Goal: Task Accomplishment & Management: Manage account settings

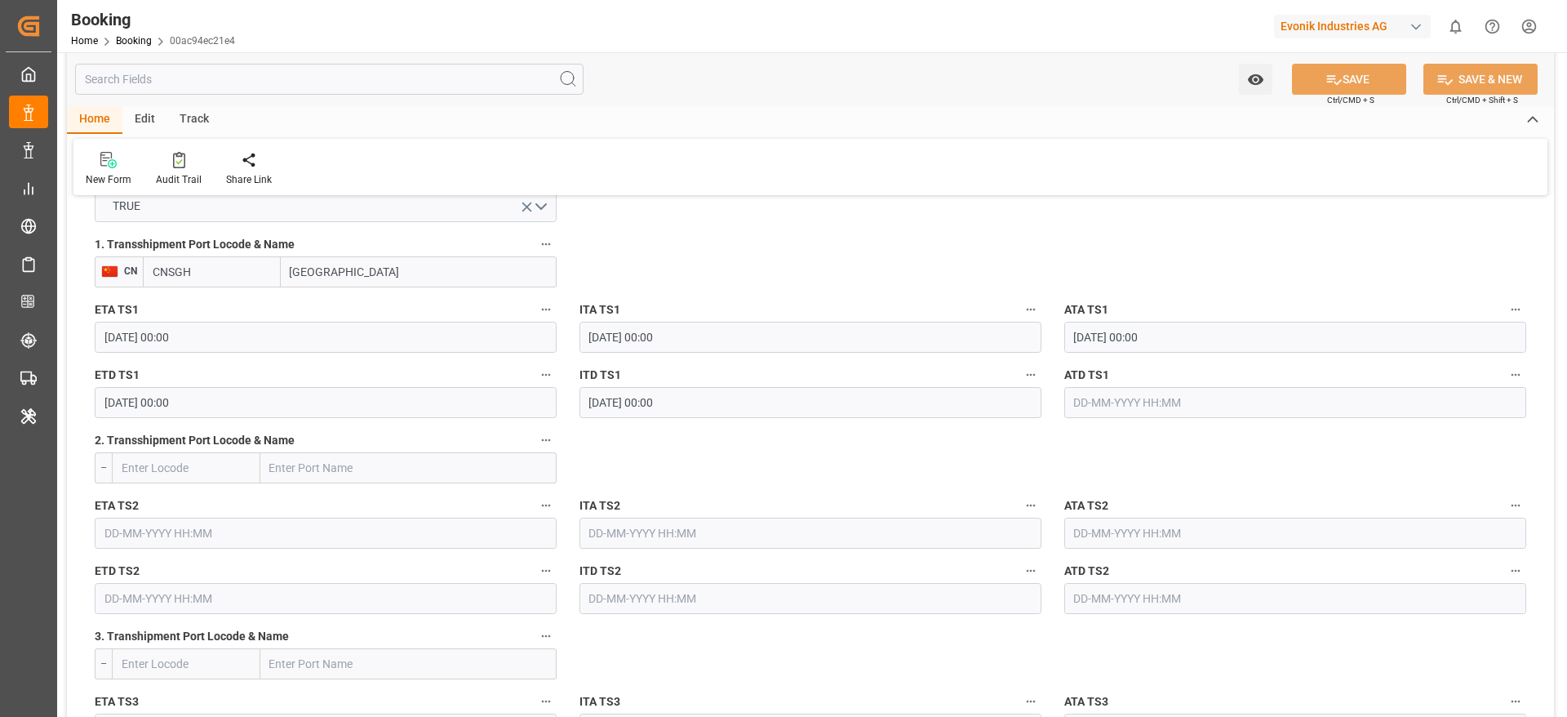
scroll to position [1789, 0]
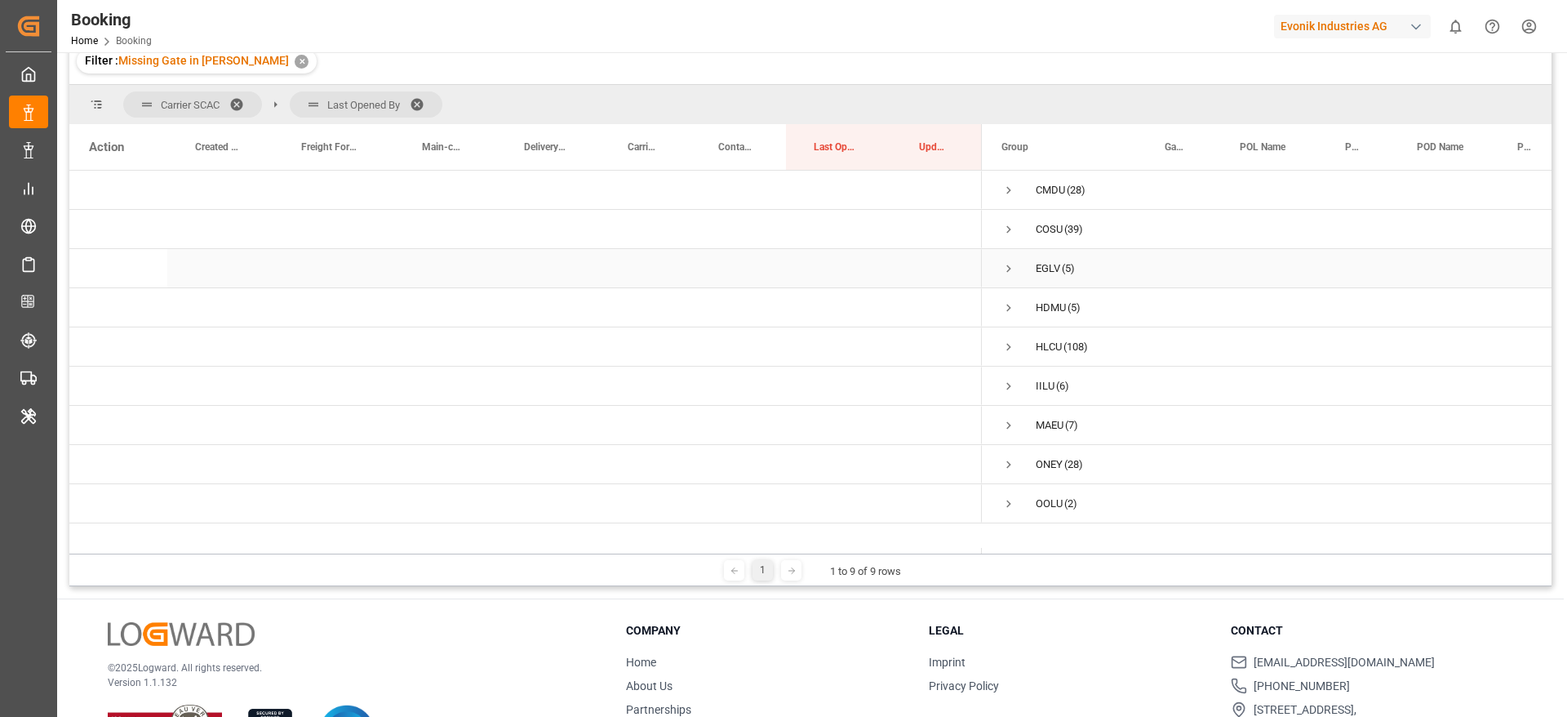
scroll to position [119, 0]
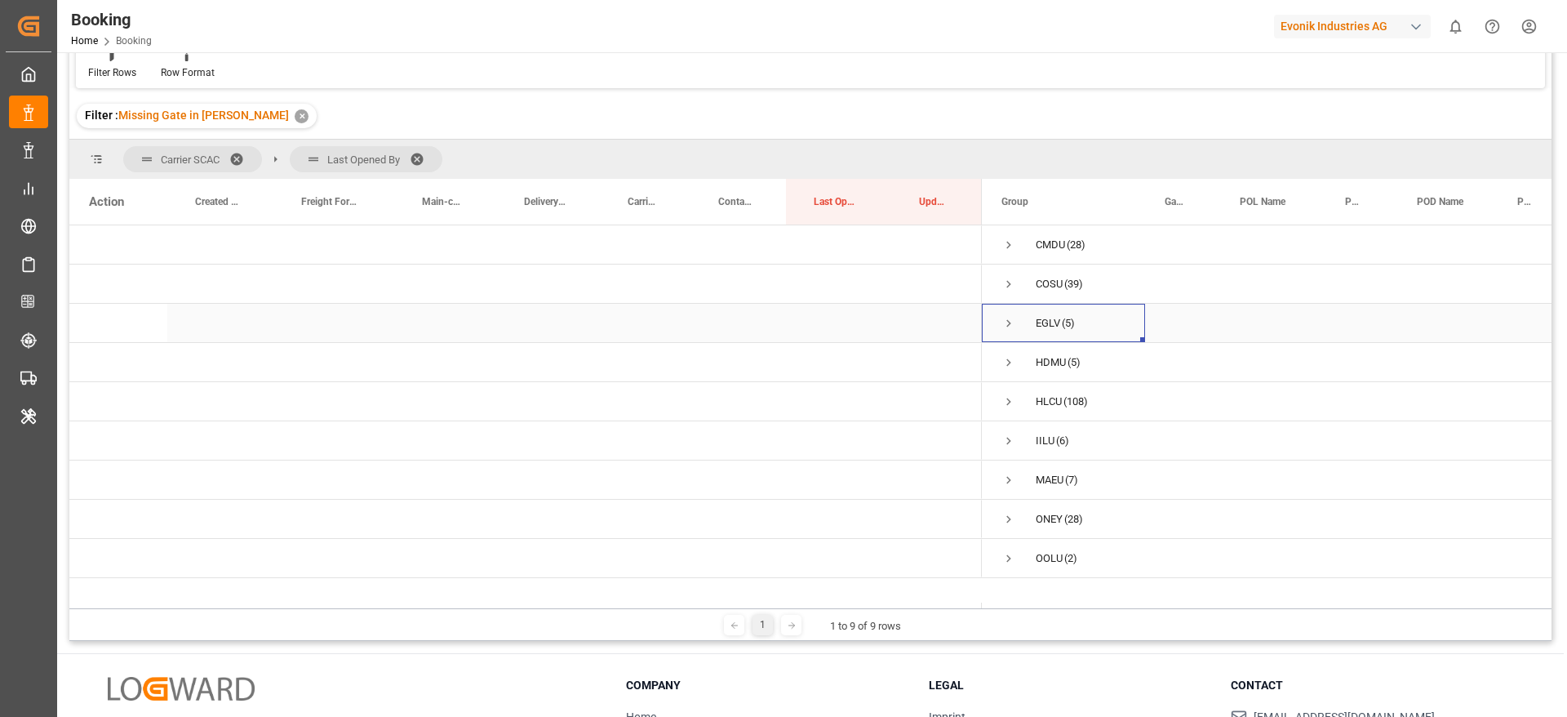
click at [1006, 326] on span "Press SPACE to select this row." at bounding box center [1009, 323] width 15 height 15
click at [1009, 402] on span "Press SPACE to select this row." at bounding box center [1009, 401] width 15 height 15
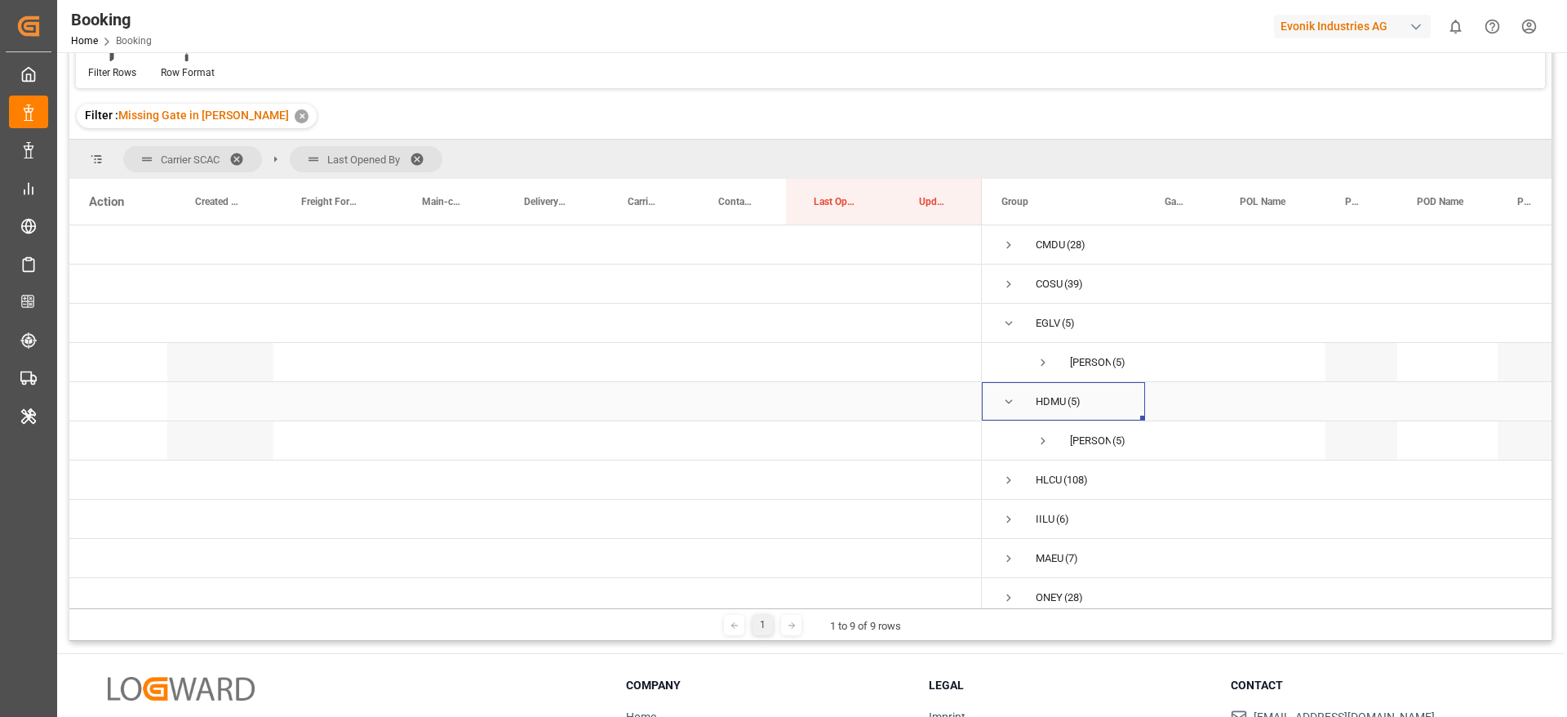
scroll to position [60, 0]
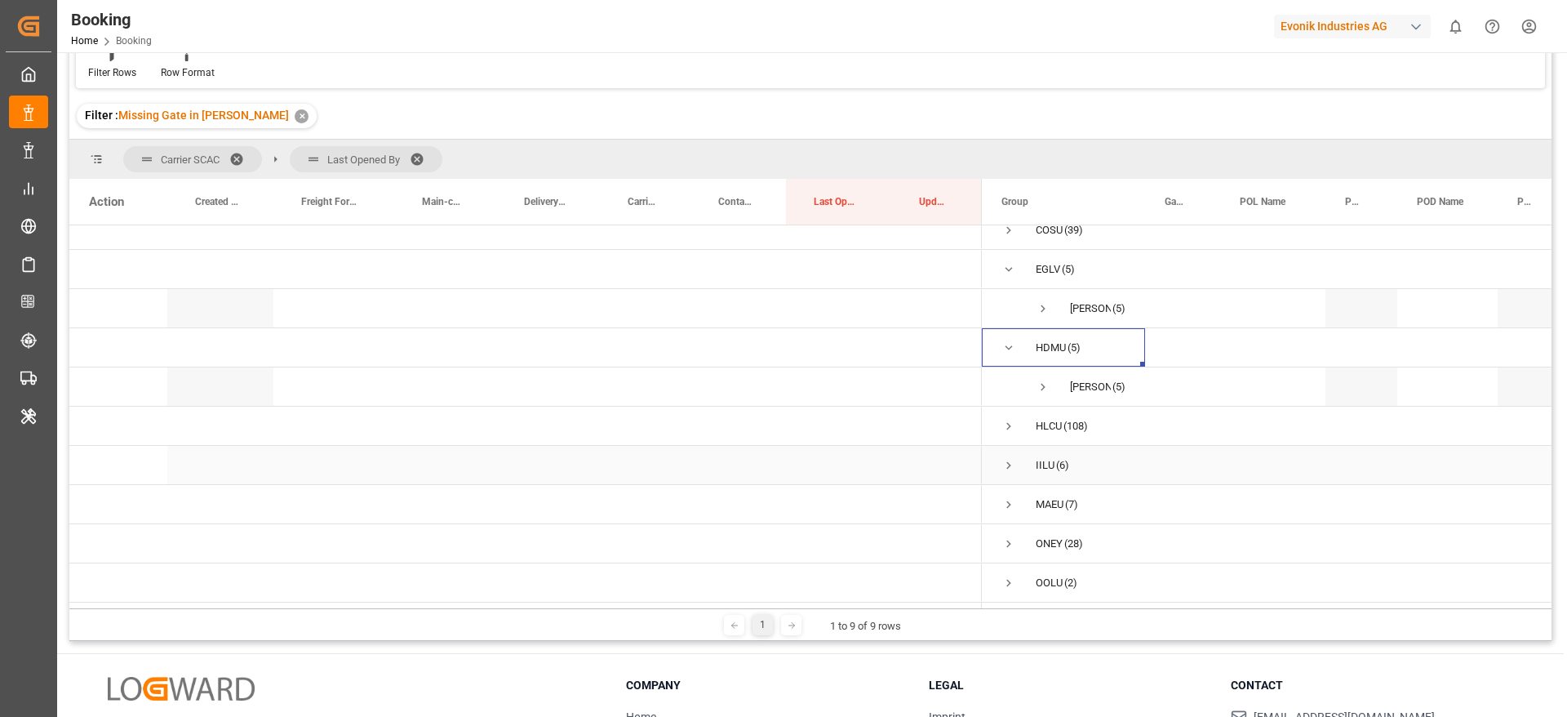
click at [1012, 460] on span "Press SPACE to select this row." at bounding box center [1009, 465] width 15 height 15
click at [1042, 494] on span "Press SPACE to select this row." at bounding box center [1043, 498] width 15 height 15
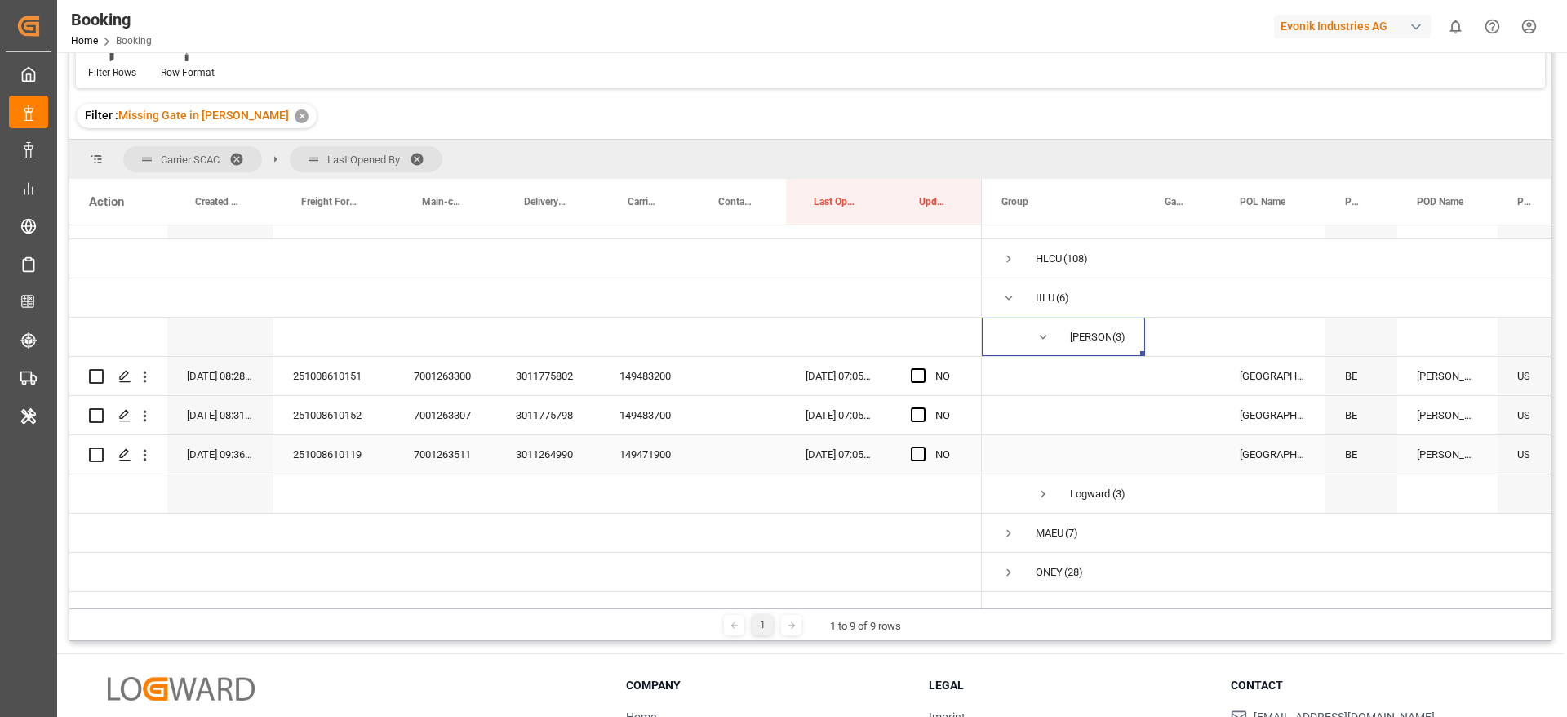
scroll to position [255, 0]
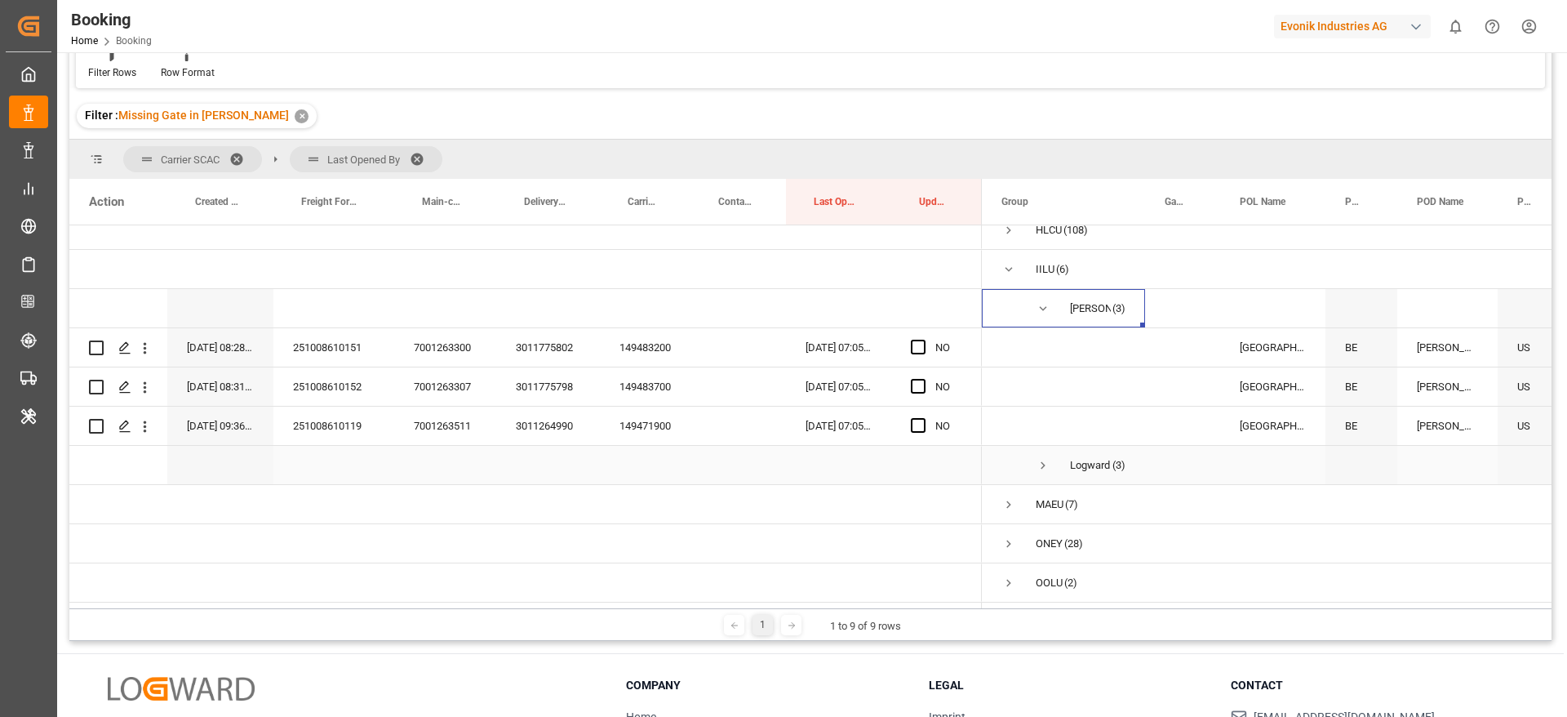
click at [1050, 460] on span "Logward System (3)" at bounding box center [1064, 464] width 124 height 37
click at [1042, 460] on span "Press SPACE to select this row." at bounding box center [1043, 465] width 15 height 15
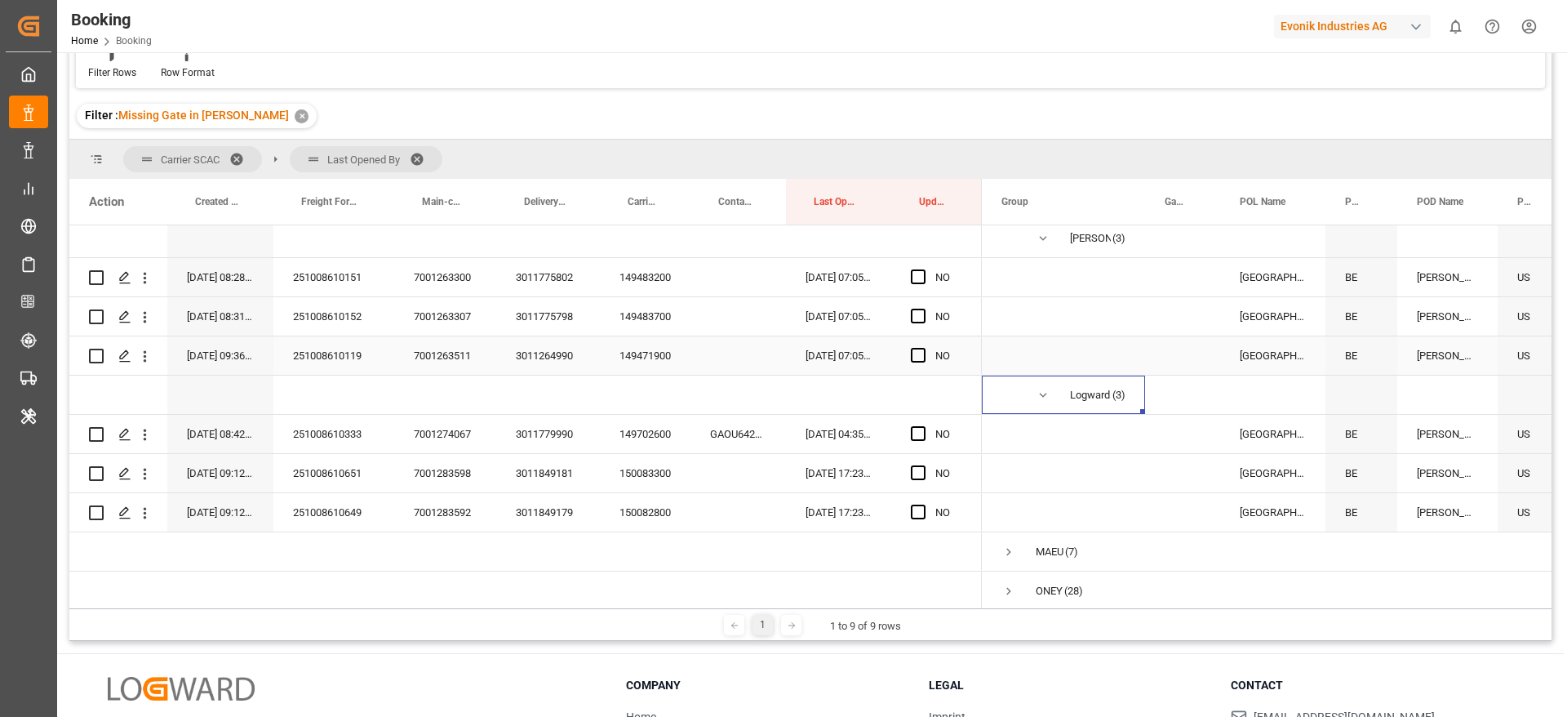
scroll to position [373, 0]
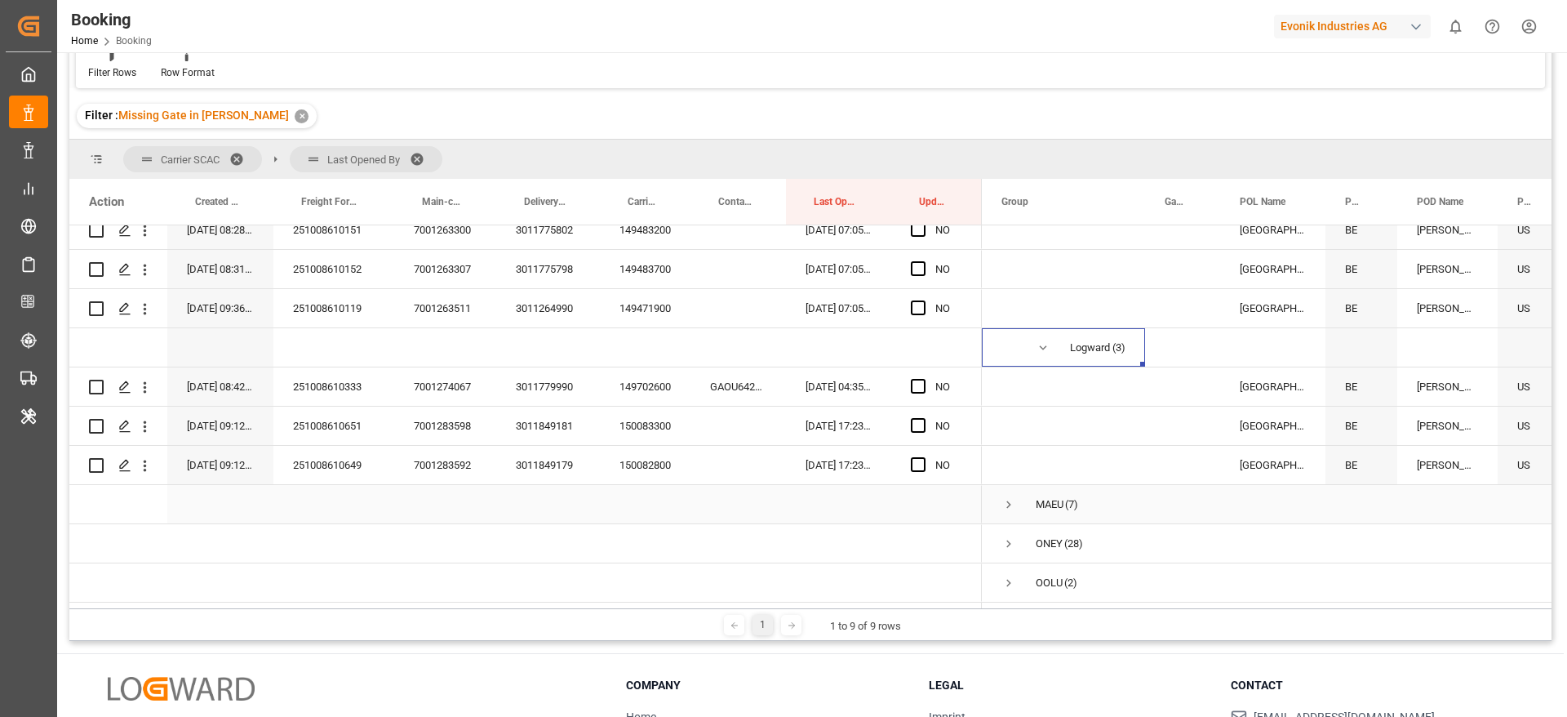
click at [1009, 498] on span "Press SPACE to select this row." at bounding box center [1009, 504] width 15 height 15
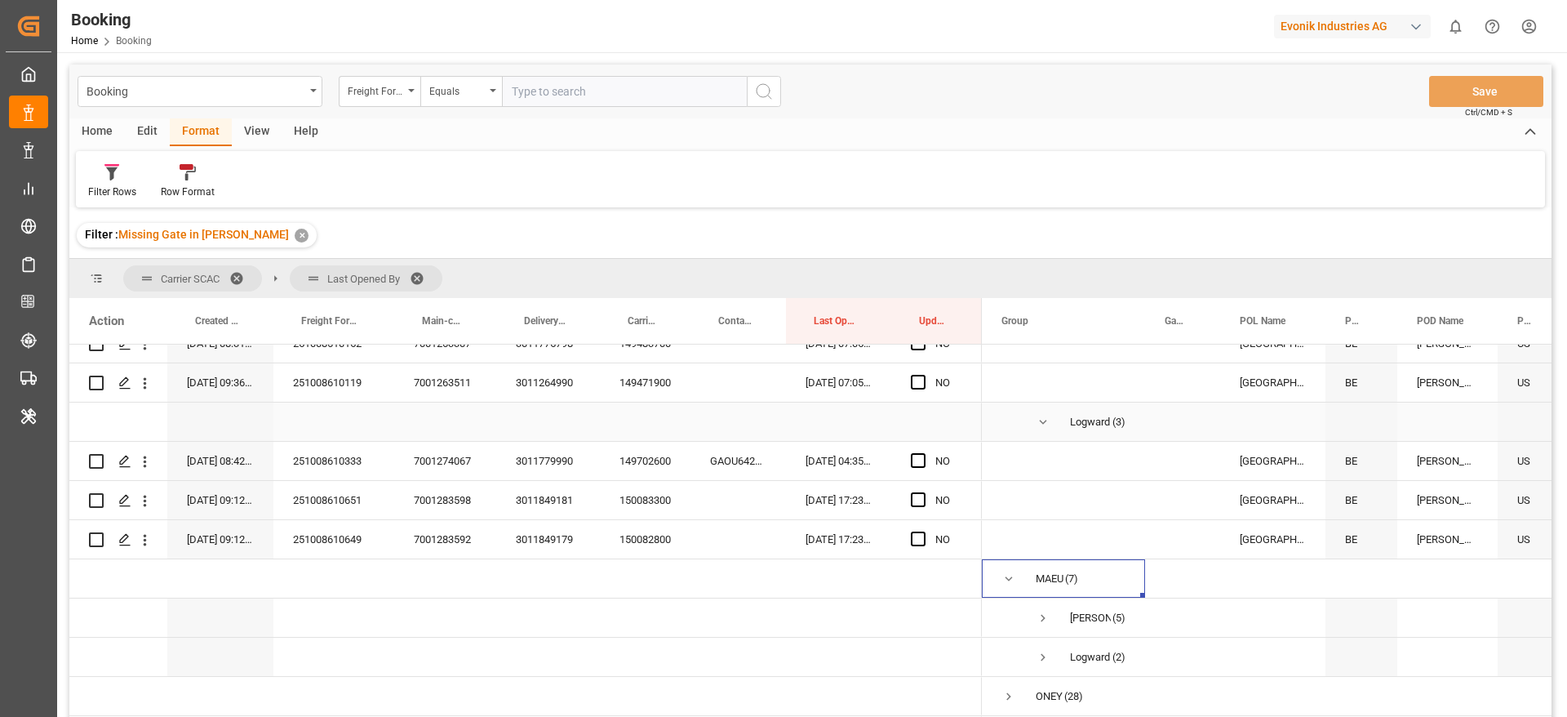
scroll to position [451, 0]
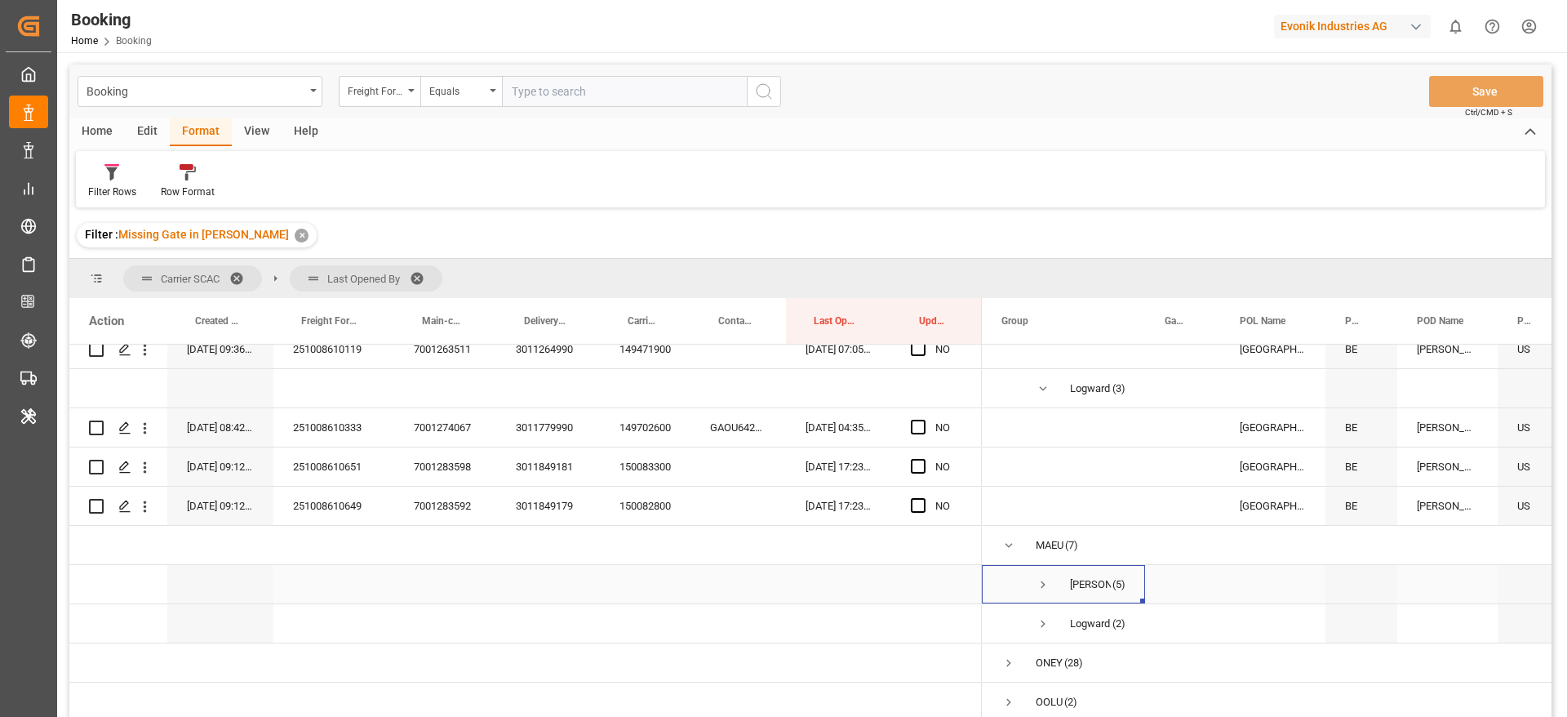
click at [1046, 577] on span "Press SPACE to select this row." at bounding box center [1043, 584] width 15 height 15
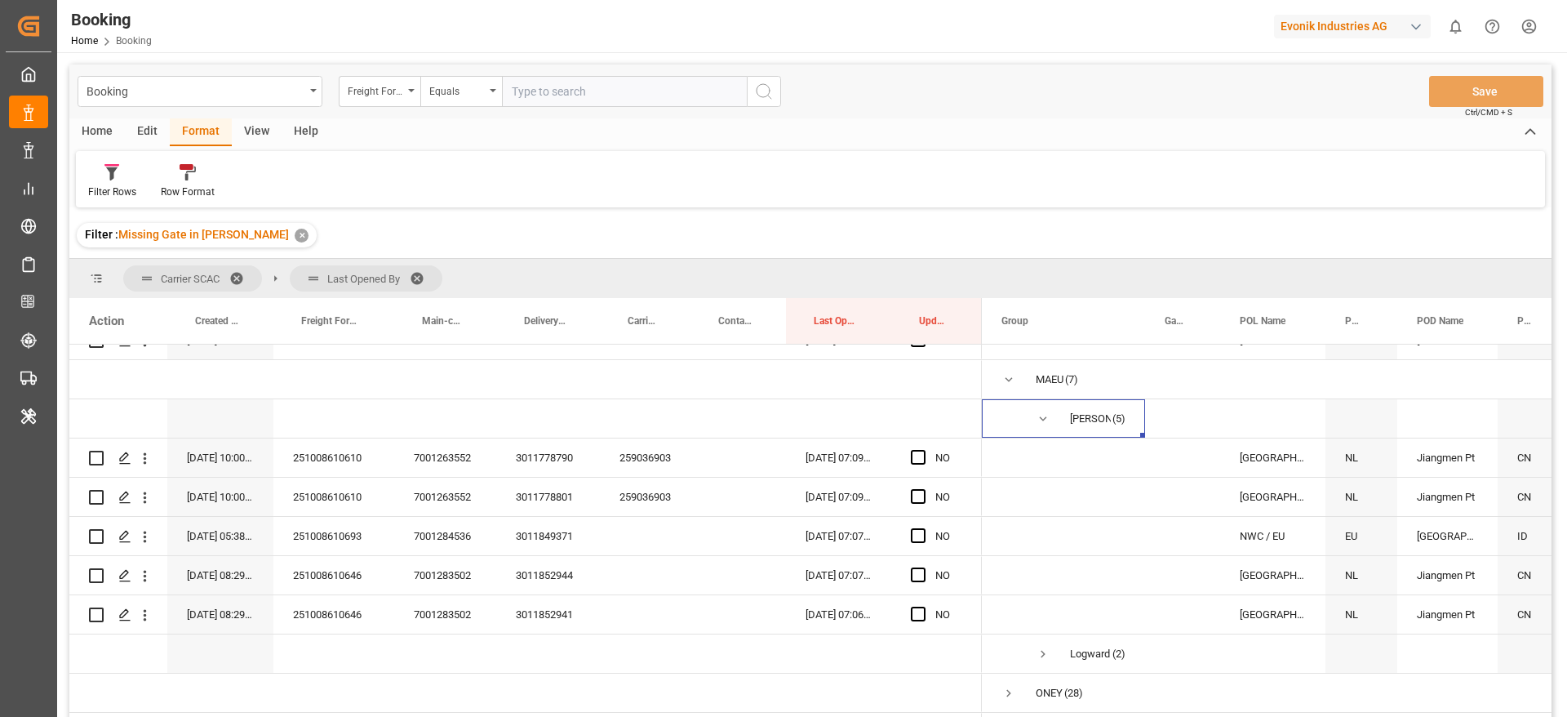
scroll to position [647, 0]
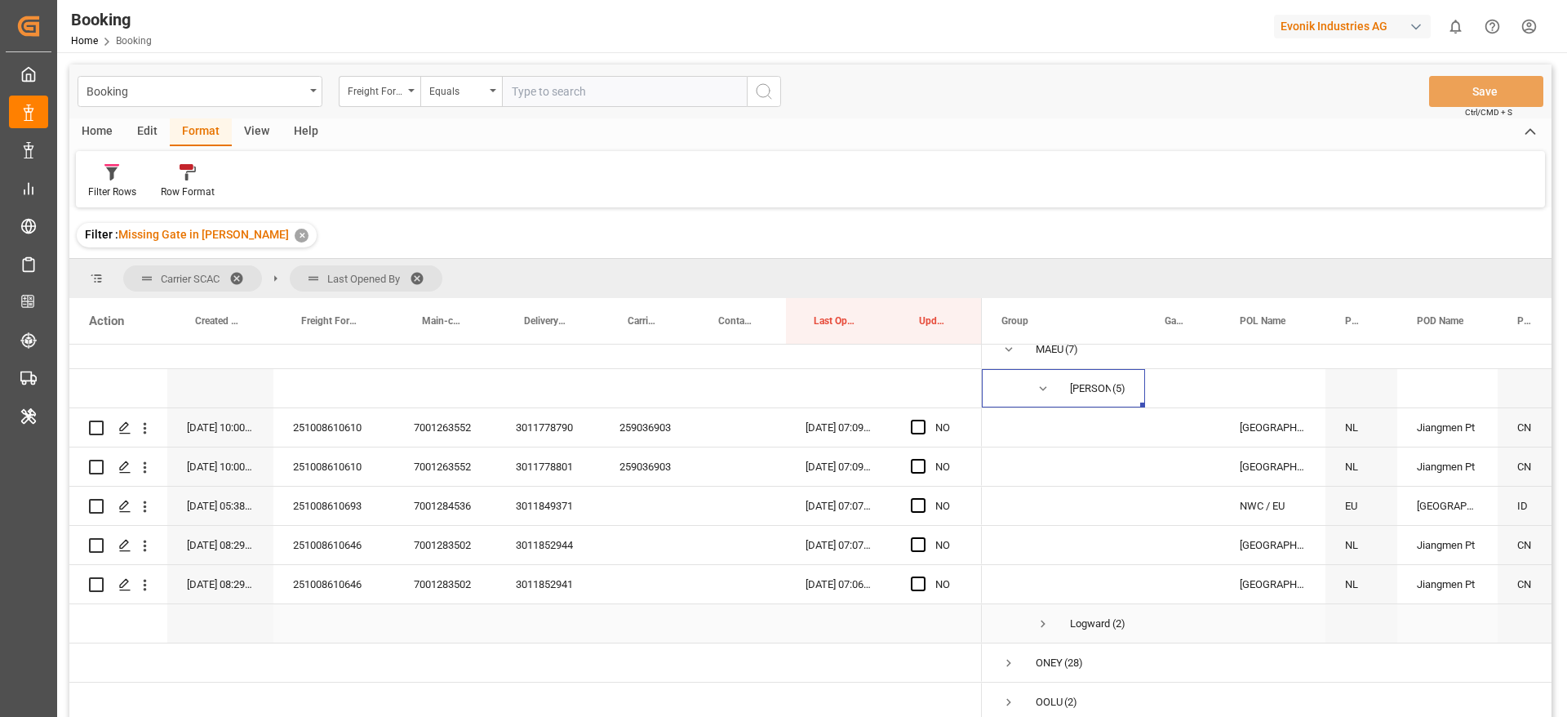
click at [1041, 617] on span "Press SPACE to select this row." at bounding box center [1043, 623] width 15 height 15
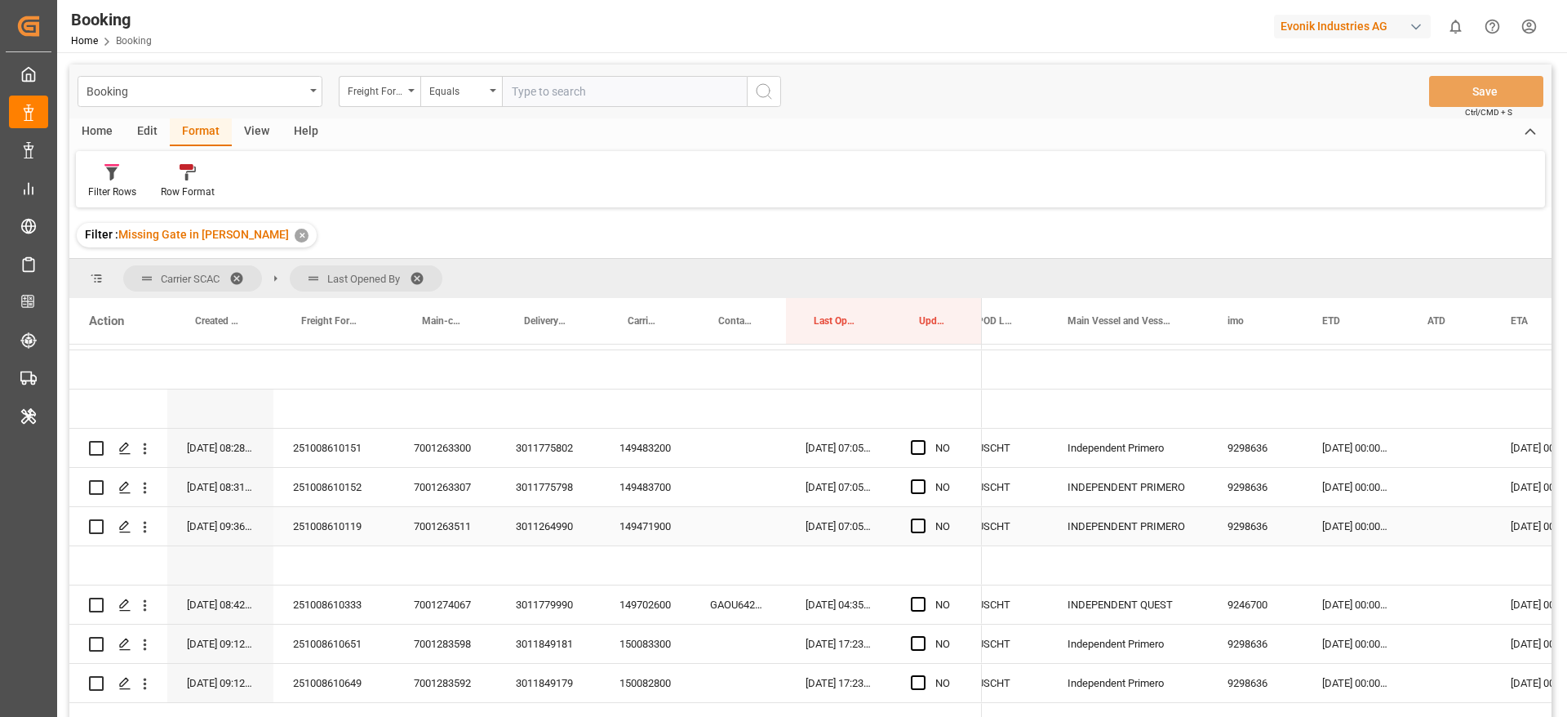
scroll to position [0, 957]
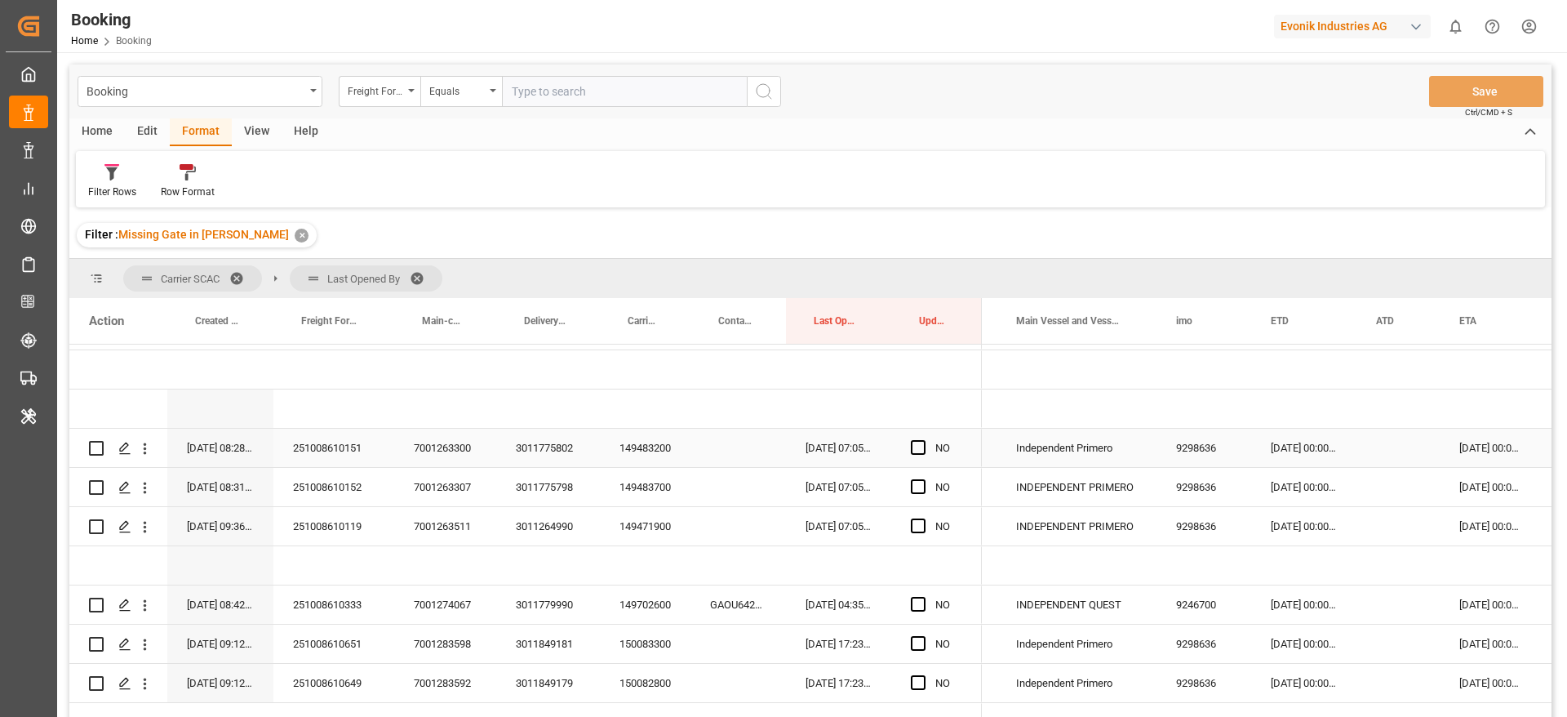
click at [642, 451] on div "149483200" at bounding box center [645, 448] width 91 height 38
click at [917, 446] on span "Press SPACE to select this row." at bounding box center [918, 447] width 15 height 15
click at [923, 440] on input "Press SPACE to select this row." at bounding box center [923, 440] width 0 height 0
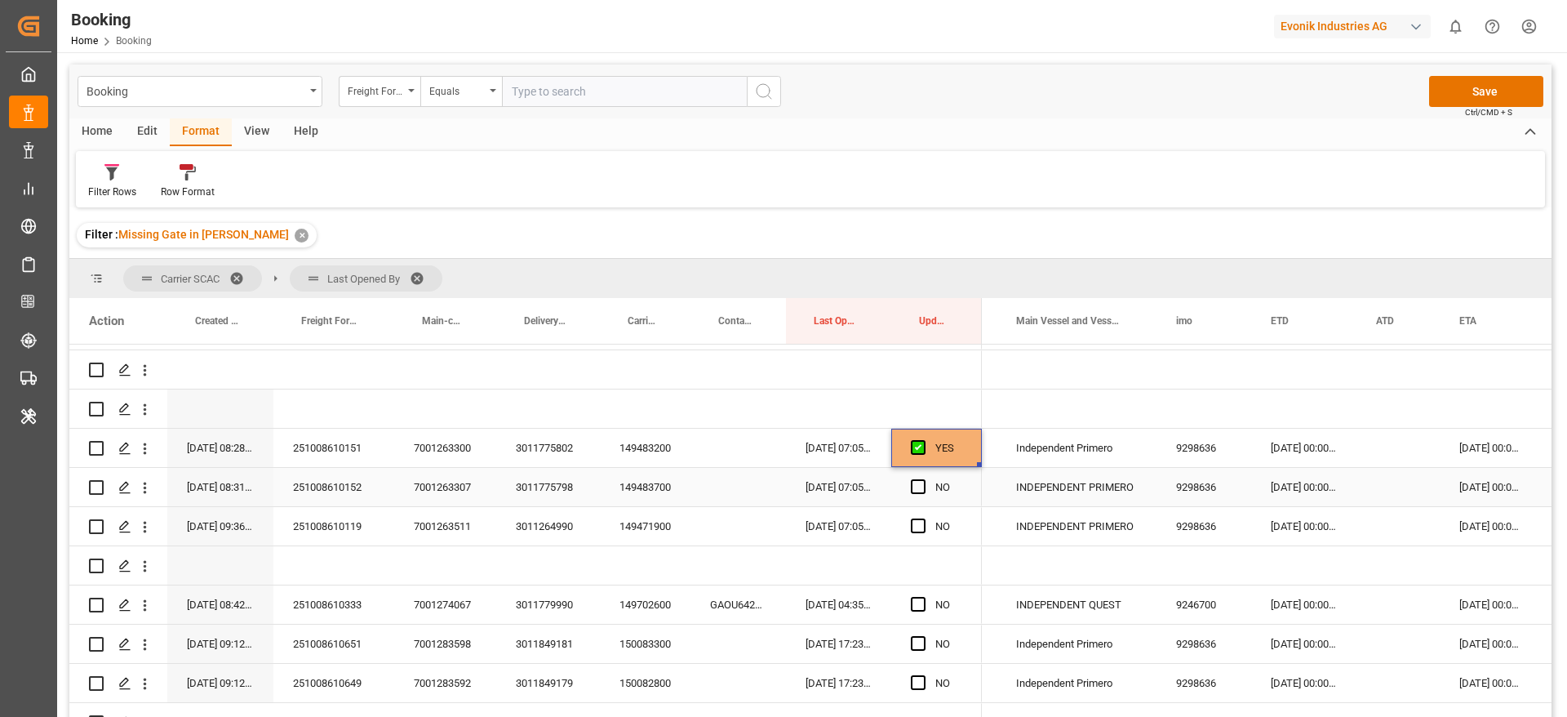
click at [658, 500] on div "149483700" at bounding box center [645, 487] width 91 height 38
click at [914, 482] on span "Press SPACE to select this row." at bounding box center [918, 486] width 15 height 15
click at [923, 479] on input "Press SPACE to select this row." at bounding box center [923, 479] width 0 height 0
click at [645, 521] on div "149471900" at bounding box center [645, 526] width 91 height 38
click at [917, 531] on span "Press SPACE to select this row." at bounding box center [918, 525] width 15 height 15
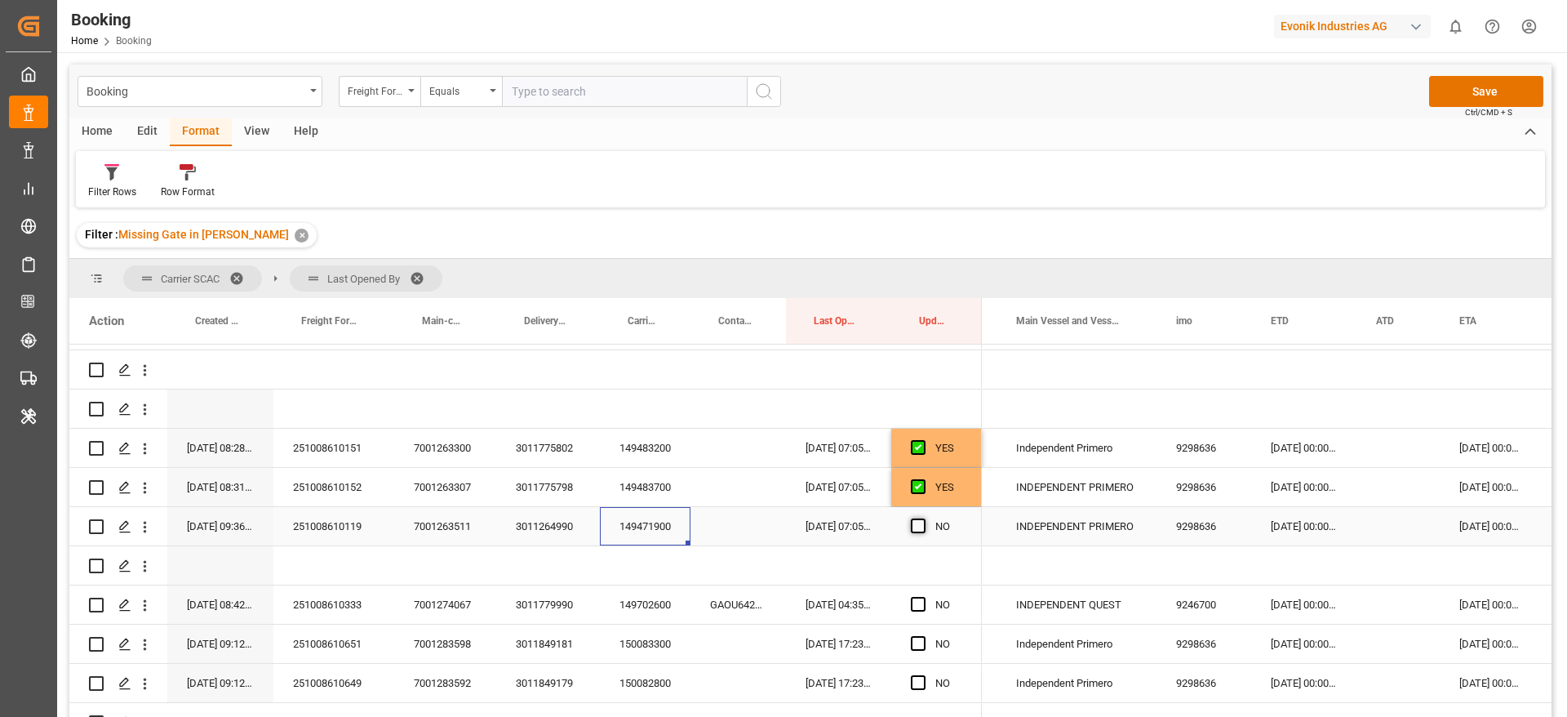
click at [923, 518] on input "Press SPACE to select this row." at bounding box center [923, 518] width 0 height 0
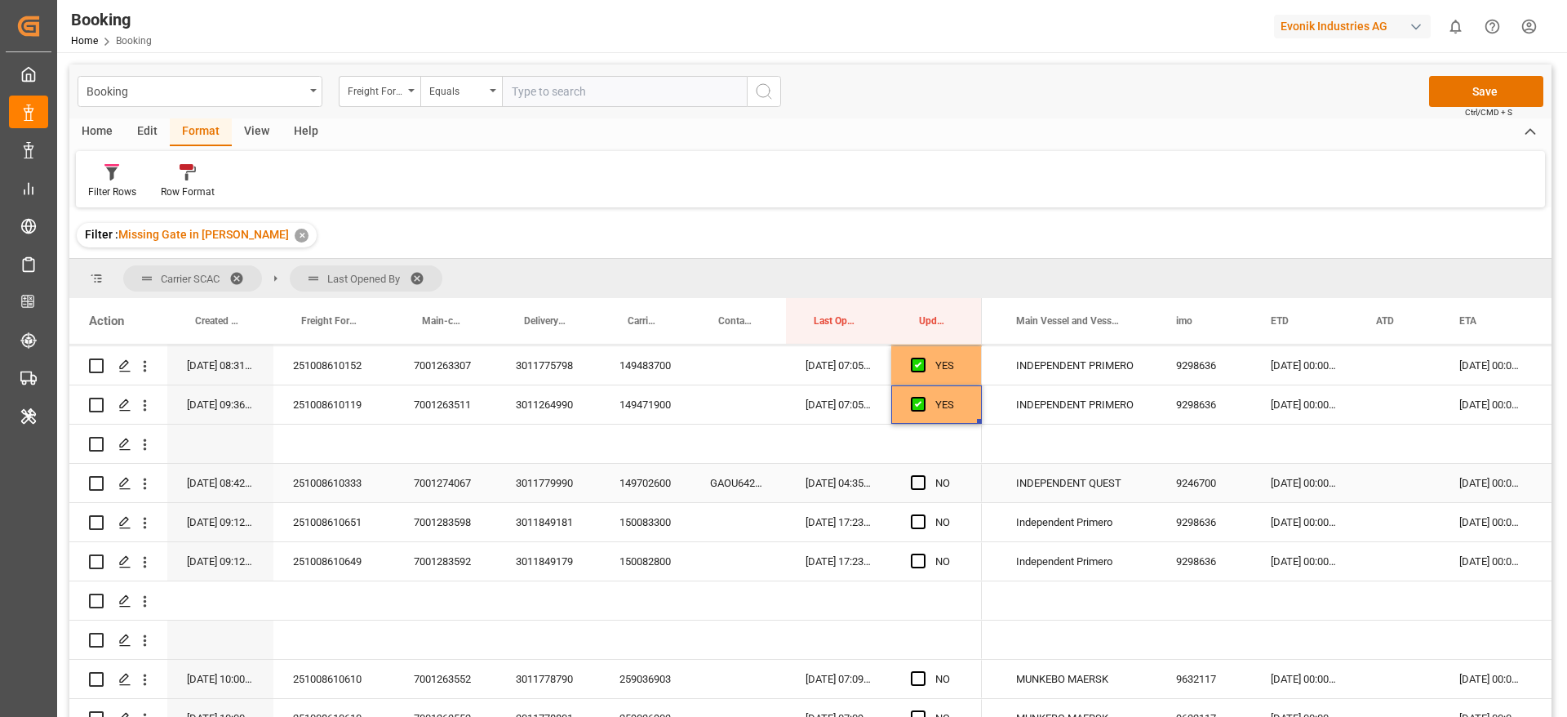
scroll to position [391, 0]
click at [657, 481] on div "149702600" at bounding box center [645, 482] width 91 height 38
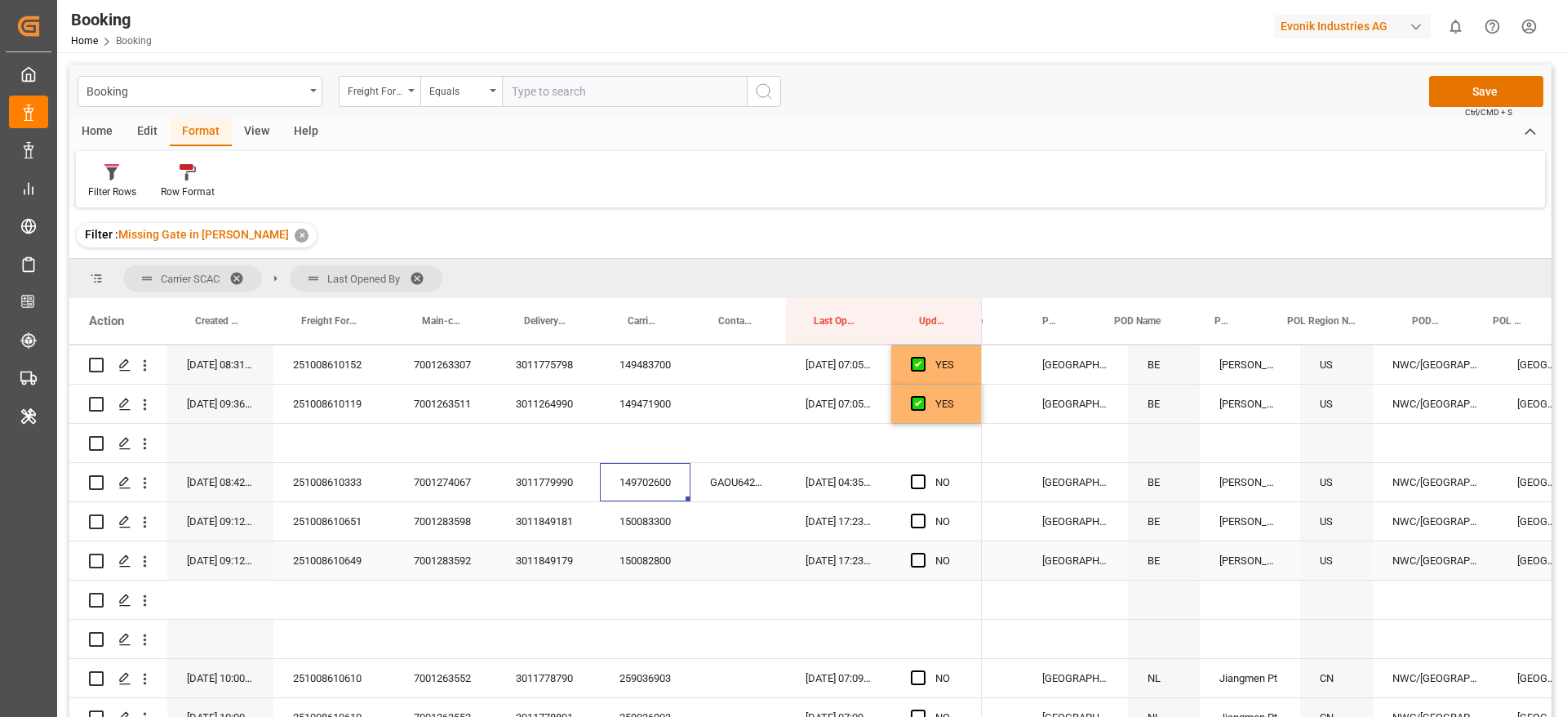
scroll to position [0, 0]
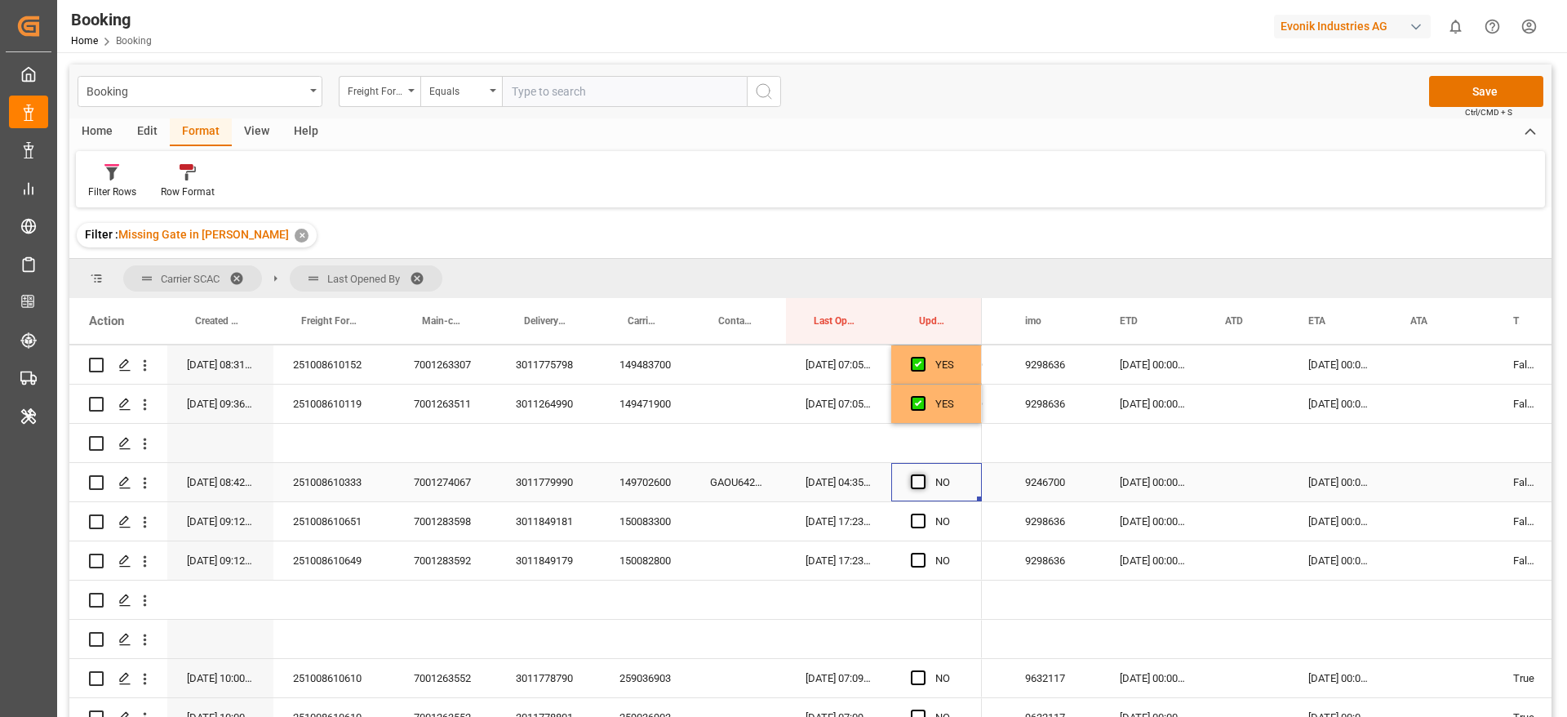
click at [919, 481] on span "Press SPACE to select this row." at bounding box center [918, 481] width 15 height 15
click at [923, 474] on input "Press SPACE to select this row." at bounding box center [923, 474] width 0 height 0
click at [657, 525] on div "150083300" at bounding box center [645, 521] width 91 height 38
click at [913, 519] on span "Press SPACE to select this row." at bounding box center [918, 520] width 15 height 15
click at [923, 513] on input "Press SPACE to select this row." at bounding box center [923, 513] width 0 height 0
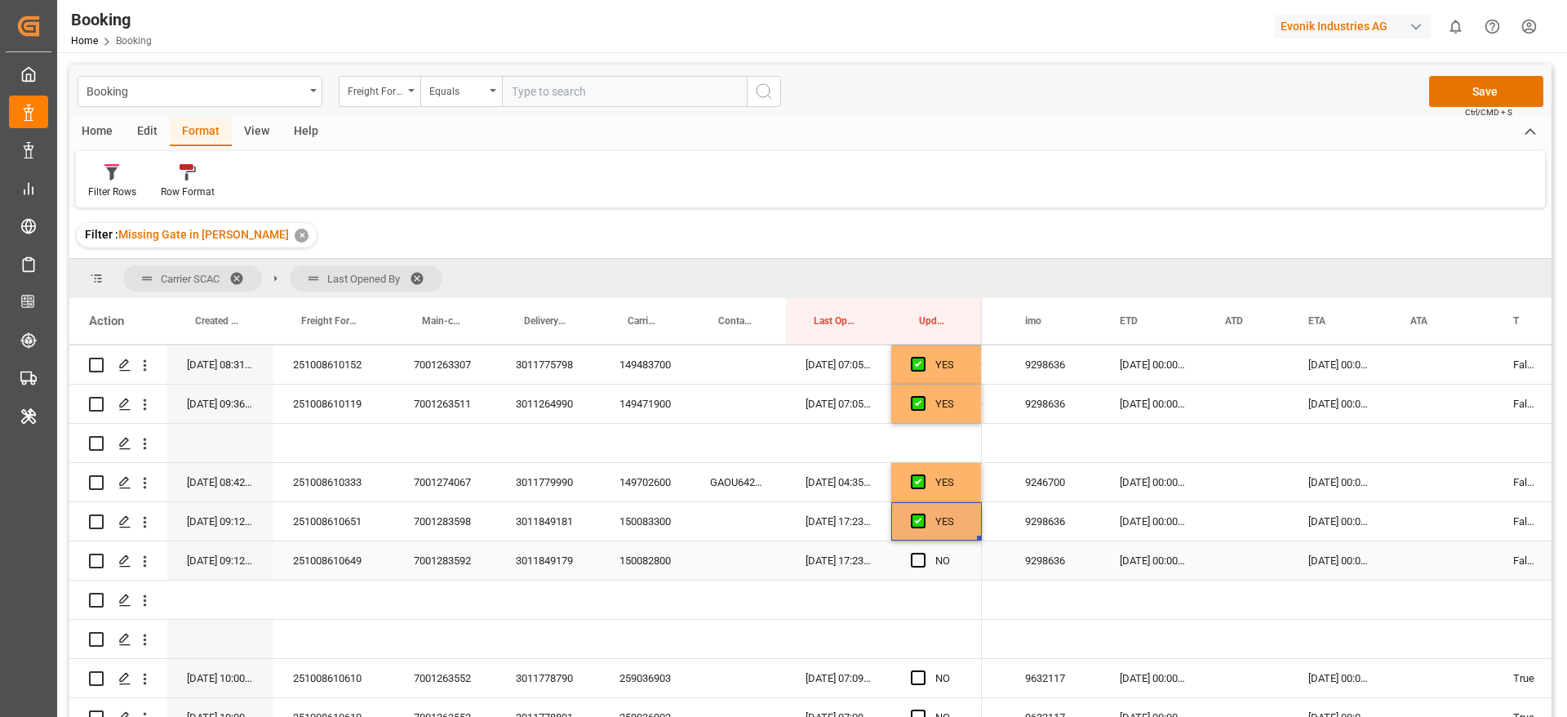
click at [616, 562] on div "150082800" at bounding box center [645, 560] width 91 height 38
click at [922, 564] on span "Press SPACE to select this row." at bounding box center [918, 560] width 15 height 15
click at [923, 553] on input "Press SPACE to select this row." at bounding box center [923, 553] width 0 height 0
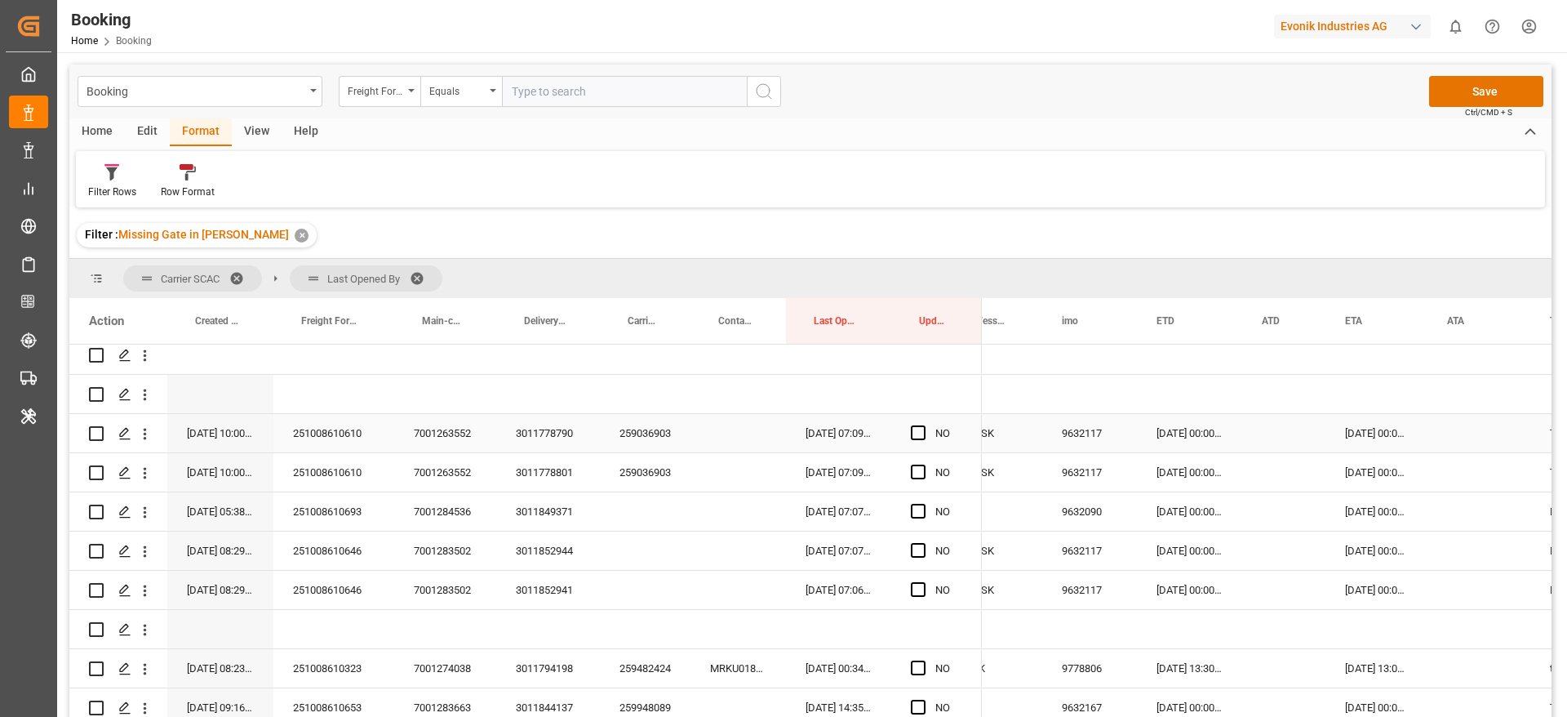
click at [648, 437] on div "259036903" at bounding box center [645, 433] width 91 height 38
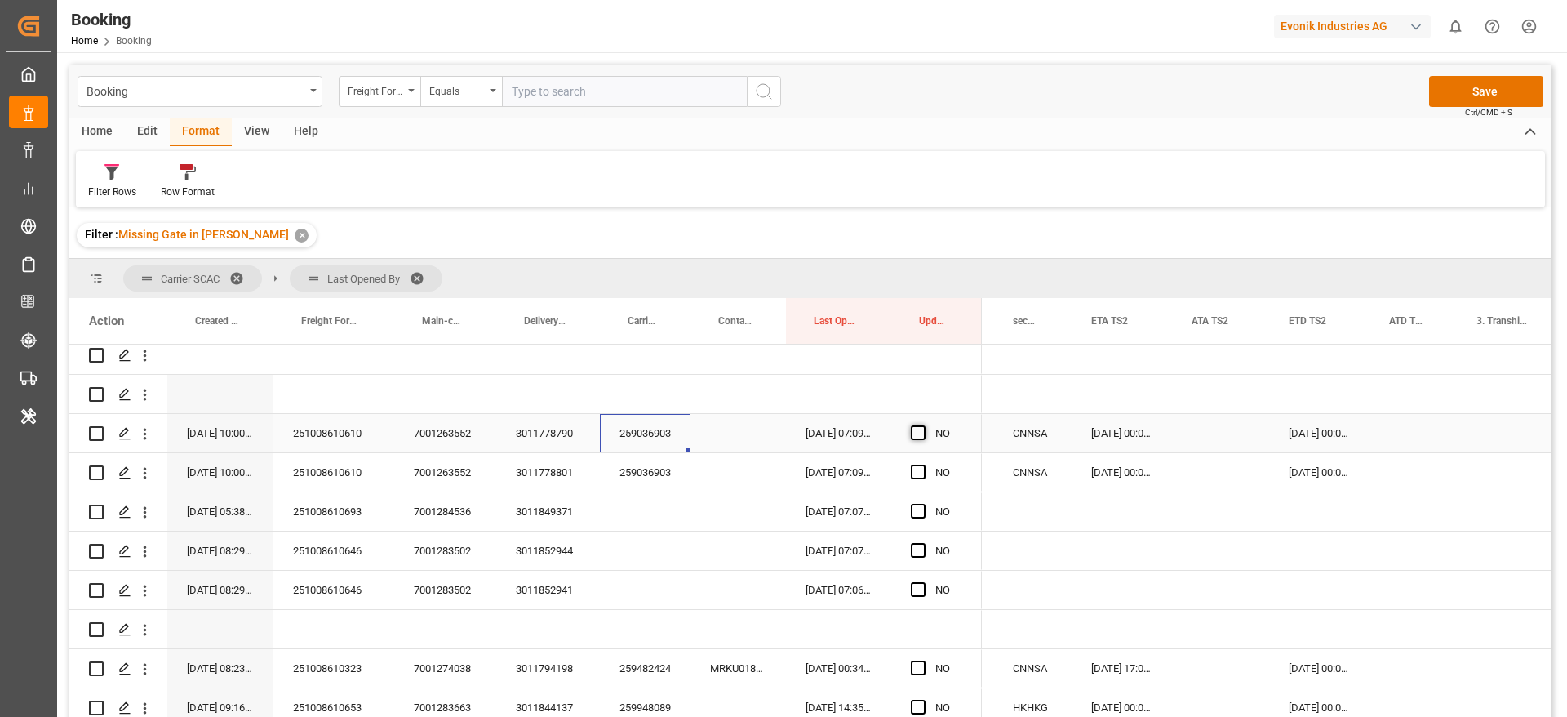
click at [917, 432] on span "Press SPACE to select this row." at bounding box center [918, 432] width 15 height 15
click at [923, 425] on input "Press SPACE to select this row." at bounding box center [923, 425] width 0 height 0
click at [655, 477] on div "259036903" at bounding box center [645, 472] width 91 height 38
click at [646, 472] on div "259036903" at bounding box center [645, 472] width 91 height 38
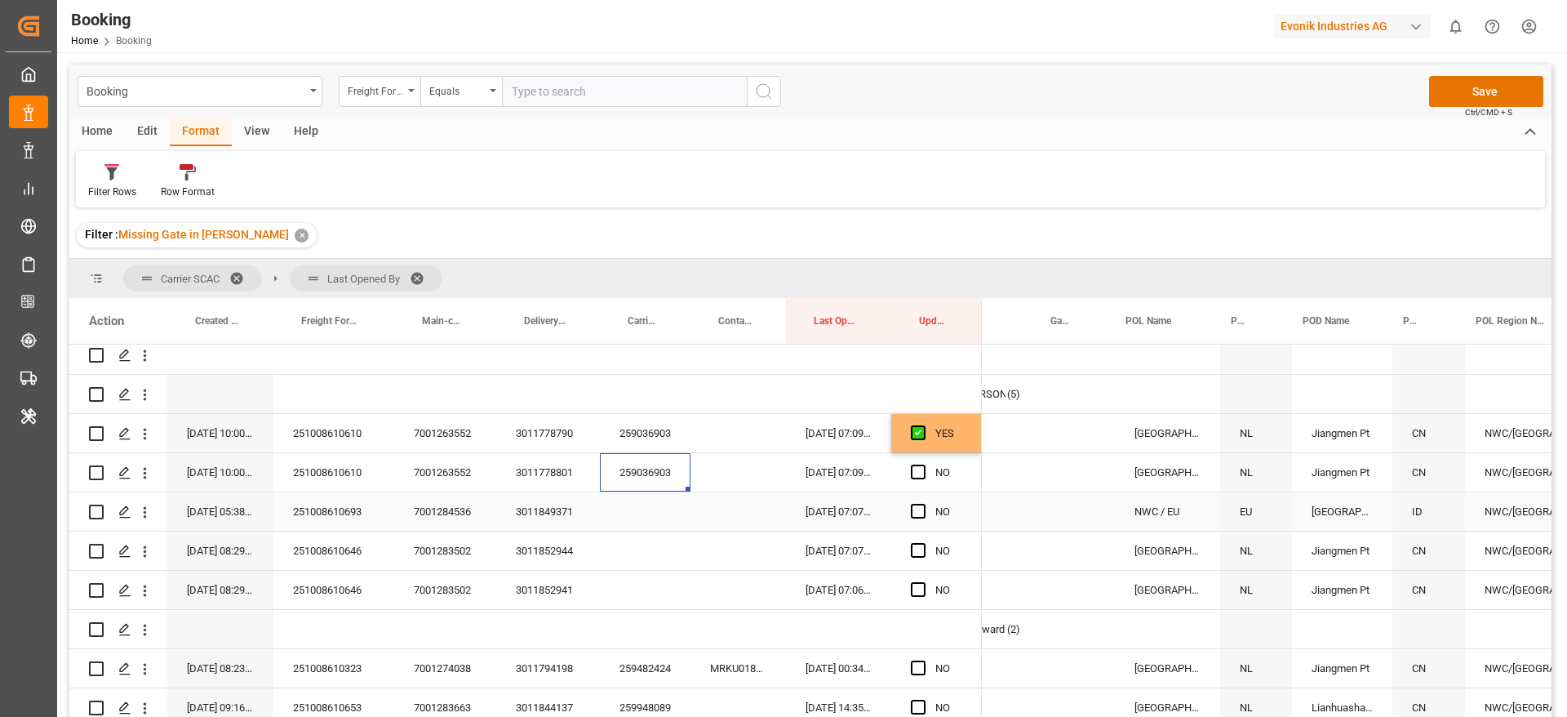
scroll to position [0, 102]
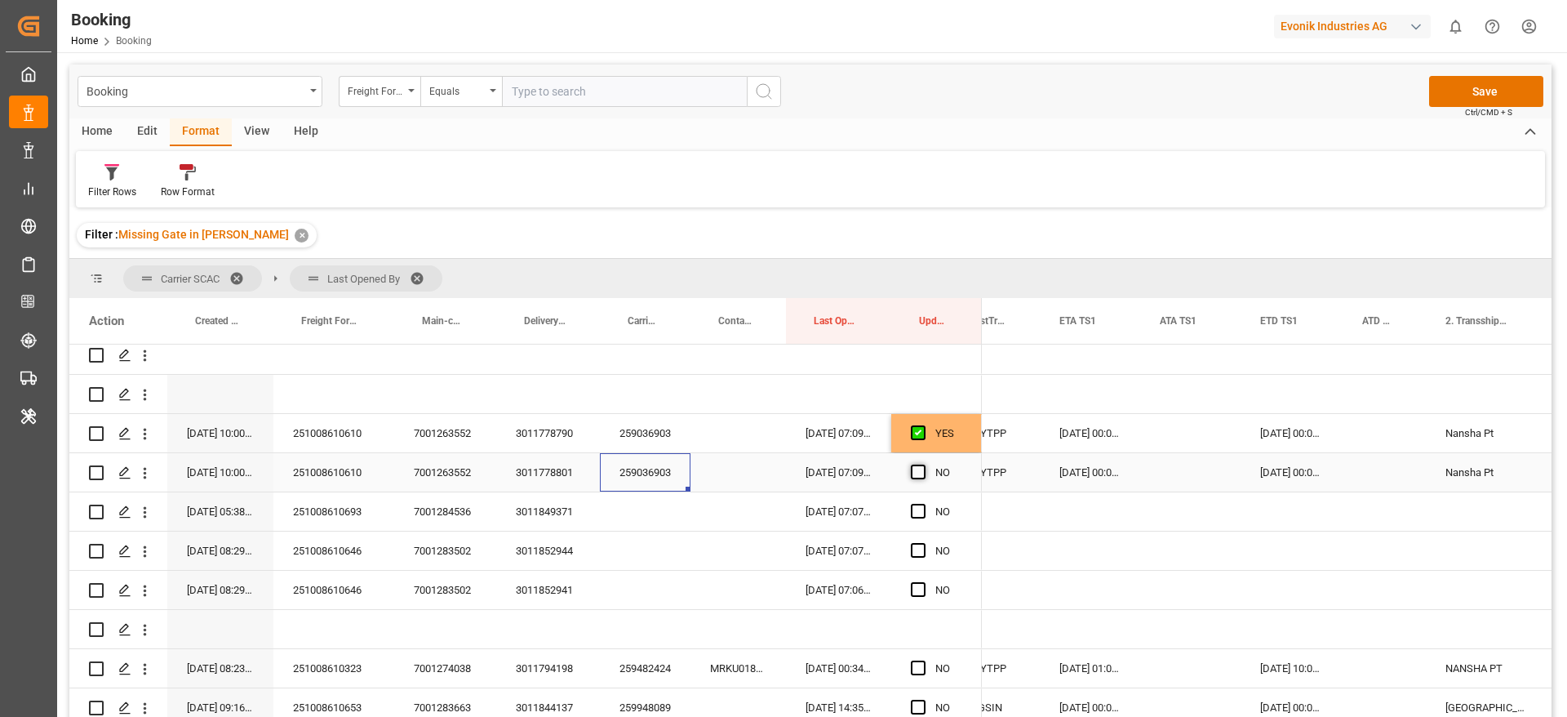
click at [917, 469] on span "Press SPACE to select this row." at bounding box center [918, 471] width 15 height 15
click at [923, 464] on input "Press SPACE to select this row." at bounding box center [923, 464] width 0 height 0
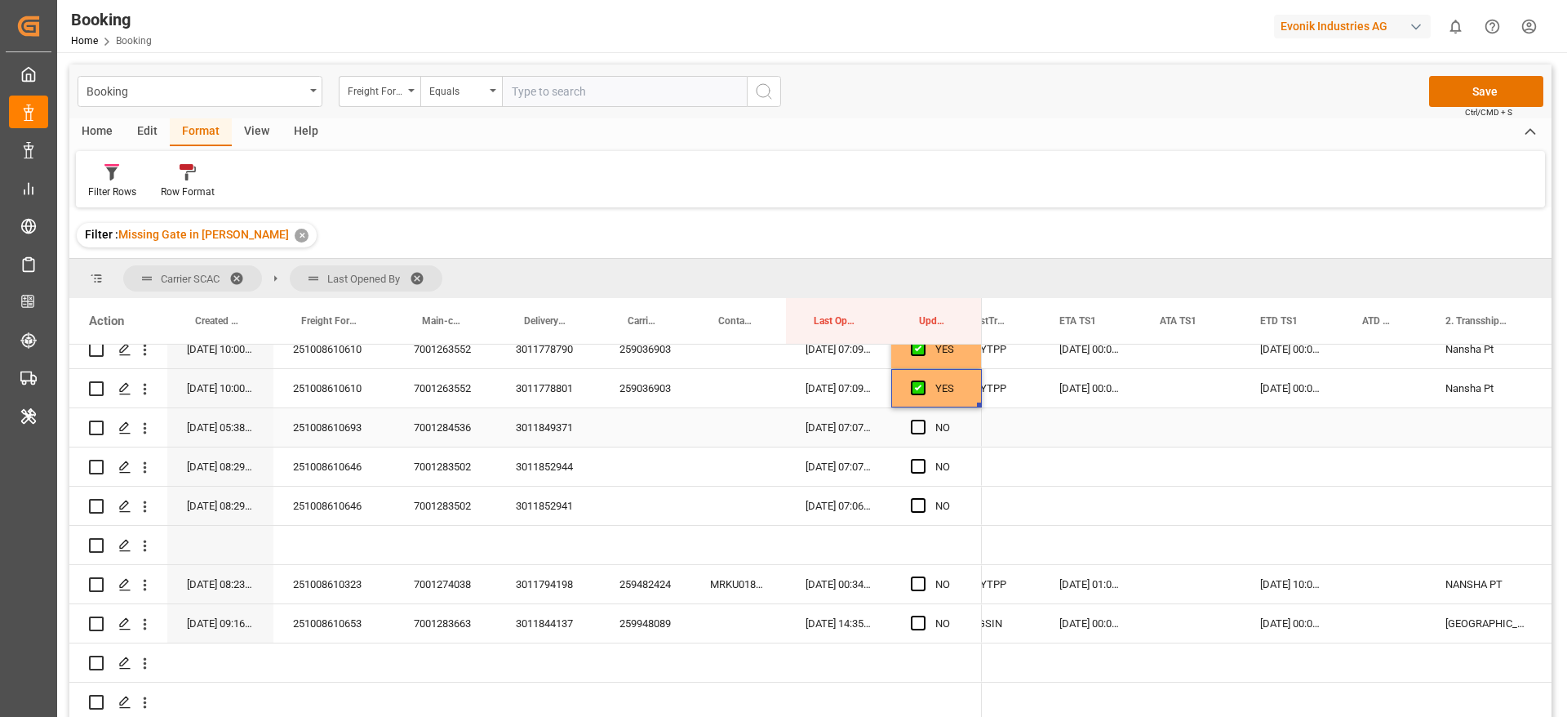
click at [330, 415] on div "251008610693" at bounding box center [333, 427] width 121 height 38
click at [147, 423] on icon "open menu" at bounding box center [144, 428] width 17 height 17
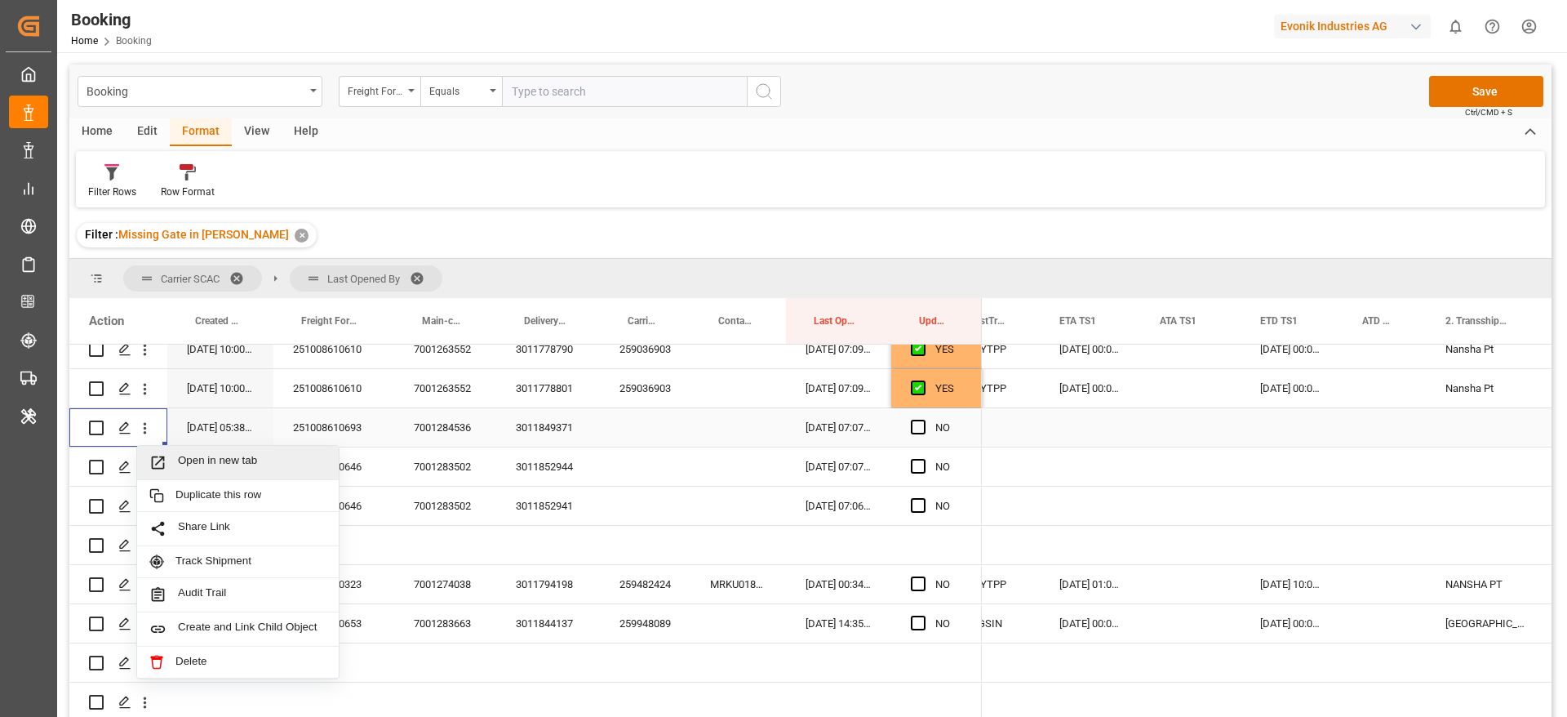
click at [226, 464] on span "Open in new tab" at bounding box center [252, 462] width 149 height 17
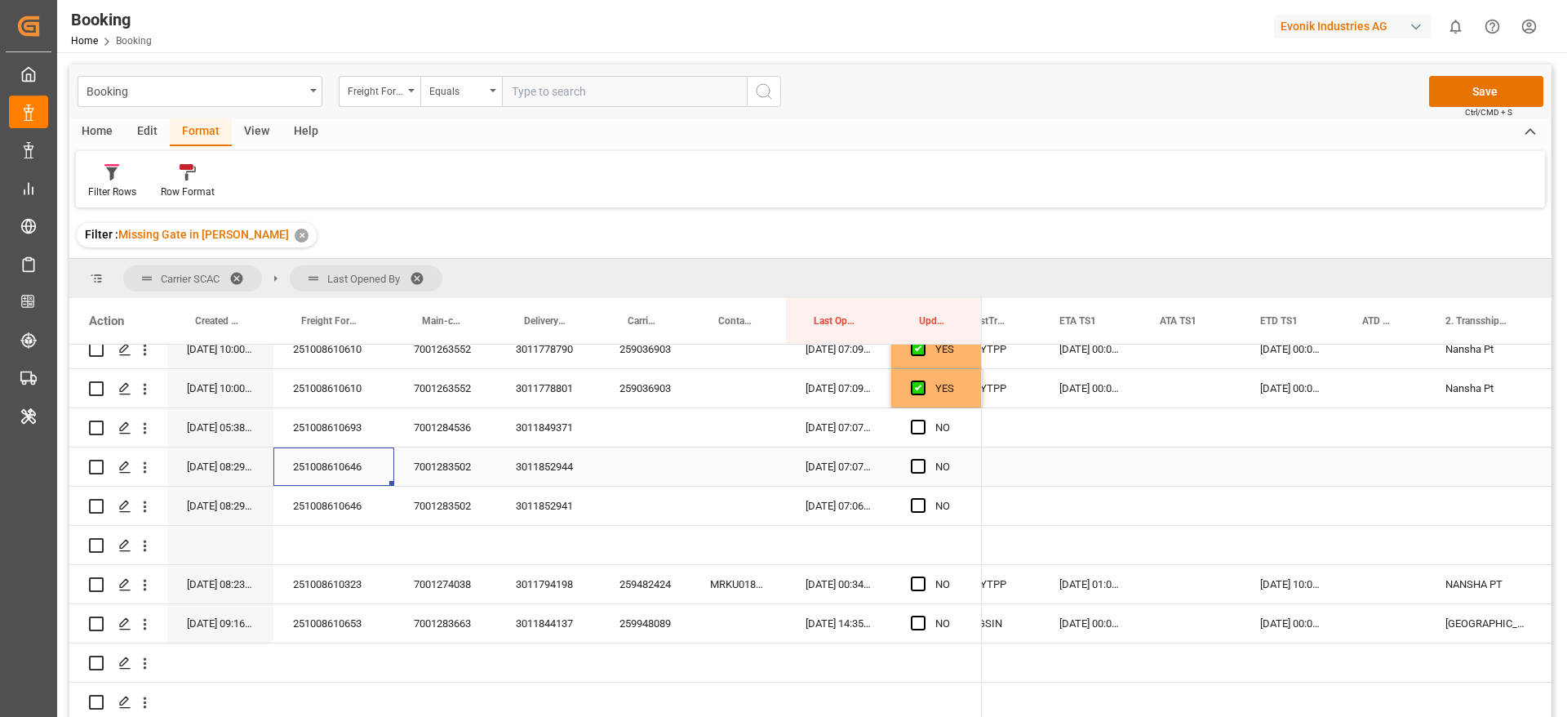
click at [339, 456] on div "251008610646" at bounding box center [333, 466] width 121 height 38
click at [144, 469] on icon "open menu" at bounding box center [144, 467] width 17 height 17
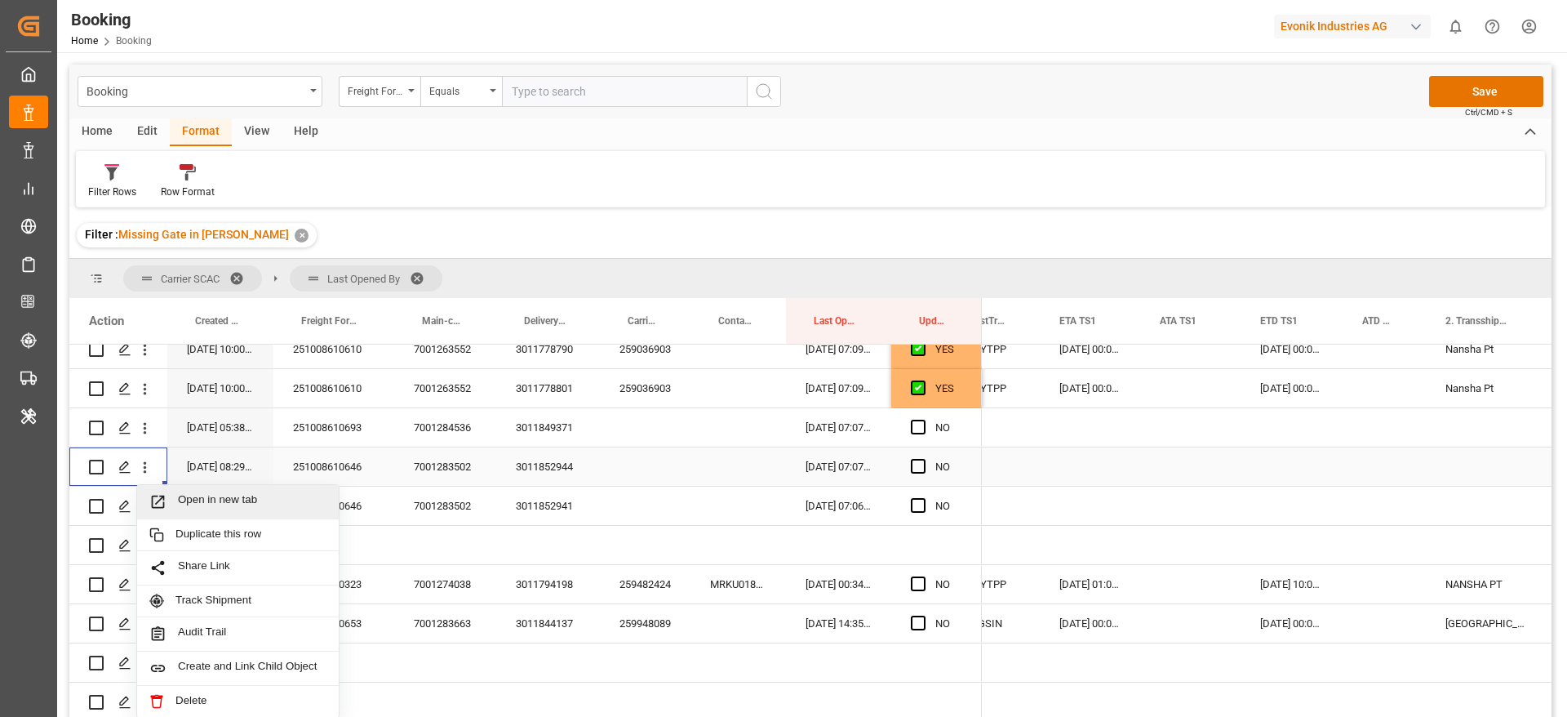
click at [250, 495] on span "Open in new tab" at bounding box center [252, 501] width 149 height 17
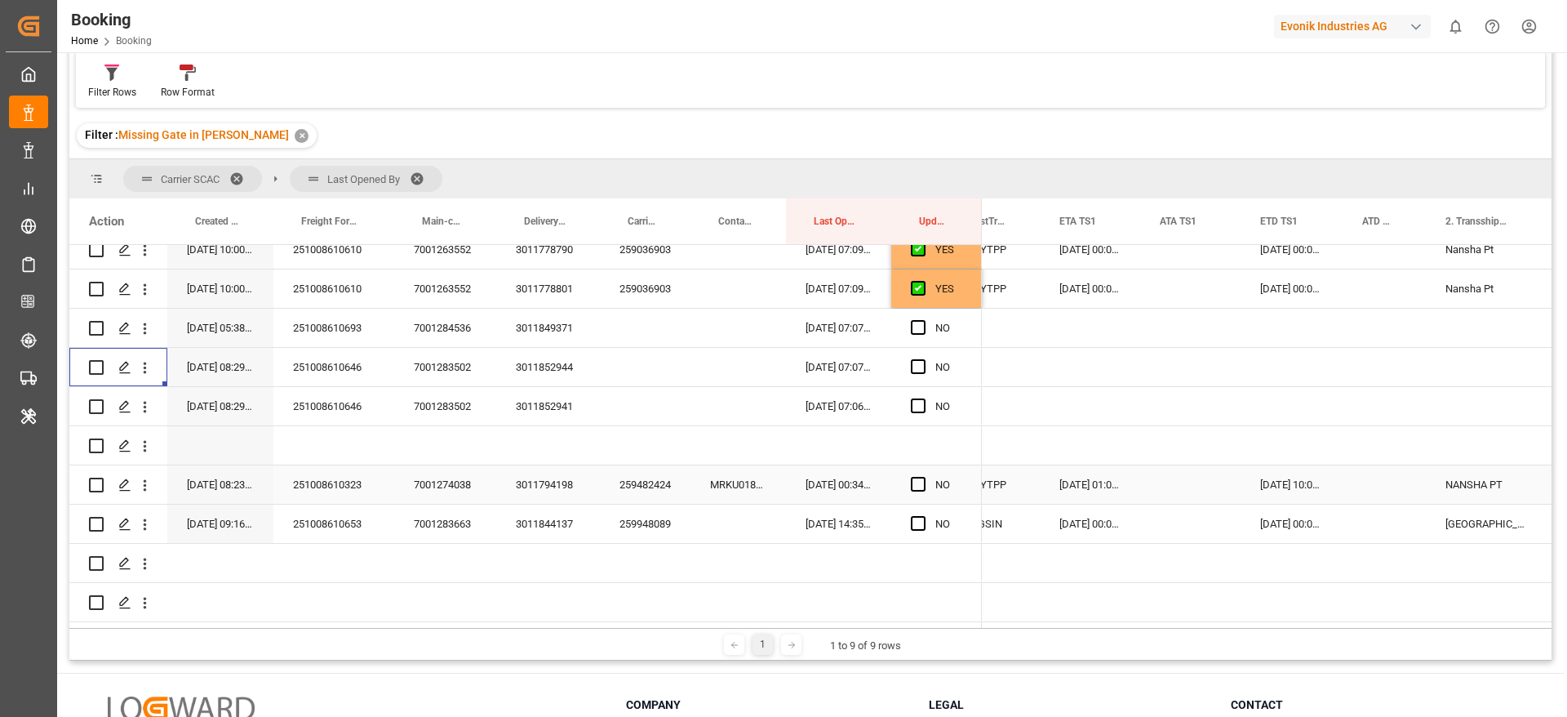
scroll to position [100, 0]
click at [338, 400] on div "251008610646" at bounding box center [333, 405] width 121 height 38
click at [145, 402] on icon "open menu" at bounding box center [144, 406] width 17 height 17
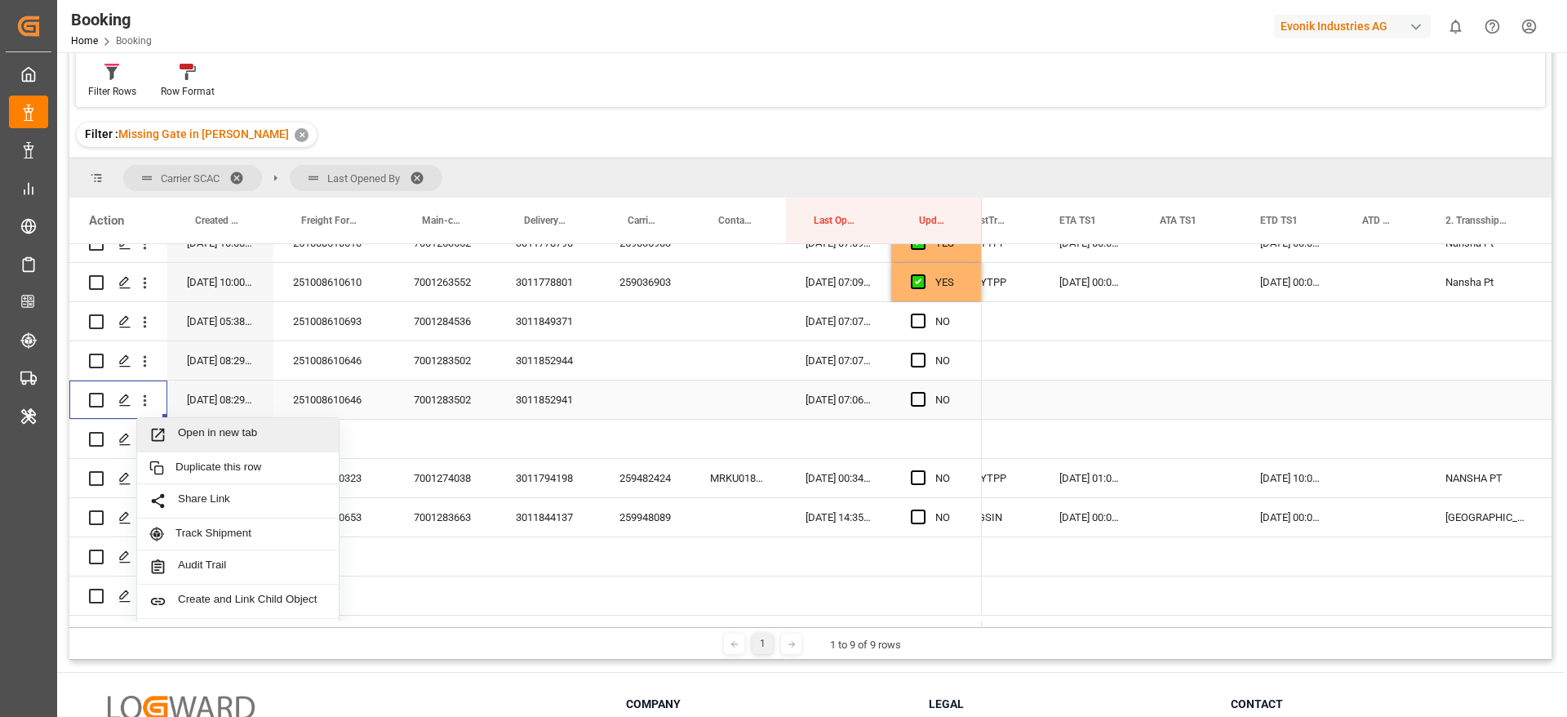
click at [226, 436] on span "Open in new tab" at bounding box center [252, 434] width 149 height 17
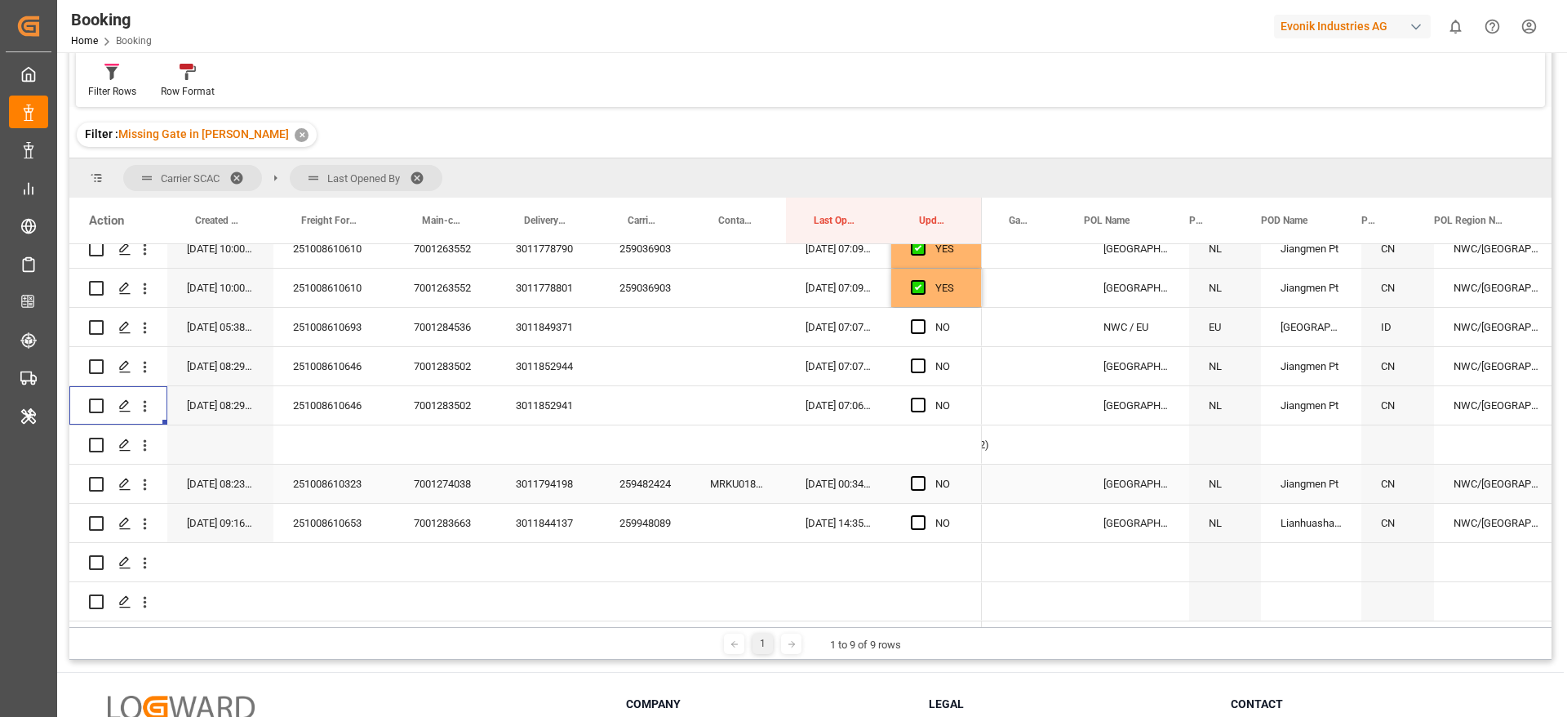
scroll to position [0, 215]
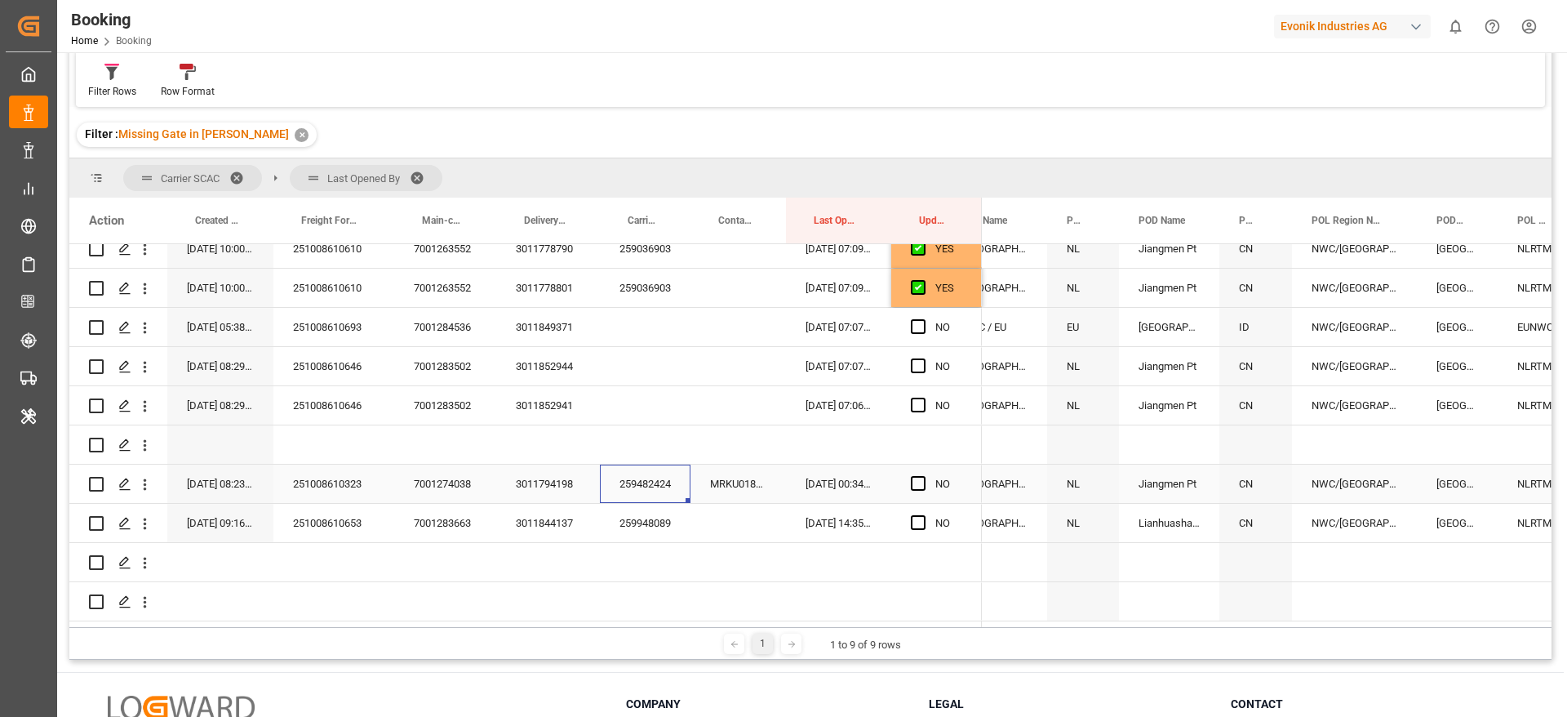
click at [643, 482] on div "259482424" at bounding box center [645, 483] width 91 height 38
click at [149, 486] on icon "open menu" at bounding box center [144, 484] width 17 height 17
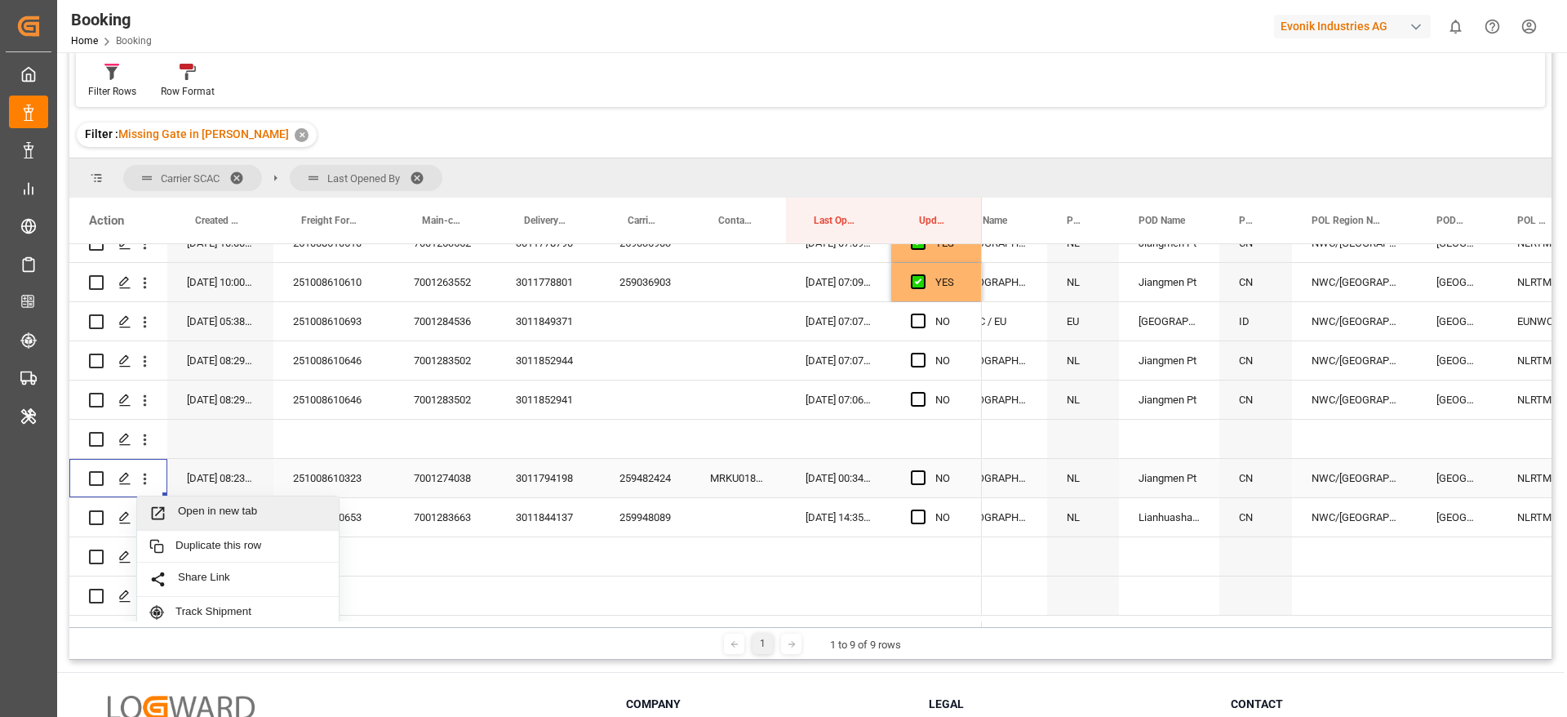
click at [280, 517] on span "Open in new tab" at bounding box center [252, 512] width 149 height 17
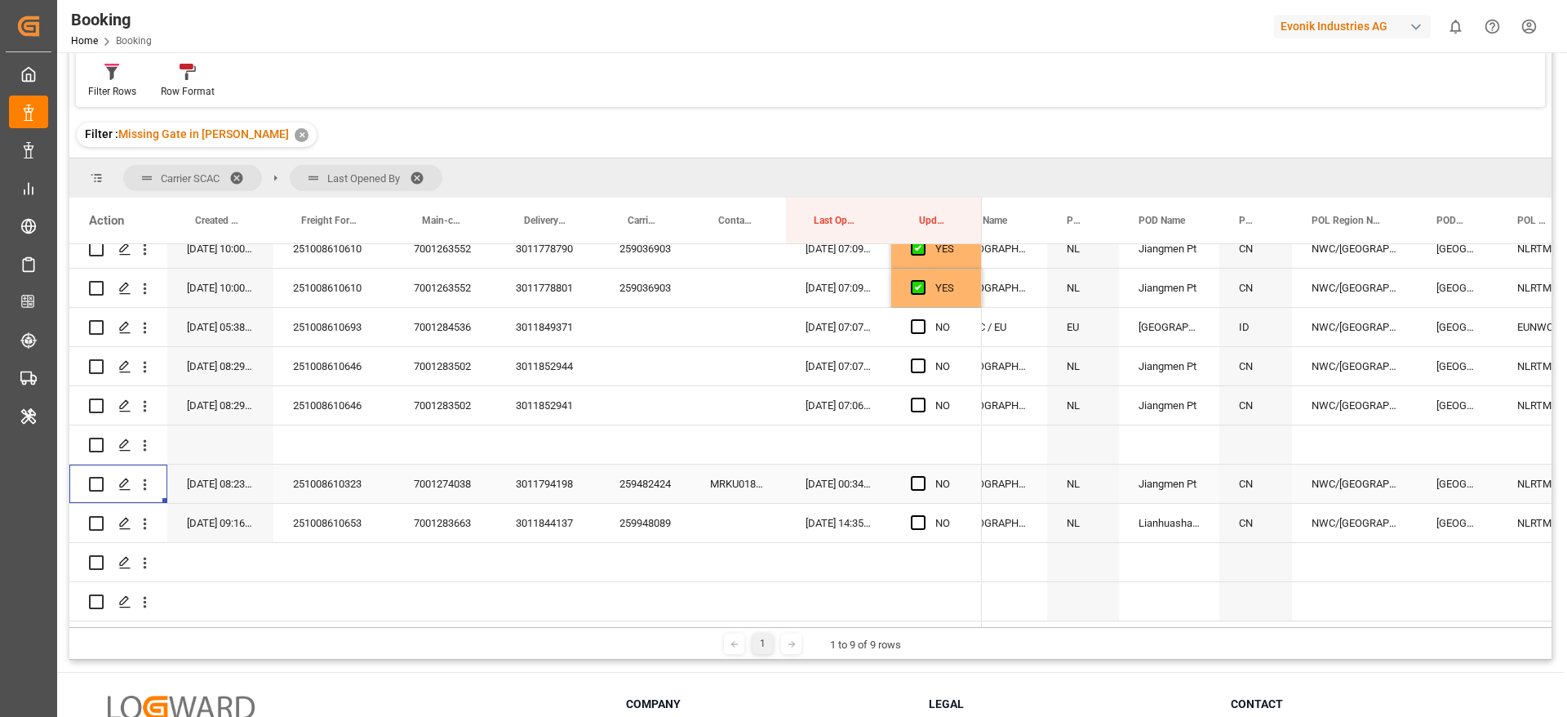
click at [632, 481] on div "259482424" at bounding box center [645, 483] width 91 height 38
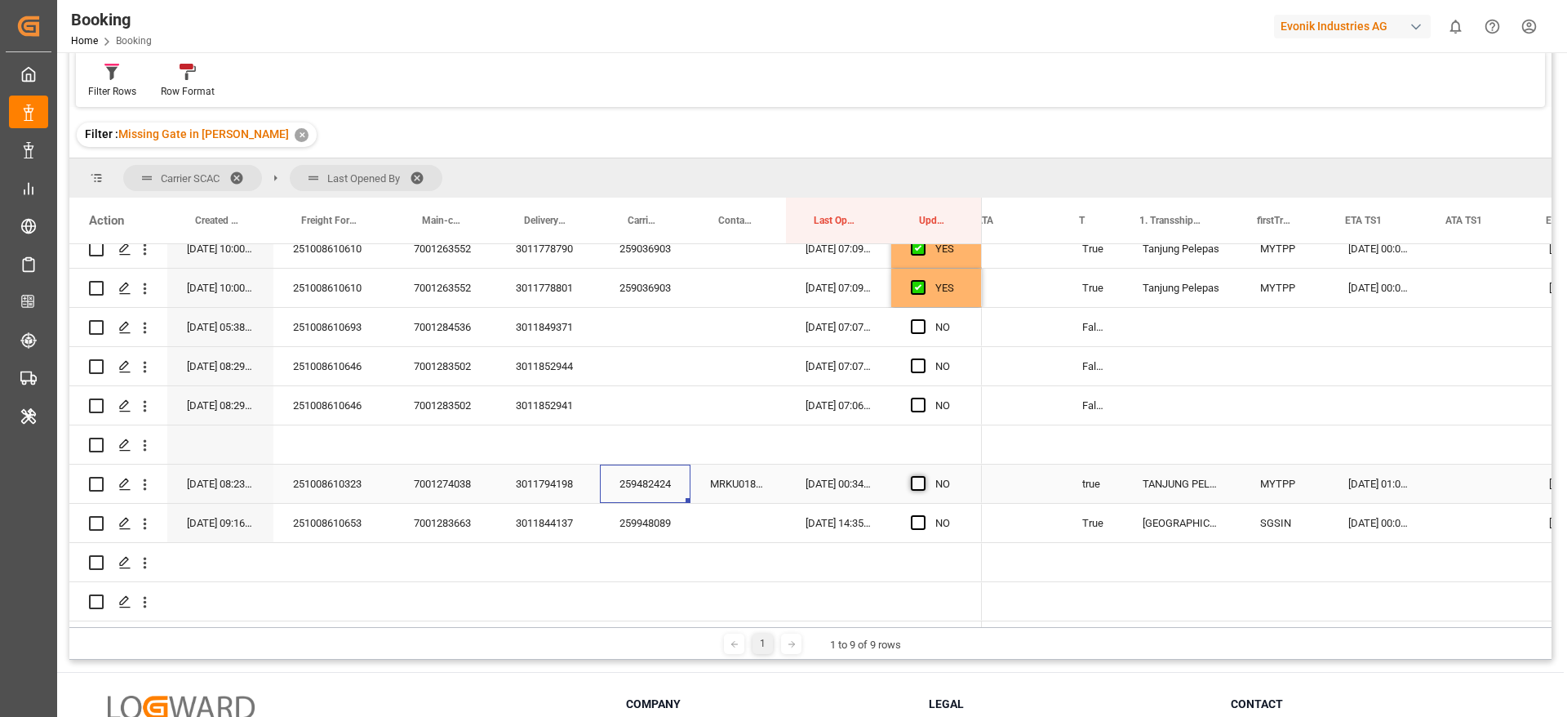
click at [914, 477] on span "Press SPACE to select this row." at bounding box center [918, 483] width 15 height 15
click at [923, 476] on input "Press SPACE to select this row." at bounding box center [923, 476] width 0 height 0
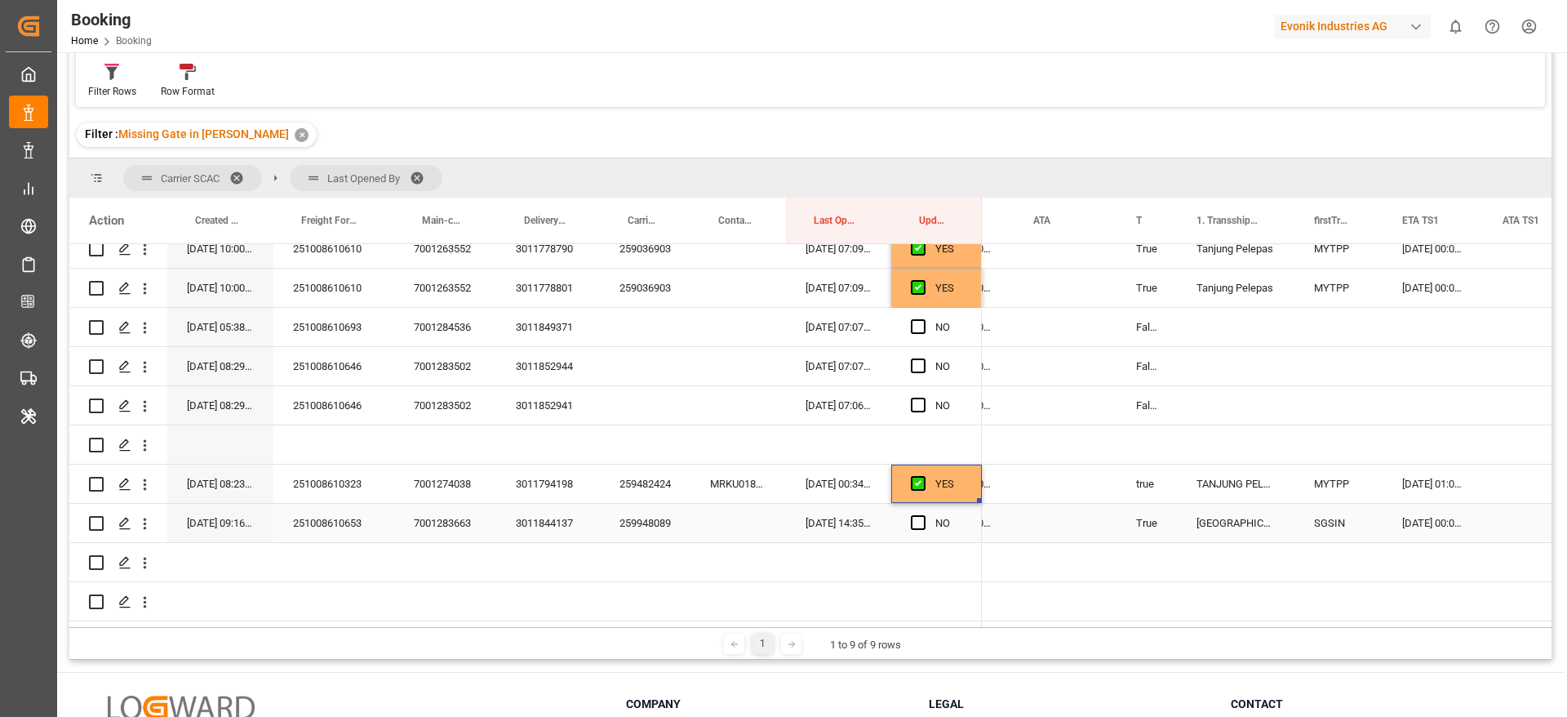
click at [660, 521] on div "259948089" at bounding box center [645, 523] width 91 height 38
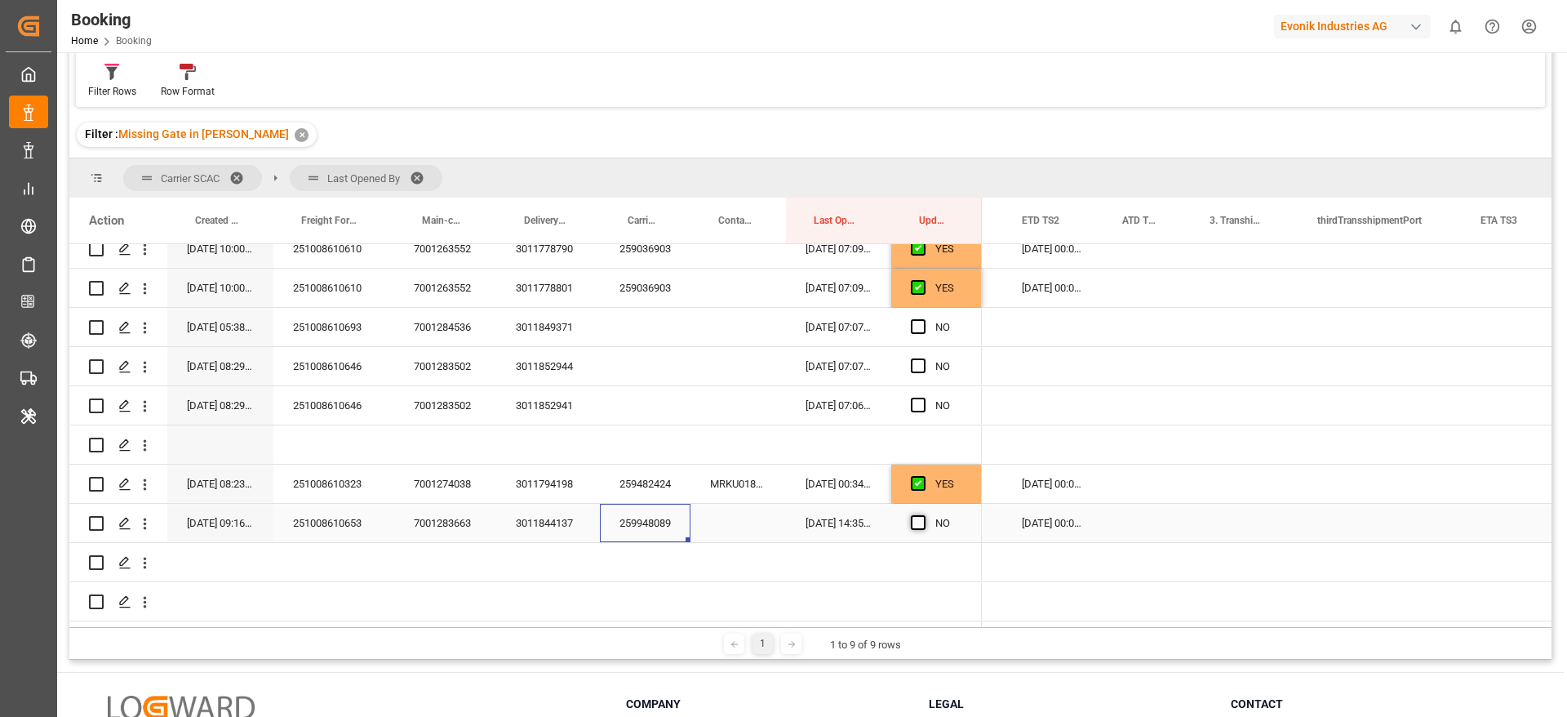
click at [923, 517] on span "Press SPACE to select this row." at bounding box center [918, 522] width 15 height 15
click at [923, 515] on input "Press SPACE to select this row." at bounding box center [923, 515] width 0 height 0
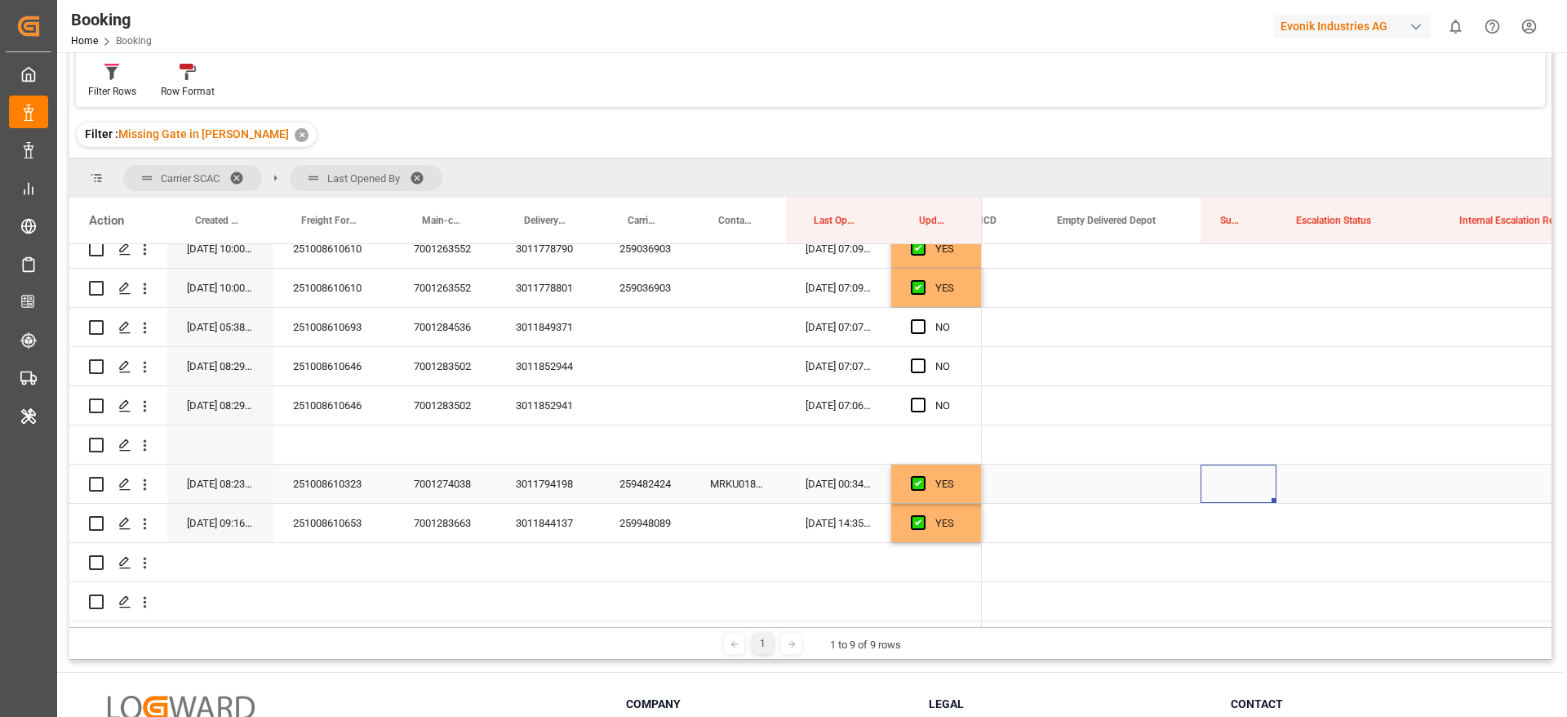
click at [1246, 476] on div "Press SPACE to select this row." at bounding box center [1239, 483] width 76 height 38
click at [1247, 476] on div "Press SPACE to select this row." at bounding box center [1239, 483] width 76 height 38
type input "0"
click at [1327, 474] on div "Press SPACE to select this row." at bounding box center [1358, 483] width 163 height 38
click at [1233, 504] on div "Press SPACE to select this row." at bounding box center [1239, 523] width 76 height 38
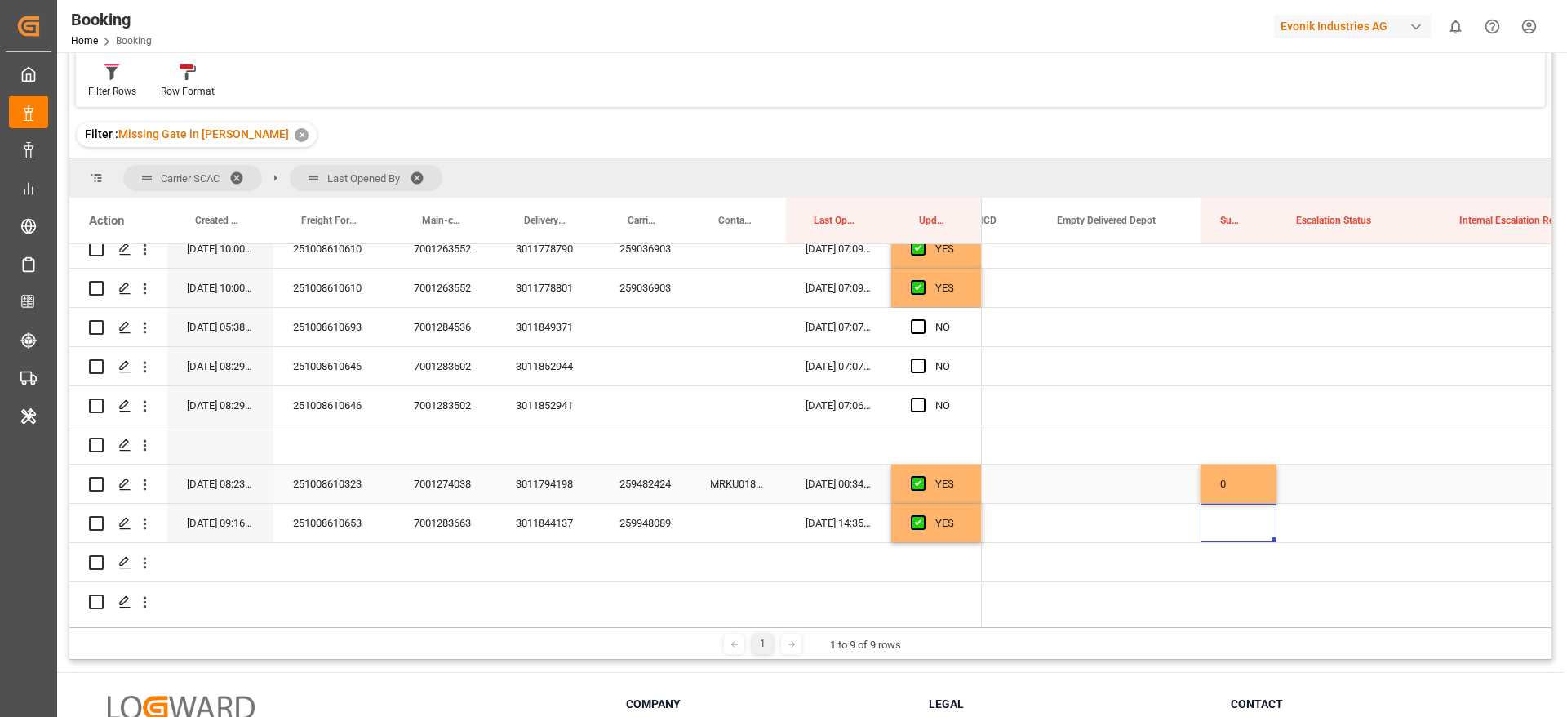
click at [1247, 474] on div "0" at bounding box center [1239, 483] width 76 height 38
click at [1237, 507] on div "Press SPACE to select this row." at bounding box center [1239, 523] width 76 height 38
click at [1322, 466] on div "Press SPACE to select this row." at bounding box center [1358, 483] width 163 height 38
click at [1227, 480] on div "0" at bounding box center [1239, 483] width 76 height 38
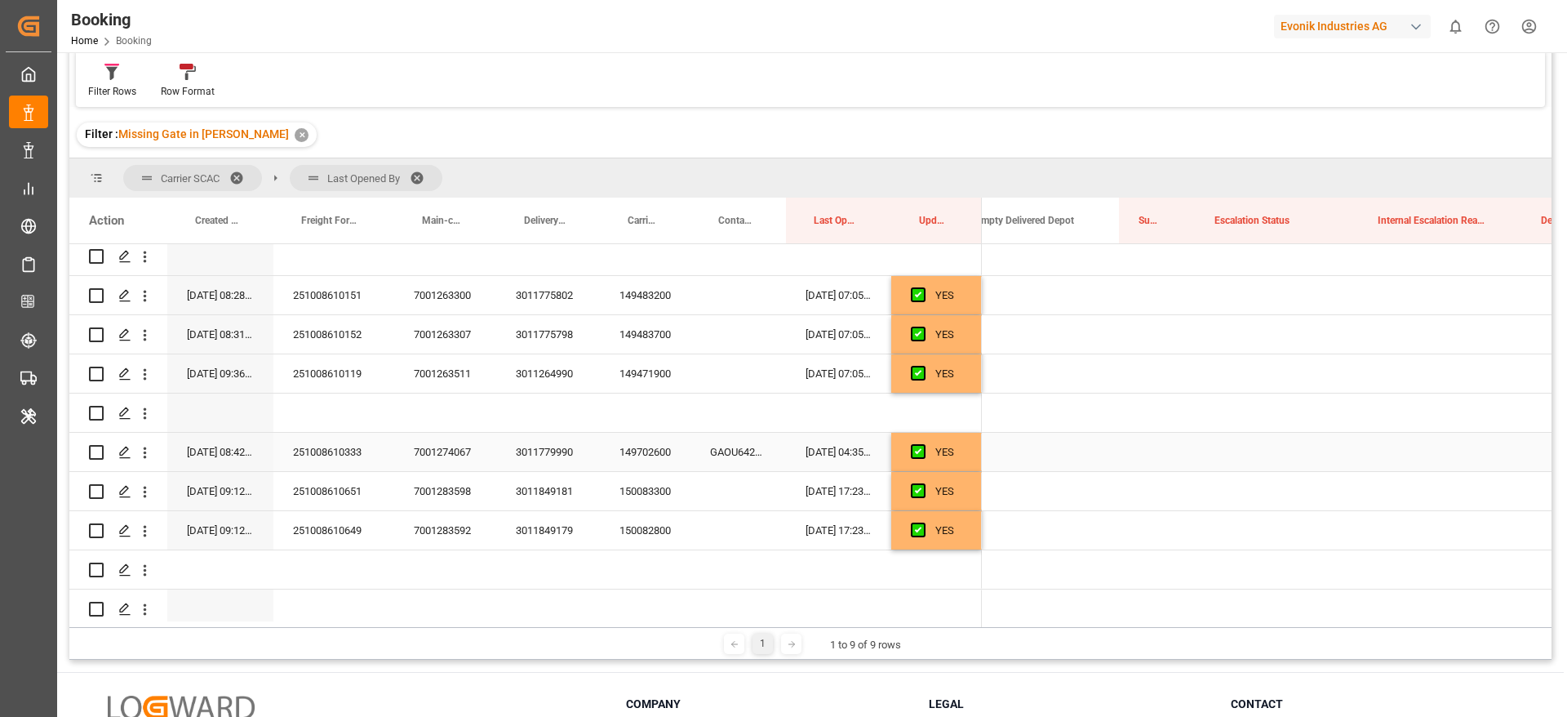
click at [1223, 448] on div "Press SPACE to select this row." at bounding box center [1276, 452] width 163 height 38
click at [1140, 435] on div "Press SPACE to select this row." at bounding box center [1157, 452] width 76 height 38
click at [1145, 445] on div "Press SPACE to select this row." at bounding box center [1157, 452] width 76 height 38
click at [1154, 455] on input "Press SPACE to select this row." at bounding box center [1157, 461] width 50 height 31
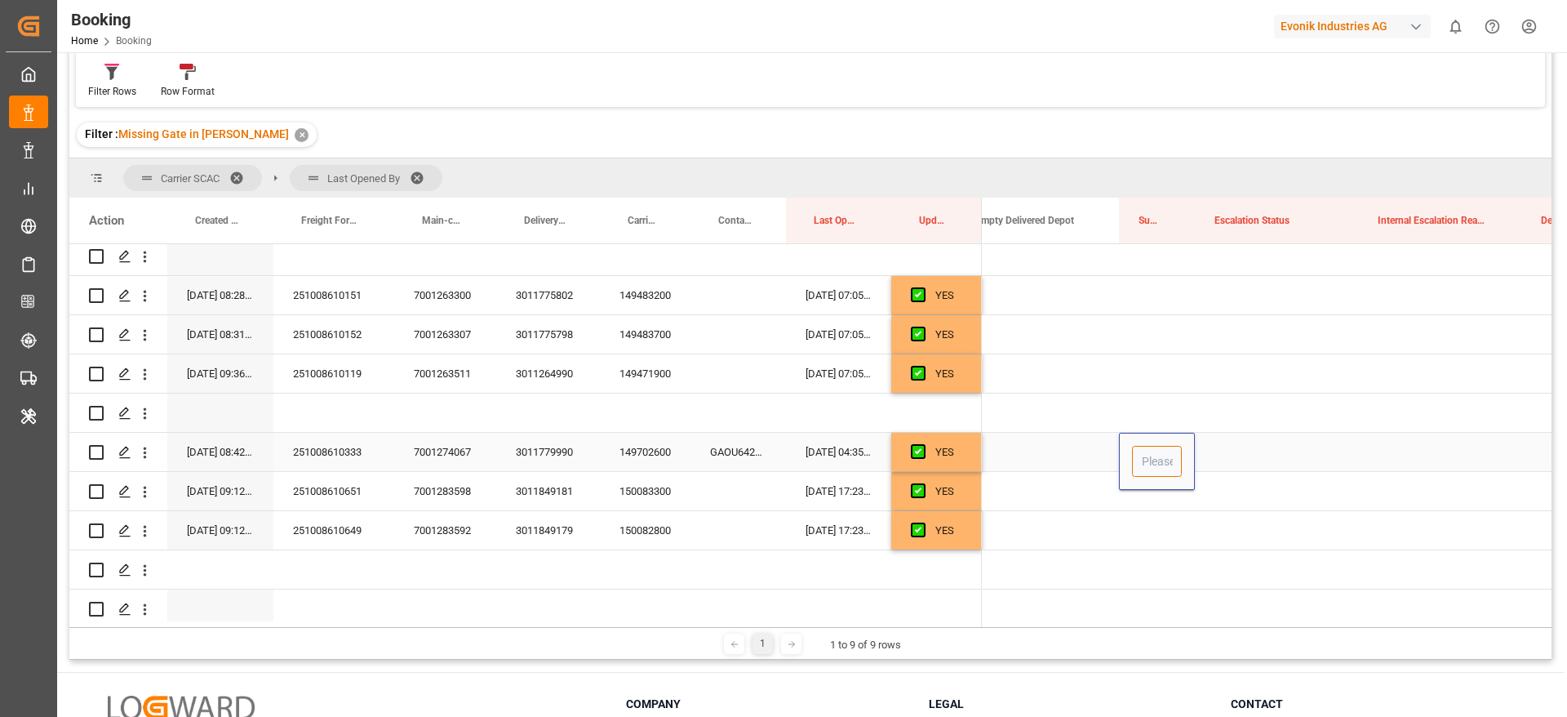
type input "0"
click at [1242, 443] on div "Press SPACE to select this row." at bounding box center [1276, 452] width 163 height 38
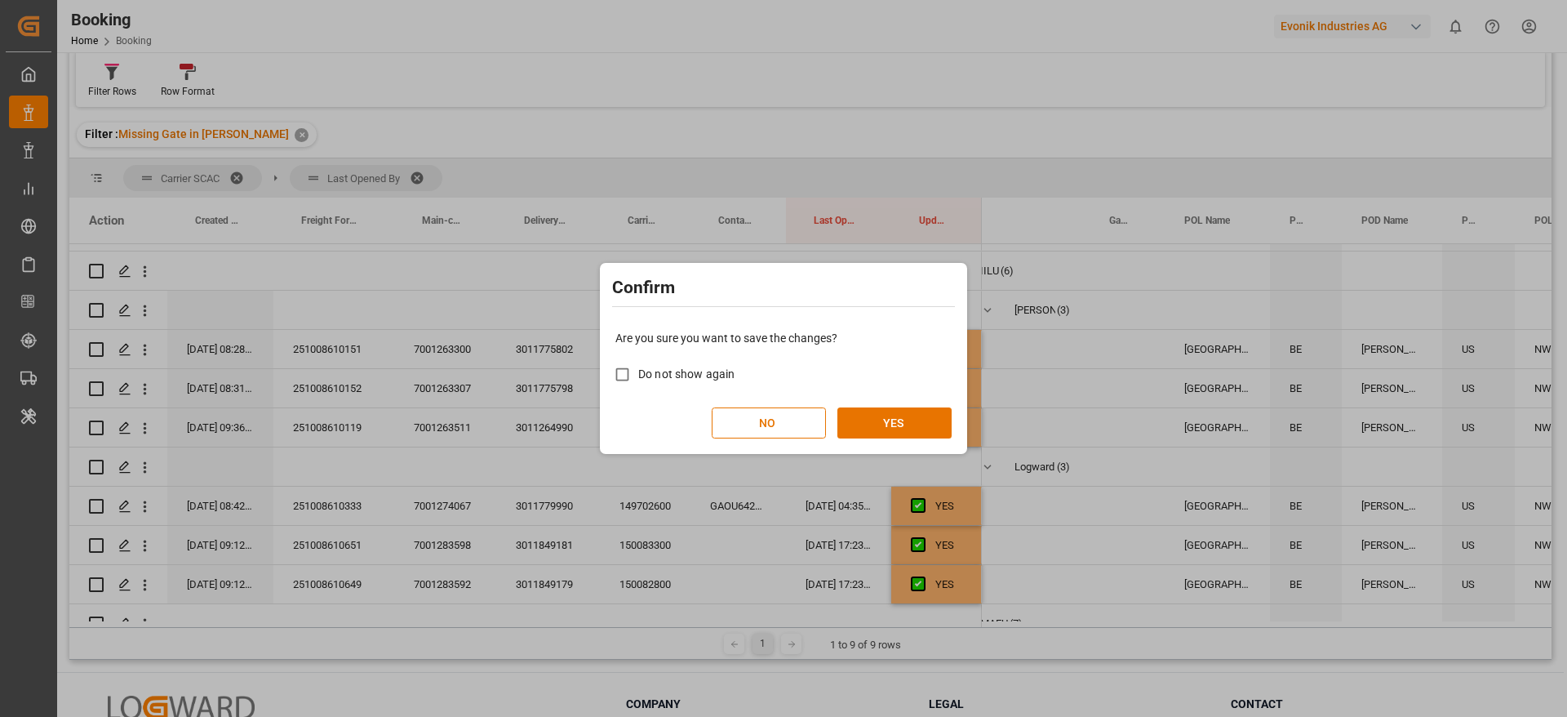
click at [893, 405] on div "Are you sure you want to save the changes? Do not show again NO YES" at bounding box center [783, 383] width 359 height 131
click at [904, 411] on button "YES" at bounding box center [894, 422] width 114 height 31
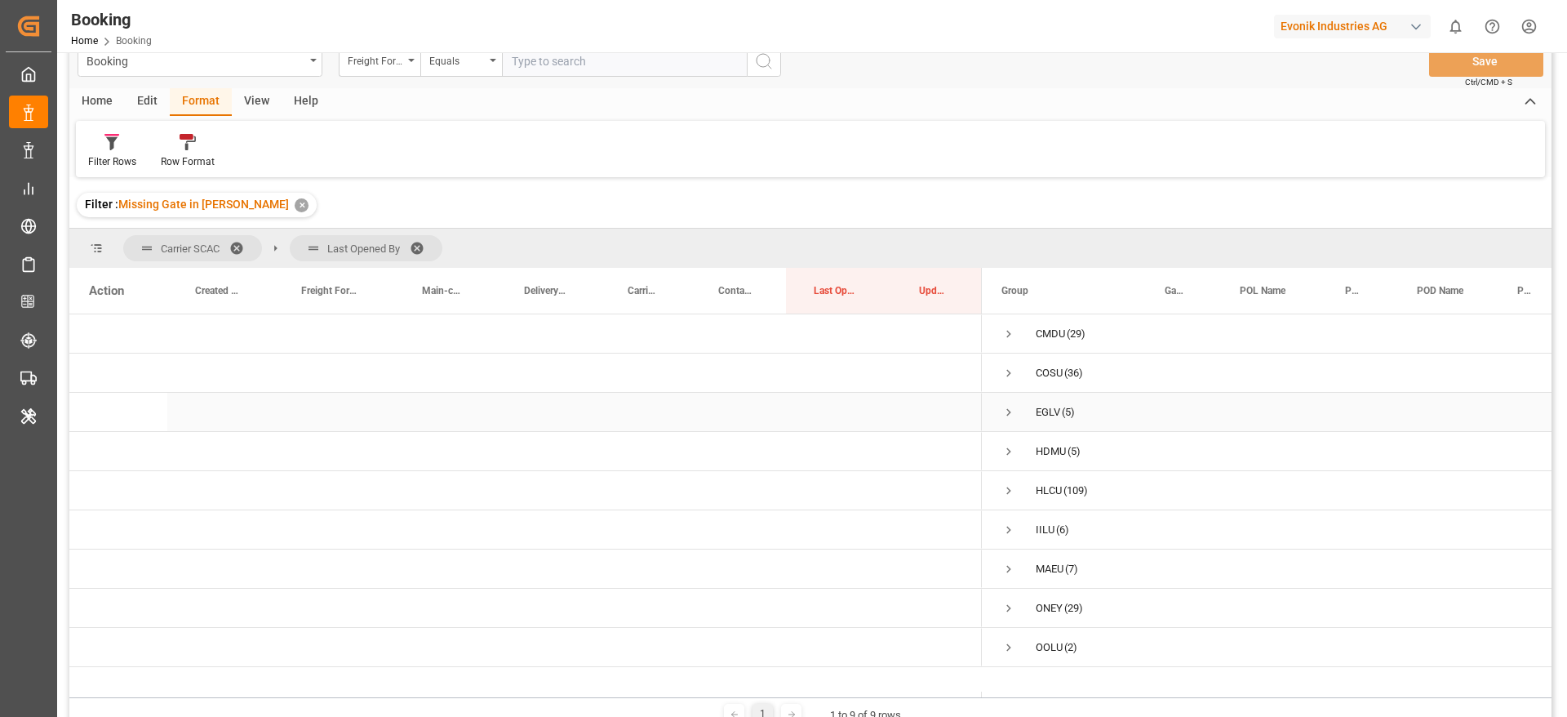
scroll to position [0, 0]
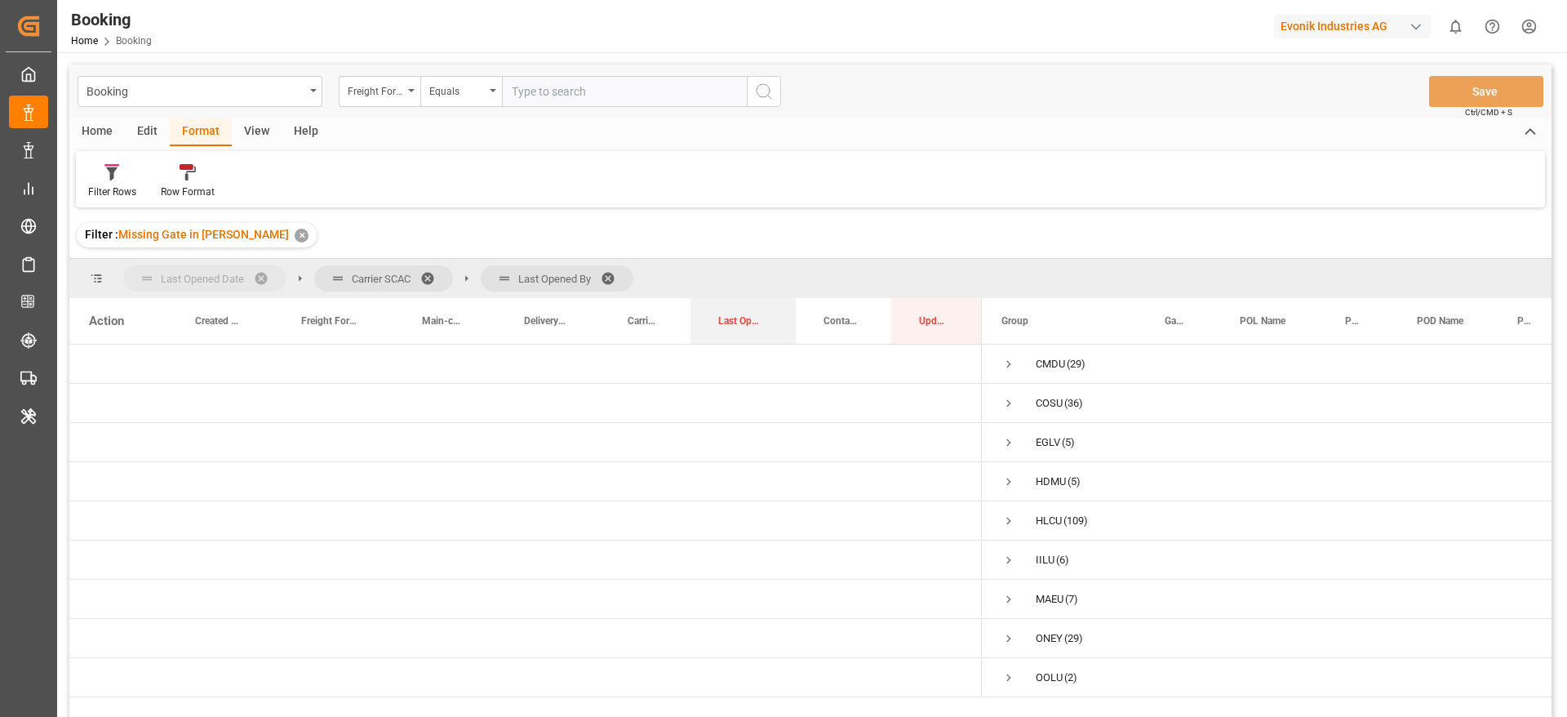
drag, startPoint x: 844, startPoint y: 321, endPoint x: 209, endPoint y: 280, distance: 636.3
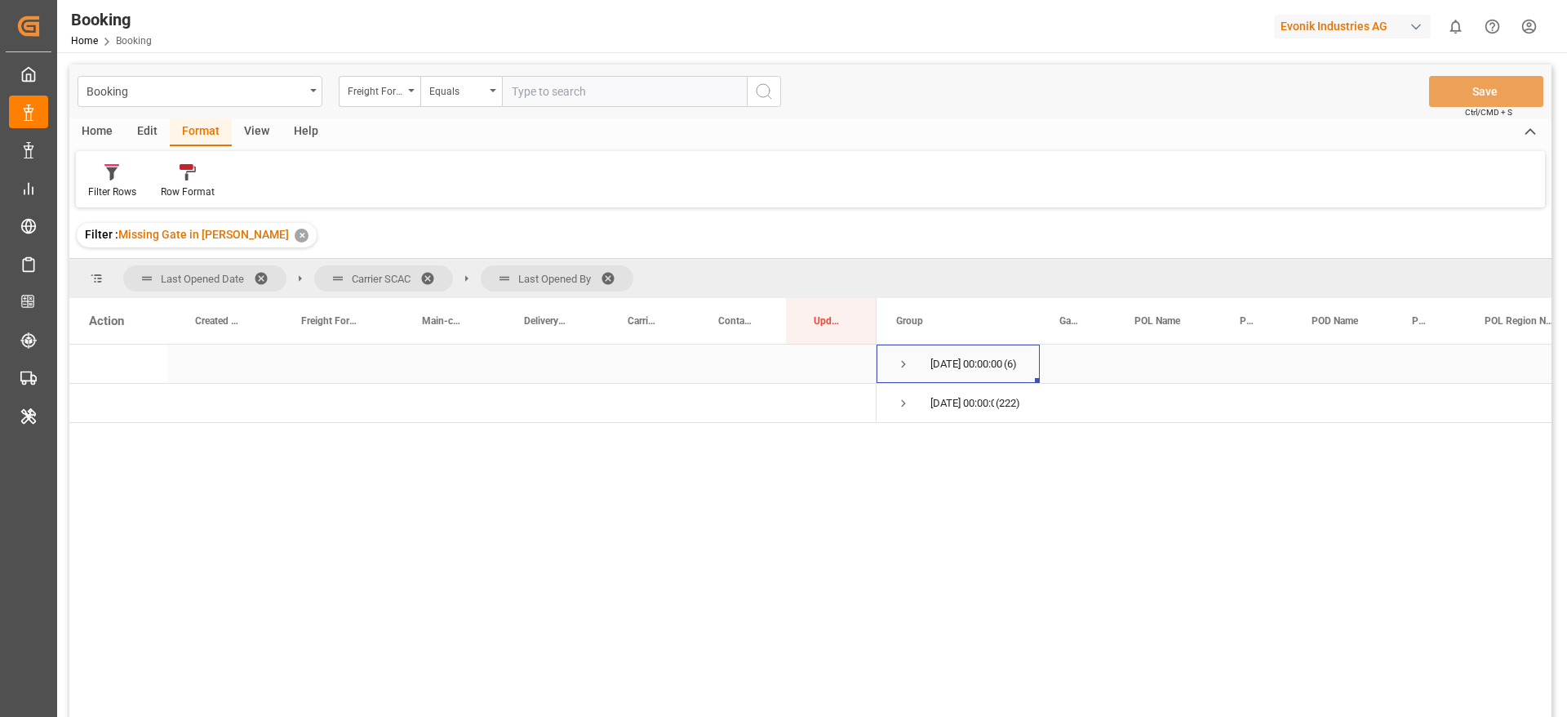
click at [901, 358] on span "Press SPACE to select this row." at bounding box center [903, 364] width 15 height 15
click at [119, 186] on div "Filter Rows" at bounding box center [112, 191] width 48 height 15
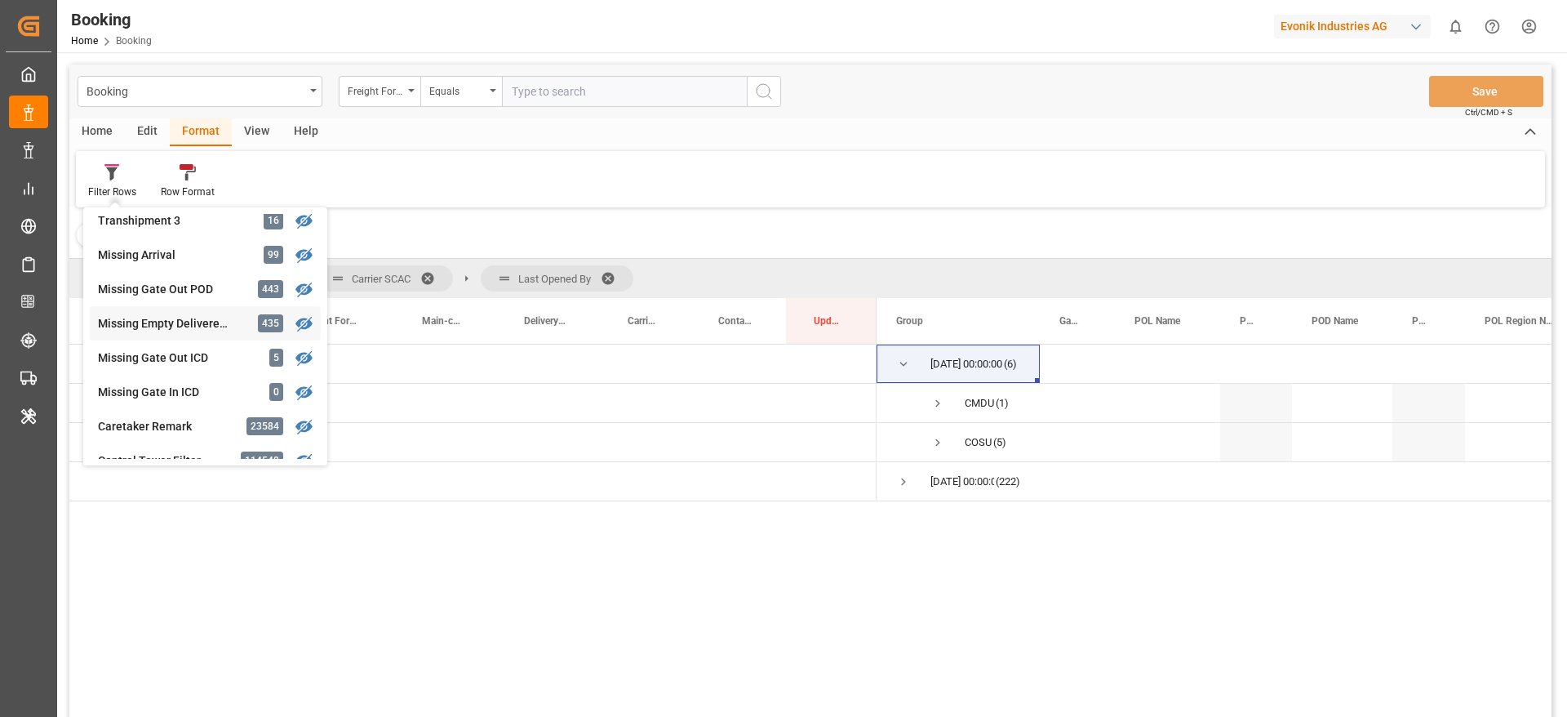
scroll to position [628, 0]
click at [183, 321] on div "Booking Freight Forwarder's Reference No. Equals Save Ctrl/CMD + S Home Edit Fo…" at bounding box center [810, 411] width 1482 height 695
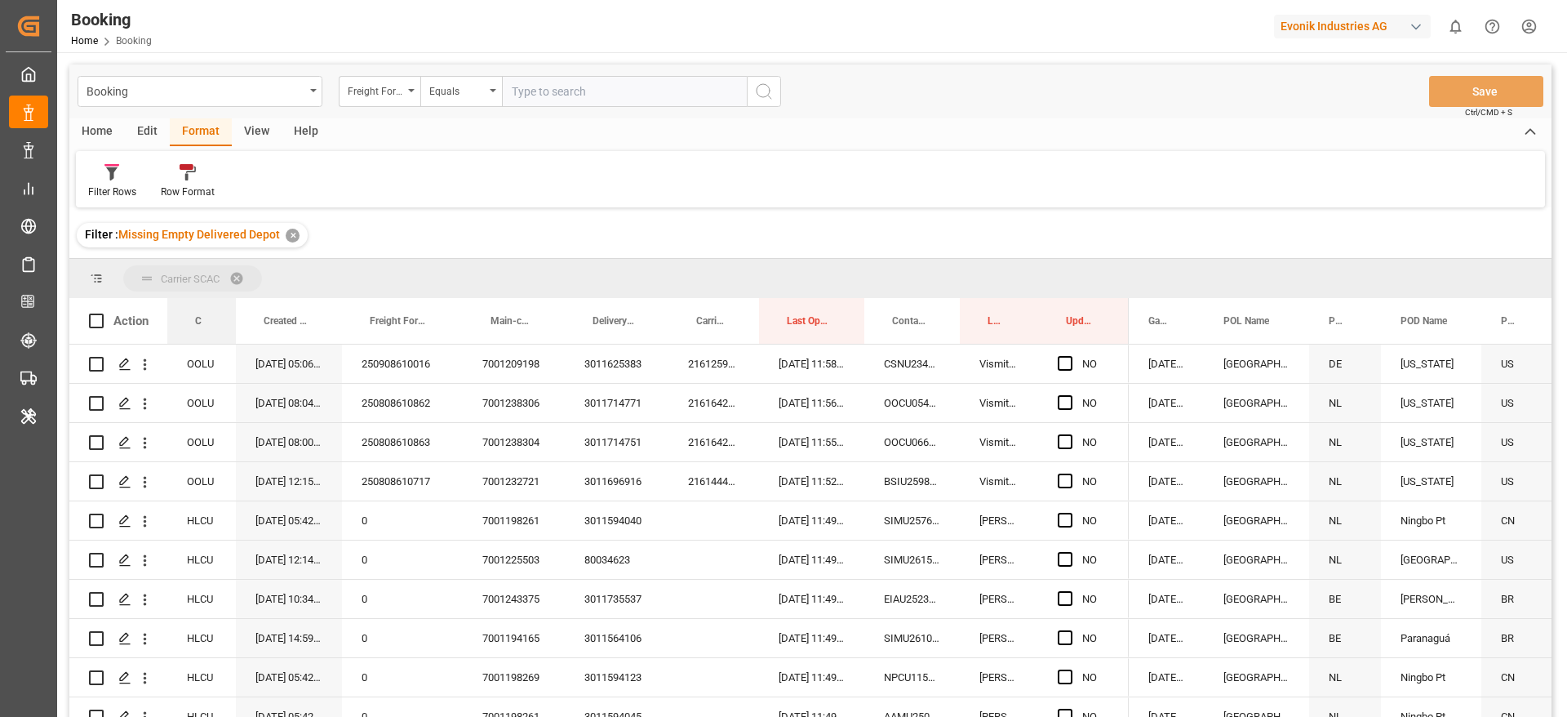
drag, startPoint x: 207, startPoint y: 321, endPoint x: 225, endPoint y: 261, distance: 62.5
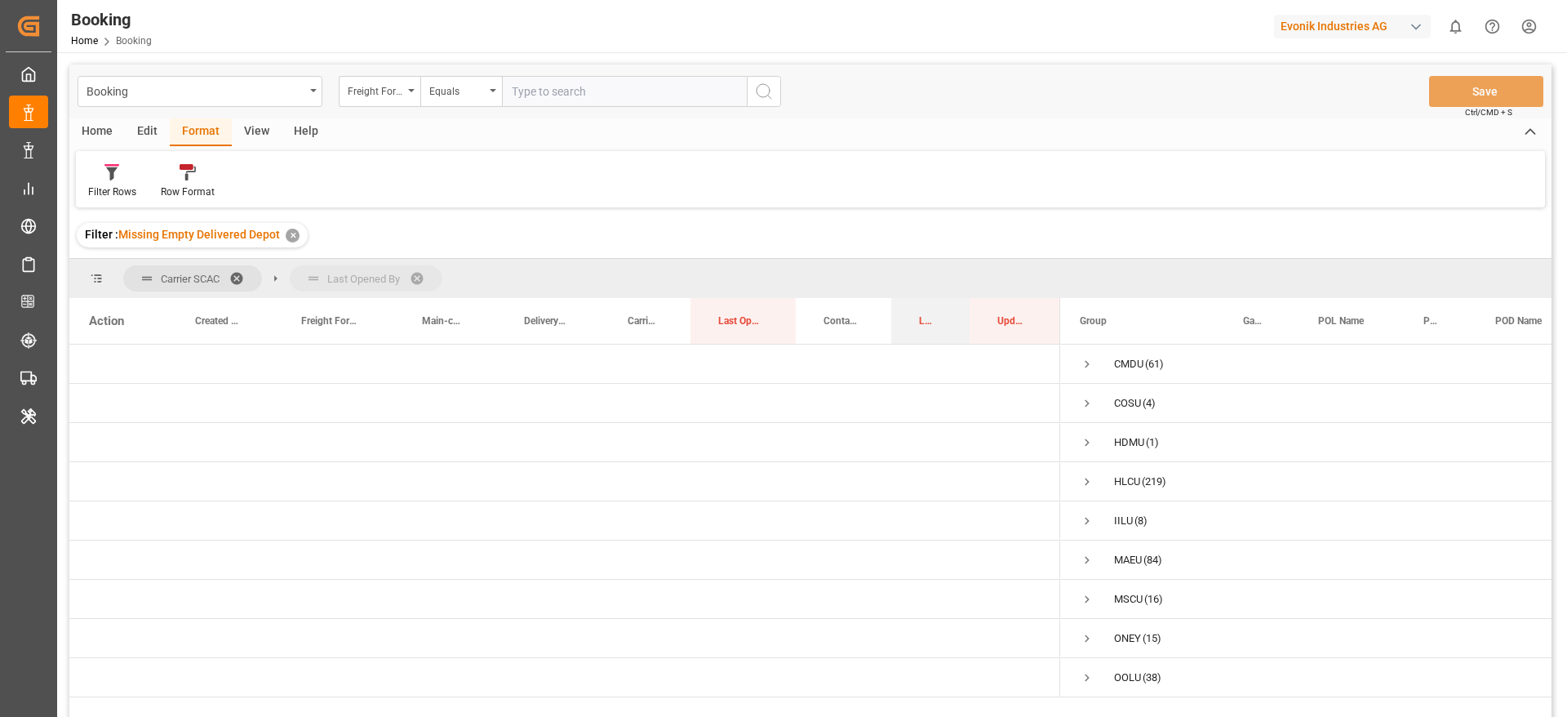
drag, startPoint x: 918, startPoint y: 320, endPoint x: 545, endPoint y: 280, distance: 375.2
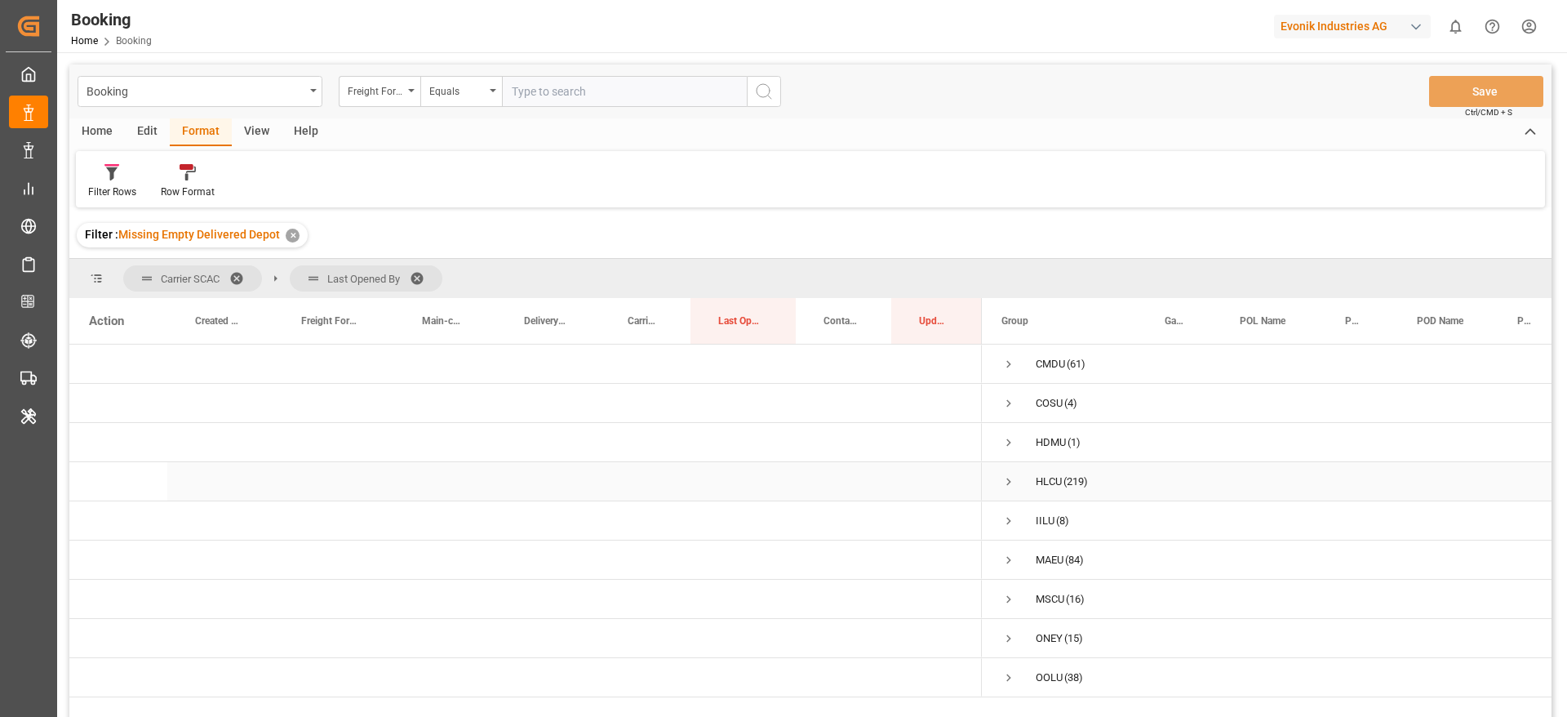
click at [1007, 486] on span "Press SPACE to select this row." at bounding box center [1009, 481] width 15 height 15
click at [1047, 558] on span "Press SPACE to select this row." at bounding box center [1043, 560] width 15 height 15
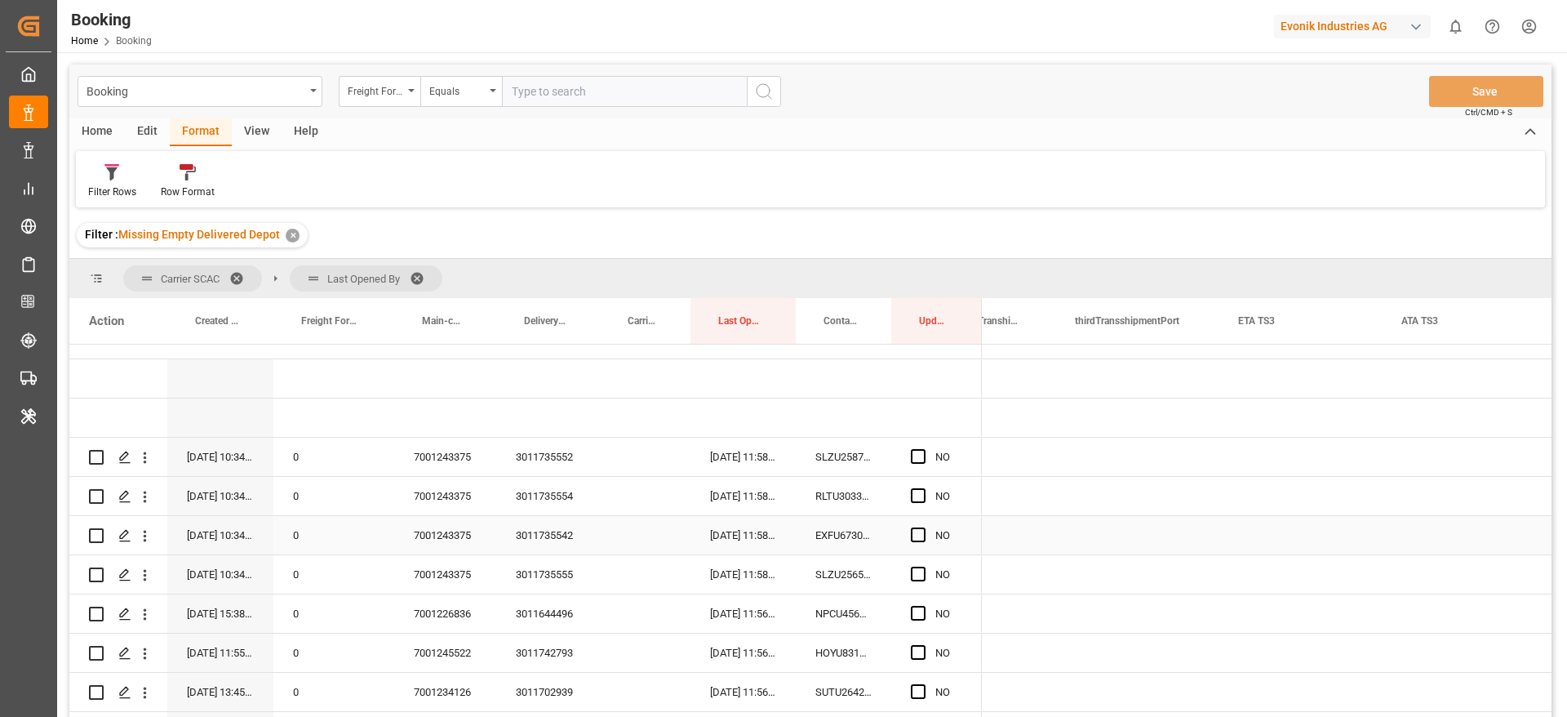
scroll to position [0, 3450]
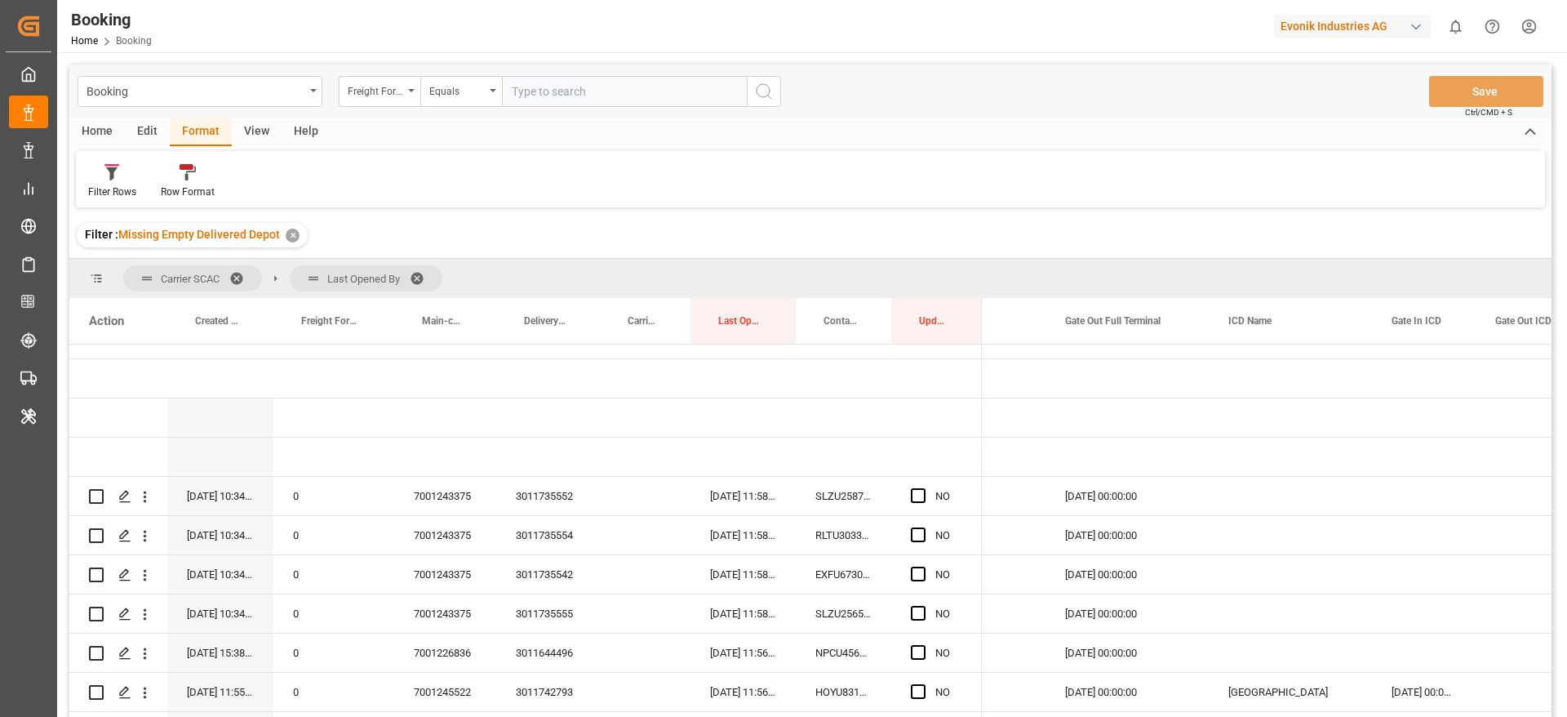
click at [248, 123] on div "View" at bounding box center [257, 132] width 50 height 28
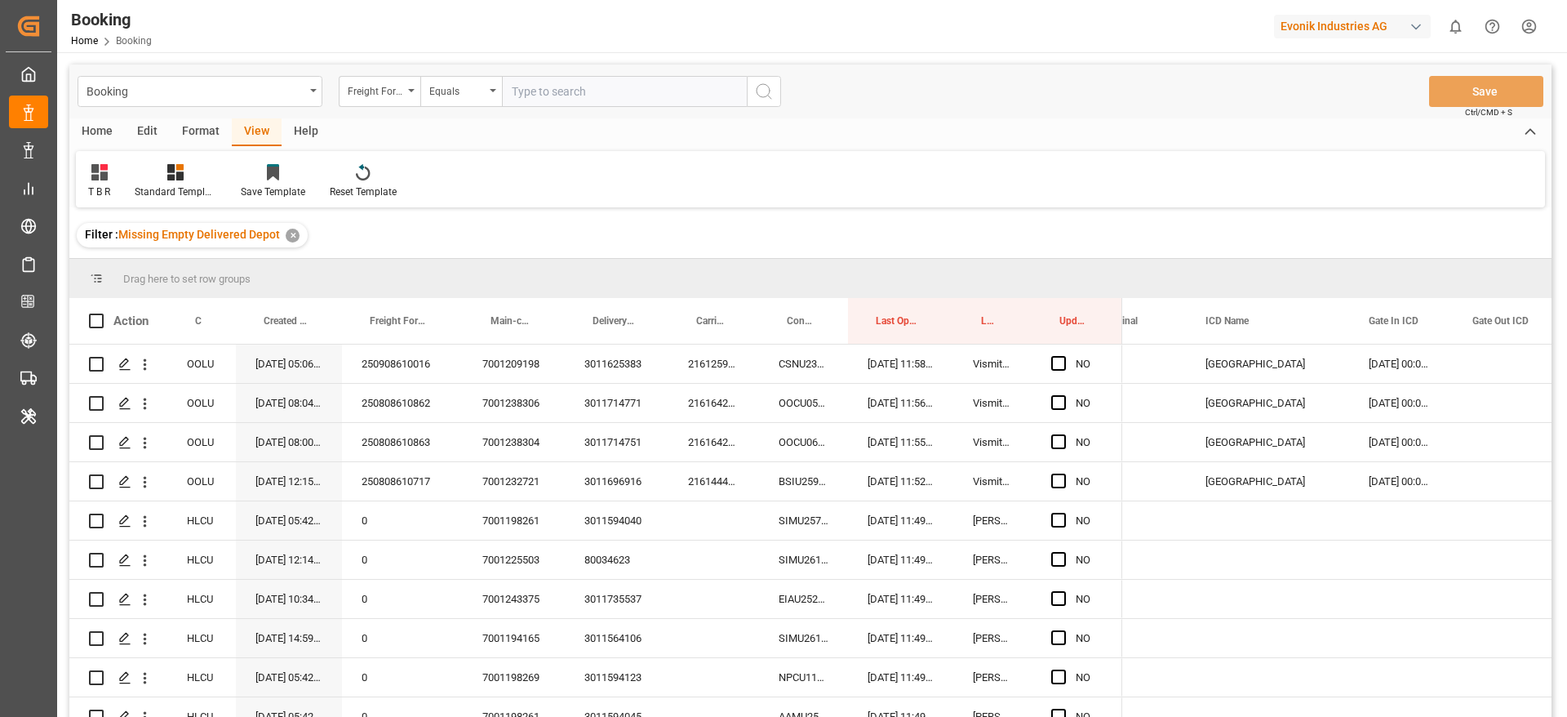
click at [103, 188] on div "T B R" at bounding box center [99, 191] width 22 height 15
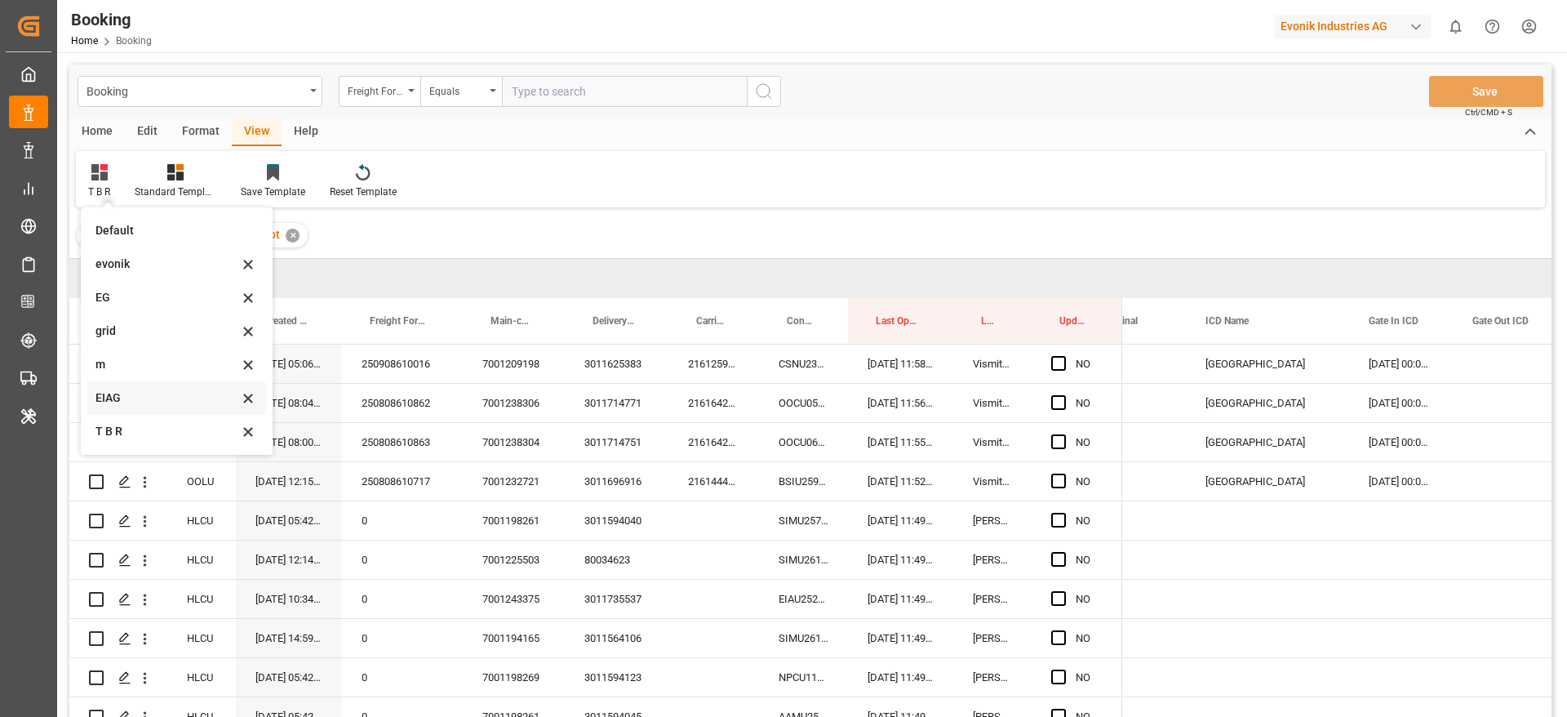
click at [128, 393] on div "EIAG" at bounding box center [166, 397] width 143 height 17
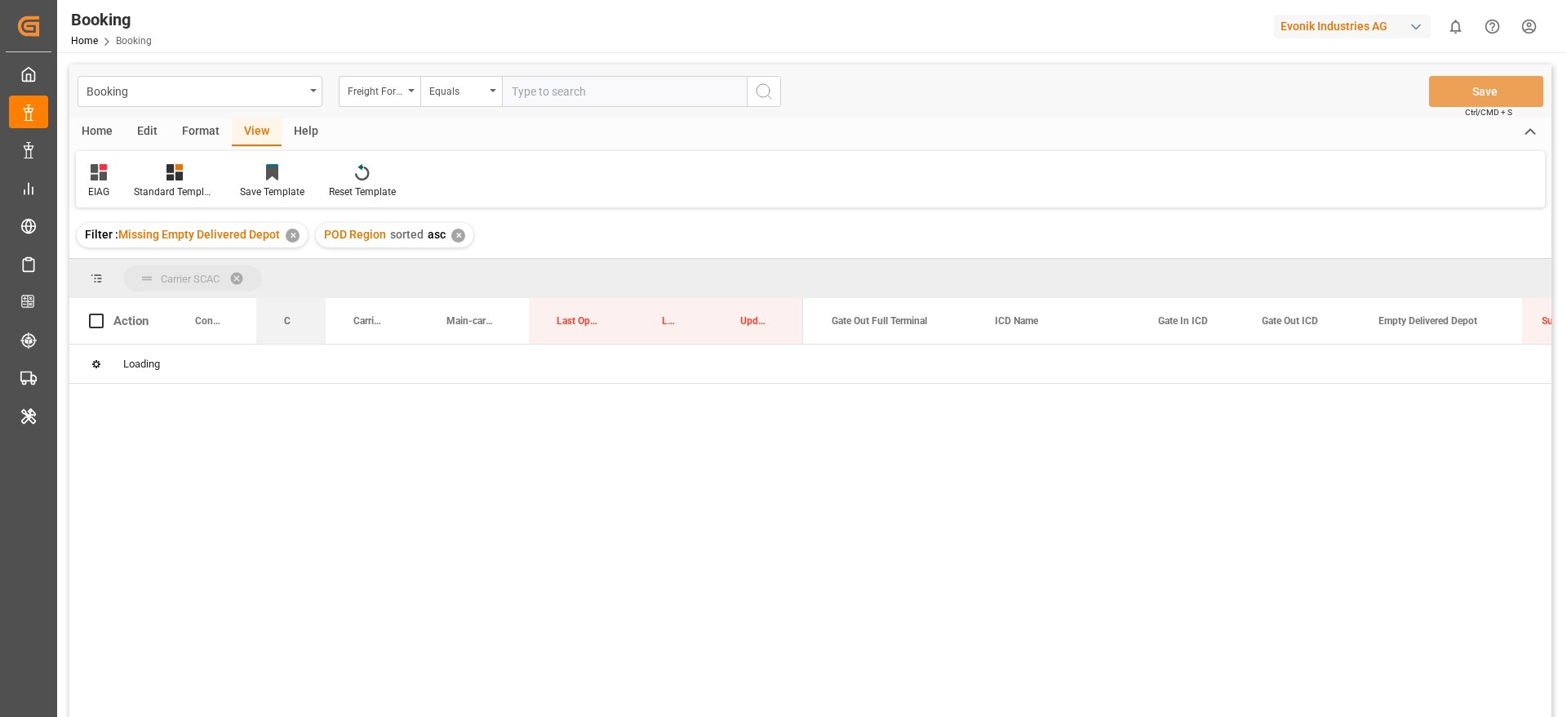
drag, startPoint x: 283, startPoint y: 322, endPoint x: 297, endPoint y: 285, distance: 40.0
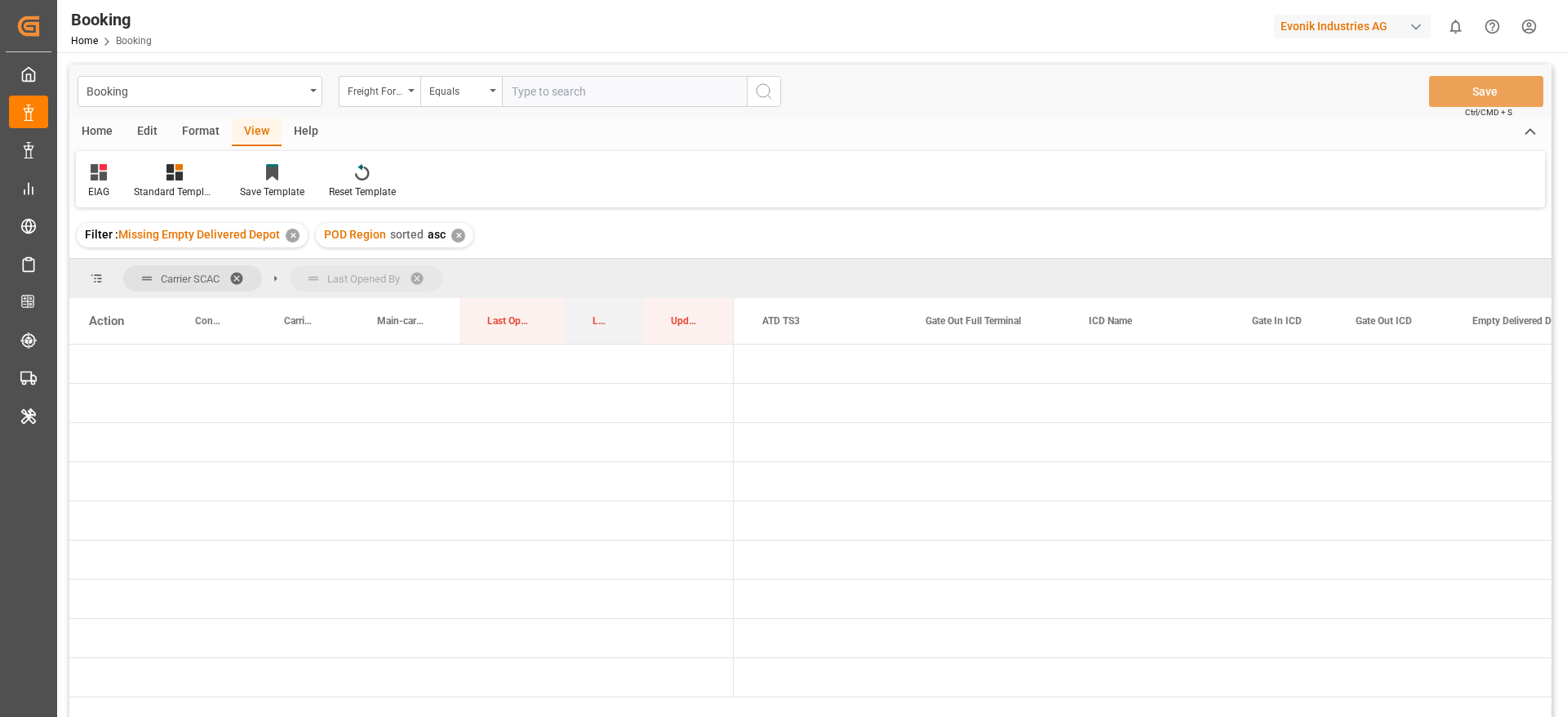
drag, startPoint x: 660, startPoint y: 320, endPoint x: 677, endPoint y: 287, distance: 36.9
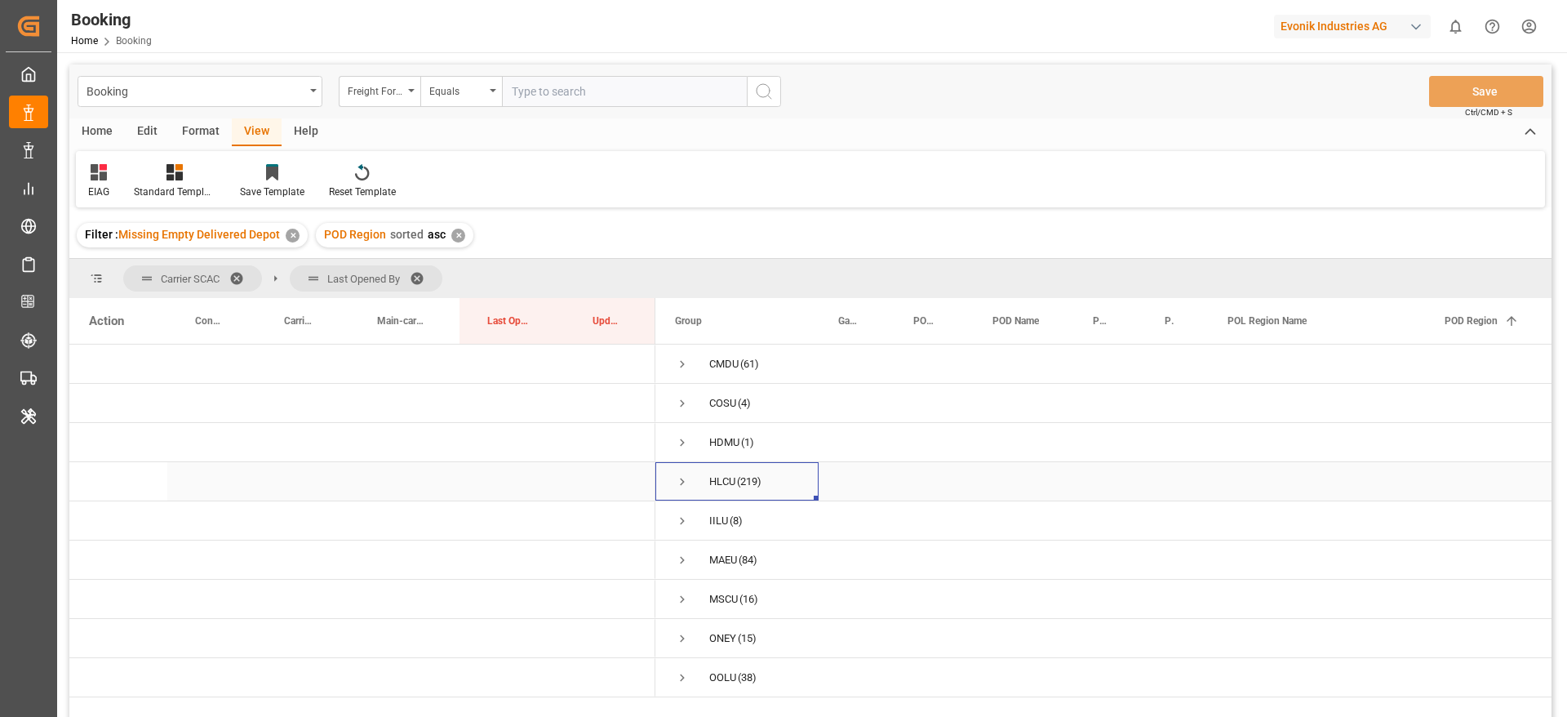
click at [685, 484] on span "Press SPACE to select this row." at bounding box center [682, 481] width 15 height 15
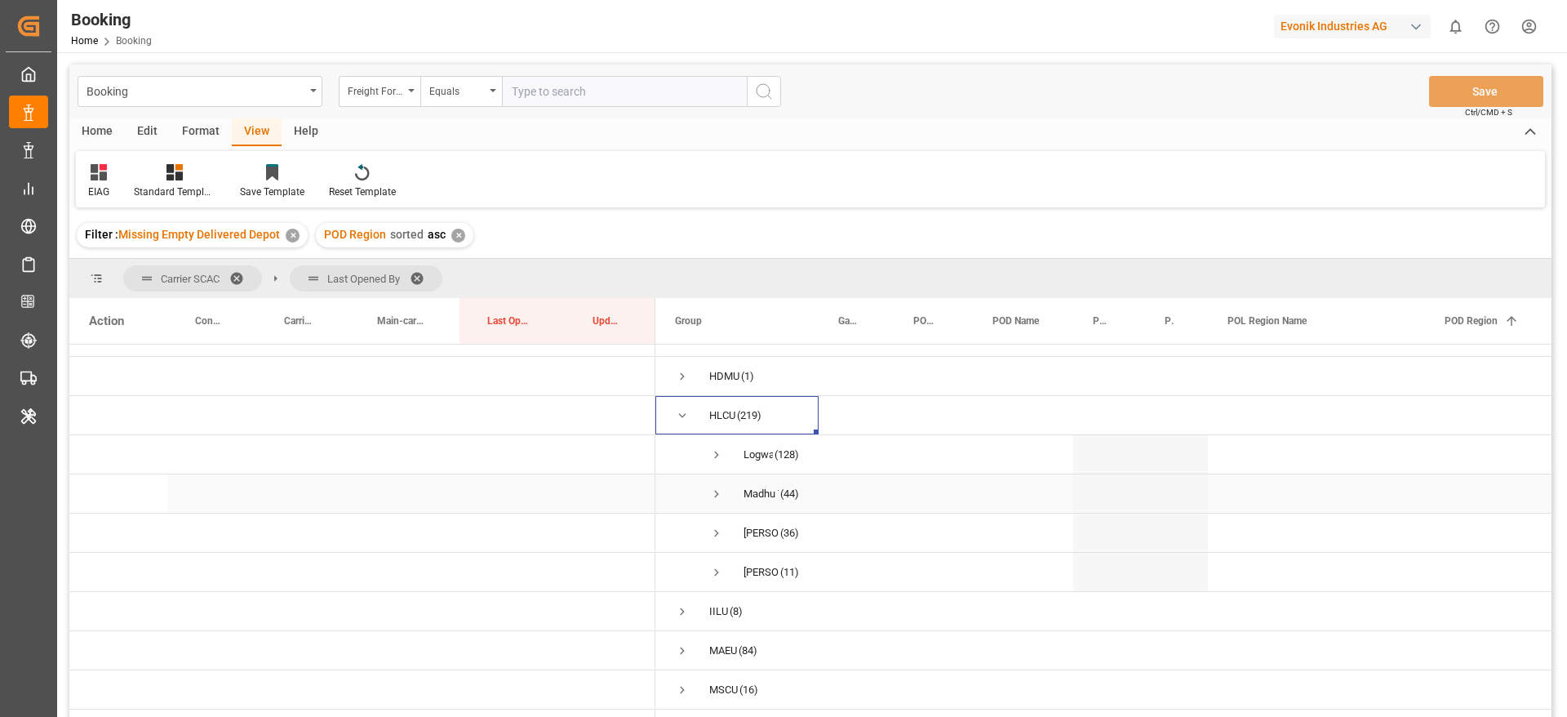
click at [716, 495] on span "Press SPACE to select this row." at bounding box center [716, 493] width 15 height 15
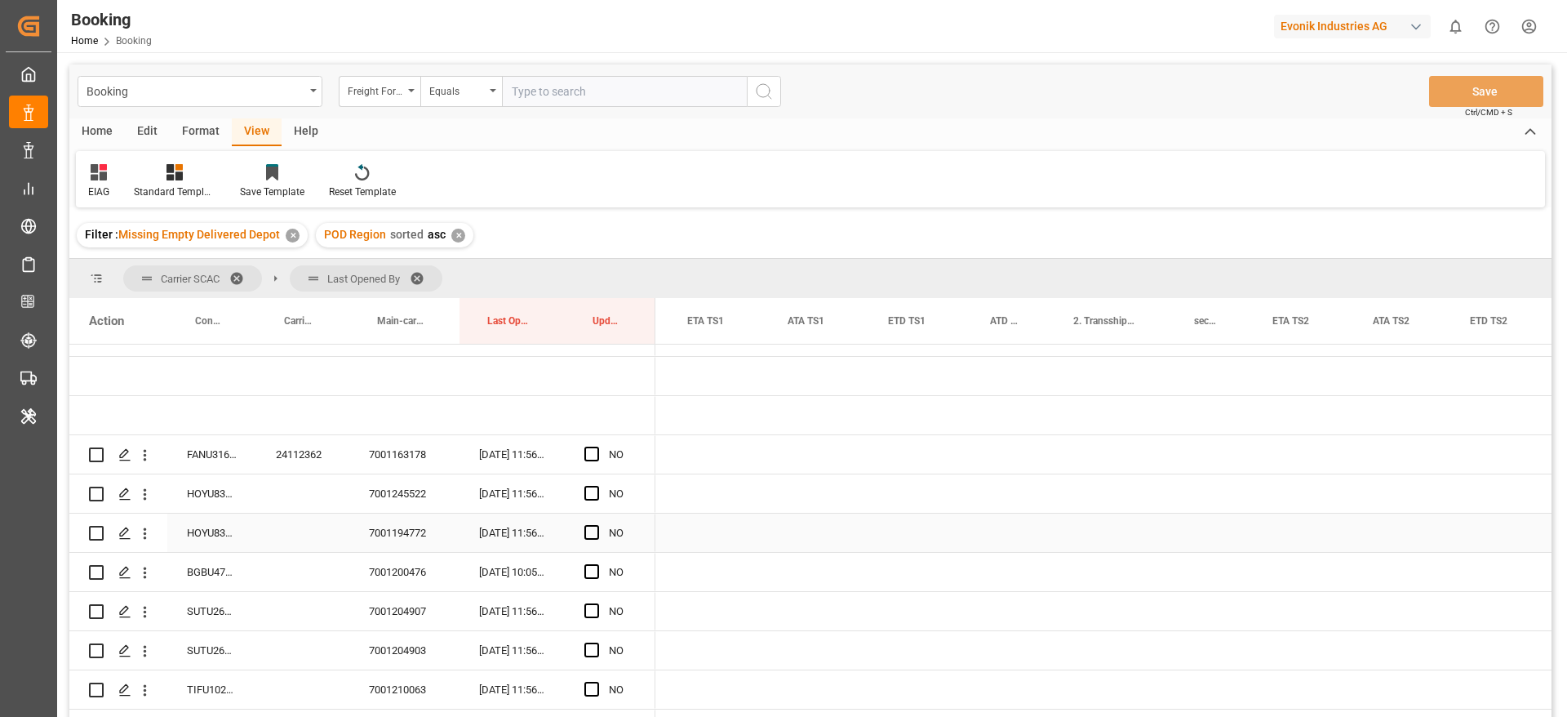
scroll to position [0, 2439]
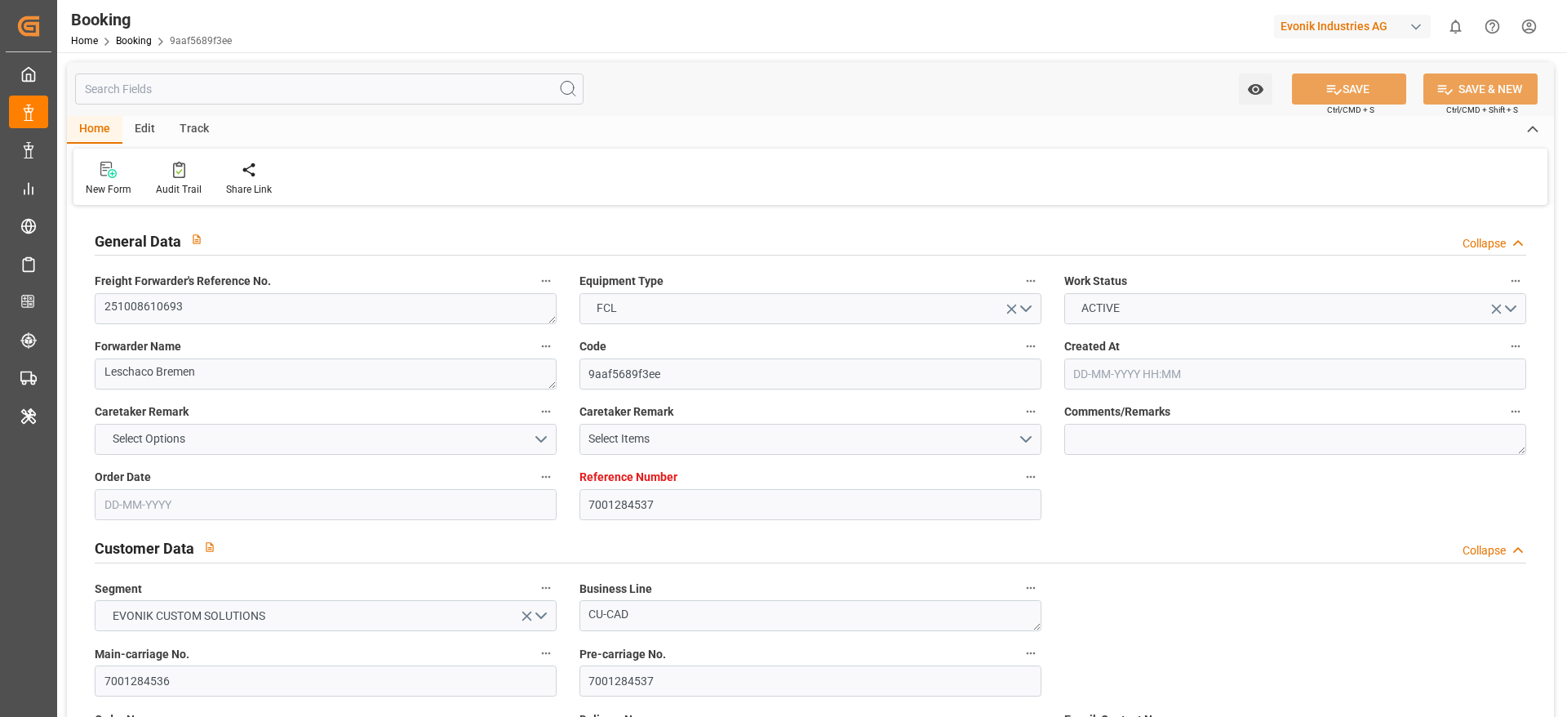
type input "7001284537"
type input "9632090"
type input "Maersk"
type input "Maersk Line AS"
type input "EUNWC"
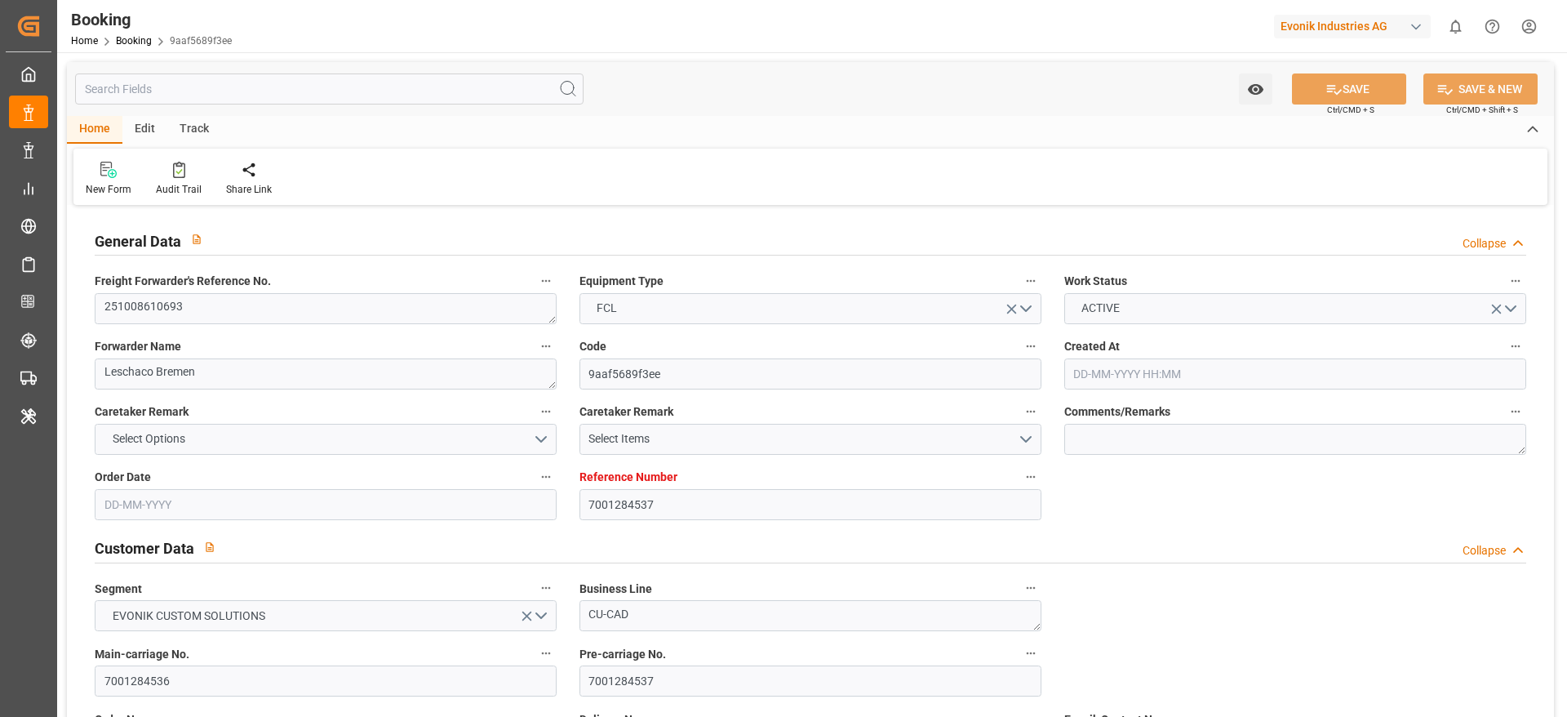
type input "IDJKT"
type input "25-09-2025 05:38"
type input "25-09-2025"
type input "17-12-2025"
type input "21-10-2025"
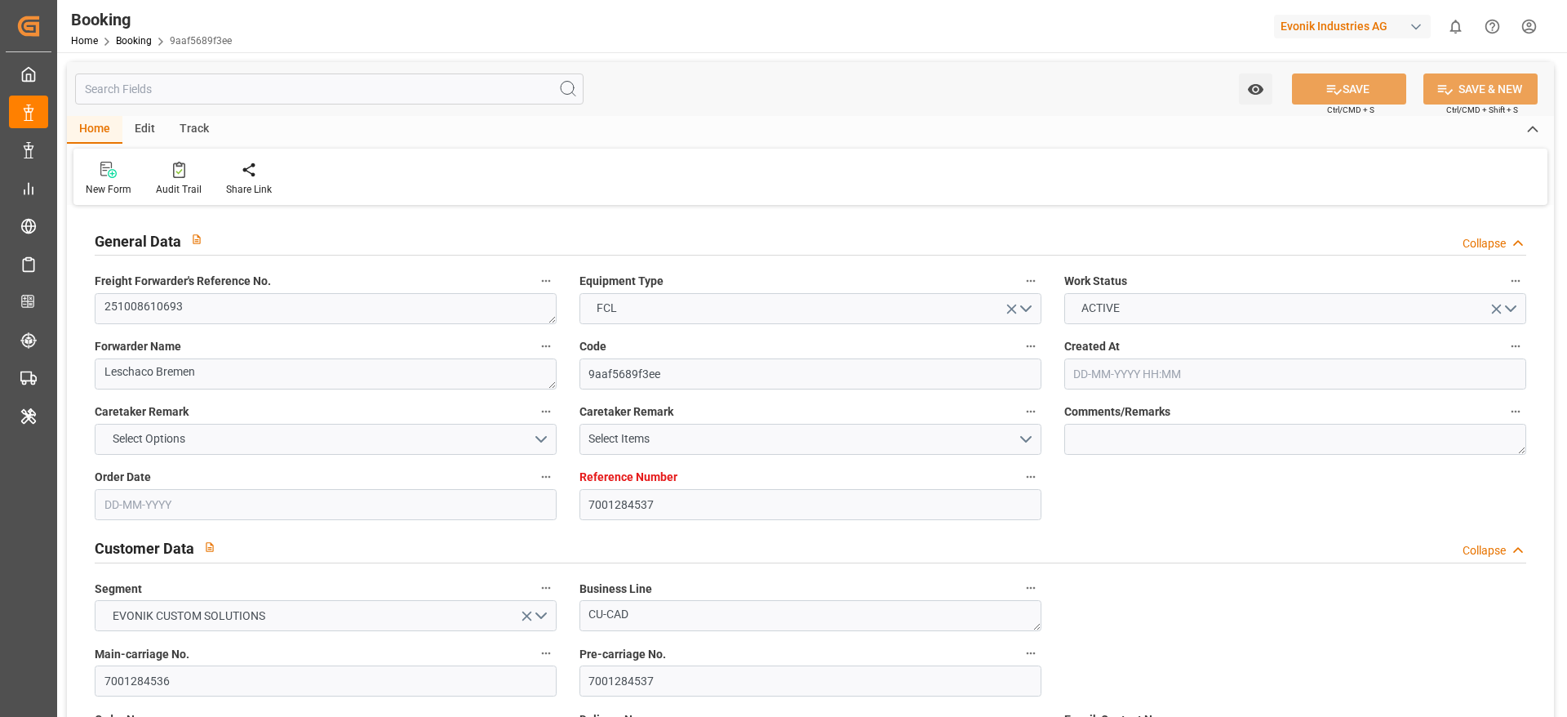
type input "21-10-2025 00:00"
type input "[DATE]"
type input "27-10-2025 00:00"
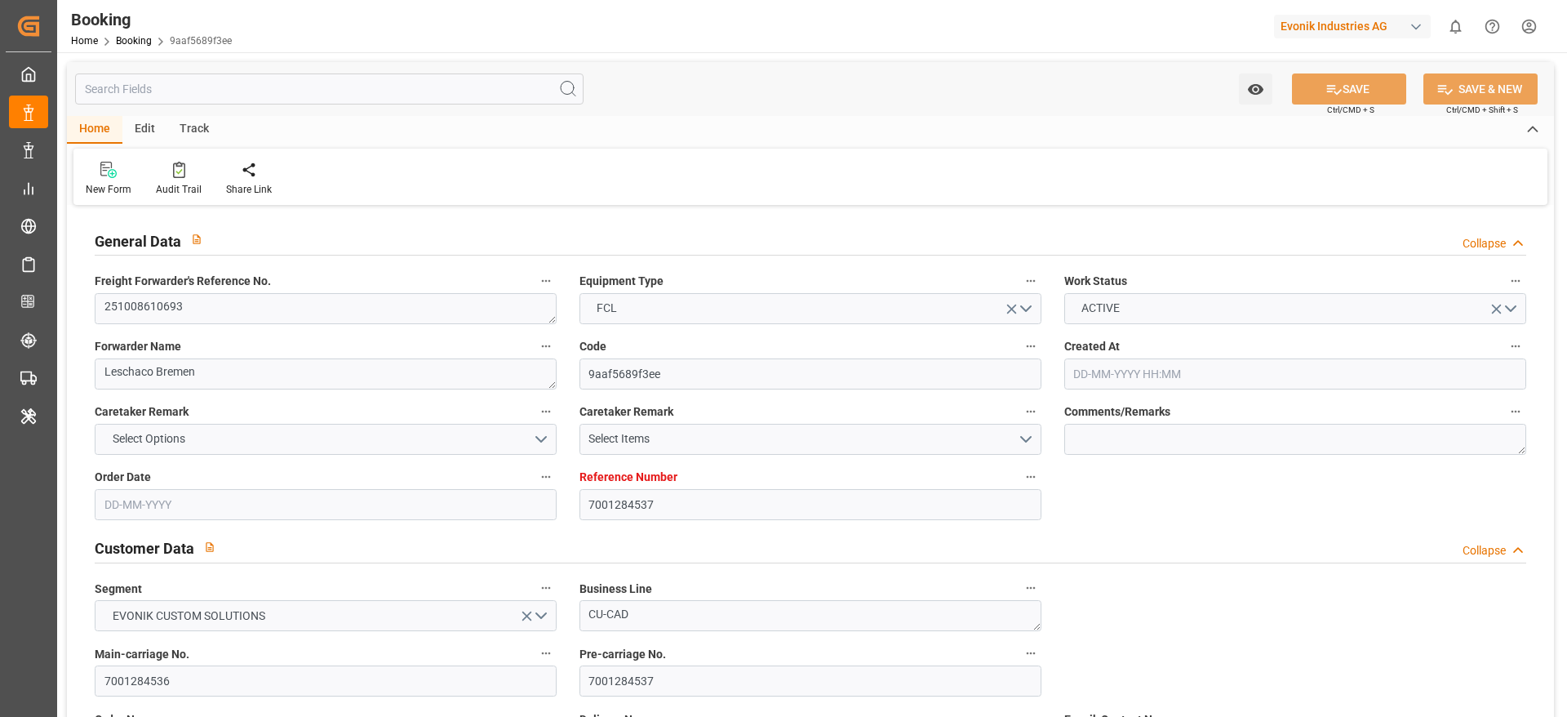
type input "27-10-2025 00:00"
type input "07-12-2025 00:00"
type input "17-12-2025 00:00"
type input "29-09-2025 07:07"
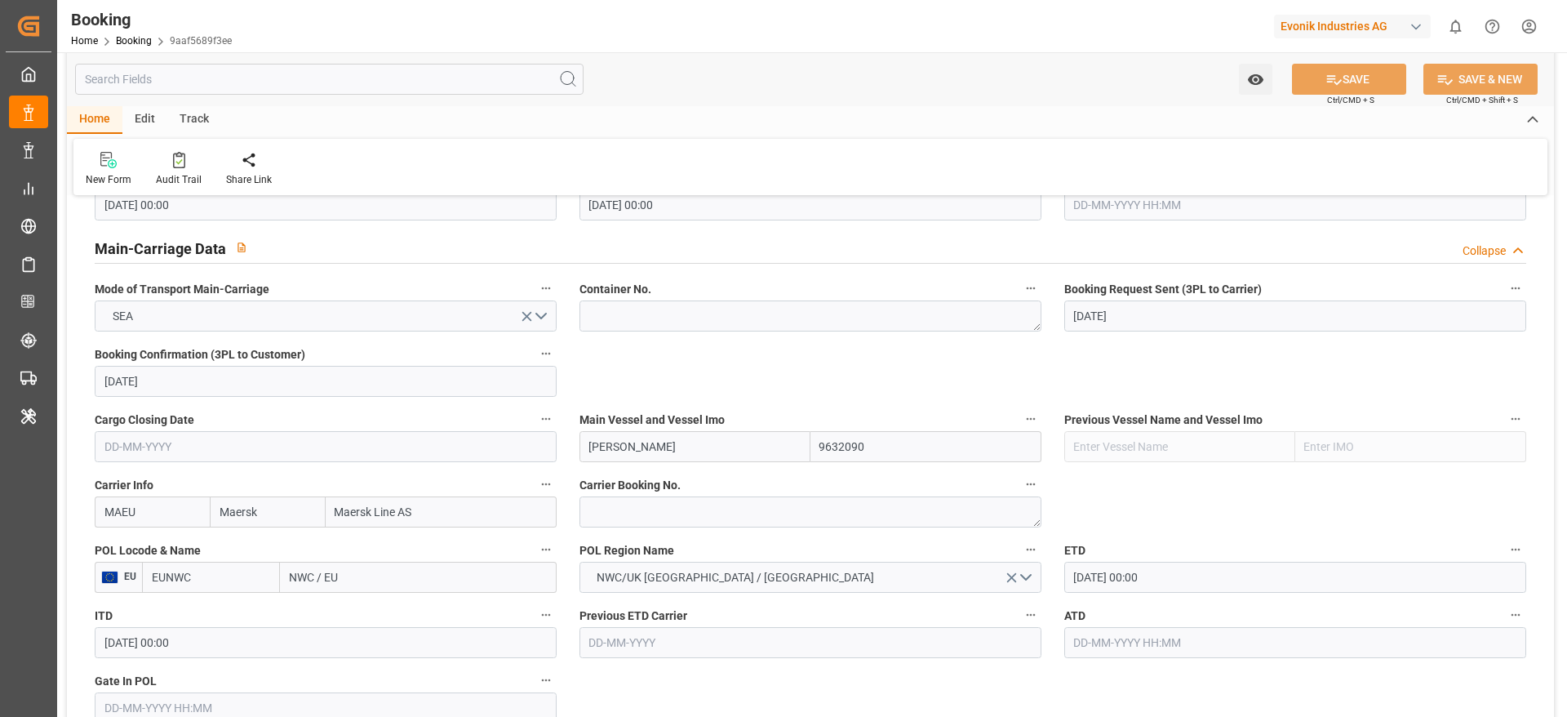
scroll to position [1224, 0]
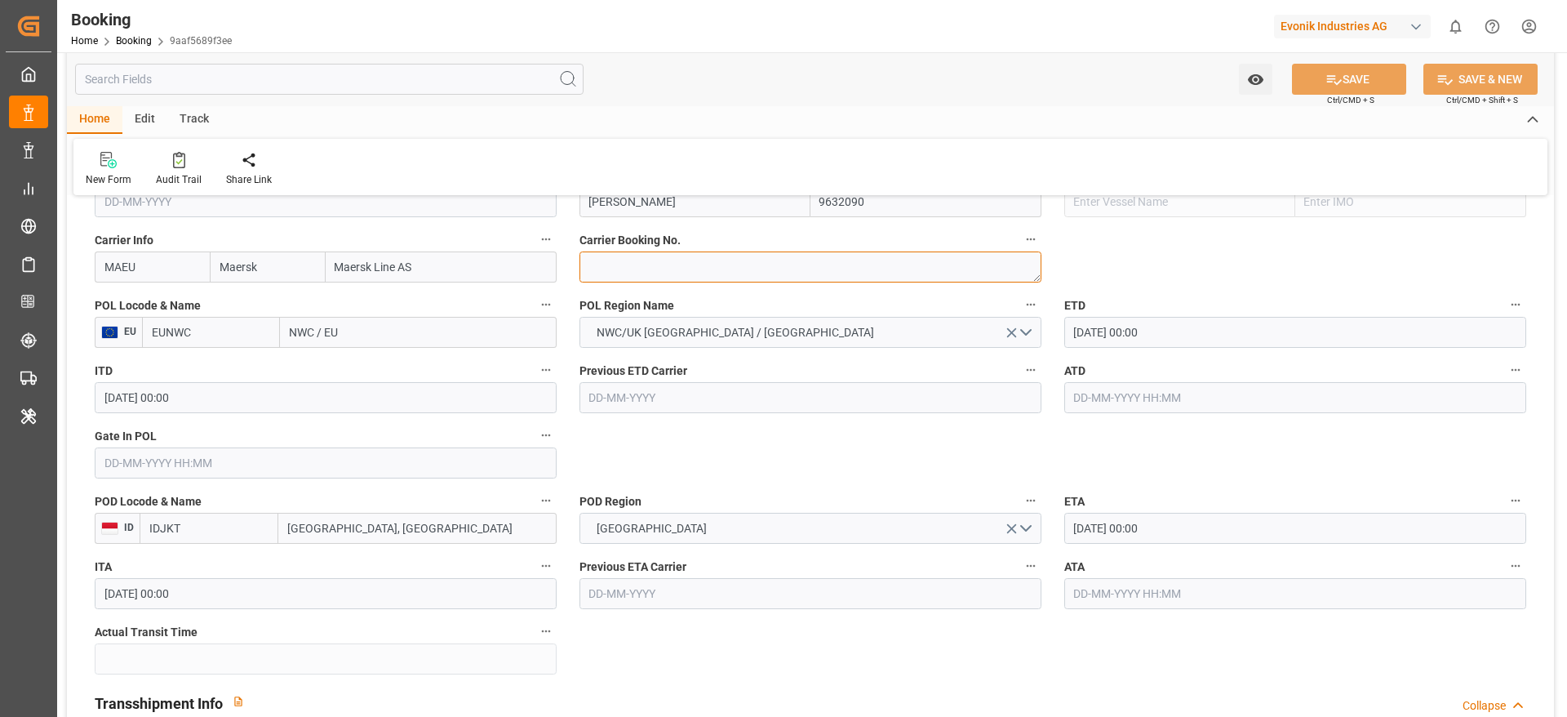
click at [674, 272] on textarea at bounding box center [811, 266] width 462 height 31
paste textarea "260011307"
type textarea "260011307"
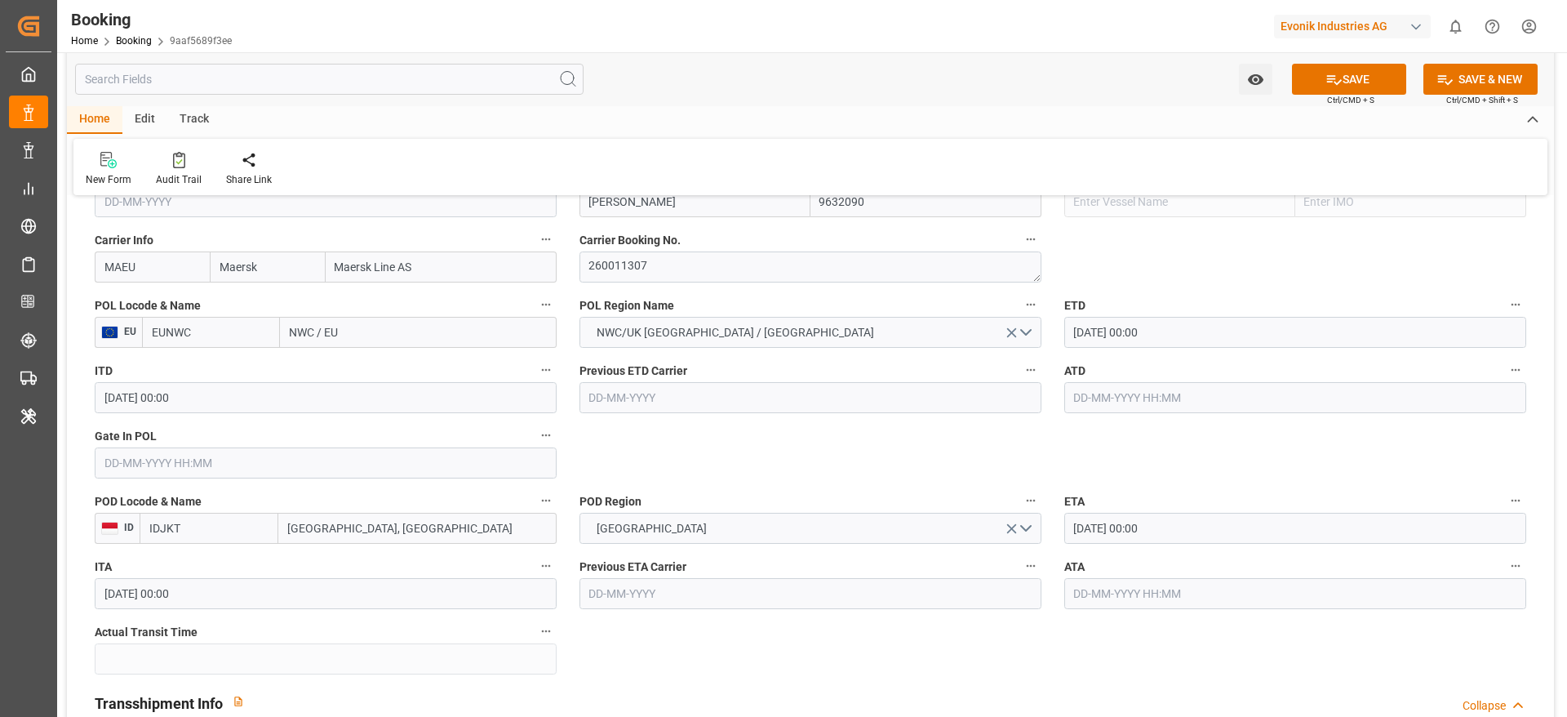
click at [368, 344] on input "NWC / EU" at bounding box center [418, 332] width 277 height 31
click at [368, 343] on input "NWC / EU" at bounding box center [418, 332] width 277 height 31
paste input "ROTTERDAM"
type input "ROTTERDAM"
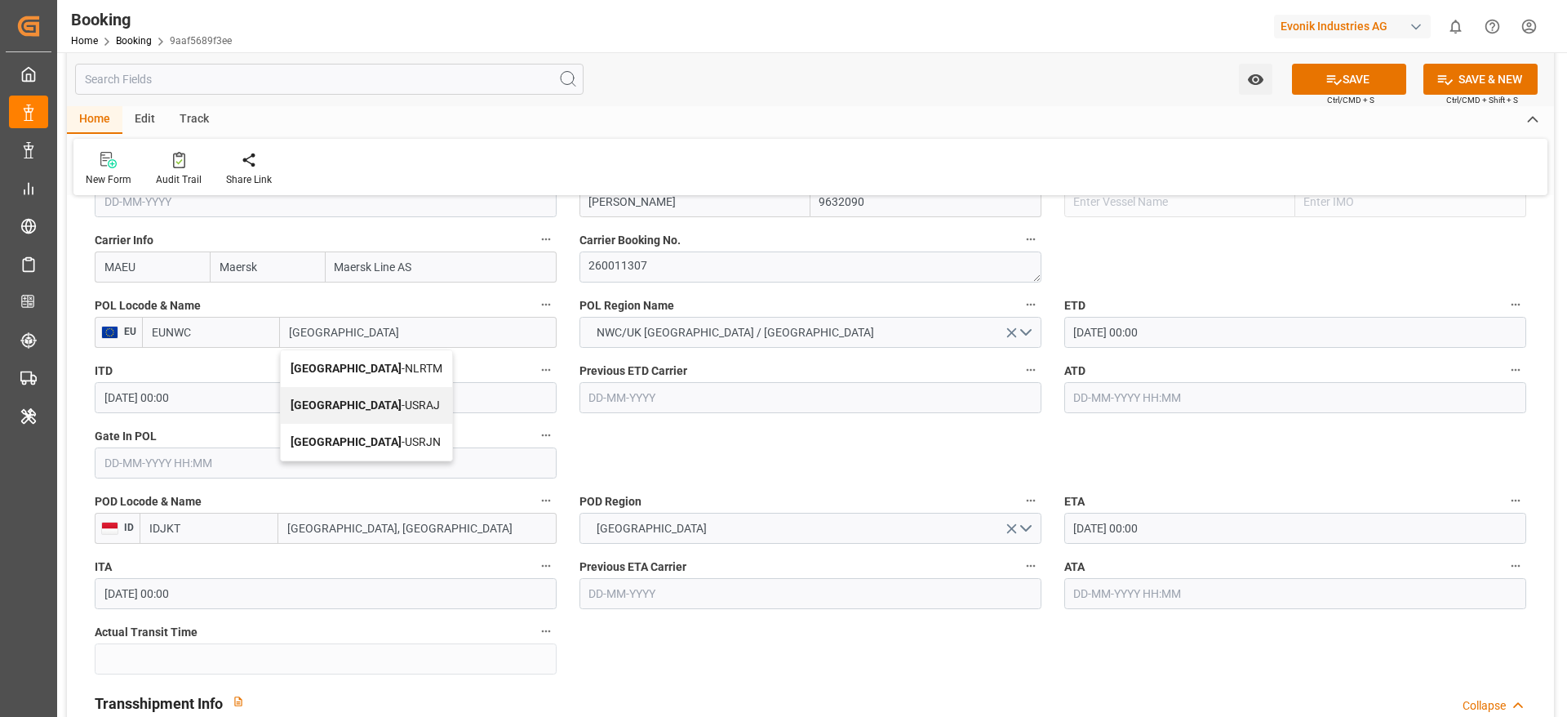
drag, startPoint x: 402, startPoint y: 370, endPoint x: 744, endPoint y: 389, distance: 343.4
click at [402, 370] on div "Rotterdam - NLRTM" at bounding box center [366, 368] width 171 height 37
type input "NLRTM"
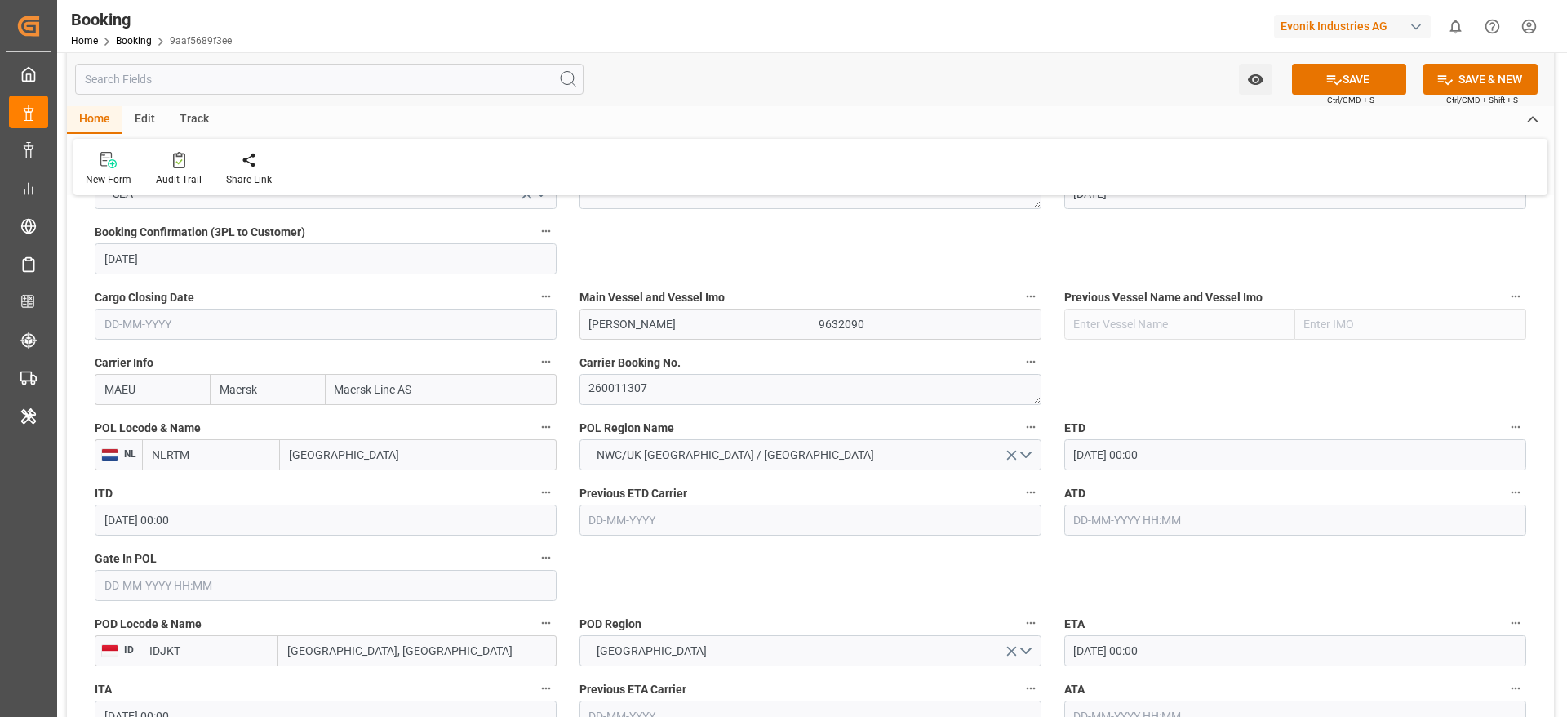
type input "[GEOGRAPHIC_DATA]"
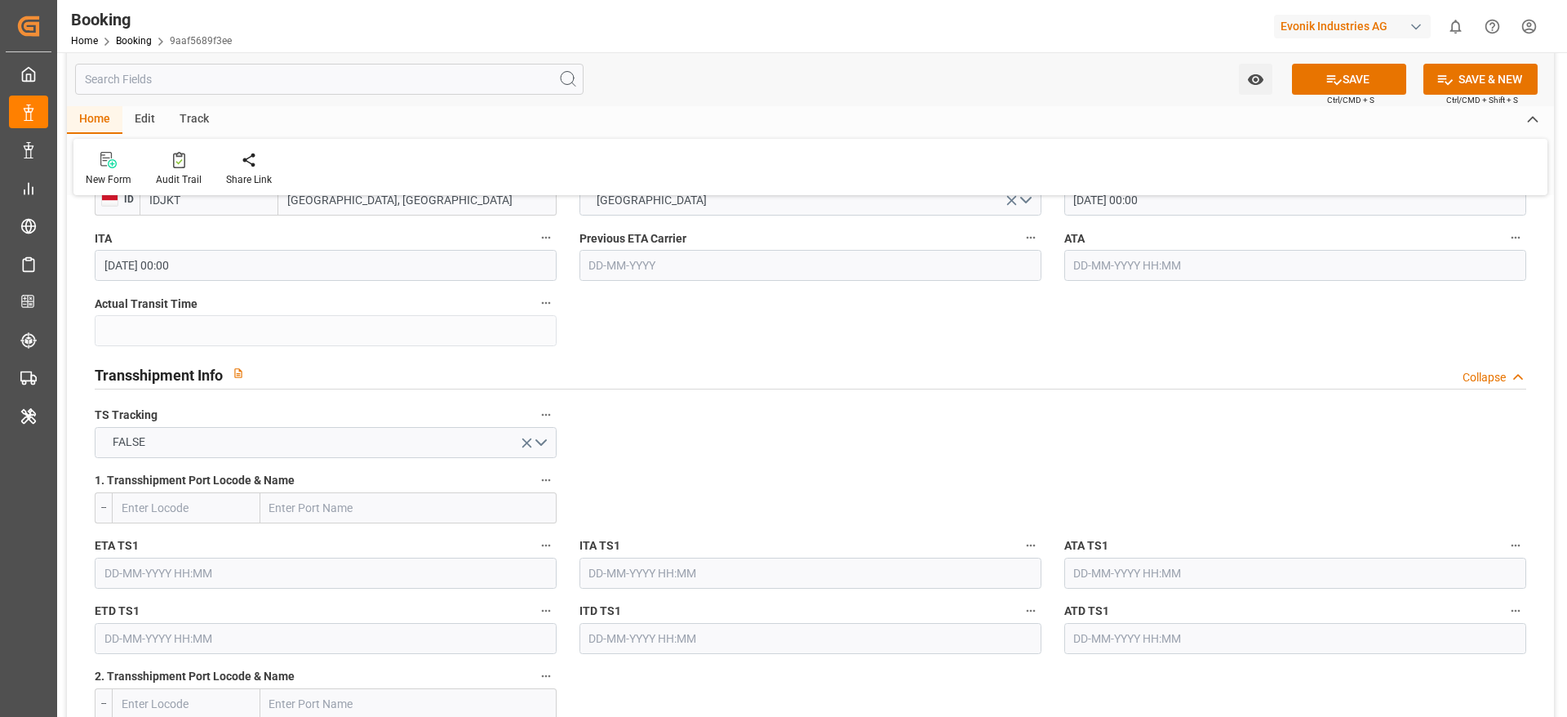
scroll to position [1592, 0]
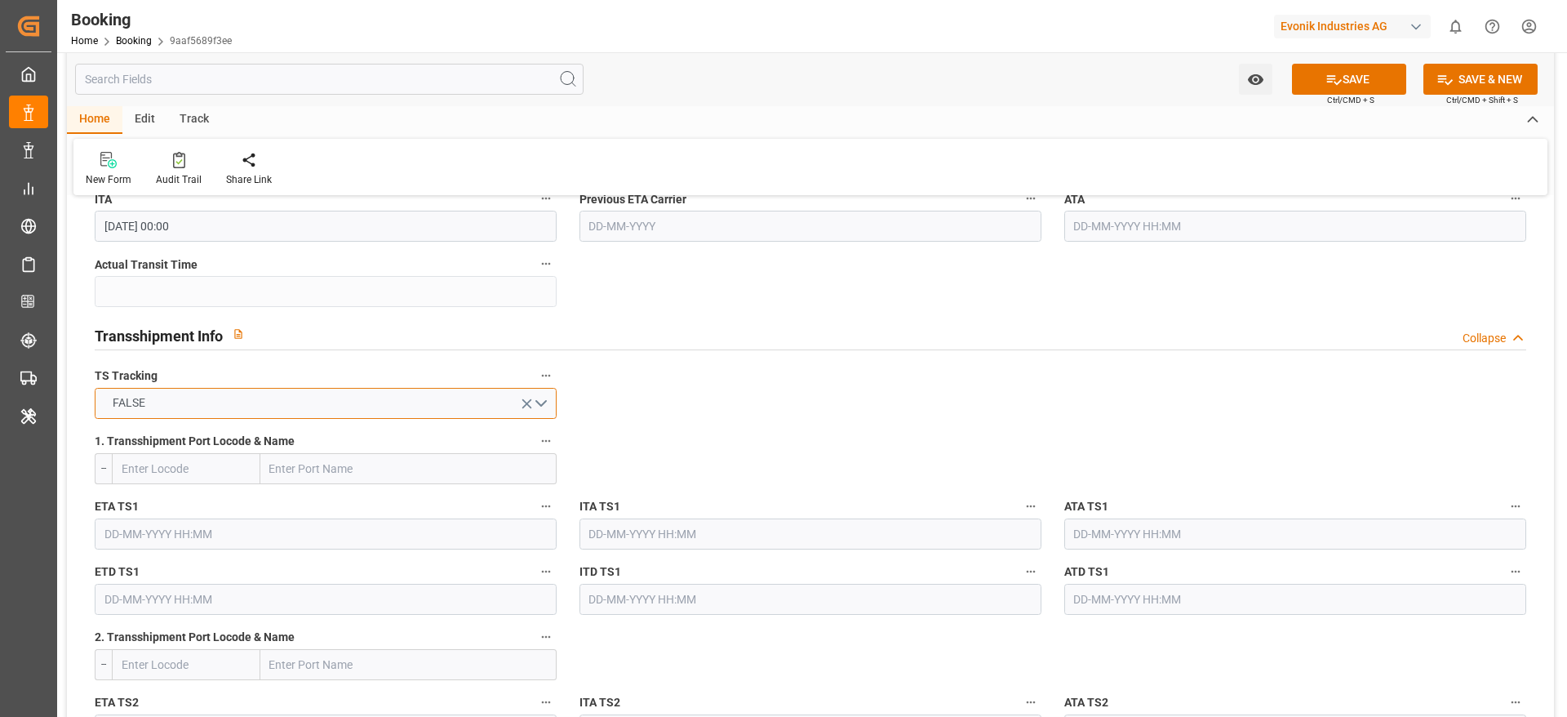
drag, startPoint x: 219, startPoint y: 404, endPoint x: 178, endPoint y: 429, distance: 47.6
click at [218, 403] on button "FALSE" at bounding box center [326, 403] width 462 height 31
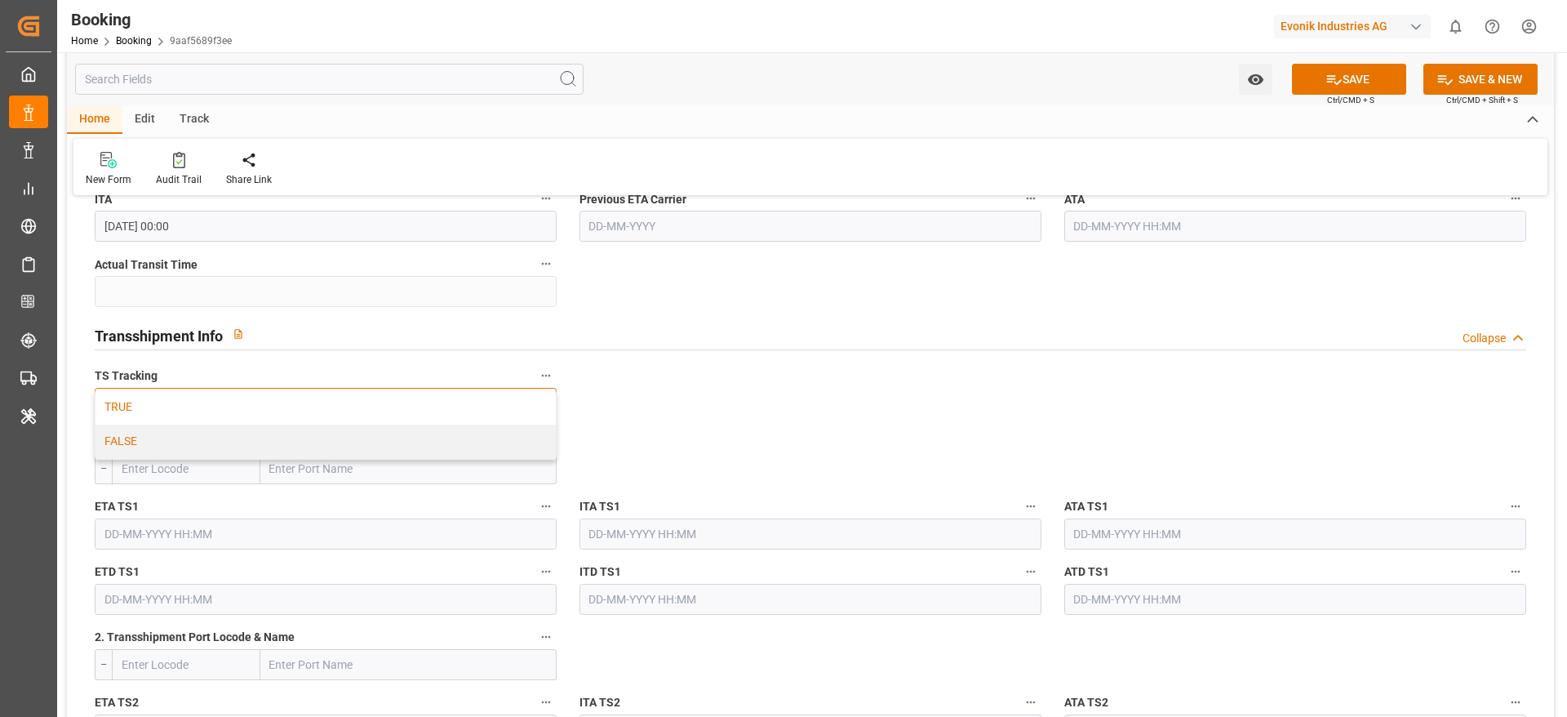
click at [179, 404] on div "TRUE" at bounding box center [325, 407] width 460 height 34
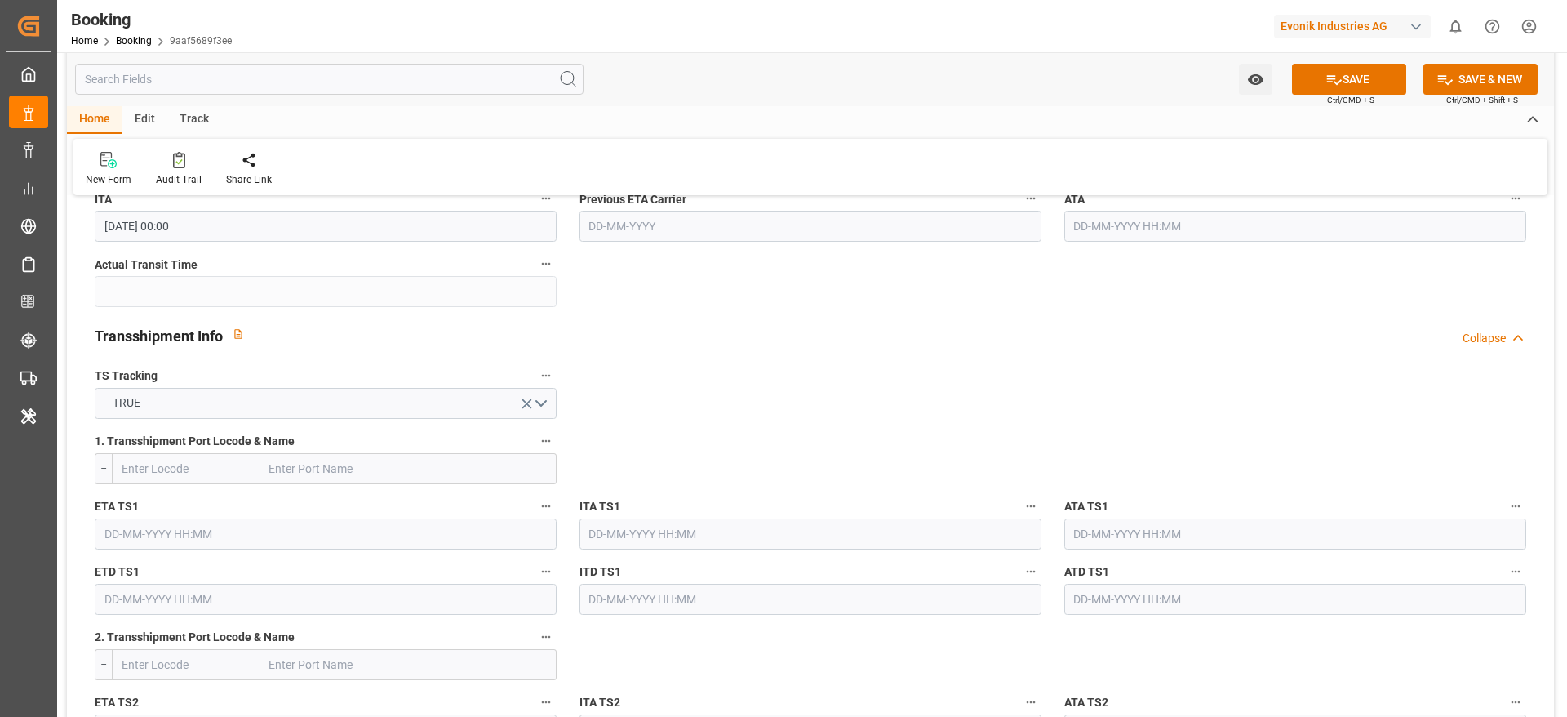
click at [388, 478] on input "text" at bounding box center [408, 468] width 296 height 31
paste input "TANJUNG PELEPAS"
type input "TANJUNG PELEPAS"
click at [365, 504] on span "Tanjung Pelepas - MYTPP" at bounding box center [335, 504] width 128 height 13
type input "MYTPP"
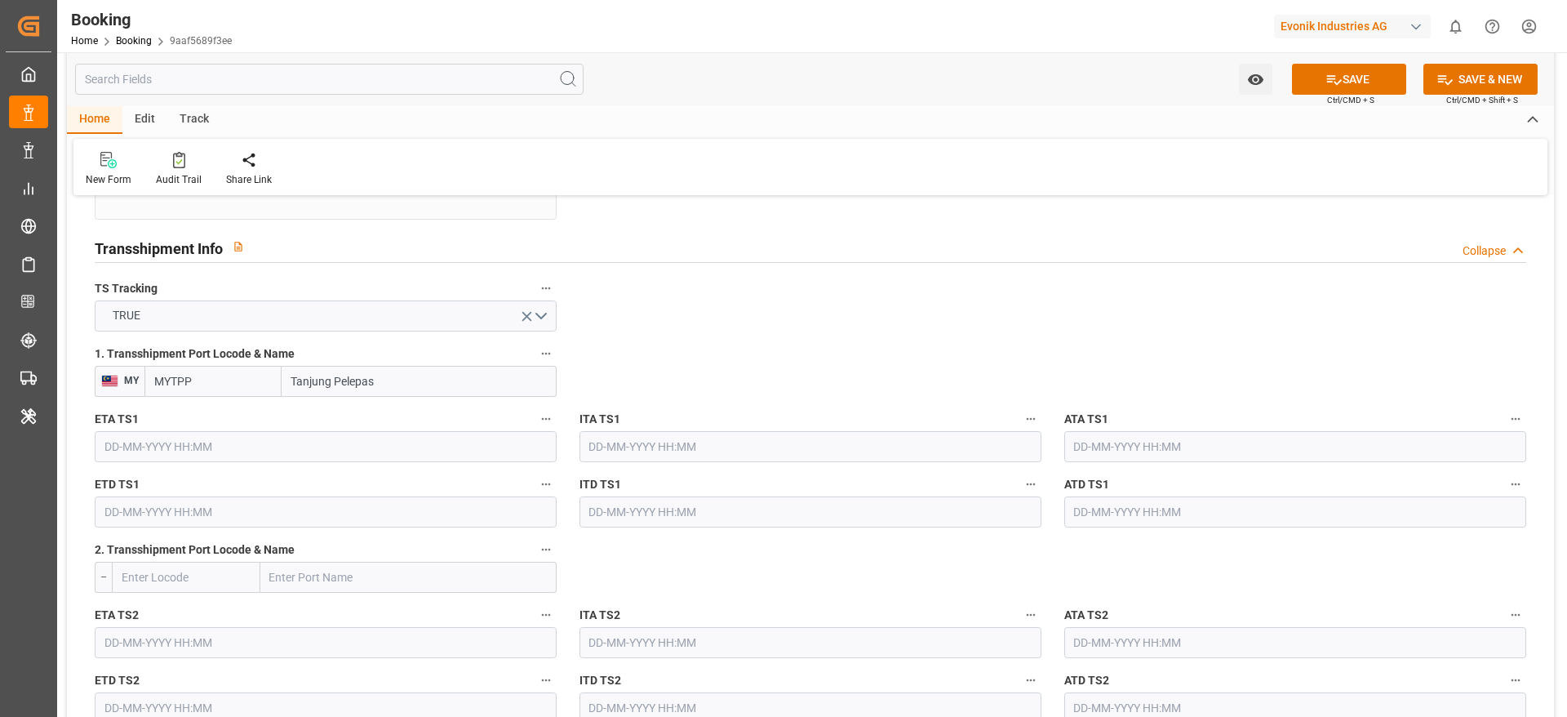
scroll to position [1714, 0]
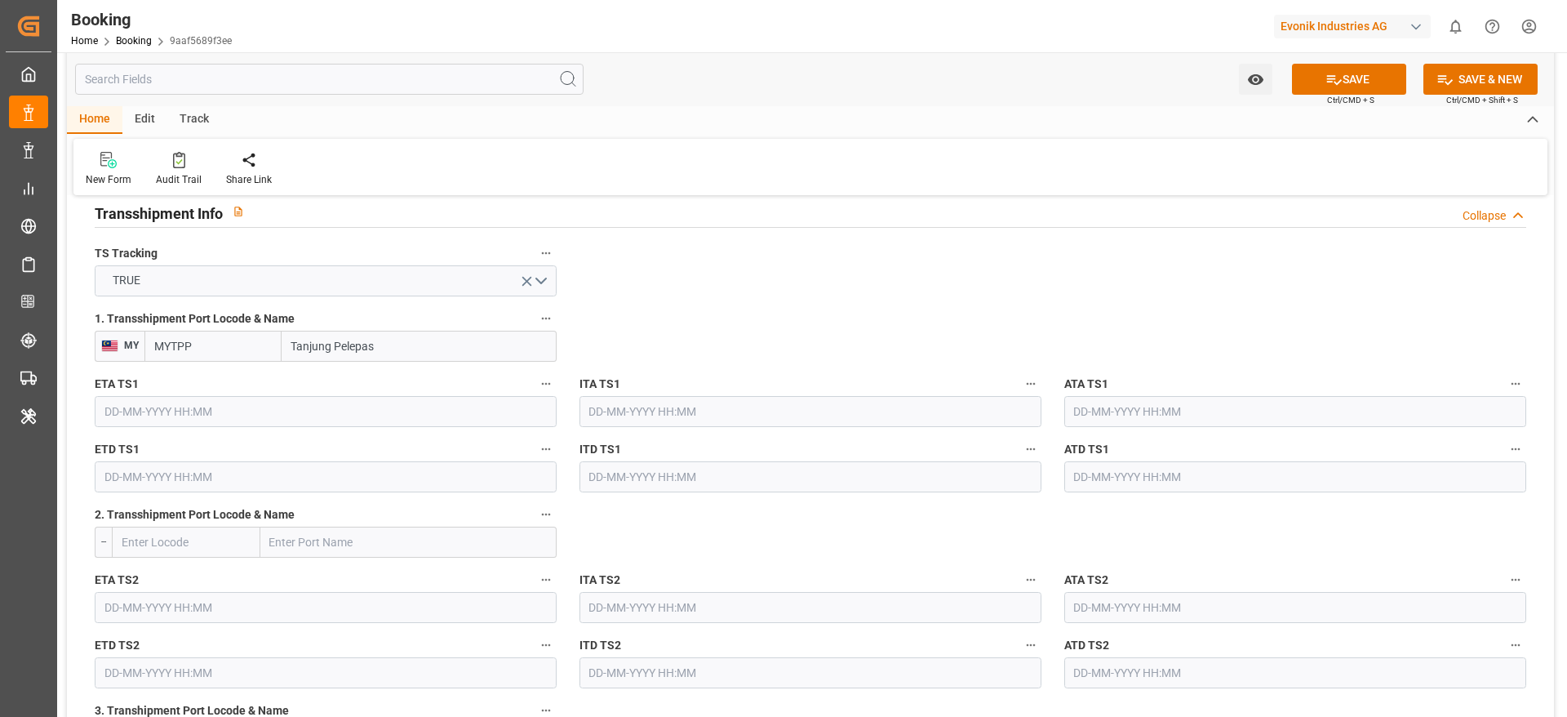
type input "Tanjung Pelepas"
click at [271, 415] on input "text" at bounding box center [326, 411] width 462 height 31
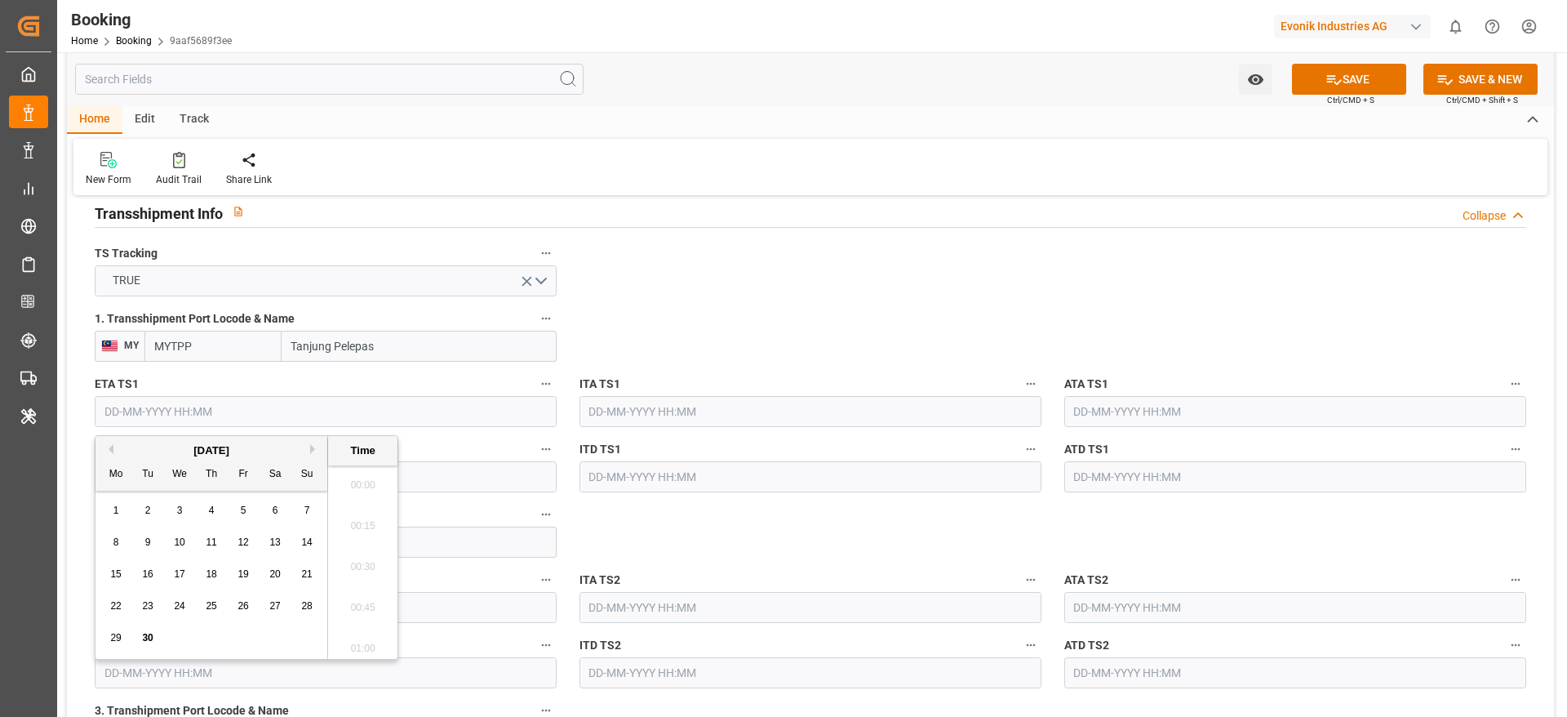
scroll to position [2699, 0]
click at [247, 608] on span "26" at bounding box center [243, 605] width 11 height 11
click at [311, 446] on button "Next Month" at bounding box center [315, 449] width 10 height 10
click at [167, 636] on div "24 25 26 27 28 29 30" at bounding box center [211, 638] width 223 height 32
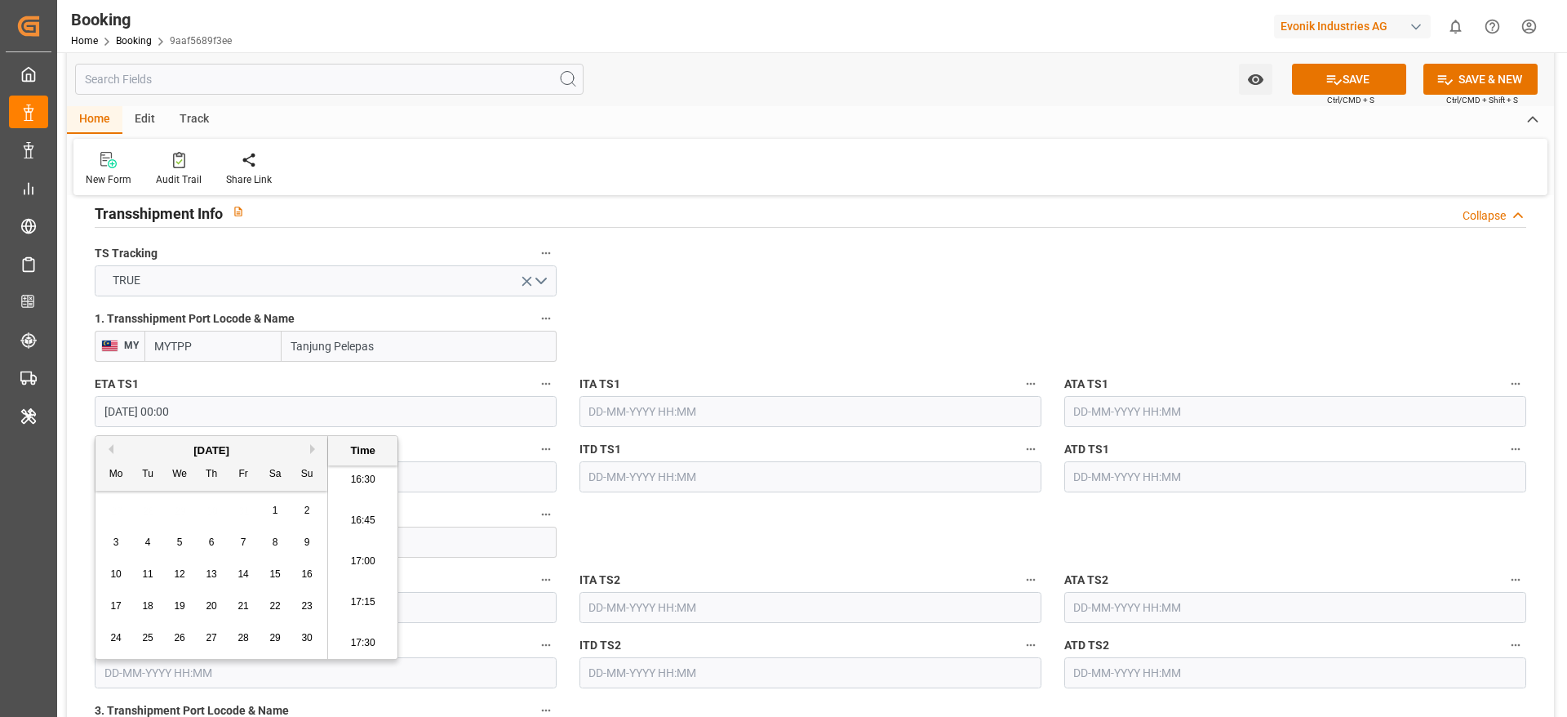
click at [175, 638] on span "26" at bounding box center [179, 637] width 11 height 11
type input "26-11-2025 00:00"
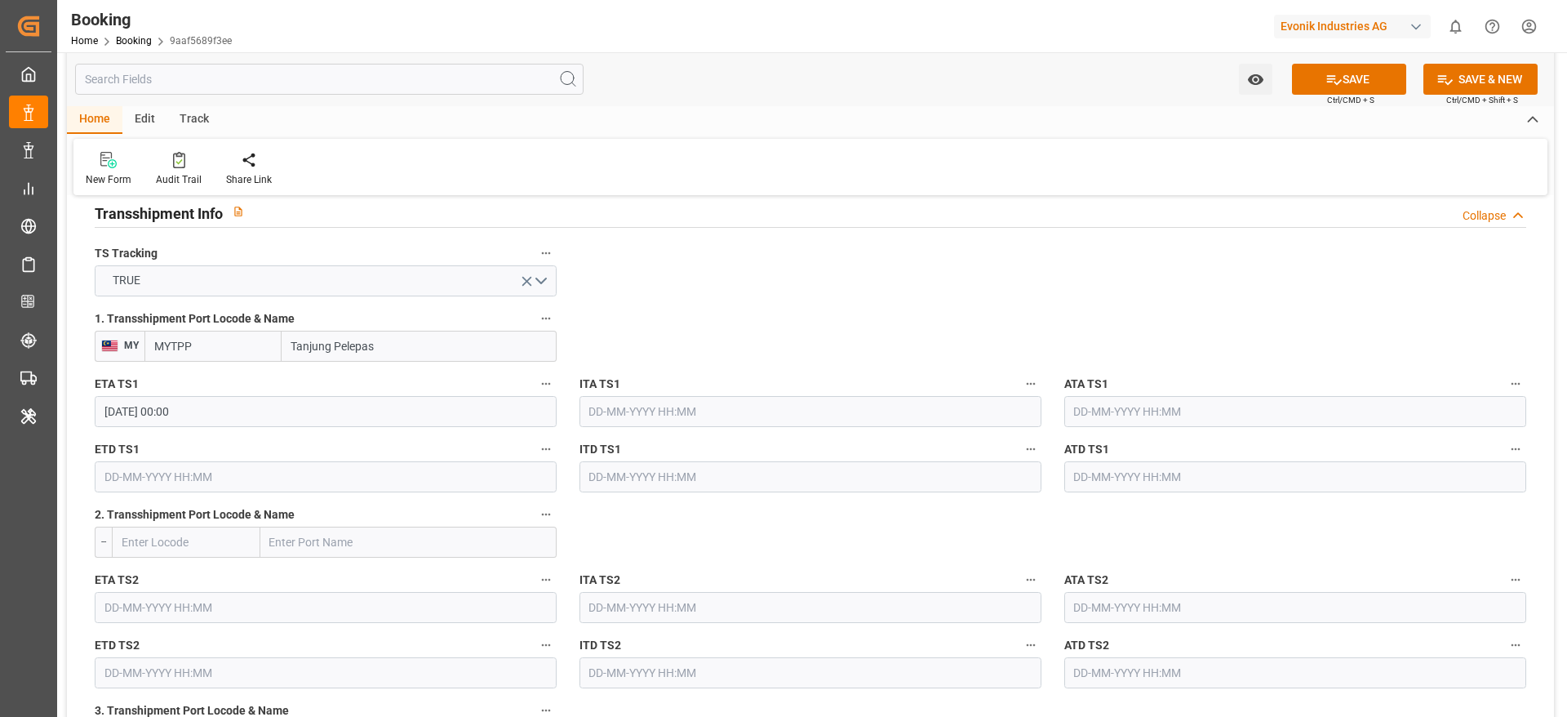
click at [195, 478] on input "text" at bounding box center [326, 476] width 462 height 31
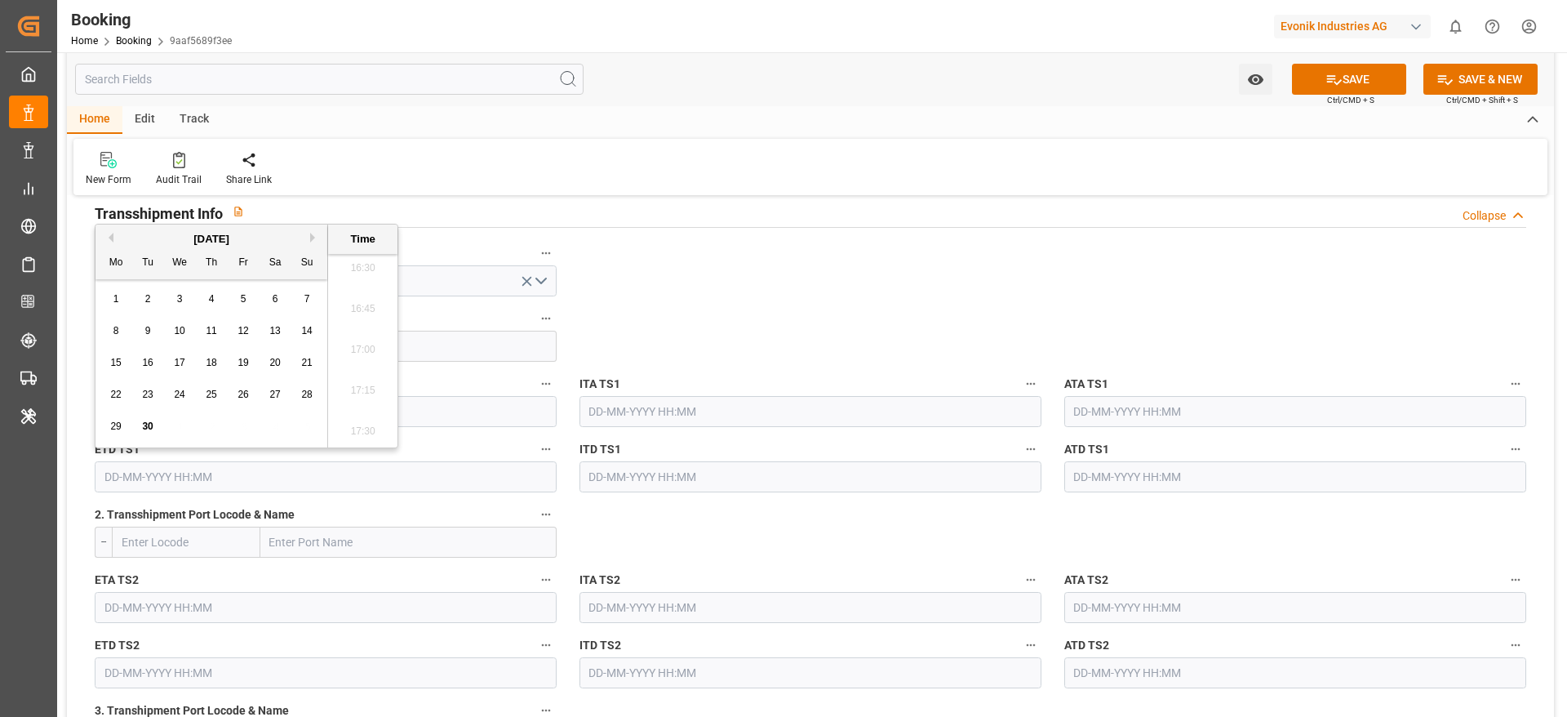
click at [309, 234] on div "[DATE]" at bounding box center [211, 239] width 232 height 16
click at [311, 238] on button "Next Month" at bounding box center [315, 238] width 10 height 10
click at [141, 304] on div "2" at bounding box center [148, 300] width 20 height 20
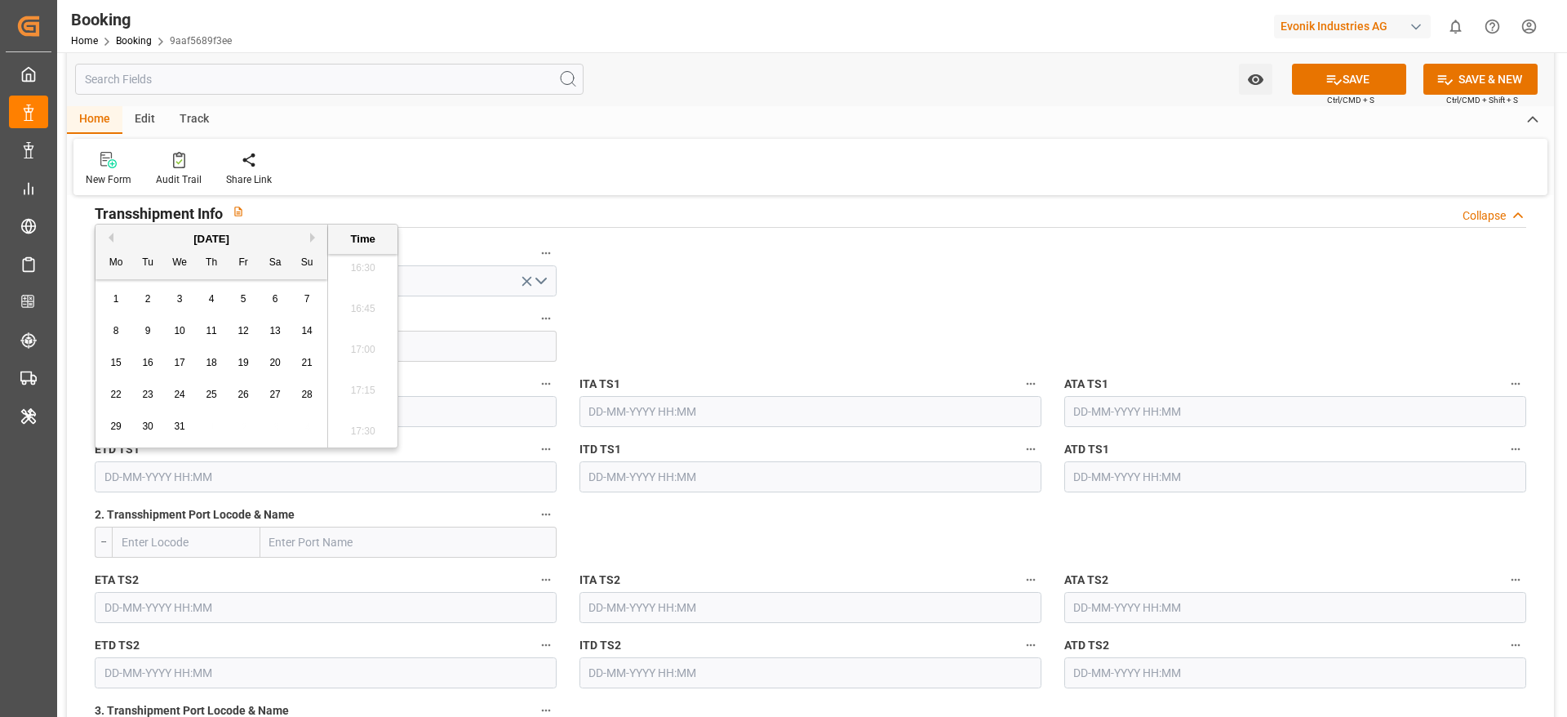
type input "02-12-2025 00:00"
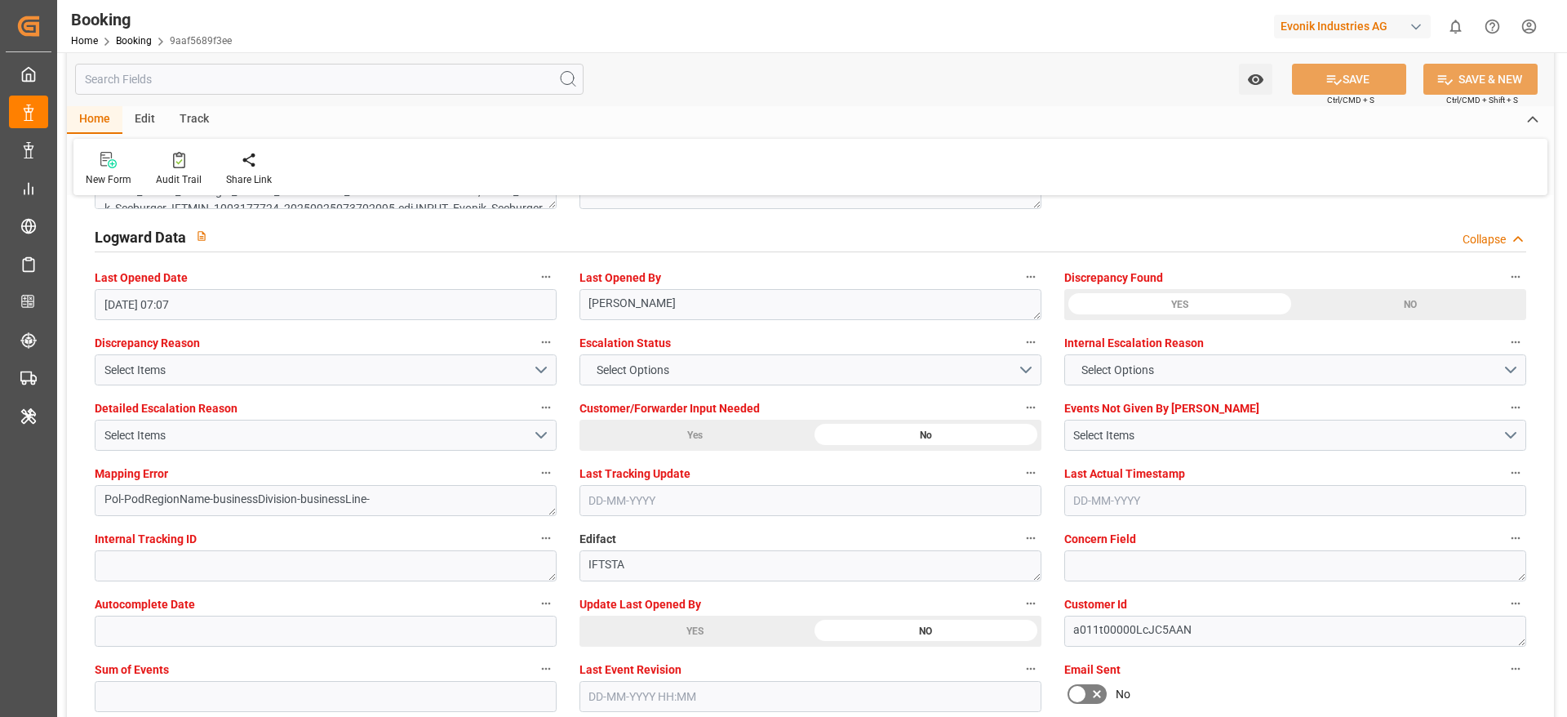
scroll to position [3061, 0]
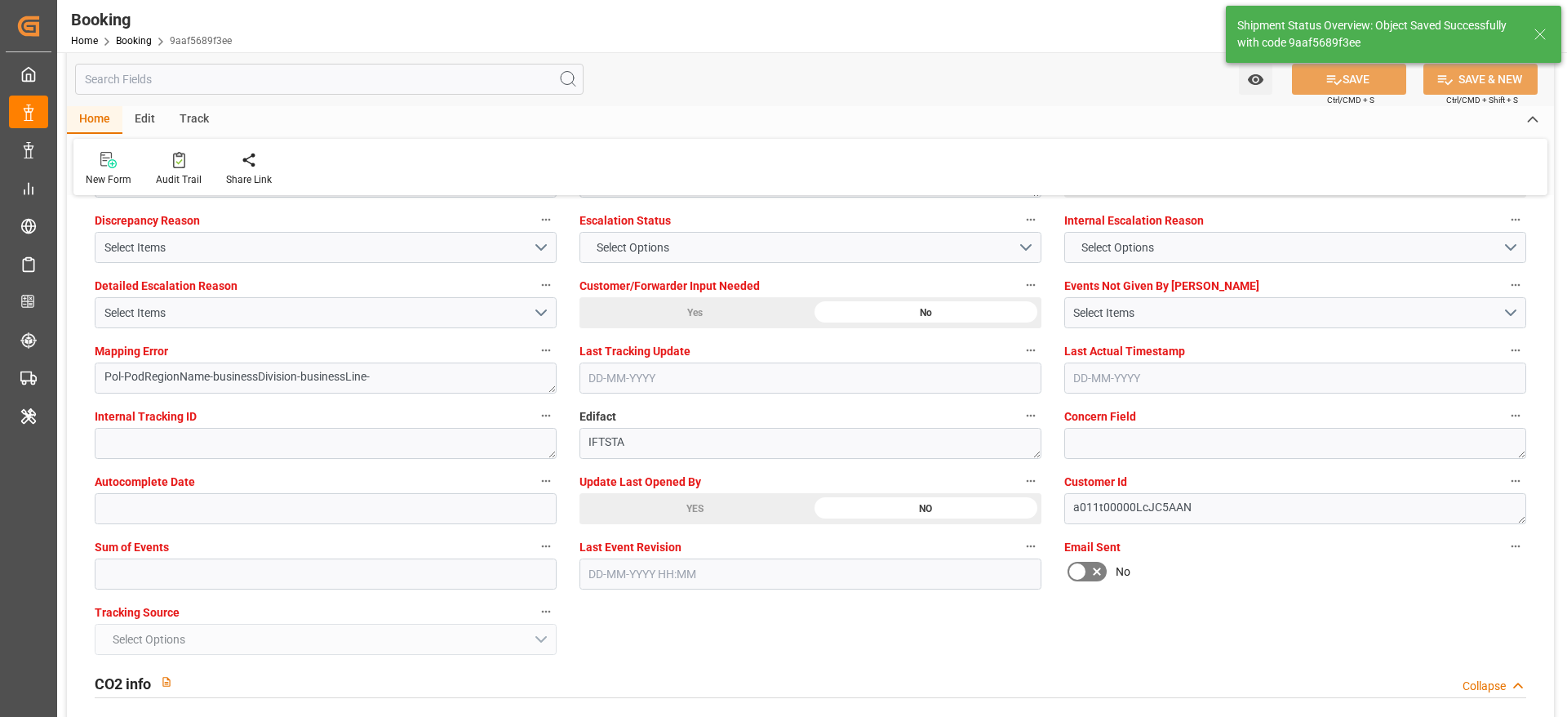
type textarea "Madhu T V"
type textarea "businessDivision-businessLine-"
type textarea "Yes"
type input "26-11-2025 00:00"
type input "02-12-2025 00:00"
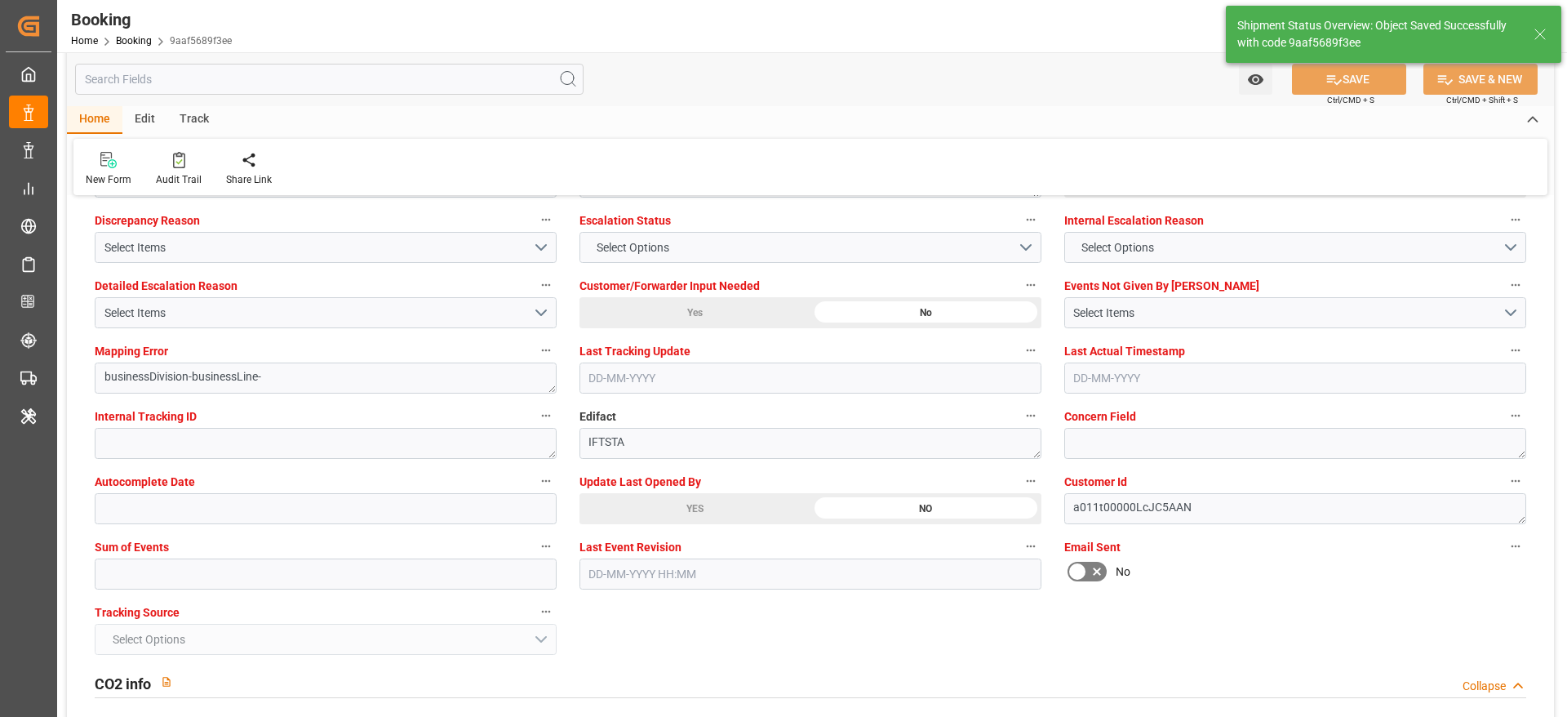
type input "30-09-2025 11:36"
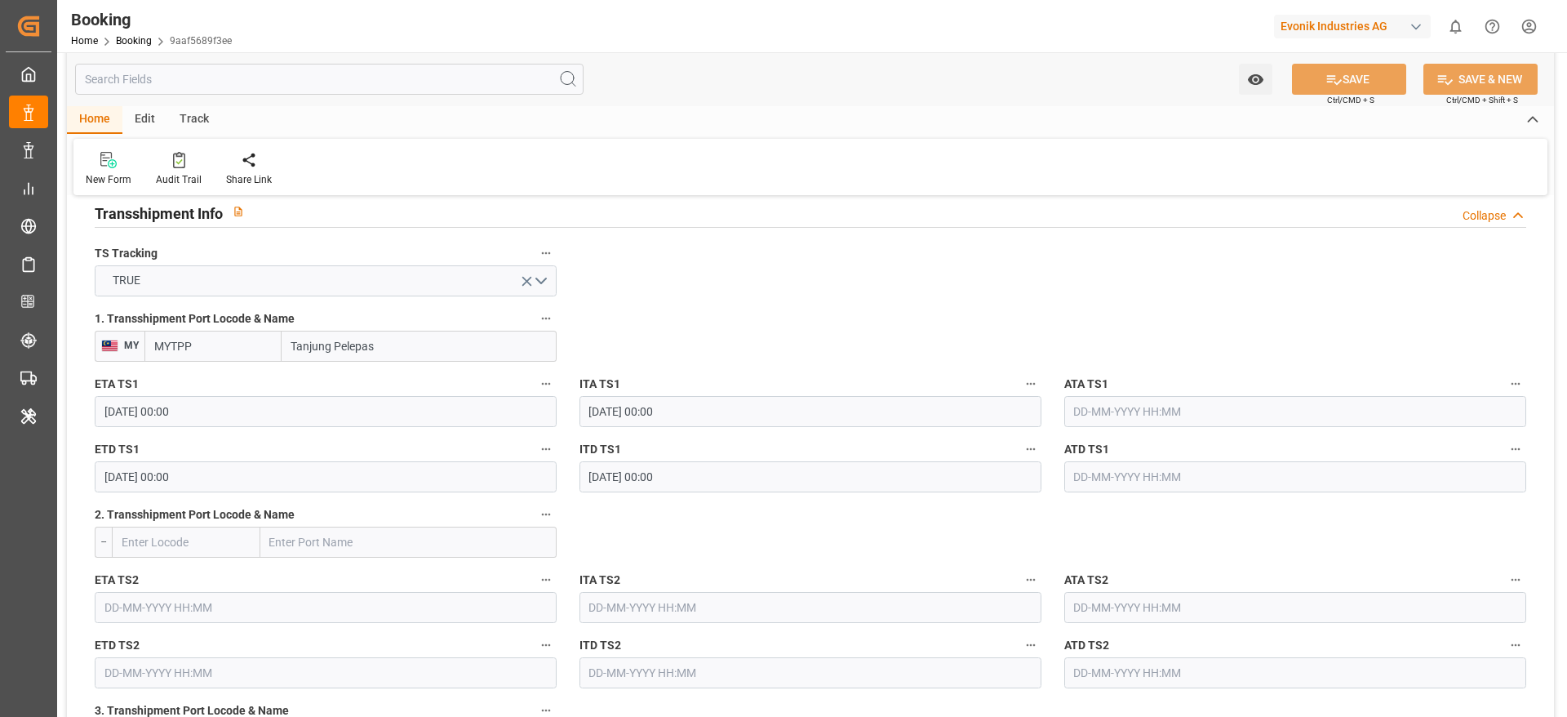
scroll to position [1102, 0]
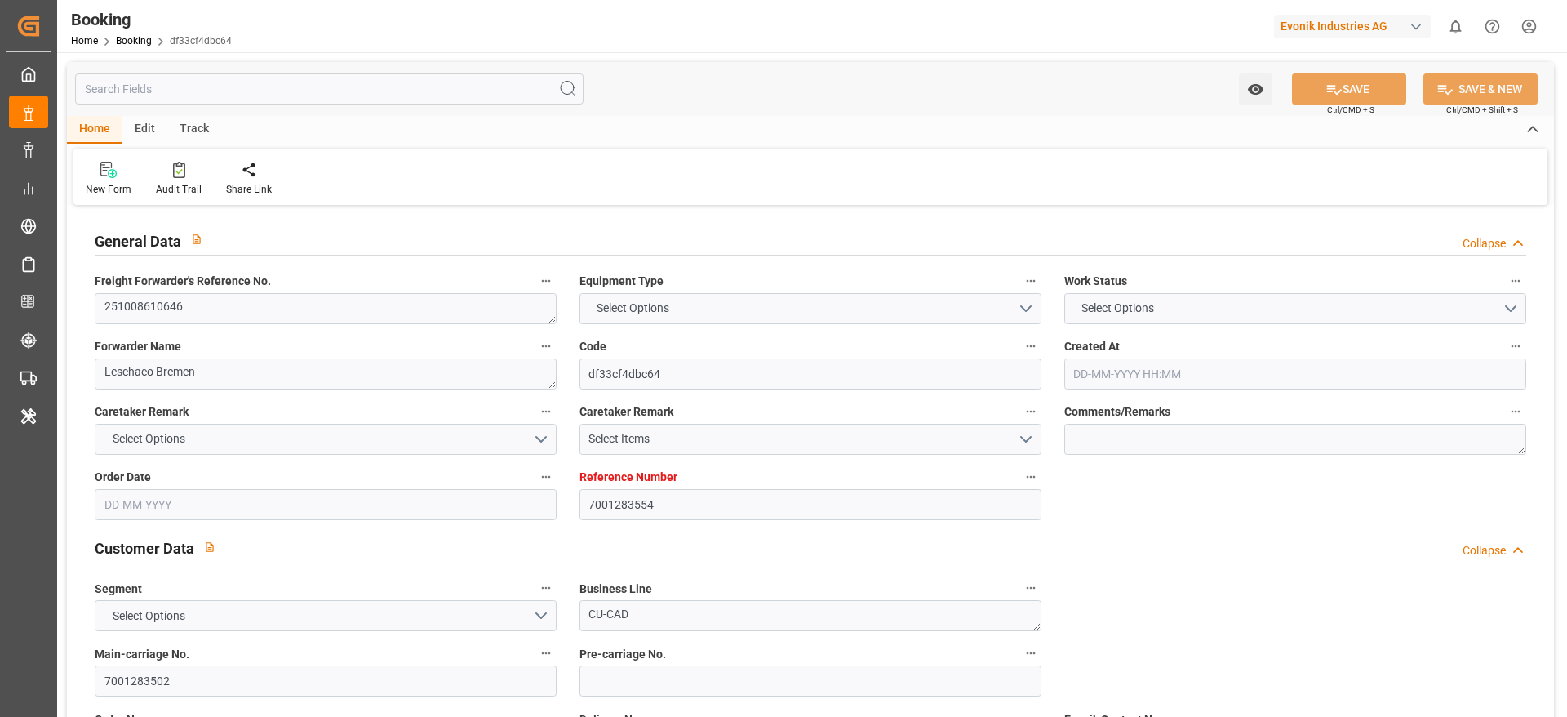
type input "7001283554"
type input "9632117"
type input "Maersk"
type input "Maersk Line AS"
type input "NLRTM"
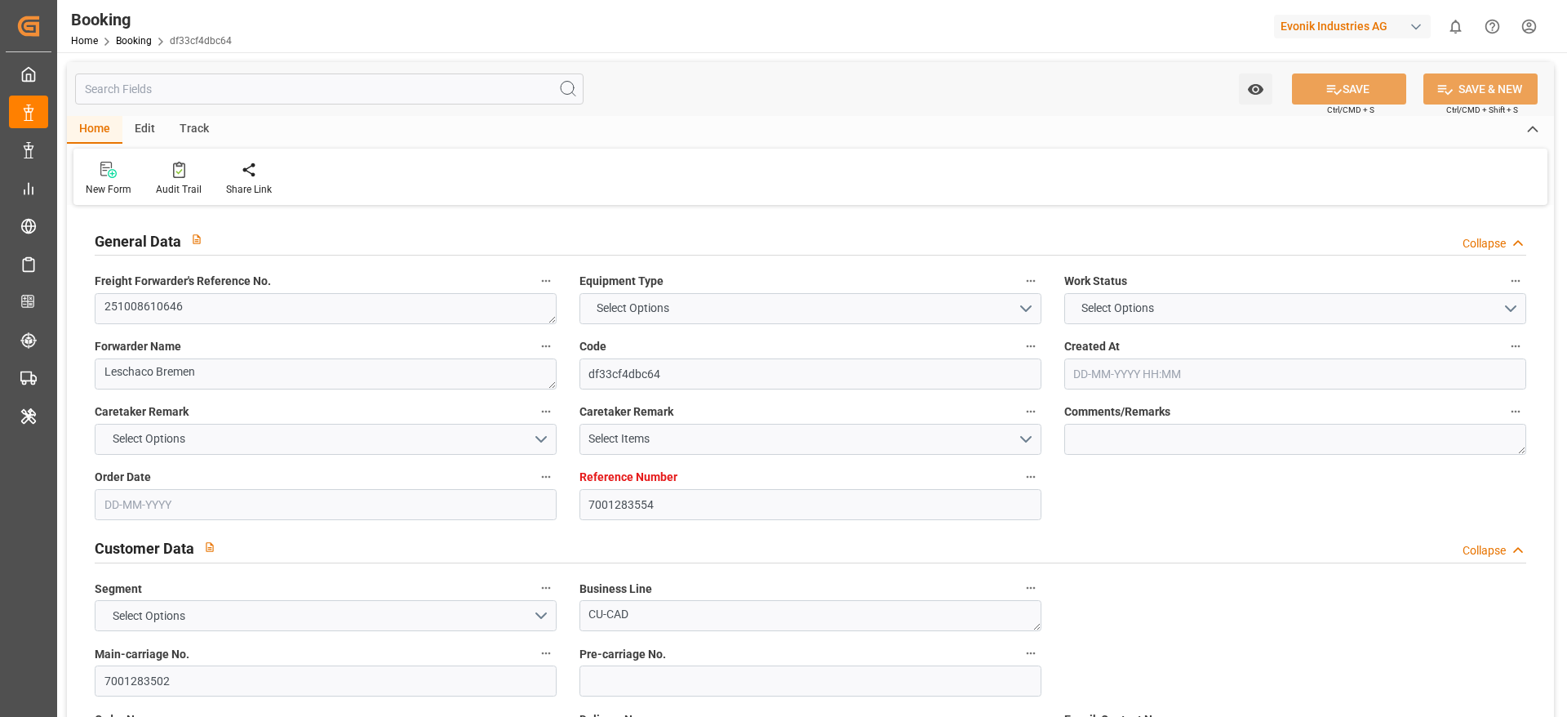
type input "CNJMN"
type input "[DATE] 08:29"
type input "[DATE]"
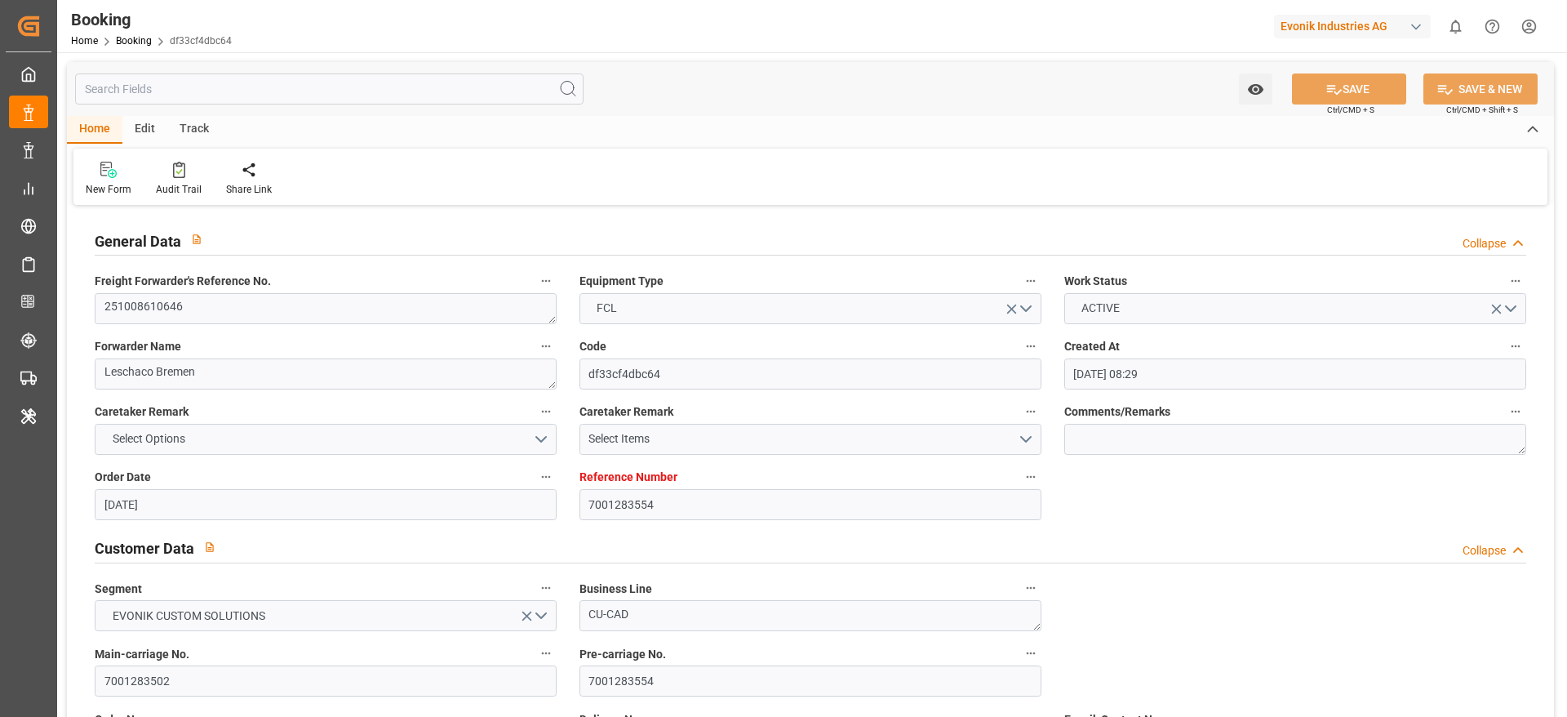
type input "[DATE] 00:00"
type input "[DATE]"
type input "[DATE] 00:00"
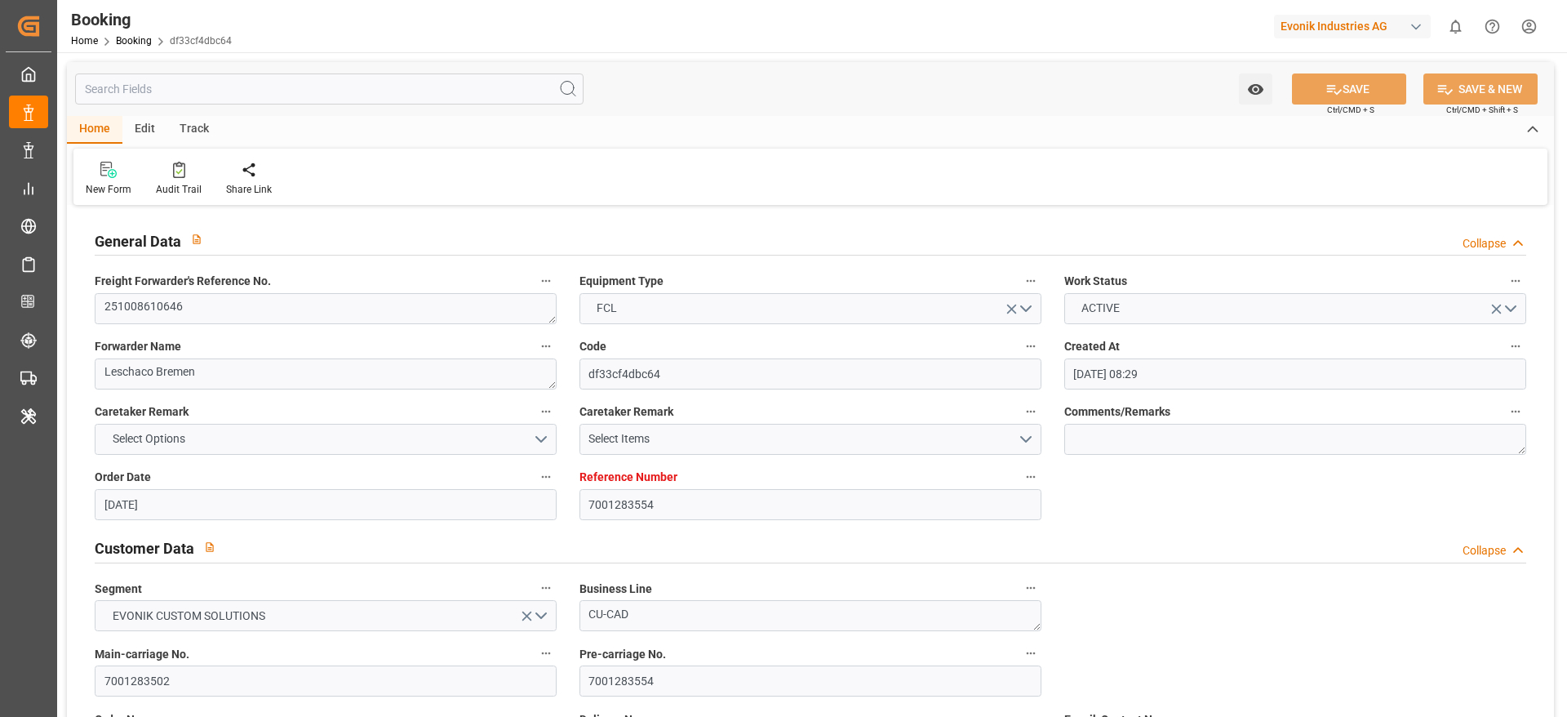
type input "[DATE] 00:00"
type input "29-09-2025 07:07"
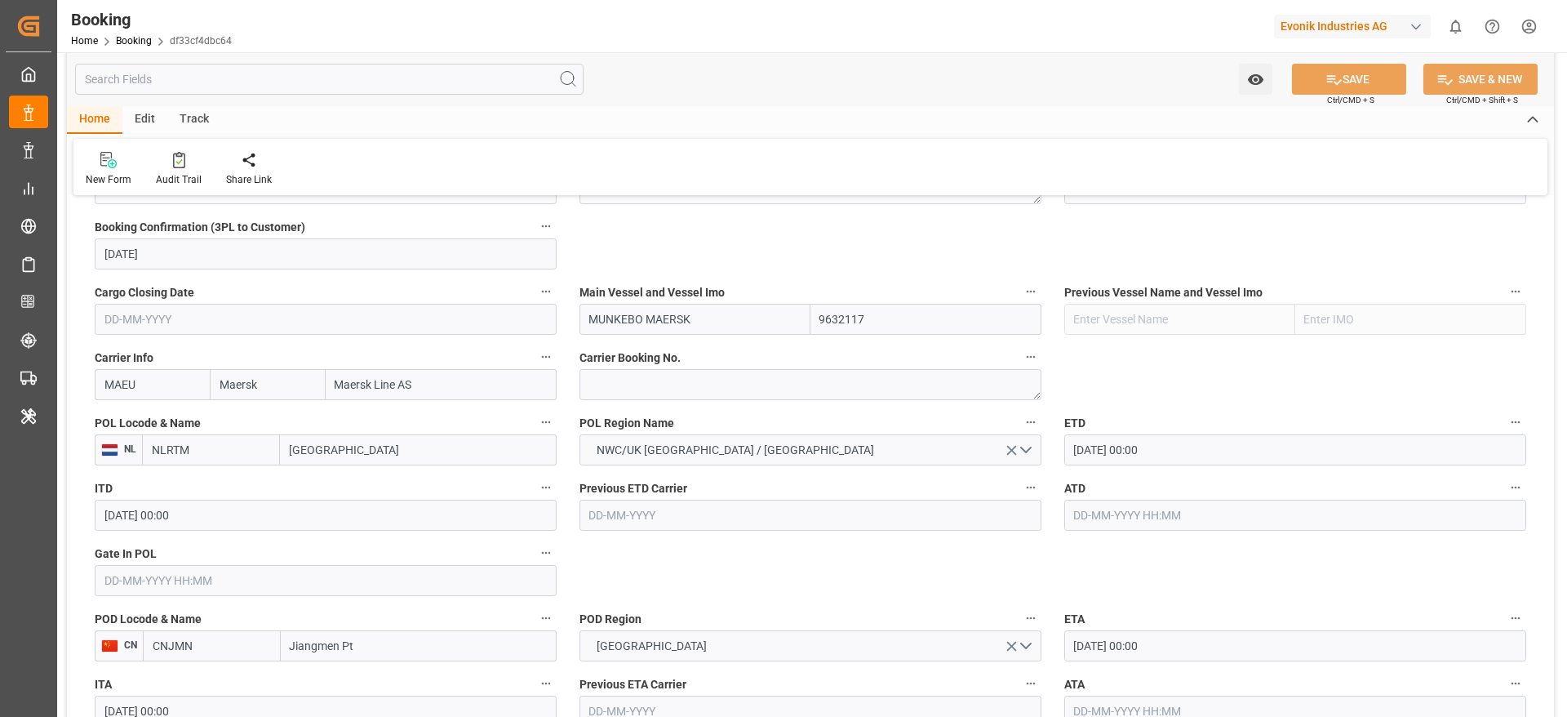
scroll to position [1099, 0]
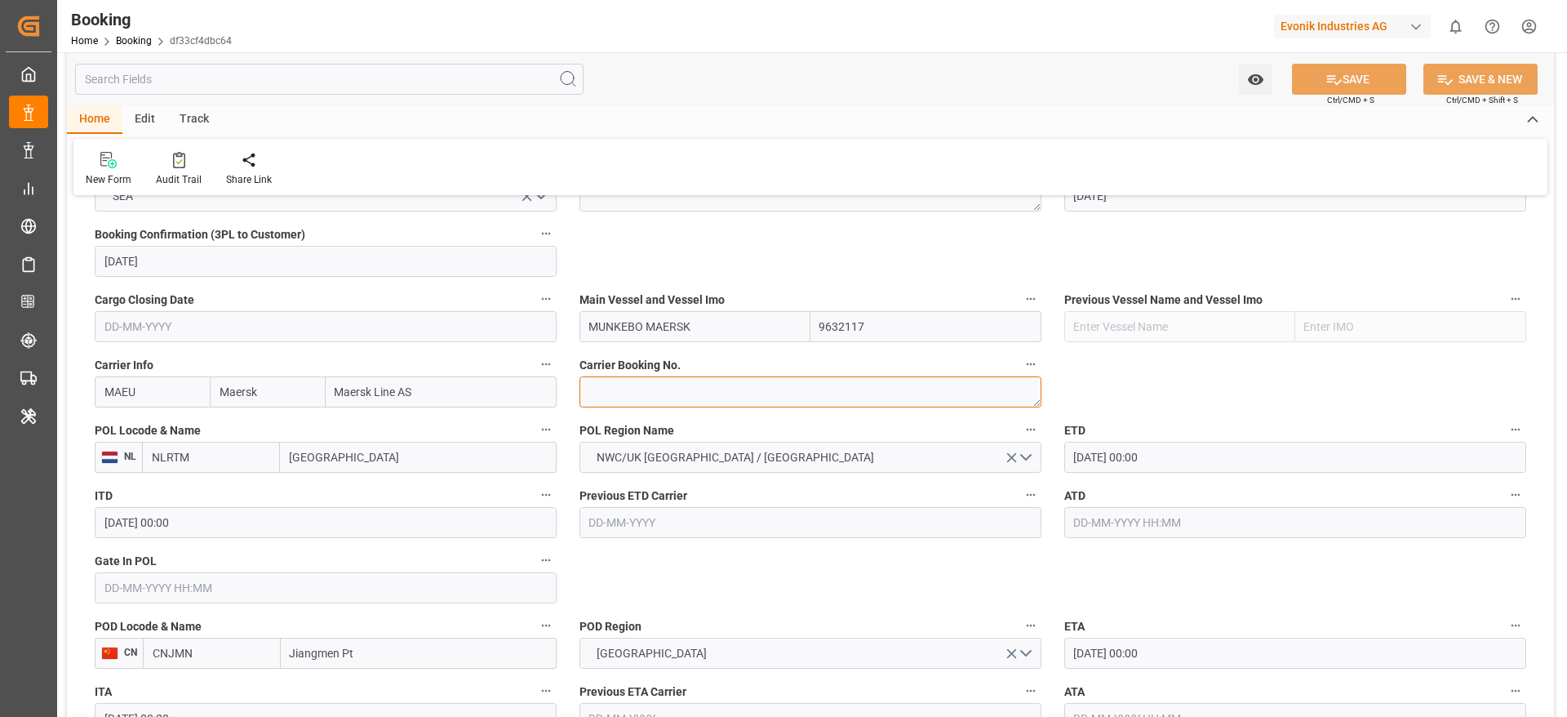
click at [651, 389] on textarea at bounding box center [811, 391] width 462 height 31
paste textarea "260029535"
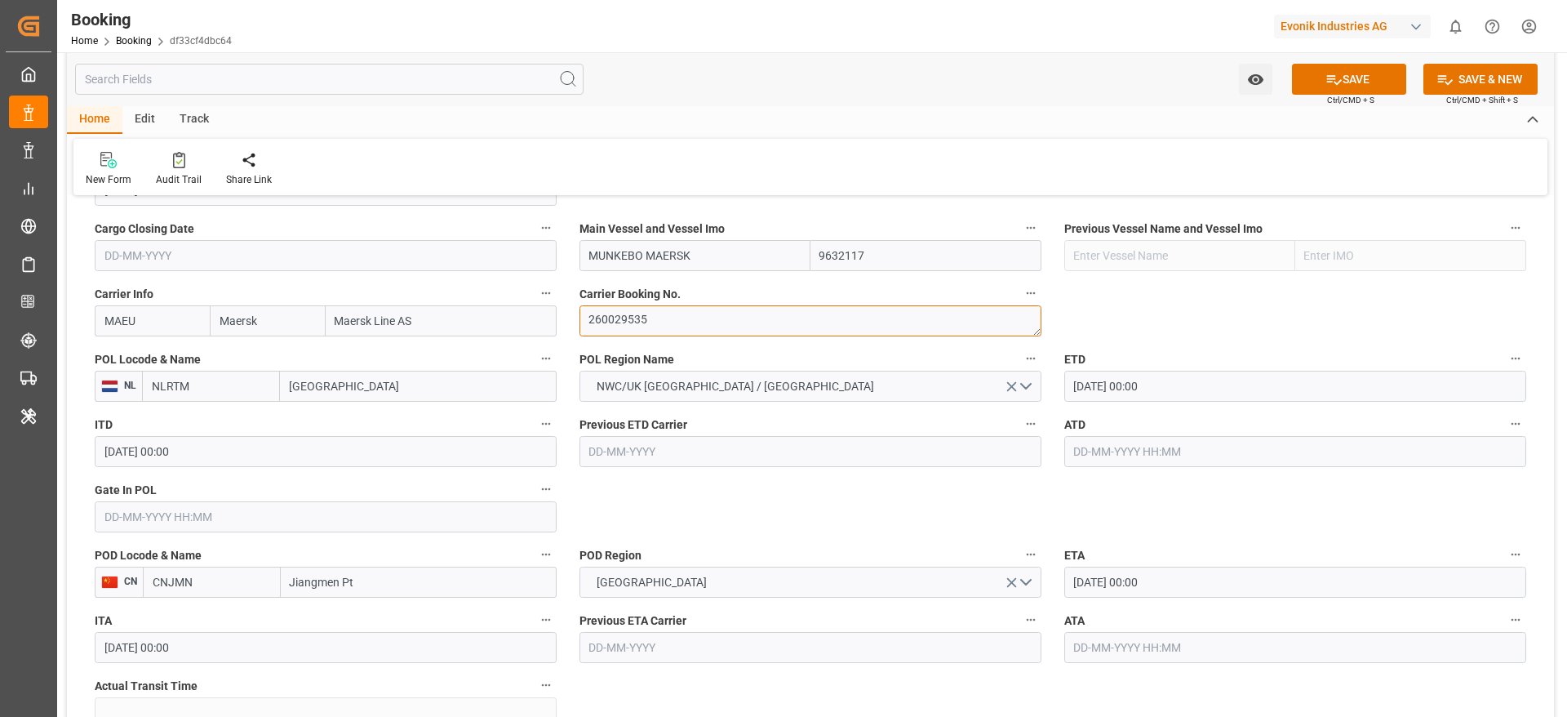
scroll to position [1222, 0]
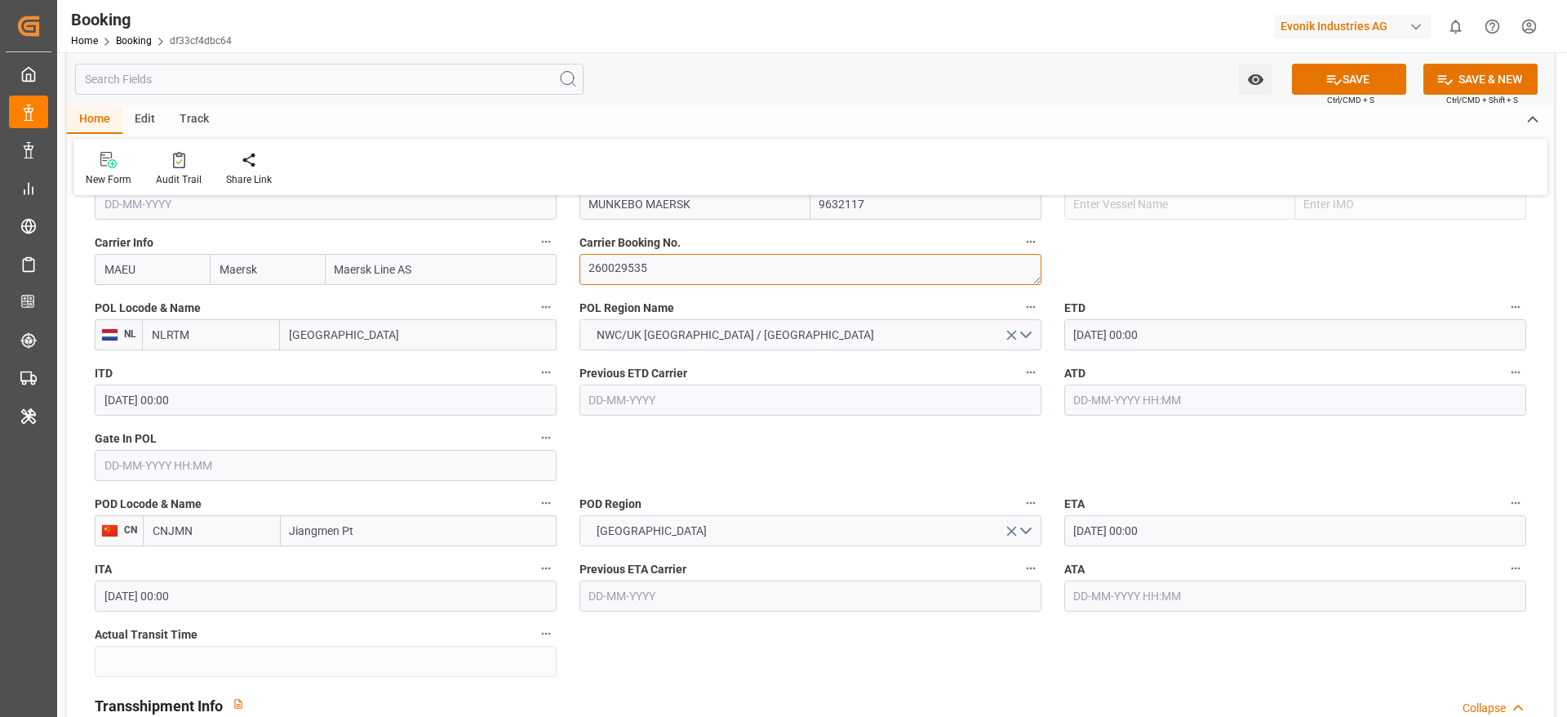
type textarea "260029535"
click at [1201, 526] on input "[DATE] 00:00" at bounding box center [1295, 530] width 462 height 31
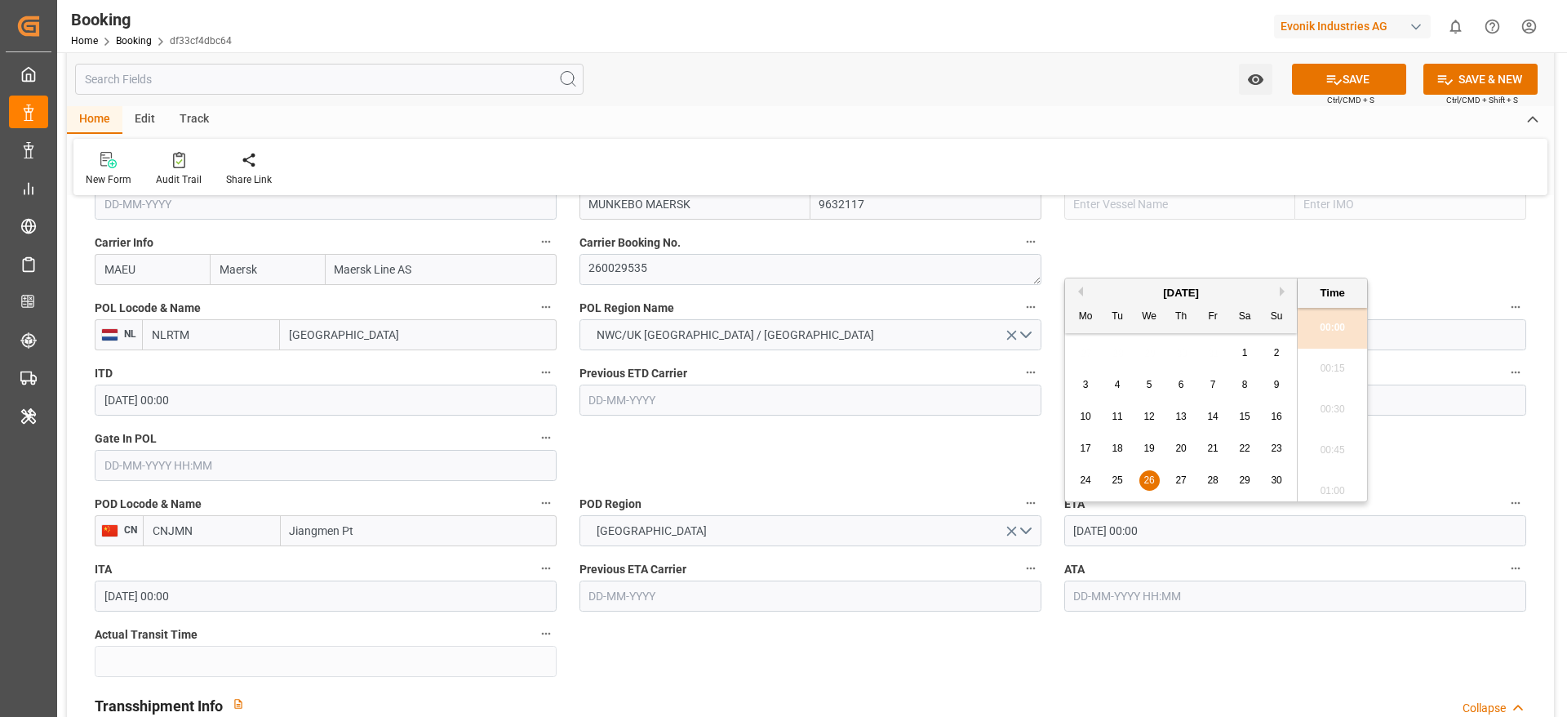
click at [1284, 289] on button "Next Month" at bounding box center [1285, 291] width 10 height 10
click at [1150, 361] on div "3" at bounding box center [1149, 354] width 20 height 20
type input "[DATE] 00:00"
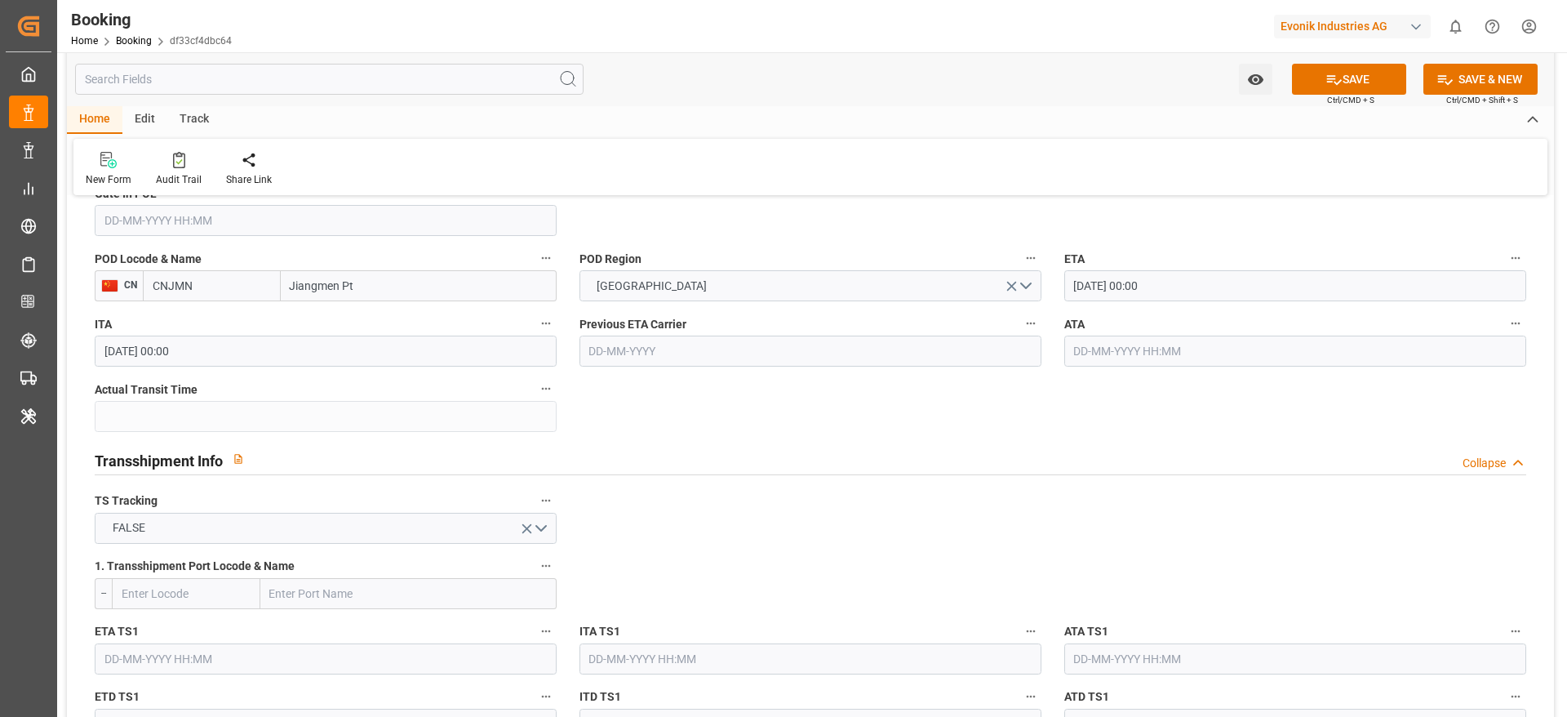
scroll to position [1589, 0]
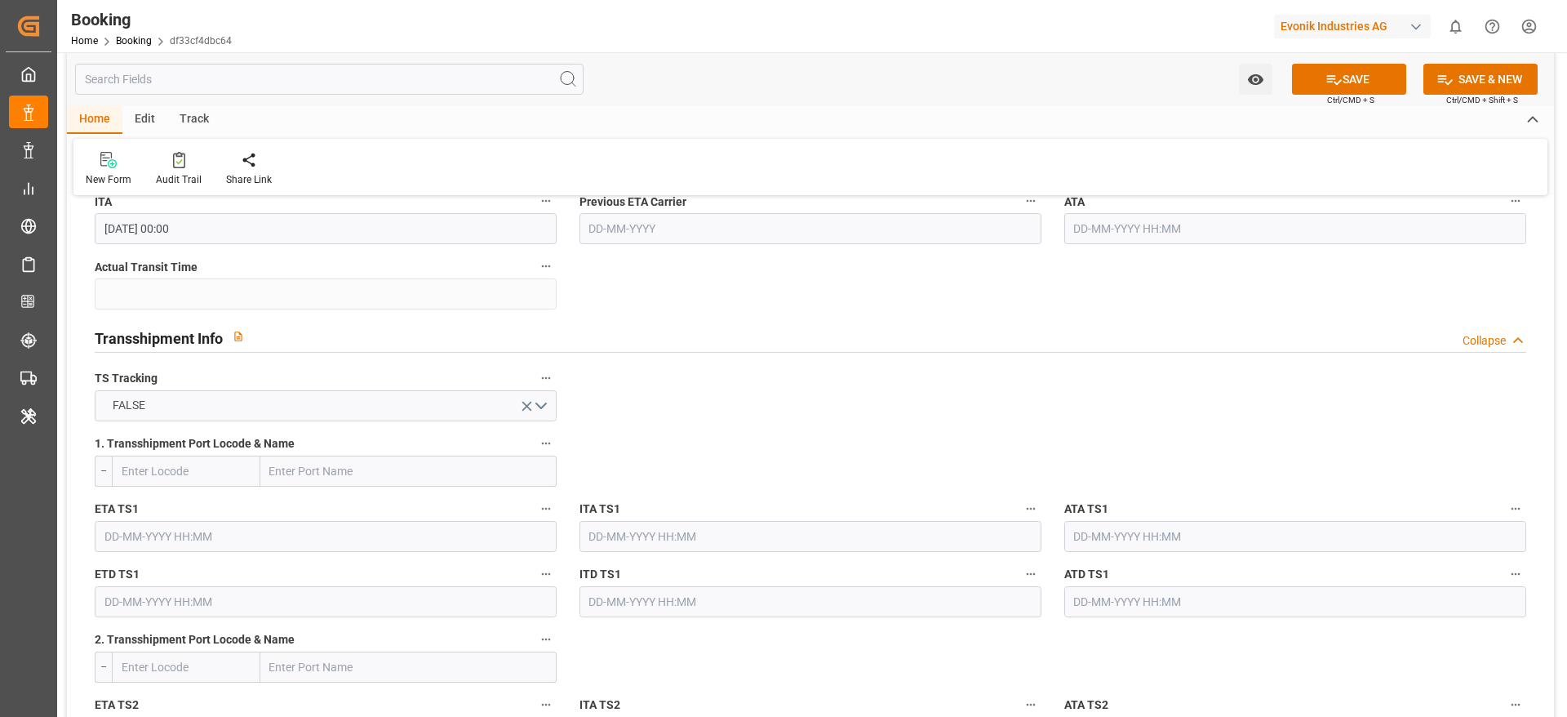
click at [320, 463] on input "text" at bounding box center [408, 470] width 296 height 31
paste input "TANJUNG PELEPAS"
type input "TANJUNG PELEPAS"
click at [368, 509] on span "Tanjung Pelepas - MYTPP" at bounding box center [335, 506] width 128 height 13
type input "MYTPP"
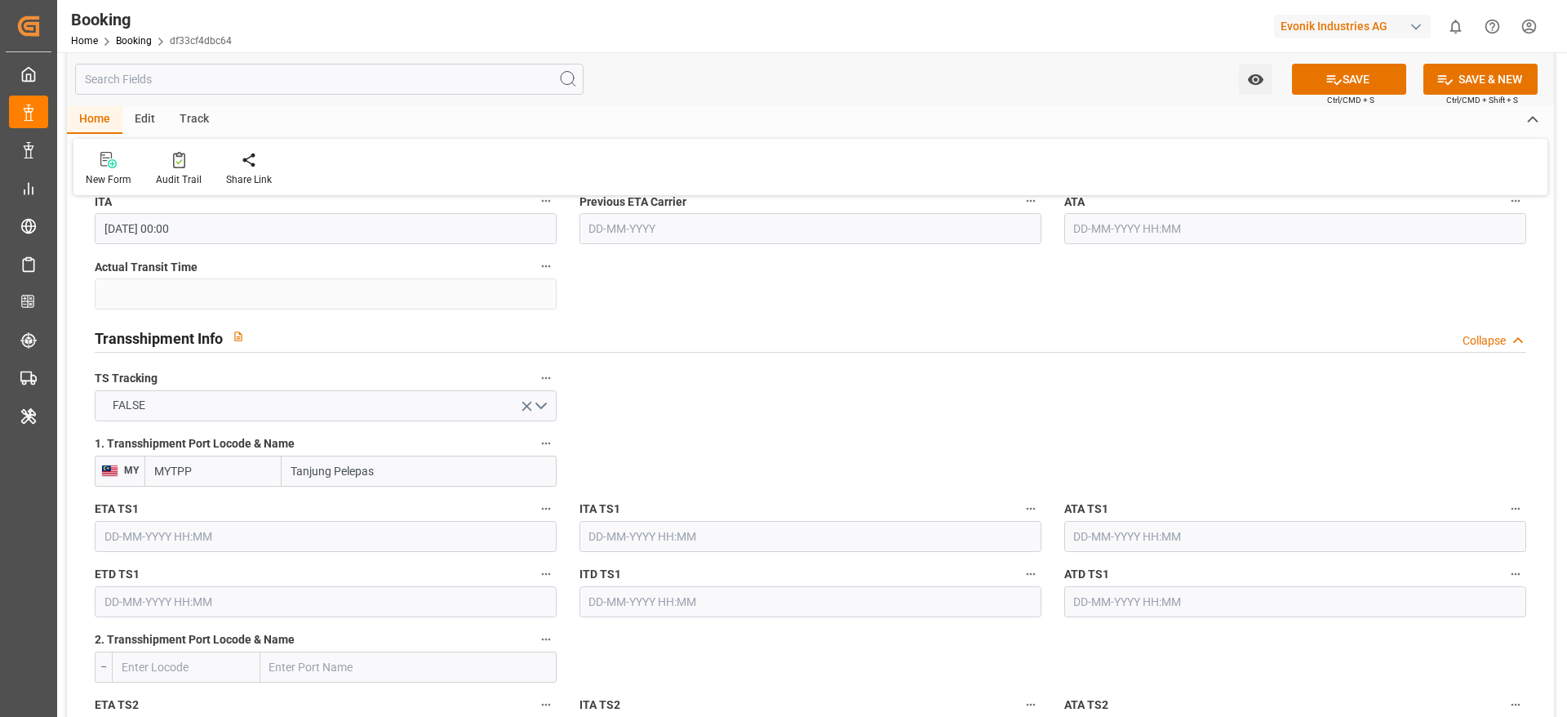
type input "Tanjung Pelepas"
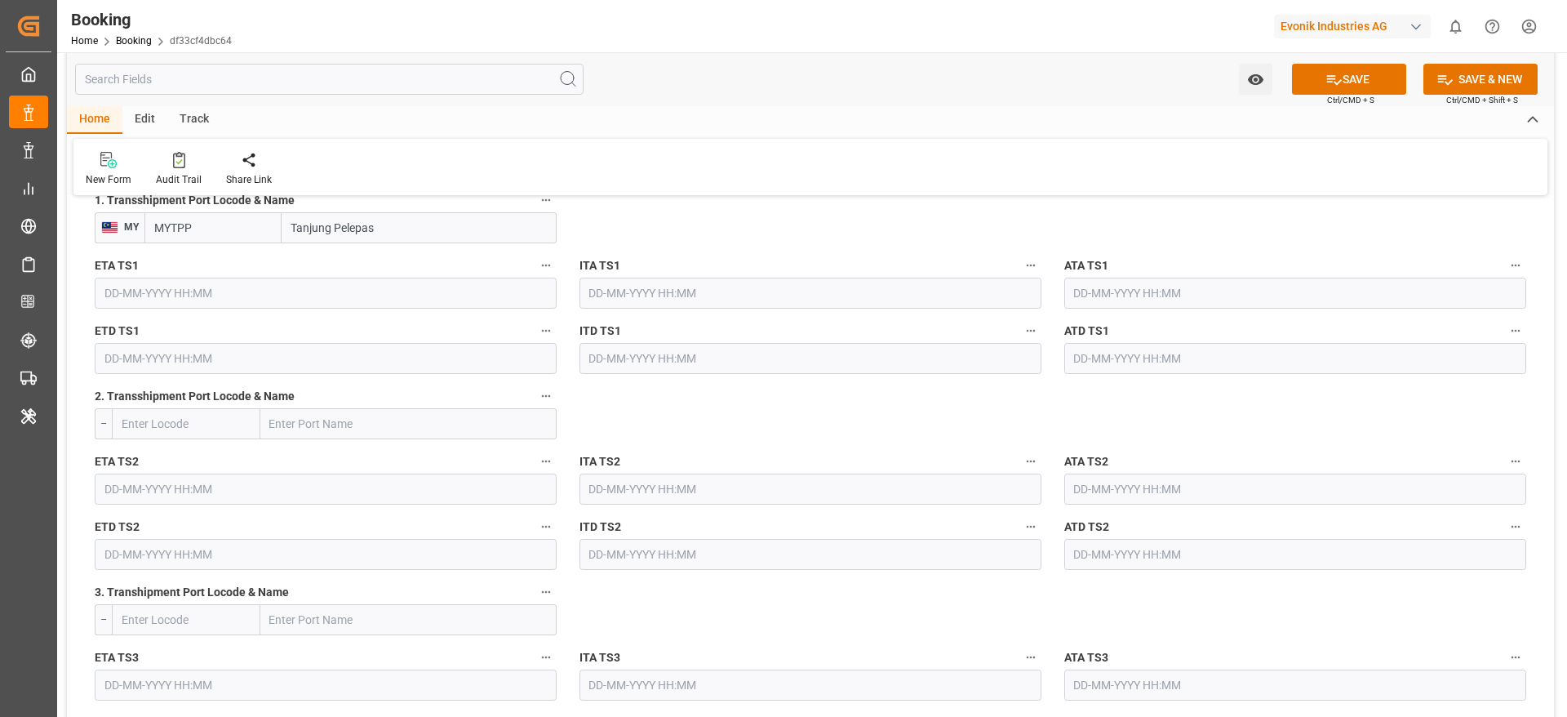
scroll to position [1834, 0]
click at [348, 424] on input "text" at bounding box center [408, 421] width 296 height 31
paste input "NANSHA [GEOGRAPHIC_DATA]"
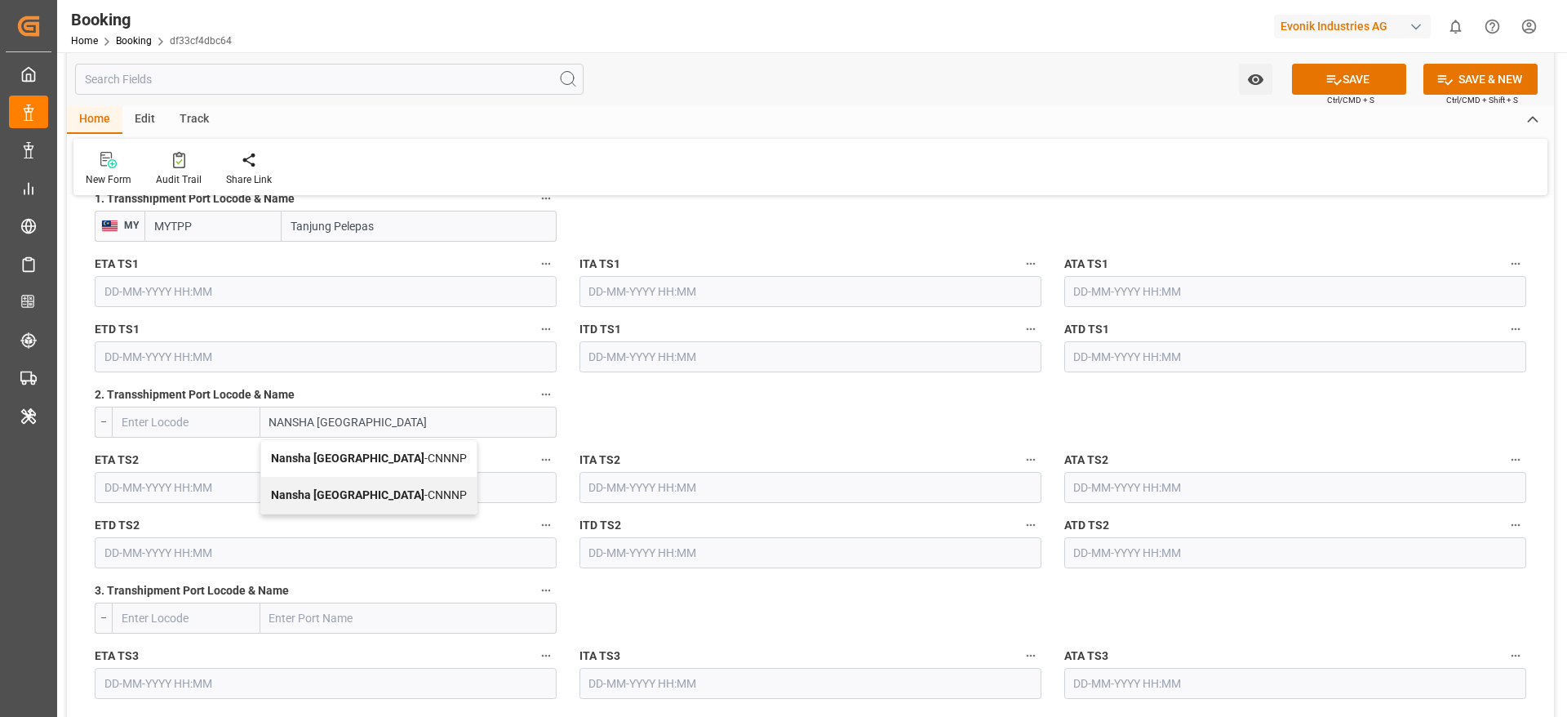
click at [415, 419] on input "NANSHA [GEOGRAPHIC_DATA]" at bounding box center [408, 421] width 296 height 31
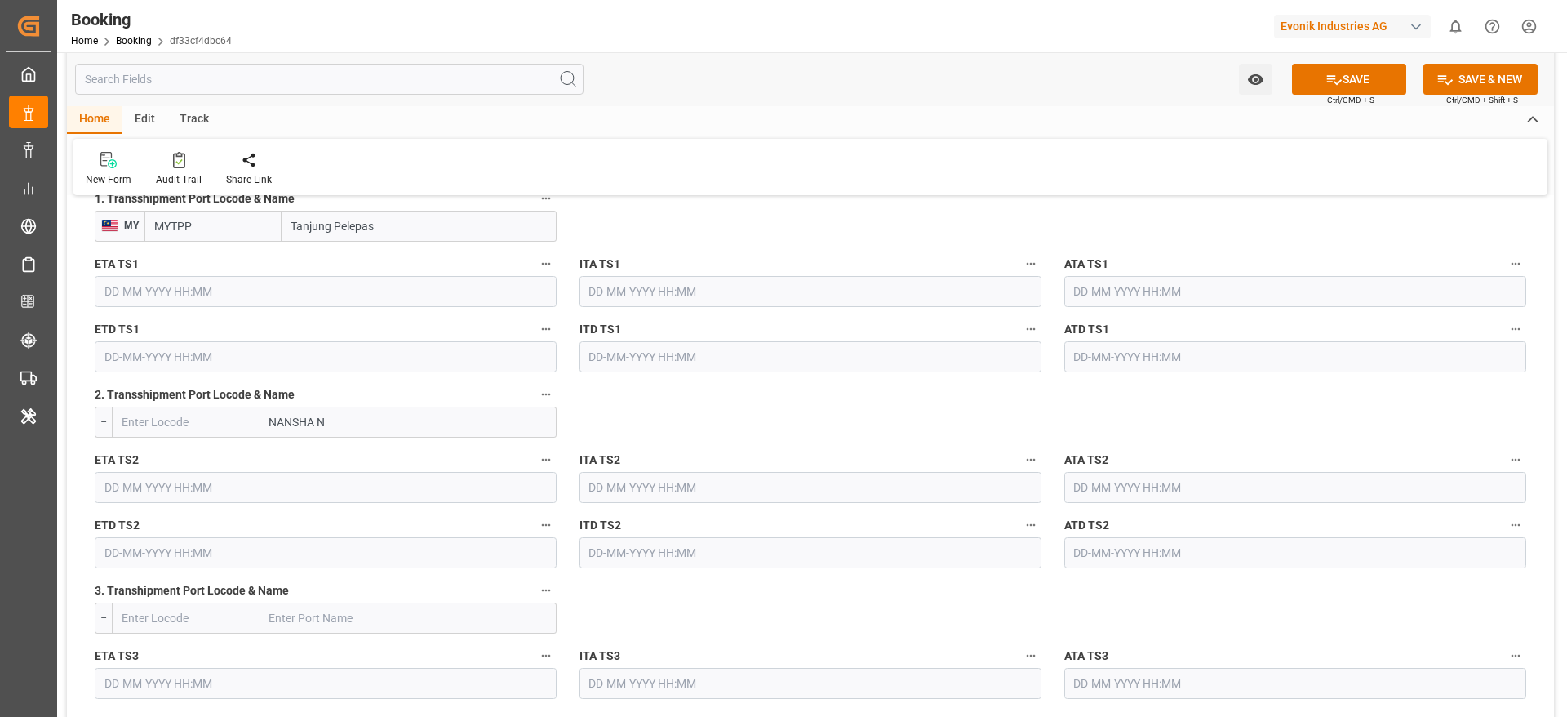
click at [349, 420] on input "NANSHA N" at bounding box center [408, 421] width 296 height 31
type input "NANSHA"
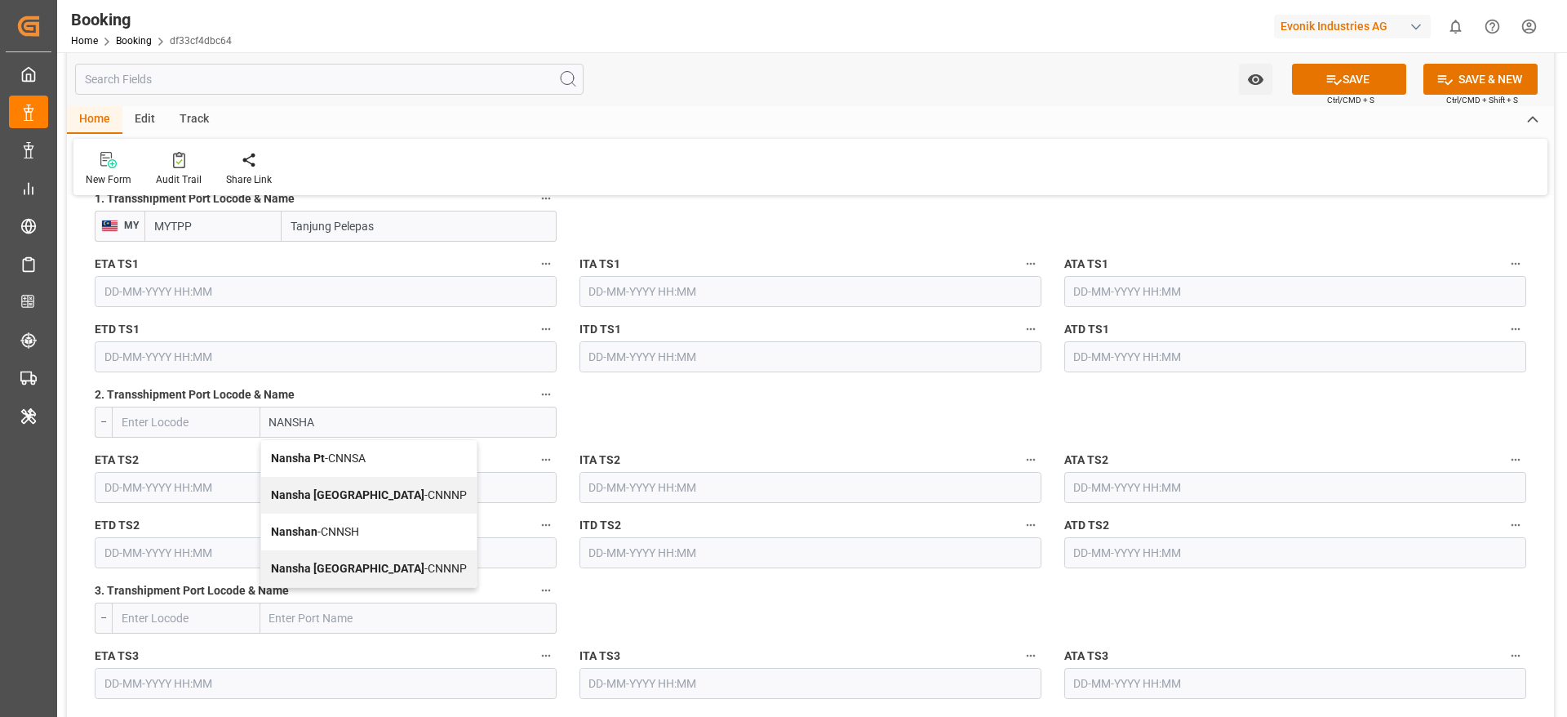
click at [352, 451] on span "Nansha Pt - CNNSA" at bounding box center [318, 457] width 95 height 13
type input "CNNSA"
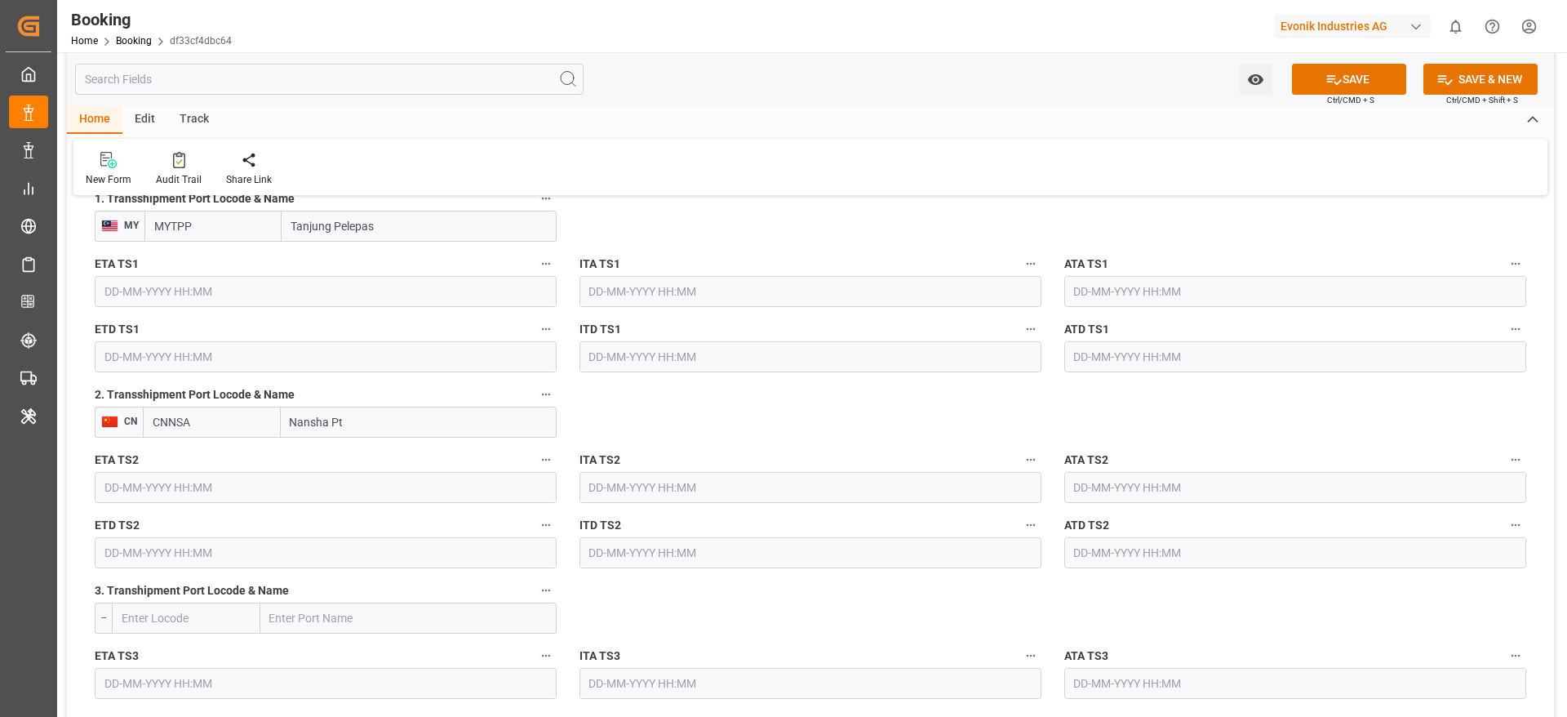
type input "Nansha Pt"
click at [207, 465] on label "ETA TS2" at bounding box center [326, 460] width 462 height 23
click at [535, 465] on button "ETA TS2" at bounding box center [545, 459] width 21 height 21
click at [253, 486] on div "Description Audits Tracking Details" at bounding box center [783, 358] width 1567 height 717
click at [153, 484] on input "text" at bounding box center [326, 487] width 462 height 31
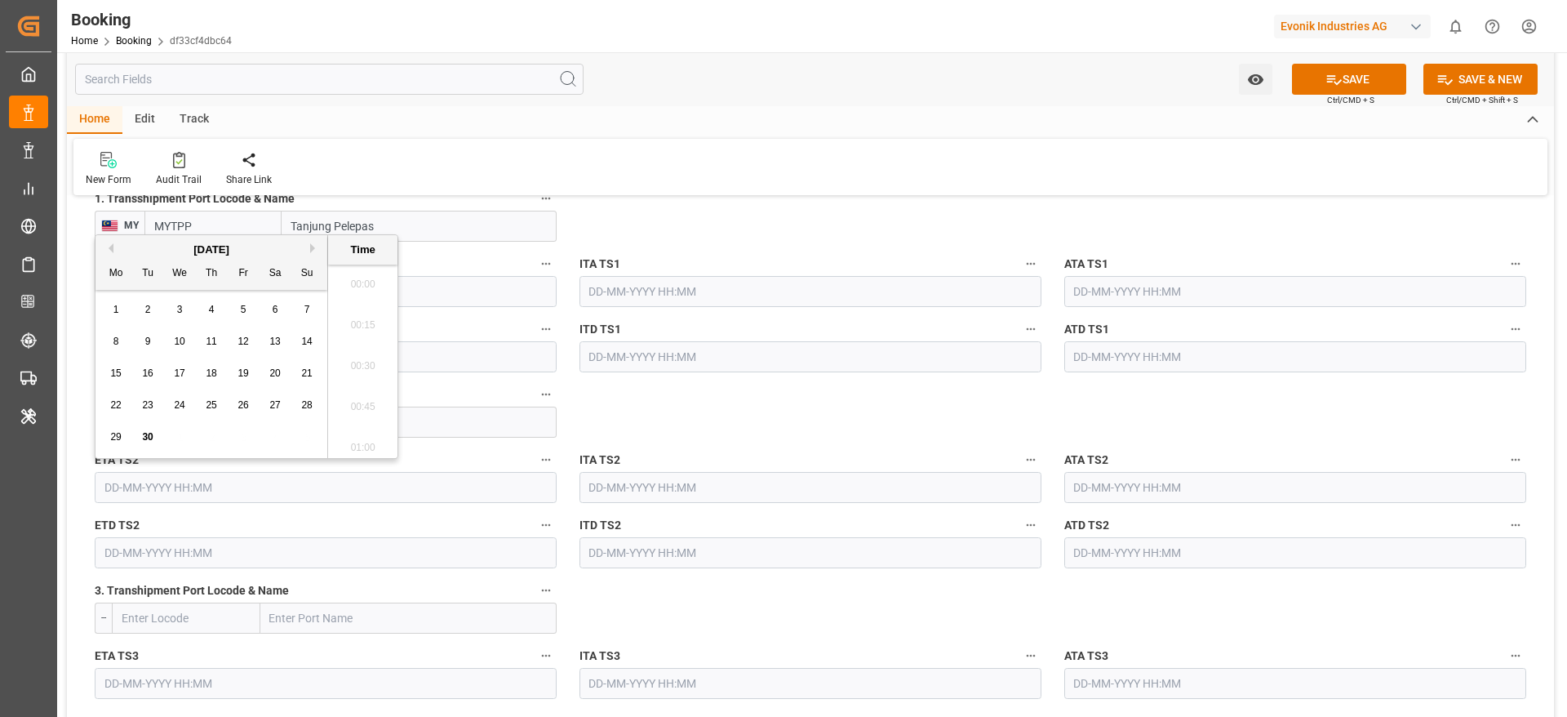
scroll to position [2699, 0]
click at [309, 248] on div "[DATE]" at bounding box center [211, 250] width 232 height 16
click at [315, 246] on button "Next Month" at bounding box center [315, 248] width 10 height 10
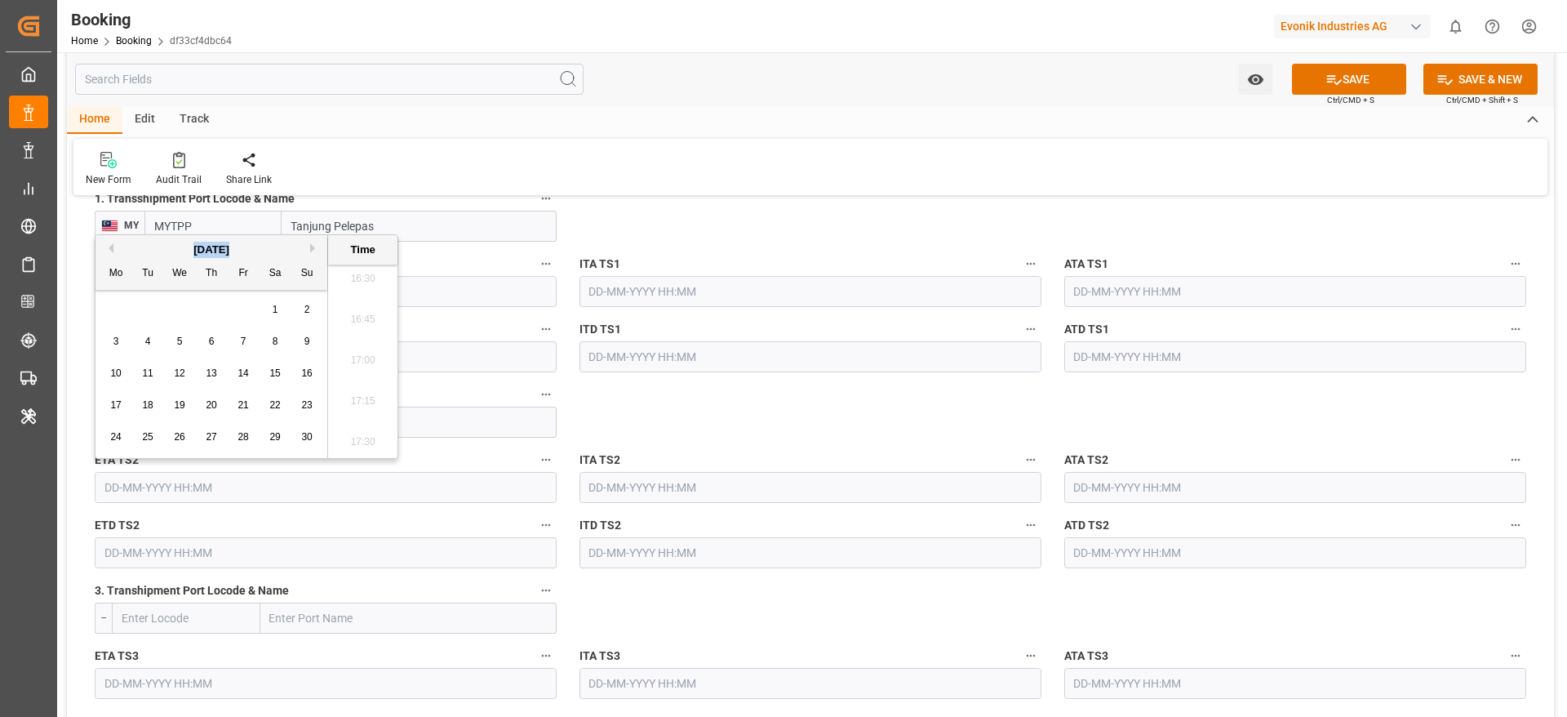
click at [180, 437] on span "26" at bounding box center [179, 436] width 11 height 11
type input "[DATE] 00:00"
click at [215, 562] on input "text" at bounding box center [326, 552] width 462 height 31
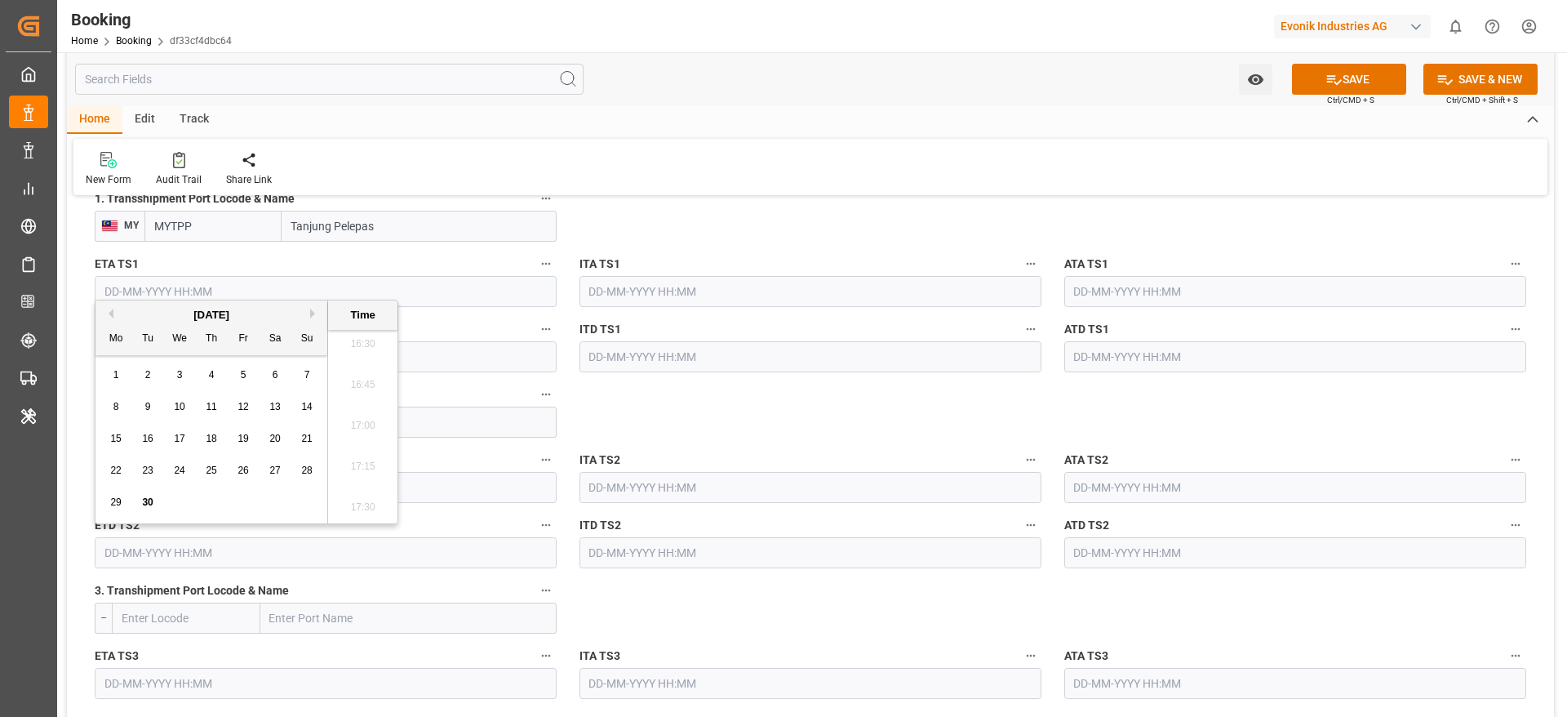
click at [313, 312] on button "Next Month" at bounding box center [315, 314] width 10 height 10
click at [310, 503] on span "30" at bounding box center [306, 501] width 11 height 11
type input "[DATE] 00:00"
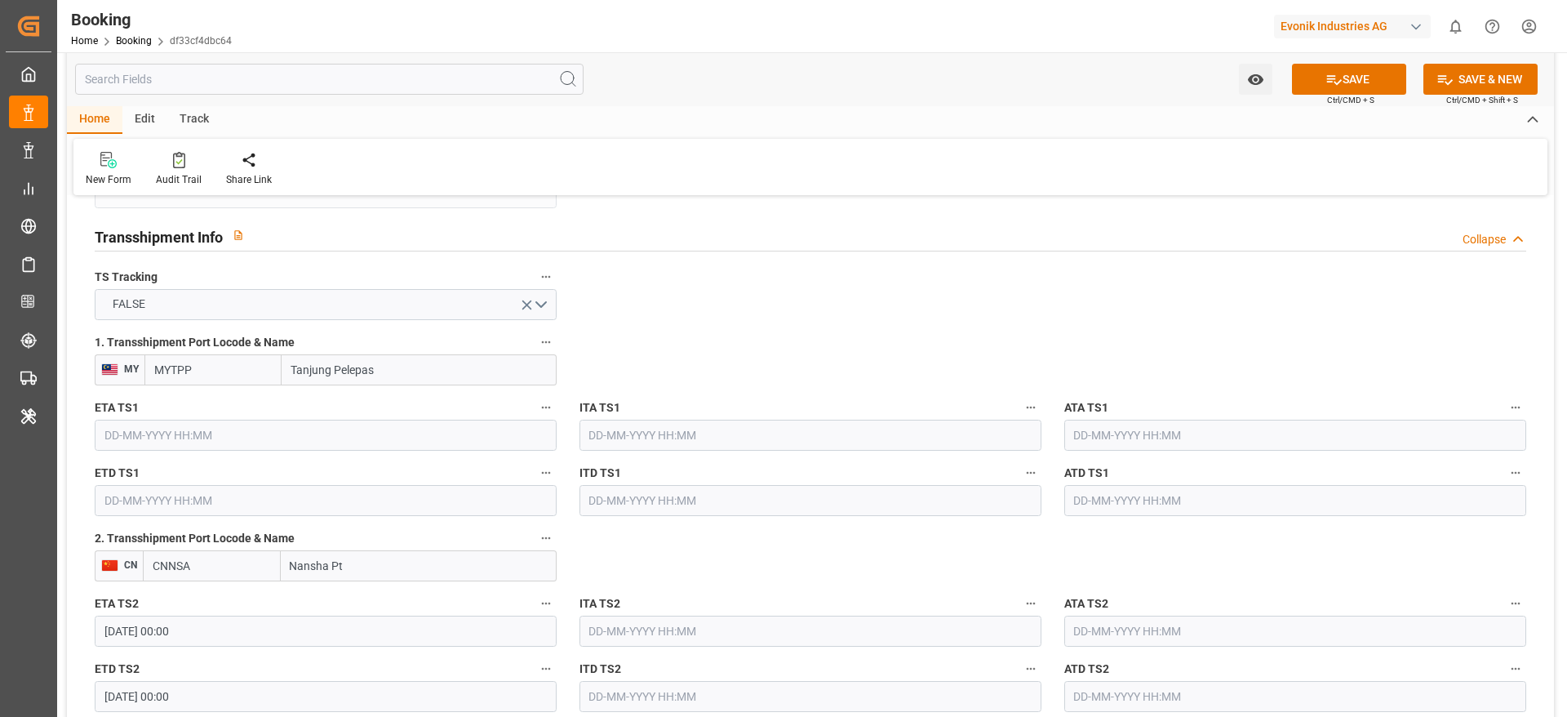
scroll to position [1712, 0]
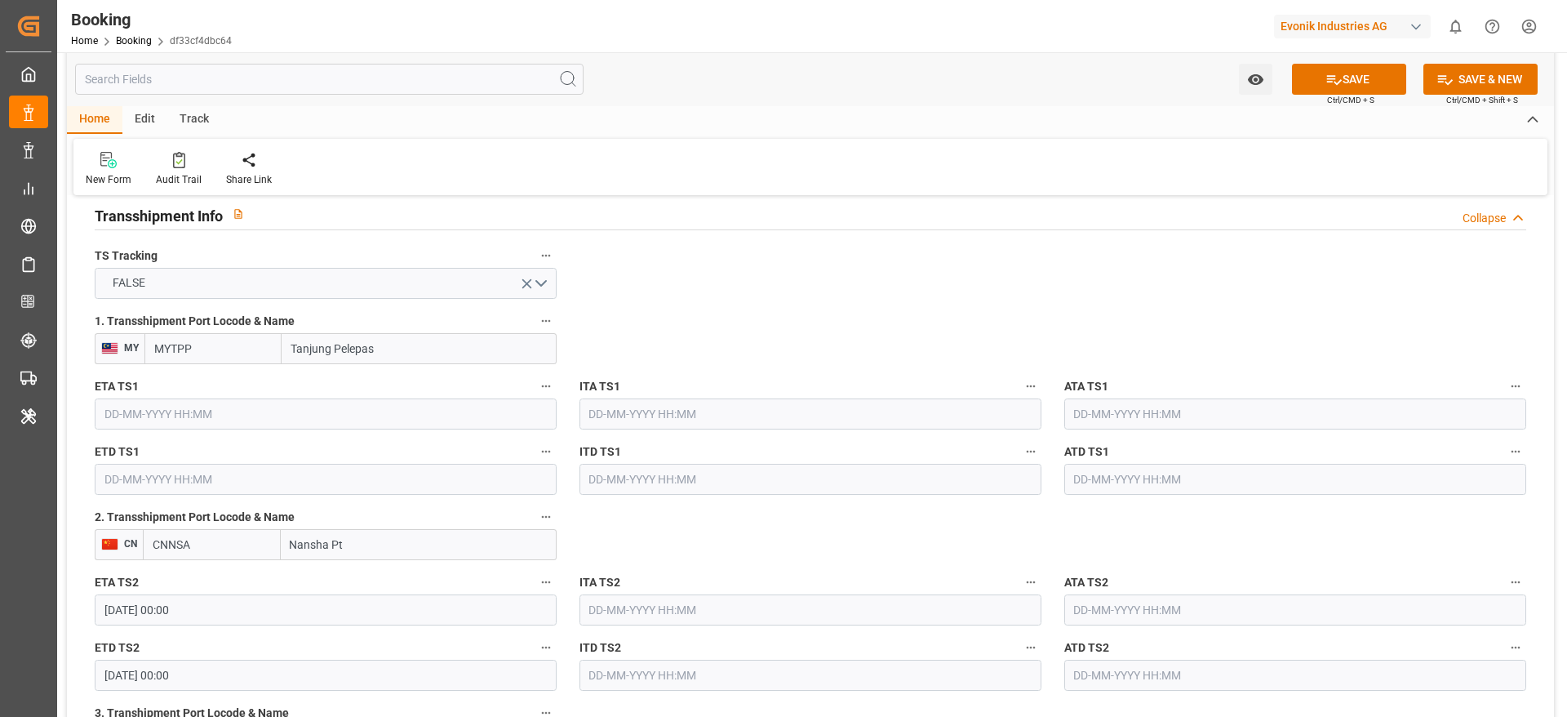
click at [181, 417] on input "text" at bounding box center [326, 413] width 462 height 31
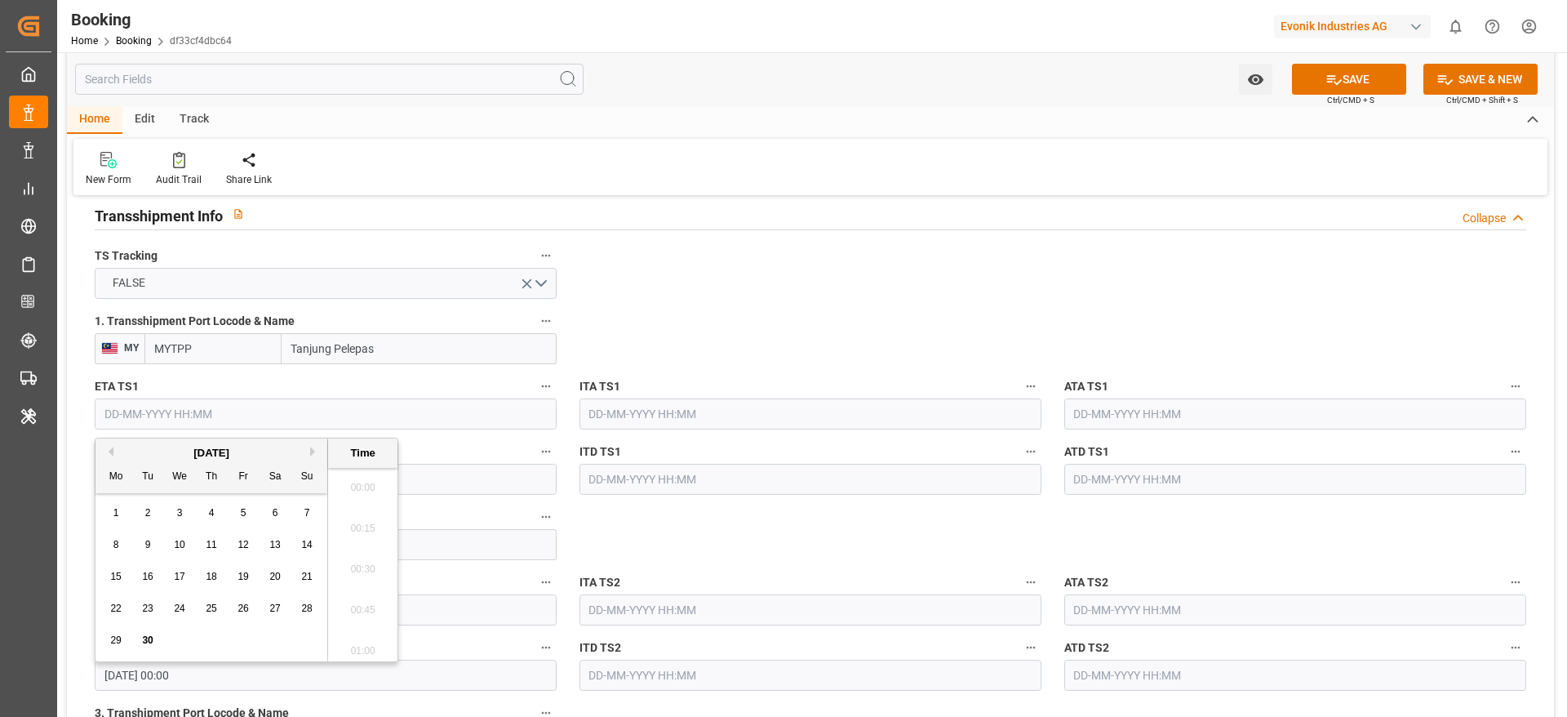
scroll to position [2699, 0]
click at [309, 449] on div "September 2025" at bounding box center [211, 453] width 232 height 16
click at [312, 450] on button "Next Month" at bounding box center [315, 451] width 10 height 10
click at [180, 580] on span "12" at bounding box center [179, 576] width 11 height 11
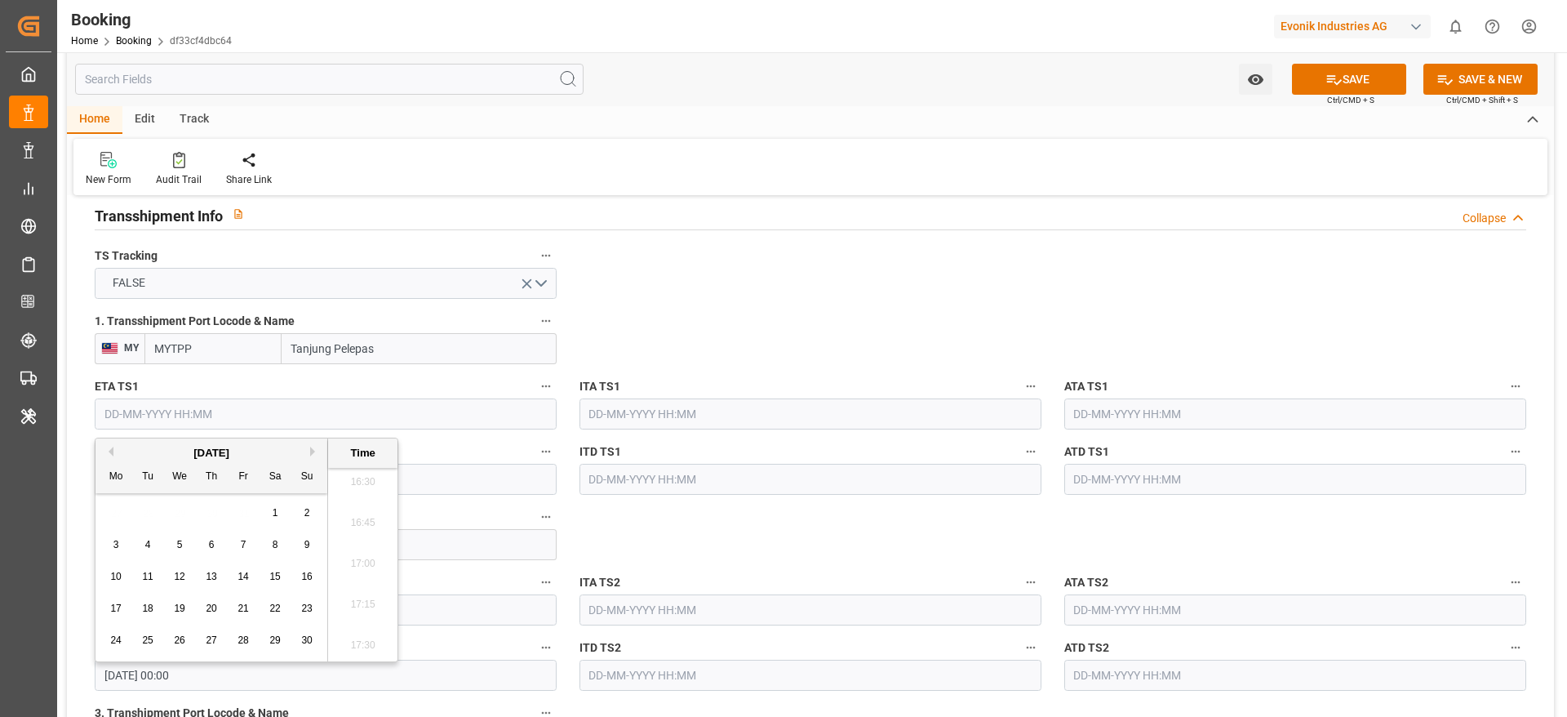
type input "12-11-2025 00:00"
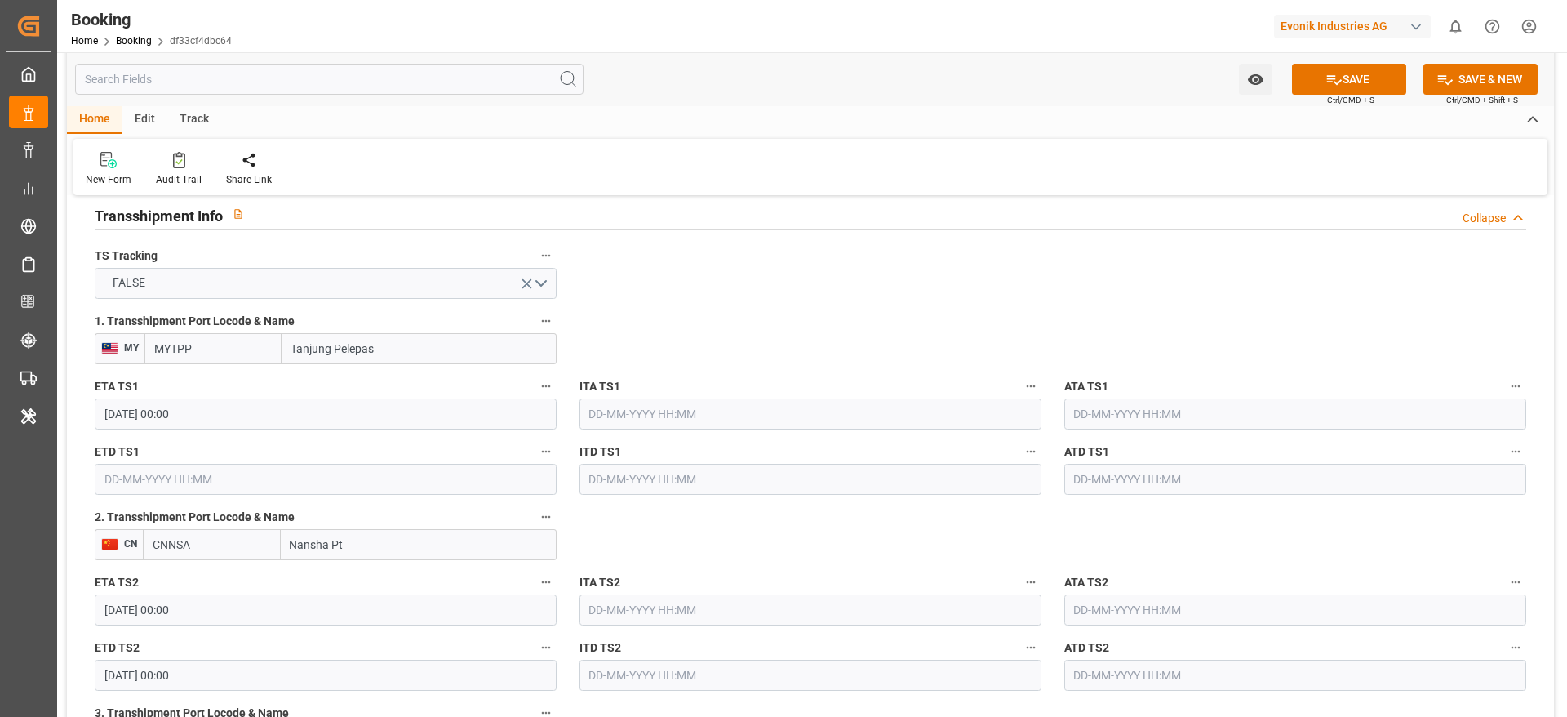
click at [265, 482] on input "text" at bounding box center [326, 479] width 462 height 31
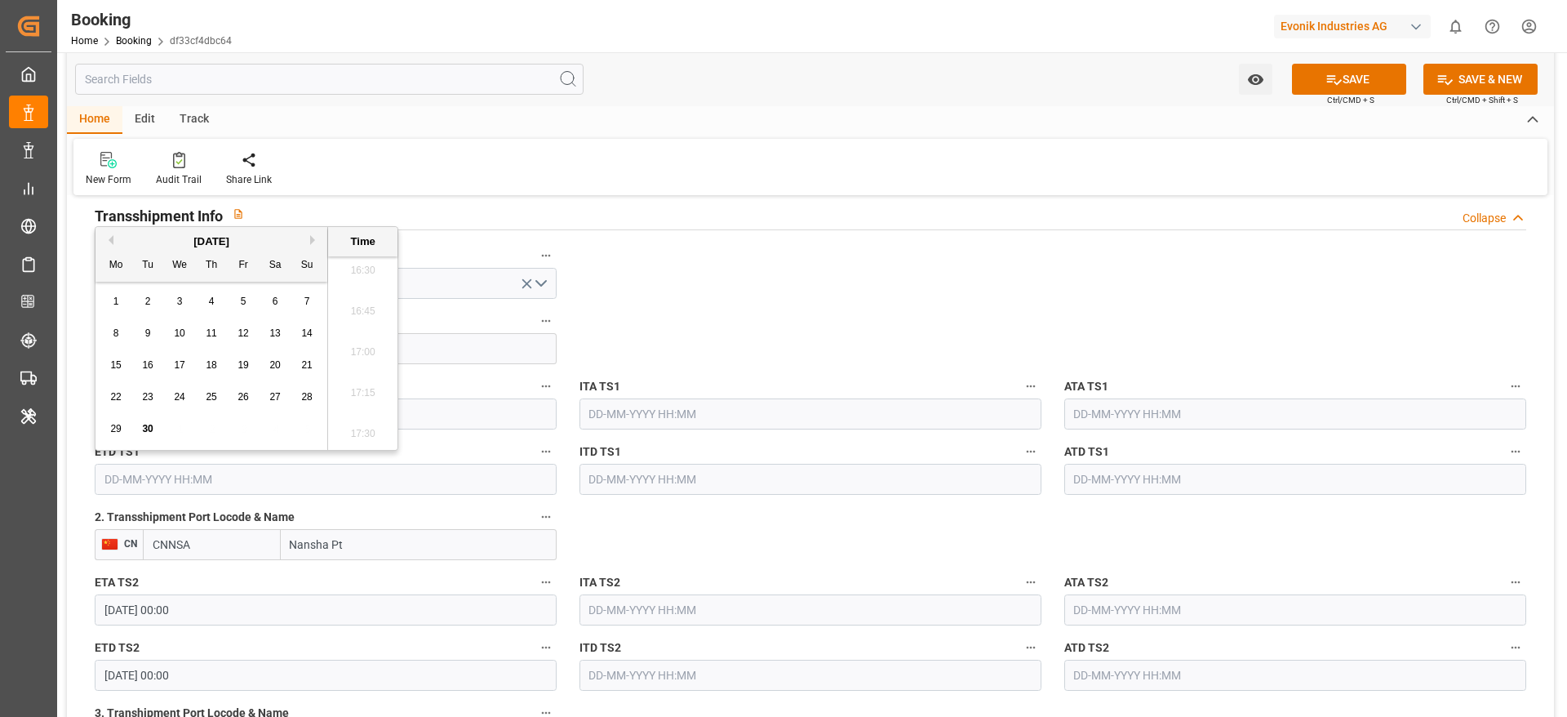
click at [312, 241] on button "Next Month" at bounding box center [315, 240] width 10 height 10
click at [254, 398] on div "17 18 19 20 21 22 23" at bounding box center [211, 397] width 223 height 32
click at [250, 395] on div "21" at bounding box center [243, 398] width 20 height 20
type input "21-11-2025 00:00"
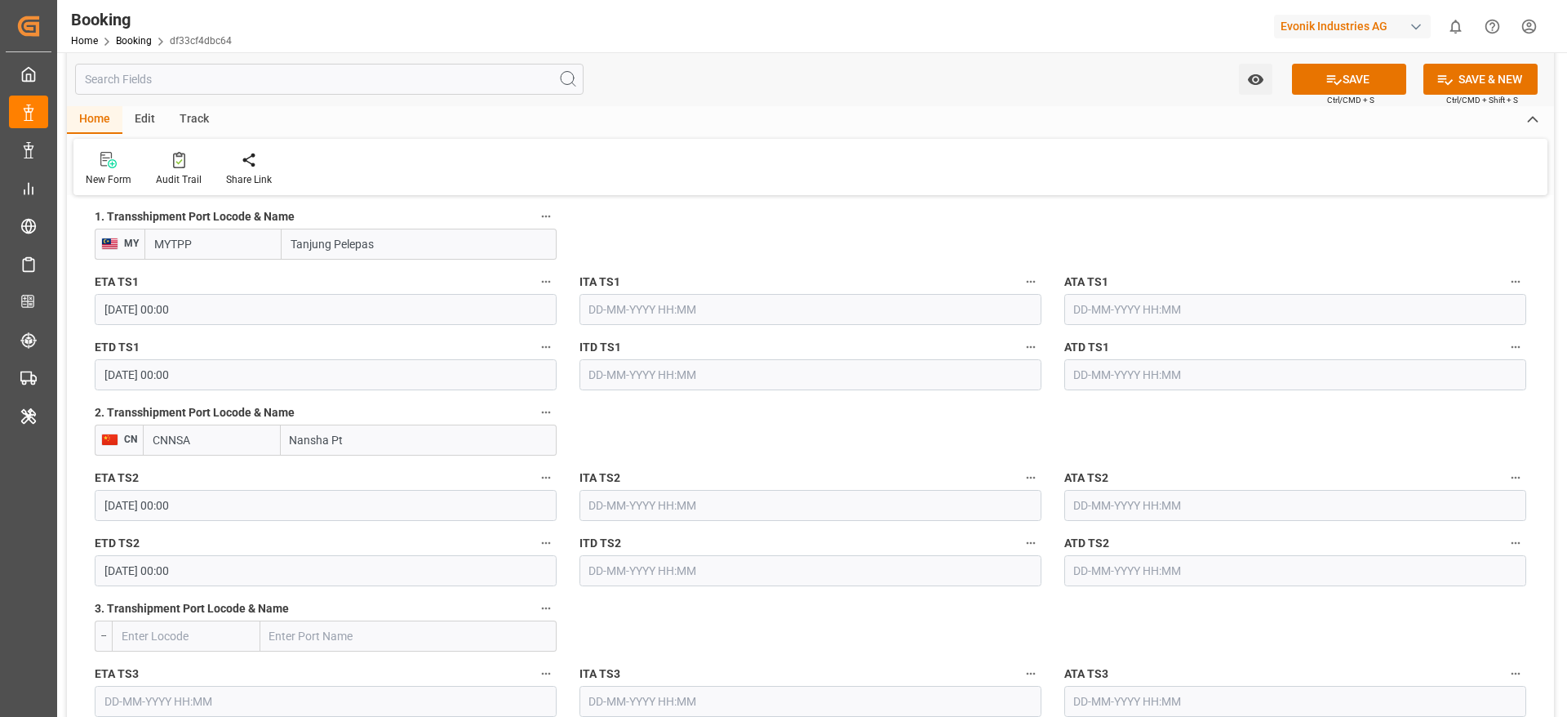
scroll to position [1817, 0]
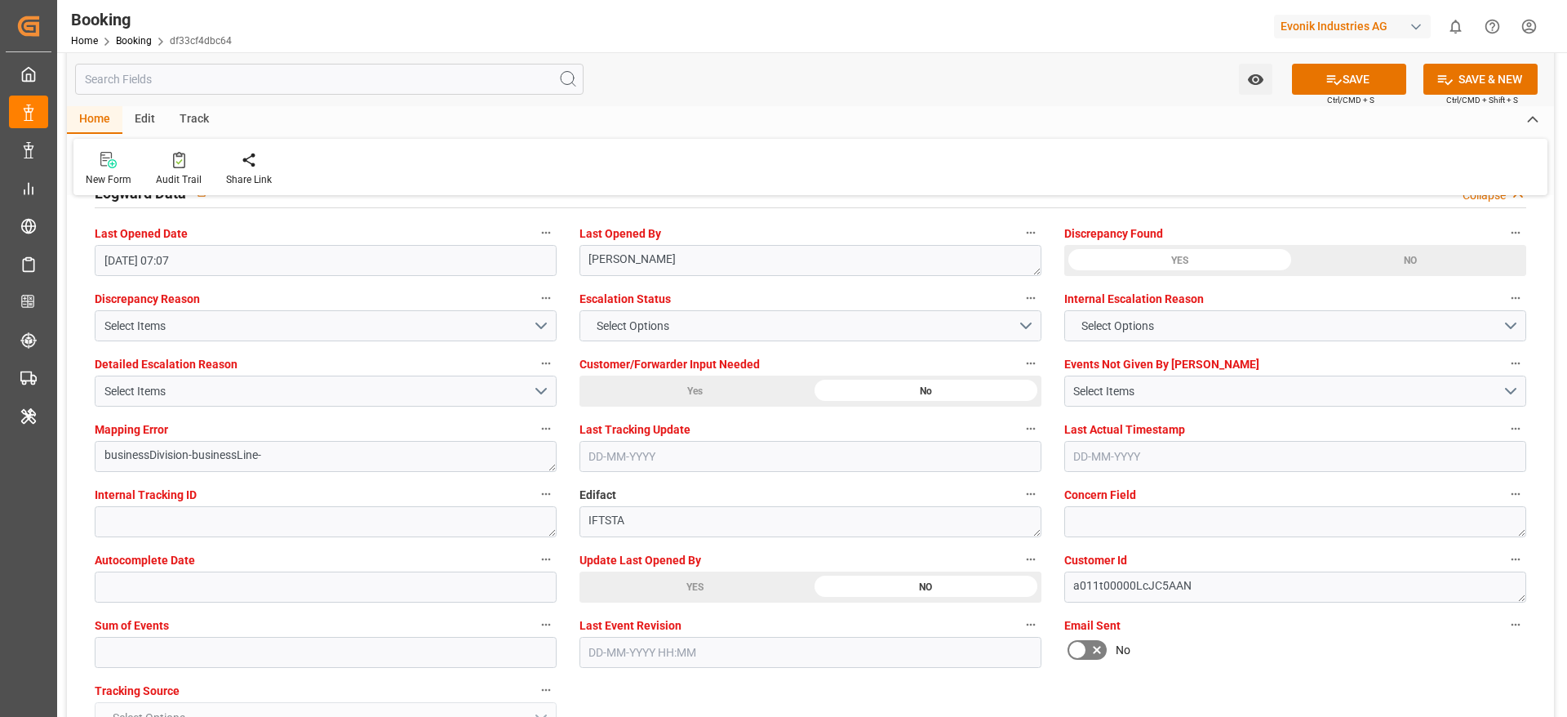
scroll to position [3022, 0]
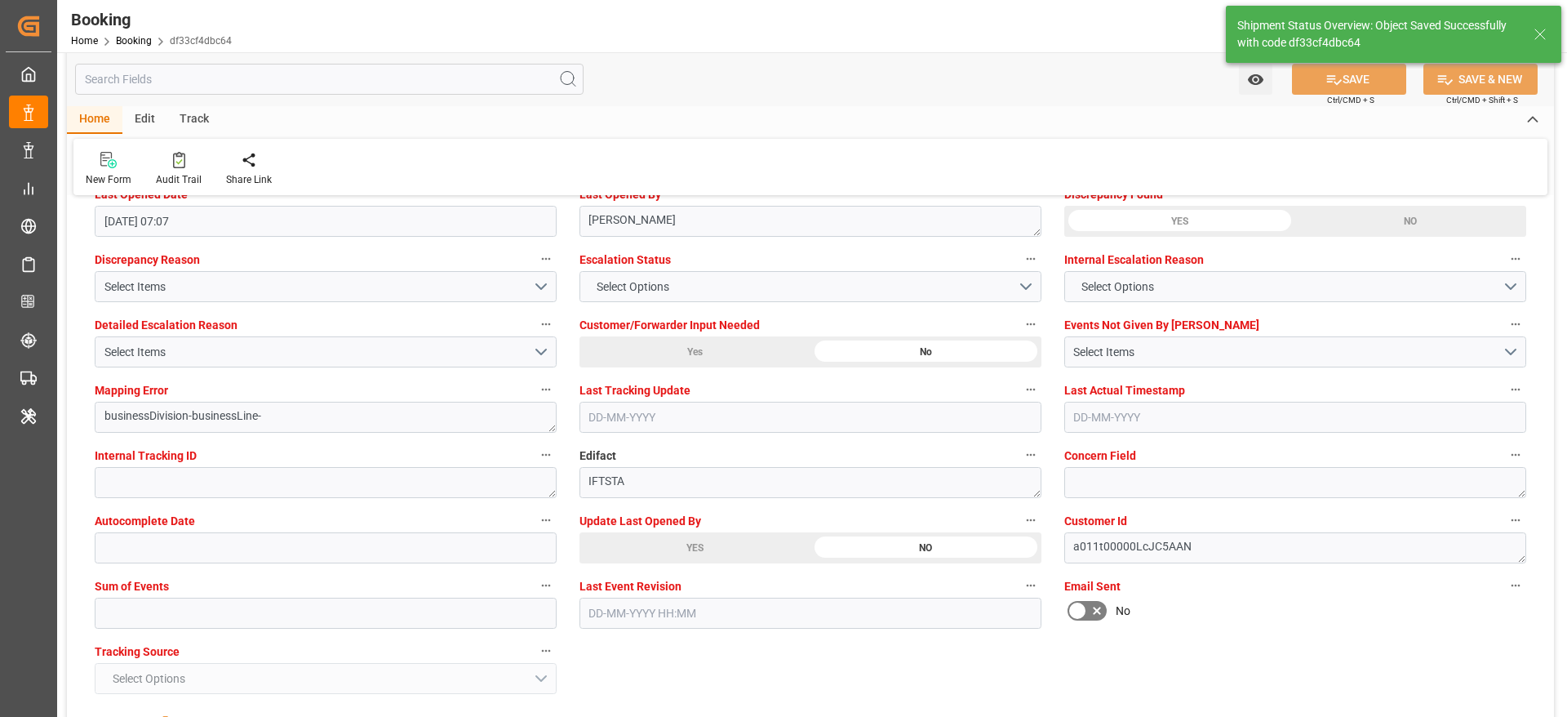
type textarea "Madhu T V"
type textarea "Yes"
type input "12-11-2025 00:00"
type input "21-11-2025 00:00"
type input "26-11-2025 00:00"
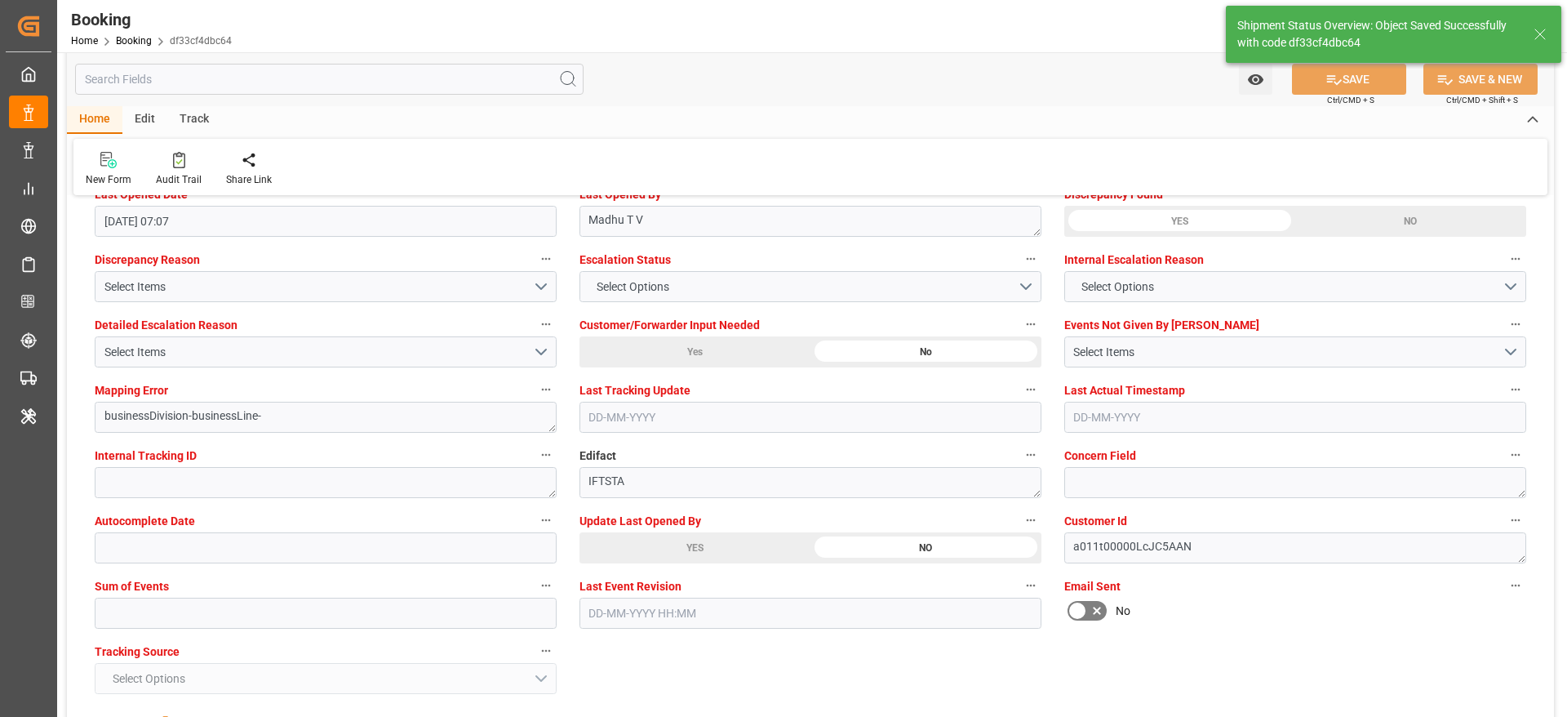
type input "30-11-2025 00:00"
type input "30-09-2025 11:40"
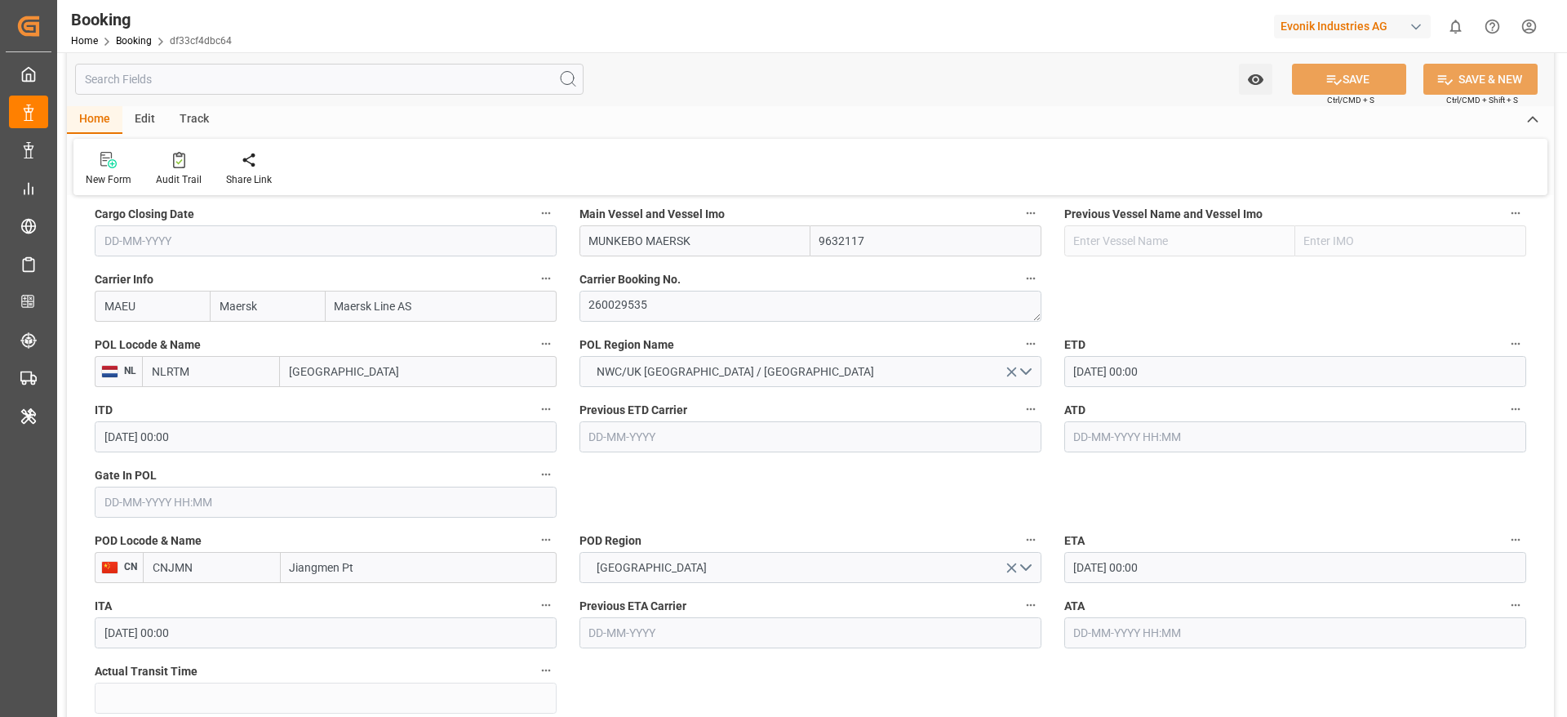
scroll to position [1063, 0]
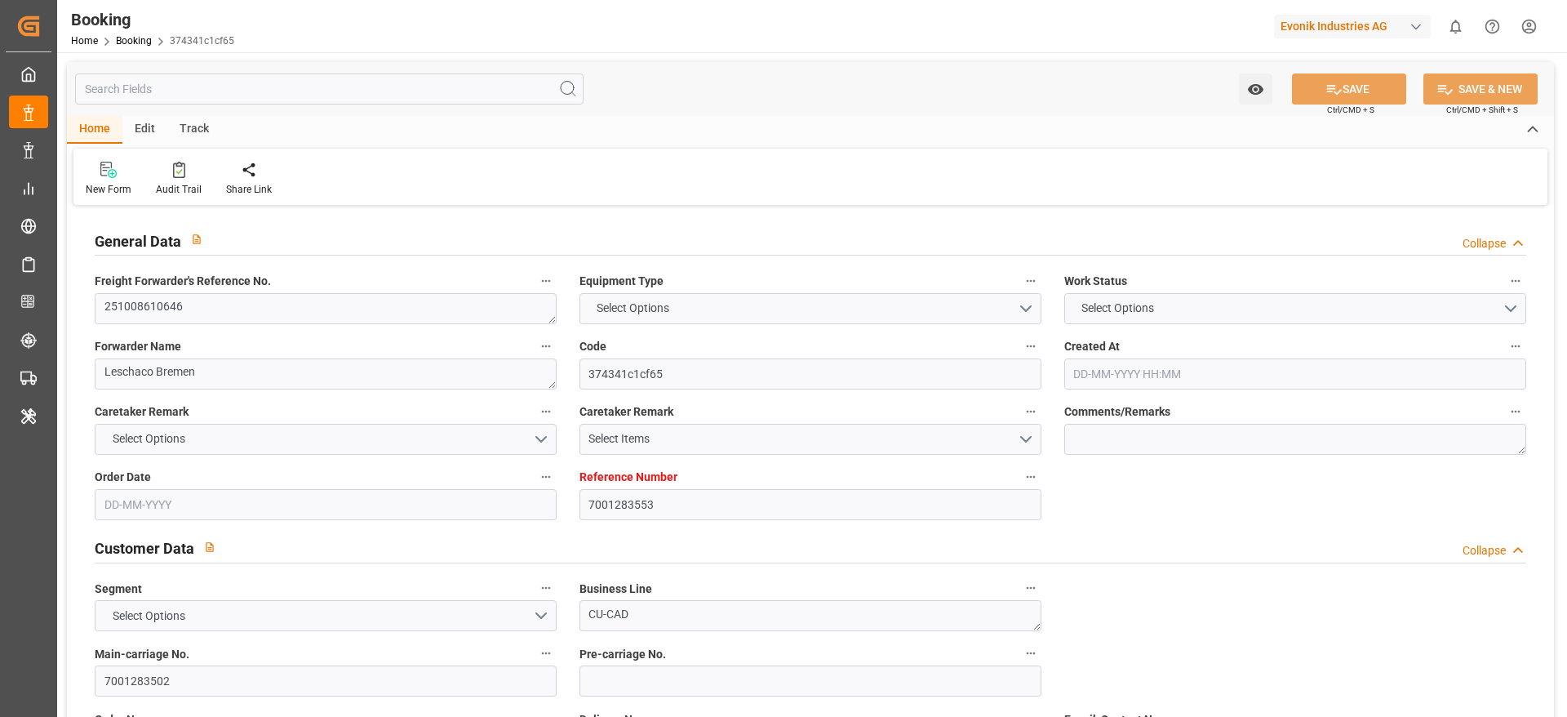
type input "7001283553"
type input "9632117"
type input "Maersk"
type input "Maersk Line AS"
type input "NLRTM"
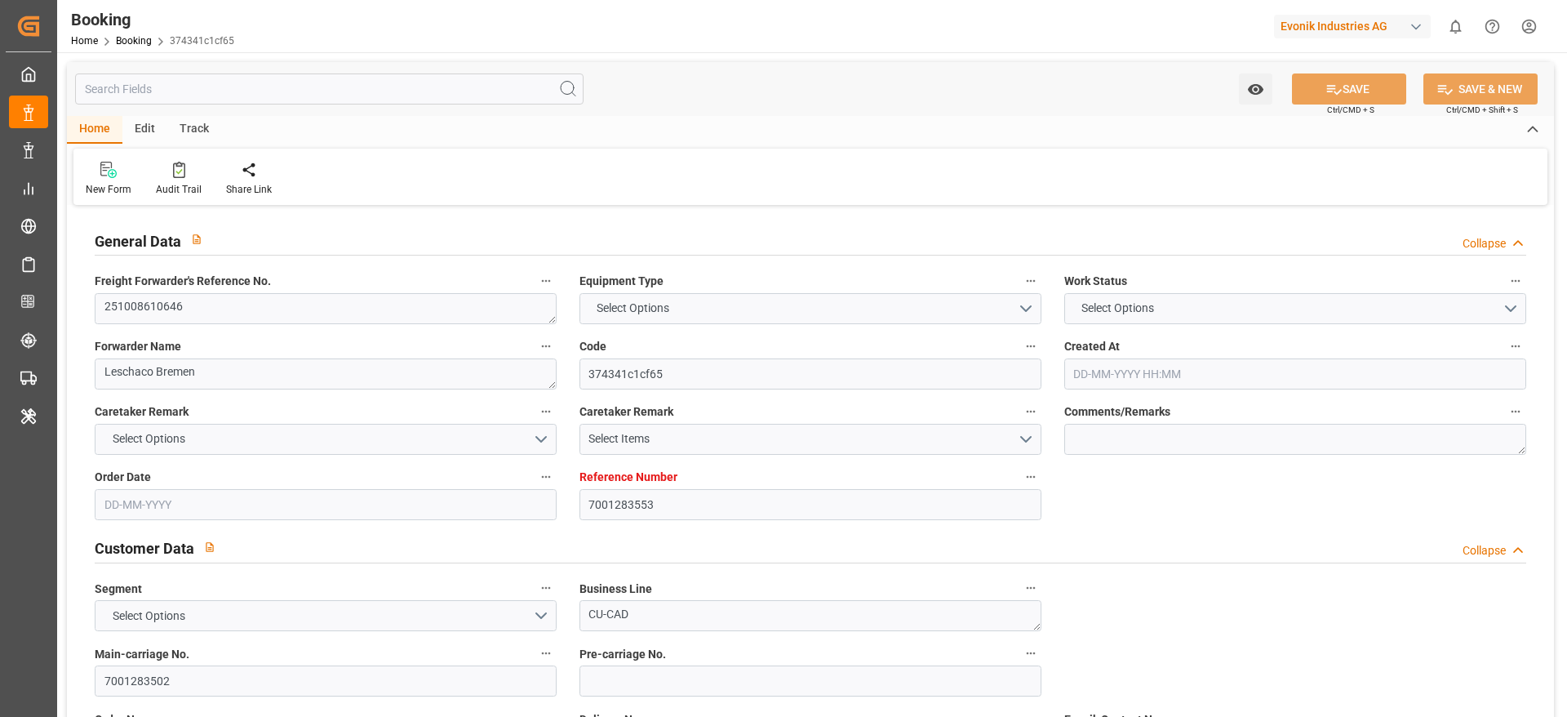
type input "CNJMN"
type input "[DATE] 08:29"
type input "[DATE]"
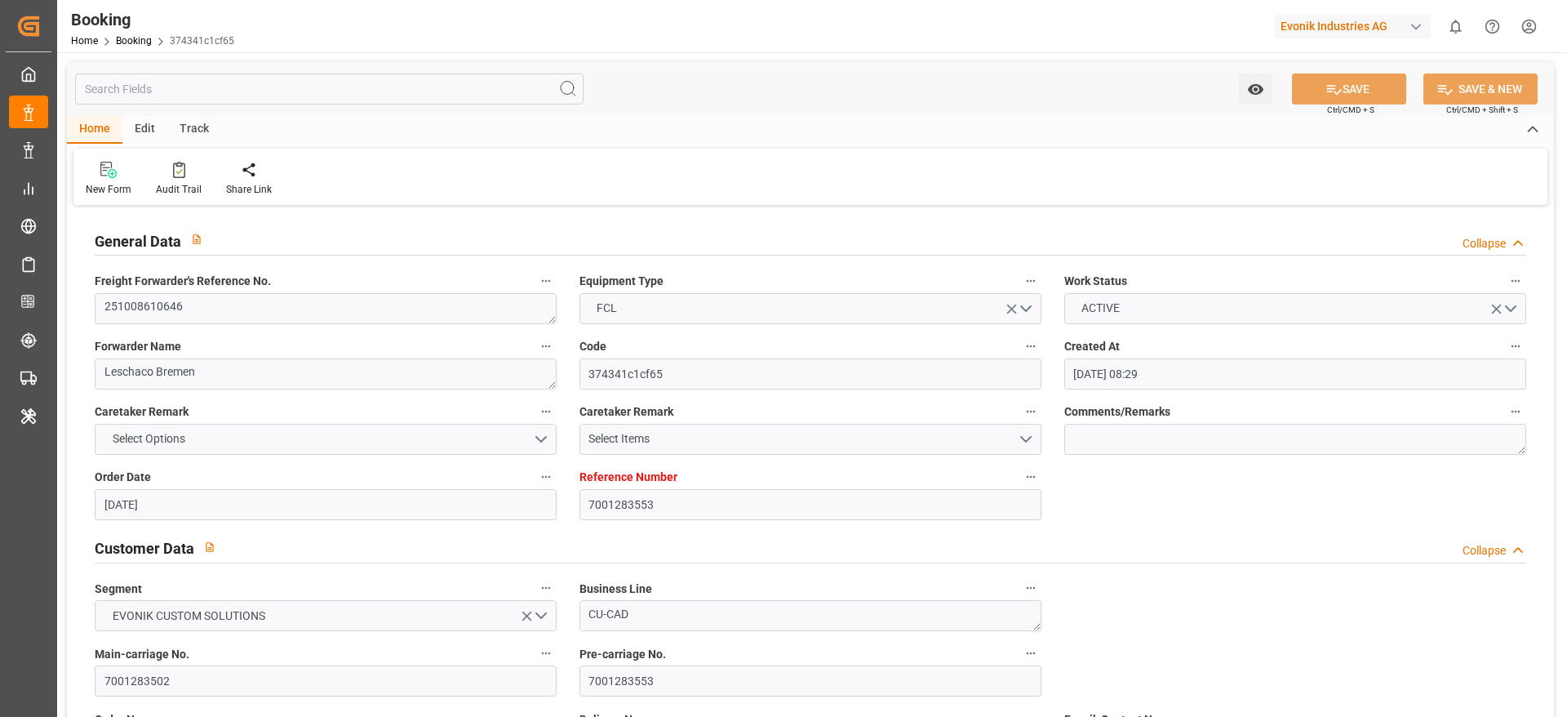
type input "[DATE] 00:00"
type input "[DATE]"
type input "[DATE] 00:00"
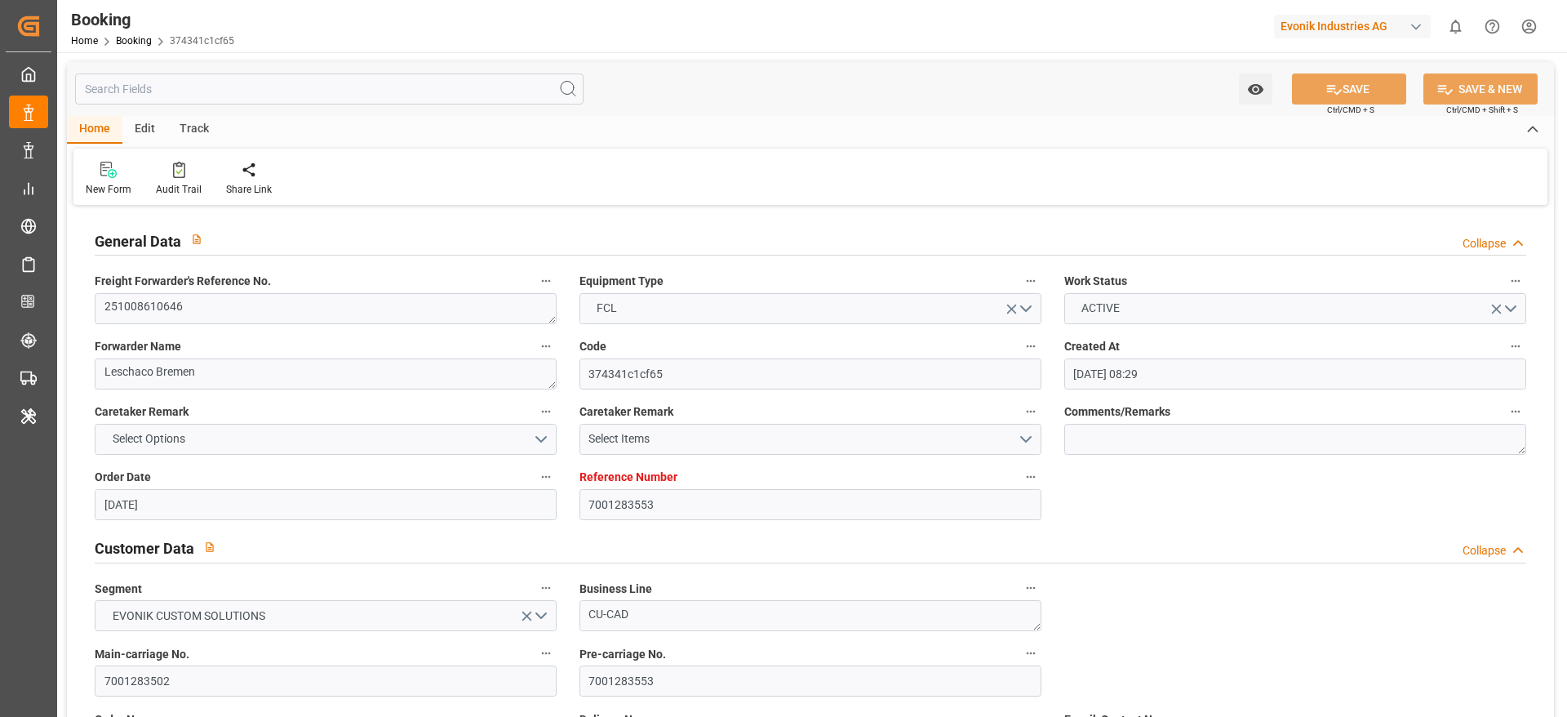
type input "[DATE] 00:00"
type input "[DATE] 07:06"
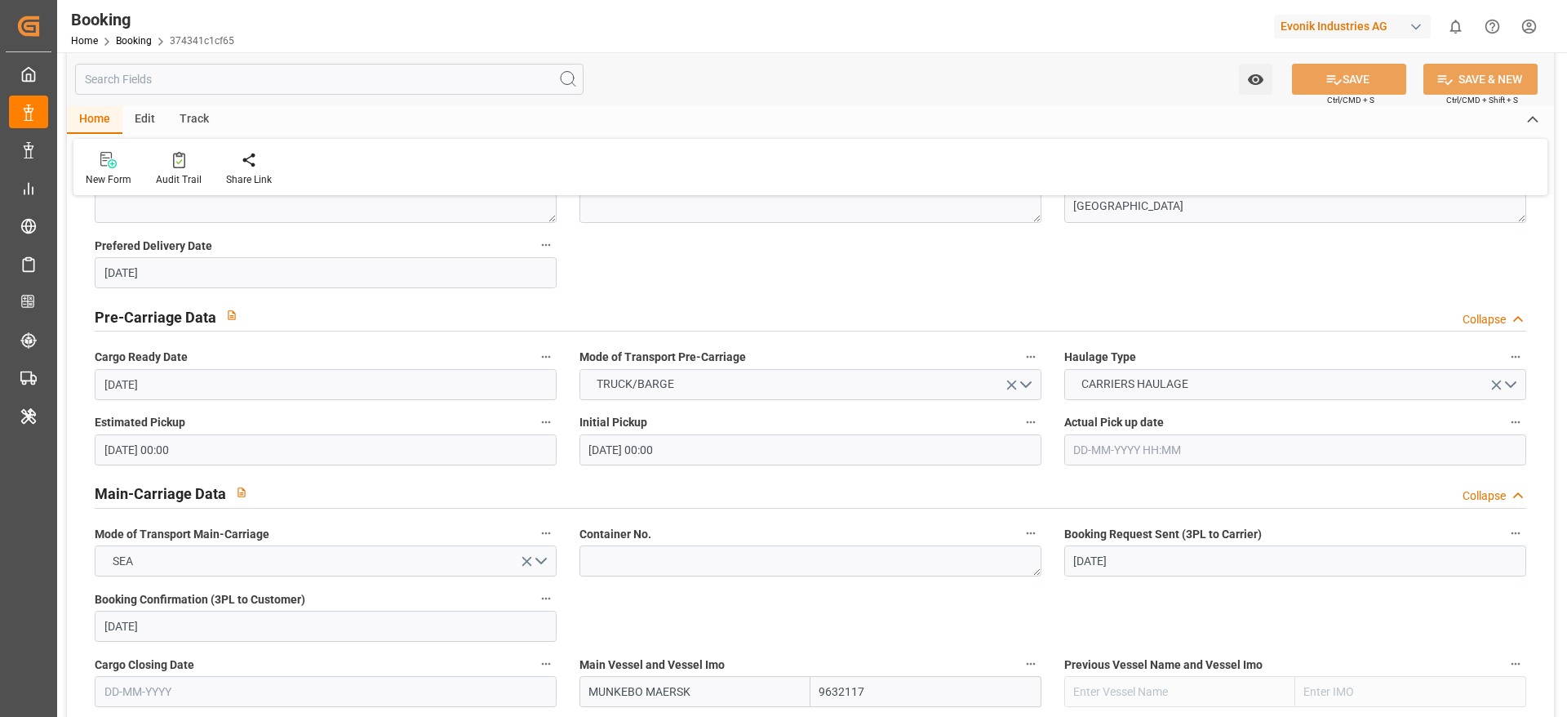
scroll to position [979, 0]
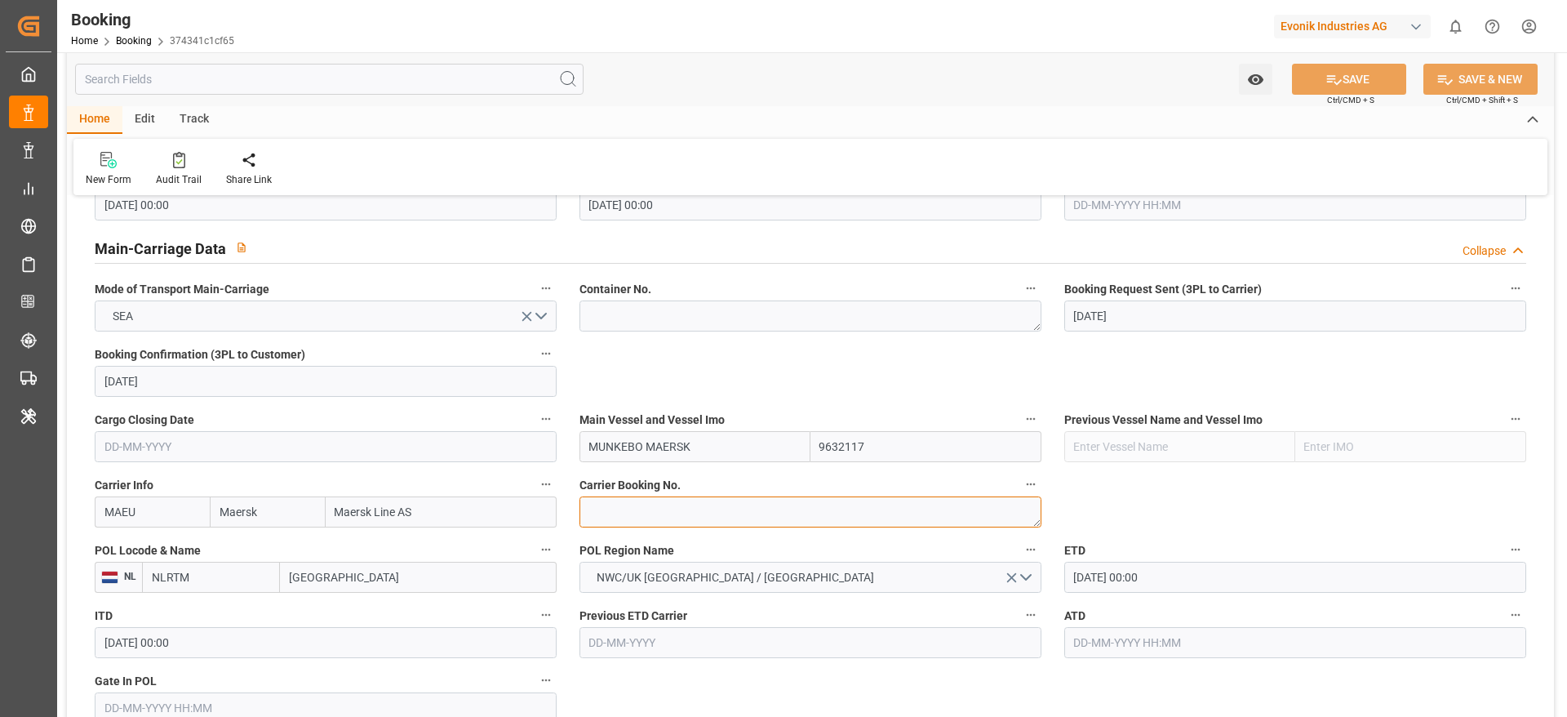
click at [638, 509] on textarea at bounding box center [811, 511] width 462 height 31
paste textarea "260029535"
type textarea "260029535"
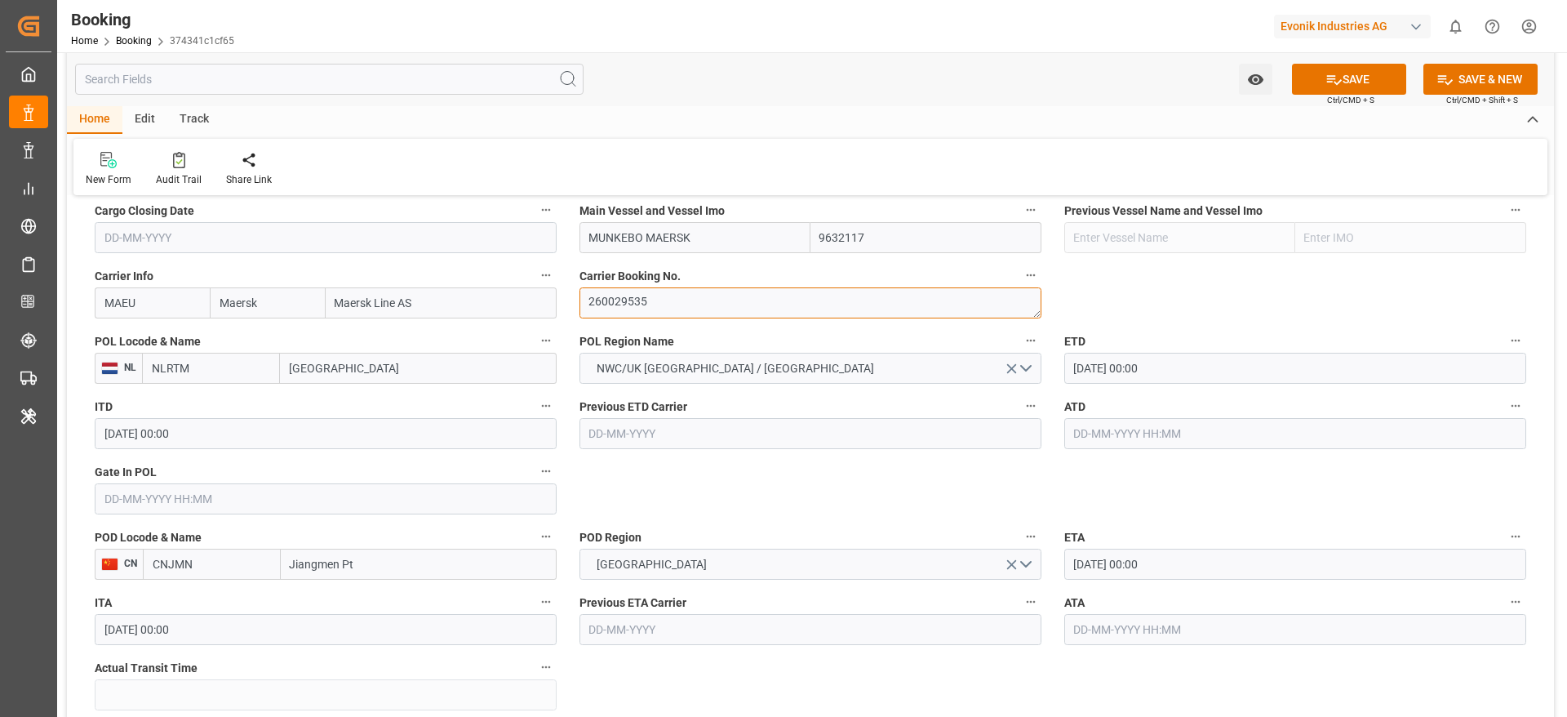
scroll to position [1224, 0]
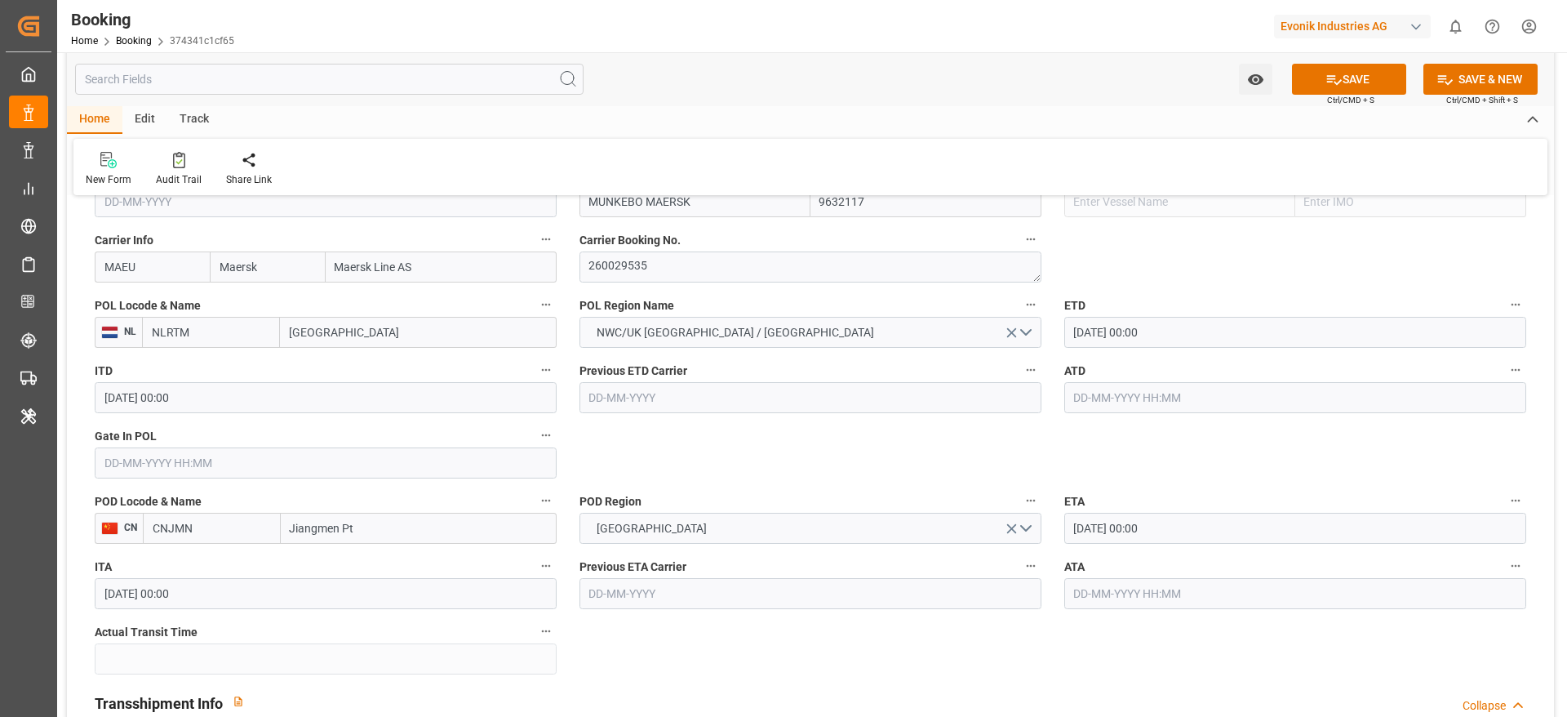
click at [1175, 511] on body "Created by potrace 1.15, written by [PERSON_NAME] [DATE]-[DATE] Created by potr…" at bounding box center [783, 358] width 1567 height 717
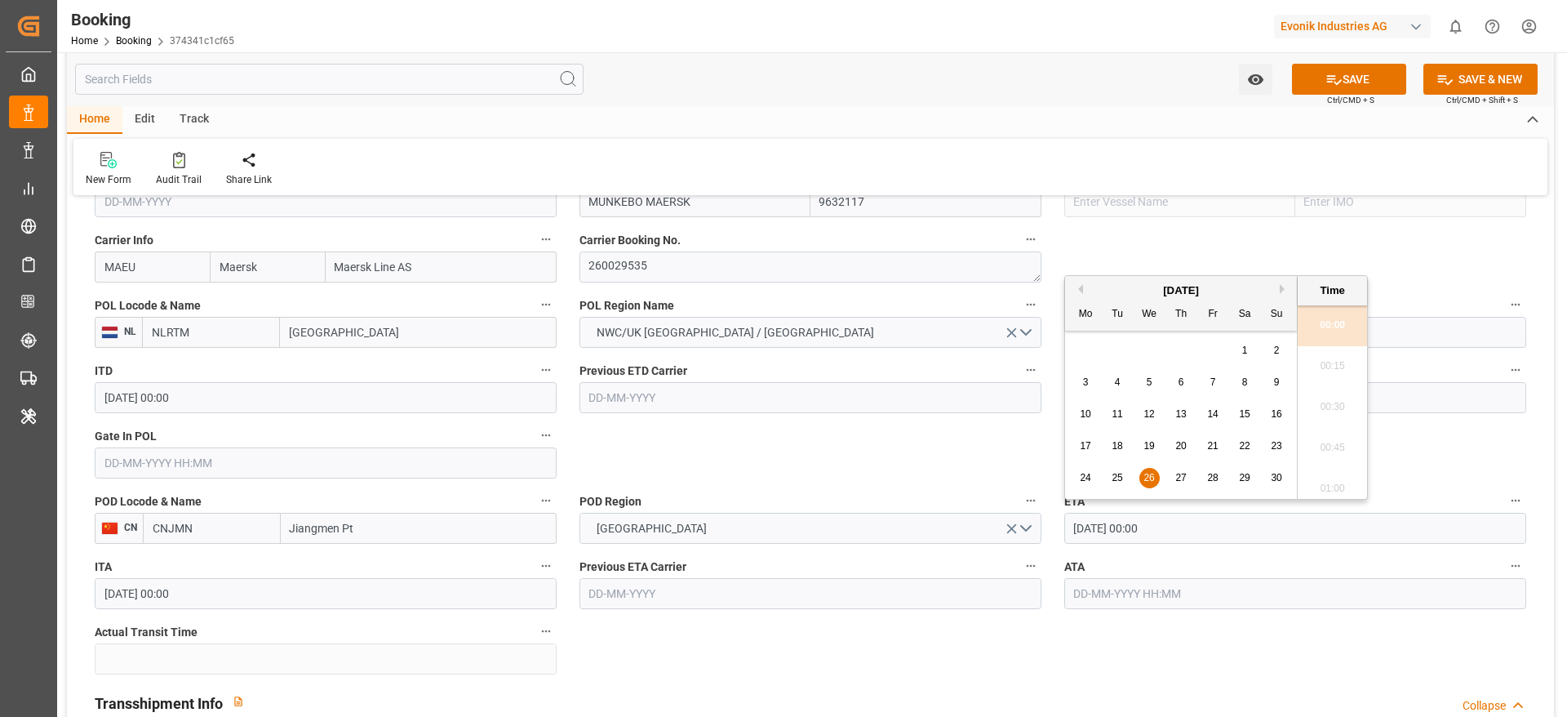
click at [1277, 291] on div "[DATE]" at bounding box center [1181, 290] width 232 height 16
click at [1281, 286] on button "Next Month" at bounding box center [1285, 289] width 10 height 10
click at [1148, 348] on span "3" at bounding box center [1150, 349] width 6 height 11
type input "[DATE] 00:00"
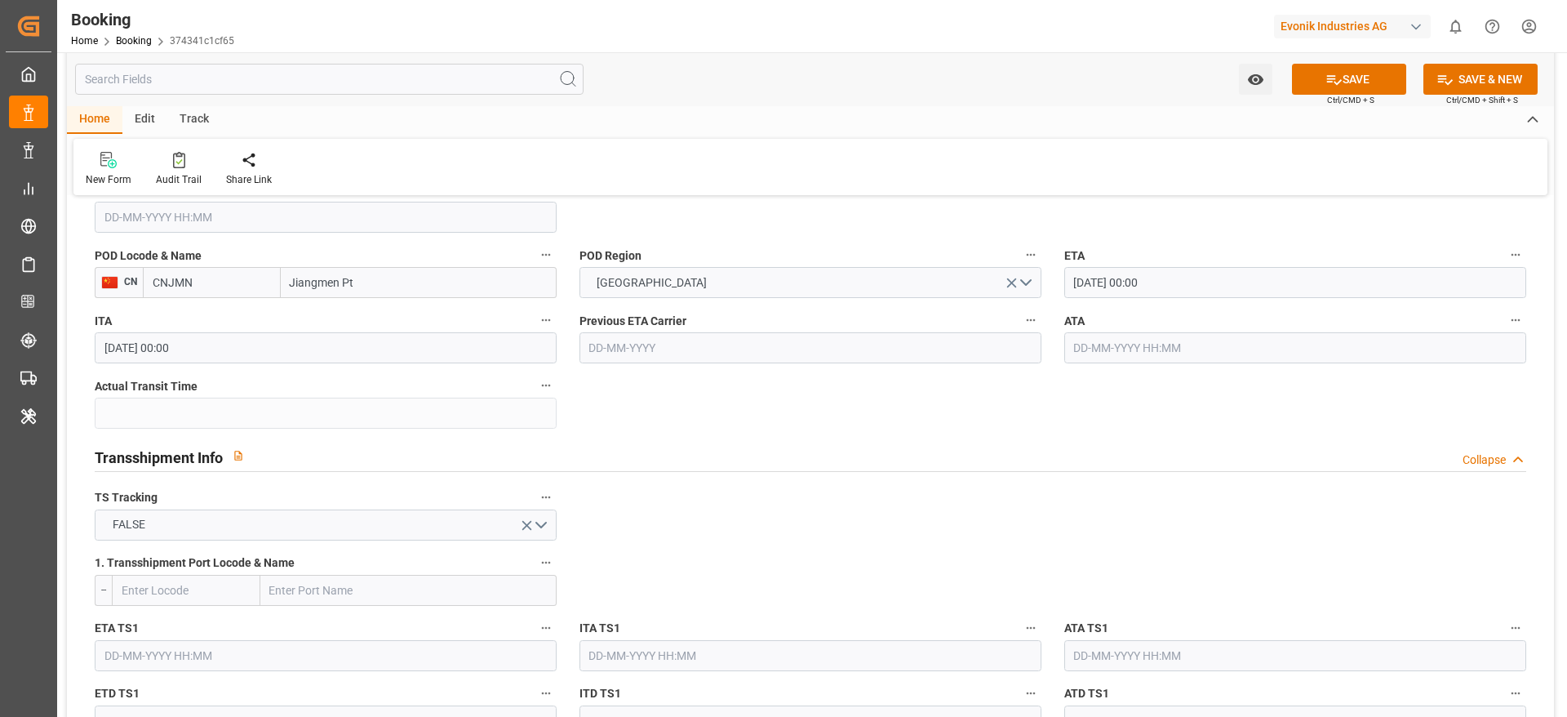
scroll to position [1469, 0]
click at [207, 526] on button "FALSE" at bounding box center [326, 525] width 462 height 31
click at [161, 537] on div "TRUE" at bounding box center [325, 530] width 460 height 34
click at [351, 590] on input "text" at bounding box center [408, 590] width 296 height 31
paste input "TANJUNG PELEPAS"
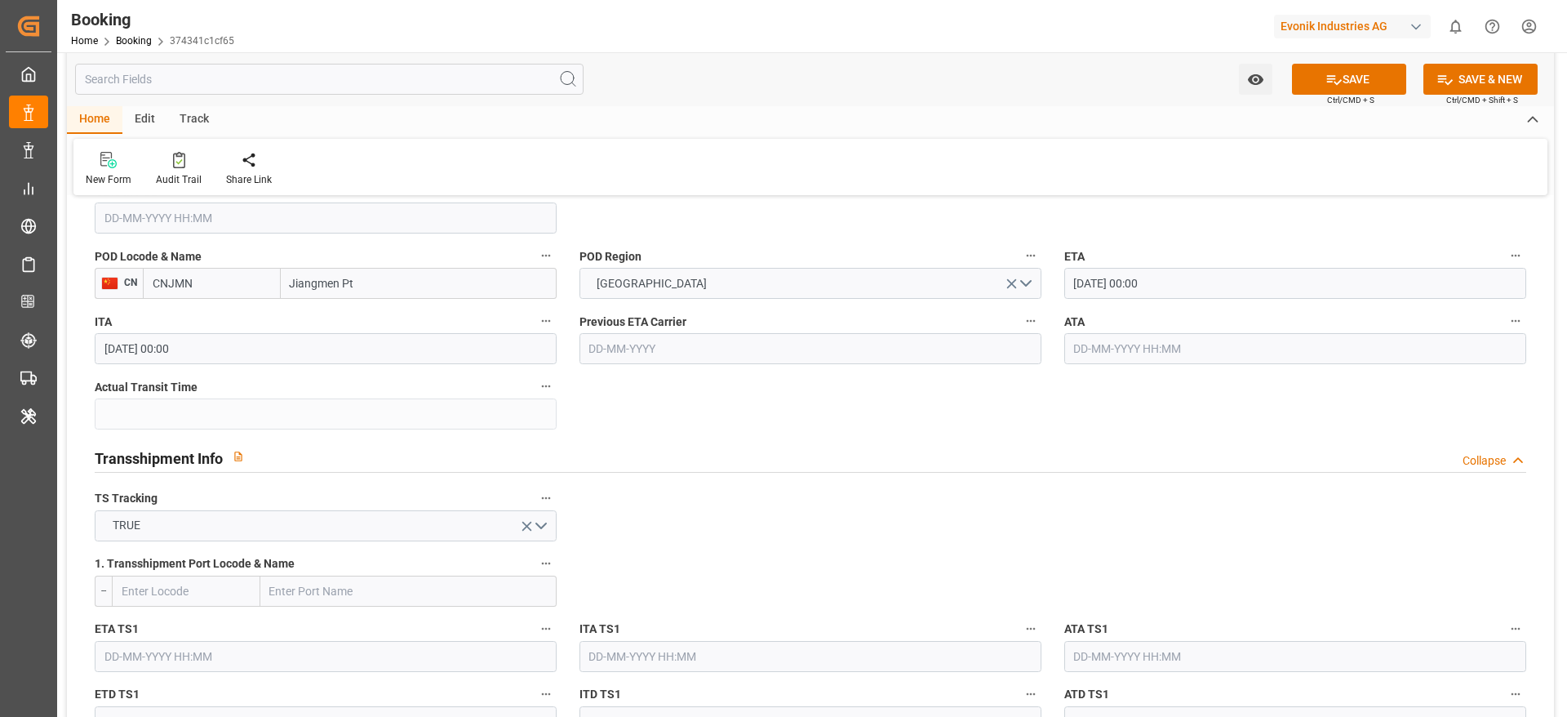
type input "TANJUNG PELEPAS"
click at [367, 630] on span "Tanjung Pelepas - MYTPP" at bounding box center [335, 626] width 128 height 13
type input "MYTPP"
type input "Tanjung Pelepas"
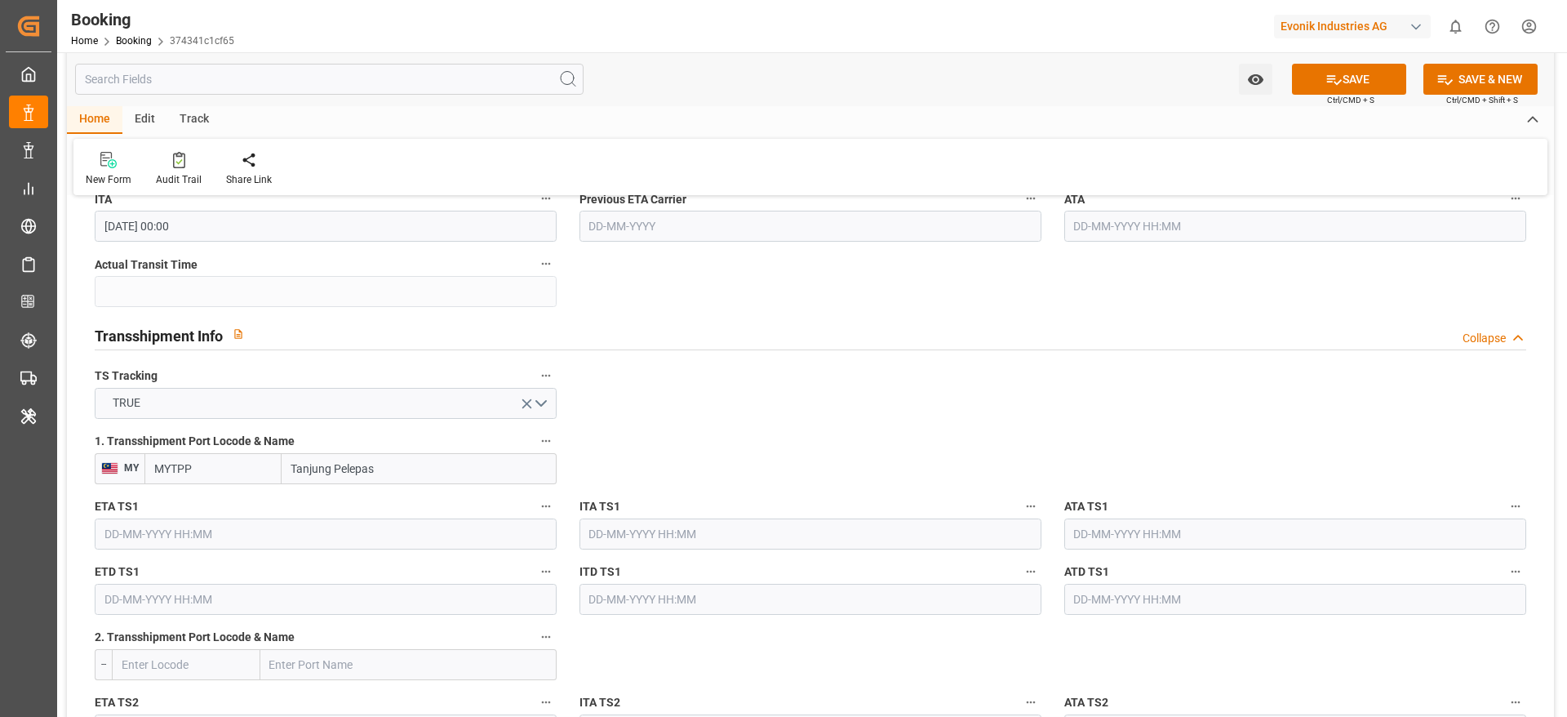
click at [327, 667] on input "text" at bounding box center [408, 664] width 296 height 31
paste input "NANSHA [GEOGRAPHIC_DATA]"
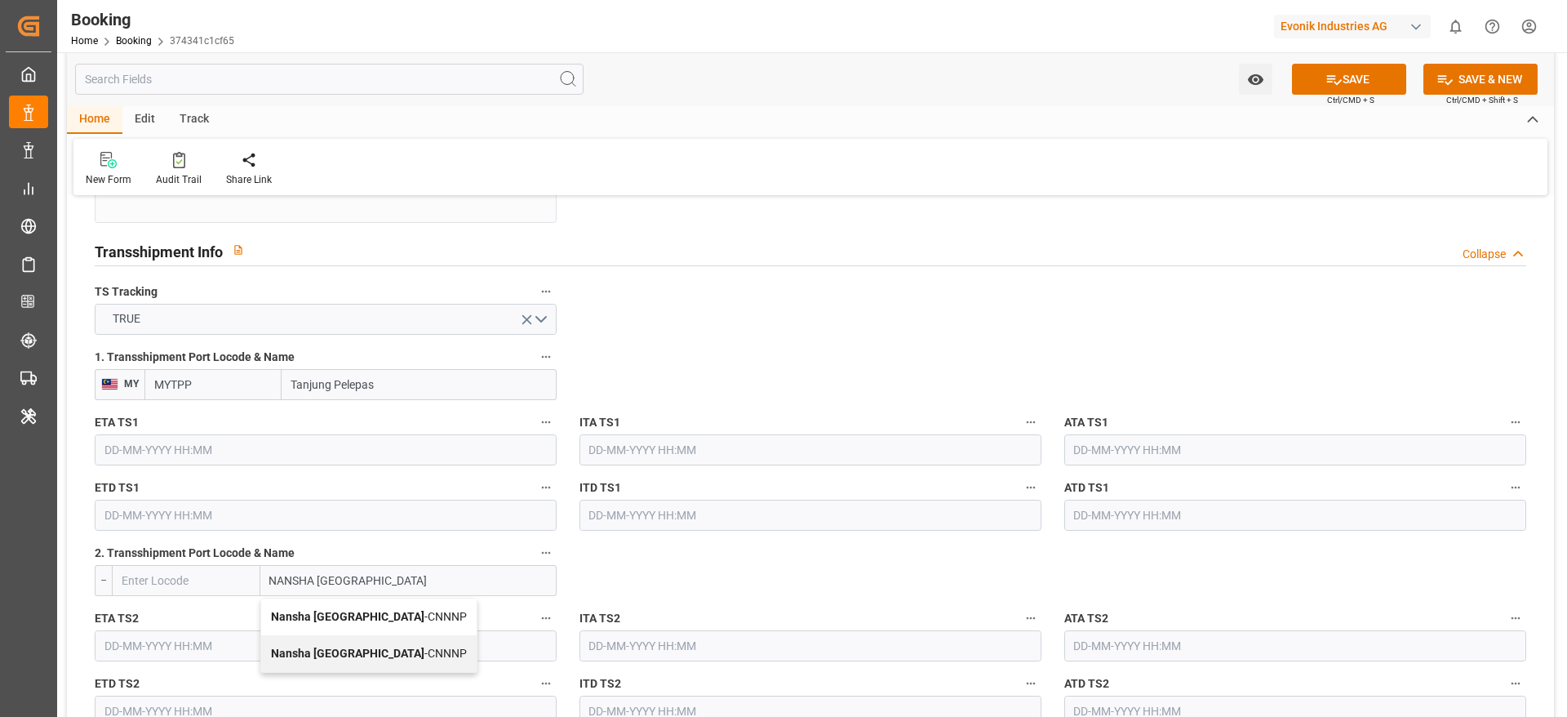
scroll to position [1714, 0]
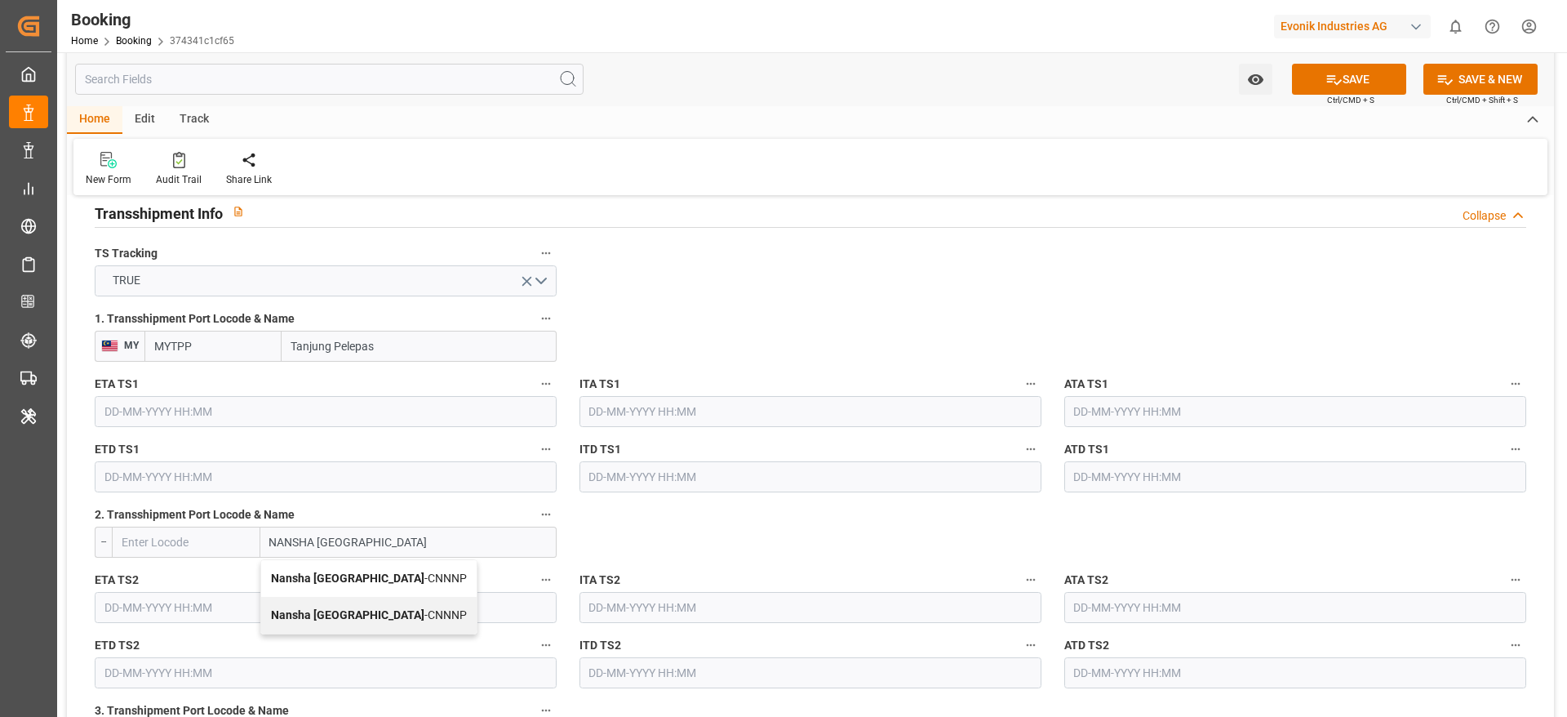
drag, startPoint x: 394, startPoint y: 540, endPoint x: 318, endPoint y: 547, distance: 77.1
click at [315, 544] on input "NANSHA [GEOGRAPHIC_DATA]" at bounding box center [408, 541] width 296 height 31
type input "NANSHA"
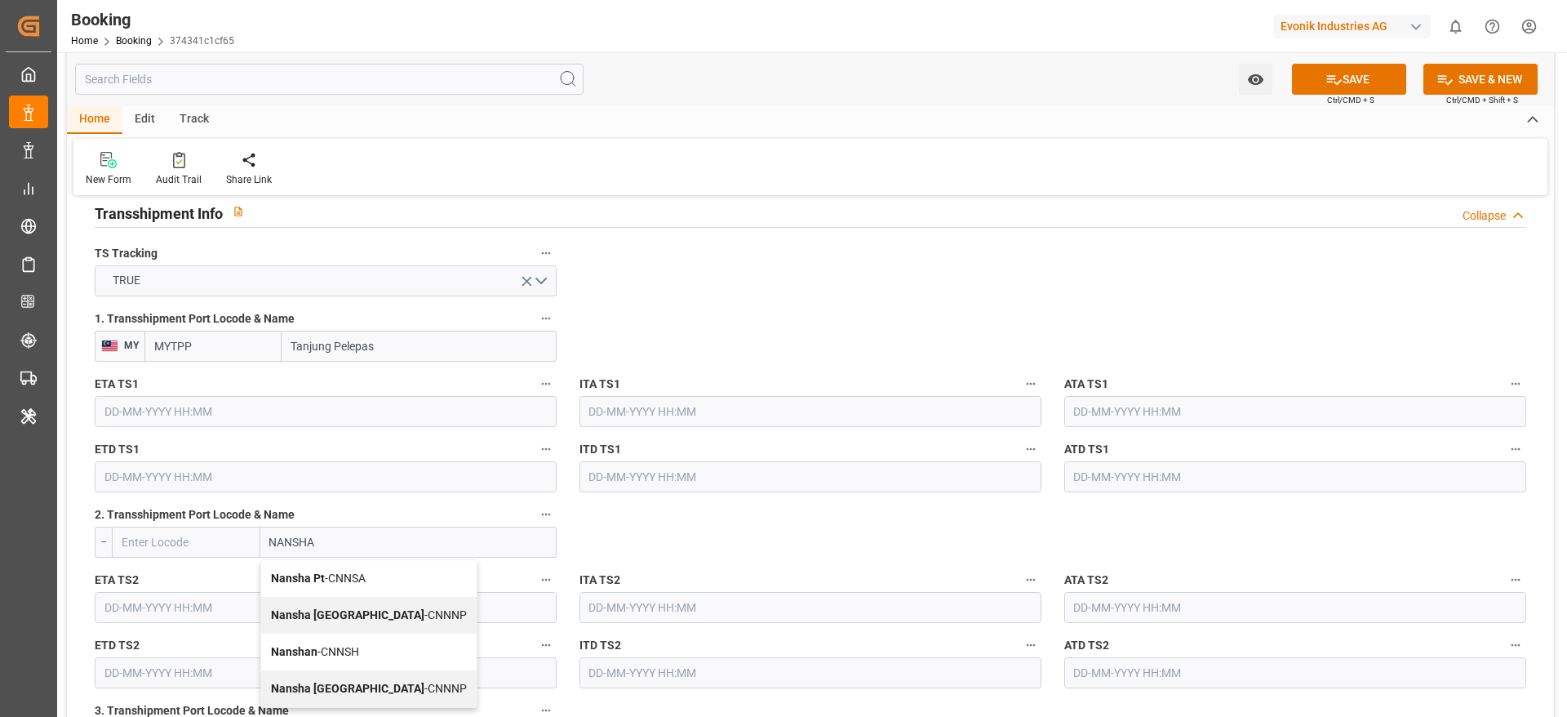
click at [353, 573] on span "Nansha Pt - CNNSA" at bounding box center [318, 577] width 95 height 13
type input "CNNSA"
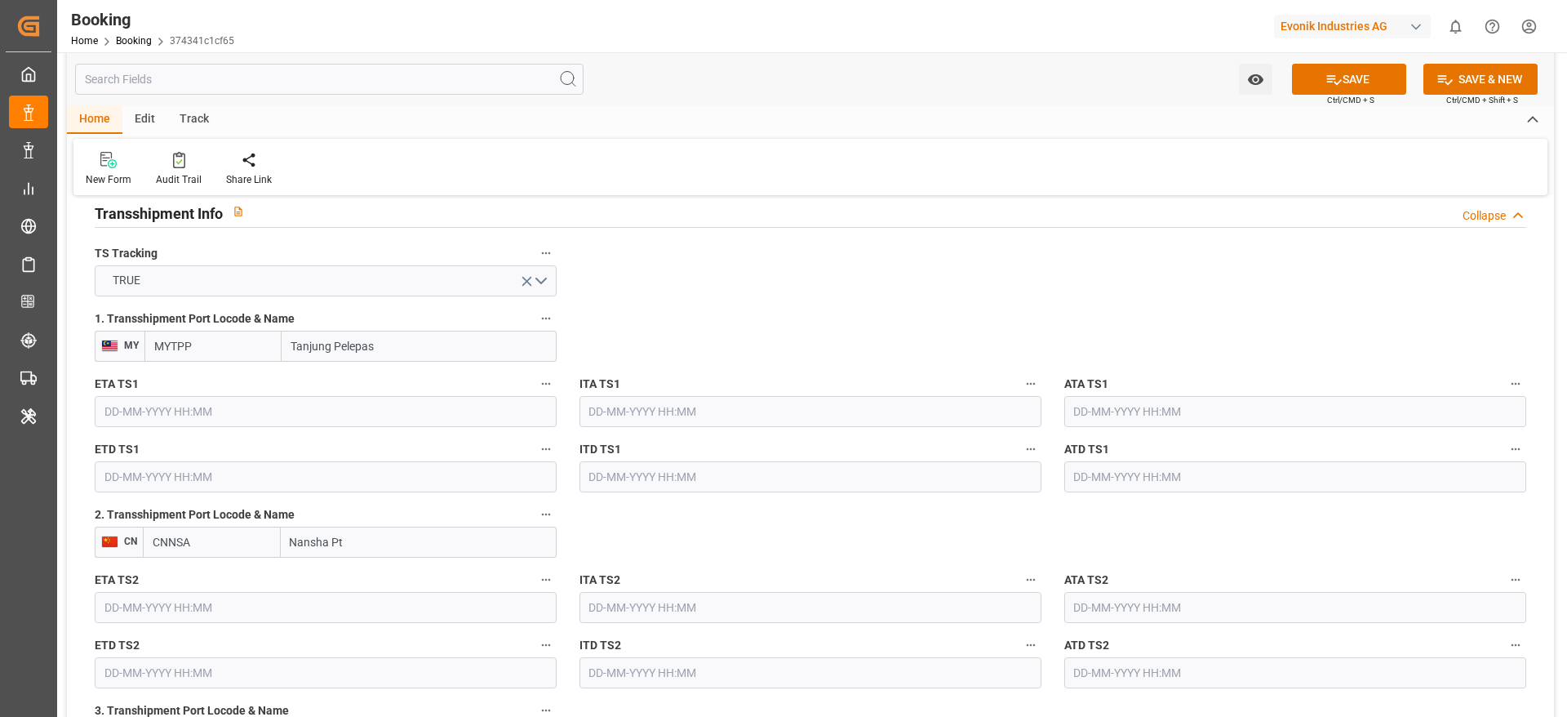
type input "Nansha Pt"
click at [198, 413] on input "text" at bounding box center [326, 411] width 462 height 31
paste input "[DATE]"
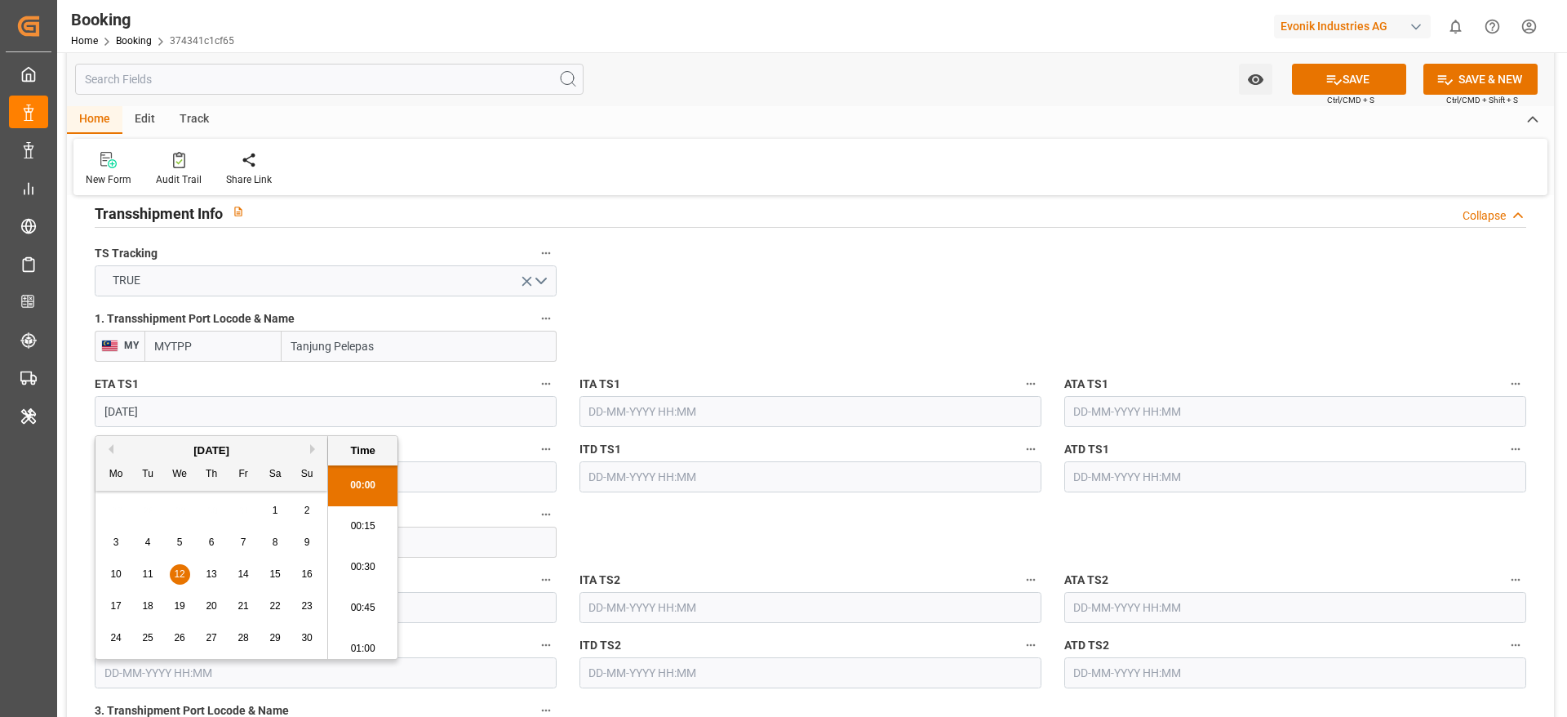
scroll to position [2699, 0]
click at [177, 566] on div "12" at bounding box center [180, 575] width 20 height 20
type input "[DATE] 00:00"
click at [485, 481] on input "text" at bounding box center [326, 476] width 462 height 31
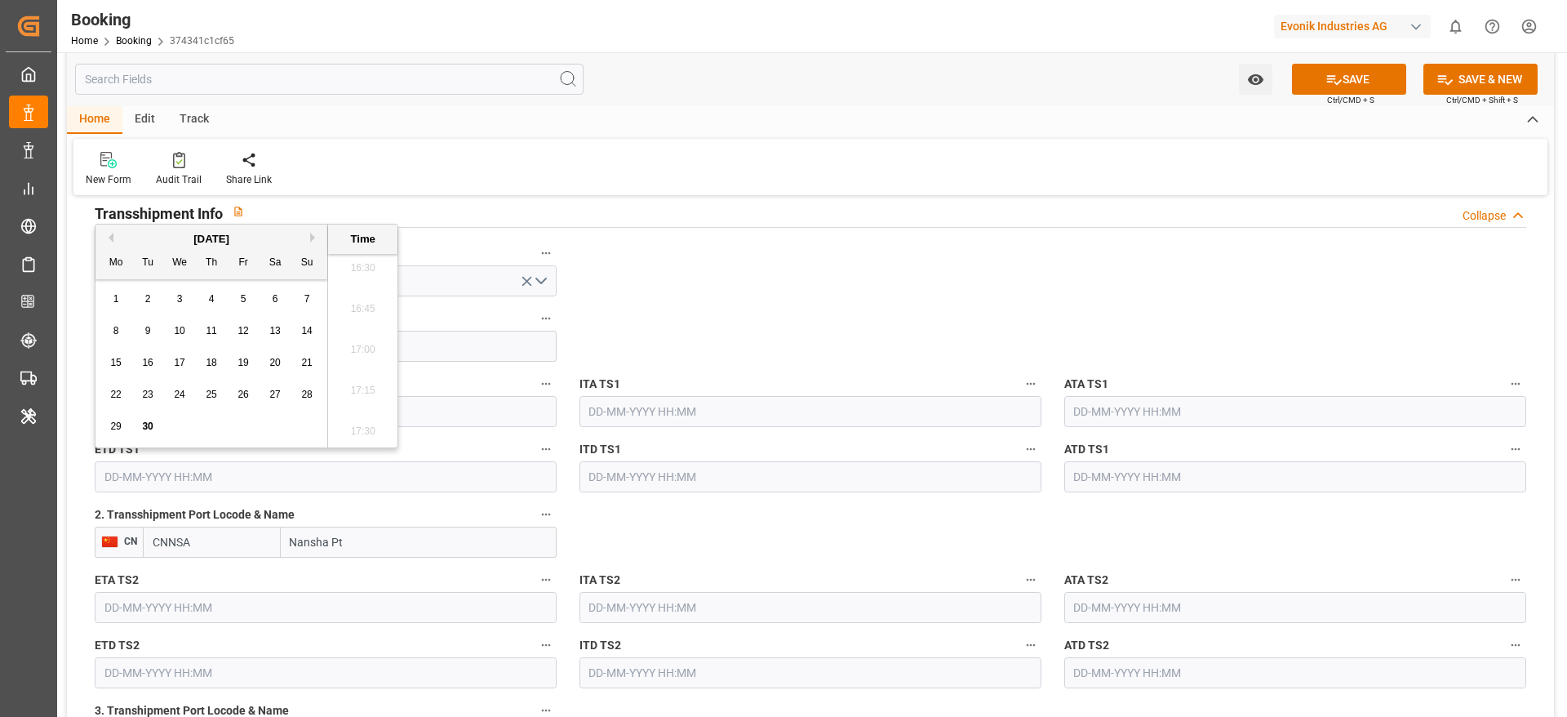
paste input "[DATE]"
click at [244, 391] on span "21" at bounding box center [243, 394] width 11 height 11
type input "[DATE] 00:00"
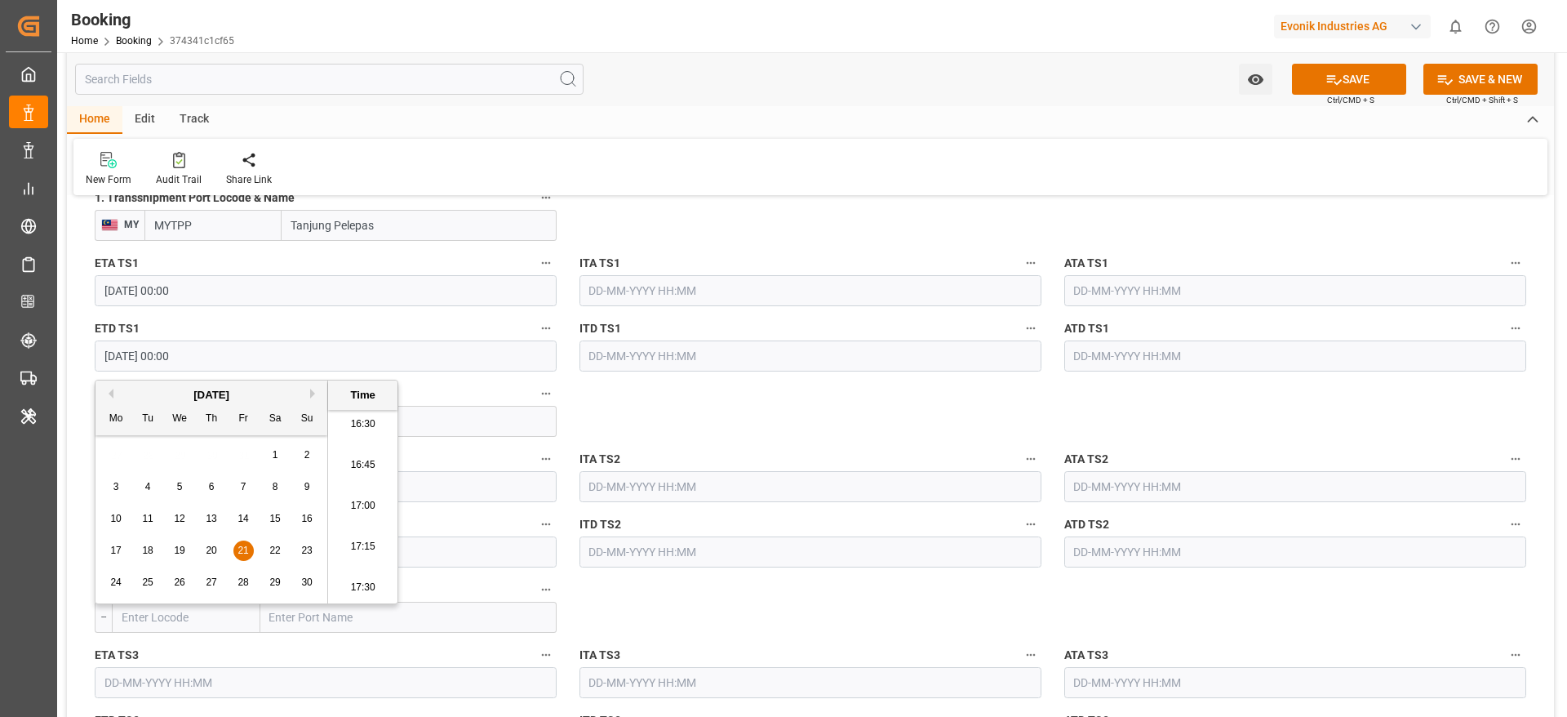
scroll to position [1837, 0]
click at [447, 480] on input "text" at bounding box center [326, 484] width 462 height 31
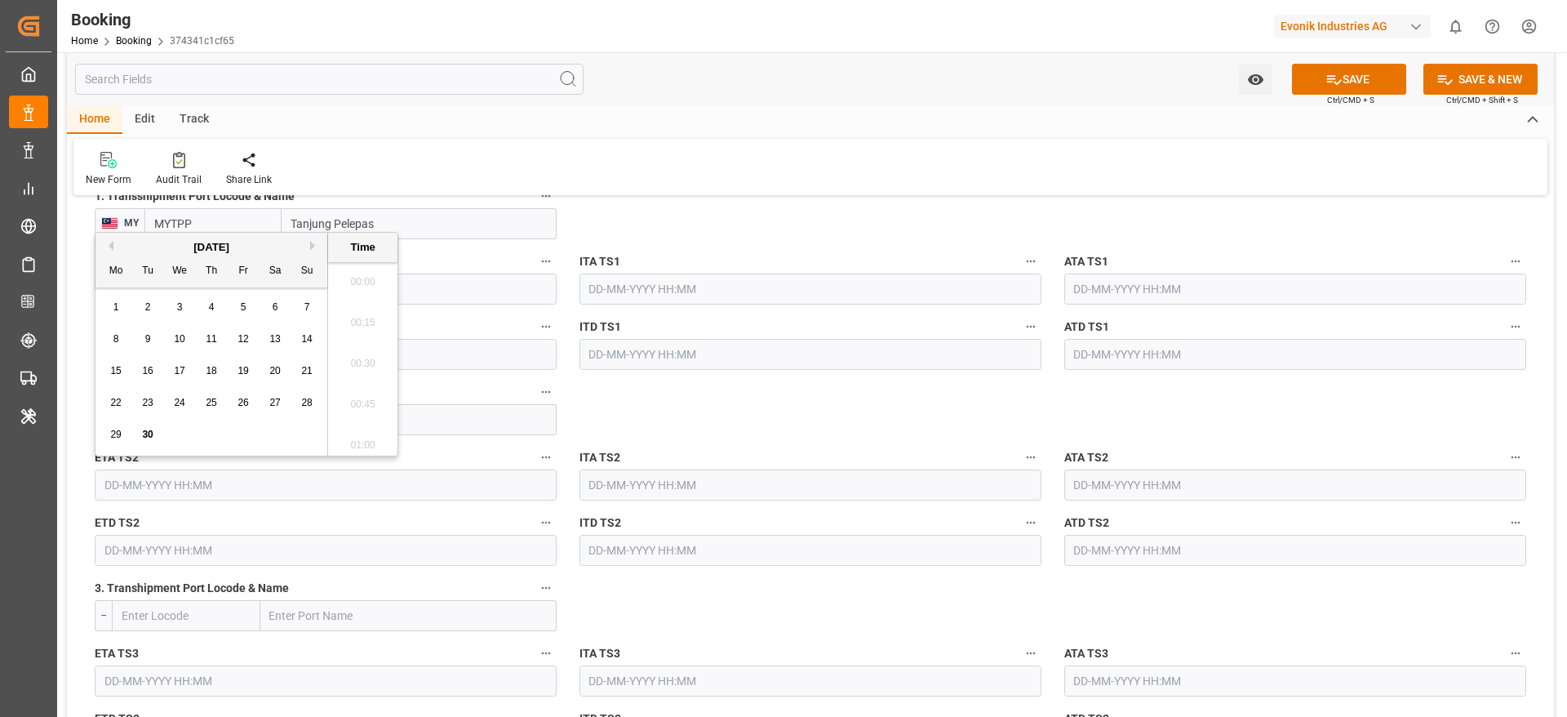
scroll to position [2699, 0]
click at [326, 482] on input "text" at bounding box center [326, 484] width 462 height 31
paste input "26 Nov 2025"
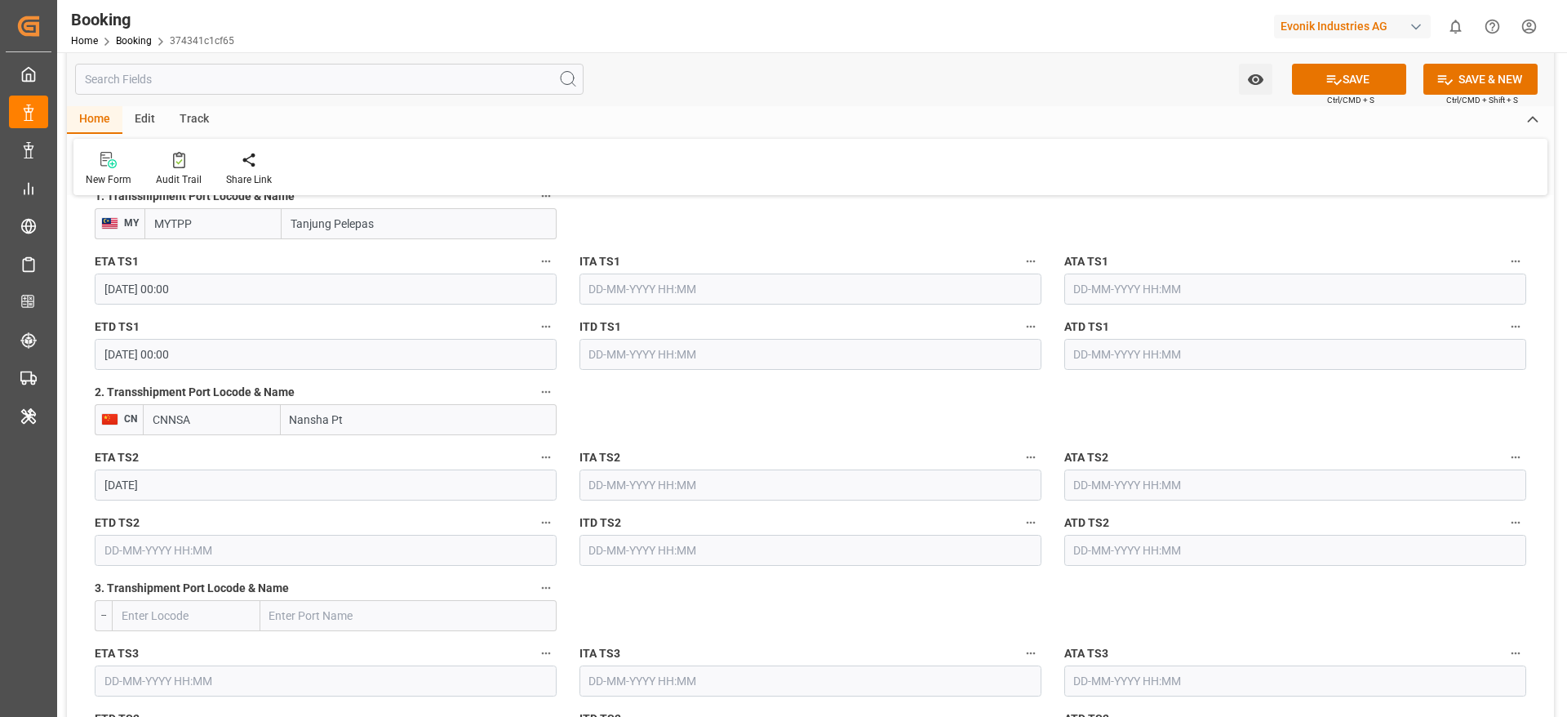
type input "[DATE] 00:00"
click at [237, 486] on input "[DATE] 00:00" at bounding box center [326, 484] width 462 height 31
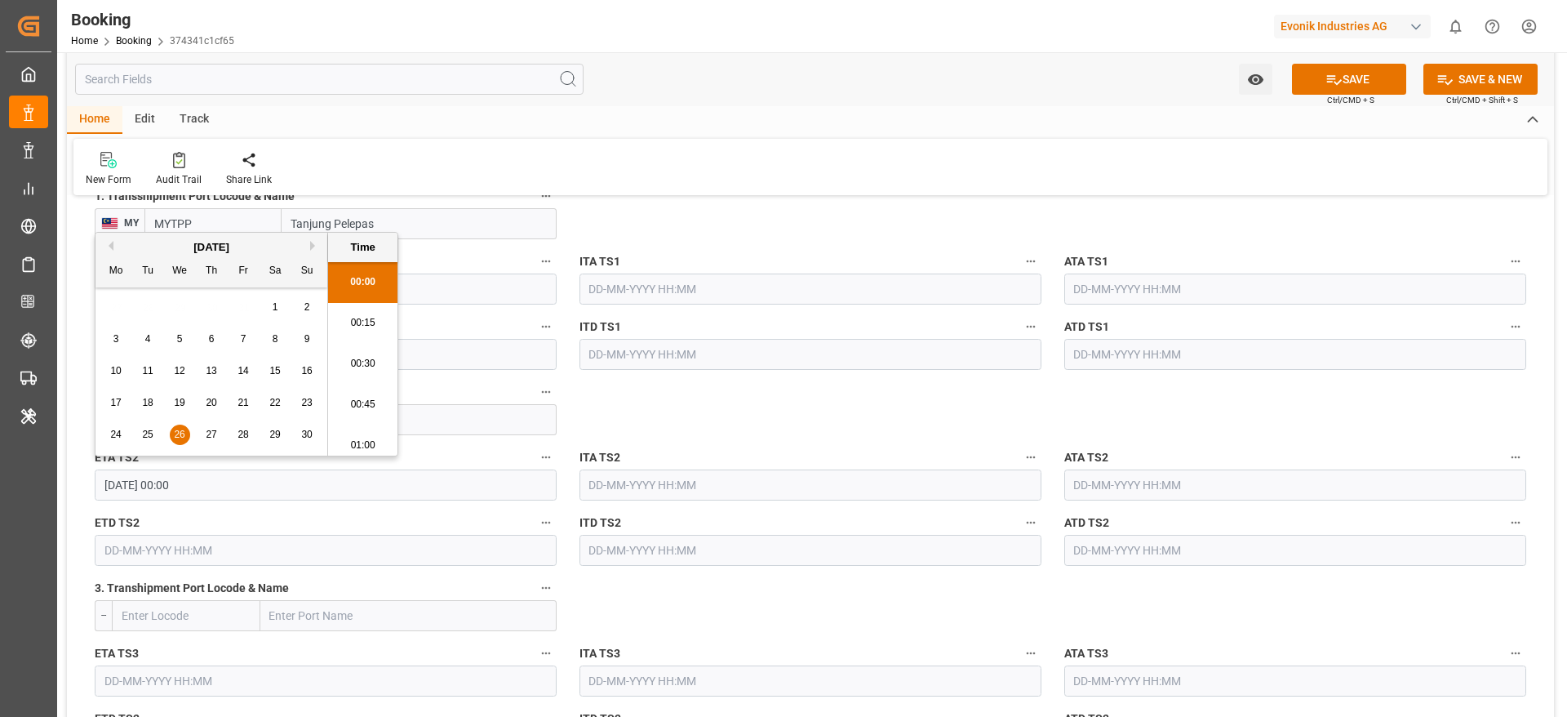
click at [180, 438] on span "26" at bounding box center [179, 434] width 11 height 11
click at [143, 560] on input "text" at bounding box center [326, 550] width 462 height 31
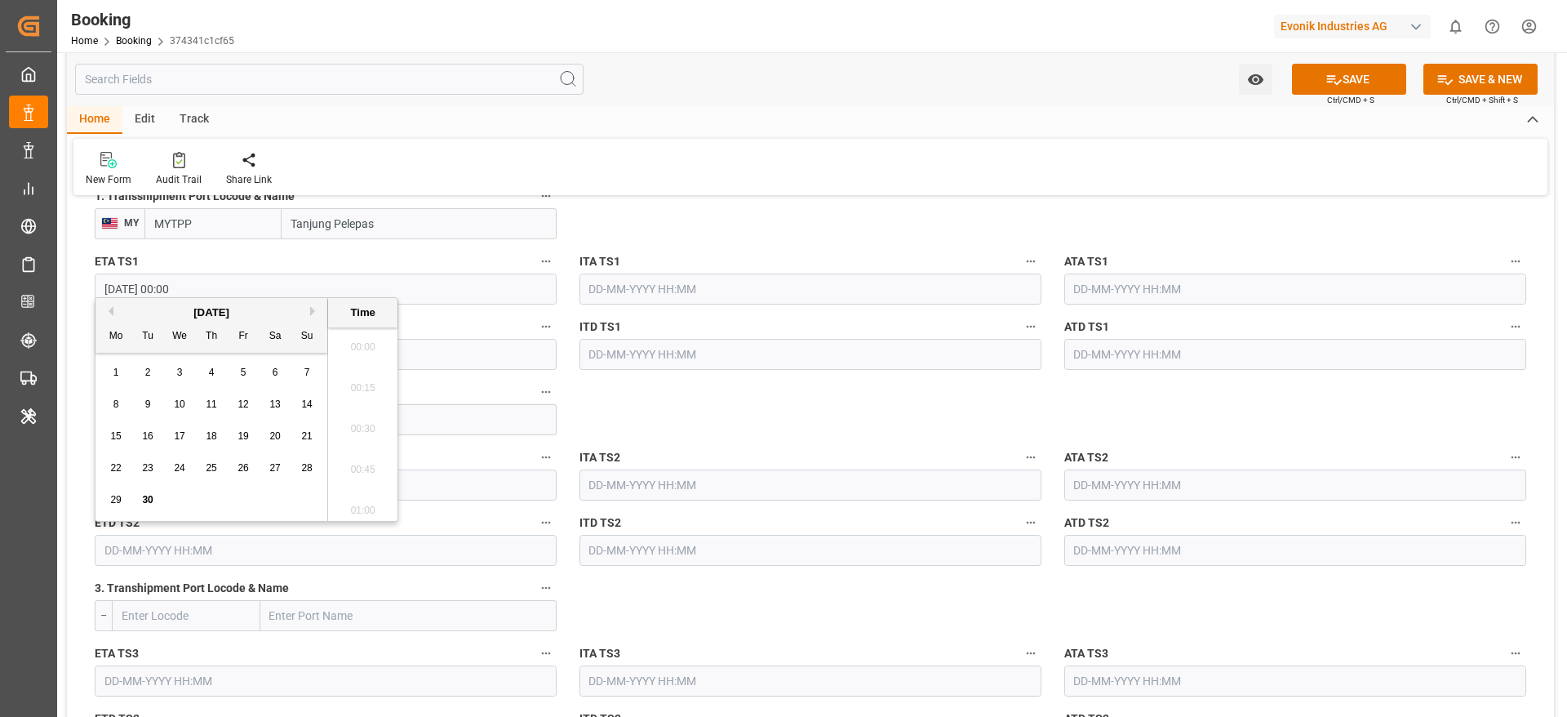
paste input "30 Nov 2025"
type input "30-11-2025 00:00"
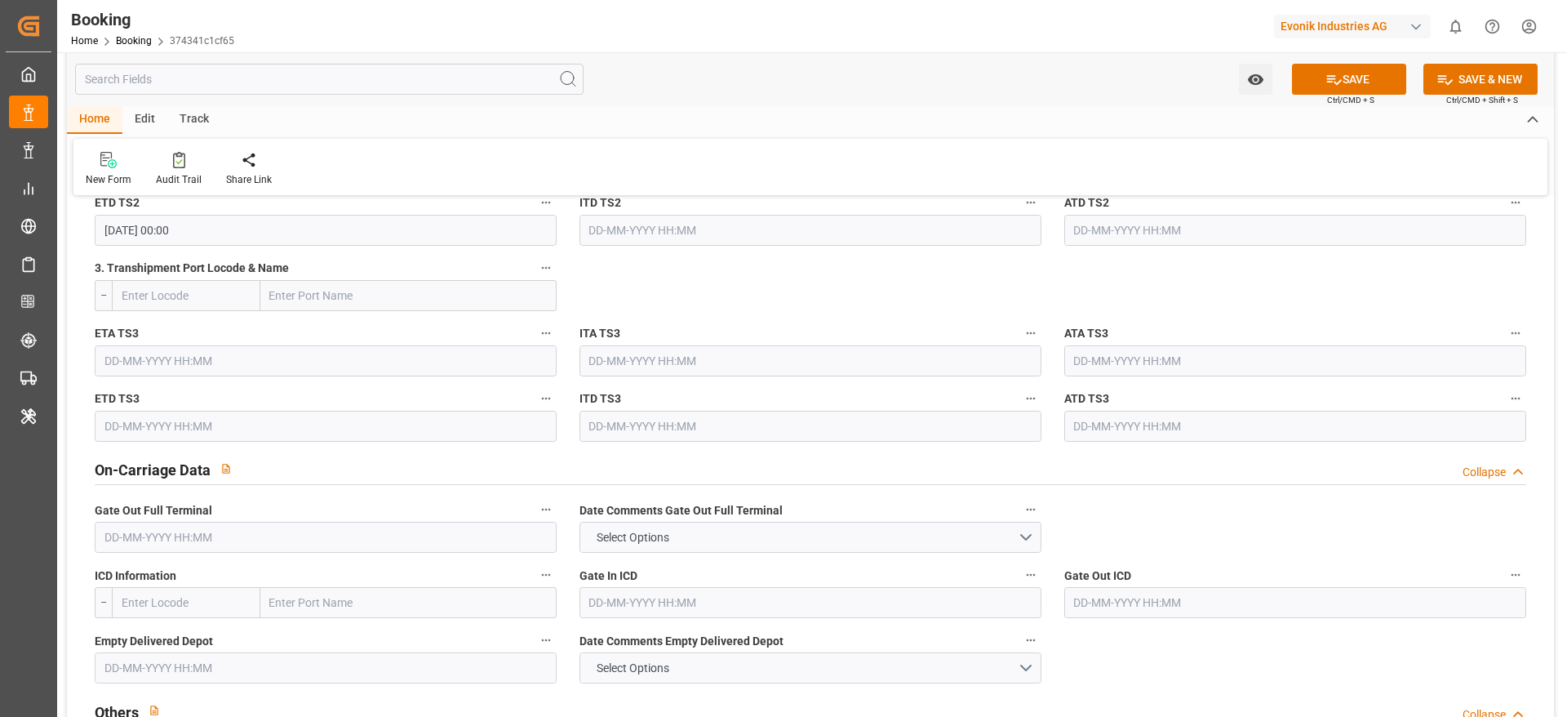
scroll to position [2326, 0]
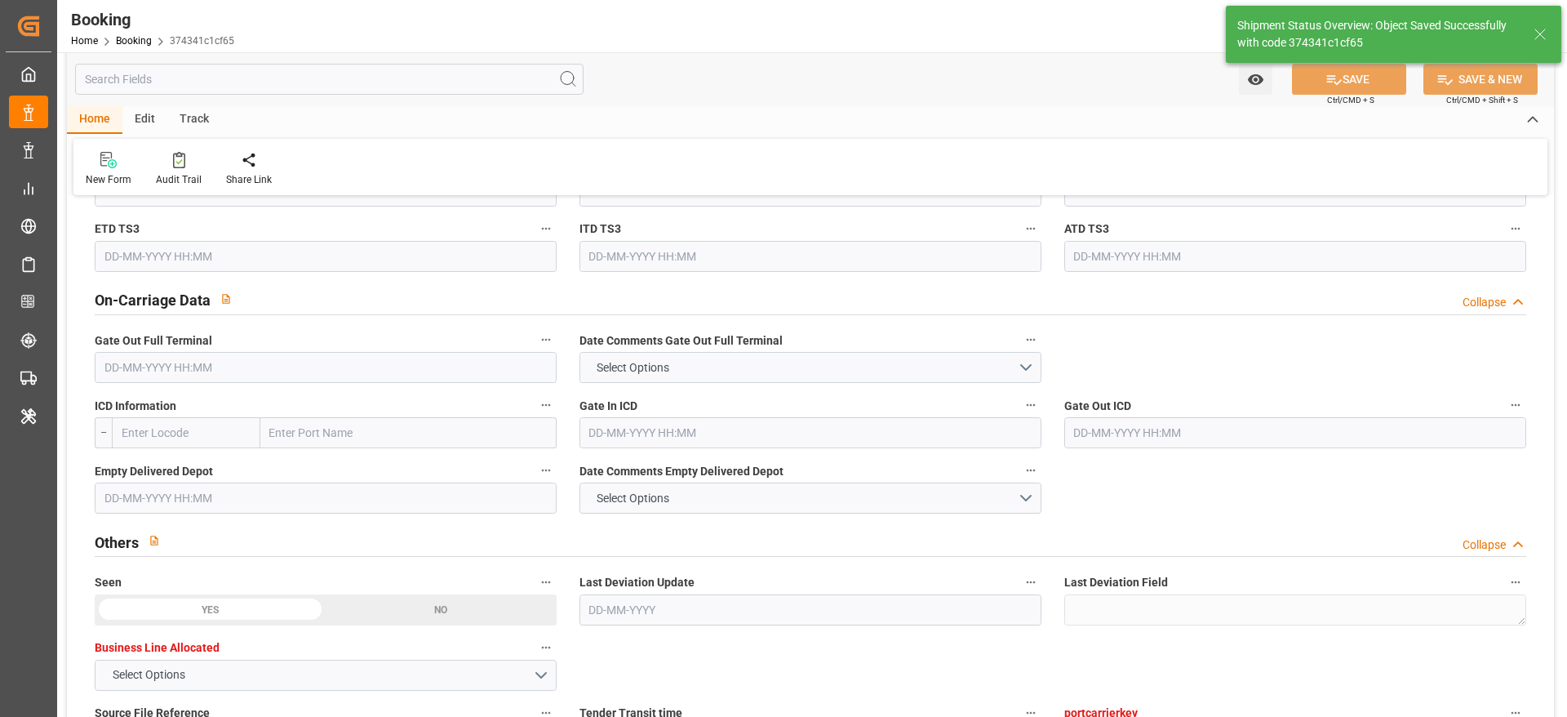
type textarea "Madhu T V"
type textarea "Yes"
type input "12-11-2025 00:00"
type input "21-11-2025 00:00"
type input "[DATE] 00:00"
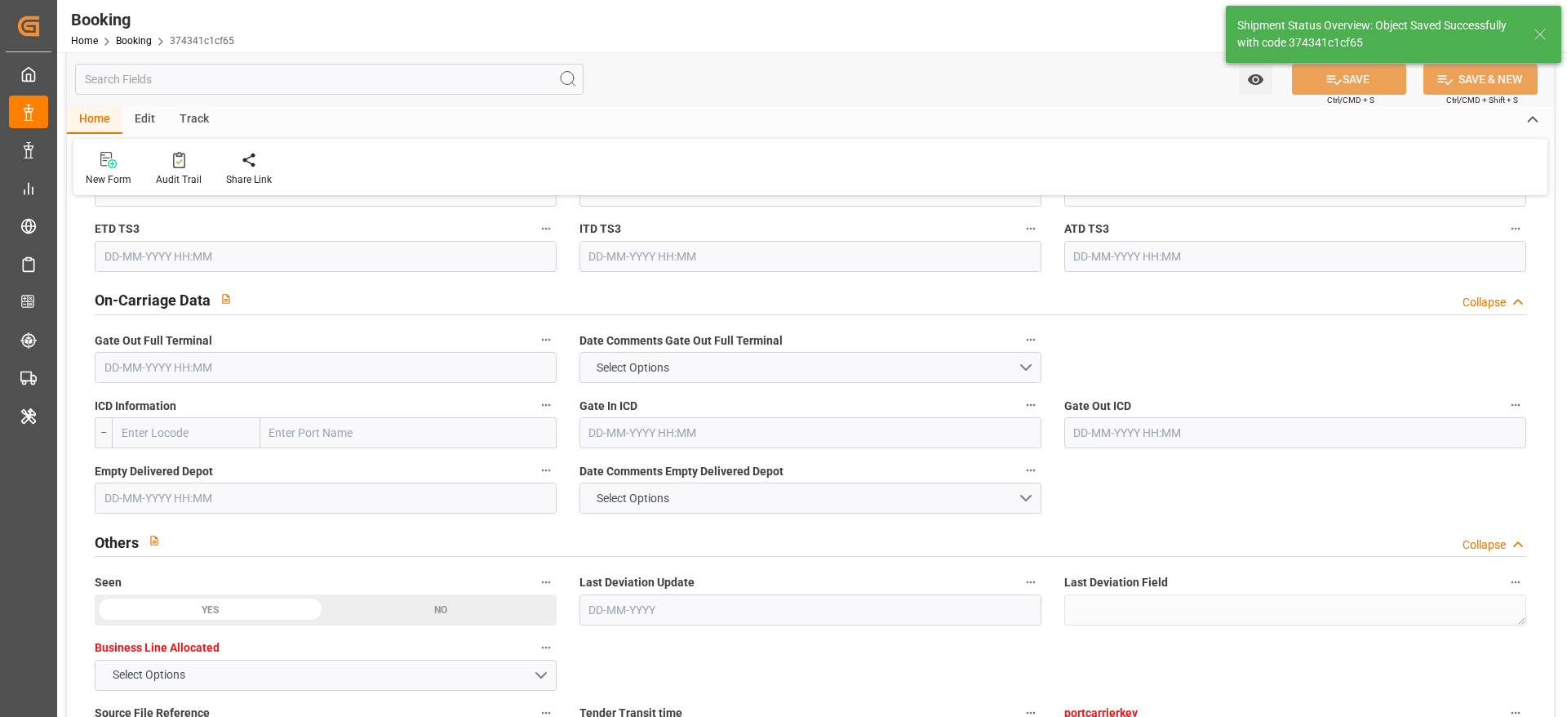
type input "30-11-2025 00:00"
type input "30-09-2025 11:45"
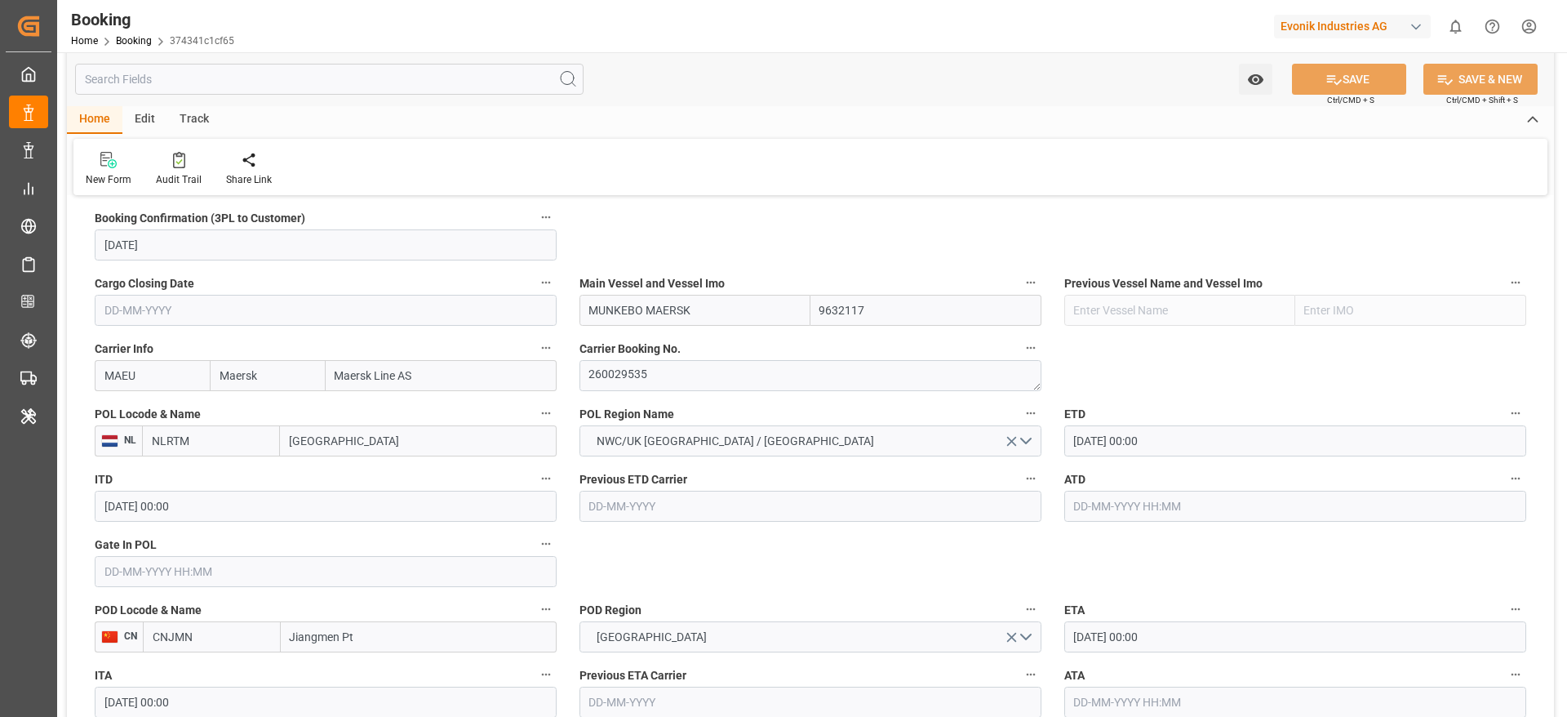
scroll to position [979, 0]
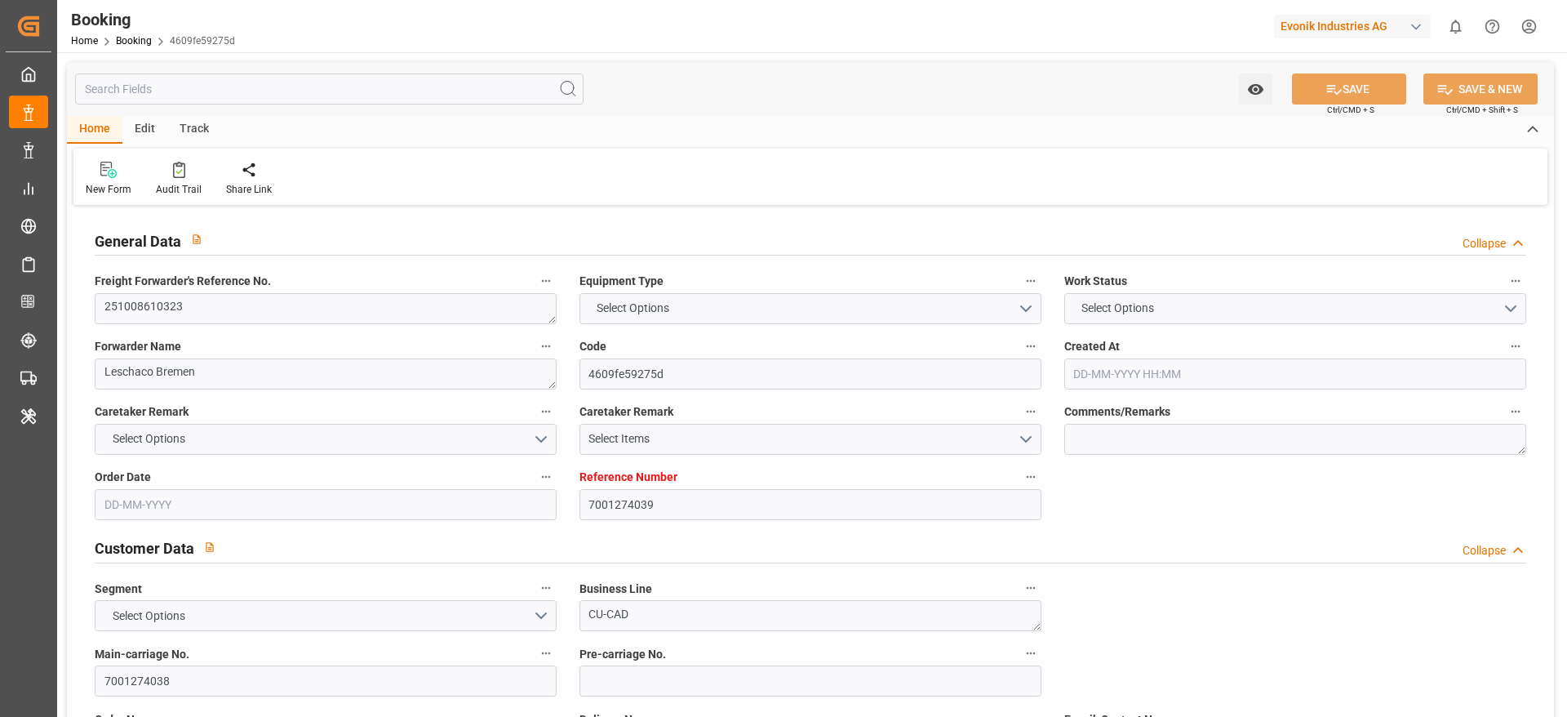
type input "7001274039"
type input "9778806"
type input "Maersk"
type input "Maersk Line AS"
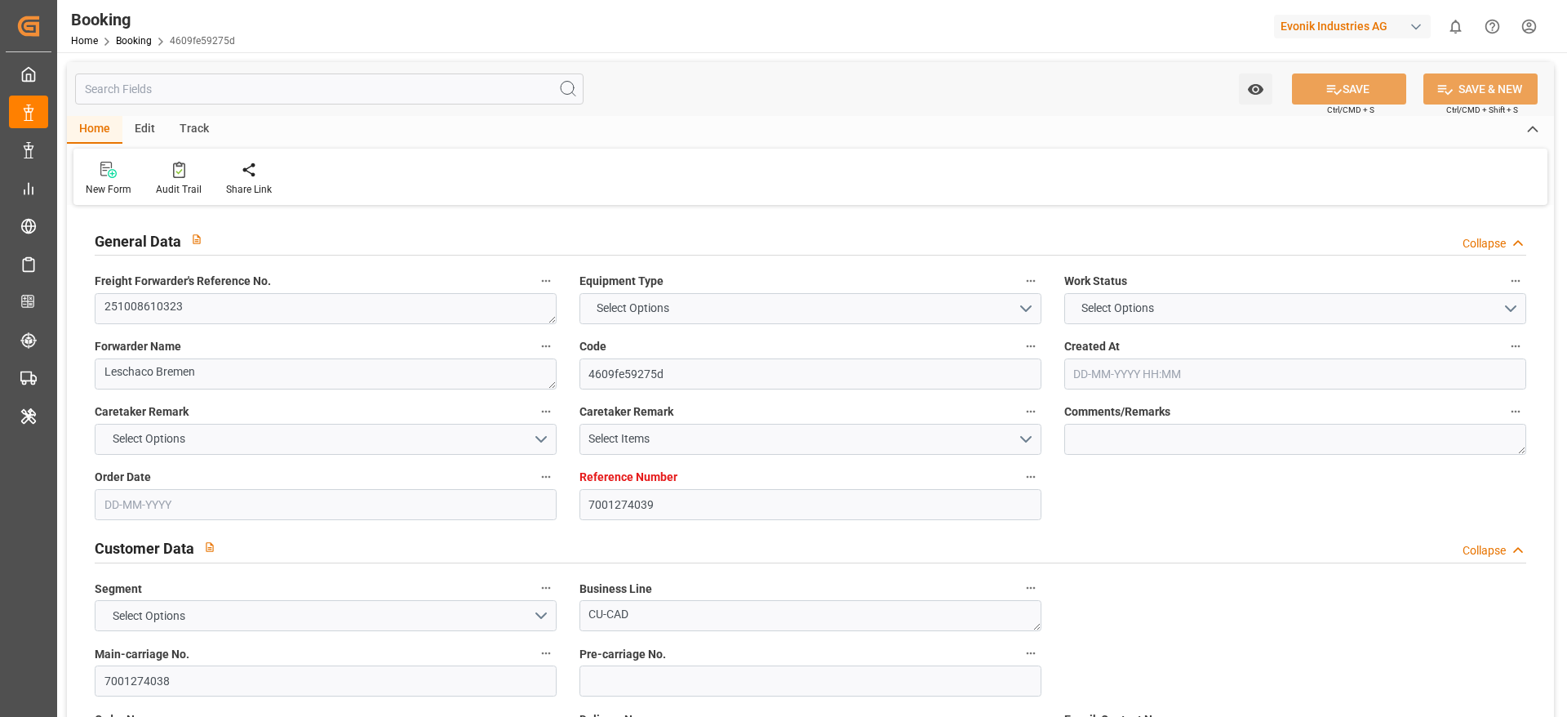
type input "NLRTM"
type input "CNJMN"
type input "MYTPP"
type input "CNNSA"
type input "NLRTM"
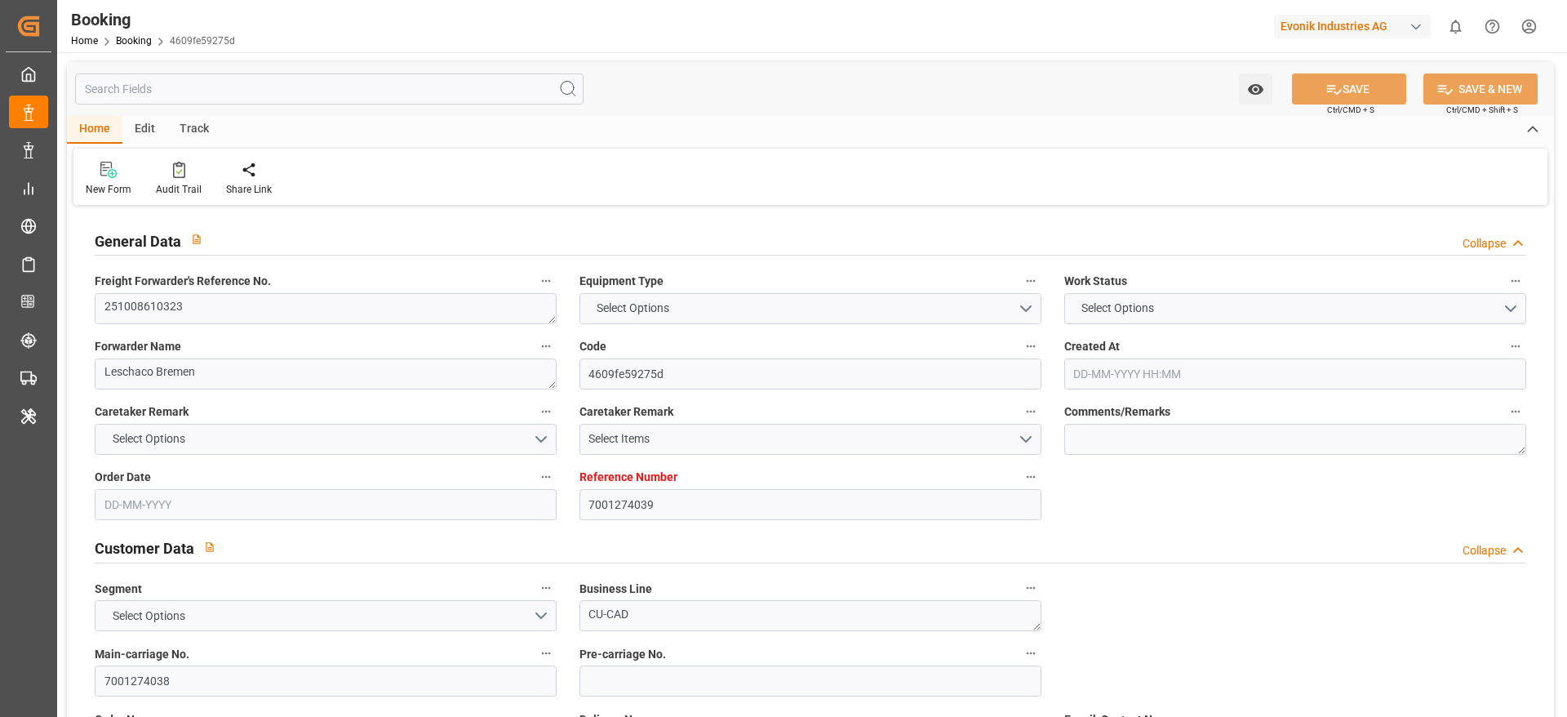
type input "CNJMN"
type input "9966116"
type input "[DATE] 08:23"
type input "[DATE]"
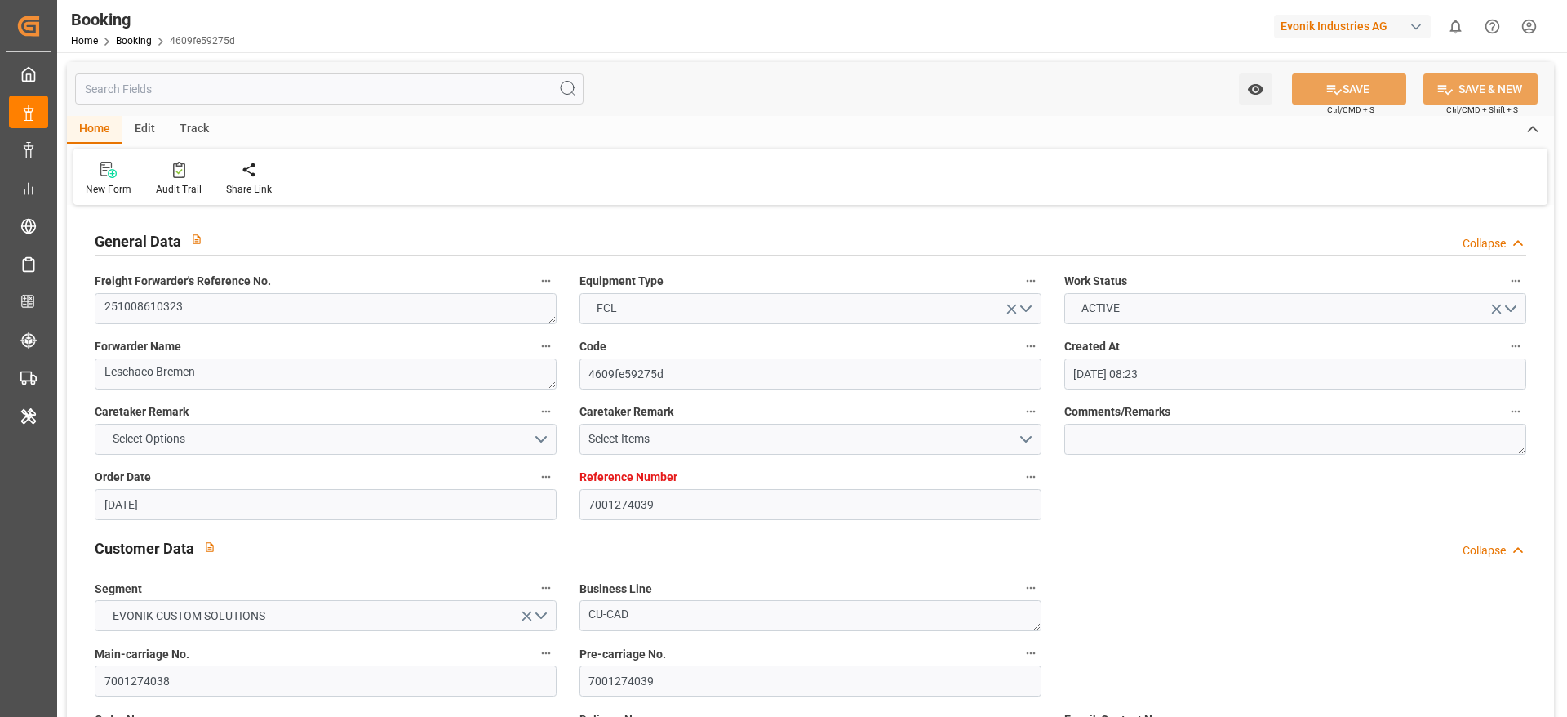
type input "[DATE]"
type input "[DATE] 00:00"
type input "[DATE]"
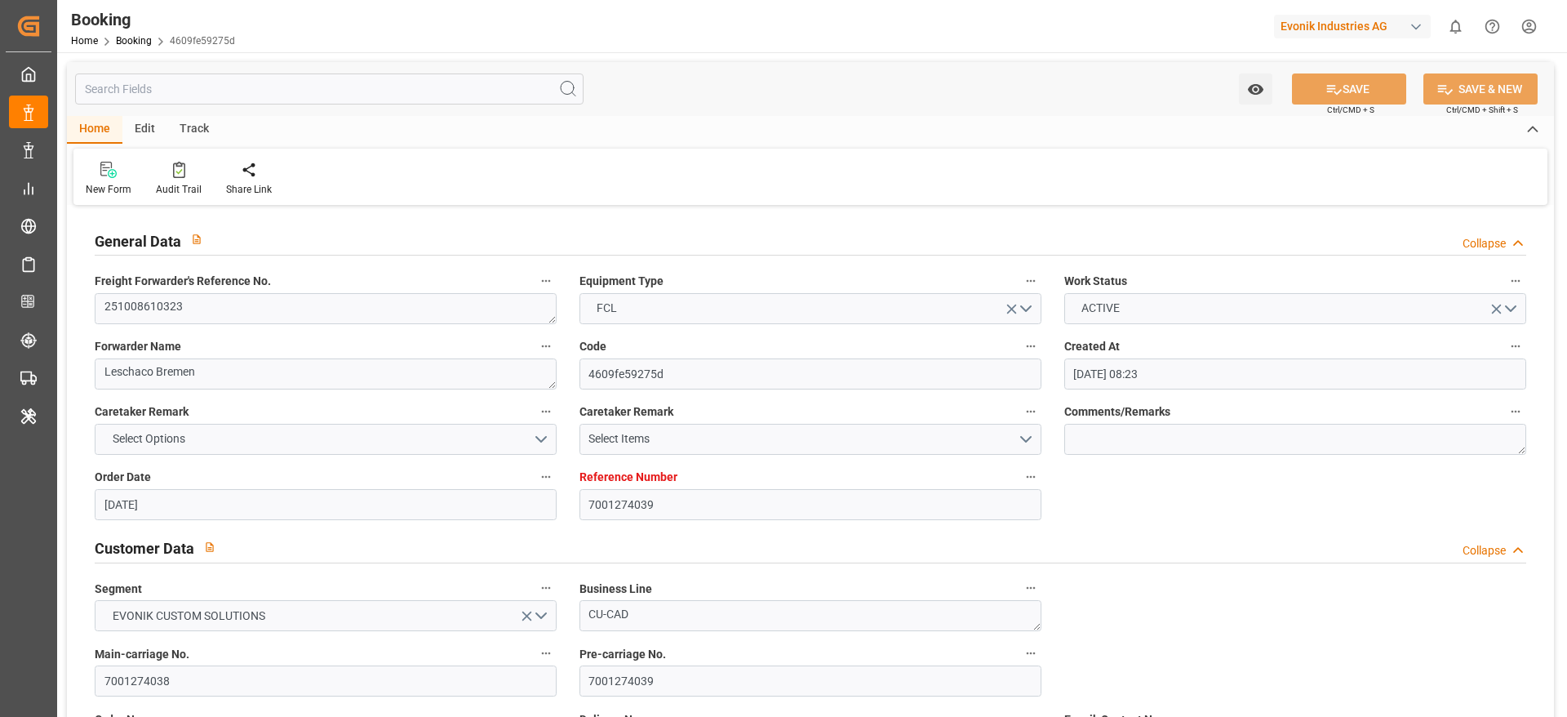
type input "[DATE]"
type input "[DATE] 13:30"
type input "[DATE] 00:00"
type input "[DATE] 13:00"
type input "[DATE] 00:00"
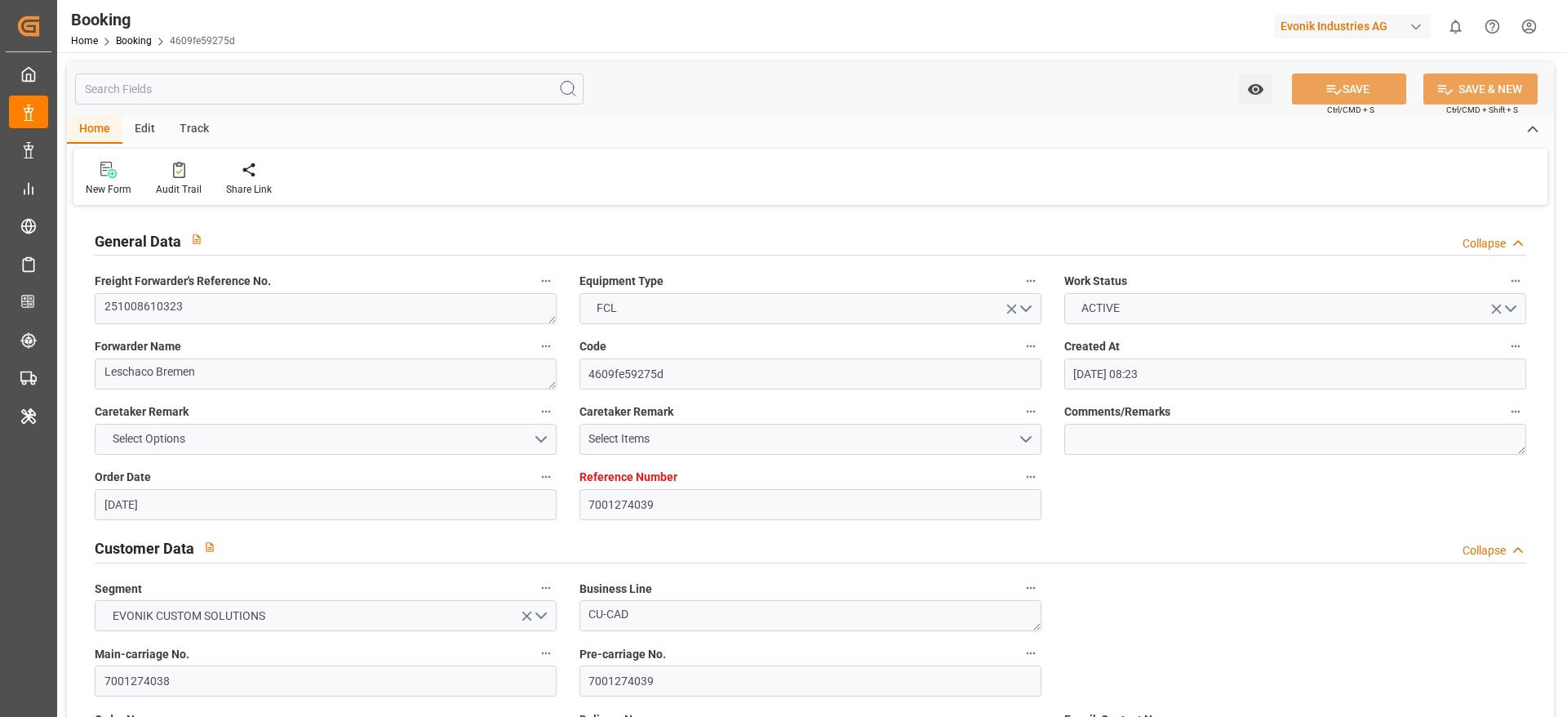
type input "[DATE] 01:00"
type input "[DATE] 00:00"
type input "[DATE] 10:00"
type input "[DATE] 00:00"
type input "[DATE] 17:00"
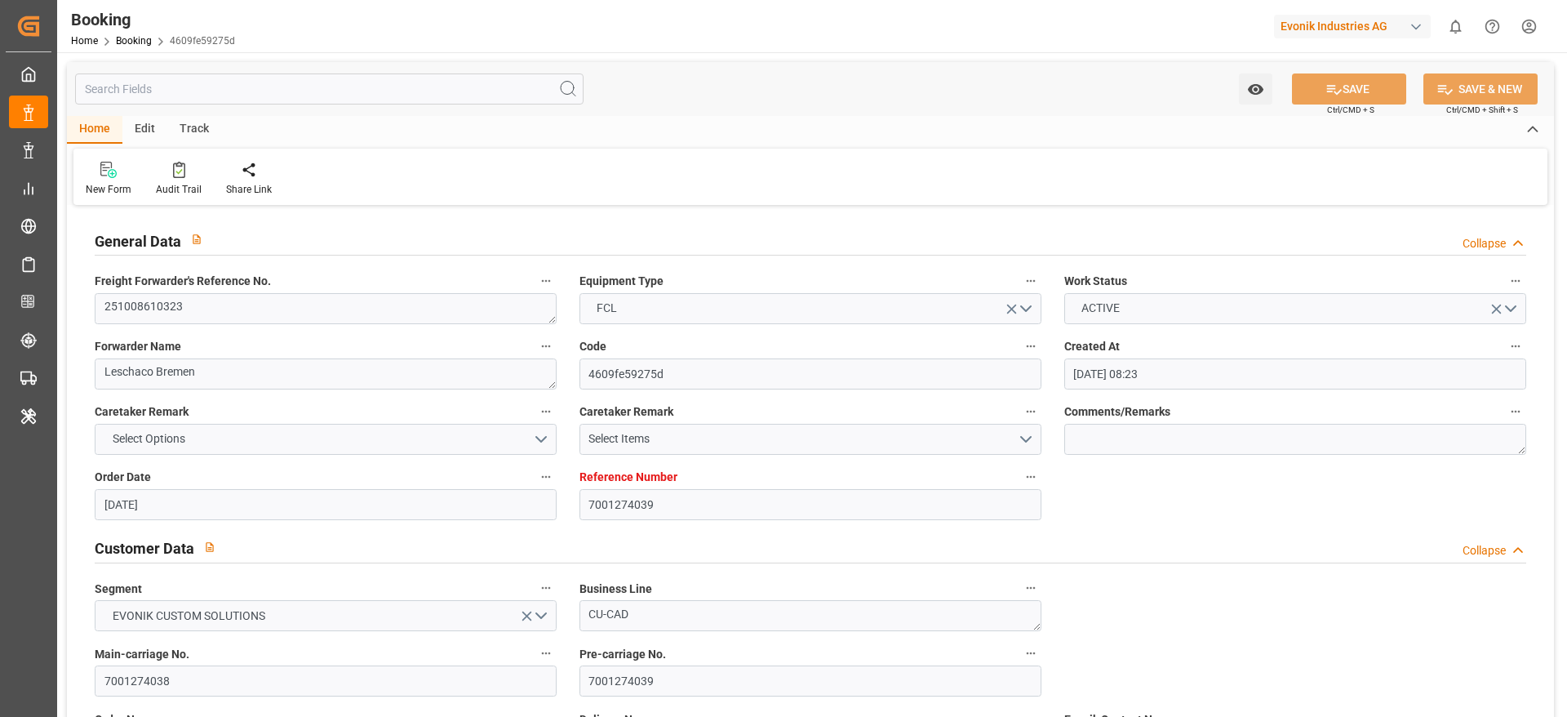
type input "[DATE] 00:00"
type input "[DATE] 00:34"
type input "[DATE]"
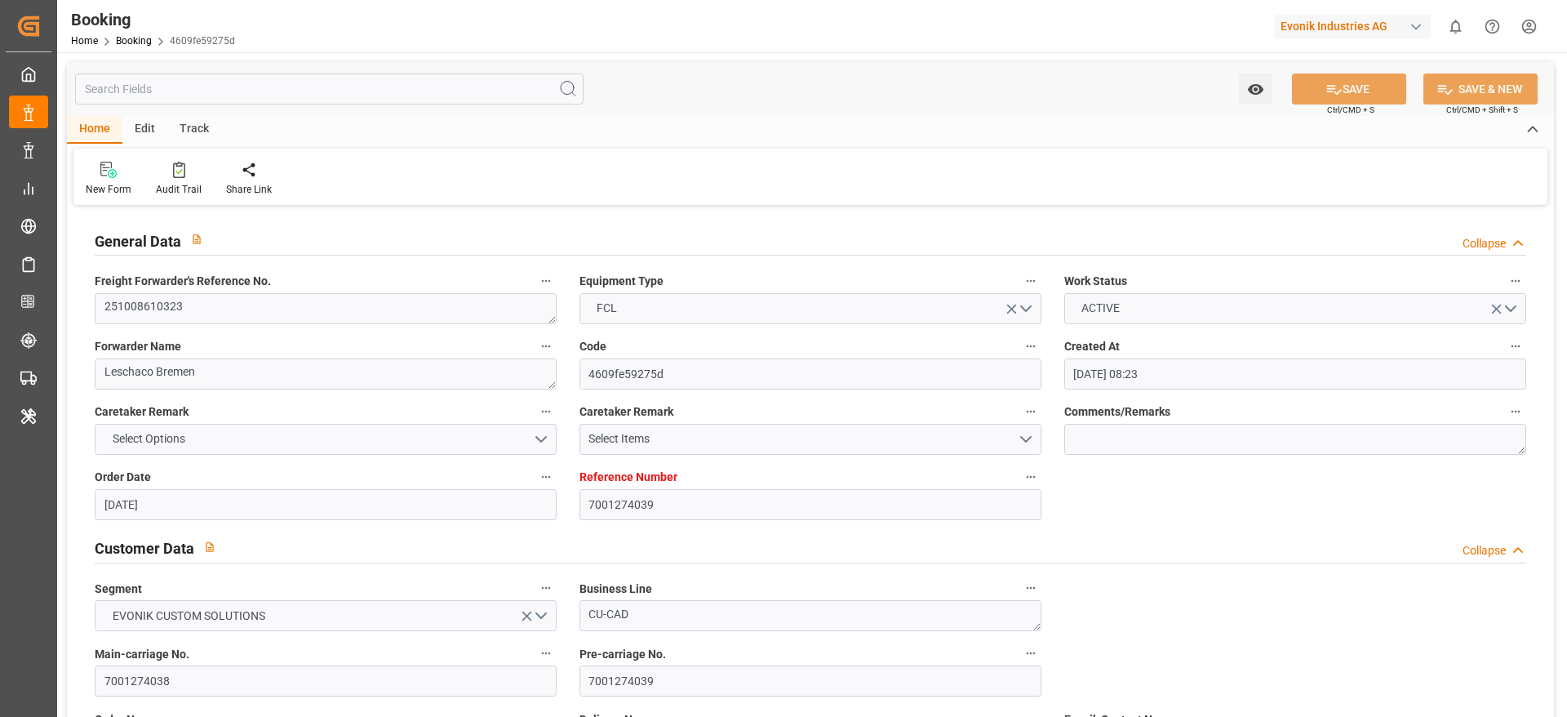
type input "[DATE] 16:00"
type input "[DATE] 13:30"
type input "[DATE] 01:00"
type input "[DATE] 11:45"
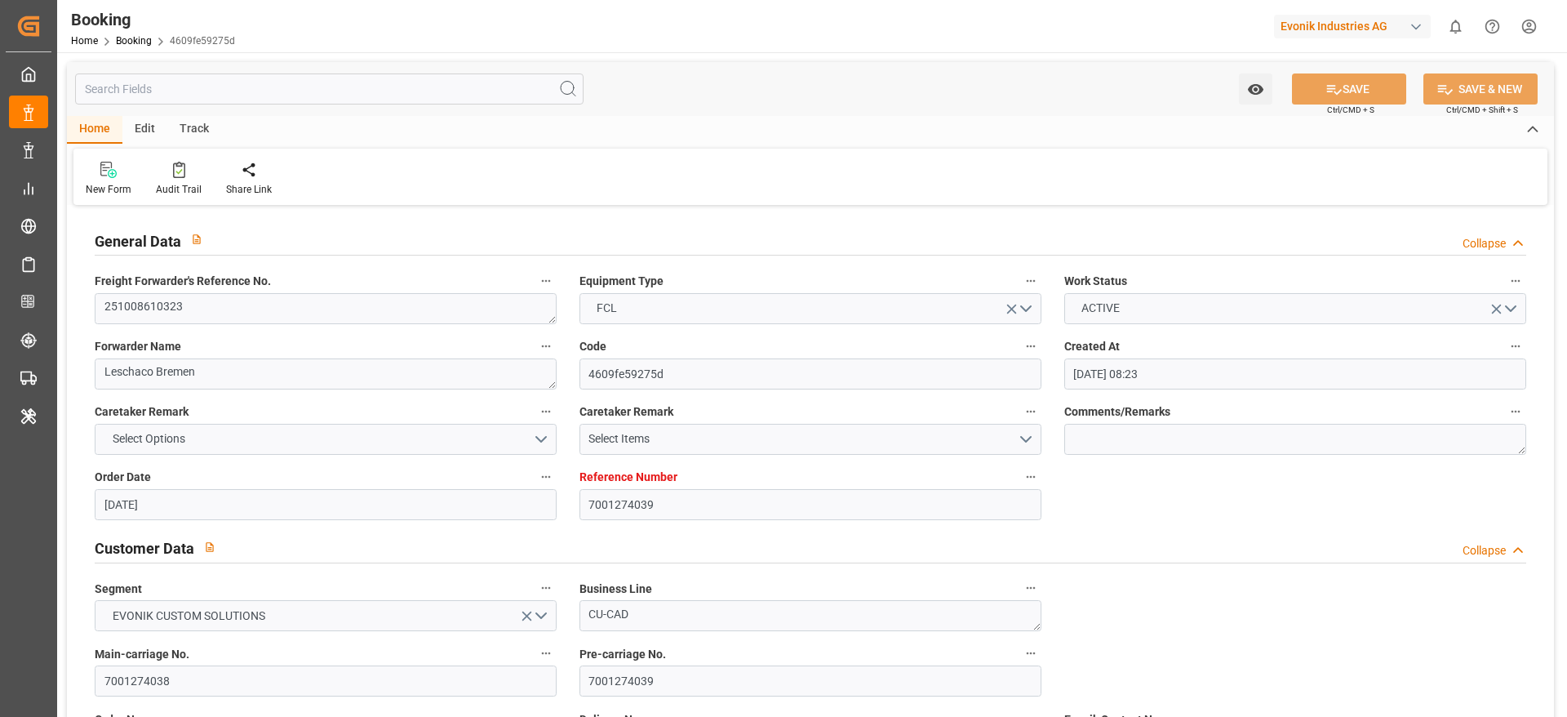
type input "[DATE] 10:00"
type input "[DATE] 17:00"
type input "[DATE] 00:10"
type input "[DATE] 13:00"
type input "[DATE] 04:53"
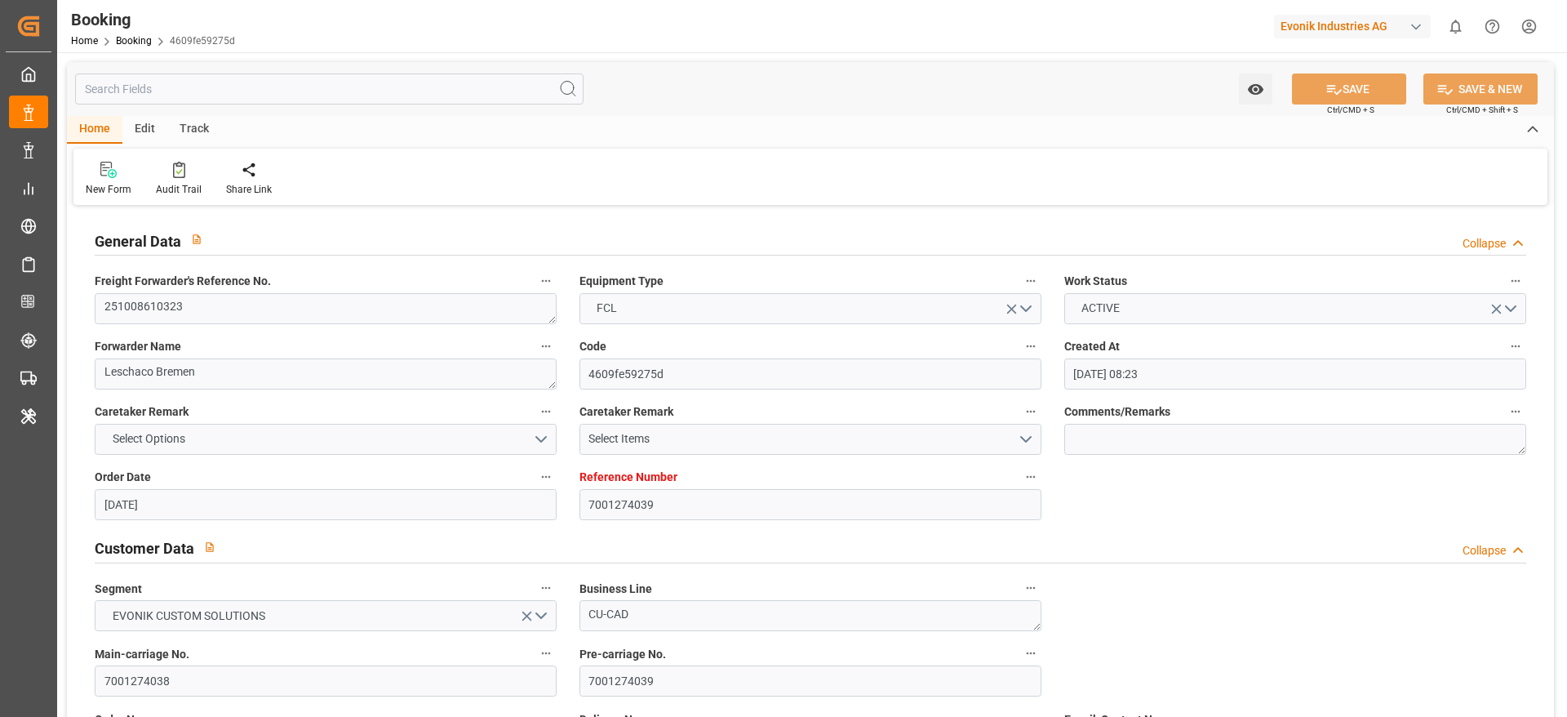
type input "[DATE] 04:53"
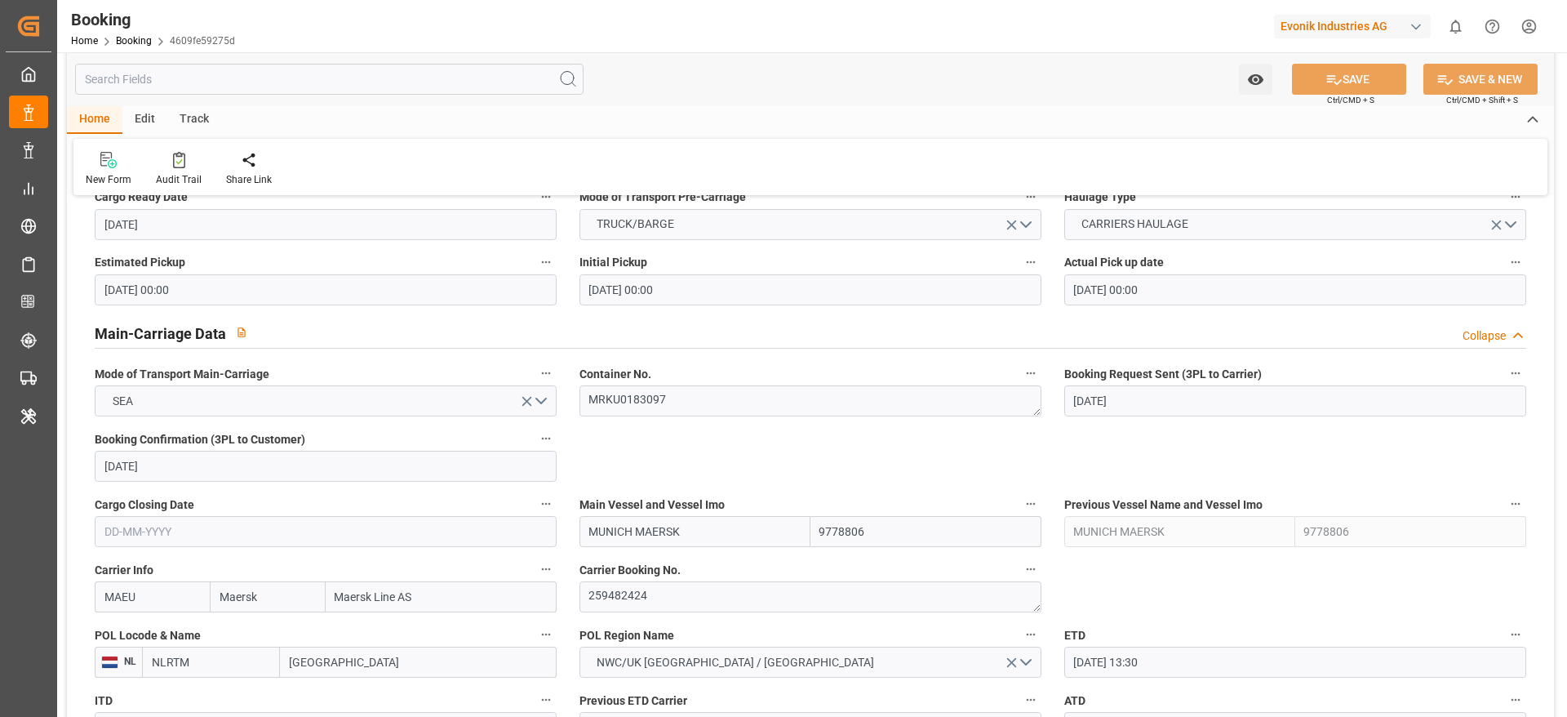
scroll to position [979, 0]
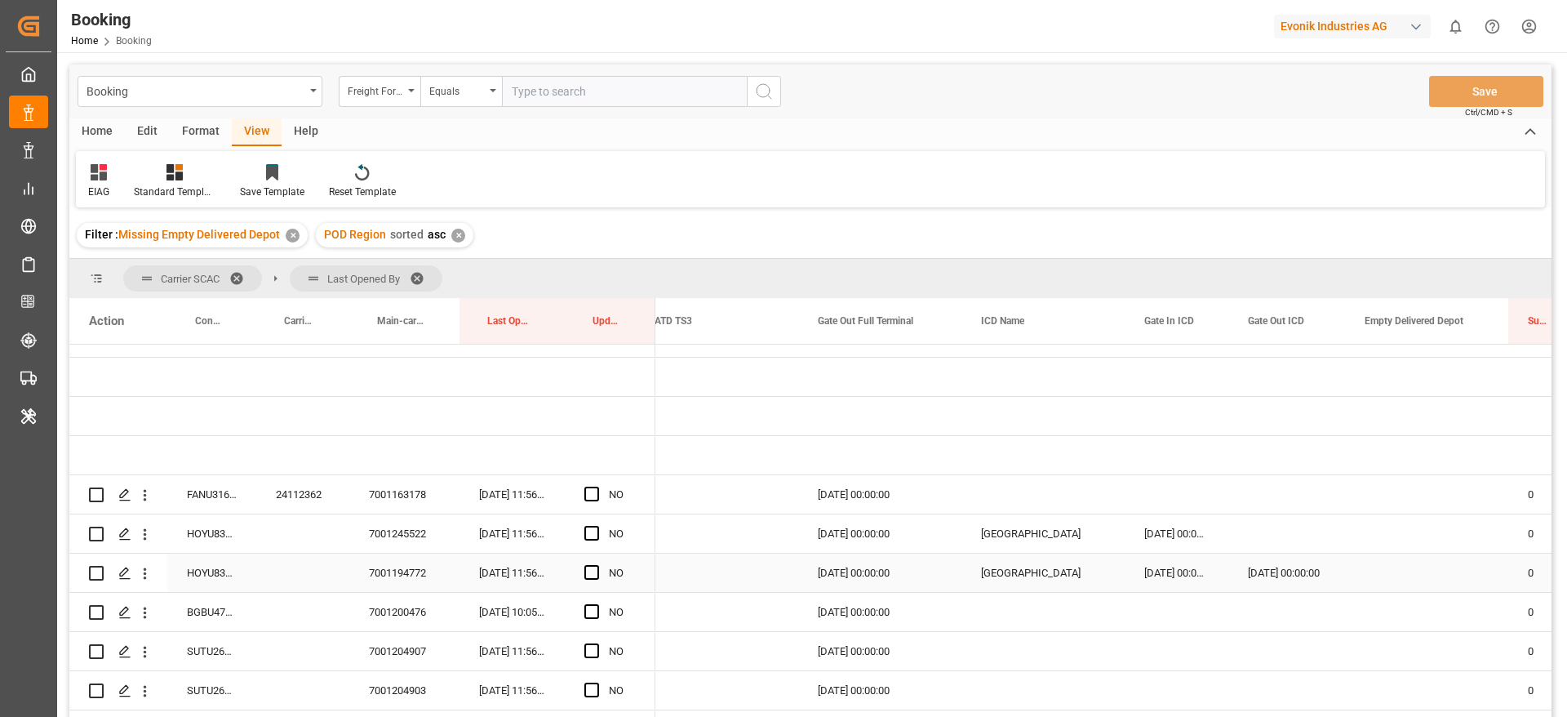
scroll to position [103, 0]
click at [307, 501] on div "24112362" at bounding box center [302, 496] width 93 height 38
click at [597, 492] on span "Press SPACE to select this row." at bounding box center [591, 495] width 15 height 15
click at [597, 488] on input "Press SPACE to select this row." at bounding box center [597, 488] width 0 height 0
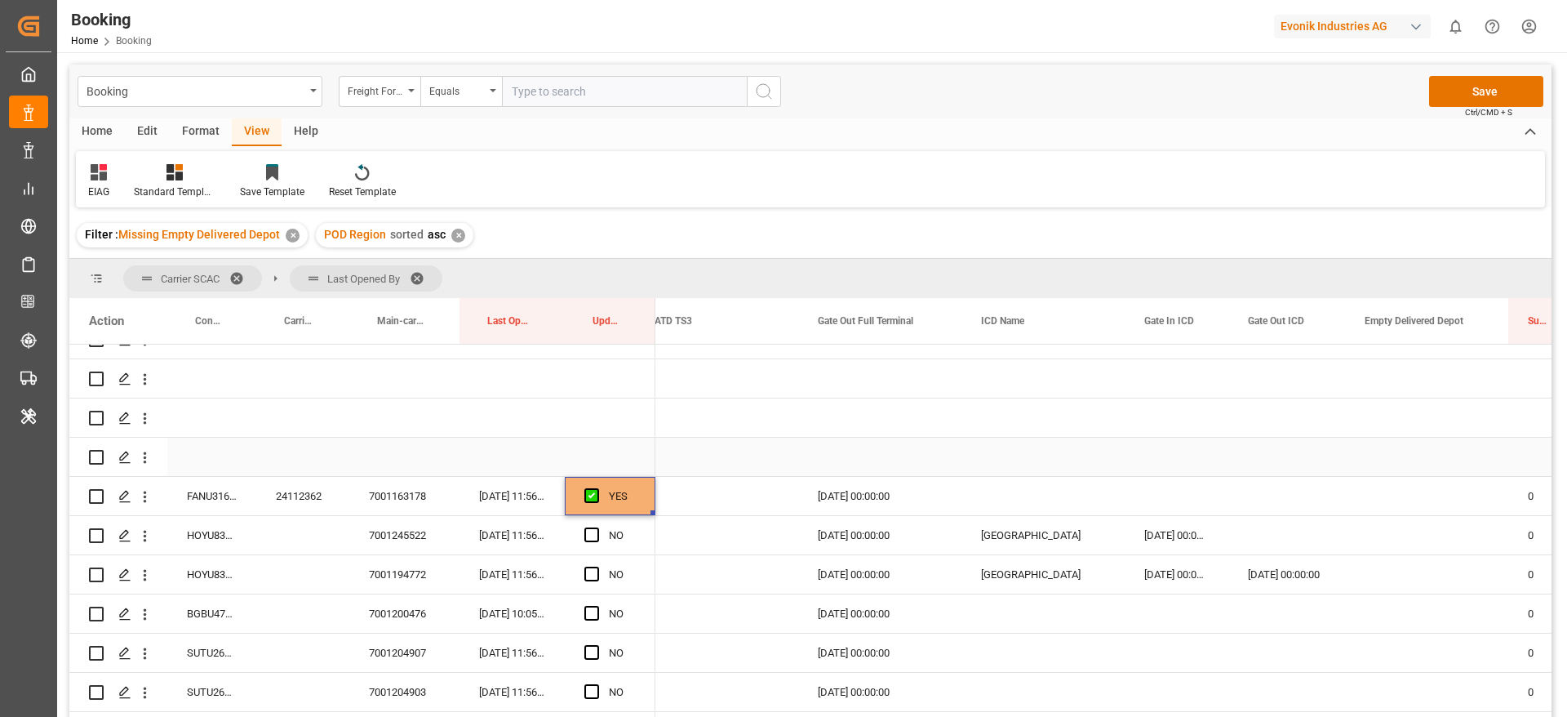
scroll to position [225, 0]
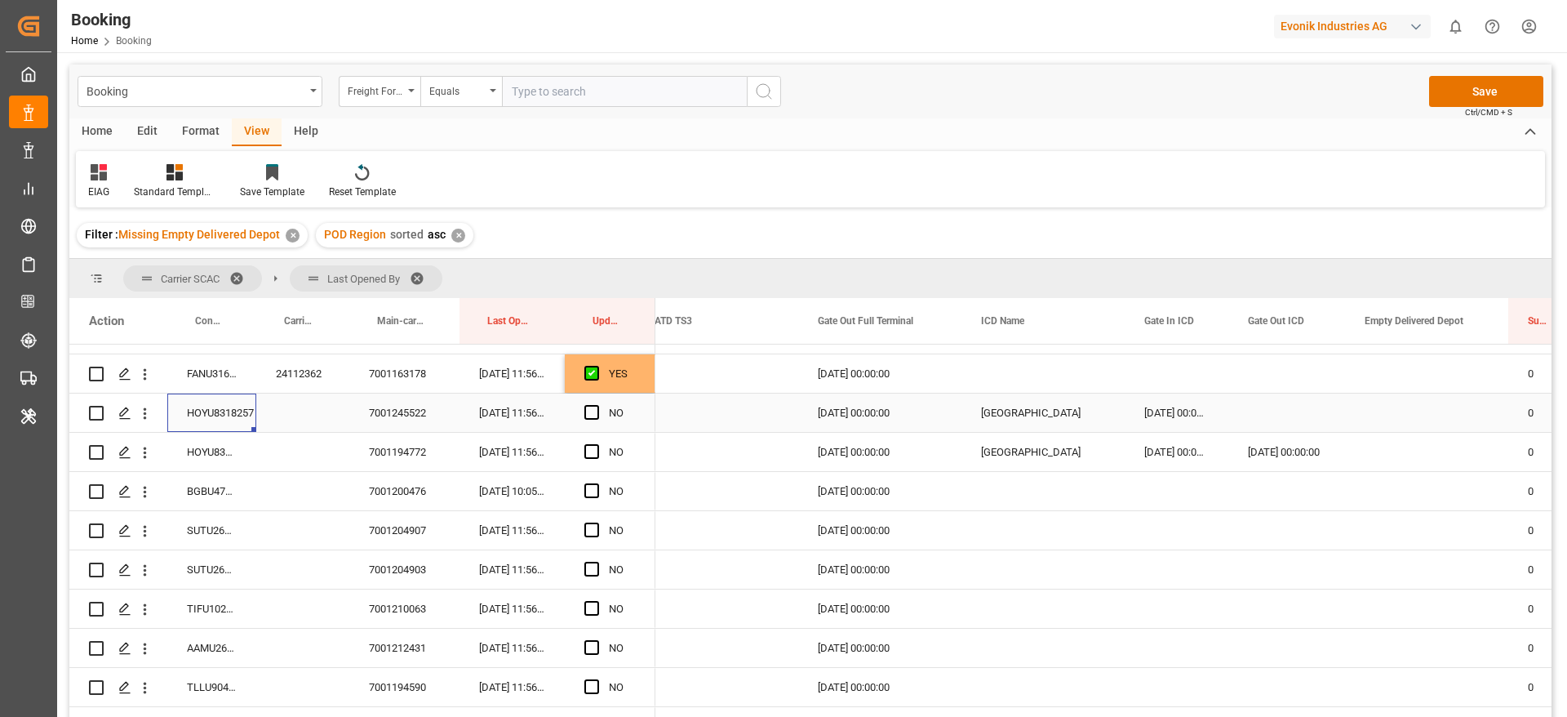
click at [205, 401] on div "HOYU8318257" at bounding box center [211, 412] width 89 height 38
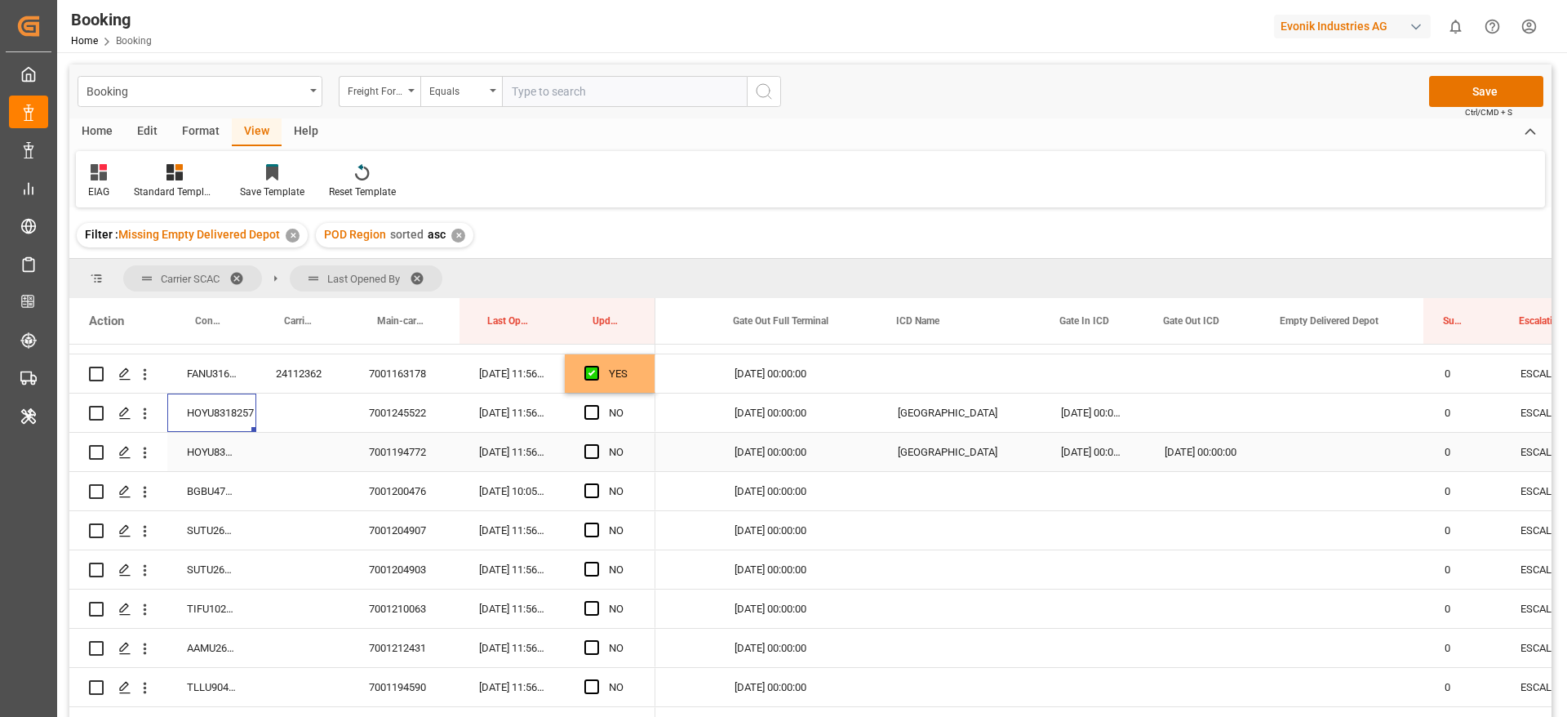
scroll to position [0, 3831]
click at [1197, 403] on div "Press SPACE to select this row." at bounding box center [1202, 412] width 117 height 38
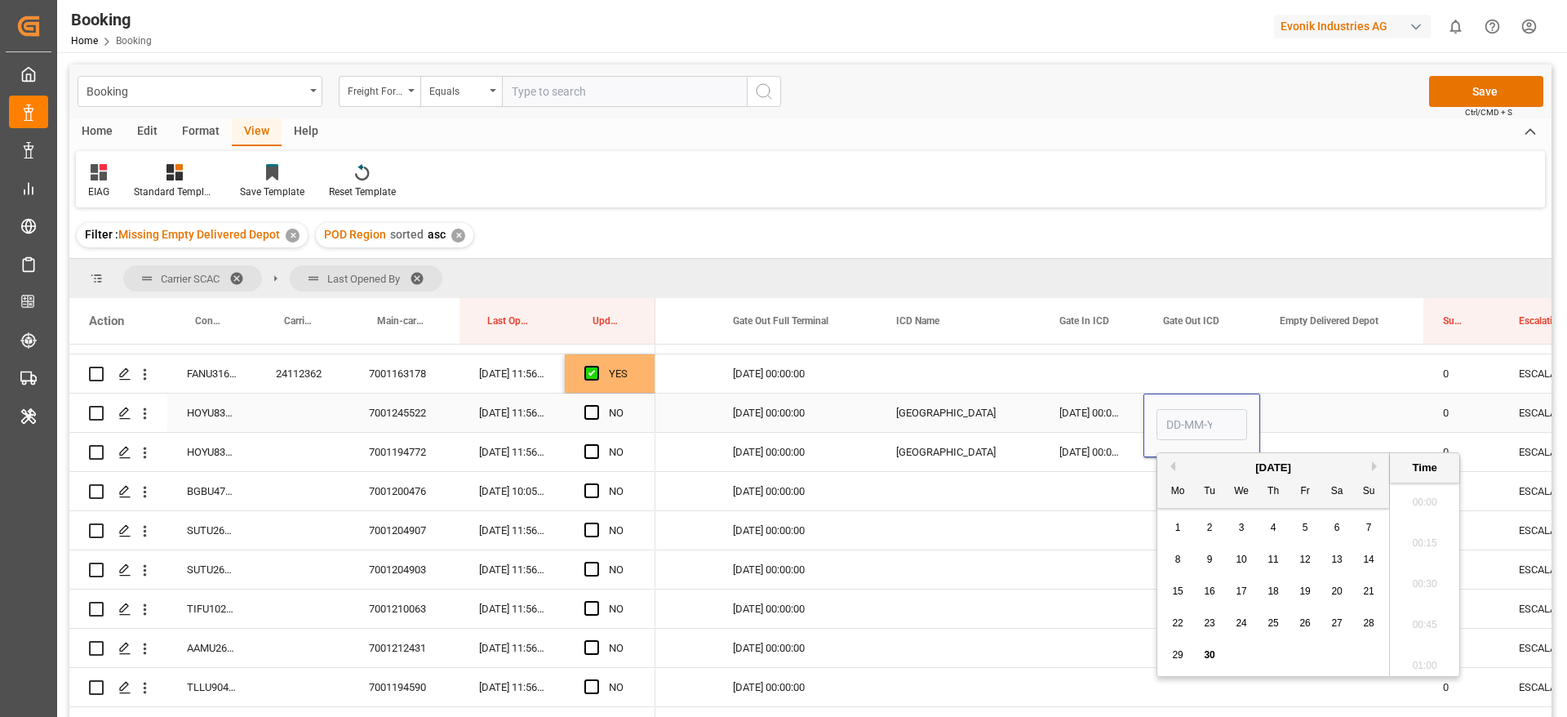
scroll to position [2781, 0]
click at [1175, 656] on span "29" at bounding box center [1177, 654] width 11 height 11
type input "29-09-2025 00:00"
click at [1320, 402] on div "Press SPACE to select this row." at bounding box center [1341, 412] width 163 height 38
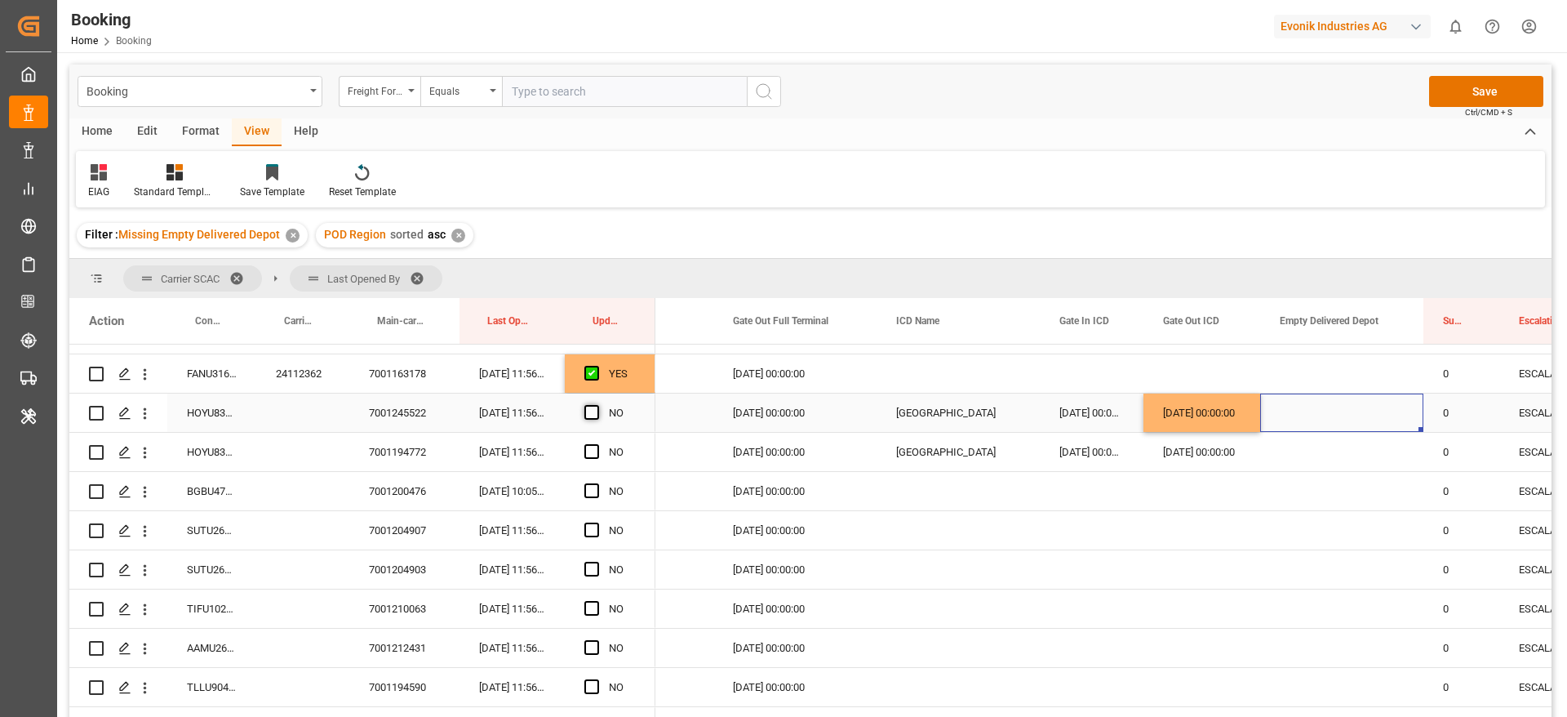
click at [595, 416] on span "Press SPACE to select this row." at bounding box center [591, 412] width 15 height 15
click at [597, 405] on input "Press SPACE to select this row." at bounding box center [597, 405] width 0 height 0
click at [231, 451] on div "HOYU8318220" at bounding box center [211, 452] width 89 height 38
click at [584, 456] on span "Press SPACE to select this row." at bounding box center [591, 451] width 15 height 15
click at [597, 444] on input "Press SPACE to select this row." at bounding box center [597, 444] width 0 height 0
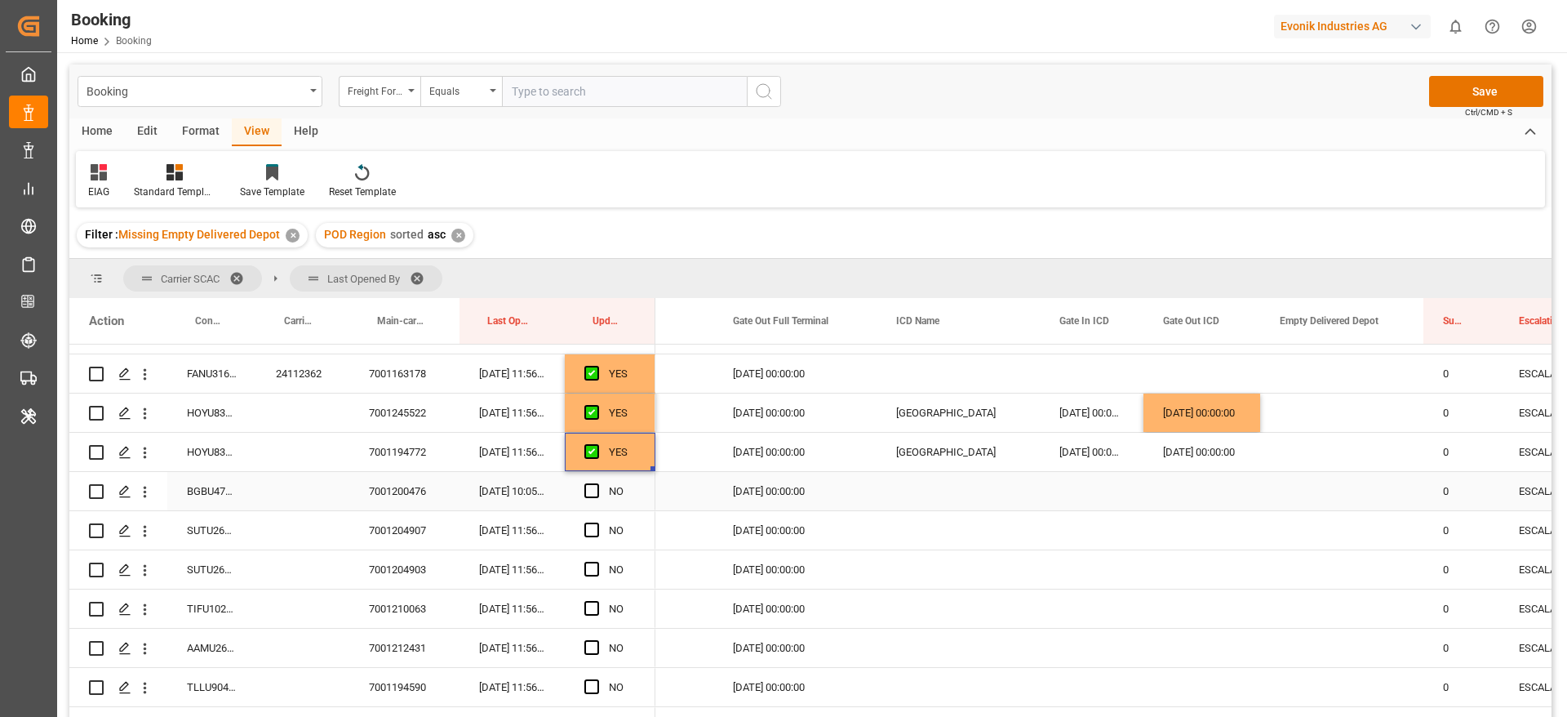
click at [220, 489] on div "BGBU4790468" at bounding box center [211, 491] width 89 height 38
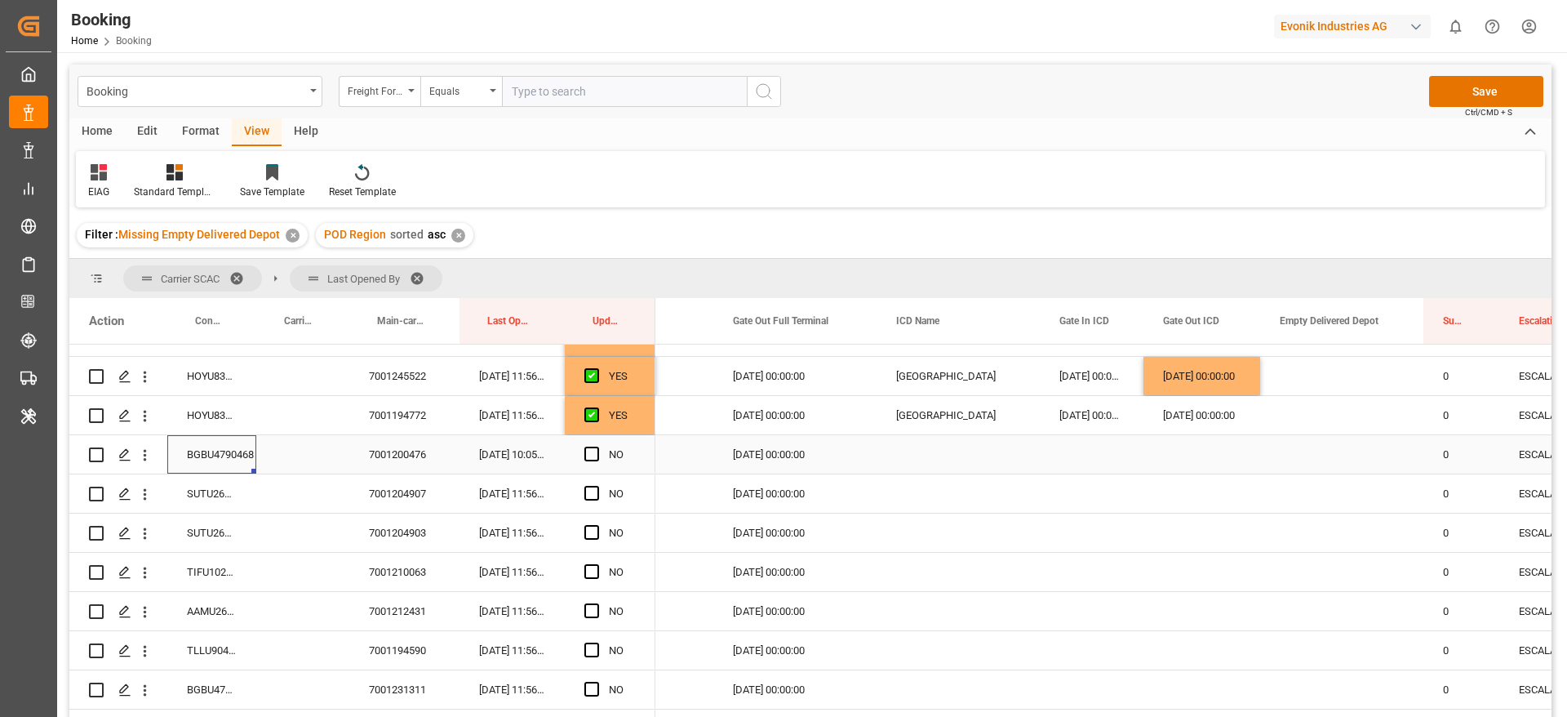
scroll to position [264, 0]
click at [593, 453] on span "Press SPACE to select this row." at bounding box center [591, 451] width 15 height 15
click at [597, 444] on input "Press SPACE to select this row." at bounding box center [597, 444] width 0 height 0
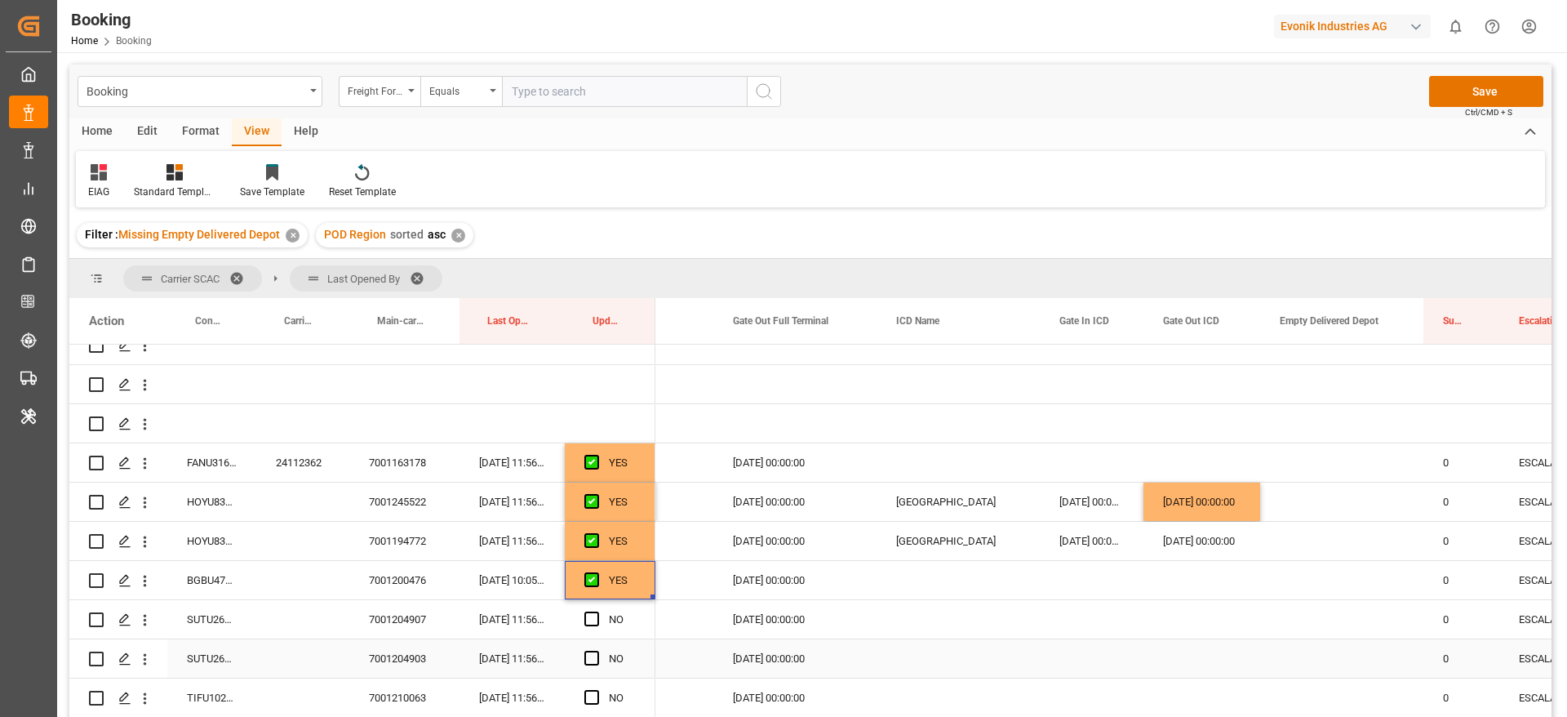
scroll to position [137, 0]
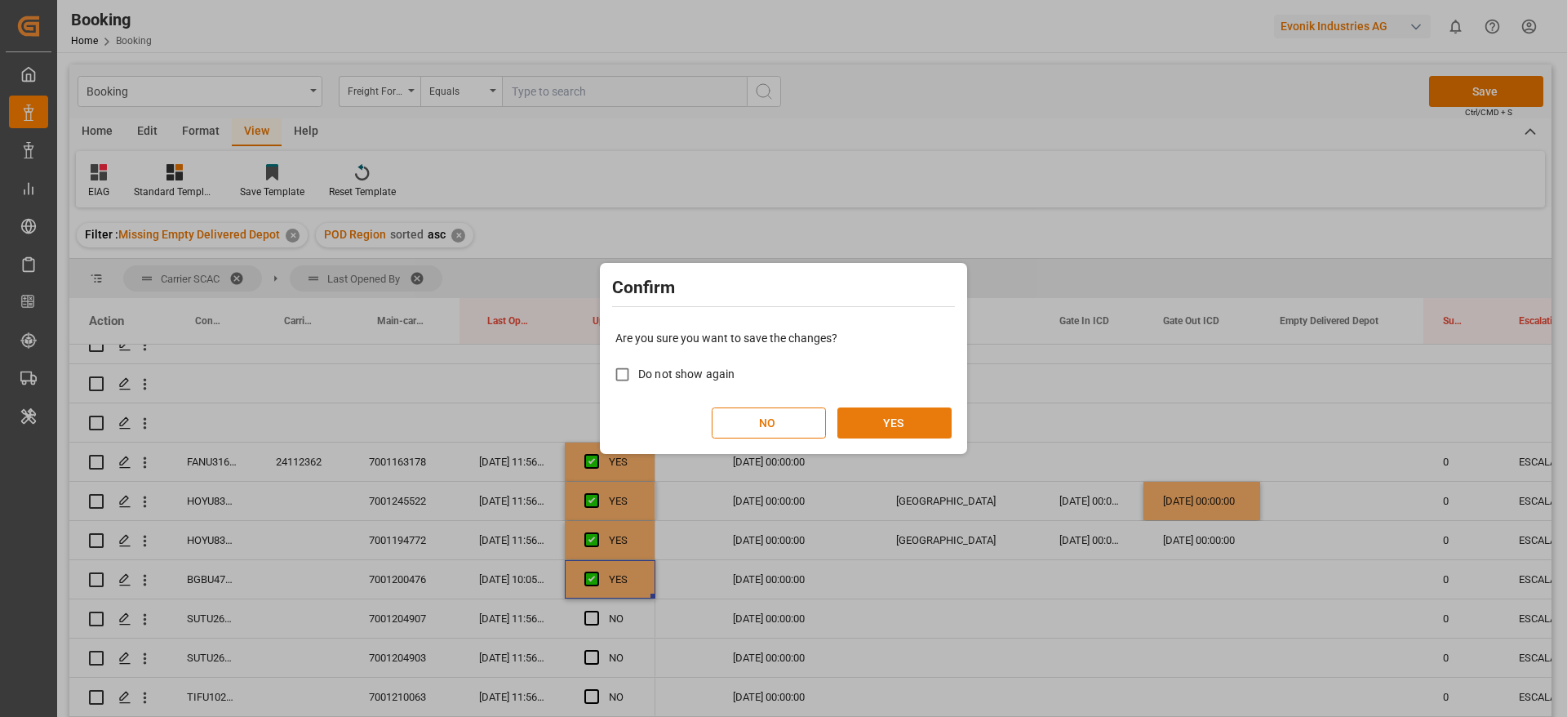
click at [872, 415] on button "YES" at bounding box center [894, 422] width 114 height 31
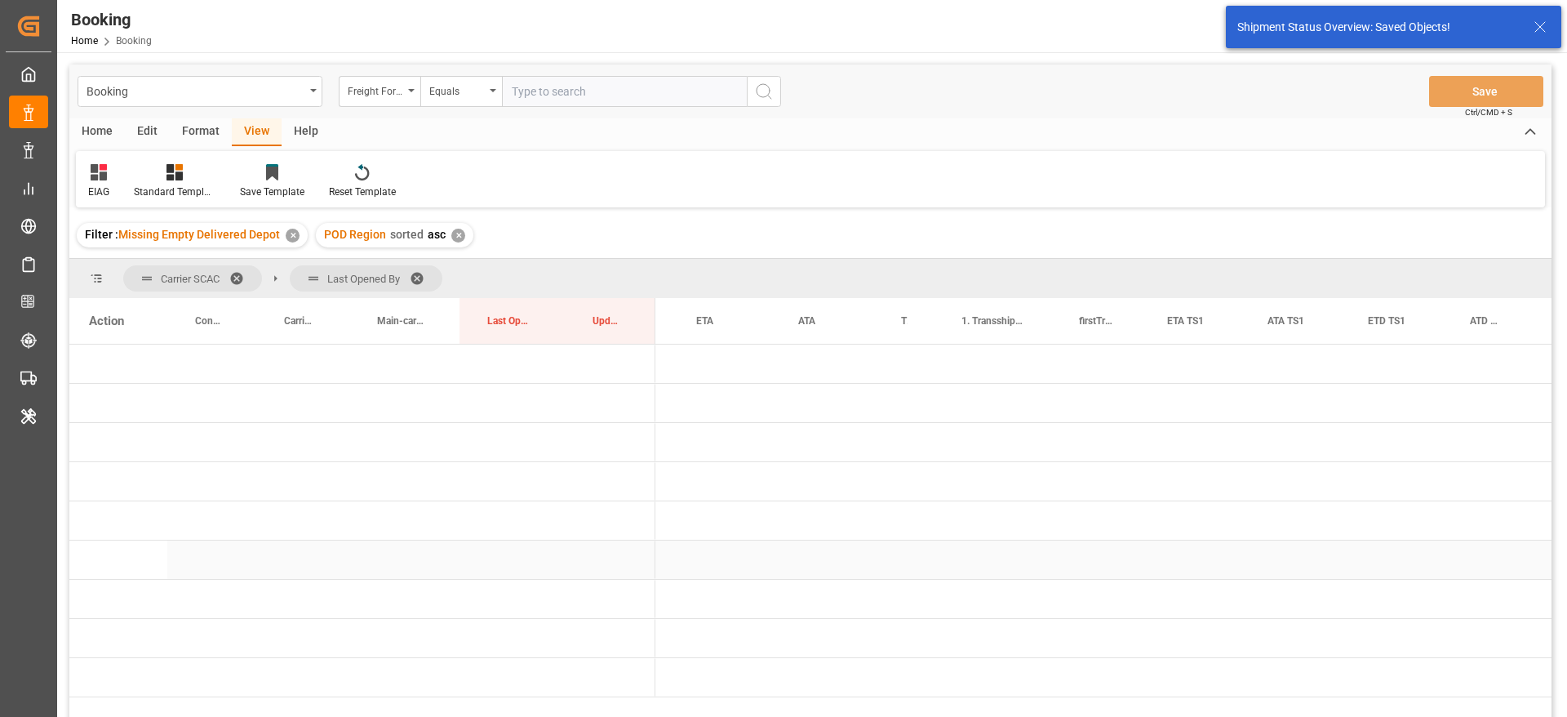
scroll to position [0, 0]
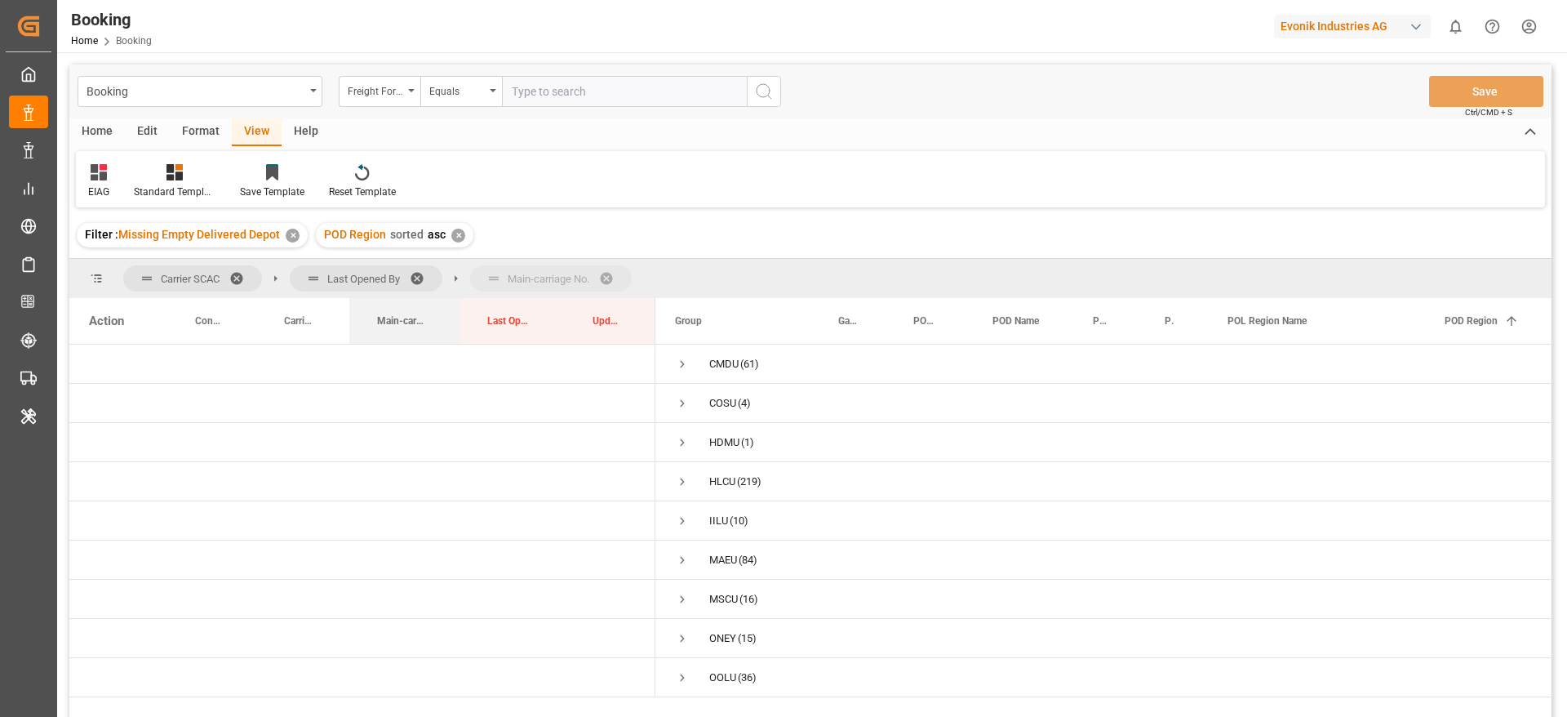
drag, startPoint x: 404, startPoint y: 317, endPoint x: 463, endPoint y: 282, distance: 68.5
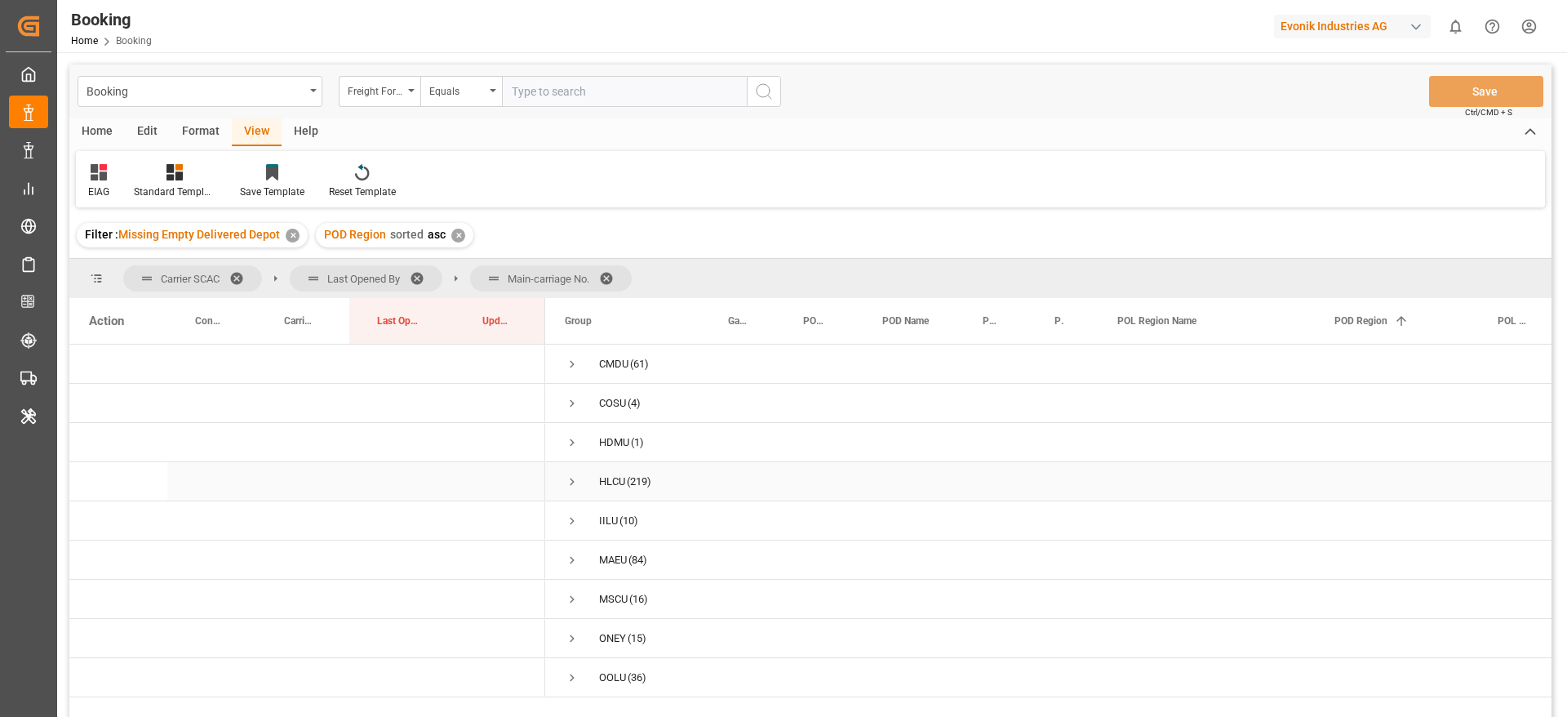
click at [570, 472] on span "Press SPACE to select this row." at bounding box center [572, 482] width 15 height 38
click at [606, 446] on span "Press SPACE to select this row." at bounding box center [606, 445] width 15 height 15
click at [637, 487] on span "Press SPACE to select this row." at bounding box center [640, 484] width 15 height 15
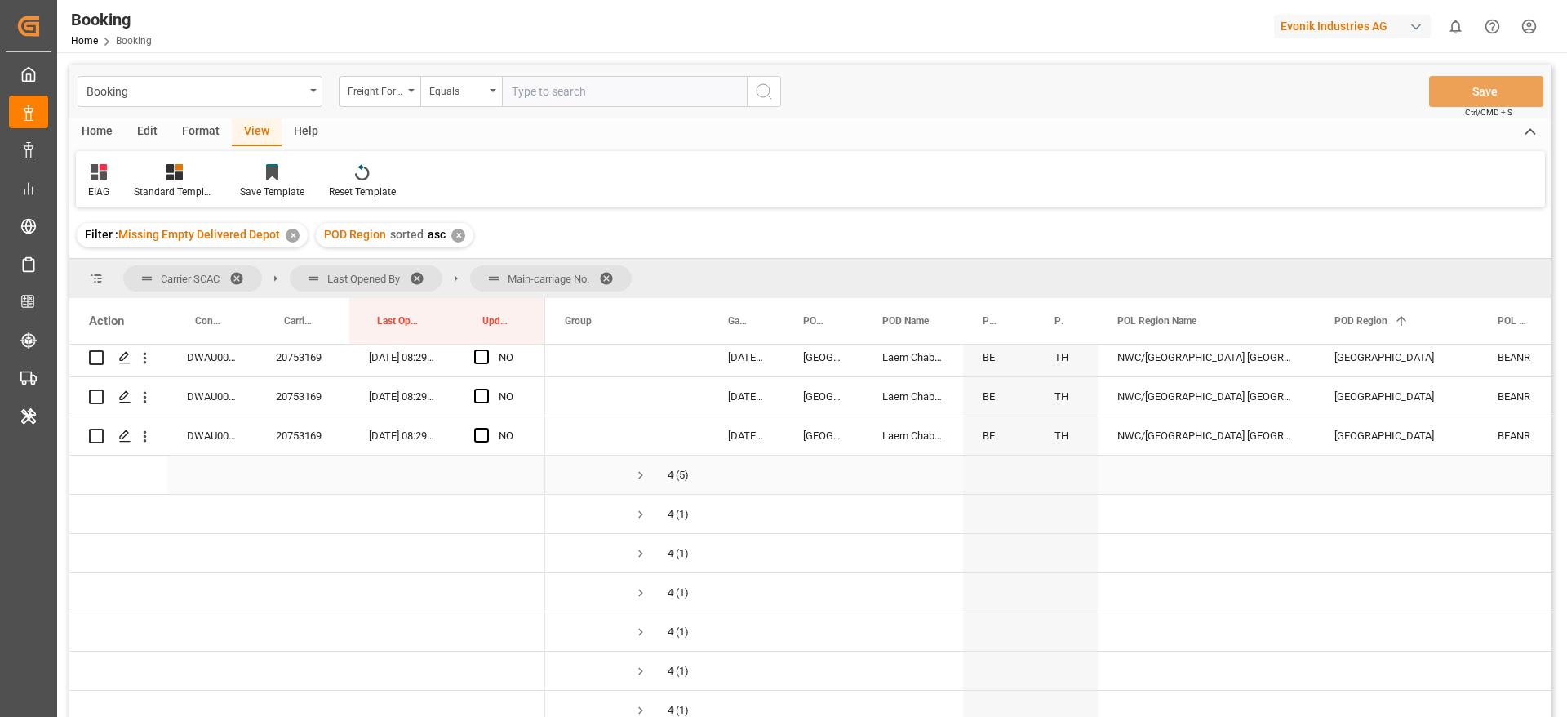
click at [642, 478] on span "Press SPACE to select this row." at bounding box center [640, 475] width 15 height 15
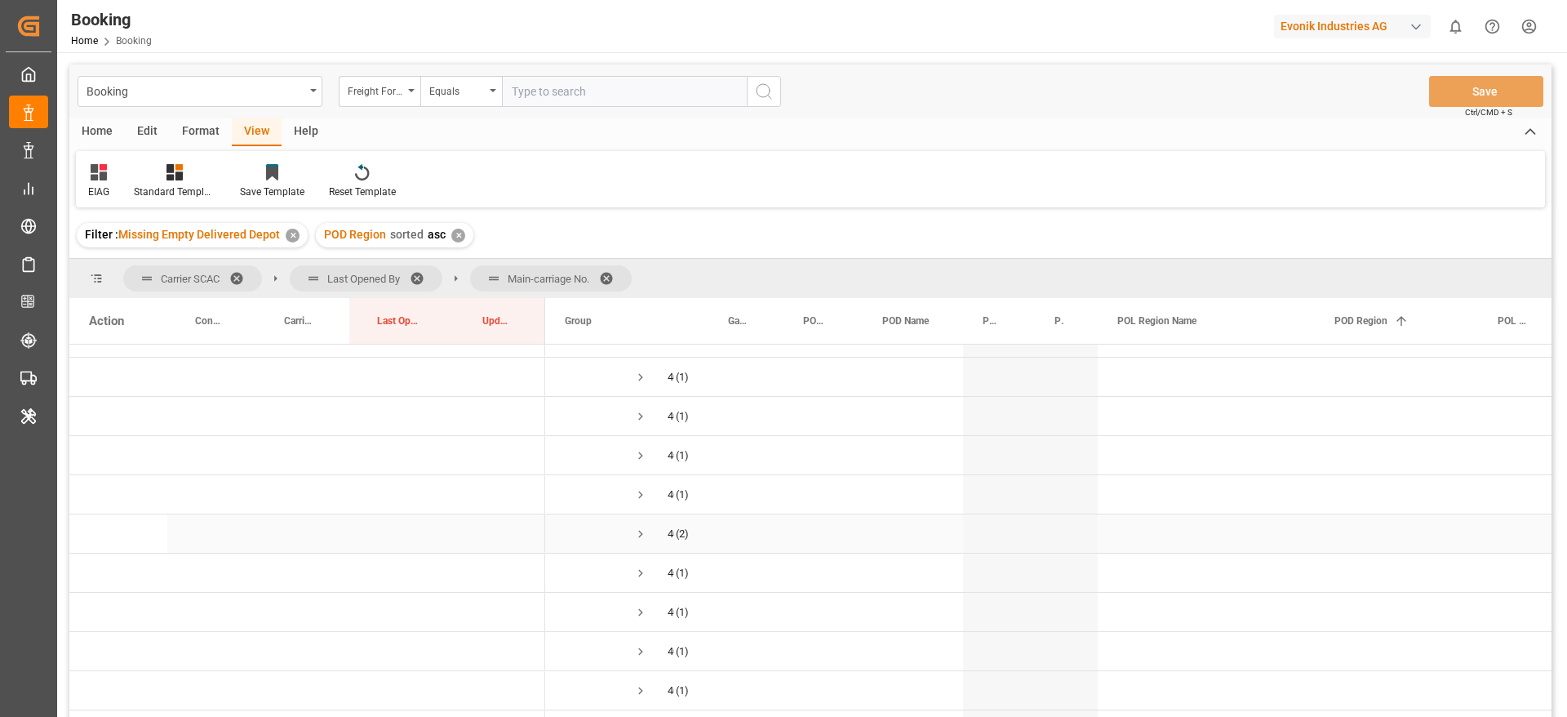
click at [642, 533] on span "Press SPACE to select this row." at bounding box center [640, 533] width 15 height 15
click at [642, 412] on span "Press SPACE to select this row." at bounding box center [640, 411] width 15 height 15
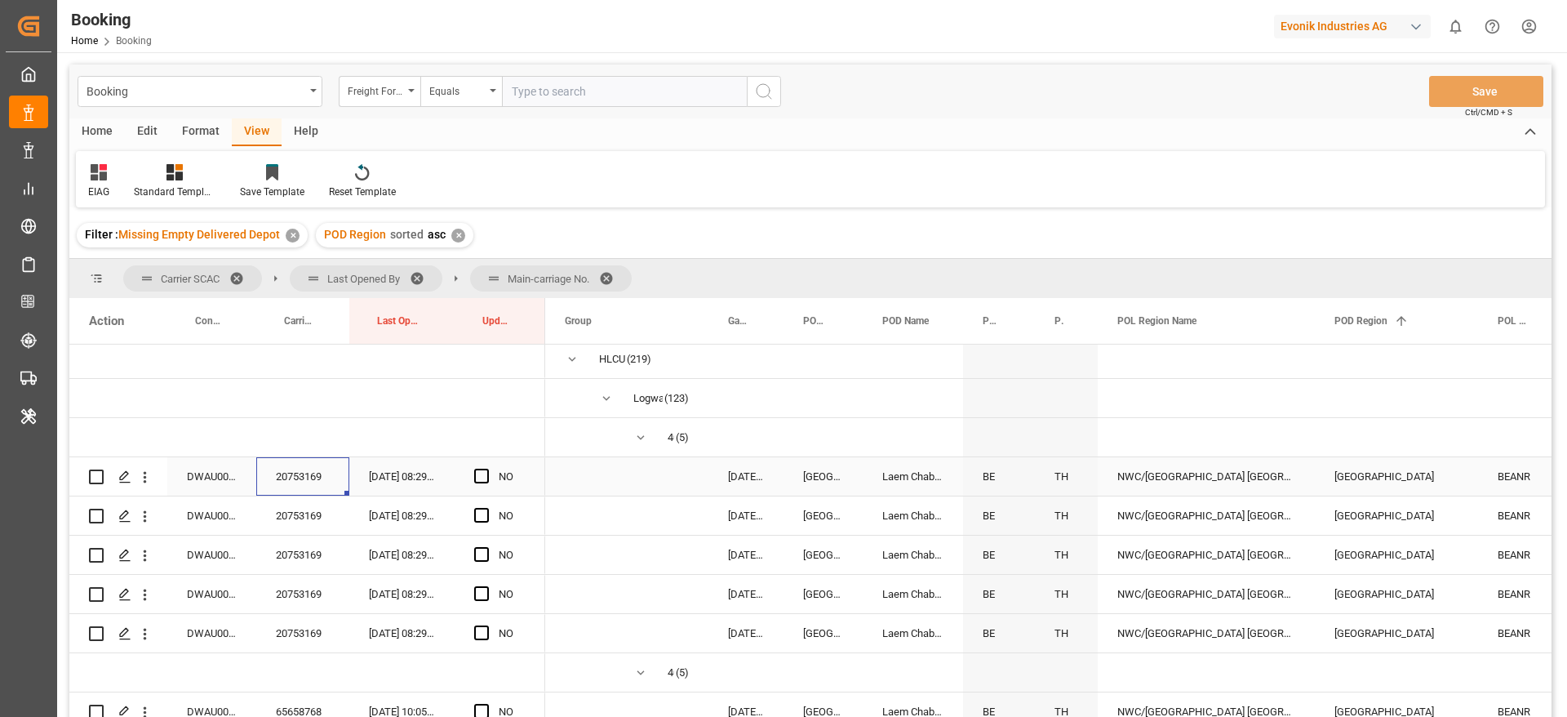
click at [288, 484] on div "20753169" at bounding box center [302, 476] width 93 height 38
click at [199, 476] on div "DWAU0003197" at bounding box center [211, 476] width 89 height 38
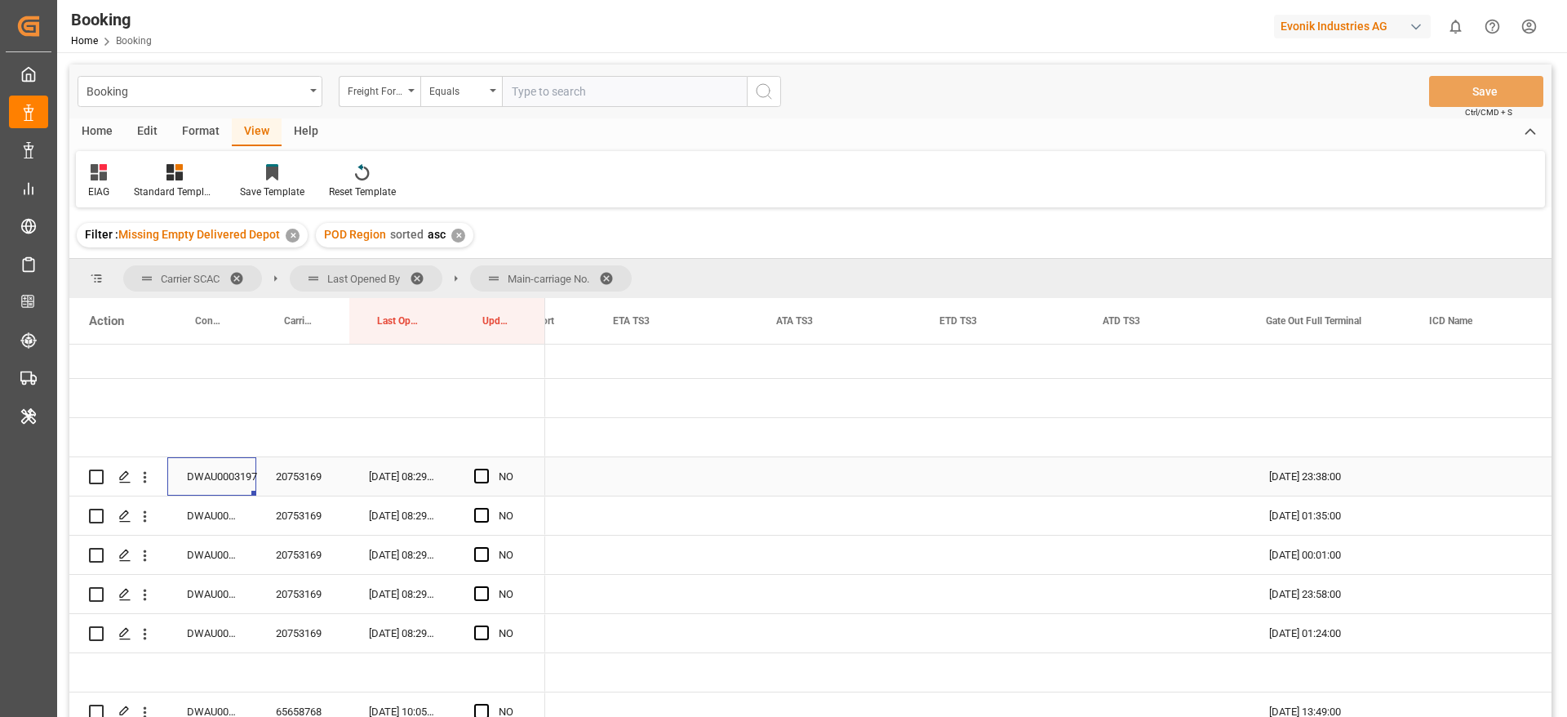
scroll to position [0, 3191]
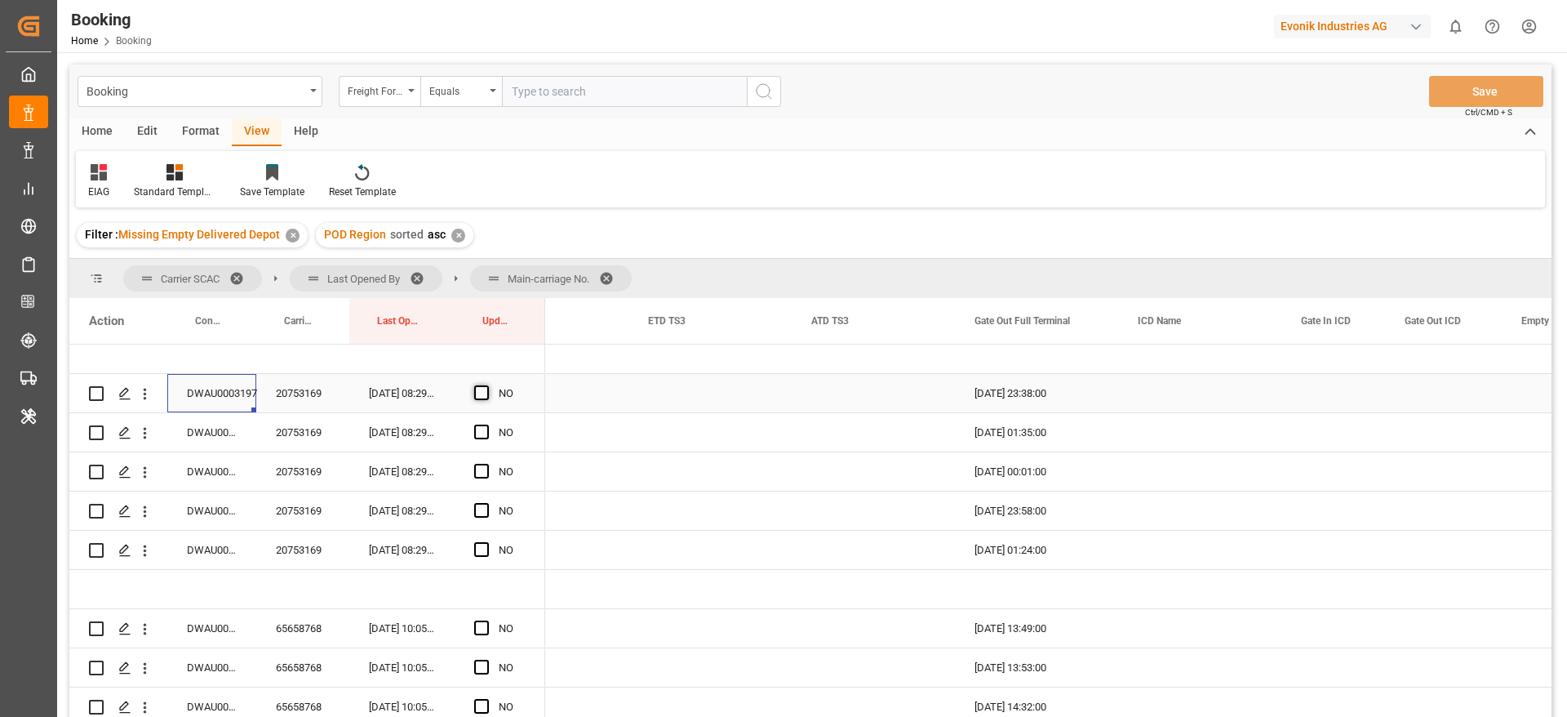
click at [482, 387] on span "Press SPACE to select this row." at bounding box center [481, 392] width 15 height 15
click at [486, 385] on input "Press SPACE to select this row." at bounding box center [486, 385] width 0 height 0
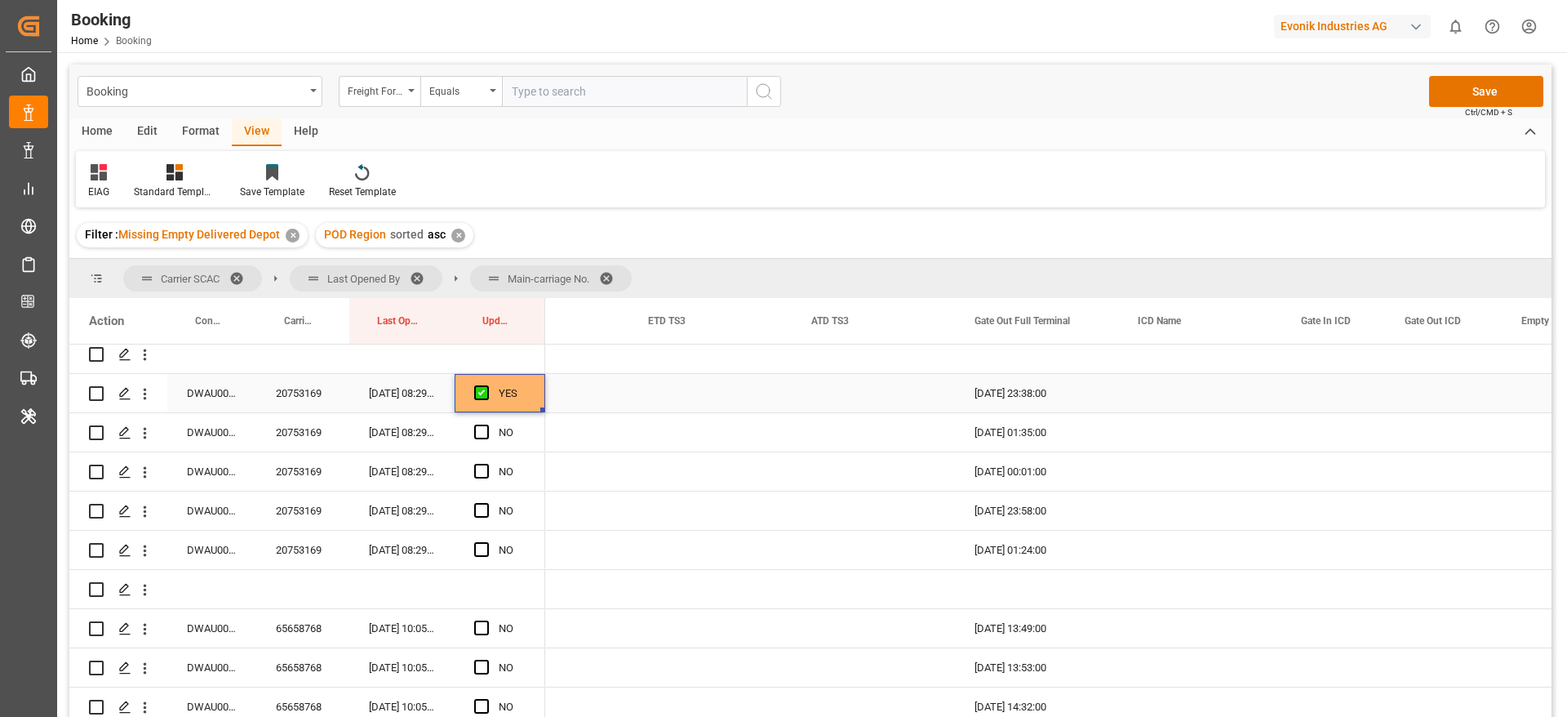
click at [540, 411] on div "YES" at bounding box center [500, 393] width 91 height 38
drag, startPoint x: 540, startPoint y: 411, endPoint x: 513, endPoint y: 557, distance: 148.6
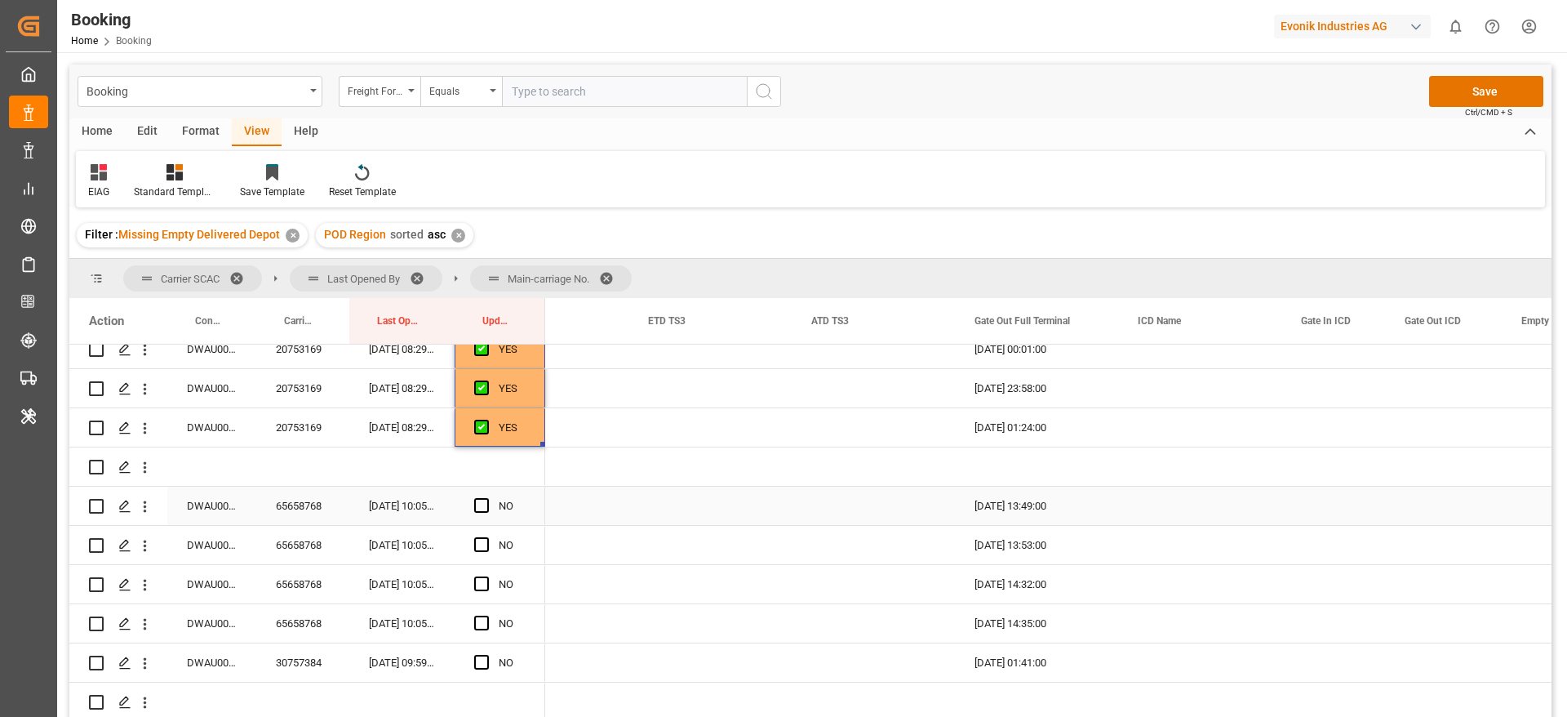
click at [290, 500] on div "65658768" at bounding box center [302, 505] width 93 height 38
click at [484, 504] on span "Press SPACE to select this row." at bounding box center [481, 505] width 15 height 15
click at [486, 498] on input "Press SPACE to select this row." at bounding box center [486, 498] width 0 height 0
click at [540, 522] on div "YES" at bounding box center [500, 505] width 91 height 38
drag, startPoint x: 541, startPoint y: 520, endPoint x: 511, endPoint y: 600, distance: 85.5
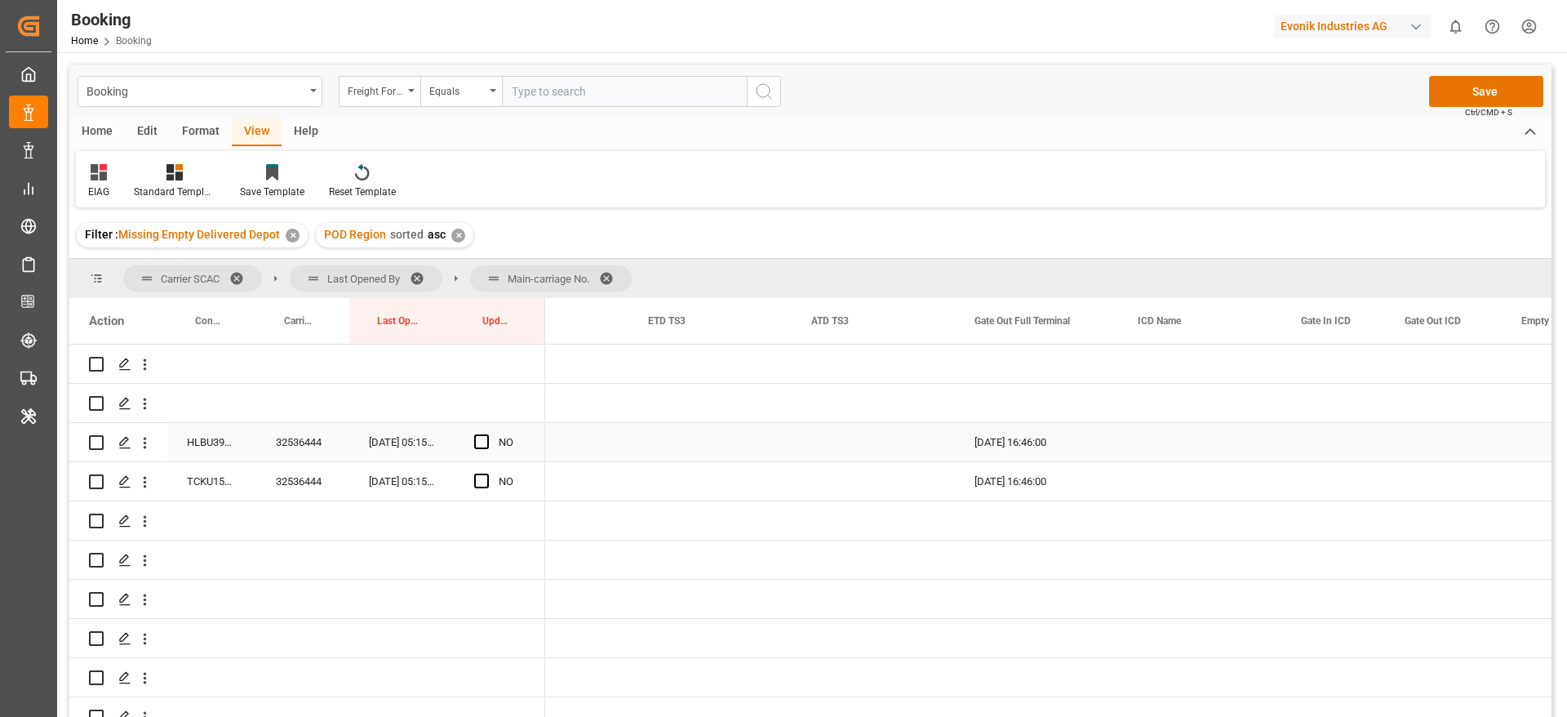
click at [308, 438] on div "32536444" at bounding box center [302, 442] width 93 height 38
click at [211, 446] on div "HLBU3915783" at bounding box center [211, 442] width 89 height 38
click at [482, 437] on span "Press SPACE to select this row." at bounding box center [481, 441] width 15 height 15
click at [486, 434] on input "Press SPACE to select this row." at bounding box center [486, 434] width 0 height 0
click at [209, 479] on div "TCKU1590957" at bounding box center [211, 481] width 89 height 38
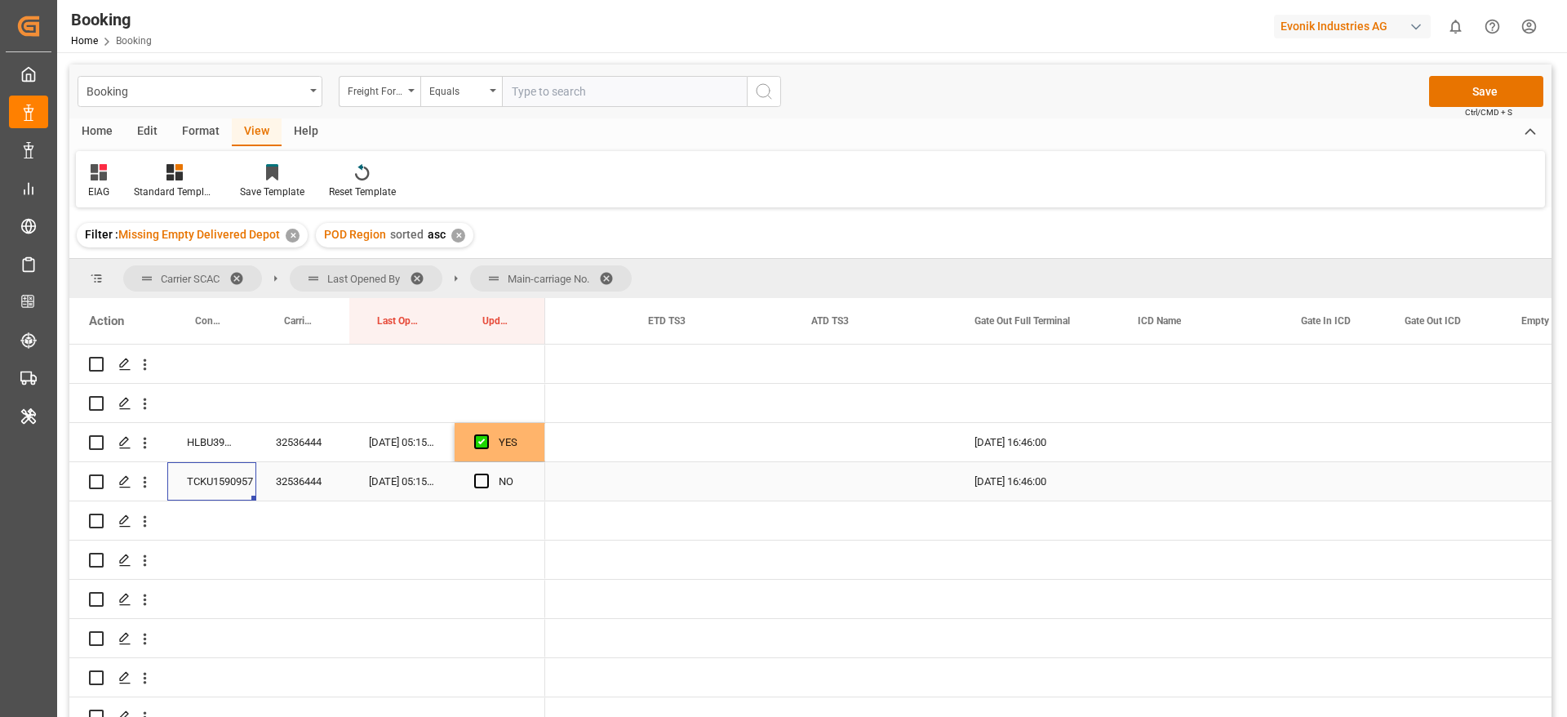
click at [482, 480] on span "Press SPACE to select this row." at bounding box center [481, 480] width 15 height 15
click at [486, 473] on input "Press SPACE to select this row." at bounding box center [486, 473] width 0 height 0
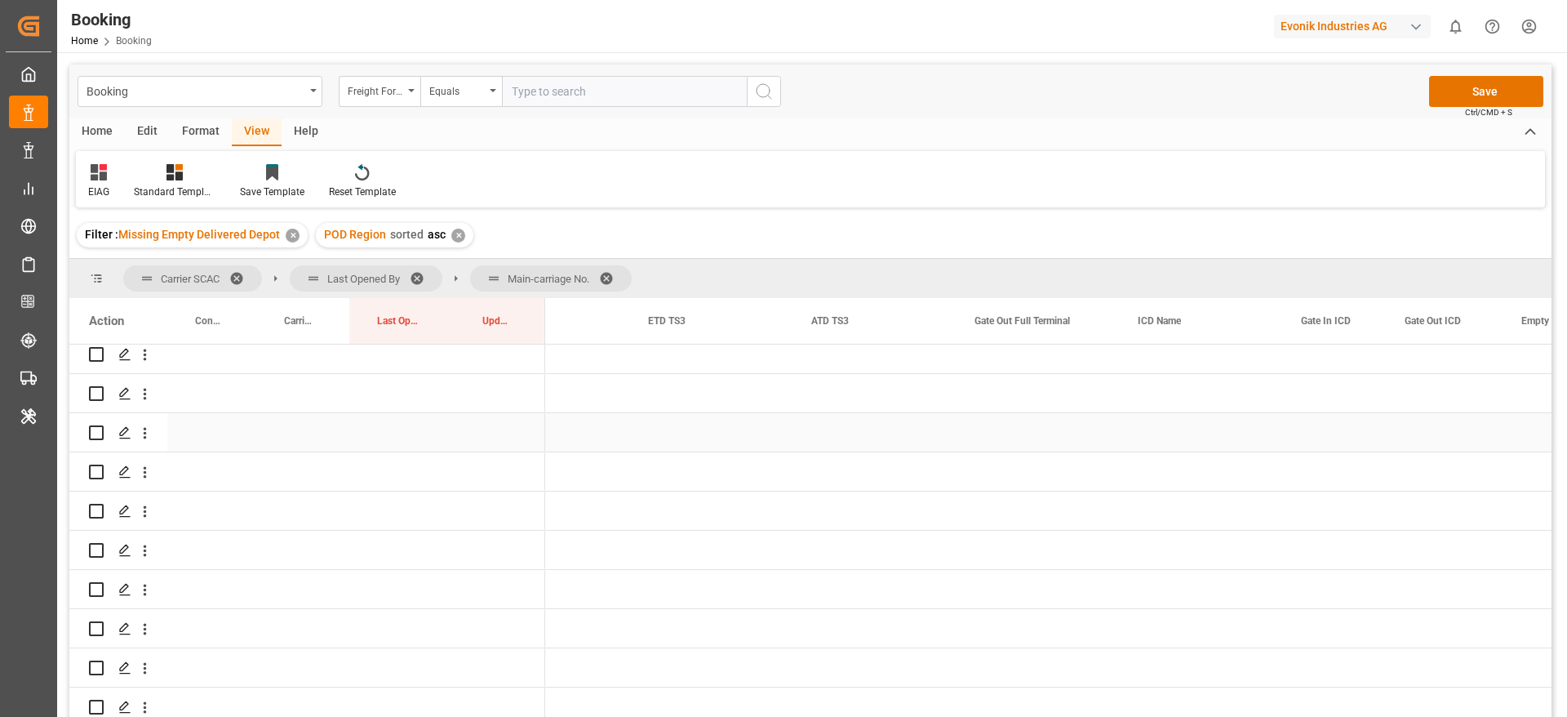
scroll to position [3756, 0]
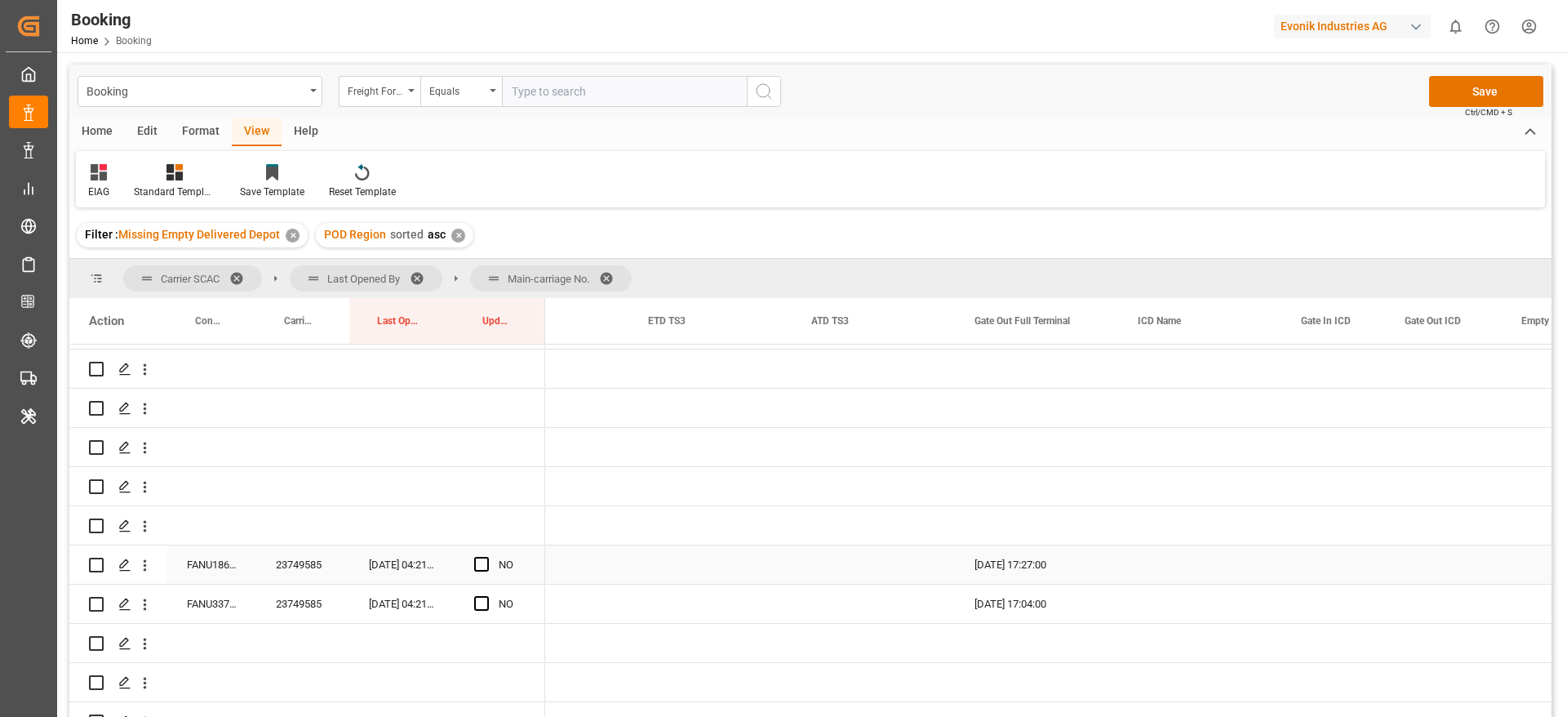
click at [281, 555] on div "23749585" at bounding box center [302, 564] width 93 height 38
click at [207, 567] on div "FANU1864518" at bounding box center [211, 564] width 89 height 38
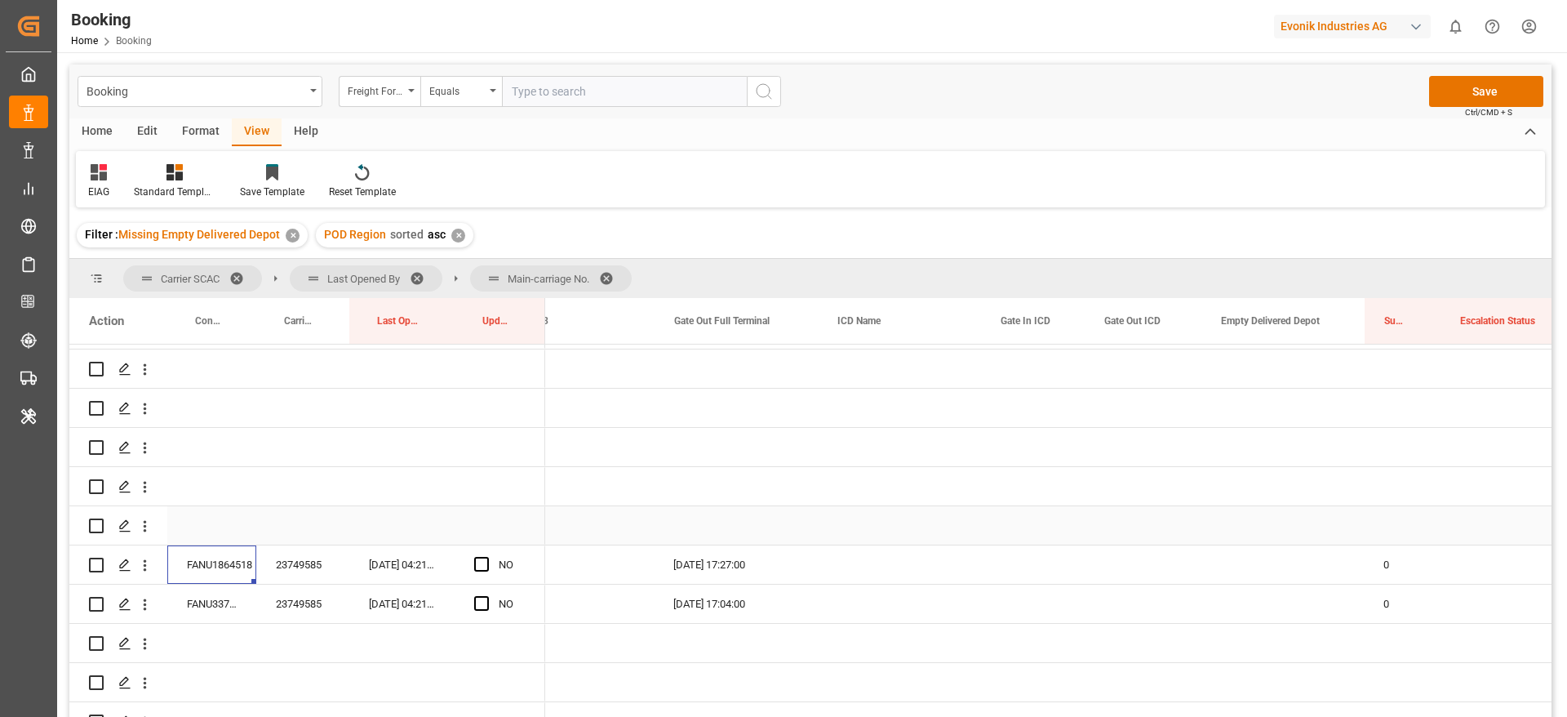
scroll to position [0, 3780]
click at [1278, 555] on div "Press SPACE to select this row." at bounding box center [1282, 564] width 163 height 38
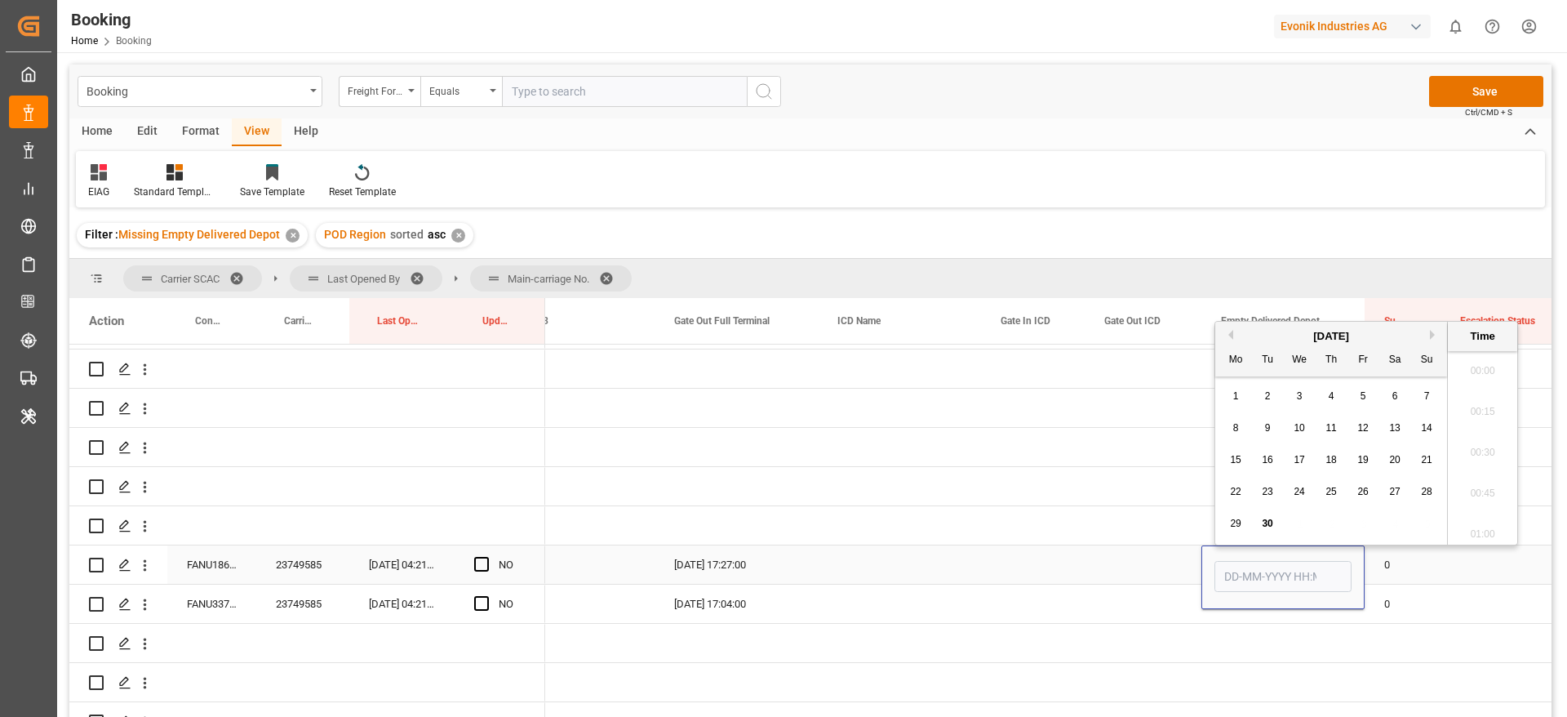
scroll to position [2781, 0]
click at [1267, 519] on span "30" at bounding box center [1267, 522] width 11 height 11
type input "[DATE] 00:00"
click at [1035, 572] on div "Press SPACE to select this row." at bounding box center [1033, 564] width 104 height 38
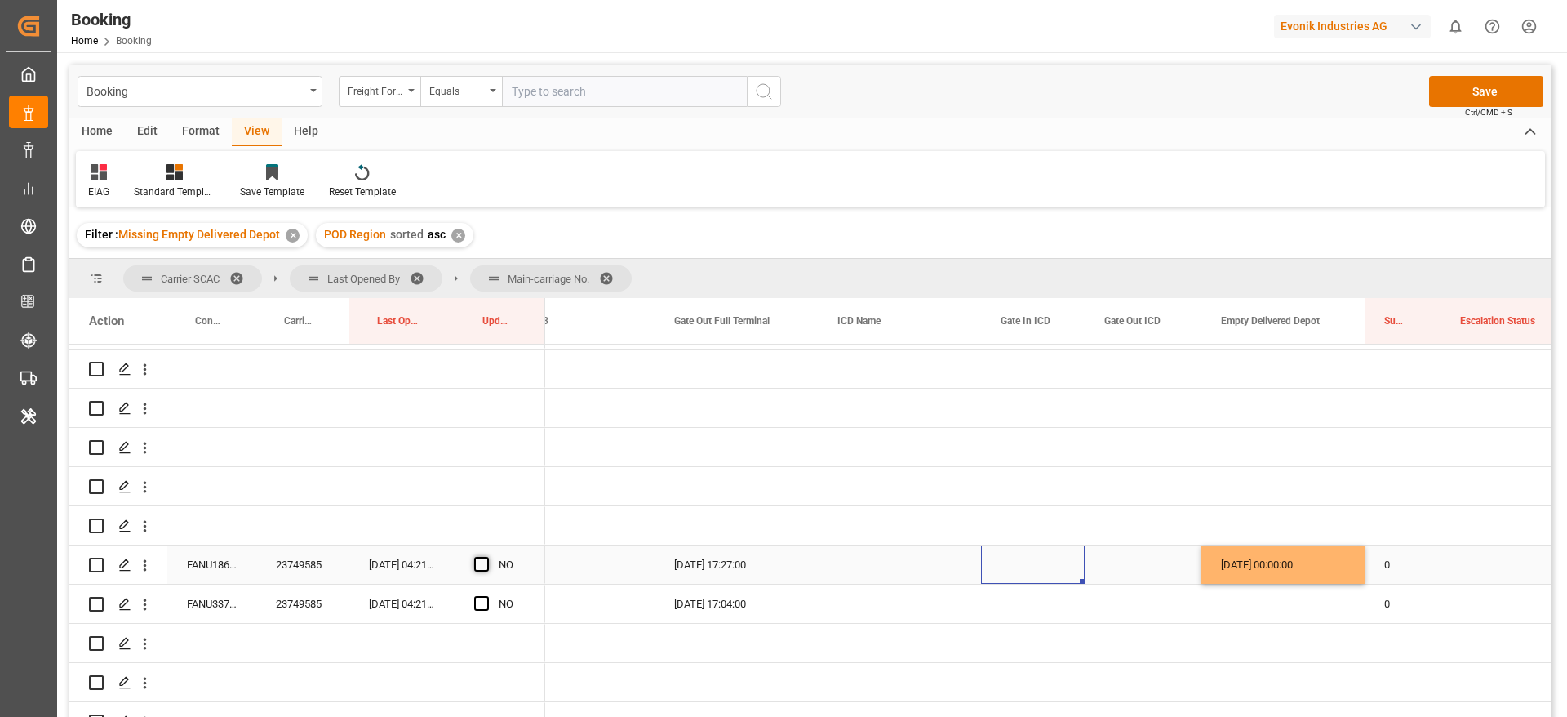
click at [484, 564] on span "Press SPACE to select this row." at bounding box center [481, 564] width 15 height 15
click at [486, 557] on input "Press SPACE to select this row." at bounding box center [486, 557] width 0 height 0
click at [227, 605] on div "FANU3374802" at bounding box center [211, 603] width 89 height 38
click at [1311, 566] on div "[DATE] 00:00:00" at bounding box center [1282, 564] width 163 height 38
drag, startPoint x: 1362, startPoint y: 580, endPoint x: 1361, endPoint y: 593, distance: 13.2
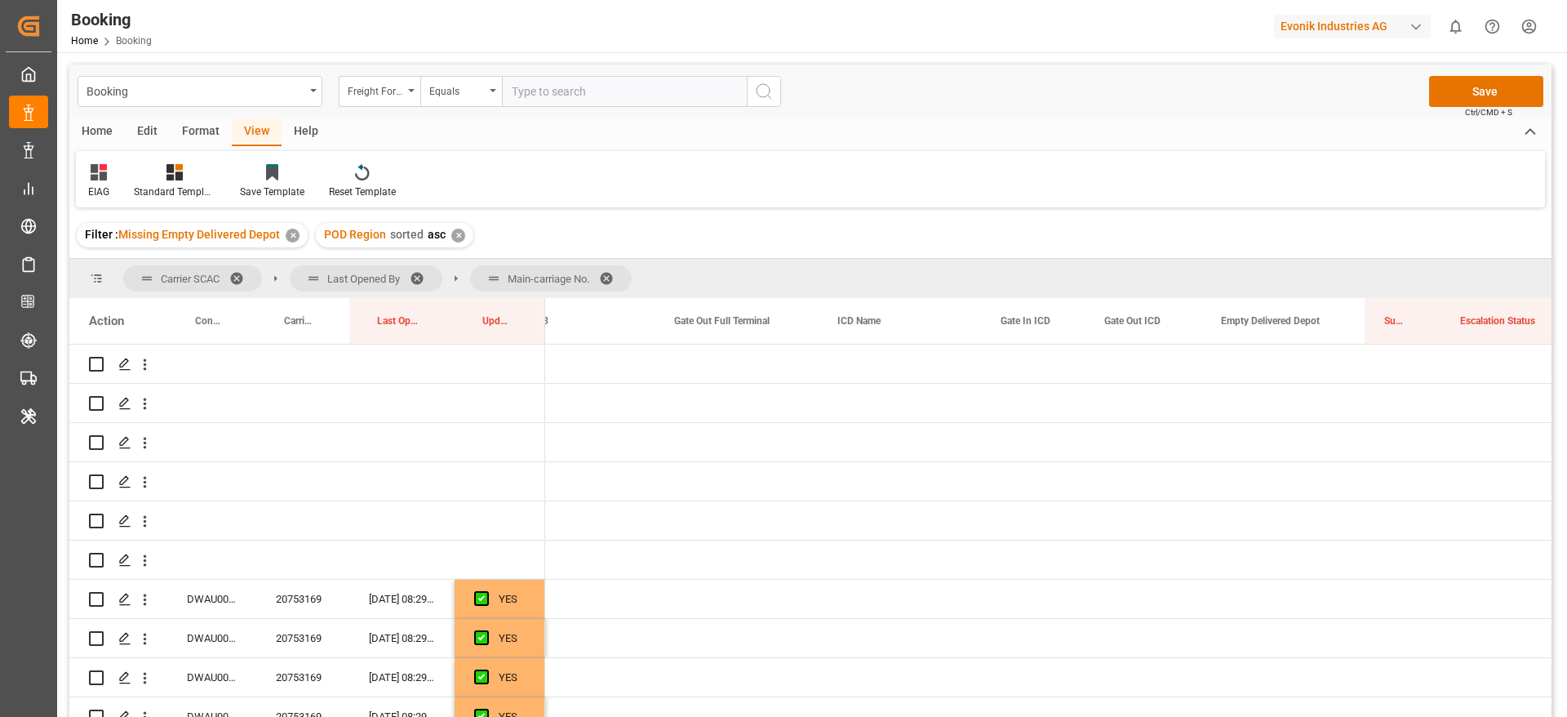
scroll to position [0, 3780]
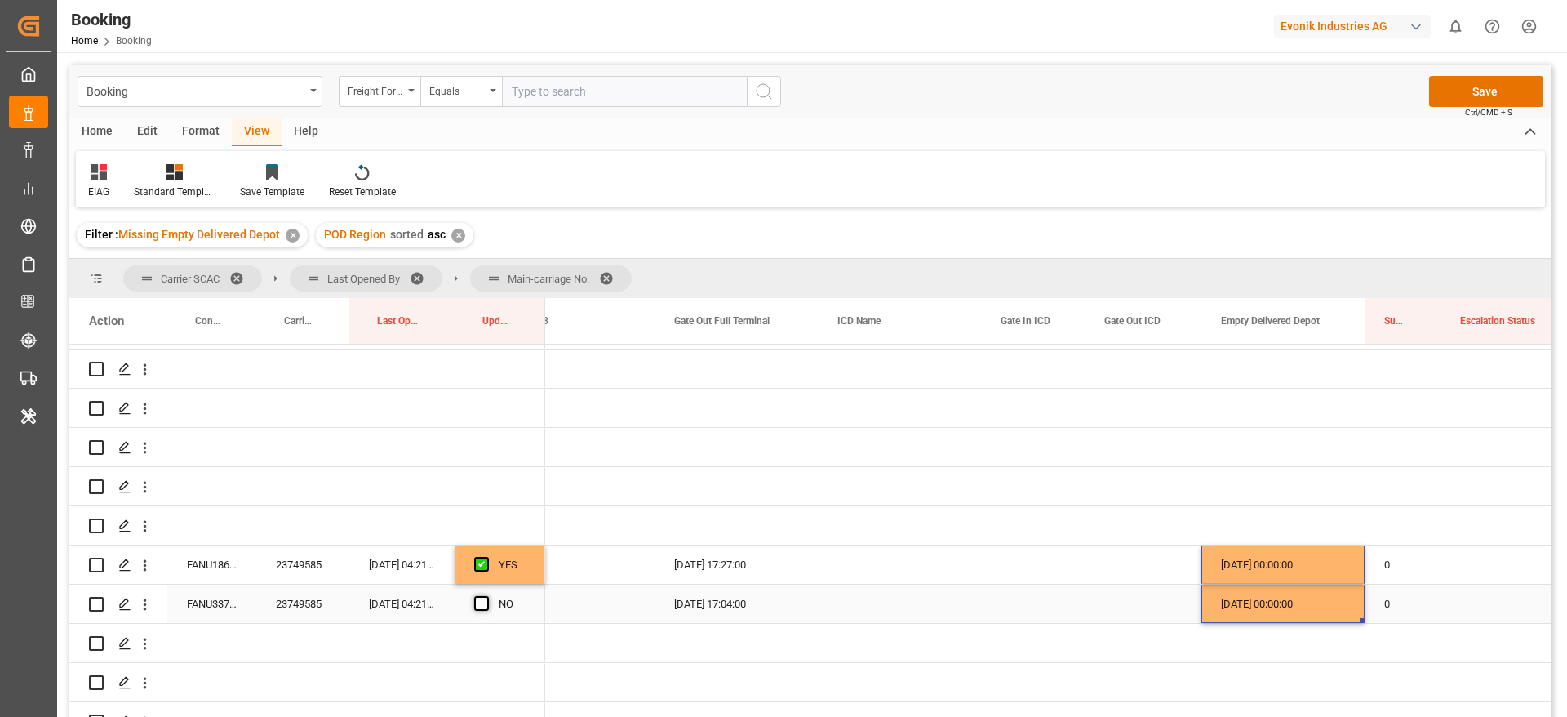
click at [480, 604] on span "Press SPACE to select this row." at bounding box center [481, 603] width 15 height 15
click at [486, 596] on input "Press SPACE to select this row." at bounding box center [486, 596] width 0 height 0
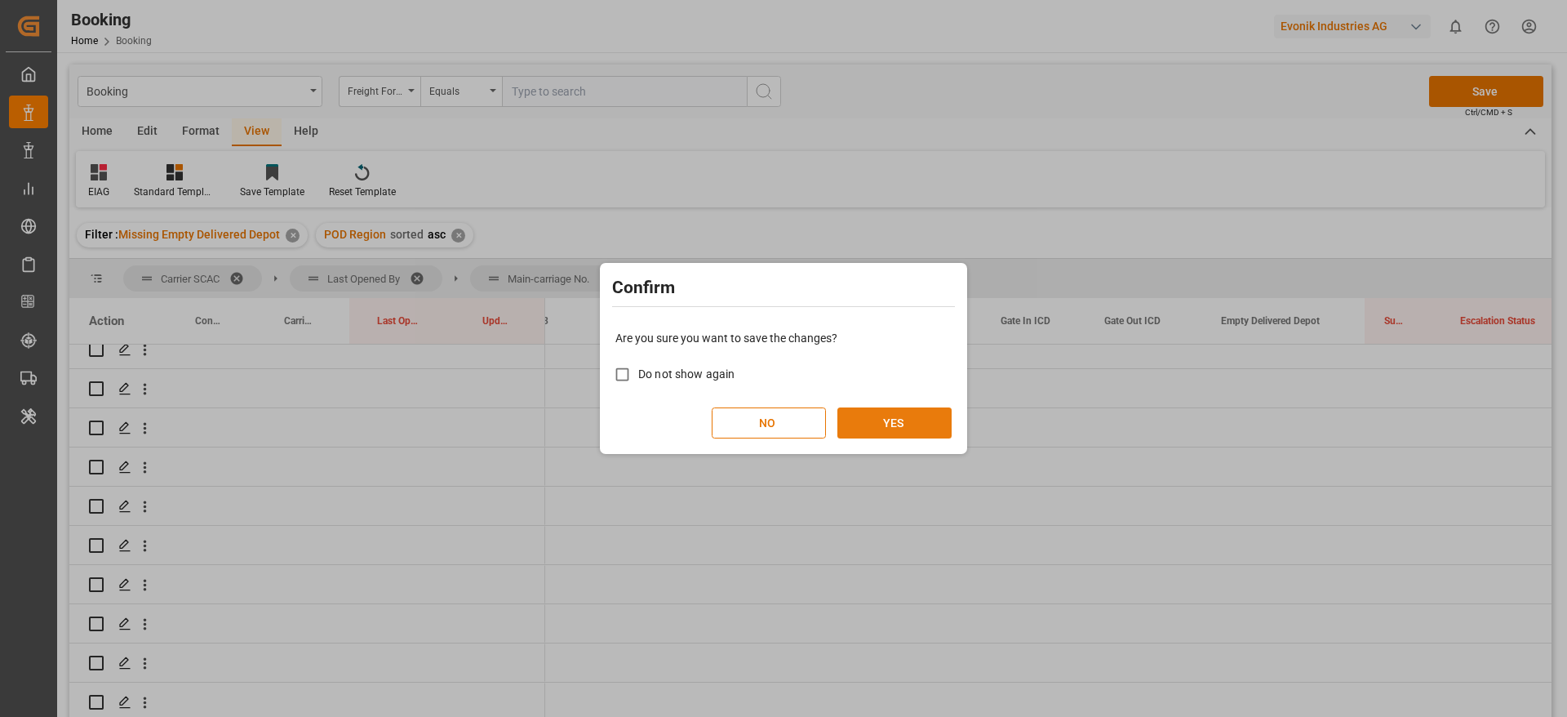
click at [930, 415] on button "YES" at bounding box center [894, 422] width 114 height 31
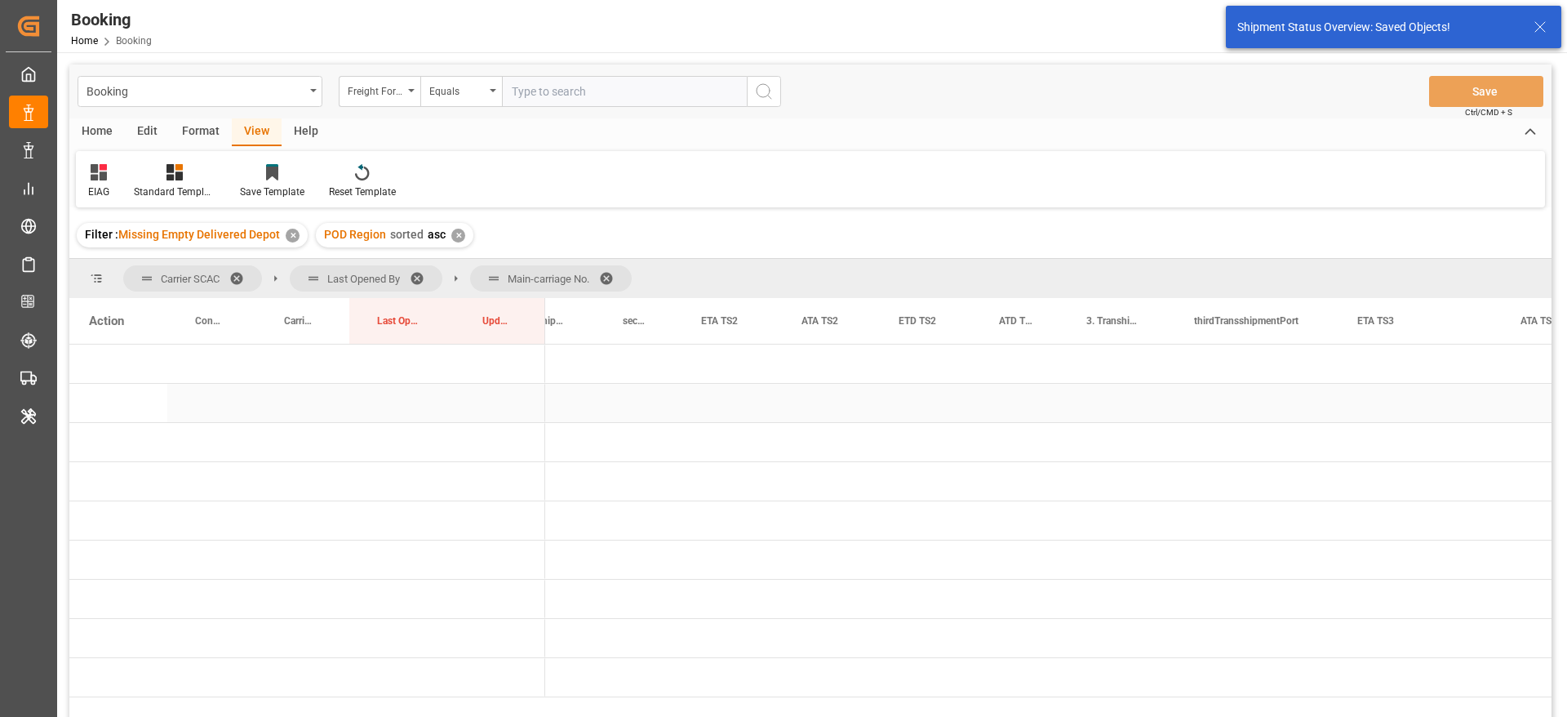
scroll to position [0, 0]
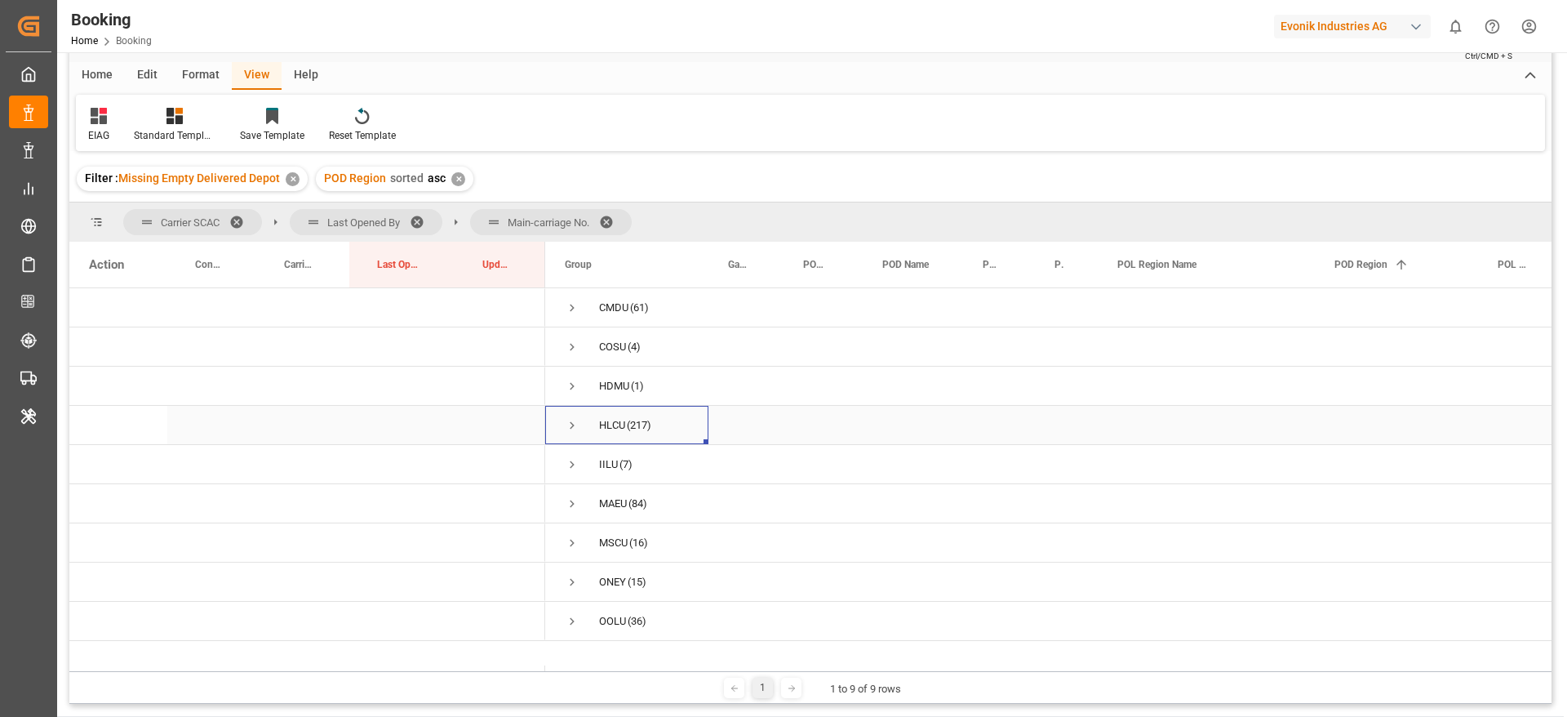
click at [576, 416] on span "Press SPACE to select this row." at bounding box center [572, 425] width 15 height 38
click at [616, 220] on span at bounding box center [612, 222] width 26 height 15
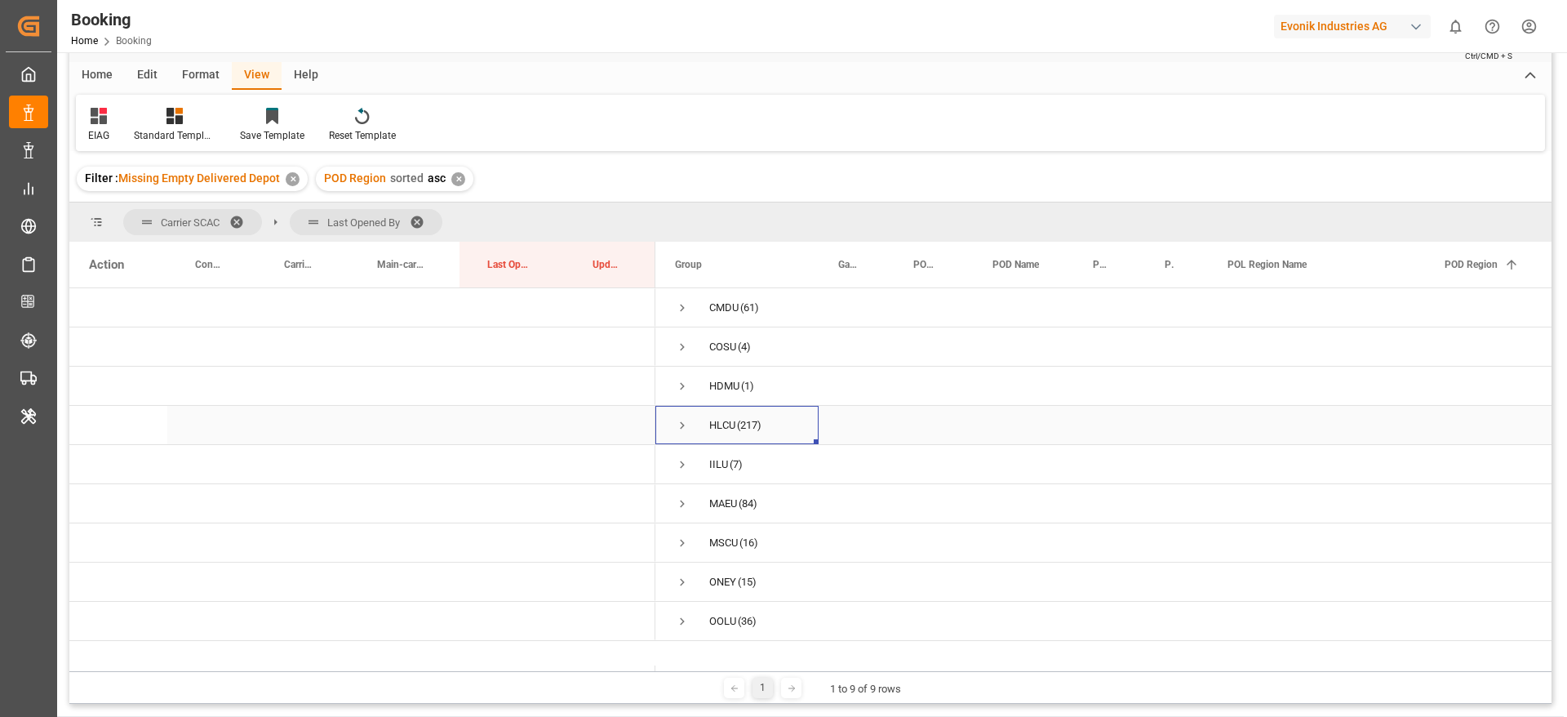
click at [684, 422] on span "Press SPACE to select this row." at bounding box center [682, 425] width 15 height 15
click at [722, 464] on span "Press SPACE to select this row." at bounding box center [716, 464] width 15 height 15
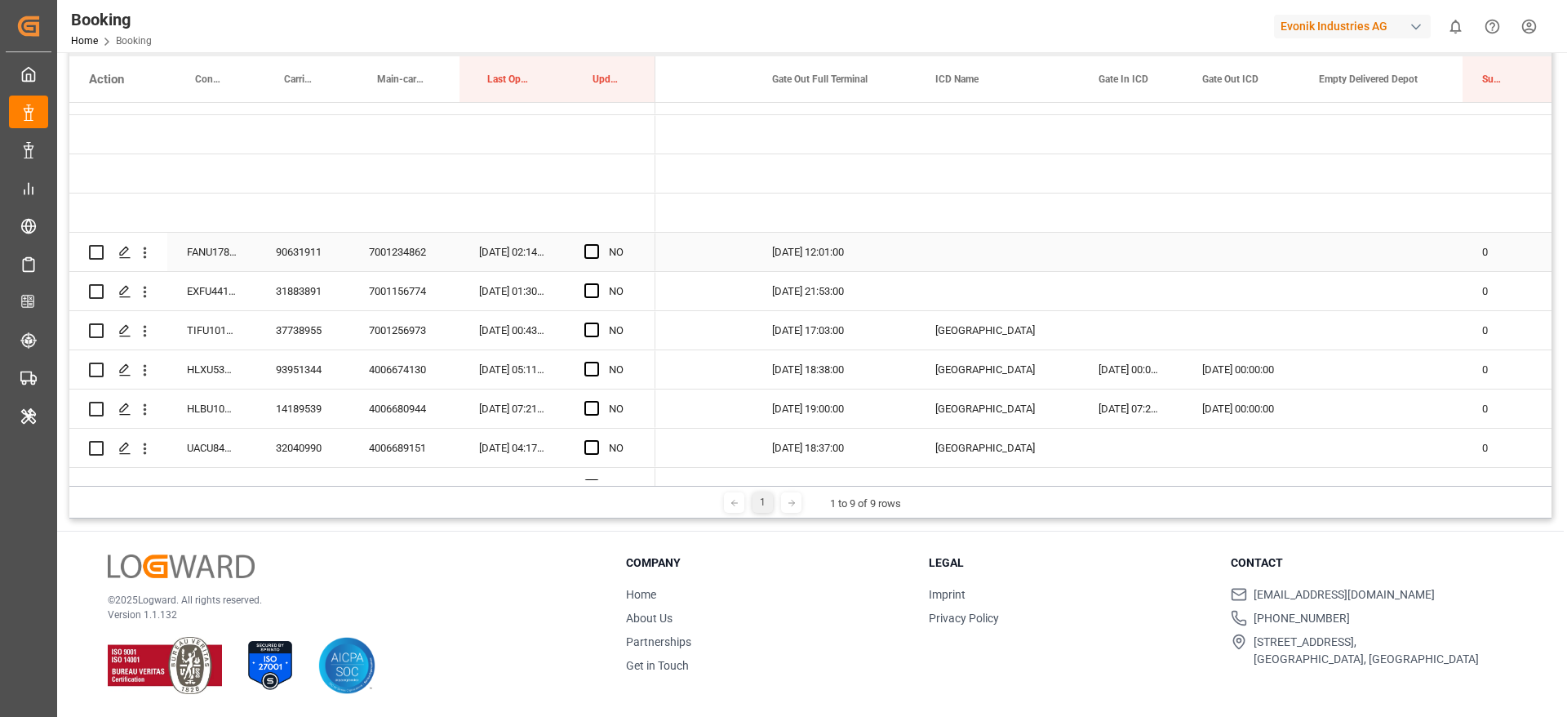
click at [300, 251] on div "90631911" at bounding box center [302, 252] width 93 height 38
click at [221, 257] on div "FANU1780166" at bounding box center [211, 252] width 89 height 38
click at [596, 252] on span "Press SPACE to select this row." at bounding box center [591, 251] width 15 height 15
click at [597, 244] on input "Press SPACE to select this row." at bounding box center [597, 244] width 0 height 0
click at [223, 291] on div "EXFU4412860" at bounding box center [211, 291] width 89 height 38
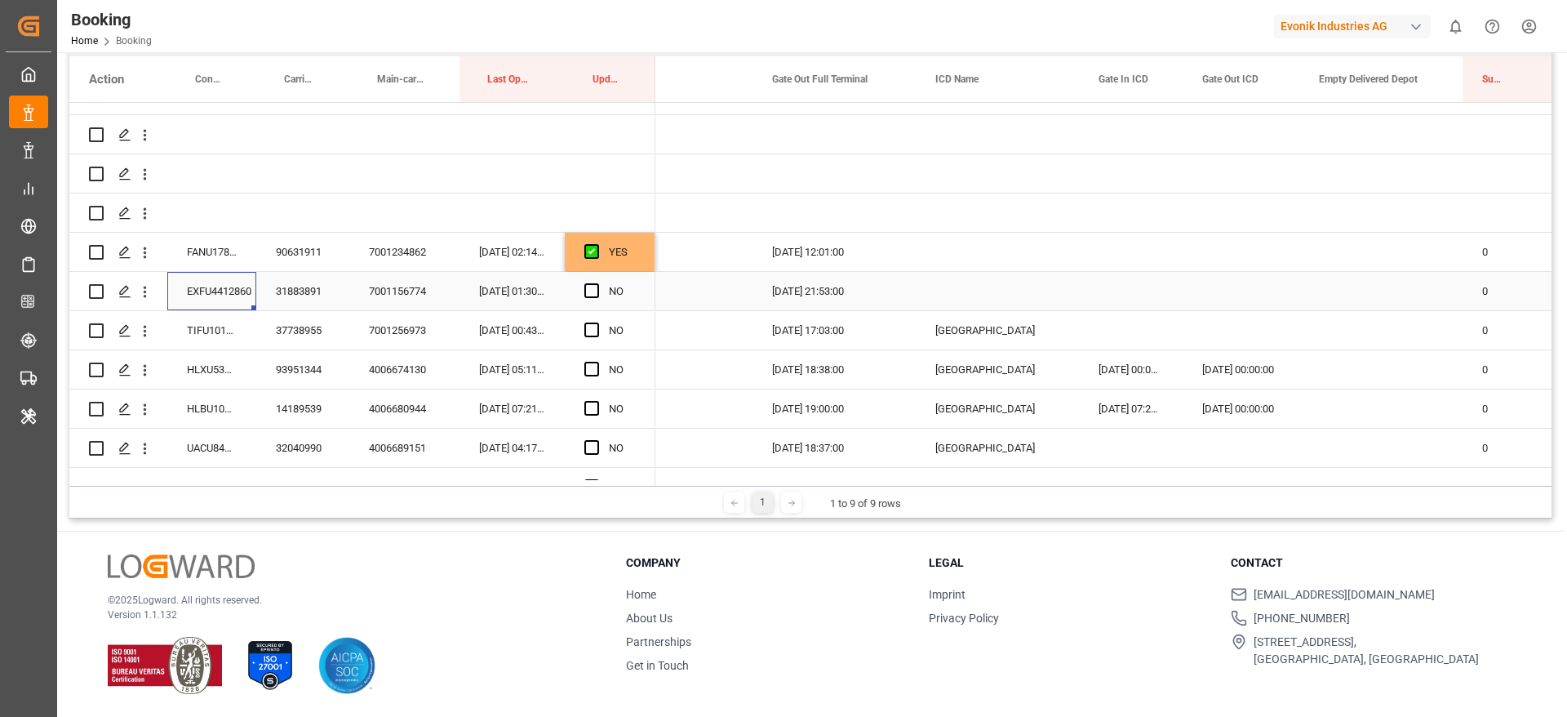
click at [309, 294] on div "31883891" at bounding box center [302, 291] width 93 height 38
click at [215, 295] on div "EXFU4412860" at bounding box center [211, 291] width 89 height 38
click at [589, 287] on span "Press SPACE to select this row." at bounding box center [591, 290] width 15 height 15
click at [597, 283] on input "Press SPACE to select this row." at bounding box center [597, 283] width 0 height 0
click at [308, 330] on div "37738955" at bounding box center [302, 330] width 93 height 38
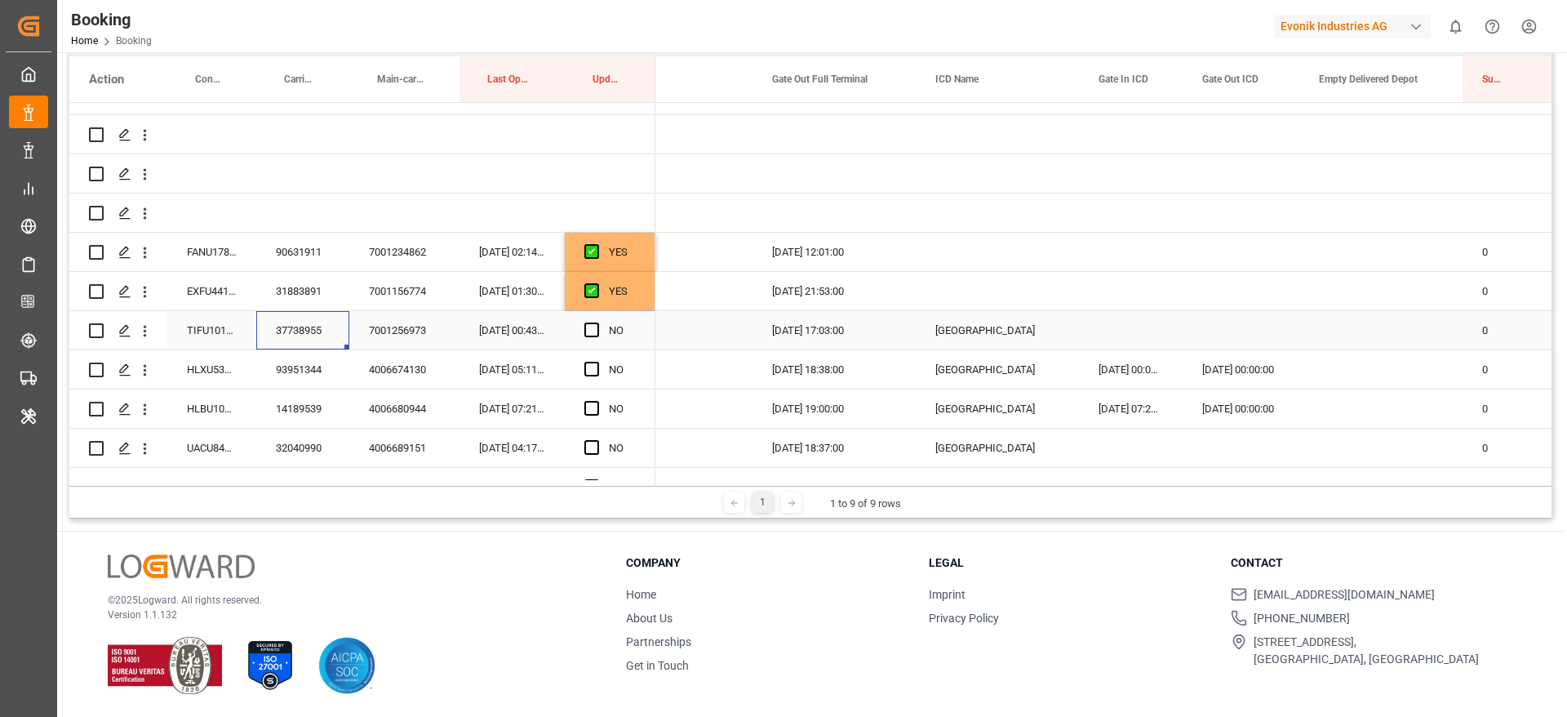
click at [592, 327] on span "Press SPACE to select this row." at bounding box center [591, 329] width 15 height 15
click at [597, 322] on input "Press SPACE to select this row." at bounding box center [597, 322] width 0 height 0
click at [320, 364] on div "93951344" at bounding box center [302, 369] width 93 height 38
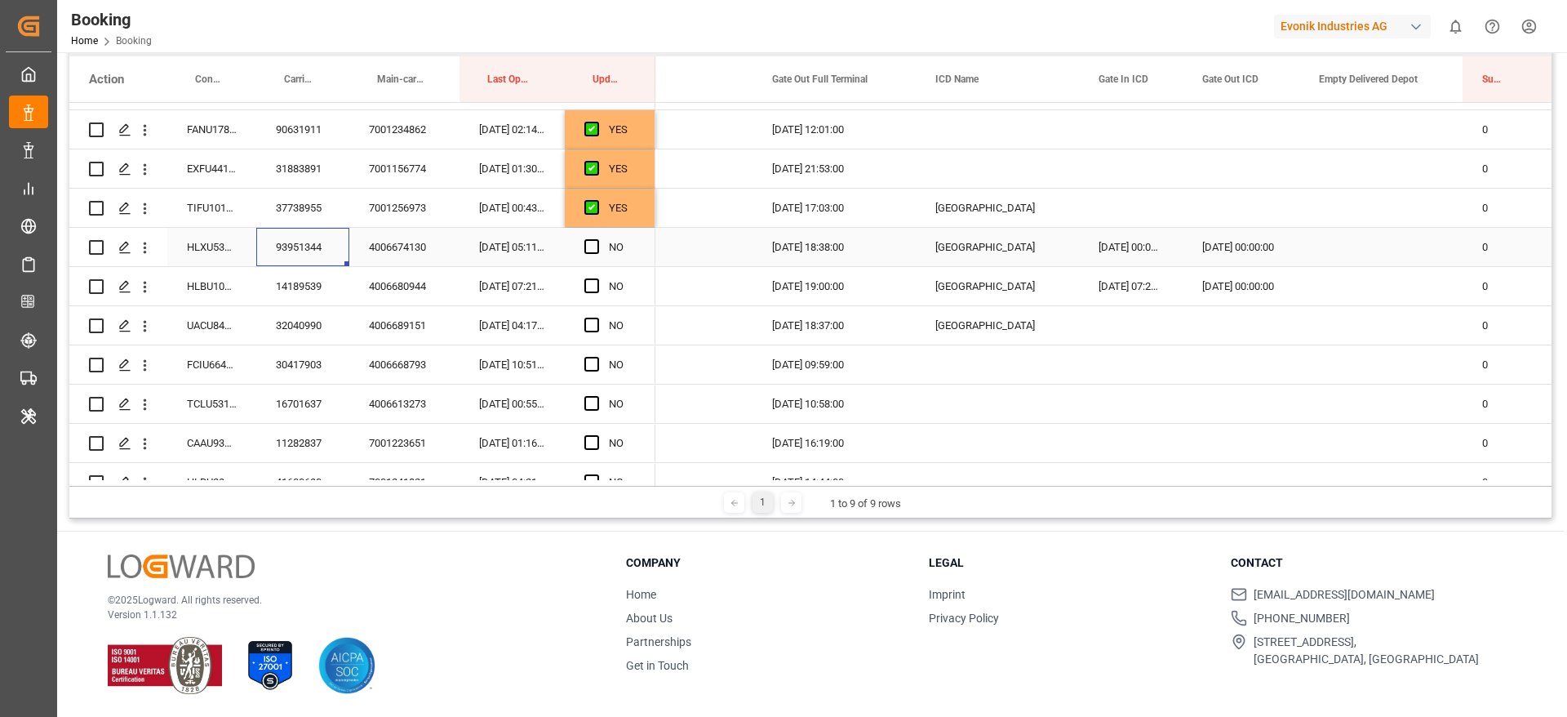
click at [290, 249] on div "93951344" at bounding box center [302, 247] width 93 height 38
click at [215, 247] on div "HLXU5398537" at bounding box center [211, 247] width 89 height 38
click at [590, 243] on span "Press SPACE to select this row." at bounding box center [591, 246] width 15 height 15
click at [597, 239] on input "Press SPACE to select this row." at bounding box center [597, 239] width 0 height 0
click at [297, 293] on div "14189539" at bounding box center [302, 286] width 93 height 38
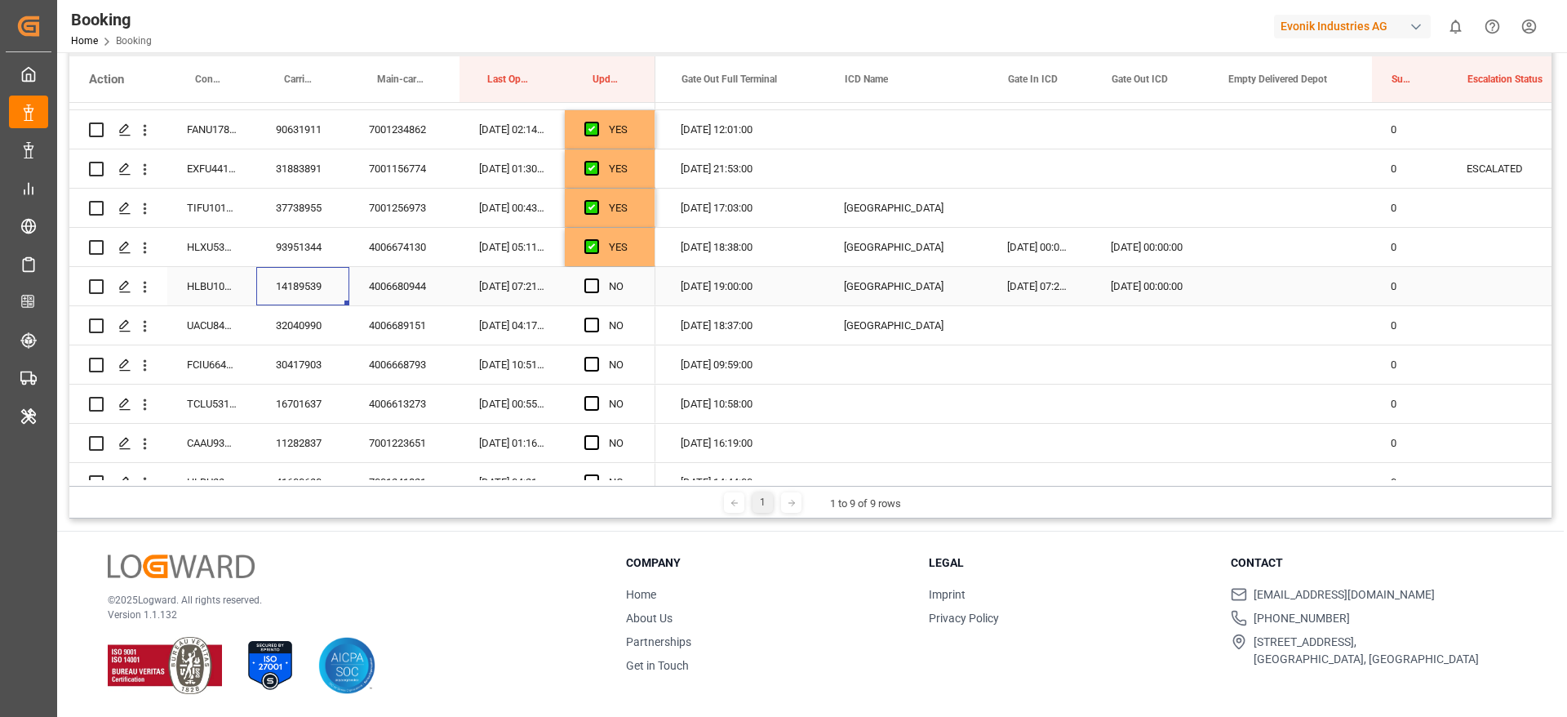
scroll to position [0, 3883]
click at [298, 286] on div "14189539" at bounding box center [302, 286] width 93 height 38
click at [1286, 278] on div "Press SPACE to select this row." at bounding box center [1290, 286] width 163 height 38
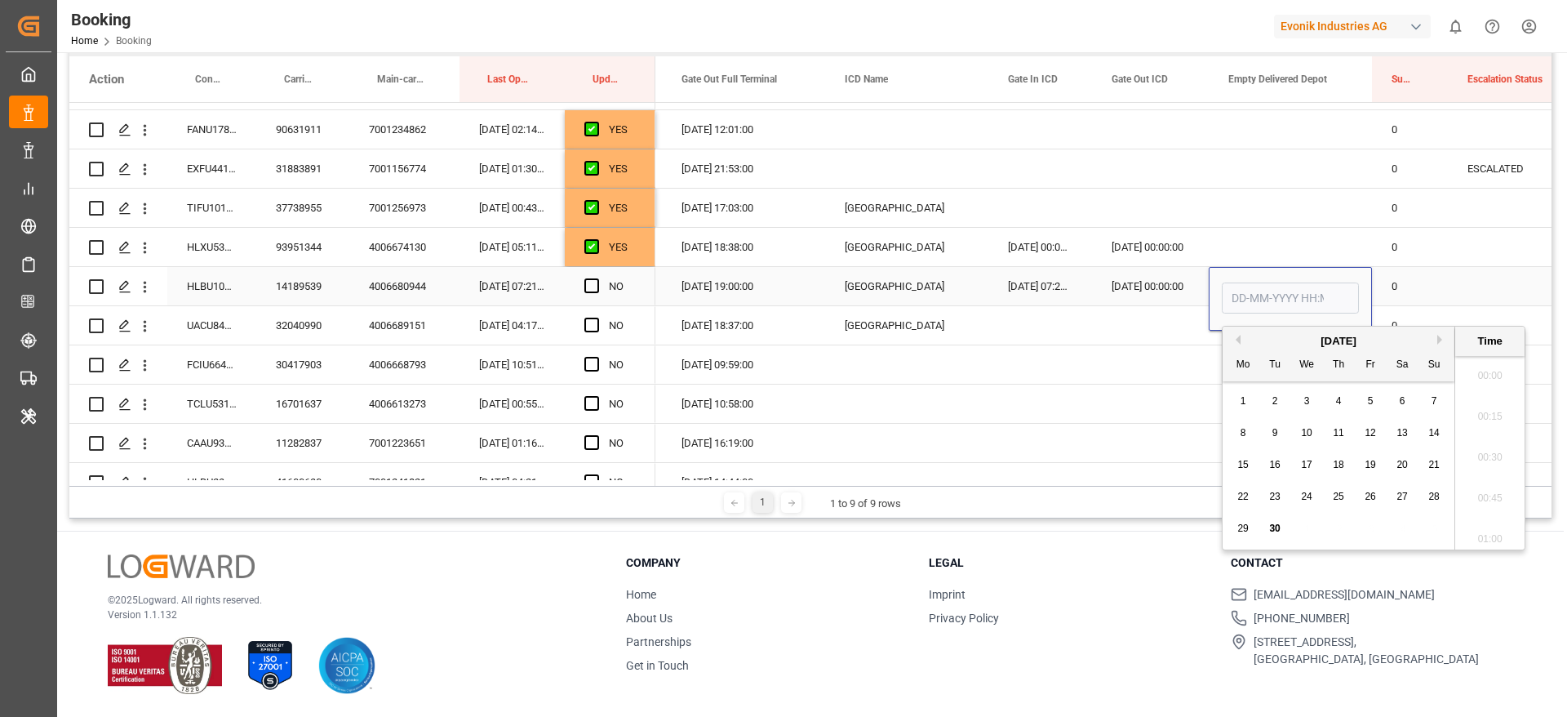
scroll to position [2781, 0]
click at [1375, 496] on span "26" at bounding box center [1370, 496] width 11 height 11
type input "26-09-2025 00:00"
click at [593, 286] on span "Press SPACE to select this row." at bounding box center [591, 285] width 15 height 15
click at [597, 278] on input "Press SPACE to select this row." at bounding box center [597, 278] width 0 height 0
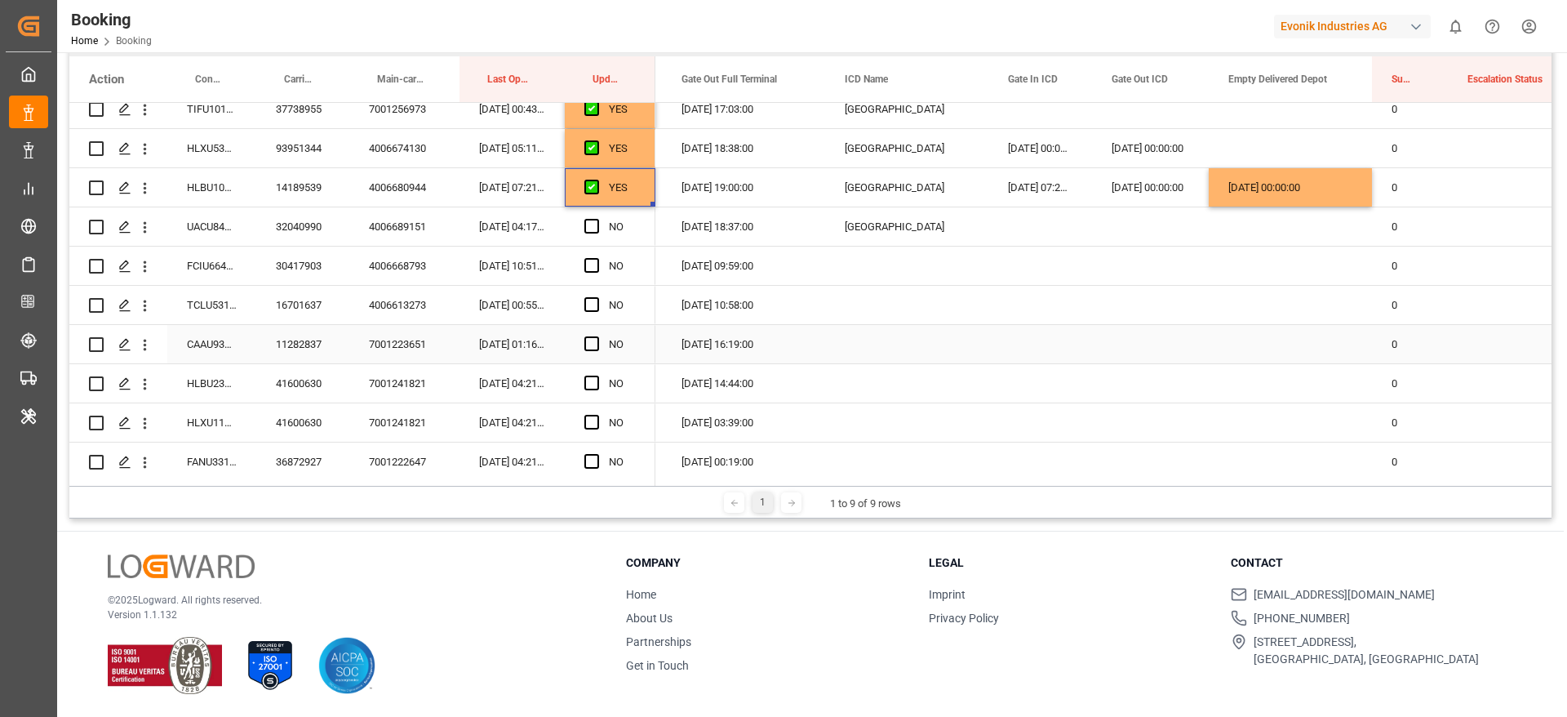
scroll to position [311, 0]
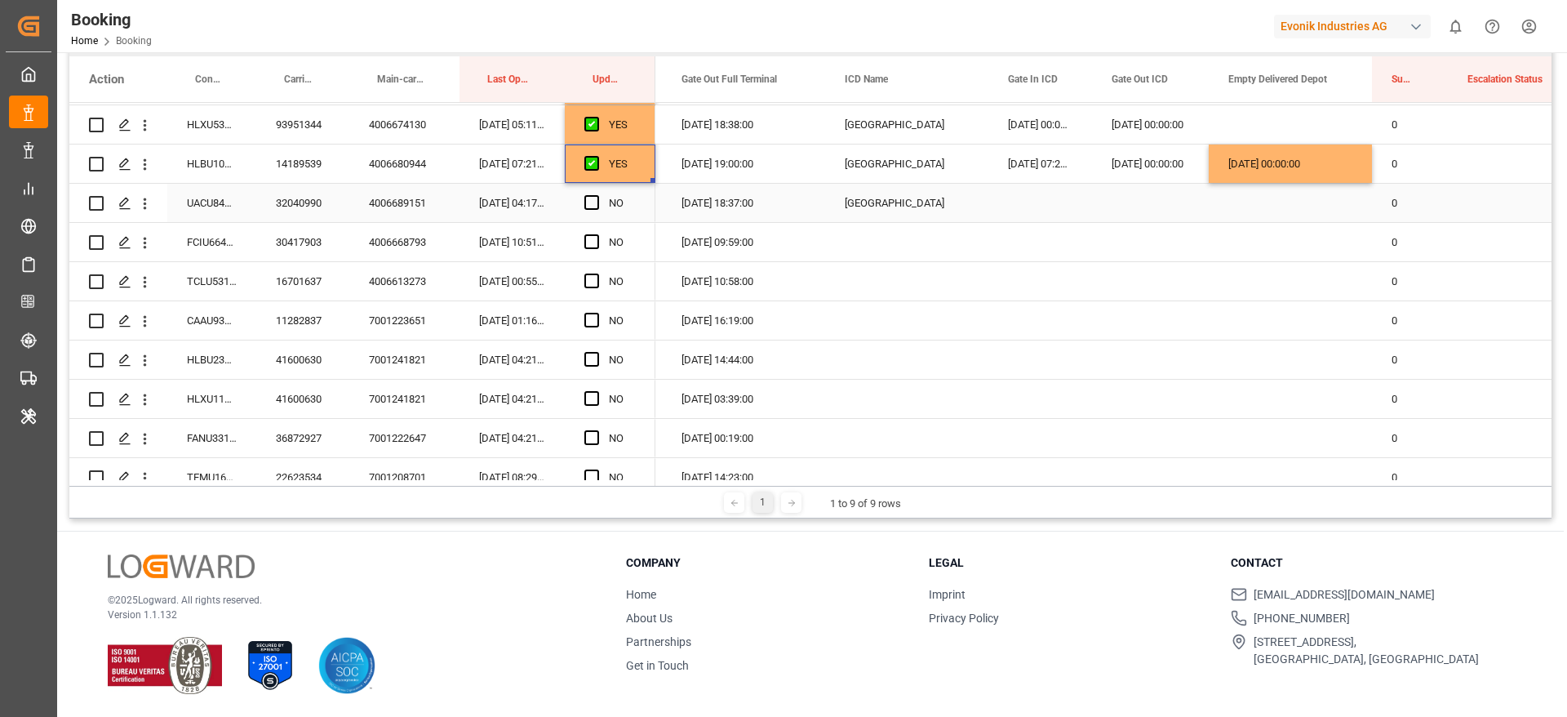
click at [301, 199] on div "32040990" at bounding box center [302, 203] width 93 height 38
click at [584, 199] on div "NO" at bounding box center [610, 203] width 91 height 38
click at [596, 201] on span "Press SPACE to select this row." at bounding box center [591, 202] width 15 height 15
click at [597, 195] on input "Press SPACE to select this row." at bounding box center [597, 195] width 0 height 0
click at [196, 242] on div "FCIU6642440" at bounding box center [211, 242] width 89 height 38
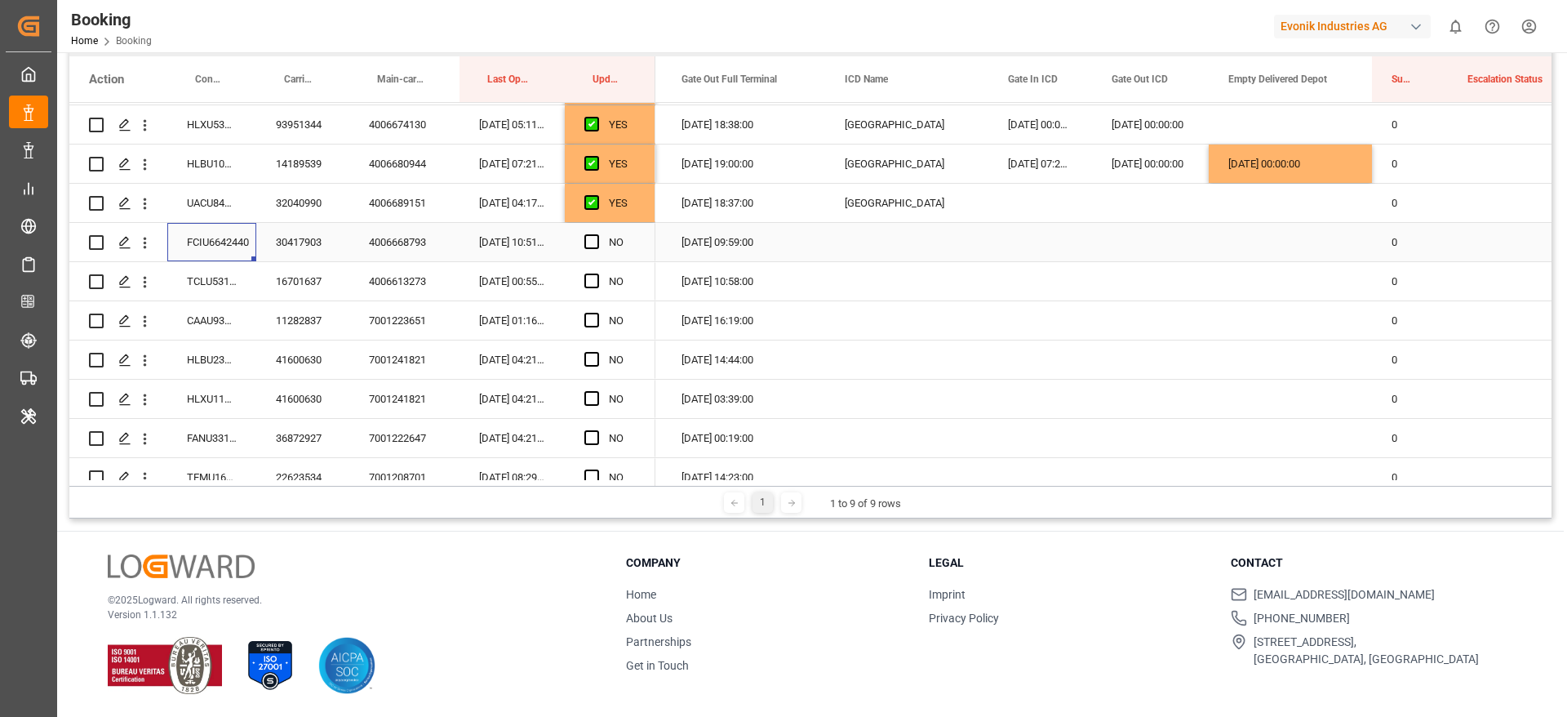
click at [592, 240] on span "Press SPACE to select this row." at bounding box center [591, 241] width 15 height 15
click at [597, 234] on input "Press SPACE to select this row." at bounding box center [597, 234] width 0 height 0
click at [189, 280] on div "TCLU5318688" at bounding box center [211, 281] width 89 height 38
click at [594, 279] on span "Press SPACE to select this row." at bounding box center [591, 280] width 15 height 15
click at [597, 273] on input "Press SPACE to select this row." at bounding box center [597, 273] width 0 height 0
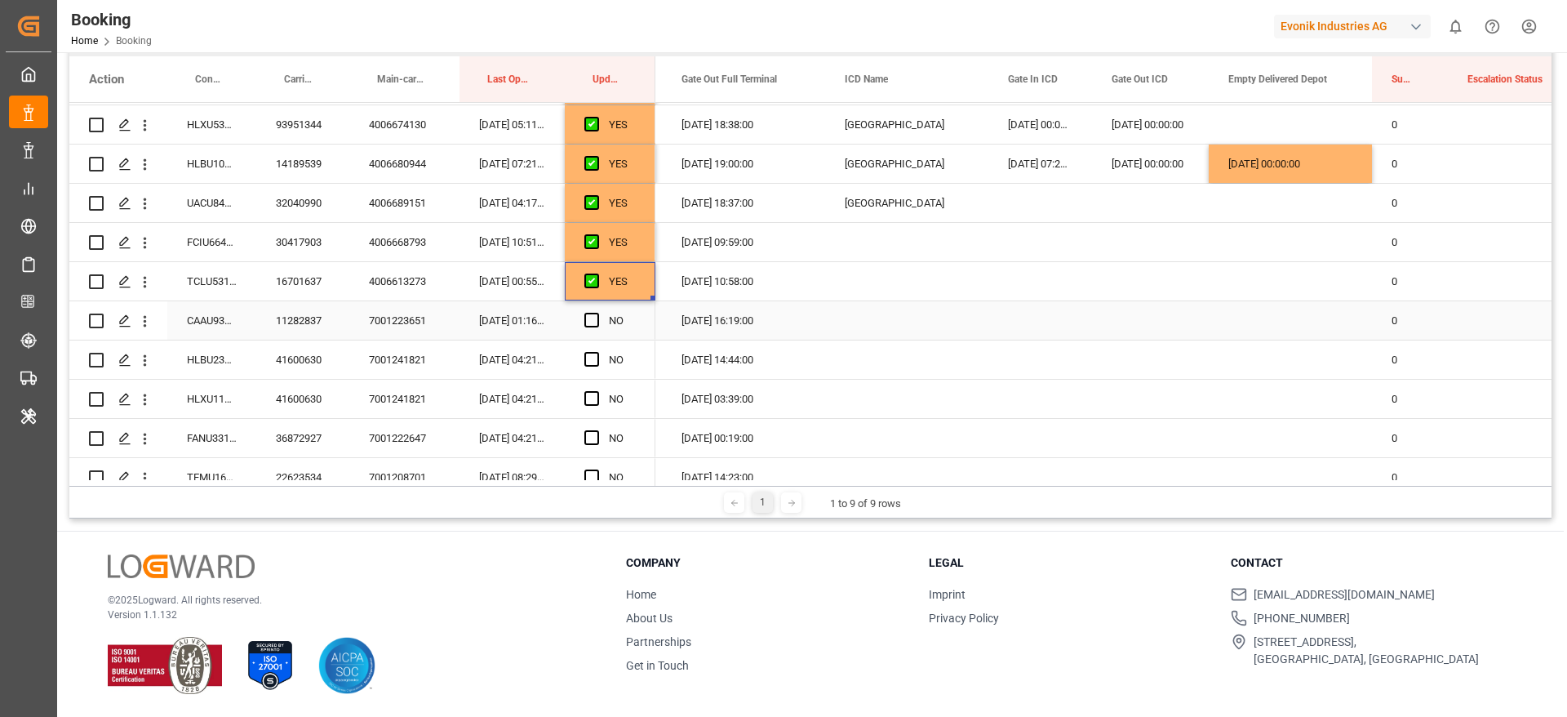
click at [216, 326] on div "CAAU9326445" at bounding box center [211, 320] width 89 height 38
click at [593, 322] on span "Press SPACE to select this row." at bounding box center [591, 320] width 15 height 15
click at [597, 313] on input "Press SPACE to select this row." at bounding box center [597, 313] width 0 height 0
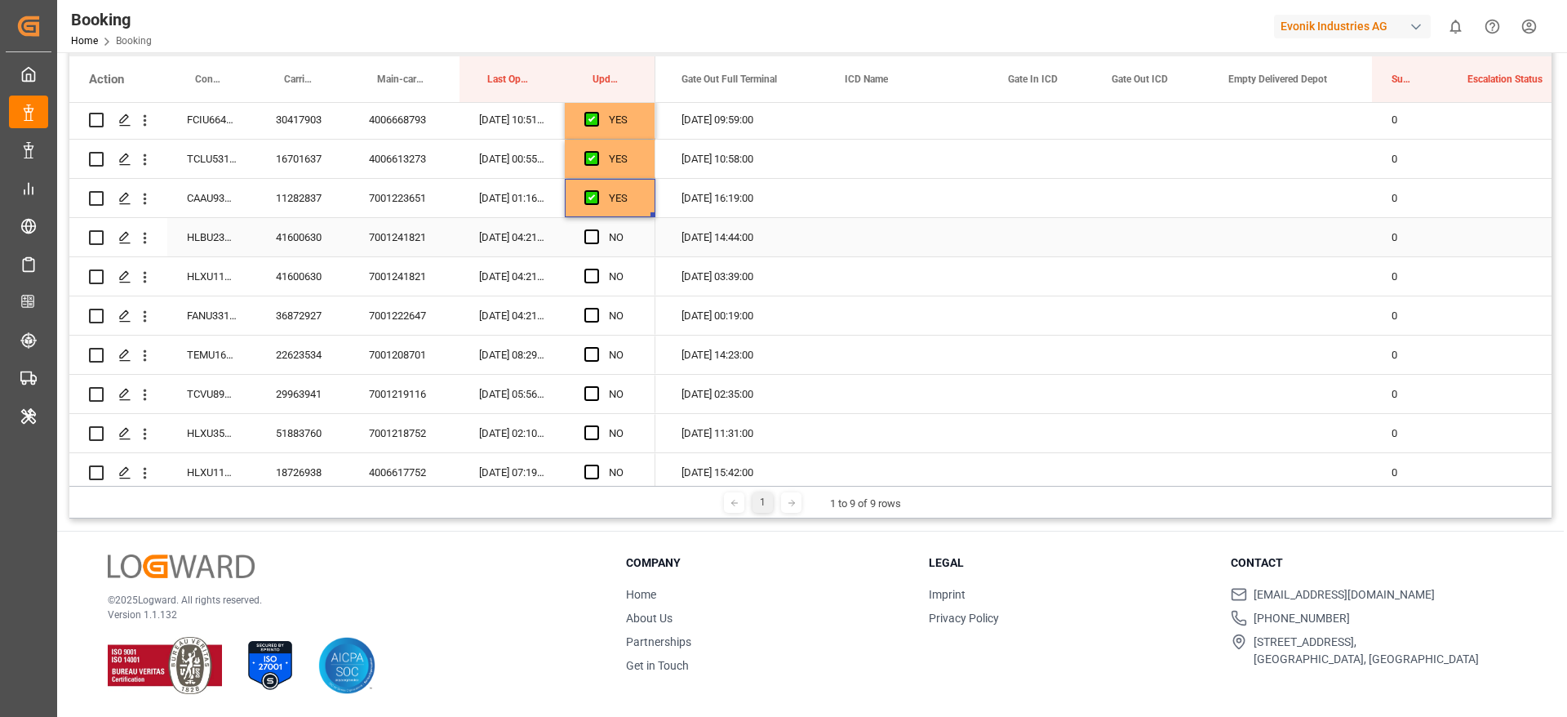
click at [226, 247] on div "HLBU2347689" at bounding box center [211, 237] width 89 height 38
click at [593, 237] on span "Press SPACE to select this row." at bounding box center [591, 236] width 15 height 15
click at [597, 229] on input "Press SPACE to select this row." at bounding box center [597, 229] width 0 height 0
click at [209, 278] on div "HLXU1159508" at bounding box center [211, 276] width 89 height 38
click at [589, 275] on span "Press SPACE to select this row." at bounding box center [591, 276] width 15 height 15
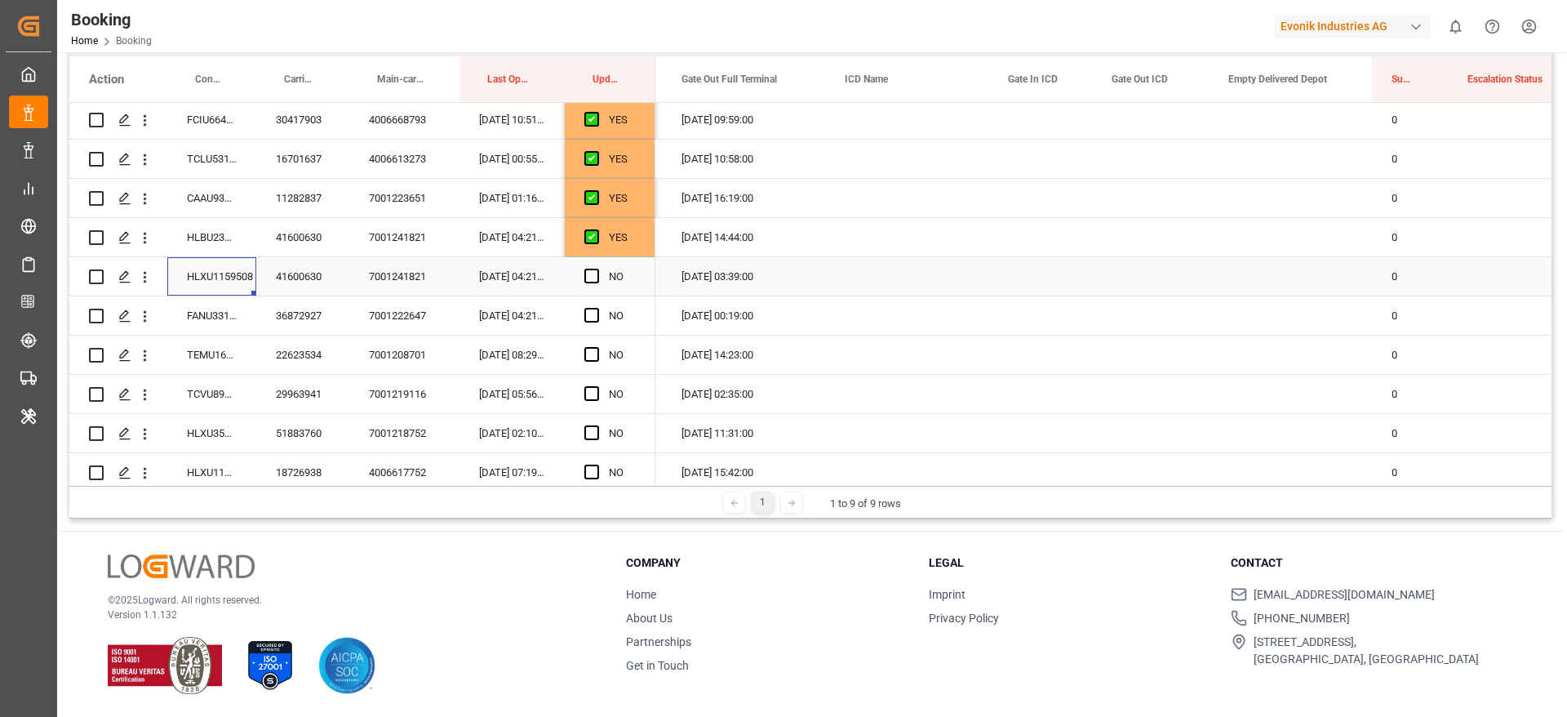
click at [597, 269] on input "Press SPACE to select this row." at bounding box center [597, 269] width 0 height 0
click at [221, 323] on div "FANU3312821" at bounding box center [211, 315] width 89 height 38
click at [1264, 308] on div "Press SPACE to select this row." at bounding box center [1290, 315] width 163 height 38
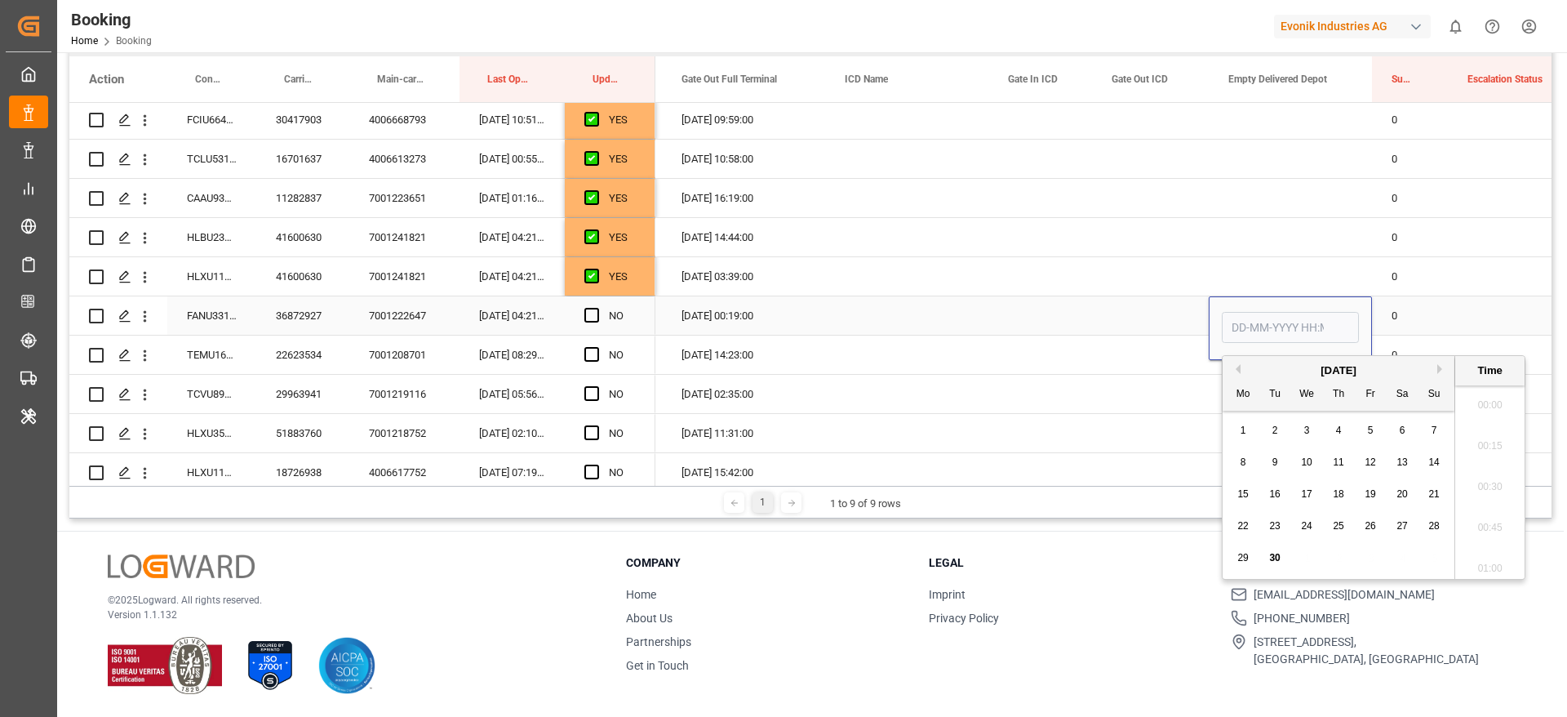
scroll to position [2781, 0]
click at [1279, 557] on span "30" at bounding box center [1274, 557] width 11 height 11
type input "[DATE] 00:00"
click at [599, 315] on div "Press SPACE to select this row." at bounding box center [596, 316] width 24 height 38
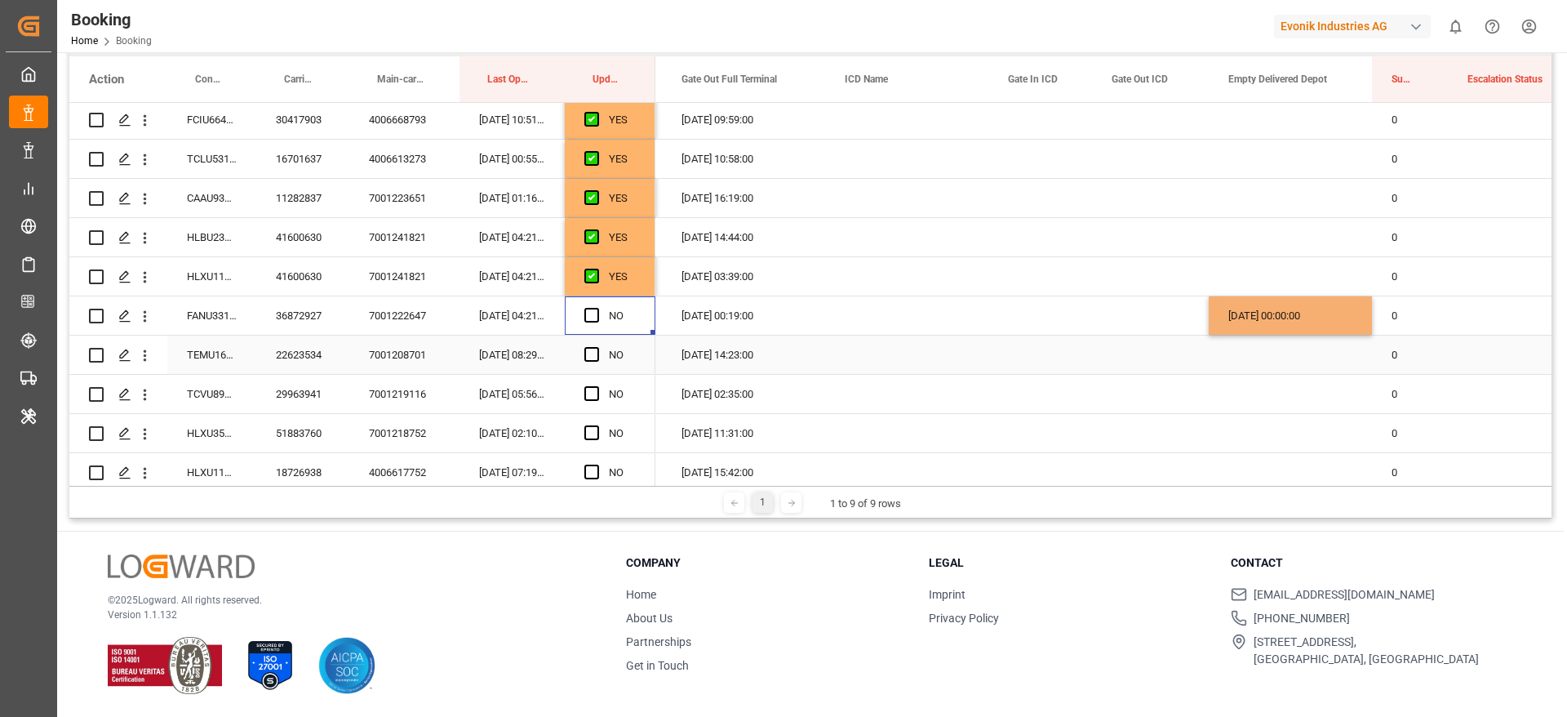
scroll to position [556, 0]
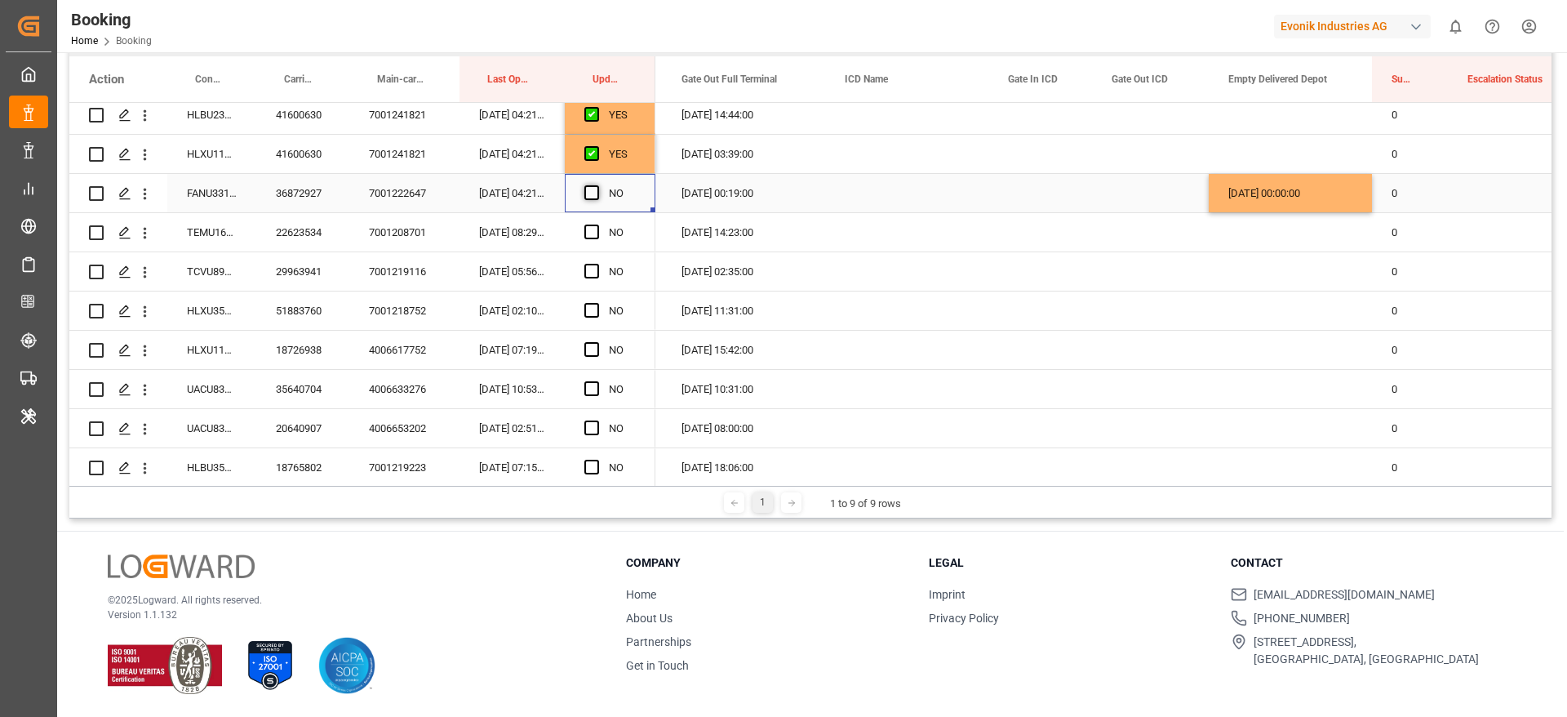
click at [595, 190] on span "Press SPACE to select this row." at bounding box center [591, 192] width 15 height 15
click at [597, 185] on input "Press SPACE to select this row." at bounding box center [597, 185] width 0 height 0
click at [210, 233] on div "TEMU1601594" at bounding box center [211, 232] width 89 height 38
click at [590, 233] on span "Press SPACE to select this row." at bounding box center [591, 231] width 15 height 15
click at [597, 224] on input "Press SPACE to select this row." at bounding box center [597, 224] width 0 height 0
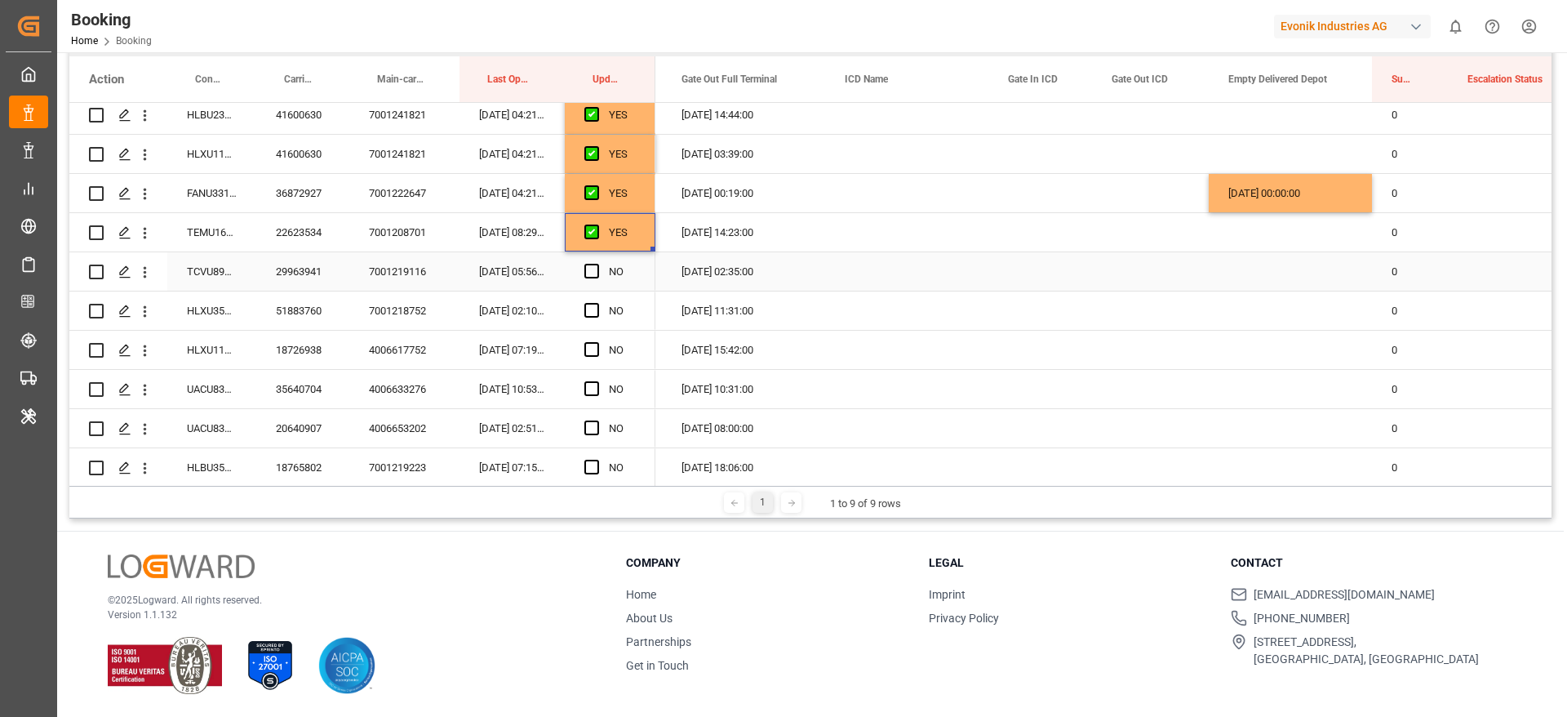
click at [229, 281] on div "TCVU8911589" at bounding box center [211, 271] width 89 height 38
click at [591, 272] on span "Press SPACE to select this row." at bounding box center [591, 271] width 15 height 15
click at [597, 264] on input "Press SPACE to select this row." at bounding box center [597, 264] width 0 height 0
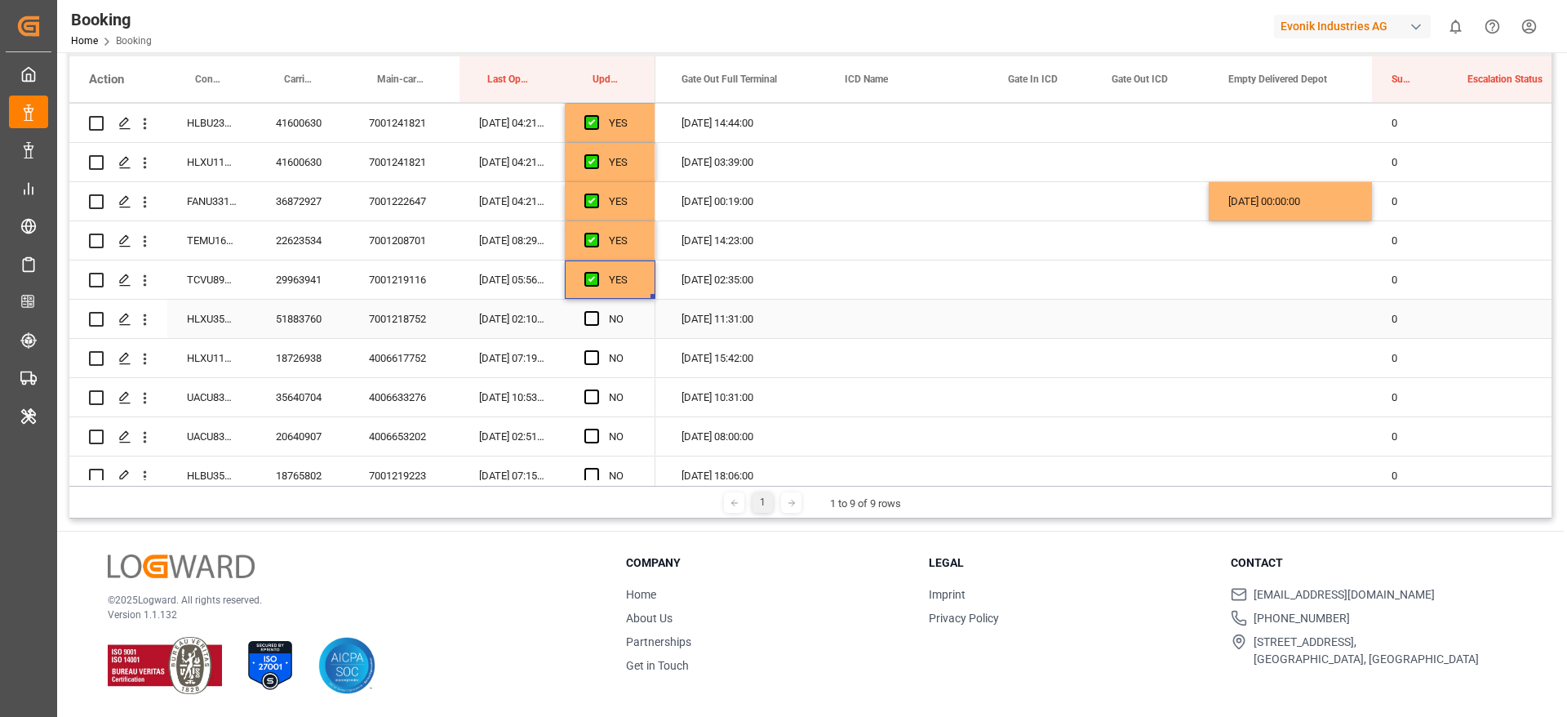
scroll to position [550, 0]
click at [592, 271] on span "Press SPACE to select this row." at bounding box center [591, 276] width 15 height 15
click at [597, 269] on input "Press SPACE to select this row." at bounding box center [597, 269] width 0 height 0
drag, startPoint x: 594, startPoint y: 272, endPoint x: 997, endPoint y: 372, distance: 414.7
click at [595, 272] on span "Press SPACE to select this row." at bounding box center [591, 276] width 15 height 15
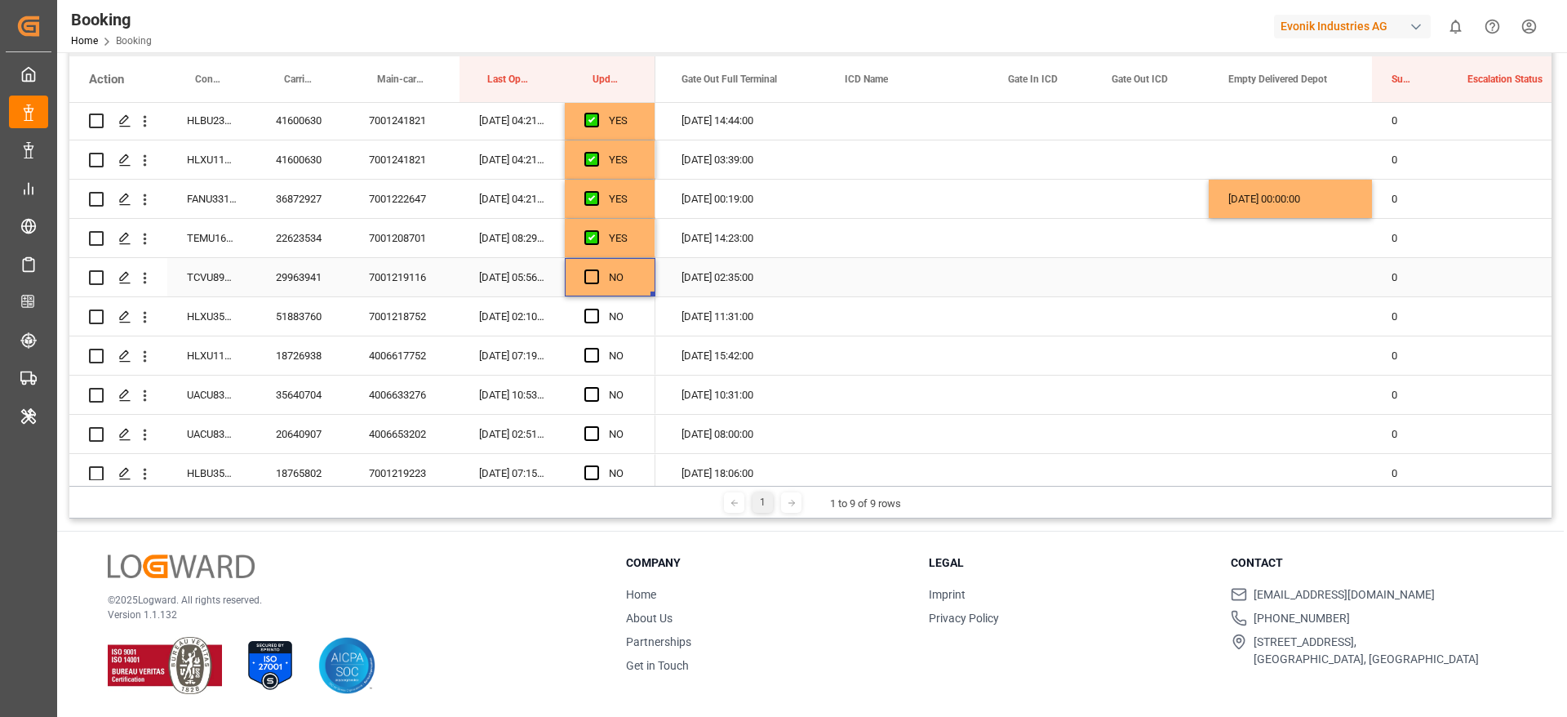
click at [597, 269] on input "Press SPACE to select this row." at bounding box center [597, 269] width 0 height 0
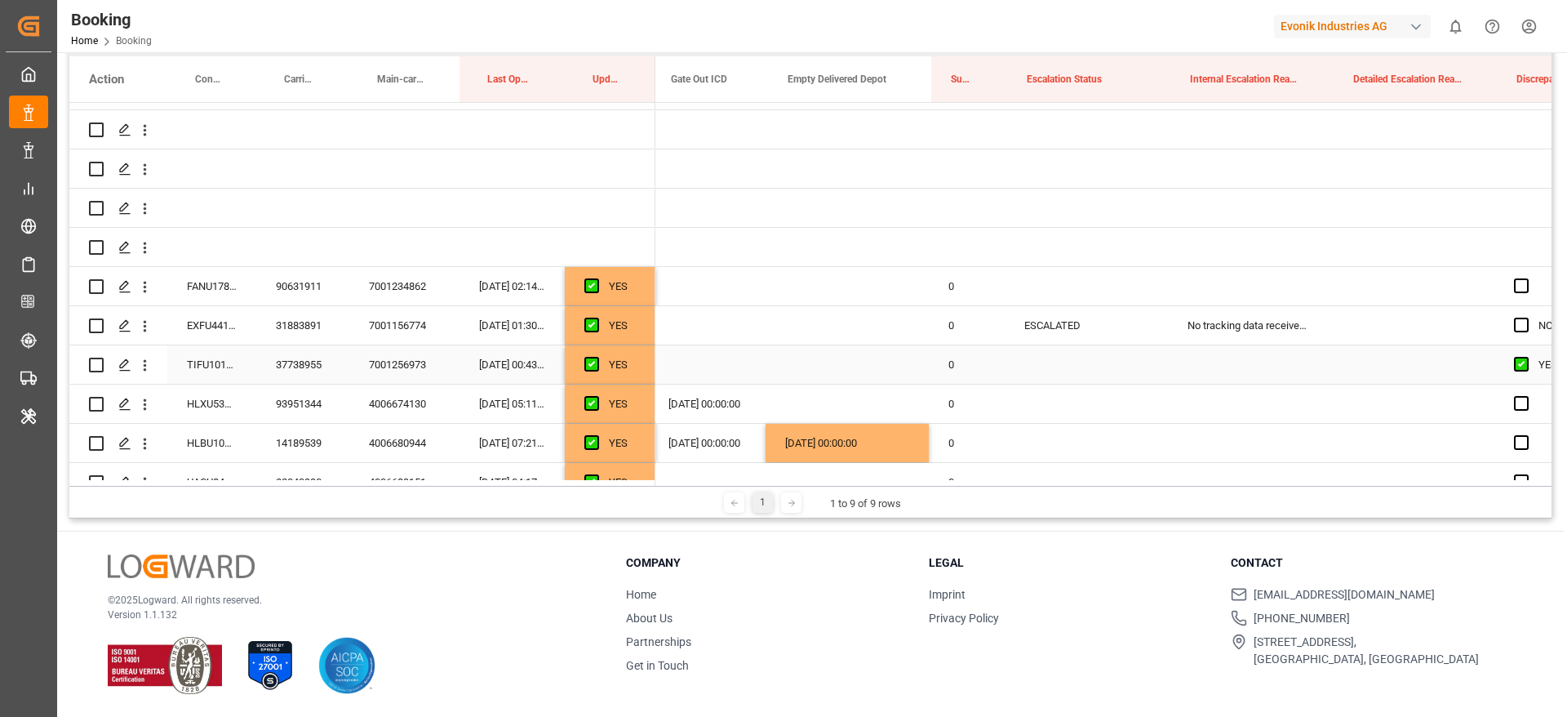
scroll to position [0, 4324]
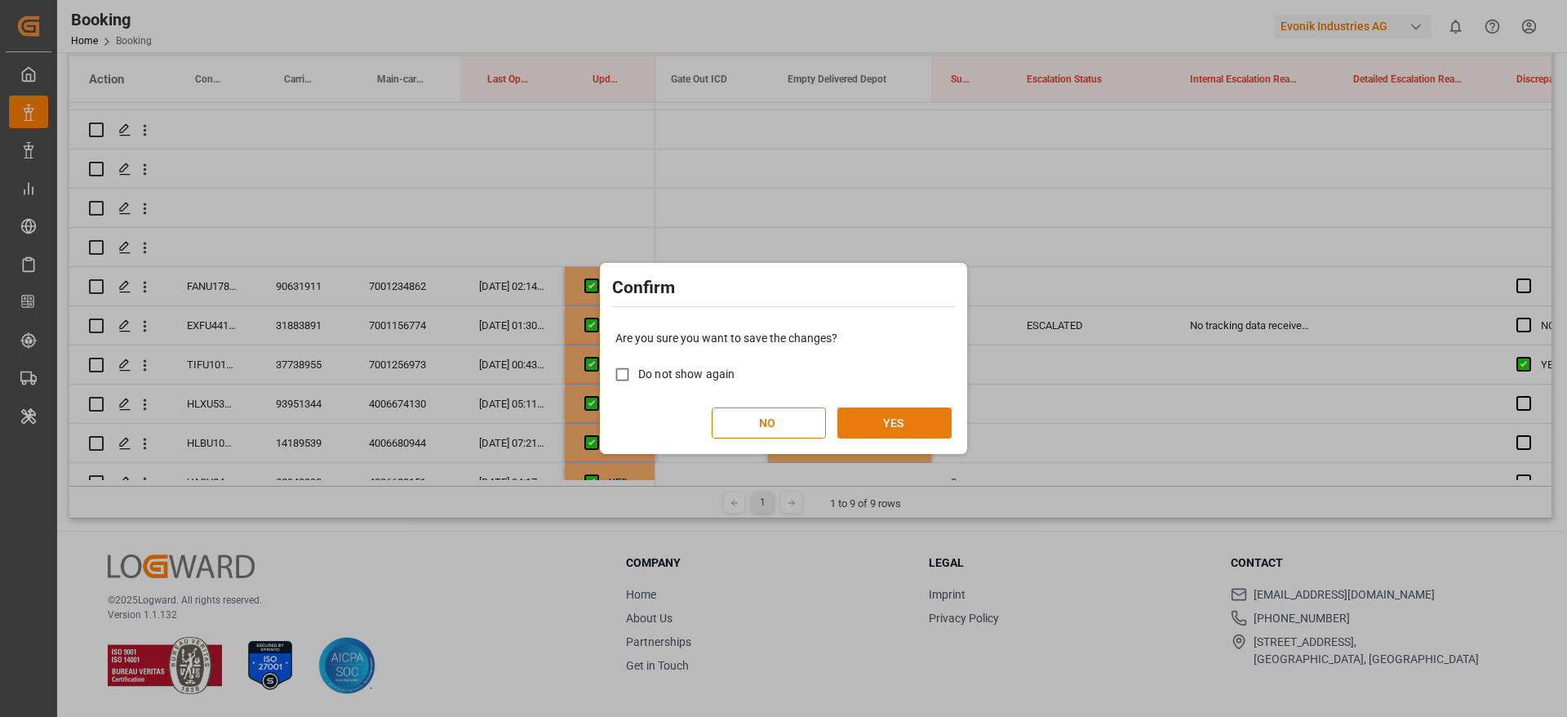
click at [882, 411] on button "YES" at bounding box center [894, 422] width 114 height 31
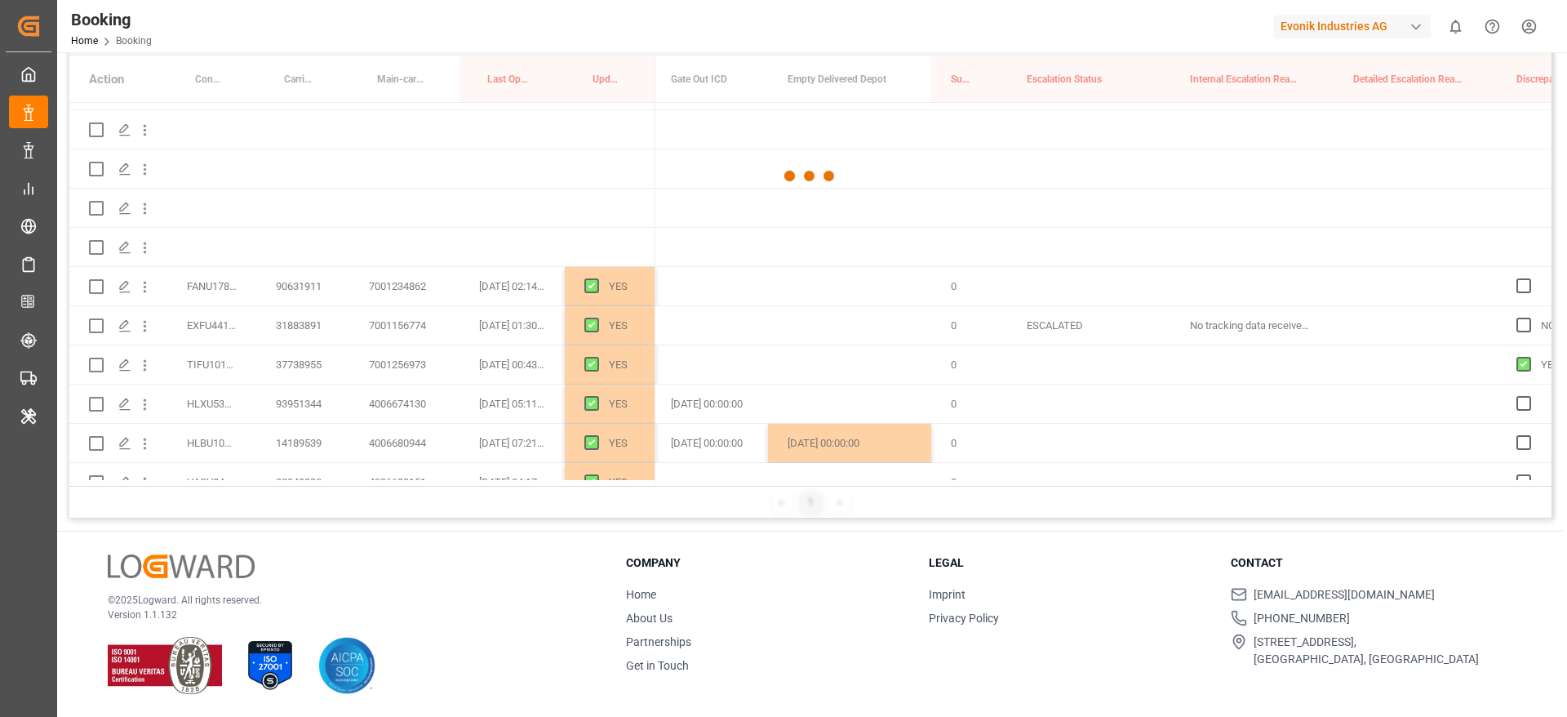
scroll to position [531, 0]
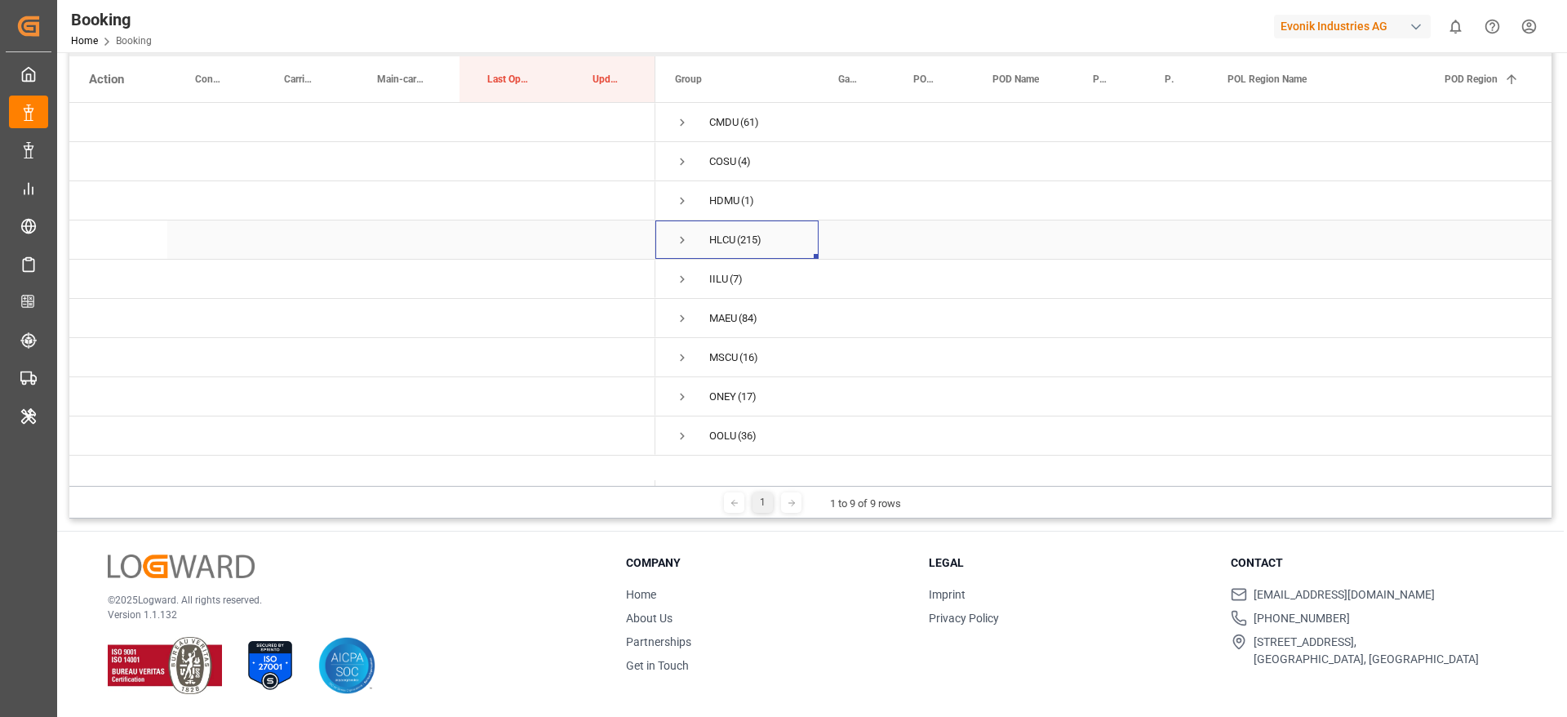
click at [677, 242] on span "Press SPACE to select this row." at bounding box center [682, 240] width 15 height 15
click at [722, 276] on span "Press SPACE to select this row." at bounding box center [716, 279] width 15 height 15
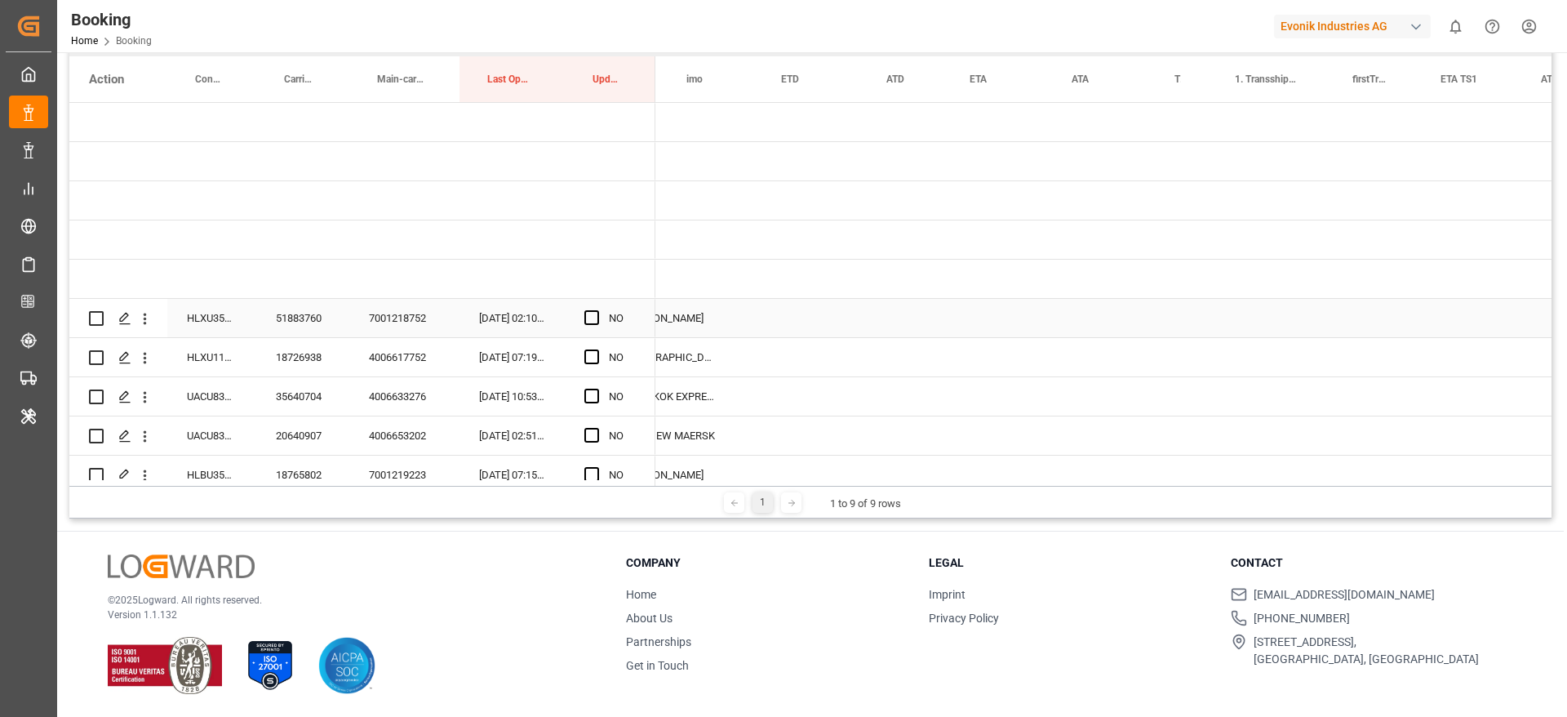
scroll to position [0, 1993]
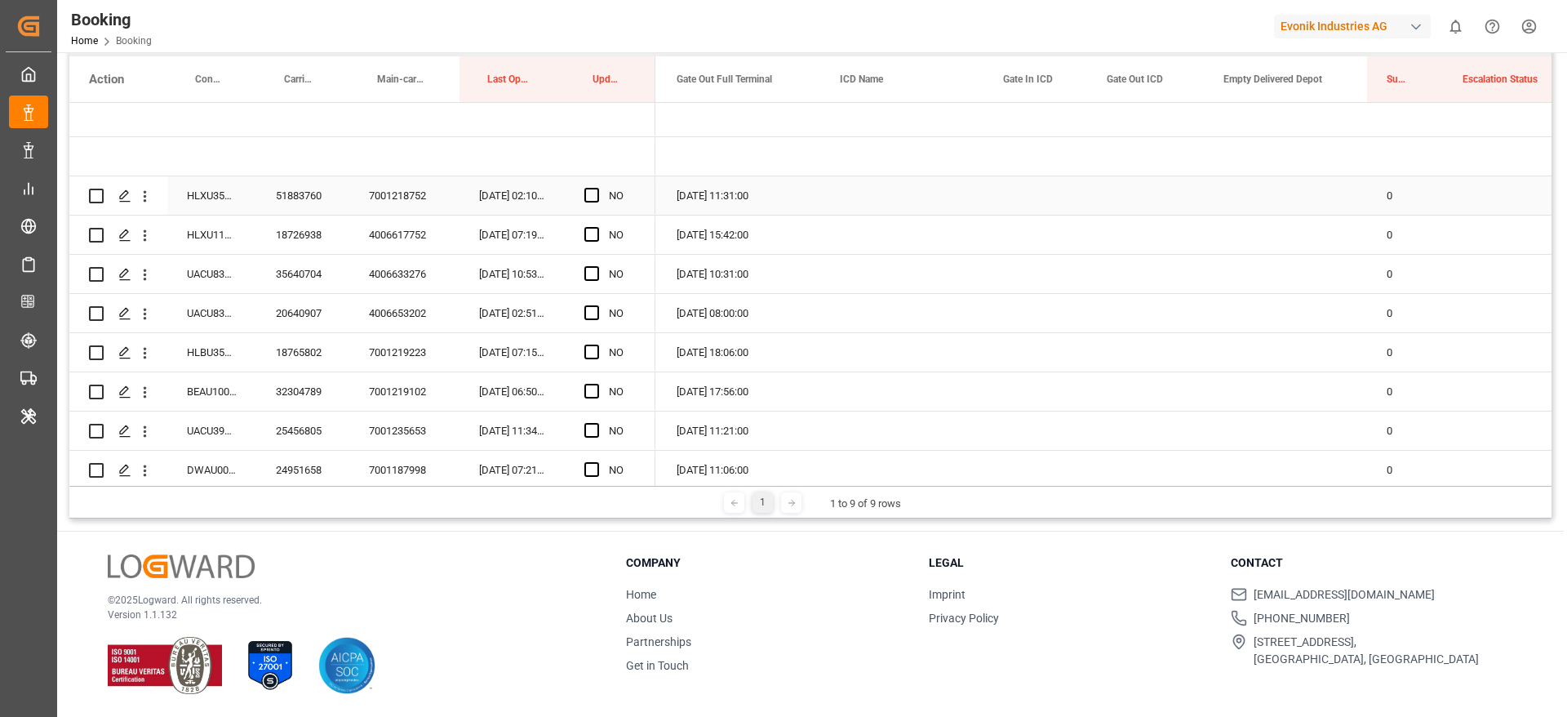
click at [217, 211] on div "HLXU3555597" at bounding box center [211, 195] width 89 height 38
click at [599, 192] on div "Press SPACE to select this row." at bounding box center [596, 196] width 24 height 38
click at [594, 200] on span "Press SPACE to select this row." at bounding box center [591, 195] width 15 height 15
click at [597, 188] on input "Press SPACE to select this row." at bounding box center [597, 188] width 0 height 0
click at [204, 243] on div "HLXU1101091" at bounding box center [211, 234] width 89 height 38
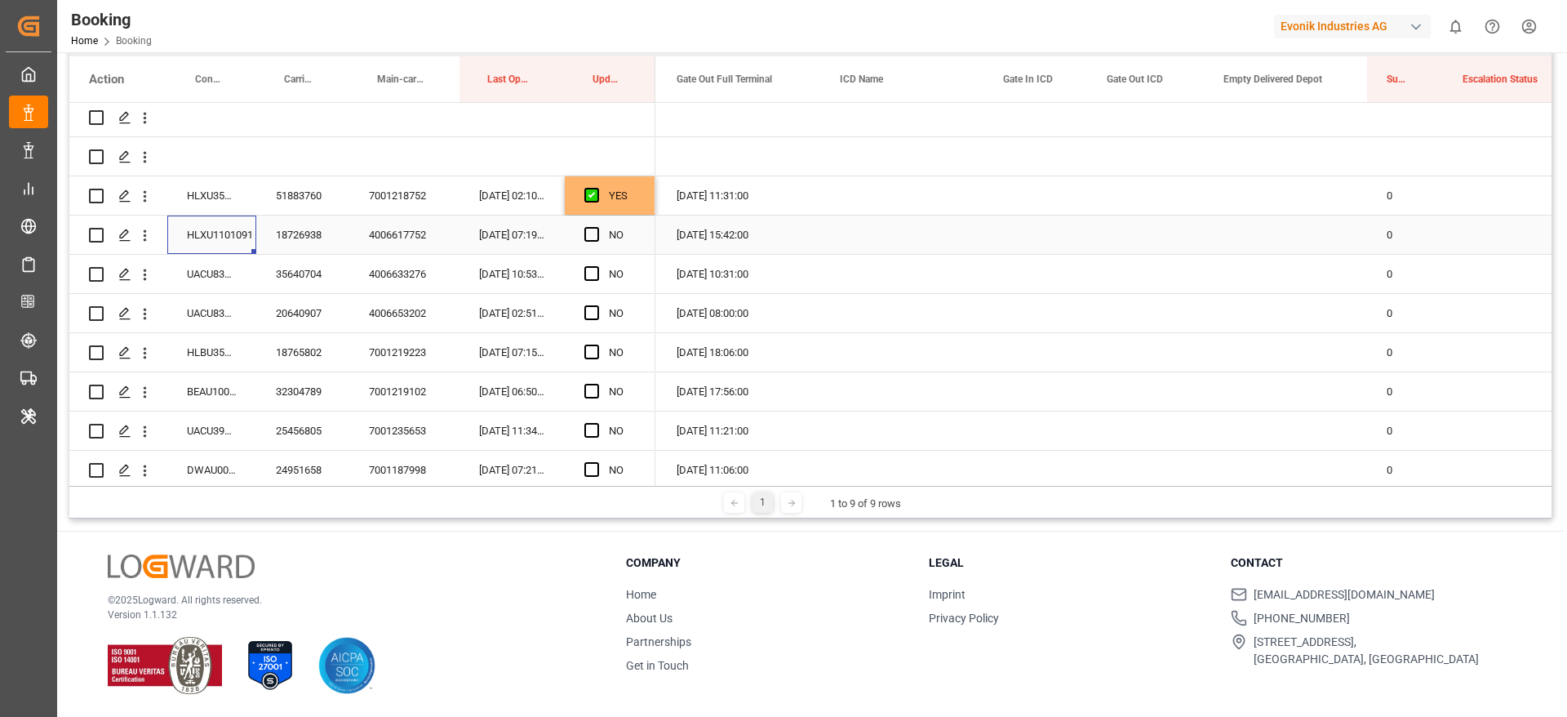
click at [1264, 235] on div "Press SPACE to select this row." at bounding box center [1285, 234] width 163 height 38
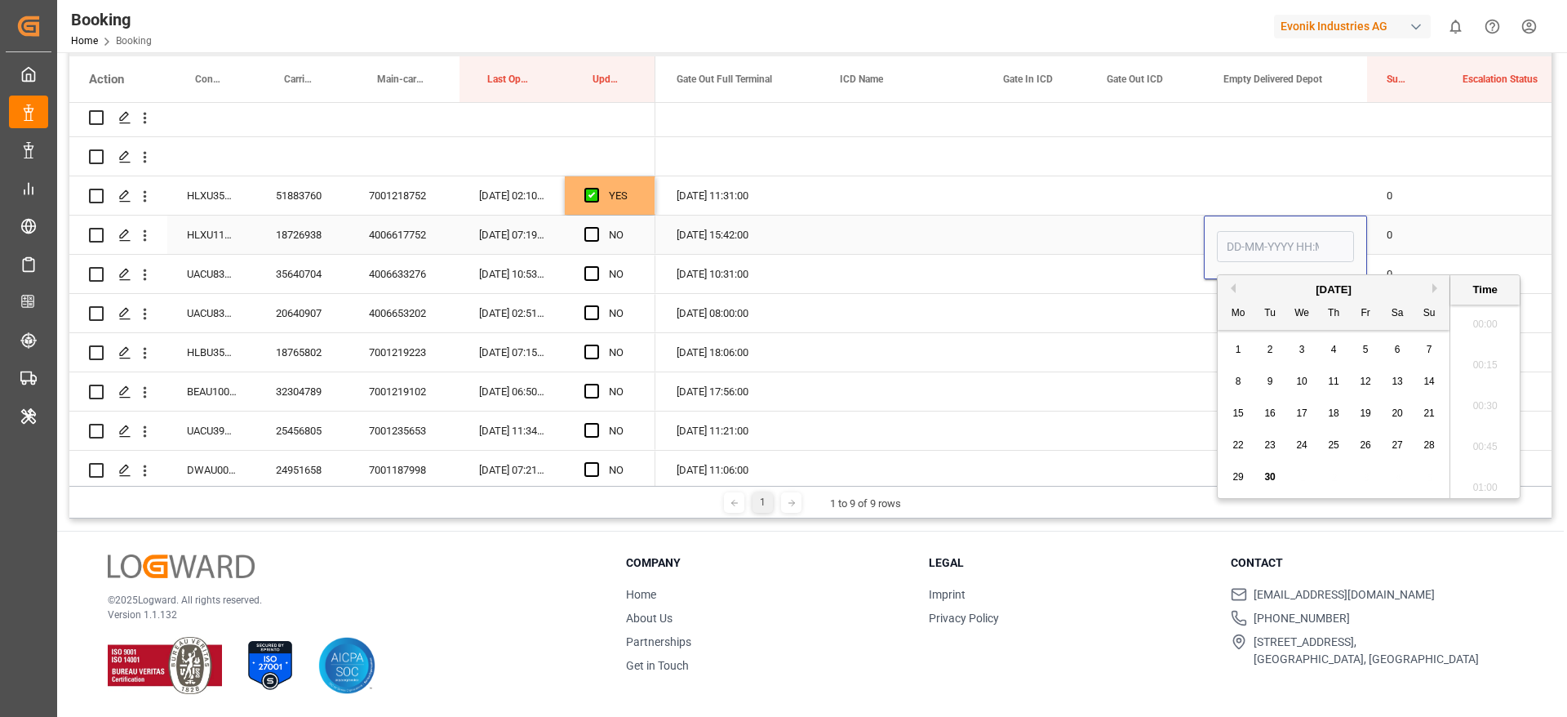
scroll to position [2822, 0]
click at [1271, 478] on span "30" at bounding box center [1269, 476] width 11 height 11
type input "[DATE] 00:00"
click at [592, 231] on span "Press SPACE to select this row." at bounding box center [591, 234] width 15 height 15
click at [597, 227] on input "Press SPACE to select this row." at bounding box center [597, 227] width 0 height 0
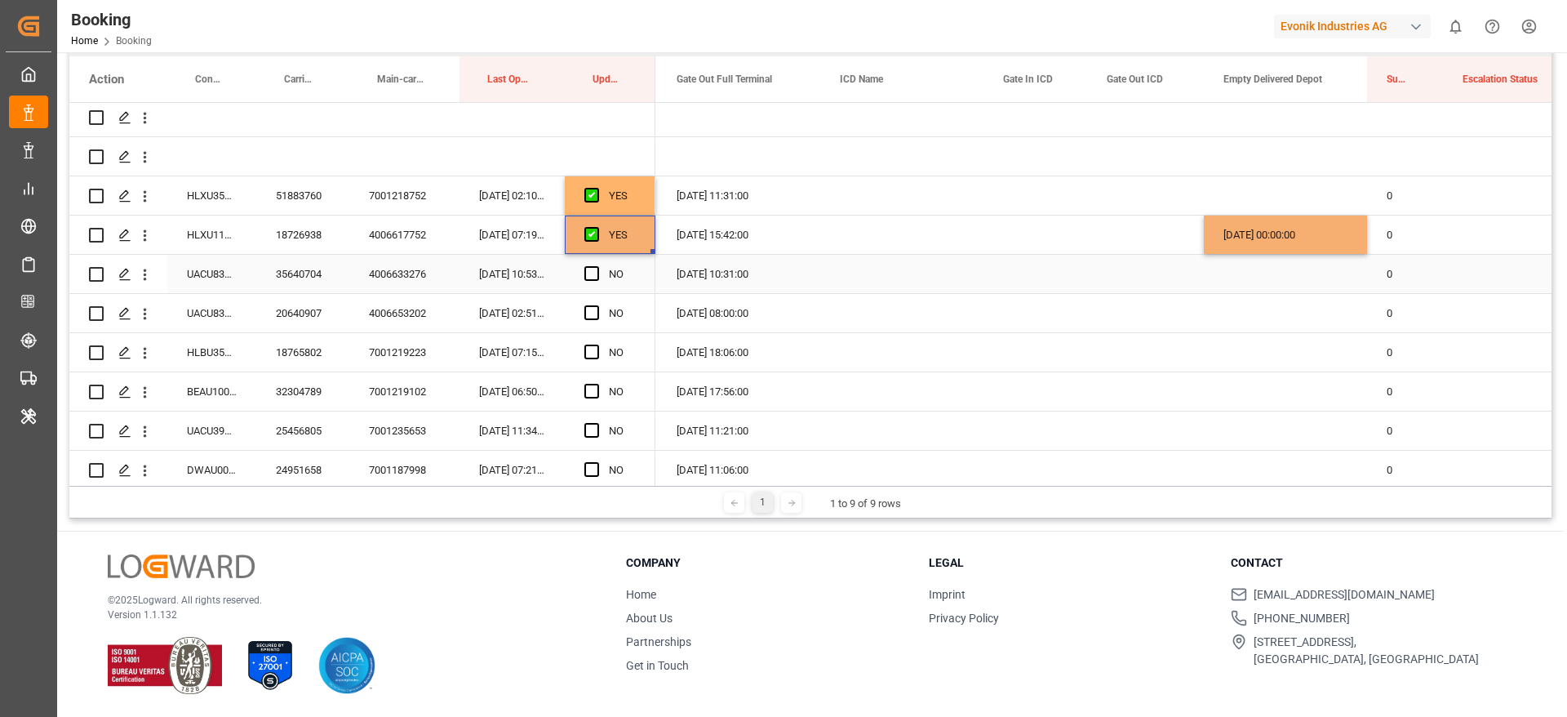
click at [204, 277] on div "UACU8365640" at bounding box center [211, 274] width 89 height 38
click at [595, 271] on span "Press SPACE to select this row." at bounding box center [591, 273] width 15 height 15
click at [597, 266] on input "Press SPACE to select this row." at bounding box center [597, 266] width 0 height 0
click at [220, 313] on div "UACU8361809" at bounding box center [211, 313] width 89 height 38
click at [1255, 306] on div "Press SPACE to select this row." at bounding box center [1285, 313] width 163 height 38
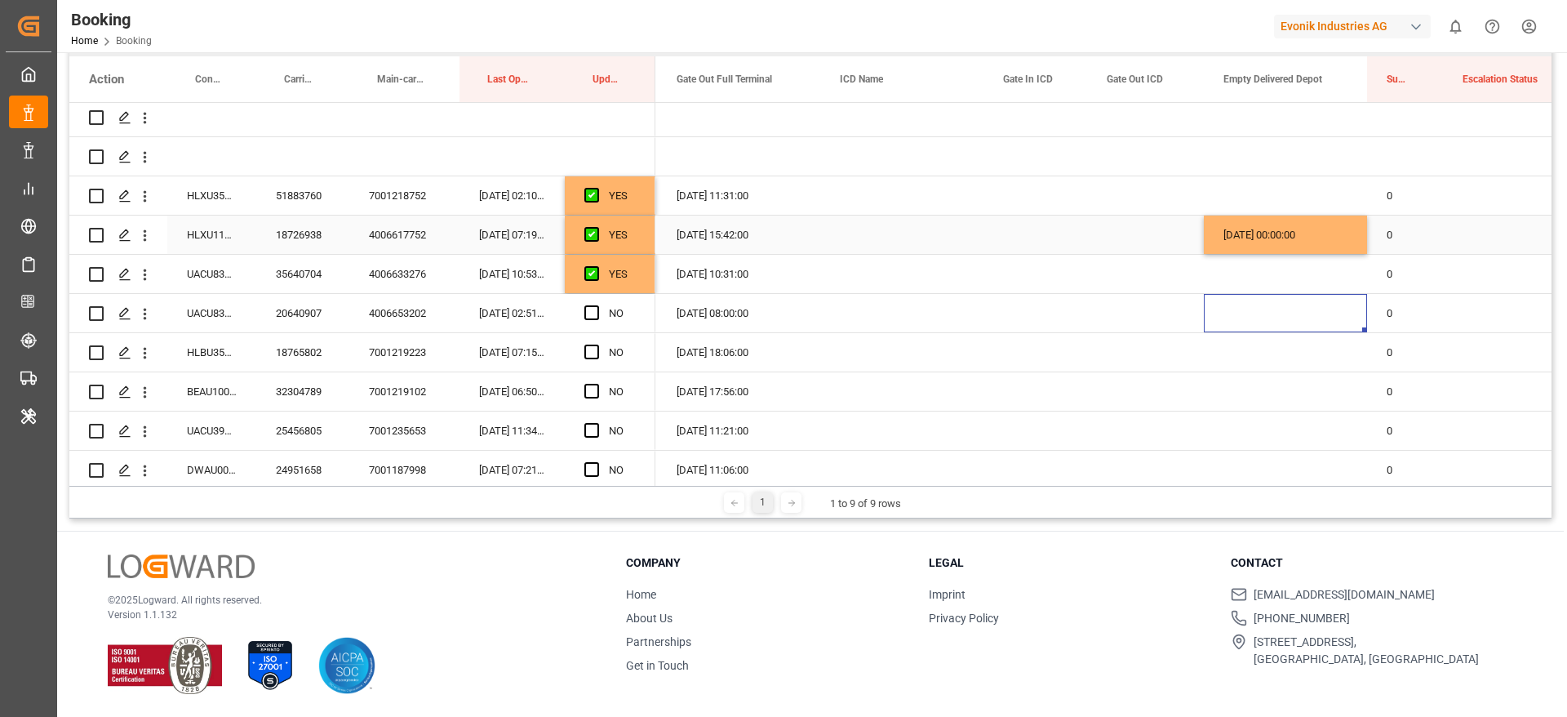
click at [1273, 225] on div "[DATE] 00:00:00" at bounding box center [1285, 234] width 163 height 38
click at [1279, 304] on div "Press SPACE to select this row." at bounding box center [1285, 313] width 163 height 38
click at [221, 317] on div "UACU8361809" at bounding box center [211, 313] width 89 height 38
click at [1254, 310] on div "Press SPACE to select this row." at bounding box center [1285, 313] width 163 height 38
click at [597, 313] on span "Press SPACE to select this row." at bounding box center [591, 312] width 15 height 15
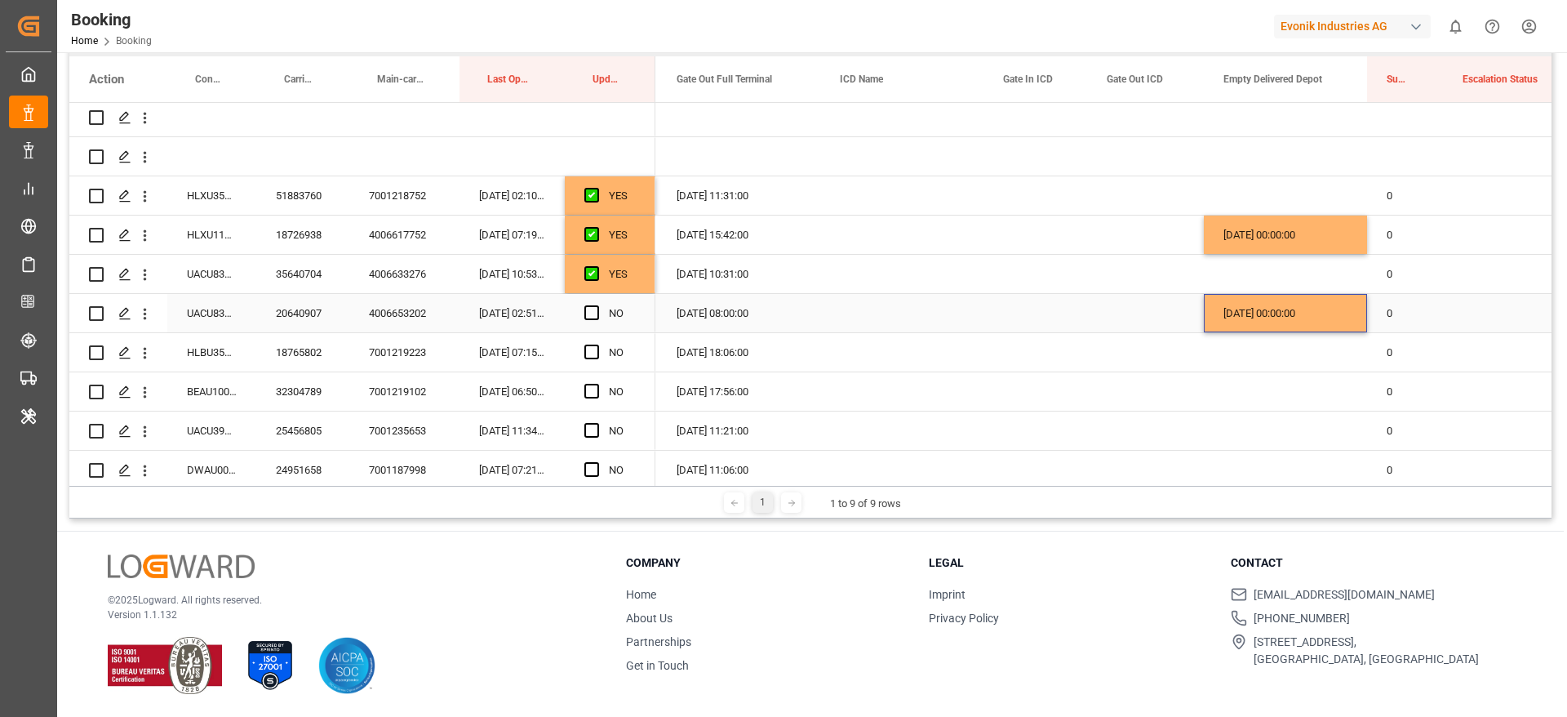
click at [597, 305] on input "Press SPACE to select this row." at bounding box center [597, 305] width 0 height 0
click at [174, 351] on div "HLBU3504294" at bounding box center [211, 352] width 89 height 38
click at [1239, 314] on div "[DATE] 00:00:00" at bounding box center [1285, 313] width 163 height 38
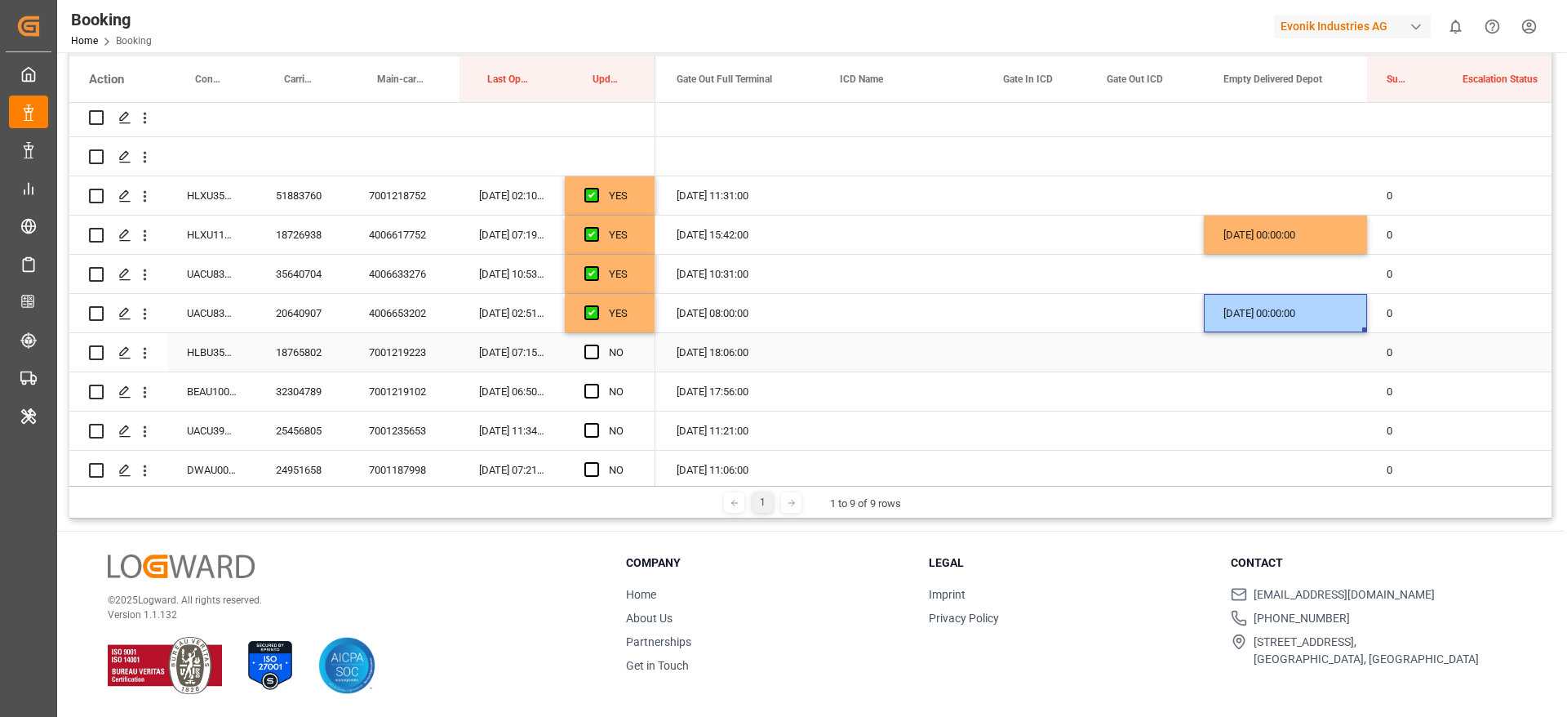
click at [1248, 346] on div "Press SPACE to select this row." at bounding box center [1285, 352] width 163 height 38
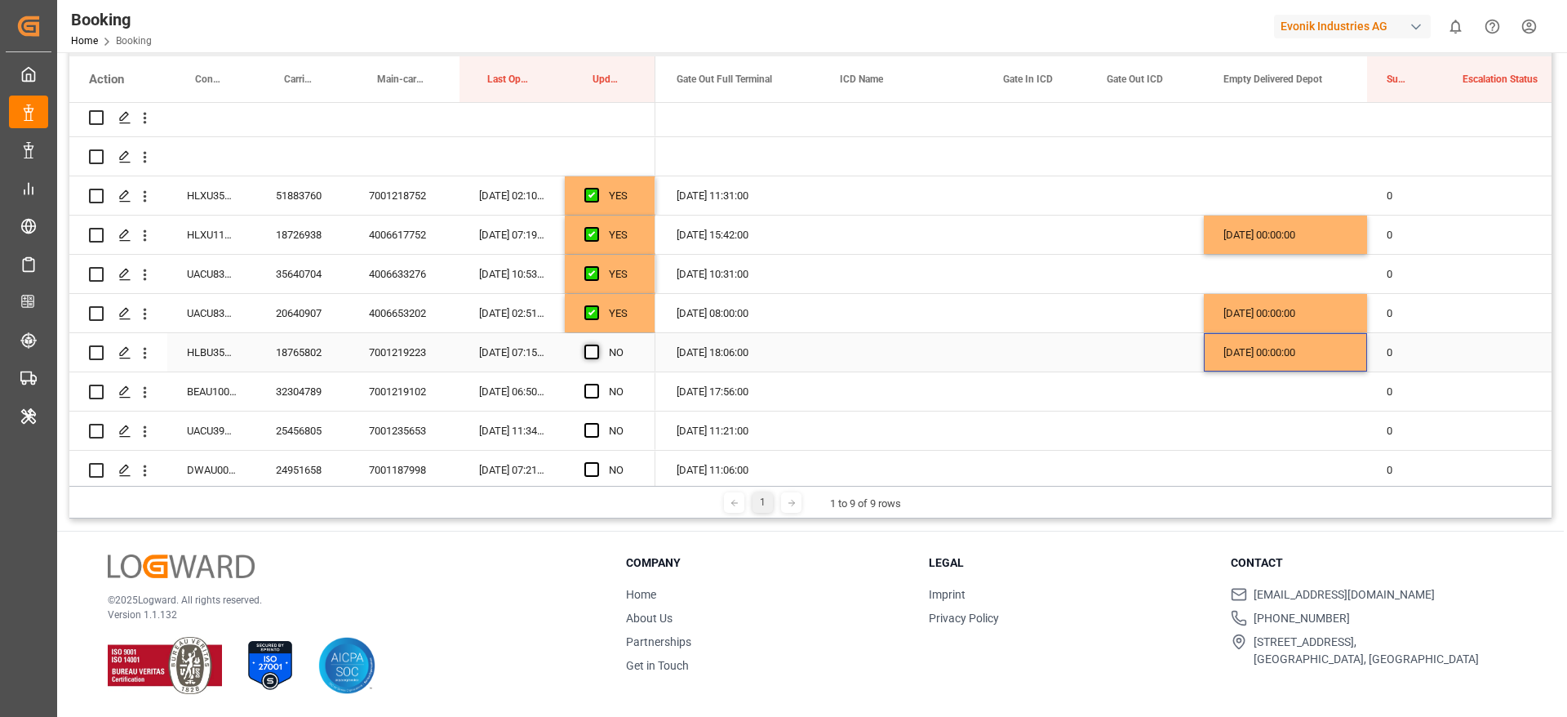
click at [593, 353] on span "Press SPACE to select this row." at bounding box center [591, 351] width 15 height 15
click at [597, 344] on input "Press SPACE to select this row." at bounding box center [597, 344] width 0 height 0
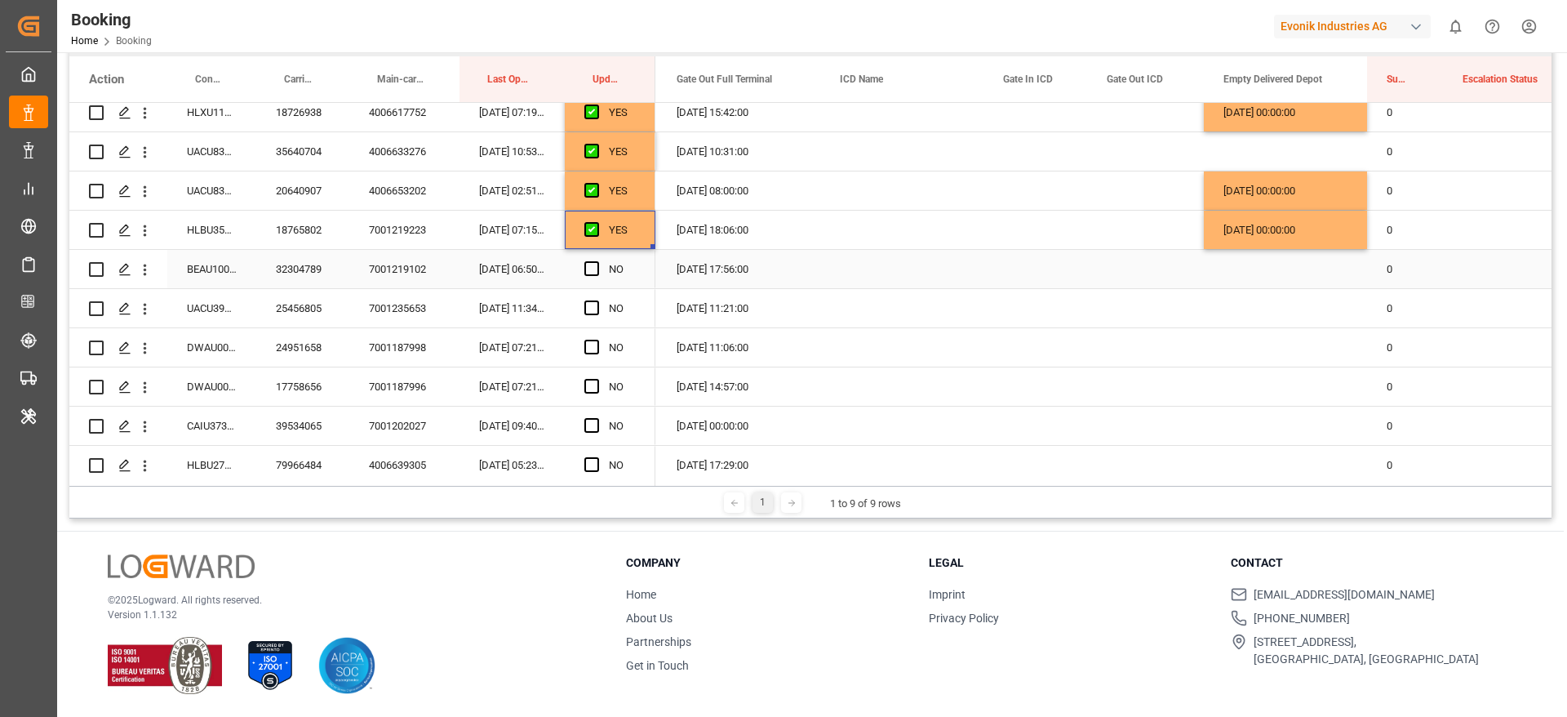
click at [195, 269] on div "BEAU1000574" at bounding box center [211, 269] width 89 height 38
click at [1267, 230] on div "[DATE] 00:00:00" at bounding box center [1285, 230] width 163 height 38
click at [1281, 255] on div "Press SPACE to select this row." at bounding box center [1285, 269] width 163 height 38
click at [590, 269] on span "Press SPACE to select this row." at bounding box center [591, 268] width 15 height 15
click at [597, 261] on input "Press SPACE to select this row." at bounding box center [597, 261] width 0 height 0
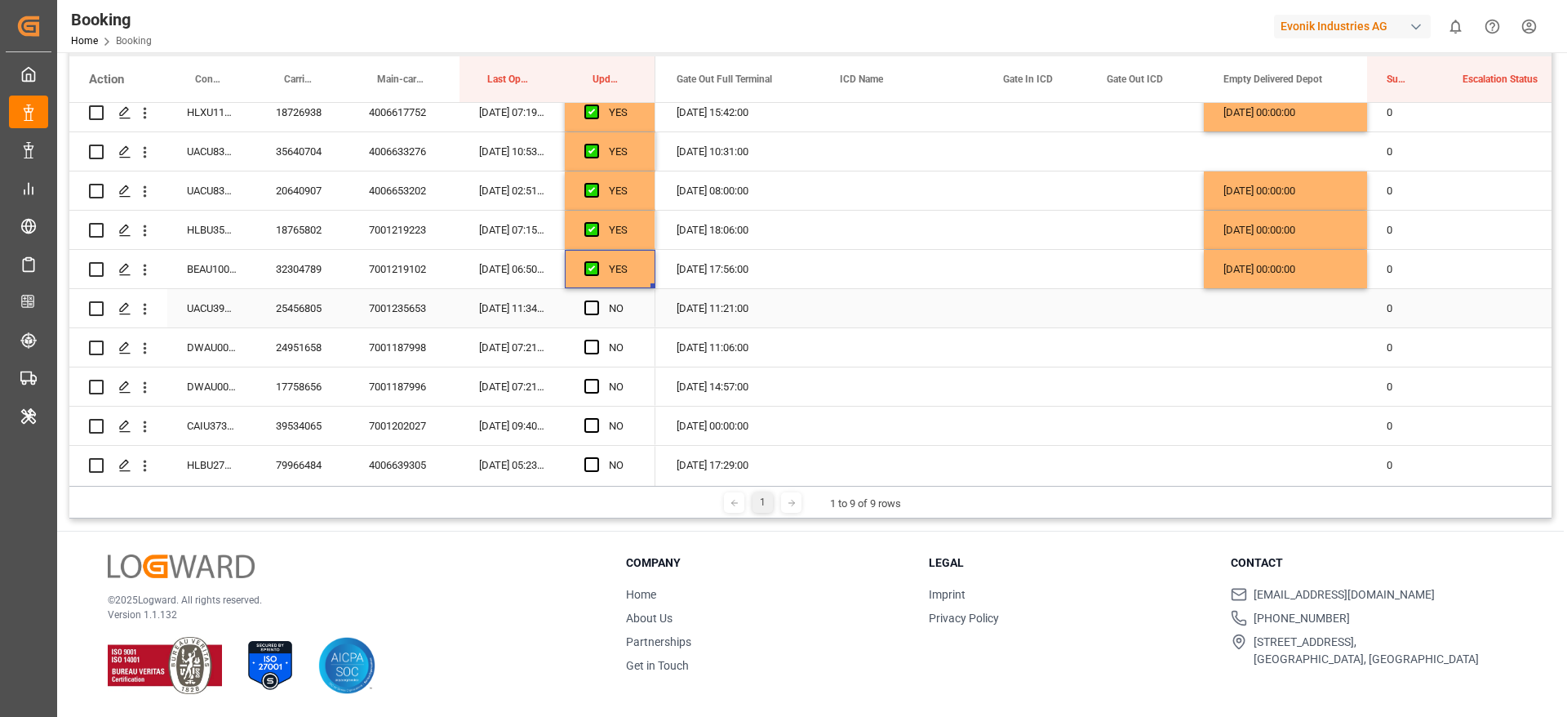
click at [215, 311] on div "UACU3923713" at bounding box center [211, 308] width 89 height 38
click at [1304, 274] on div "[DATE] 00:00:00" at bounding box center [1285, 269] width 163 height 38
click at [595, 308] on span "Press SPACE to select this row." at bounding box center [591, 307] width 15 height 15
click at [597, 300] on input "Press SPACE to select this row." at bounding box center [597, 300] width 0 height 0
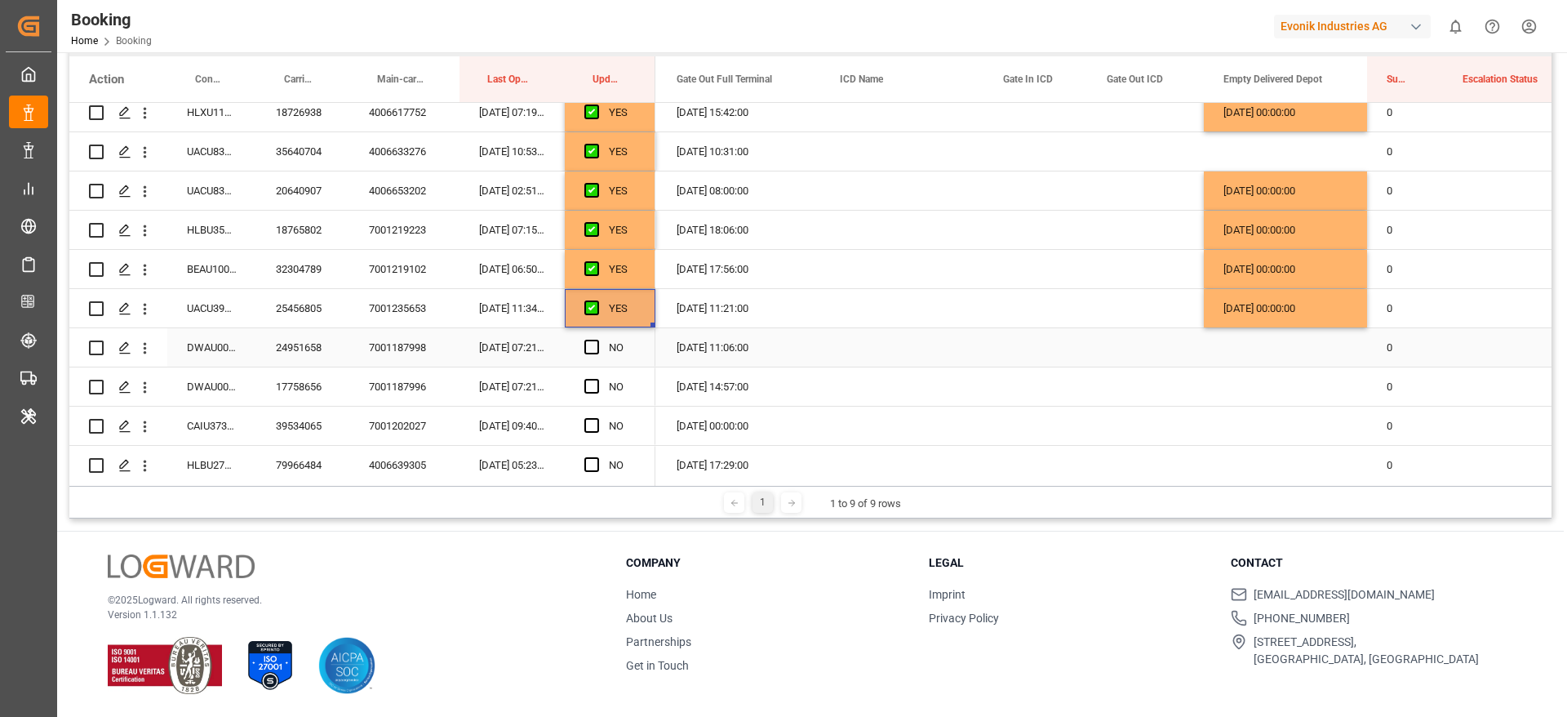
click at [215, 352] on div "DWAU0007530" at bounding box center [211, 347] width 89 height 38
click at [601, 347] on div "Press SPACE to select this row." at bounding box center [596, 348] width 24 height 38
drag, startPoint x: 591, startPoint y: 347, endPoint x: 383, endPoint y: 389, distance: 212.4
click at [592, 347] on span "Press SPACE to select this row." at bounding box center [591, 347] width 15 height 15
click at [597, 340] on input "Press SPACE to select this row." at bounding box center [597, 340] width 0 height 0
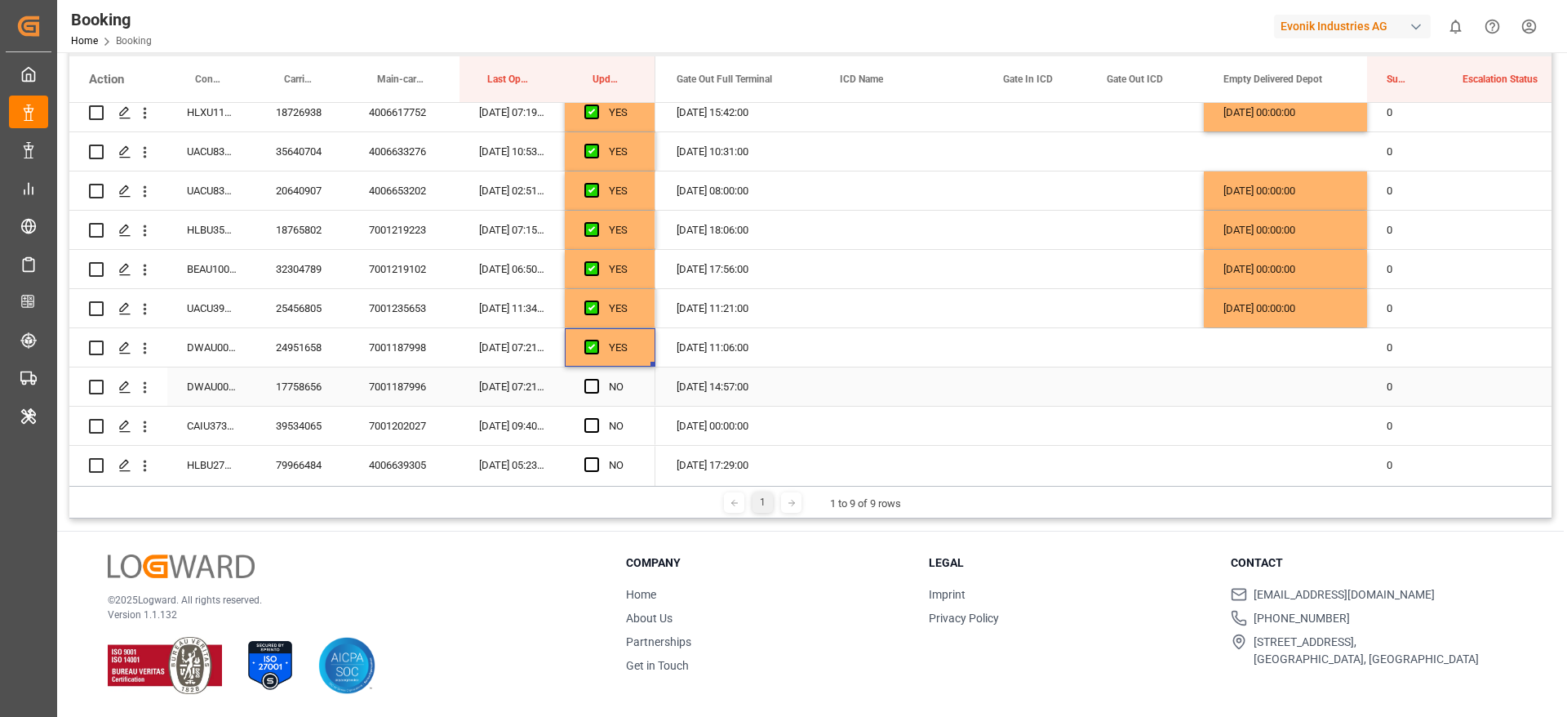
click at [242, 381] on div "DWAU0006529" at bounding box center [211, 386] width 89 height 38
click at [592, 384] on span "Press SPACE to select this row." at bounding box center [591, 386] width 15 height 15
click at [597, 379] on input "Press SPACE to select this row." at bounding box center [597, 379] width 0 height 0
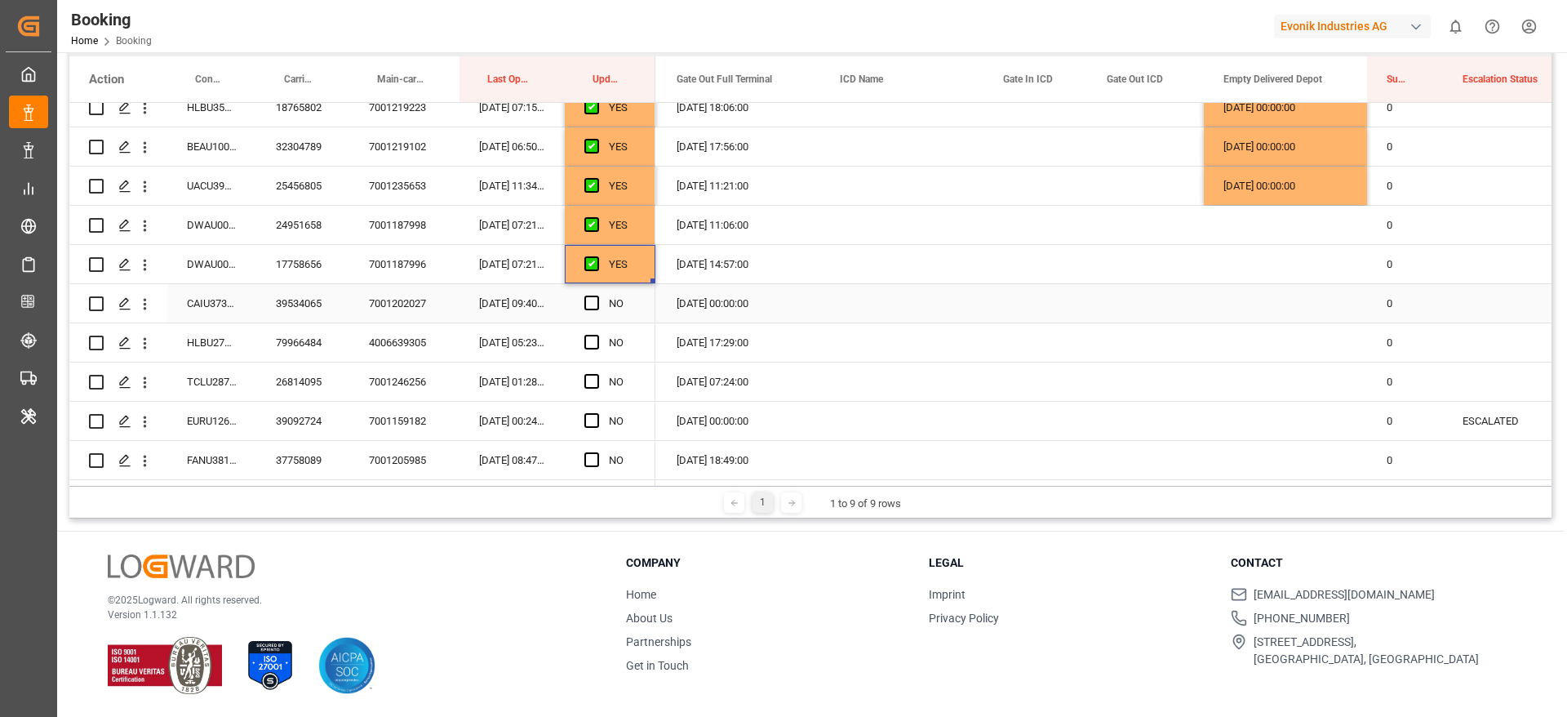
click at [226, 301] on div "CAIU3730473" at bounding box center [211, 303] width 89 height 38
click at [591, 306] on span "Press SPACE to select this row." at bounding box center [591, 302] width 15 height 15
click at [597, 295] on input "Press SPACE to select this row." at bounding box center [597, 295] width 0 height 0
click at [207, 339] on div "HLBU2747751" at bounding box center [211, 342] width 89 height 38
click at [1275, 193] on div "[DATE] 00:00:00" at bounding box center [1285, 186] width 163 height 38
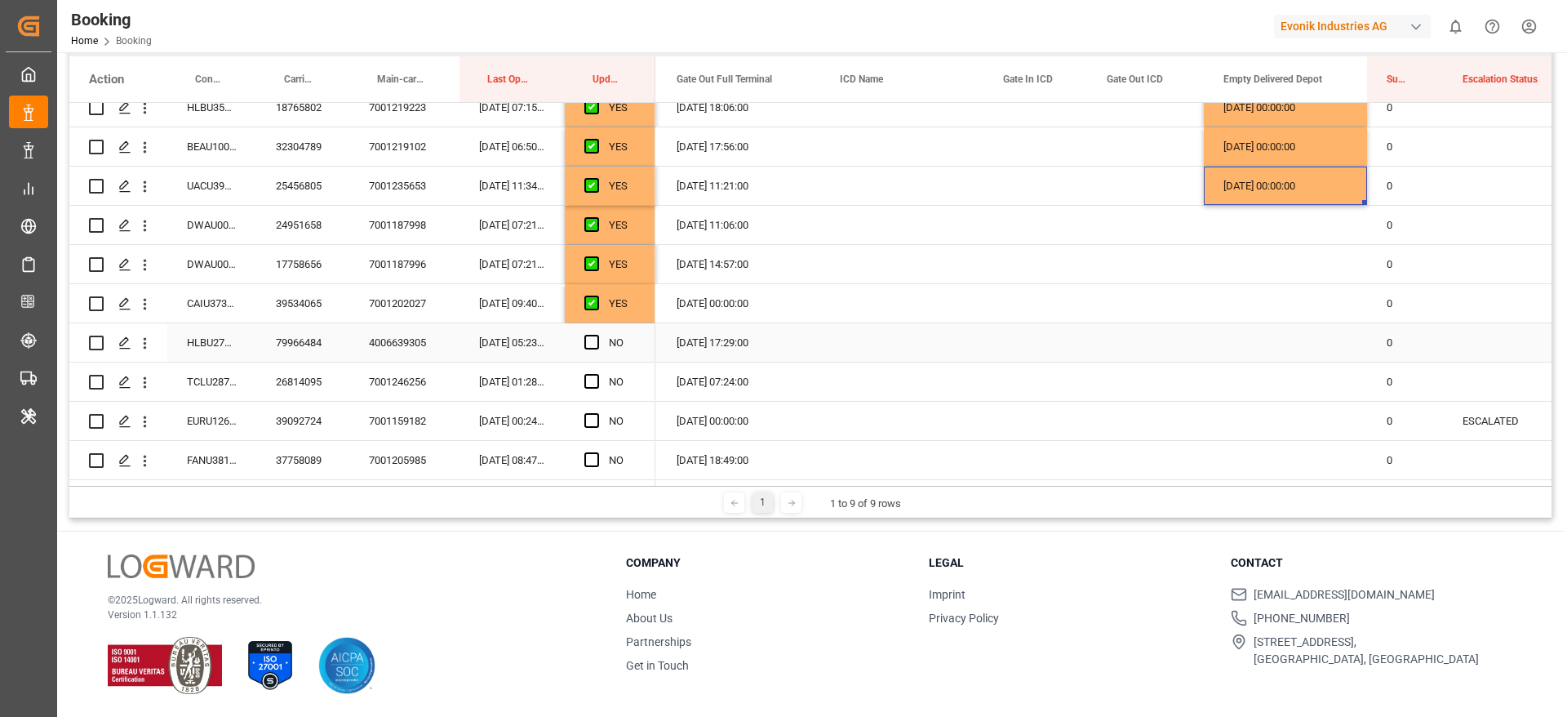
click at [1278, 340] on div "Press SPACE to select this row." at bounding box center [1285, 342] width 163 height 38
click at [589, 344] on span "Press SPACE to select this row." at bounding box center [591, 342] width 15 height 15
click at [597, 335] on input "Press SPACE to select this row." at bounding box center [597, 335] width 0 height 0
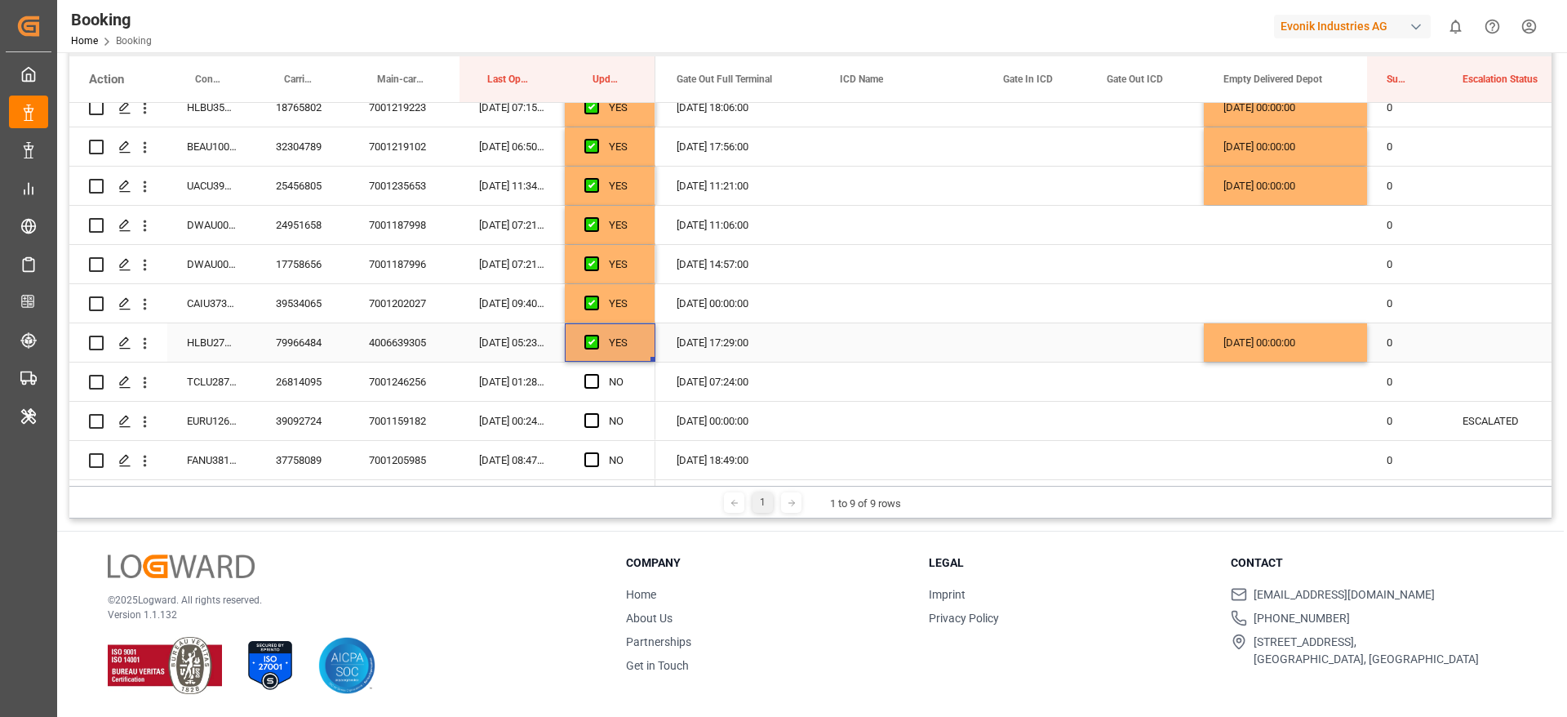
scroll to position [490, 0]
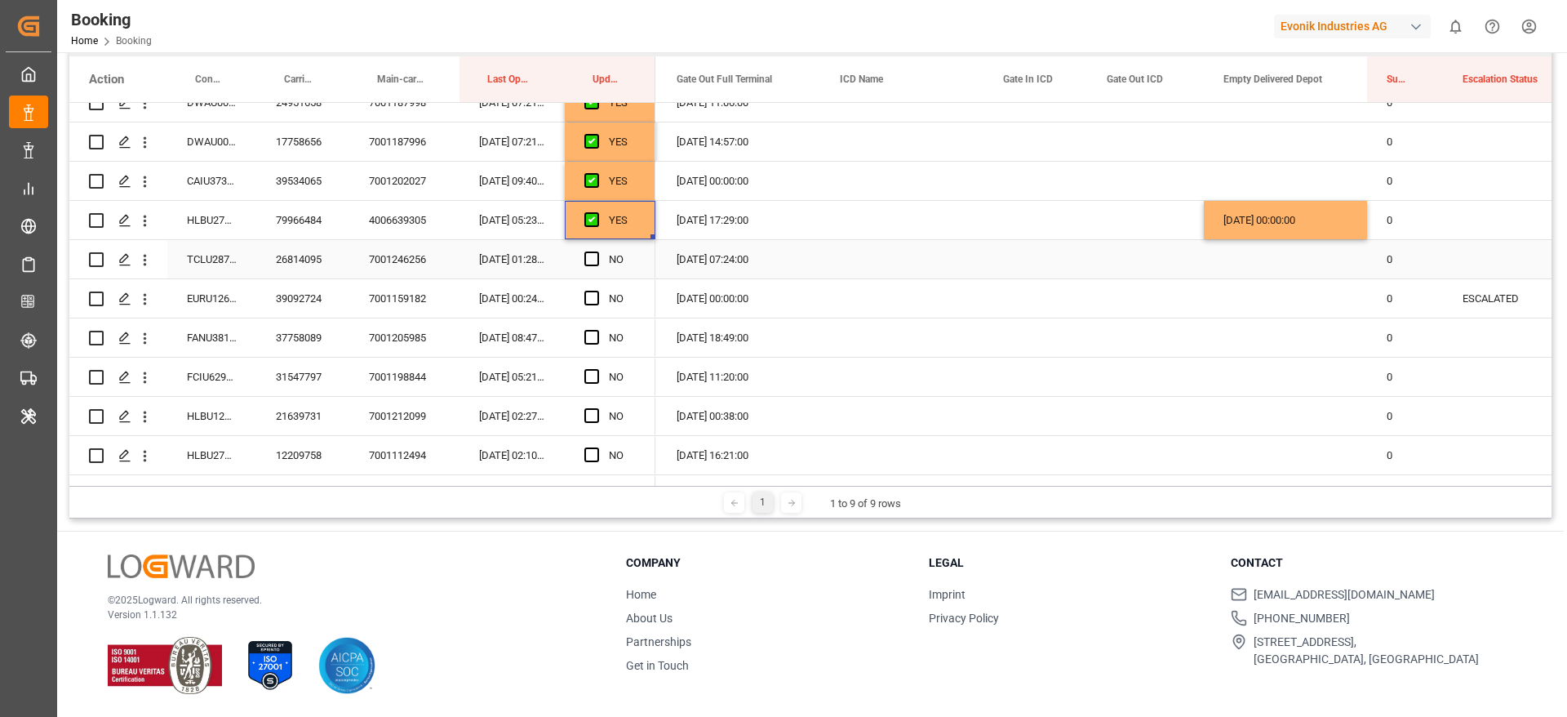
click at [202, 262] on div "TCLU2871175" at bounding box center [211, 259] width 89 height 38
click at [601, 264] on div "Press SPACE to select this row." at bounding box center [596, 260] width 24 height 38
click at [594, 261] on span "Press SPACE to select this row." at bounding box center [591, 258] width 15 height 15
click at [597, 251] on input "Press SPACE to select this row." at bounding box center [597, 251] width 0 height 0
click at [221, 306] on div "EURU1269442" at bounding box center [211, 298] width 89 height 38
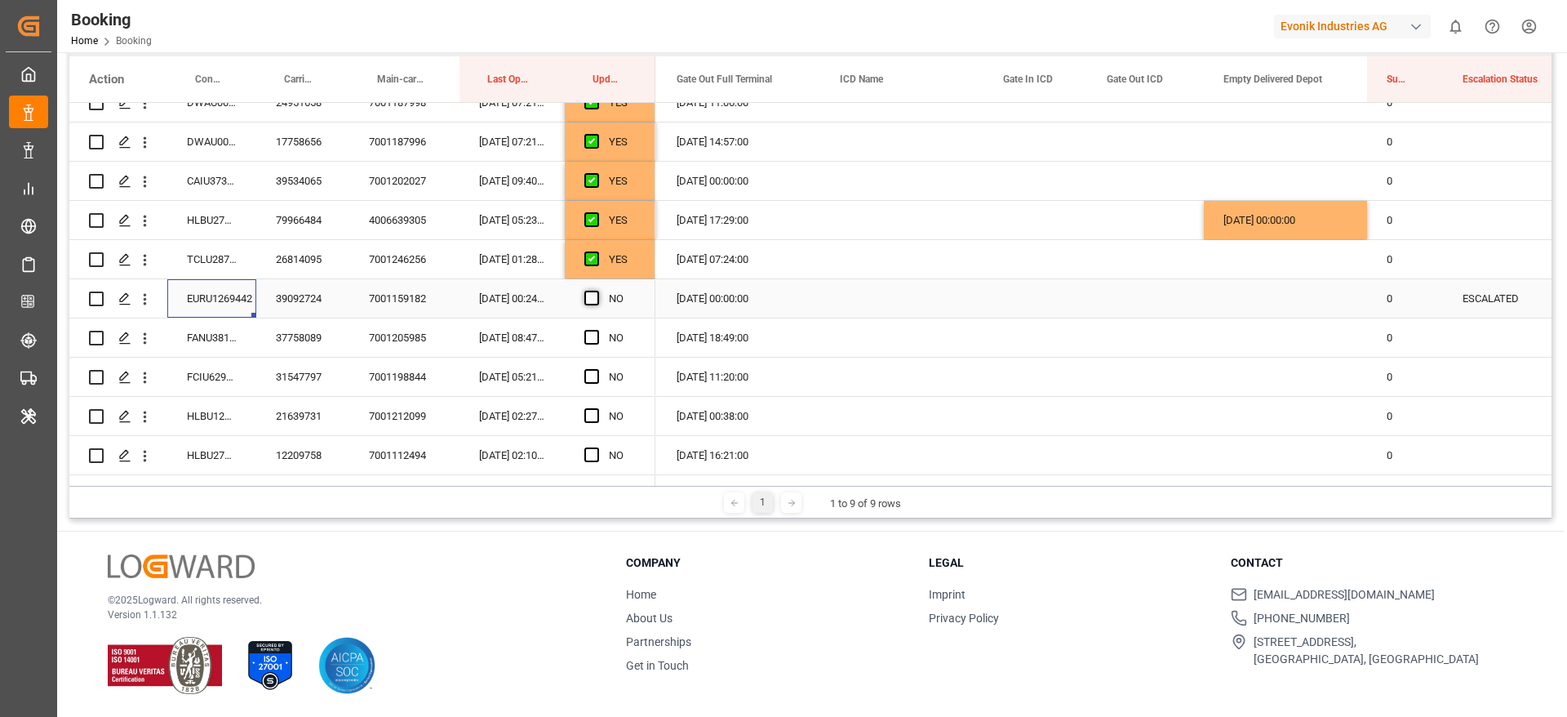
click at [586, 296] on span "Press SPACE to select this row." at bounding box center [591, 298] width 15 height 15
click at [597, 291] on input "Press SPACE to select this row." at bounding box center [597, 291] width 0 height 0
click at [218, 338] on div "FANU3812766" at bounding box center [211, 337] width 89 height 38
click at [591, 340] on span "Press SPACE to select this row." at bounding box center [591, 337] width 15 height 15
click at [597, 330] on input "Press SPACE to select this row." at bounding box center [597, 330] width 0 height 0
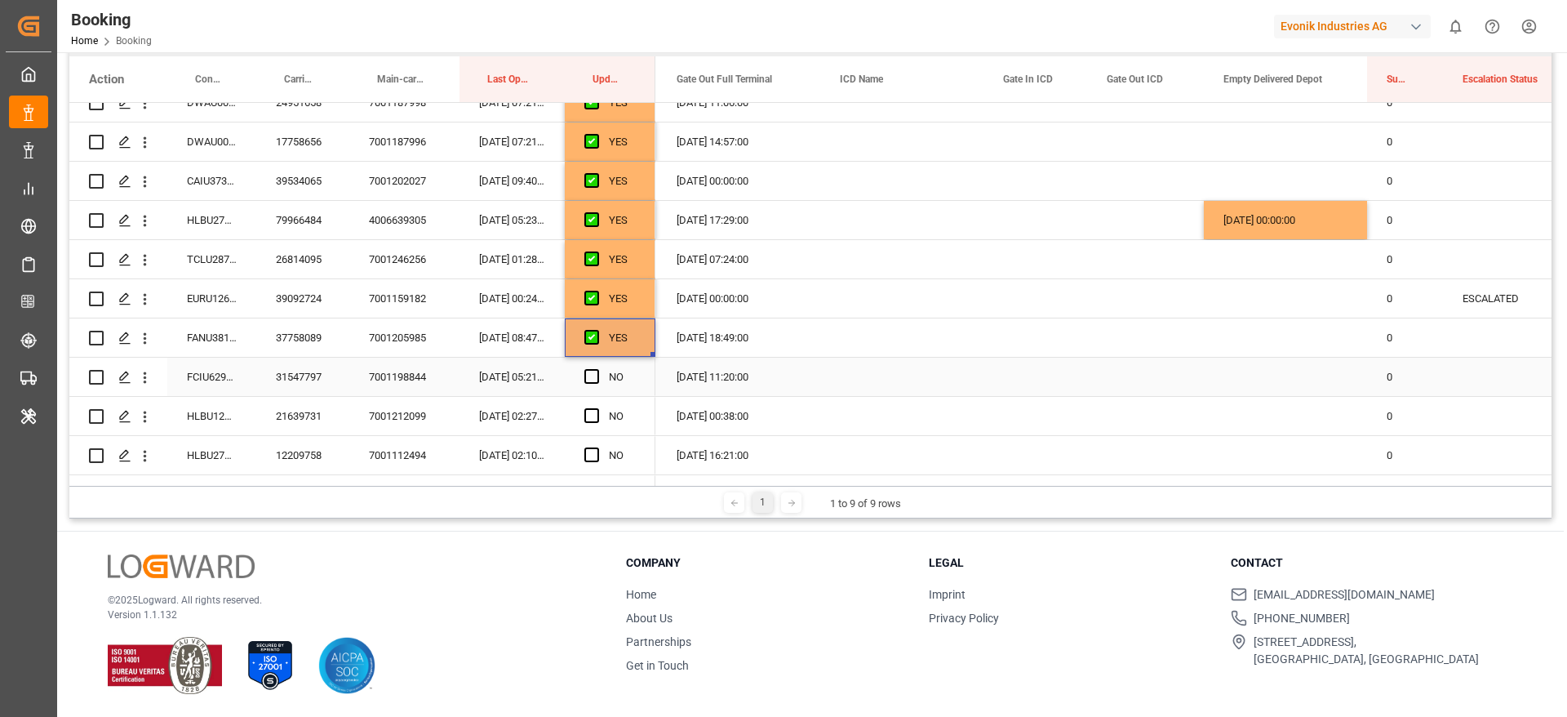
click at [222, 378] on div "FCIU6299901" at bounding box center [211, 377] width 89 height 38
click at [590, 378] on span "Press SPACE to select this row." at bounding box center [591, 376] width 15 height 15
click at [597, 369] on input "Press SPACE to select this row." at bounding box center [597, 369] width 0 height 0
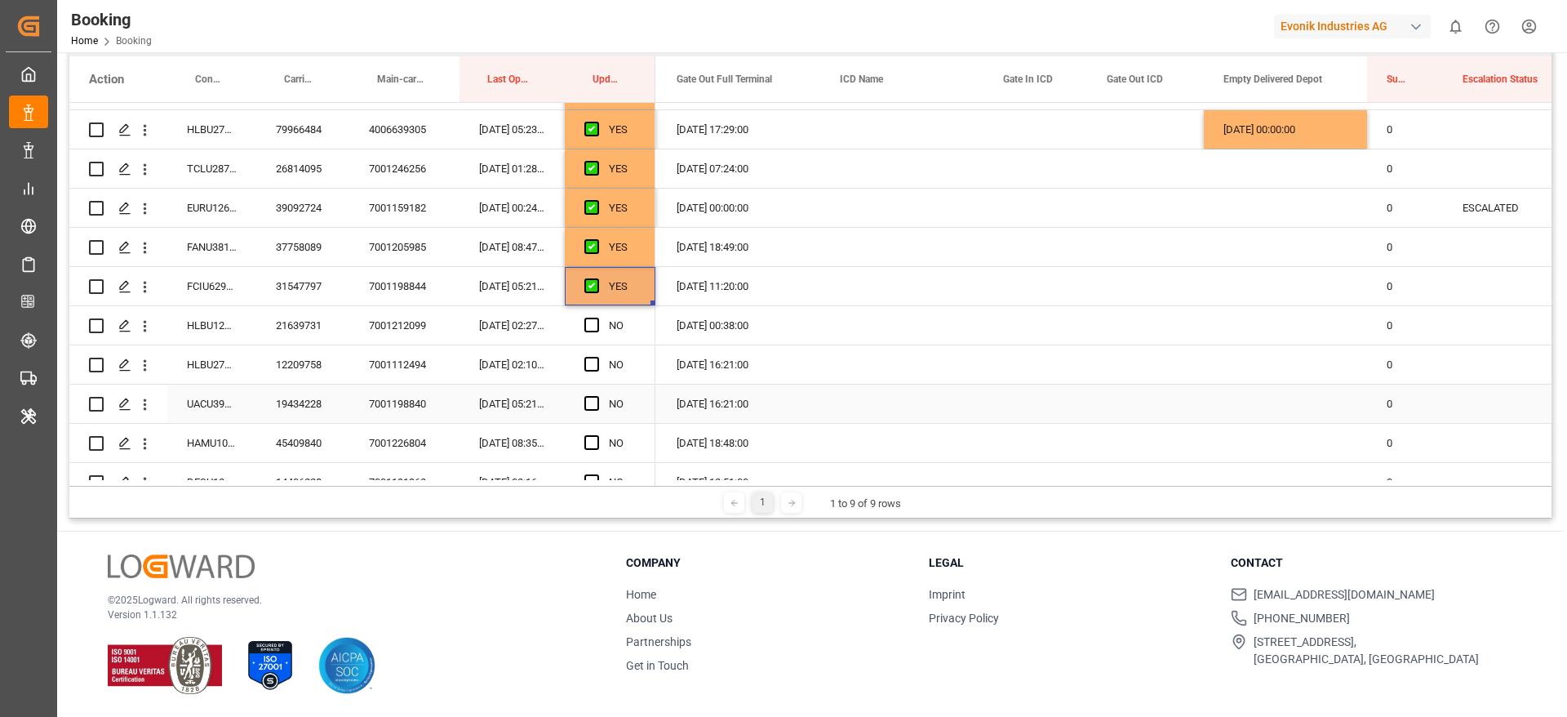
scroll to position [612, 0]
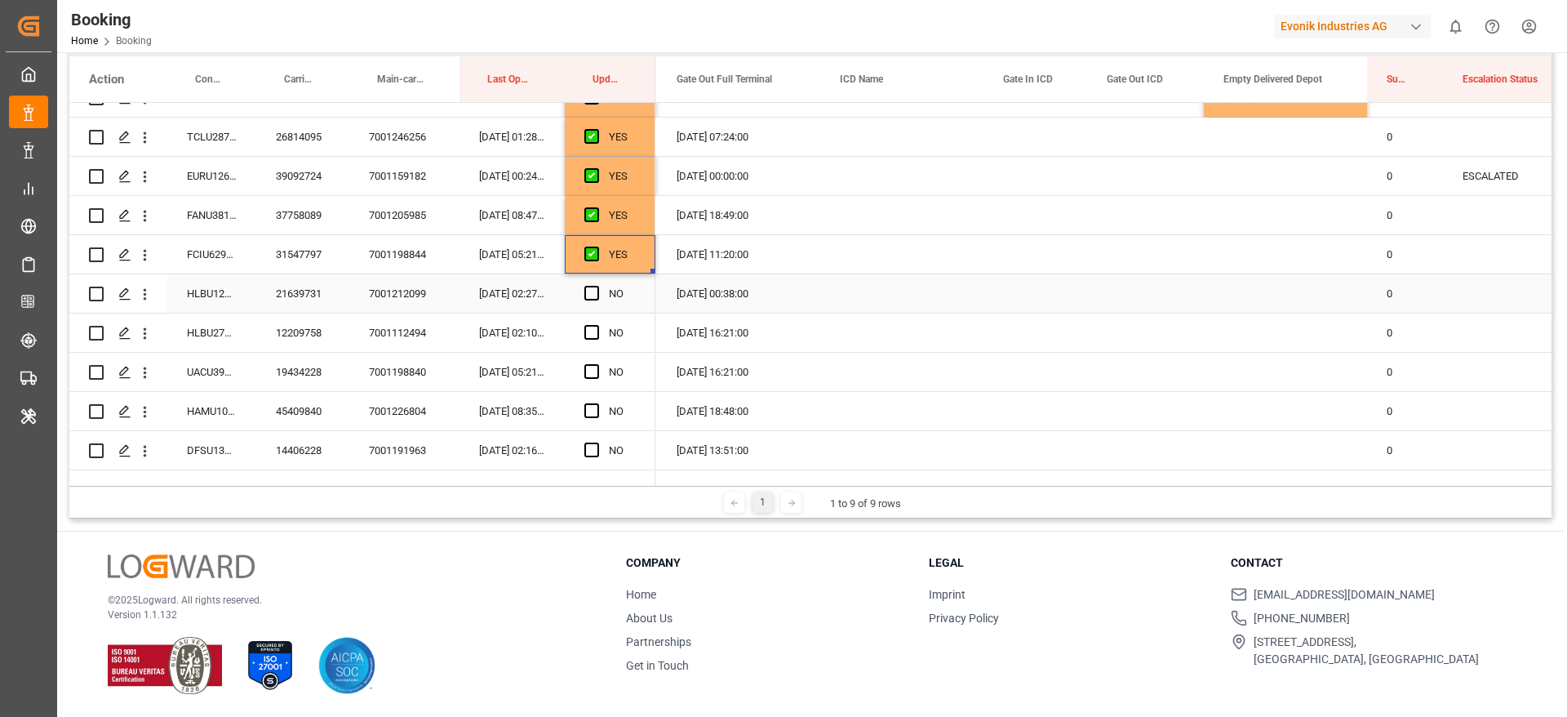
click at [188, 285] on div "HLBU1211810" at bounding box center [211, 293] width 89 height 38
click at [590, 290] on span "Press SPACE to select this row." at bounding box center [591, 293] width 15 height 15
click at [597, 286] on input "Press SPACE to select this row." at bounding box center [597, 286] width 0 height 0
click at [202, 328] on div "HLBU2730722" at bounding box center [211, 332] width 89 height 38
click at [586, 329] on span "Press SPACE to select this row." at bounding box center [591, 332] width 15 height 15
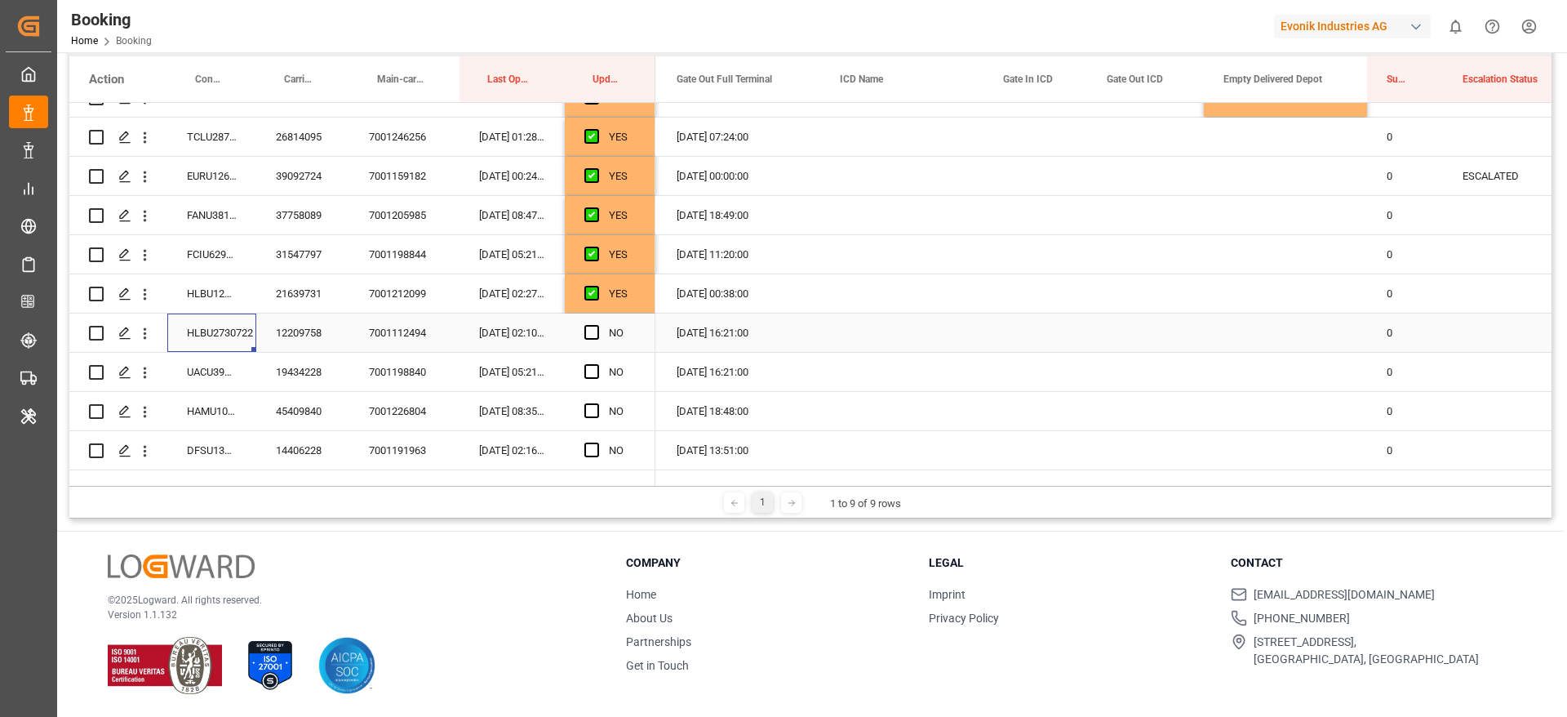
click at [597, 325] on input "Press SPACE to select this row." at bounding box center [597, 325] width 0 height 0
click at [237, 366] on div "UACU3979883" at bounding box center [211, 372] width 89 height 38
click at [591, 371] on span "Press SPACE to select this row." at bounding box center [591, 371] width 15 height 15
click at [597, 364] on input "Press SPACE to select this row." at bounding box center [597, 364] width 0 height 0
click at [229, 413] on div "HAMU1058742" at bounding box center [211, 411] width 89 height 38
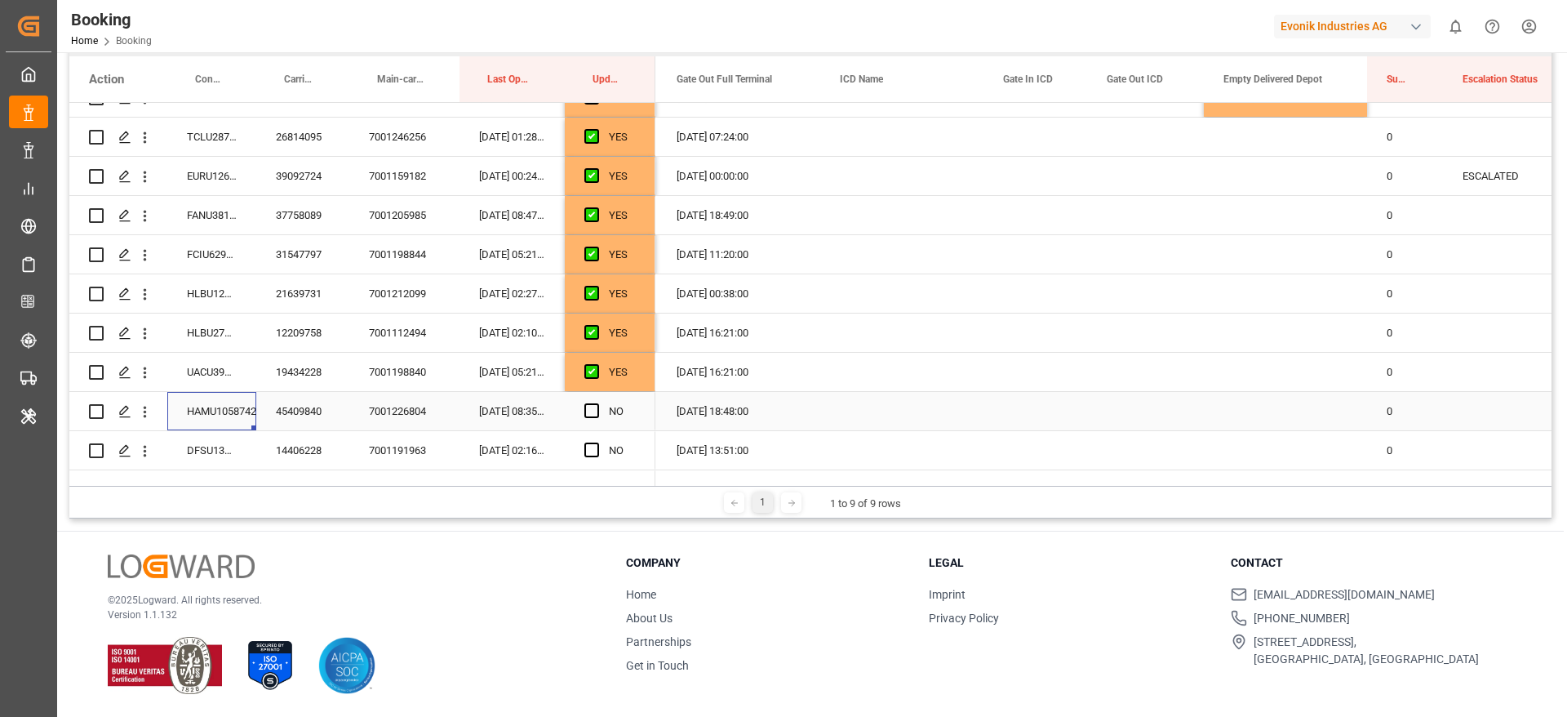
click at [593, 417] on span "Press SPACE to select this row." at bounding box center [591, 410] width 15 height 15
click at [597, 403] on input "Press SPACE to select this row." at bounding box center [597, 403] width 0 height 0
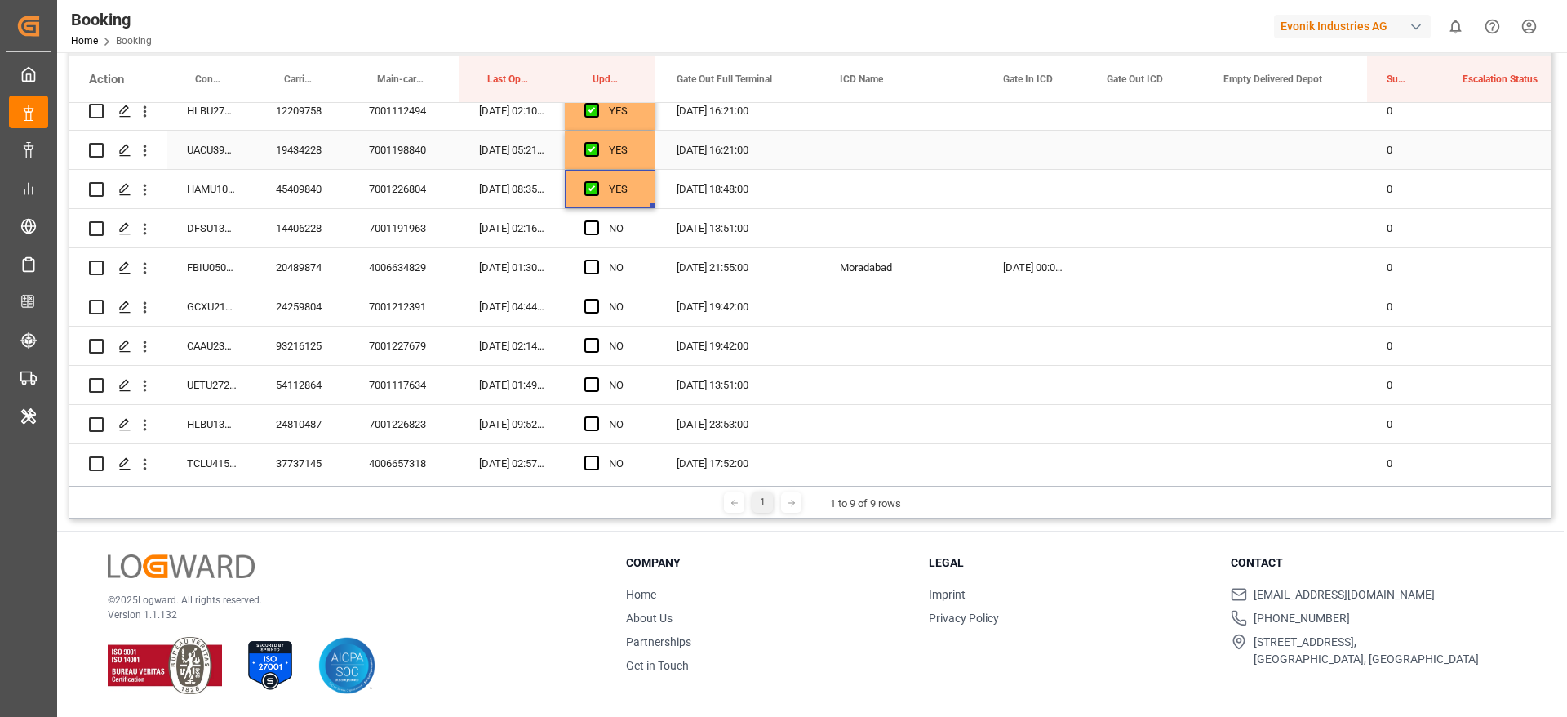
scroll to position [857, 0]
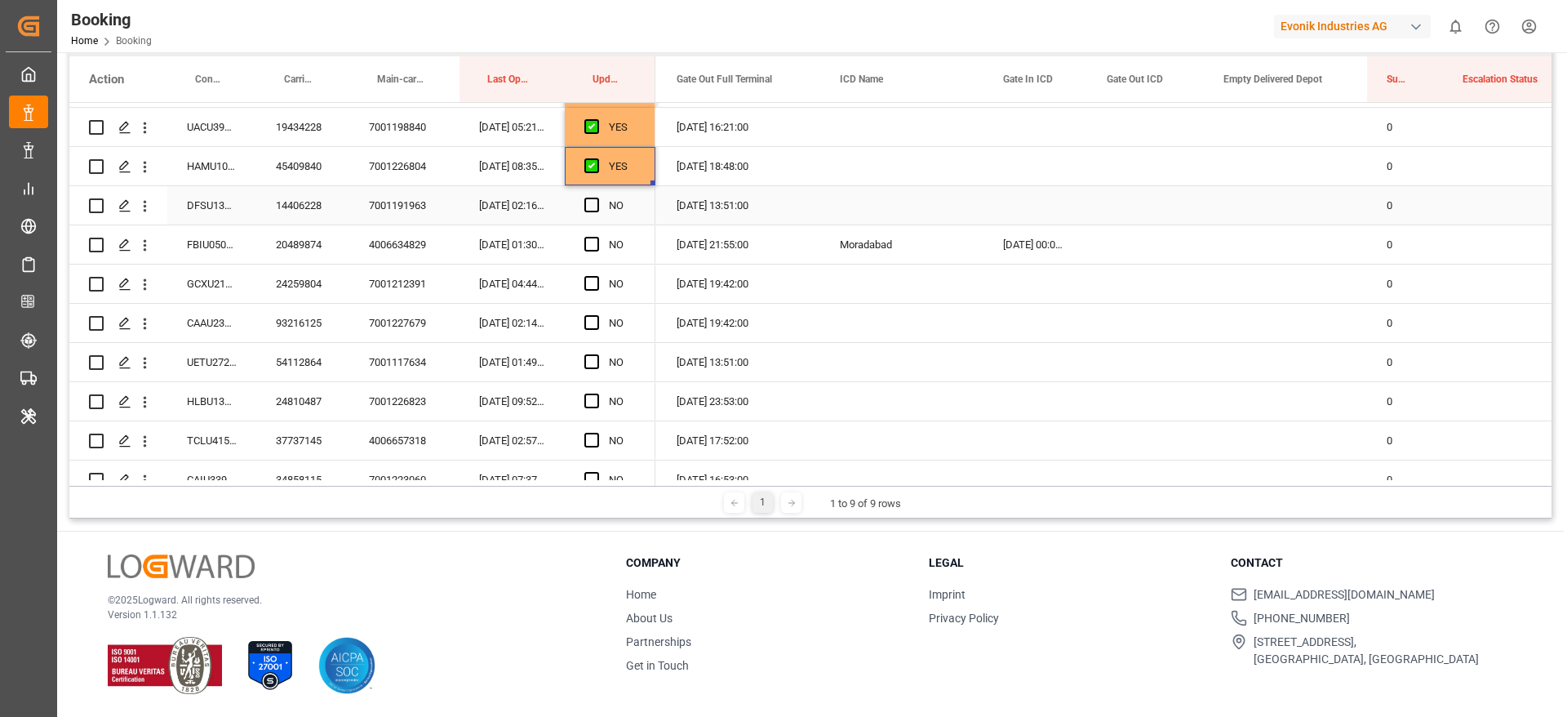
click at [225, 205] on div "DFSU1310513" at bounding box center [211, 205] width 89 height 38
click at [593, 202] on span "Press SPACE to select this row." at bounding box center [591, 205] width 15 height 15
click at [597, 198] on input "Press SPACE to select this row." at bounding box center [597, 198] width 0 height 0
click at [211, 237] on div "FBIU0505963" at bounding box center [211, 244] width 89 height 38
drag, startPoint x: 589, startPoint y: 245, endPoint x: 330, endPoint y: 288, distance: 263.1
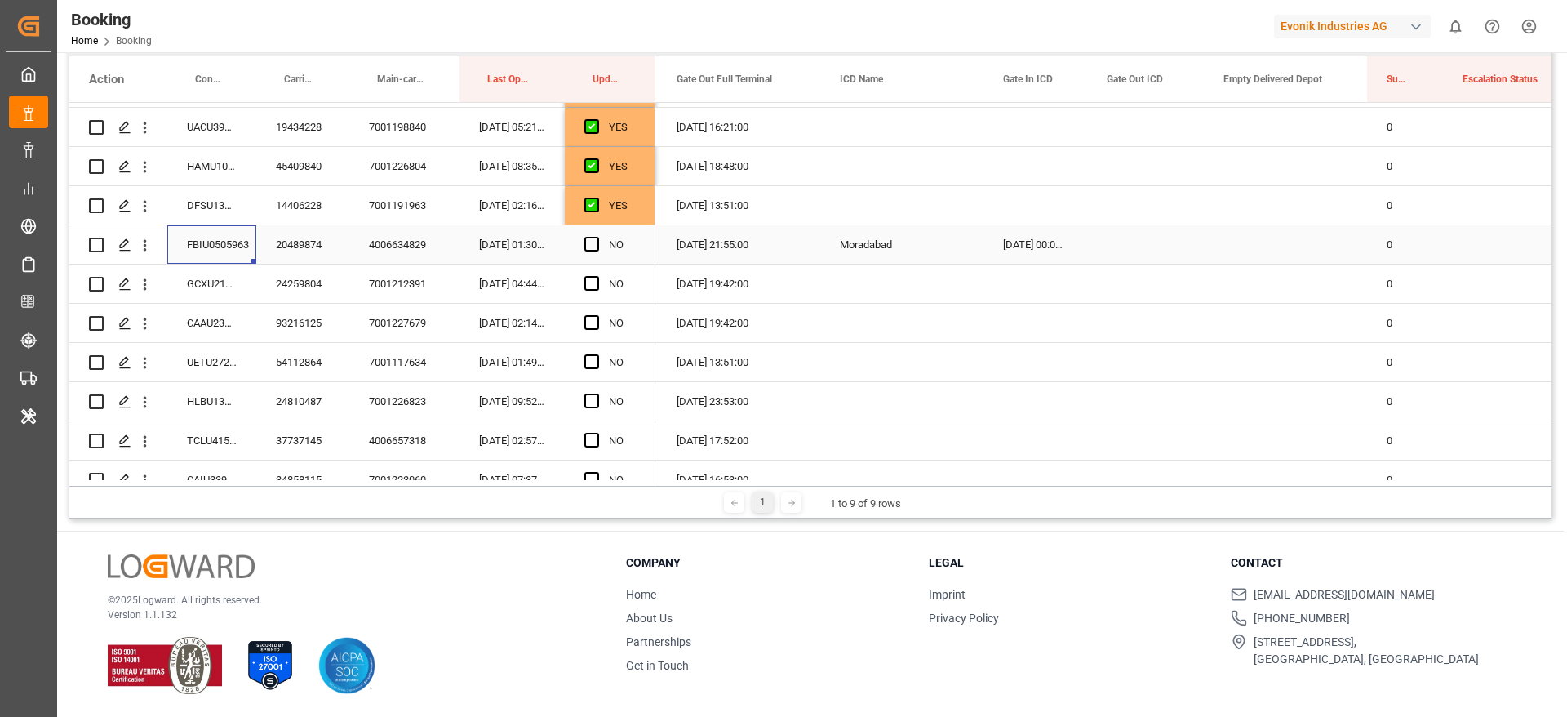
click at [590, 245] on span "Press SPACE to select this row." at bounding box center [591, 244] width 15 height 15
click at [597, 237] on input "Press SPACE to select this row." at bounding box center [597, 237] width 0 height 0
click at [251, 286] on div "GCXU2192564" at bounding box center [211, 283] width 89 height 38
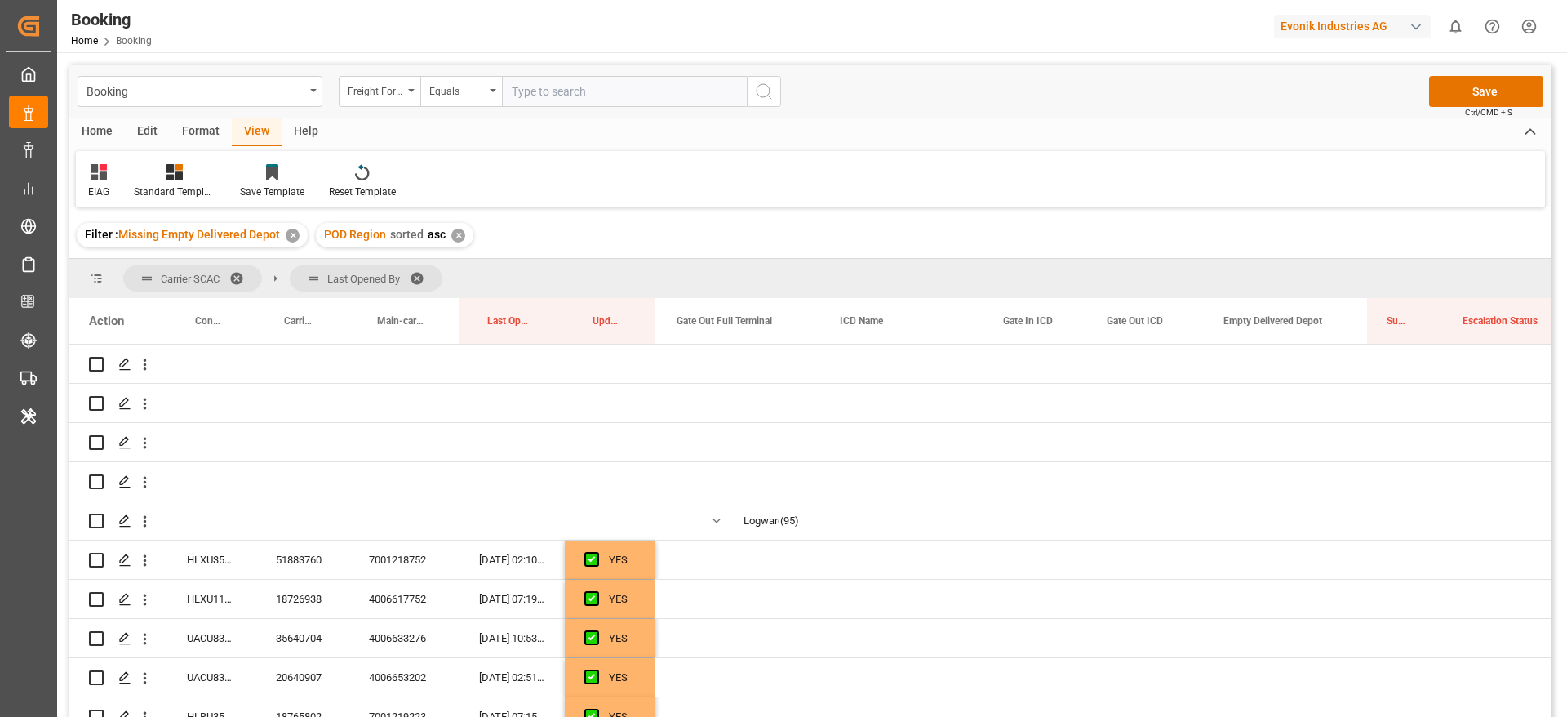
scroll to position [0, 3888]
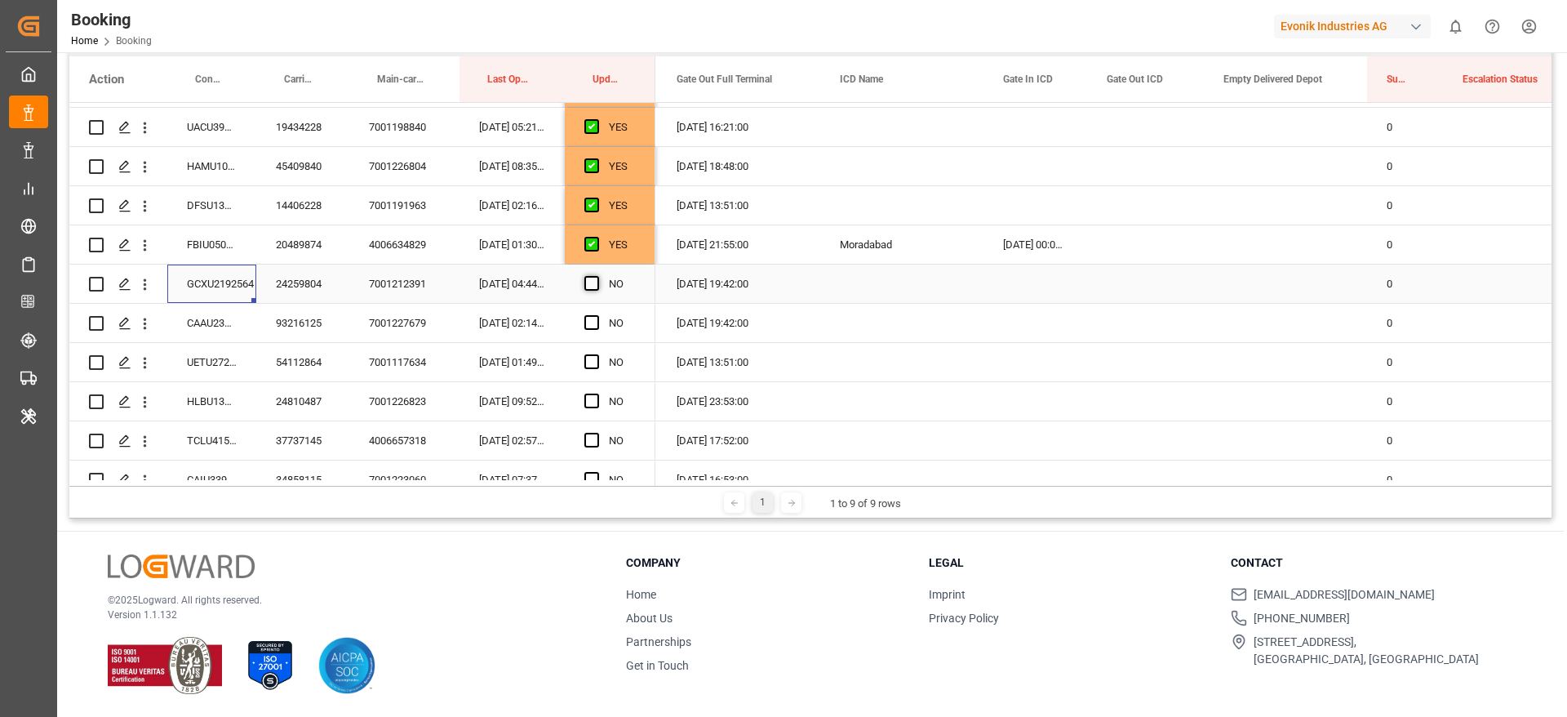
click at [602, 283] on div "Press SPACE to select this row." at bounding box center [596, 284] width 24 height 38
click at [594, 282] on span "Press SPACE to select this row." at bounding box center [591, 283] width 15 height 15
click at [597, 276] on input "Press SPACE to select this row." at bounding box center [597, 276] width 0 height 0
click at [220, 334] on div "CAAU2399265" at bounding box center [211, 323] width 89 height 38
click at [589, 321] on span "Press SPACE to select this row." at bounding box center [591, 322] width 15 height 15
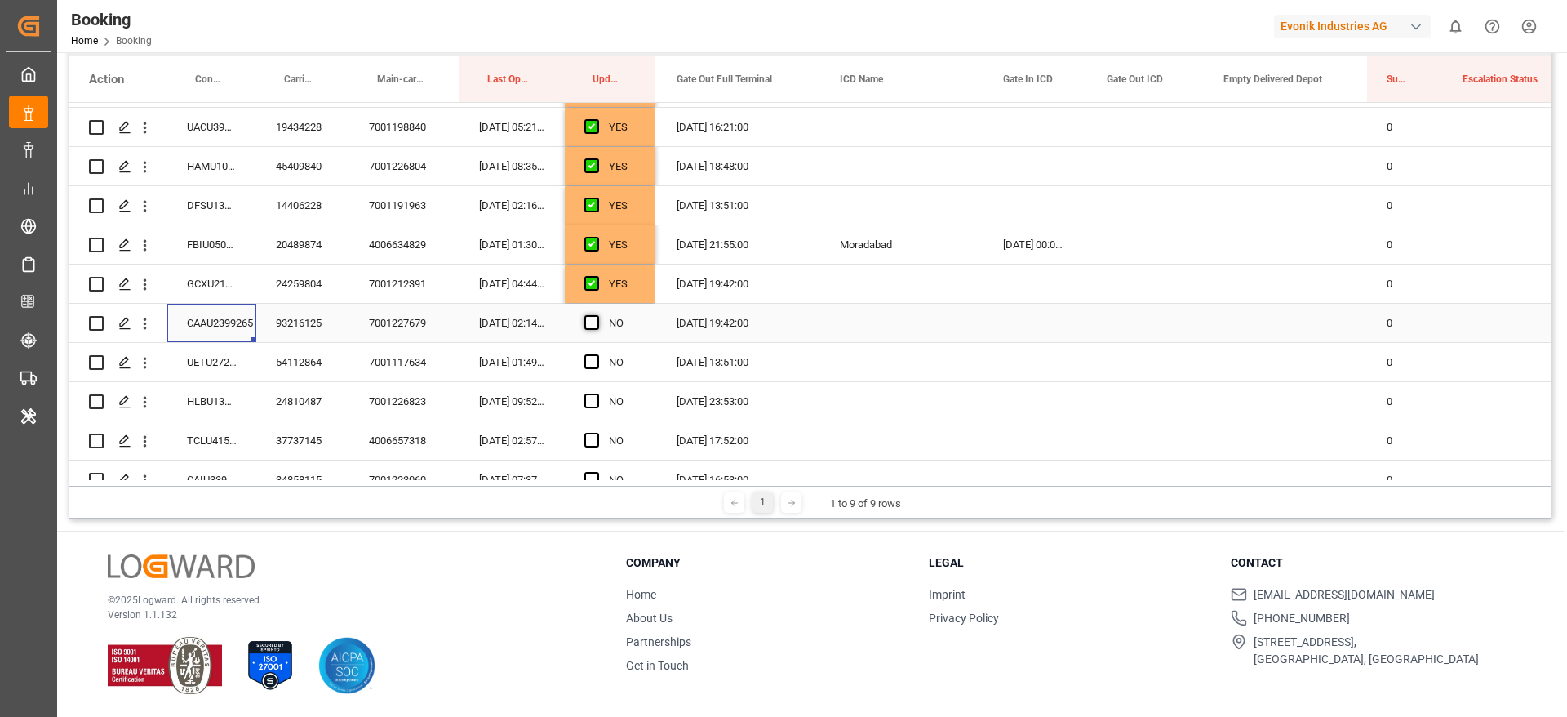
click at [597, 315] on input "Press SPACE to select this row." at bounding box center [597, 315] width 0 height 0
click at [217, 361] on div "UETU2729246" at bounding box center [211, 362] width 89 height 38
click at [594, 360] on span "Press SPACE to select this row." at bounding box center [591, 361] width 15 height 15
click at [597, 354] on input "Press SPACE to select this row." at bounding box center [597, 354] width 0 height 0
click at [193, 399] on div "HLBU1395110" at bounding box center [211, 401] width 89 height 38
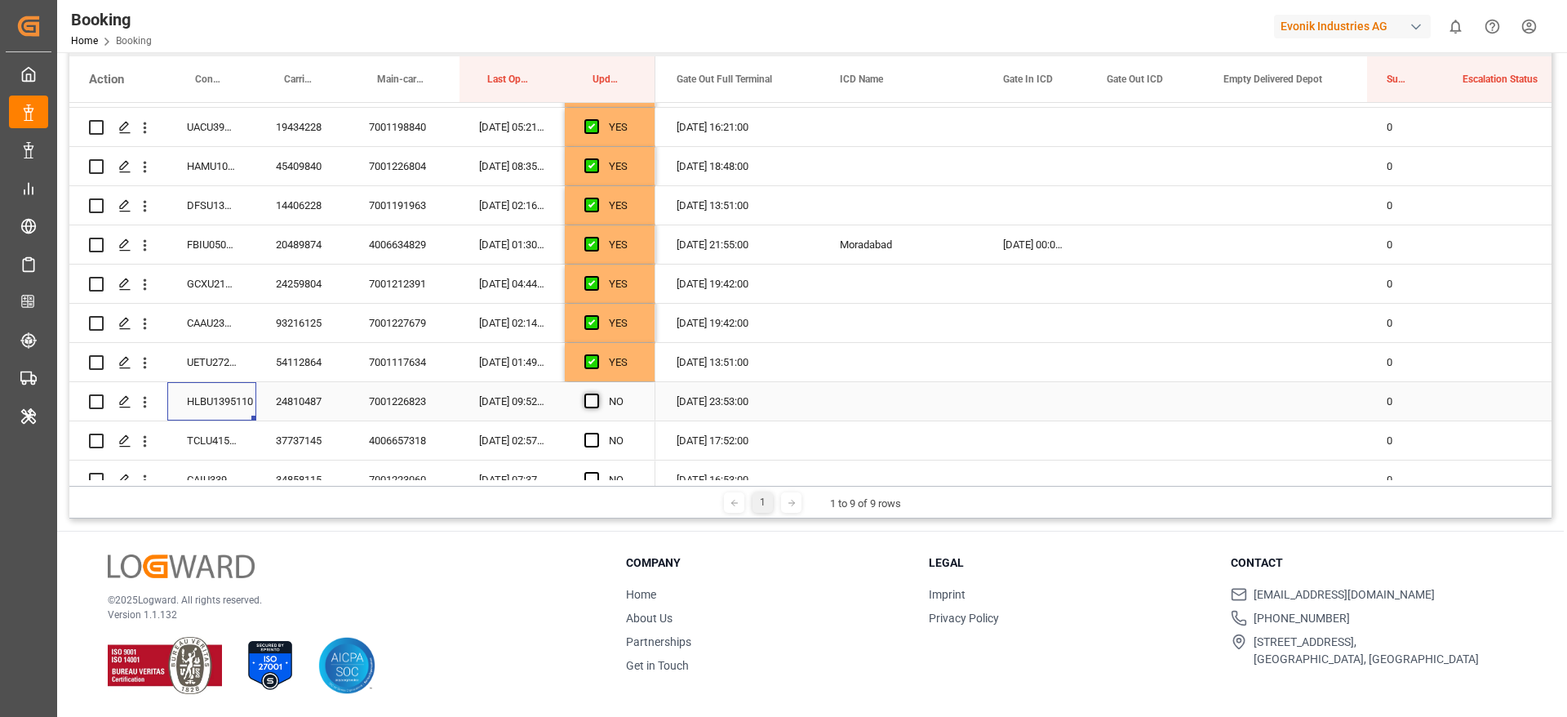
click at [589, 398] on span "Press SPACE to select this row." at bounding box center [591, 400] width 15 height 15
click at [597, 393] on input "Press SPACE to select this row." at bounding box center [597, 393] width 0 height 0
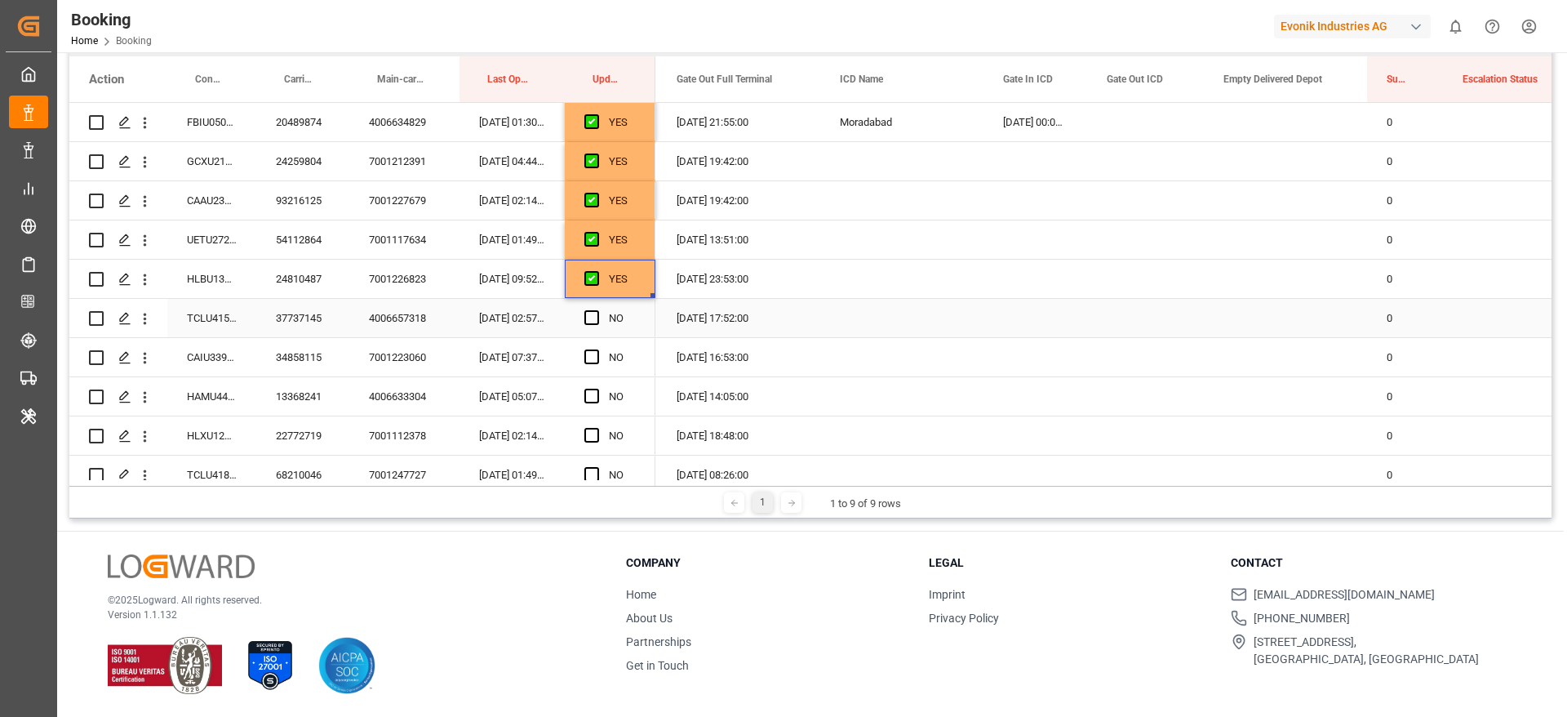
click at [184, 315] on div "TCLU4158590" at bounding box center [211, 318] width 89 height 38
click at [592, 317] on span "Press SPACE to select this row." at bounding box center [591, 317] width 15 height 15
click at [597, 310] on input "Press SPACE to select this row." at bounding box center [597, 310] width 0 height 0
click at [224, 353] on div "CAIU3393048" at bounding box center [211, 357] width 89 height 38
click at [589, 357] on span "Press SPACE to select this row." at bounding box center [591, 356] width 15 height 15
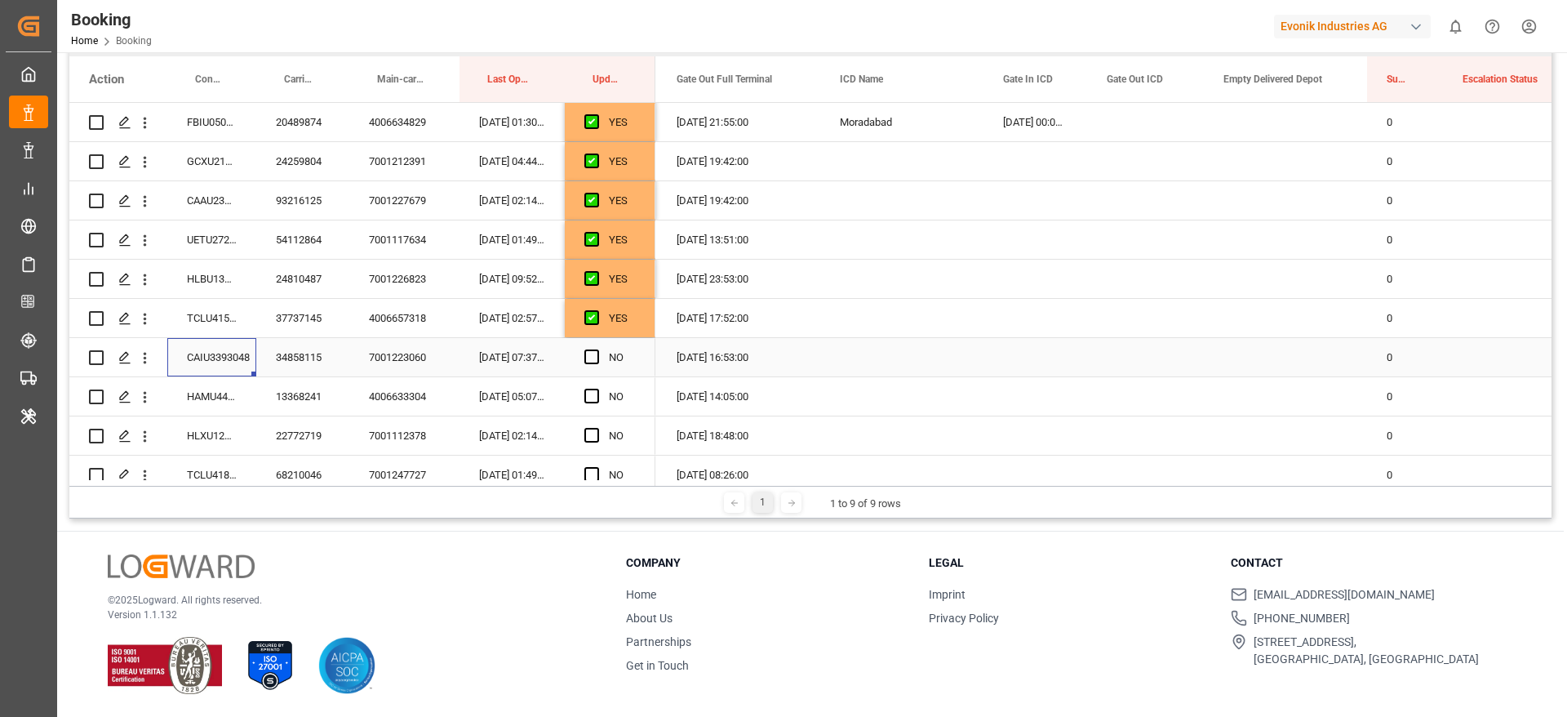
click at [597, 349] on input "Press SPACE to select this row." at bounding box center [597, 349] width 0 height 0
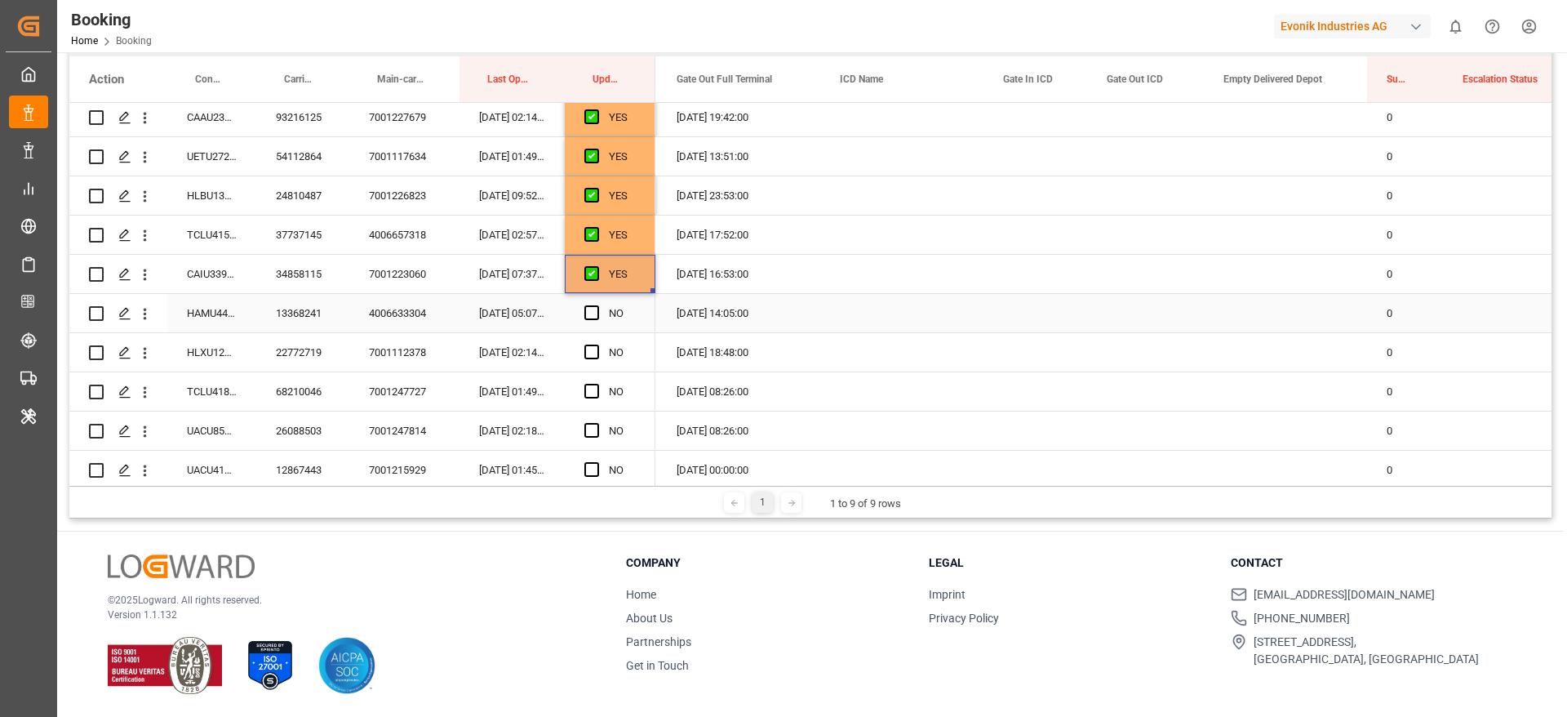
scroll to position [1102, 0]
click at [218, 273] on div "HAMU4404073" at bounding box center [211, 274] width 89 height 38
click at [1239, 269] on div "Press SPACE to select this row." at bounding box center [1285, 274] width 163 height 38
click at [1285, 273] on div "Press SPACE to select this row." at bounding box center [1285, 274] width 163 height 38
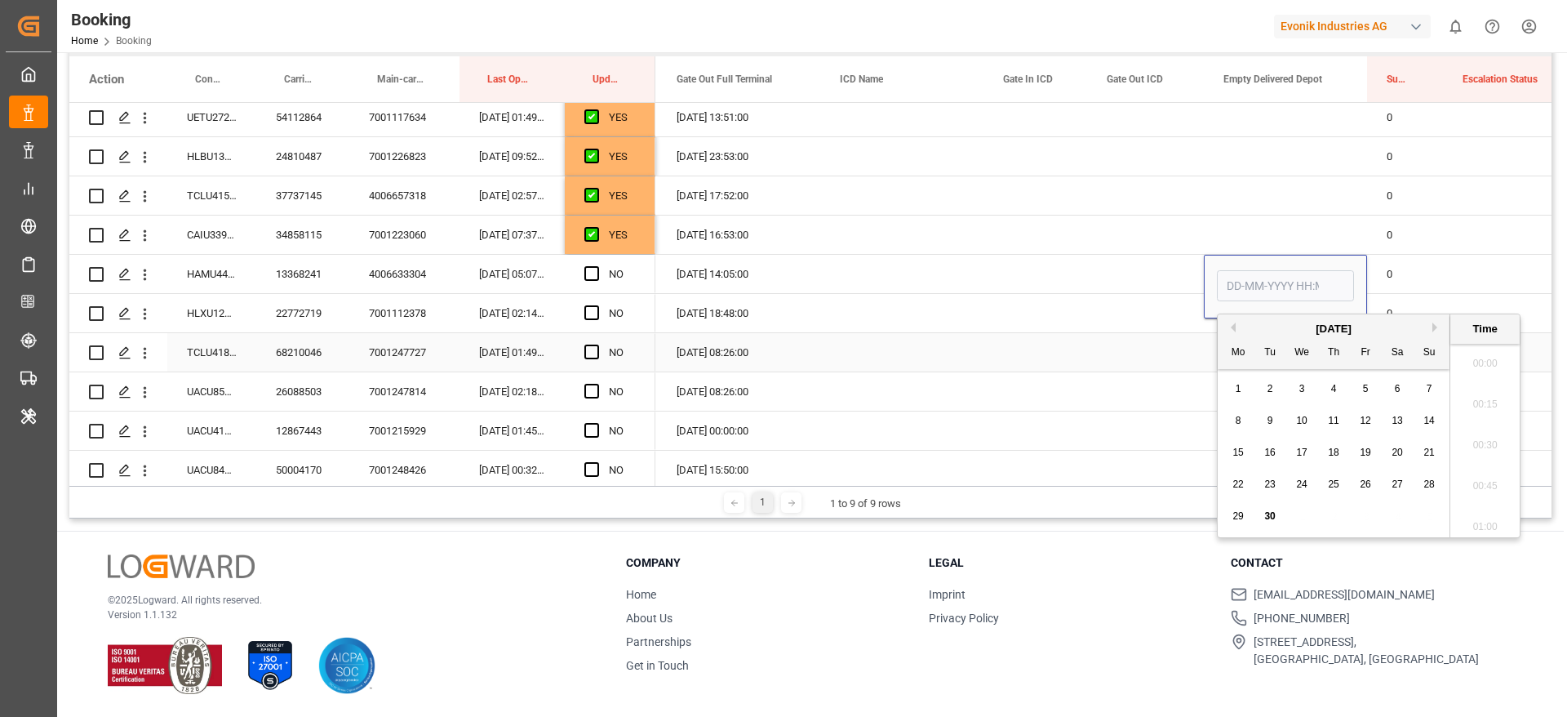
scroll to position [2822, 0]
drag, startPoint x: 1266, startPoint y: 518, endPoint x: 1167, endPoint y: 488, distance: 103.3
click at [1268, 517] on span "30" at bounding box center [1269, 515] width 11 height 11
type input "[DATE] 00:00"
click at [588, 273] on span "Press SPACE to select this row." at bounding box center [591, 273] width 15 height 15
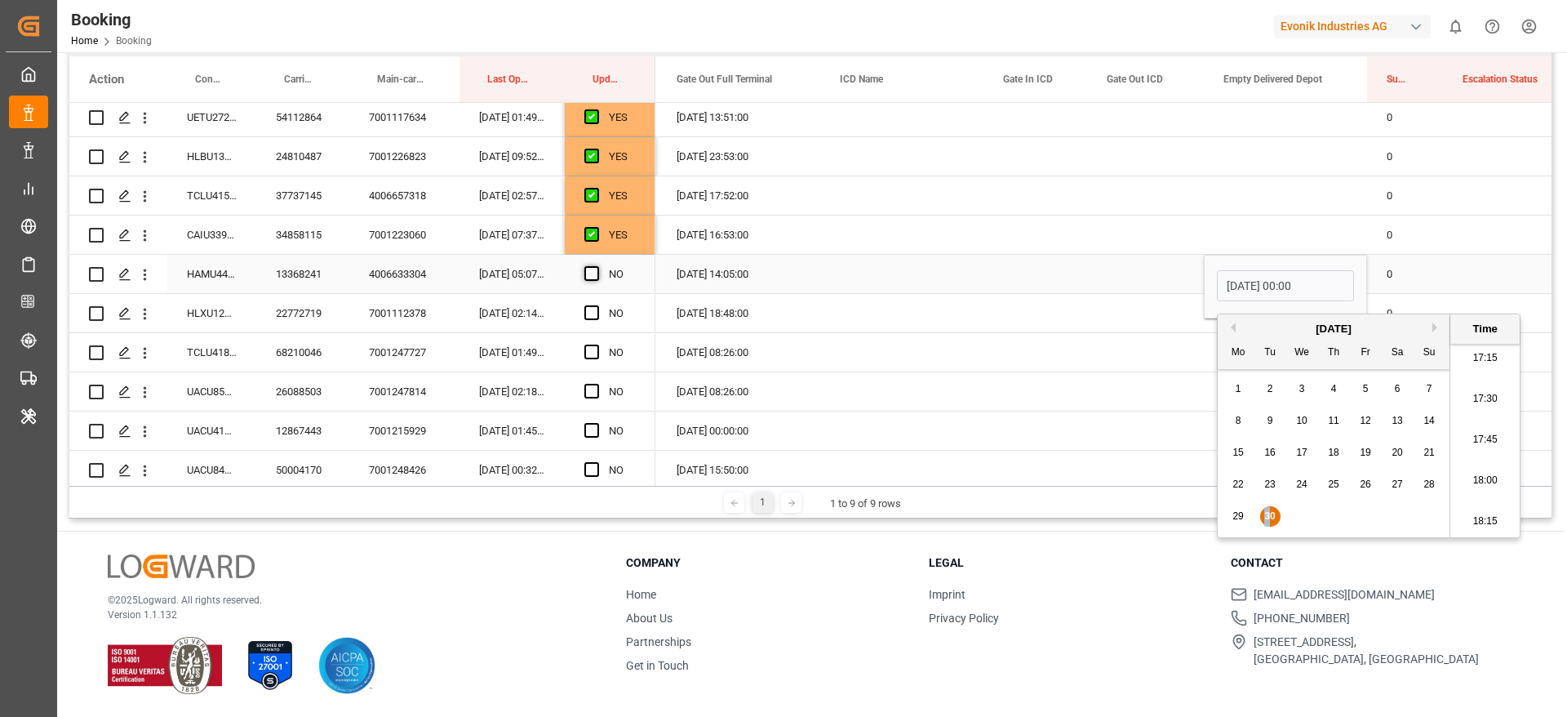
click at [597, 266] on input "Press SPACE to select this row." at bounding box center [597, 266] width 0 height 0
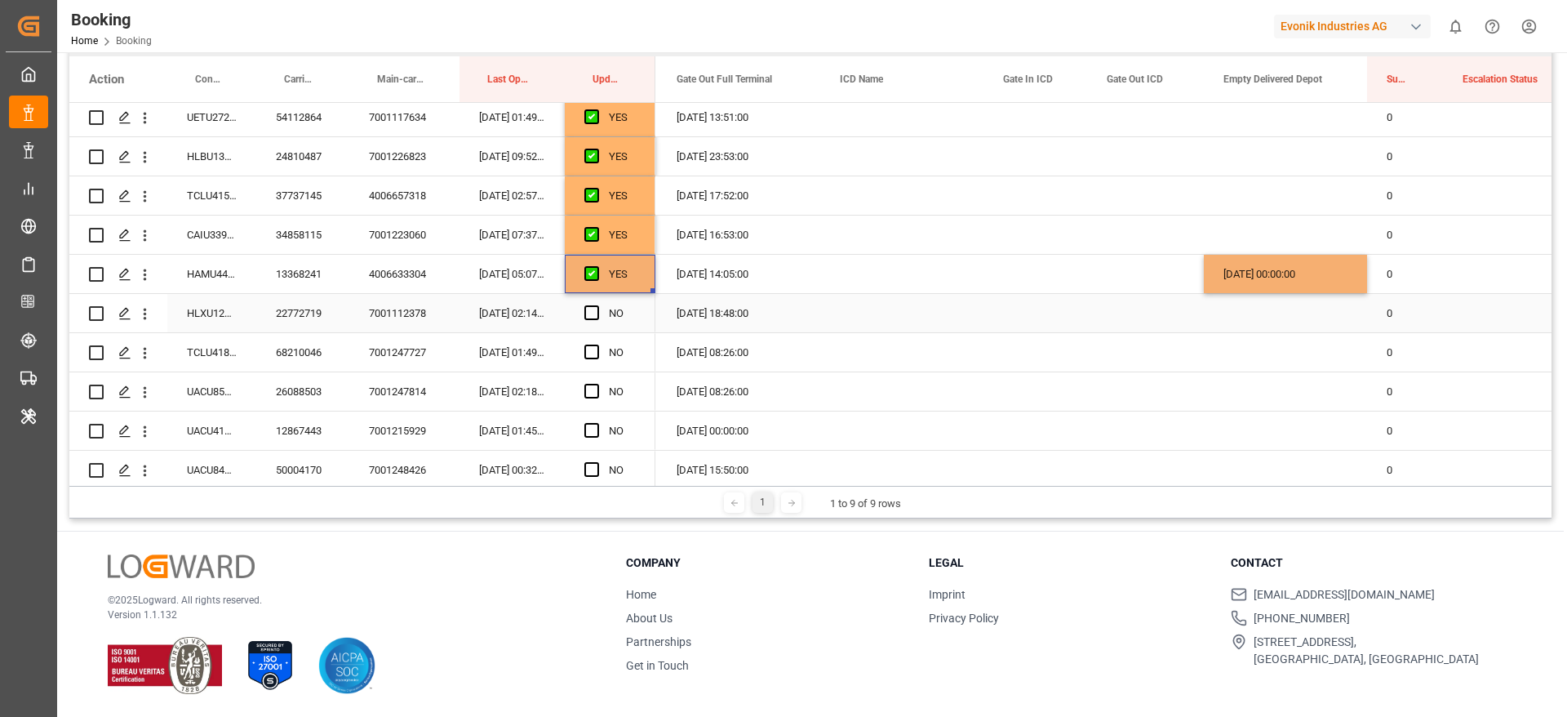
click at [229, 306] on div "HLXU1252755" at bounding box center [211, 313] width 89 height 38
click at [589, 307] on span "Press SPACE to select this row." at bounding box center [591, 312] width 15 height 15
click at [597, 305] on input "Press SPACE to select this row." at bounding box center [597, 305] width 0 height 0
click at [238, 358] on div "TCLU4180090" at bounding box center [211, 352] width 89 height 38
click at [598, 353] on span "Press SPACE to select this row." at bounding box center [591, 351] width 15 height 15
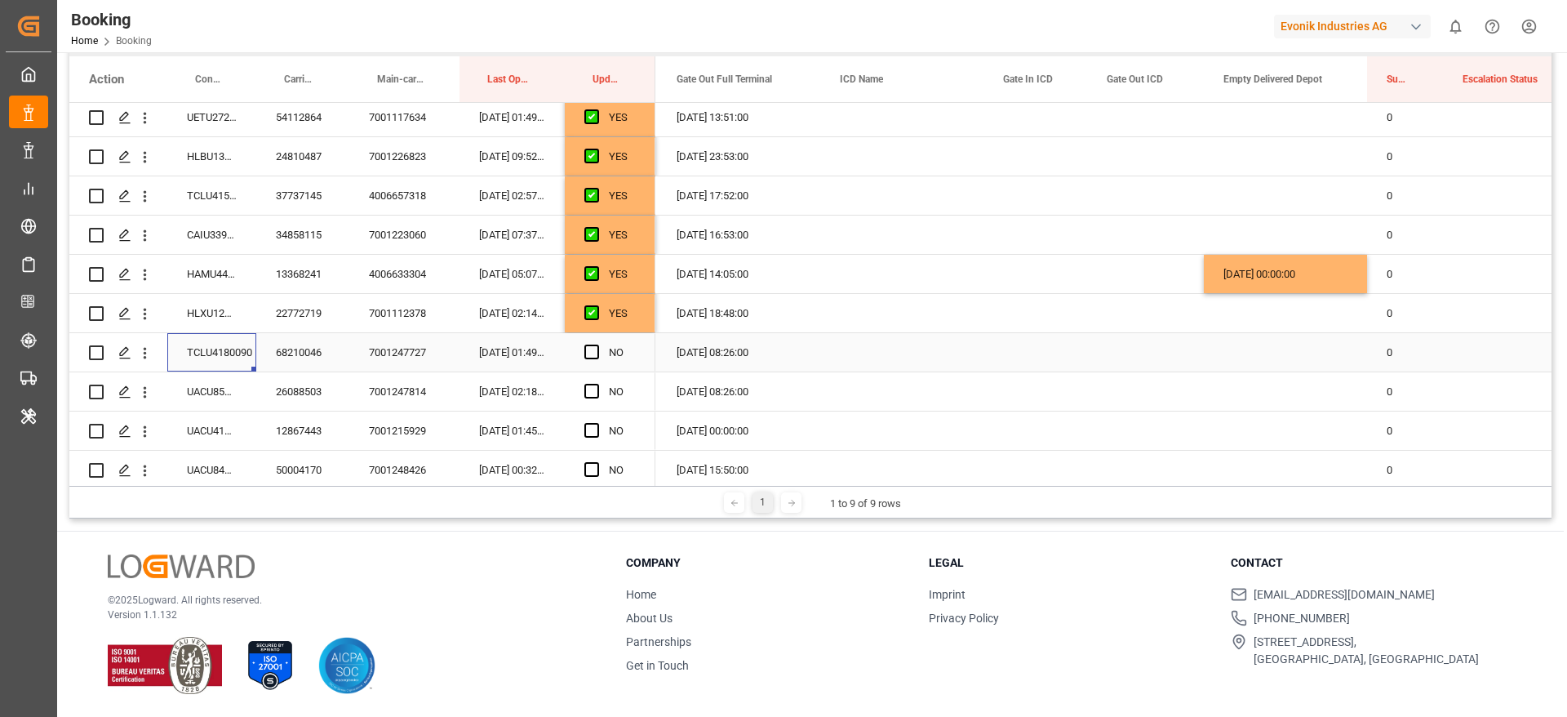
click at [597, 344] on input "Press SPACE to select this row." at bounding box center [597, 344] width 0 height 0
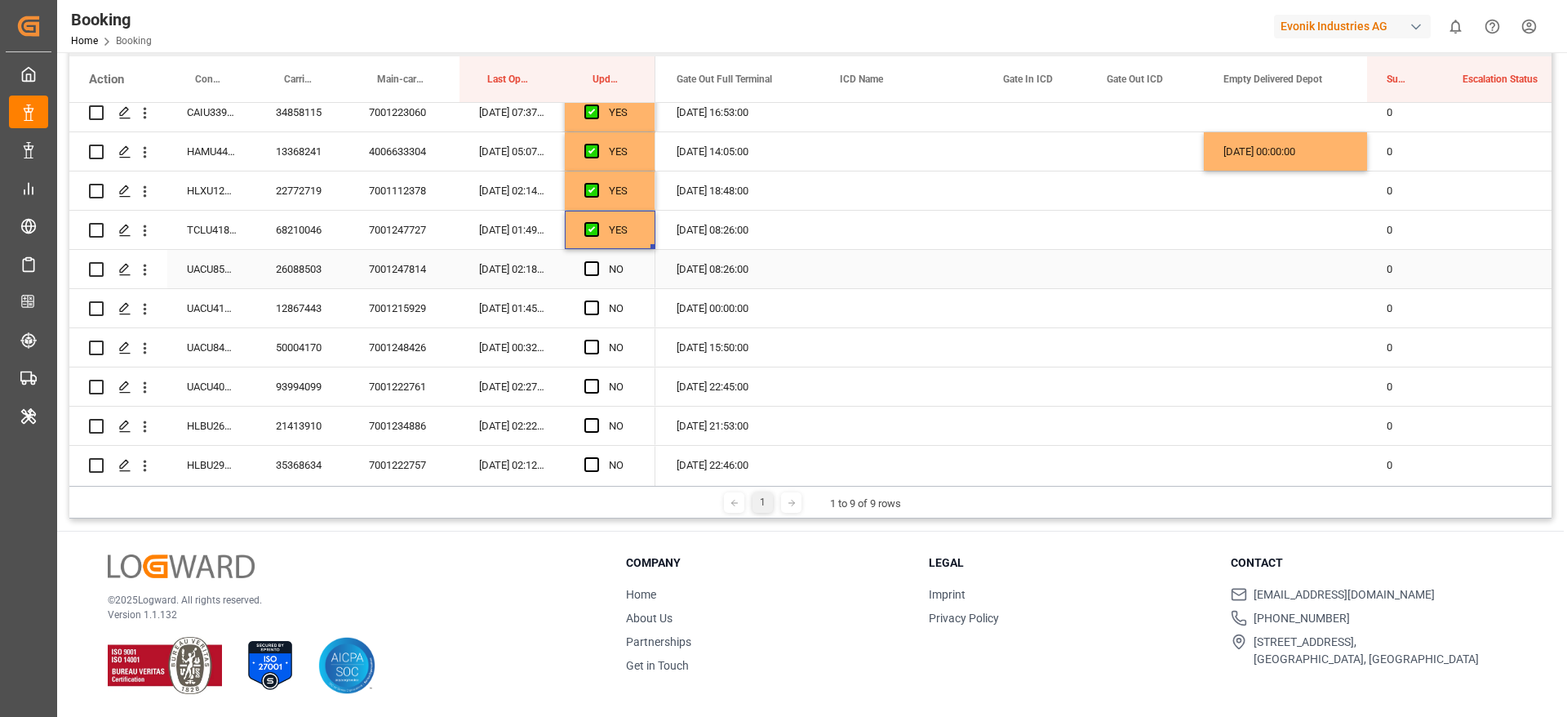
click at [218, 278] on div "UACU8511637" at bounding box center [211, 269] width 89 height 38
click at [594, 265] on span "Press SPACE to select this row." at bounding box center [591, 268] width 15 height 15
click at [597, 261] on input "Press SPACE to select this row." at bounding box center [597, 261] width 0 height 0
click at [202, 314] on div "UACU4127496" at bounding box center [211, 308] width 89 height 38
click at [597, 307] on span "Press SPACE to select this row." at bounding box center [591, 307] width 15 height 15
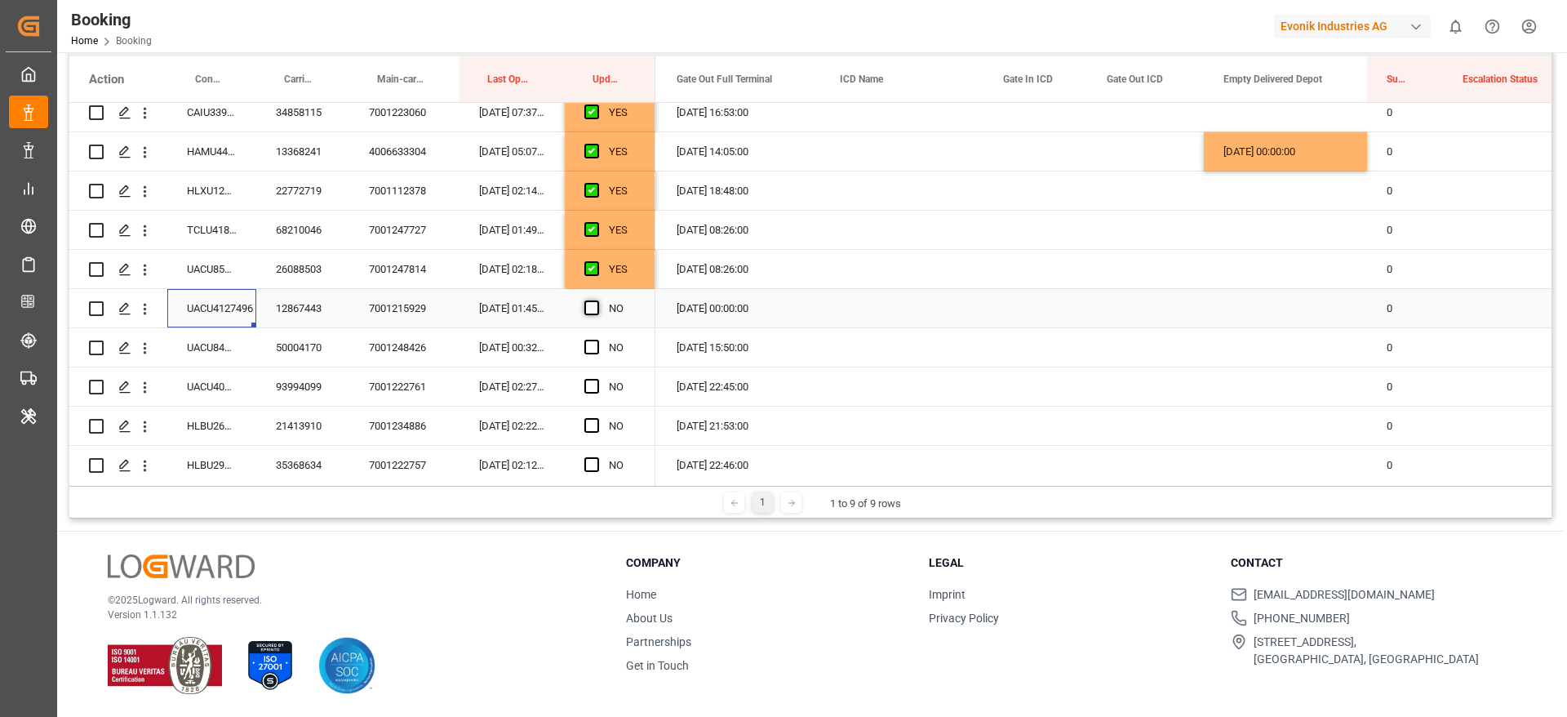
click at [597, 300] on input "Press SPACE to select this row." at bounding box center [597, 300] width 0 height 0
click at [218, 352] on div "UACU8433684" at bounding box center [211, 347] width 89 height 38
click at [590, 349] on span "Press SPACE to select this row." at bounding box center [591, 347] width 15 height 15
click at [597, 340] on input "Press SPACE to select this row." at bounding box center [597, 340] width 0 height 0
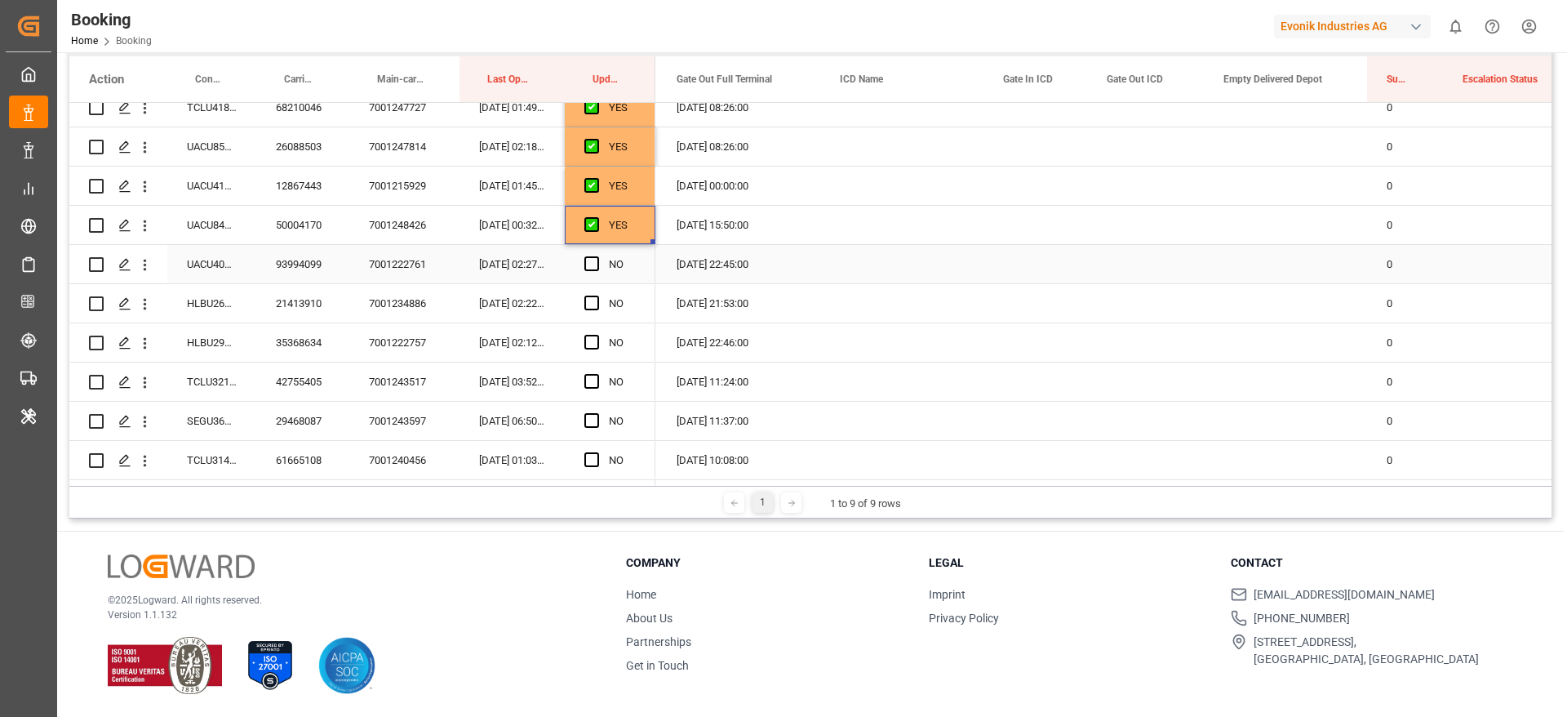
click at [200, 266] on div "UACU4059597" at bounding box center [211, 264] width 89 height 38
click at [593, 264] on span "Press SPACE to select this row." at bounding box center [591, 263] width 15 height 15
click at [597, 256] on input "Press SPACE to select this row." at bounding box center [597, 256] width 0 height 0
click at [232, 308] on div "HLBU2635284" at bounding box center [211, 303] width 89 height 38
click at [593, 299] on span "Press SPACE to select this row." at bounding box center [591, 302] width 15 height 15
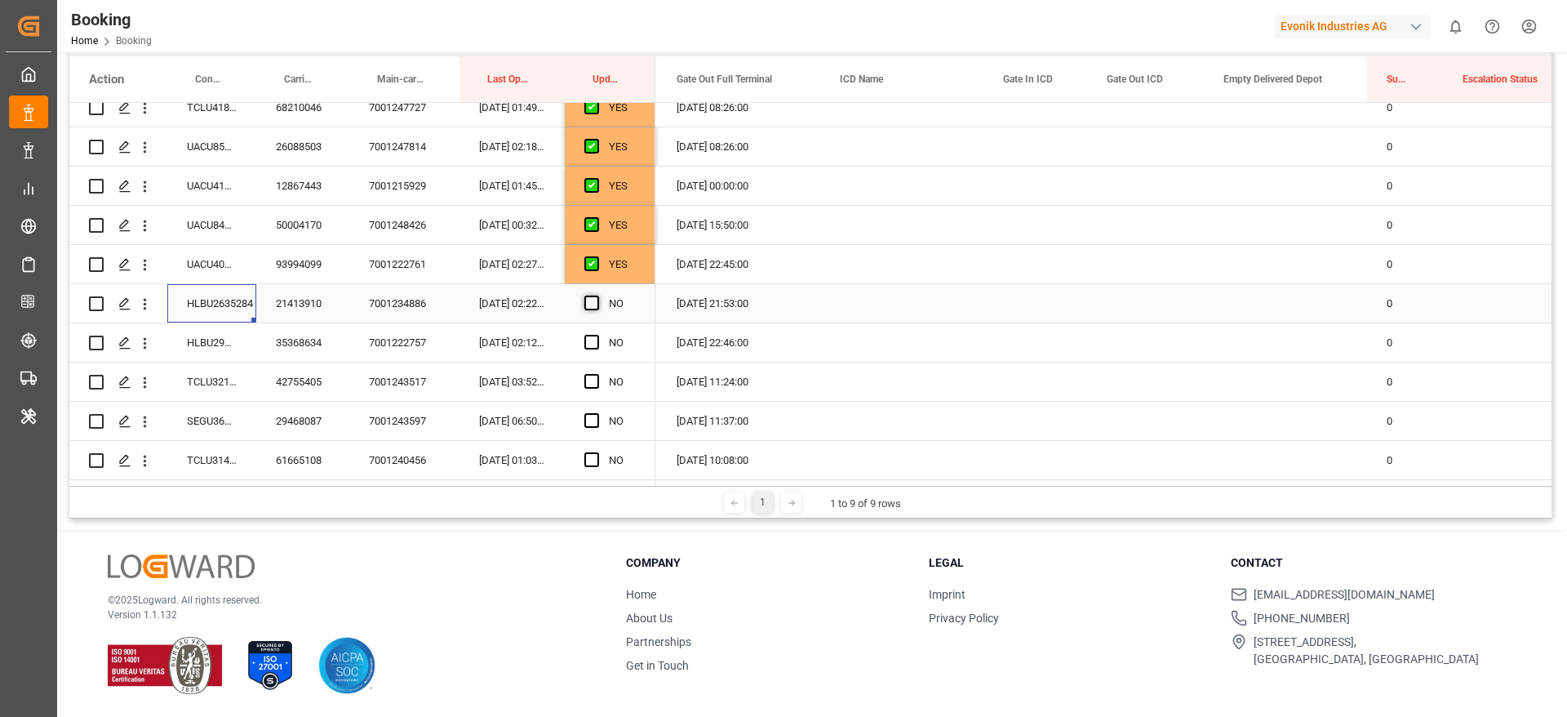
click at [597, 295] on input "Press SPACE to select this row." at bounding box center [597, 295] width 0 height 0
click at [209, 339] on div "HLBU2986910" at bounding box center [211, 342] width 89 height 38
click at [587, 343] on span "Press SPACE to select this row." at bounding box center [591, 342] width 15 height 15
click at [597, 335] on input "Press SPACE to select this row." at bounding box center [597, 335] width 0 height 0
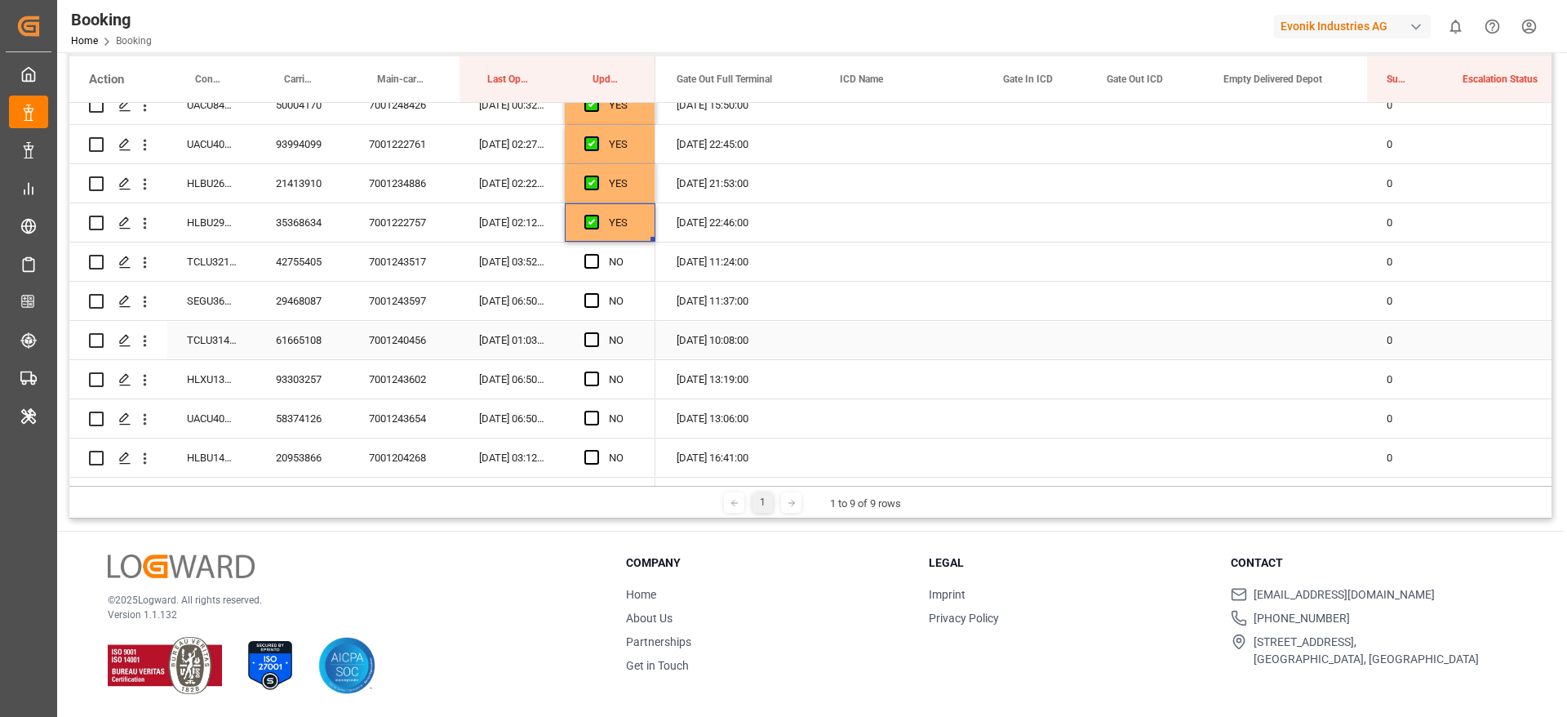
scroll to position [1469, 0]
click at [229, 269] on div "TCLU3213538" at bounding box center [211, 259] width 89 height 38
click at [593, 257] on span "Press SPACE to select this row." at bounding box center [591, 258] width 15 height 15
click at [597, 251] on input "Press SPACE to select this row." at bounding box center [597, 251] width 0 height 0
drag, startPoint x: 184, startPoint y: 309, endPoint x: 213, endPoint y: 306, distance: 28.8
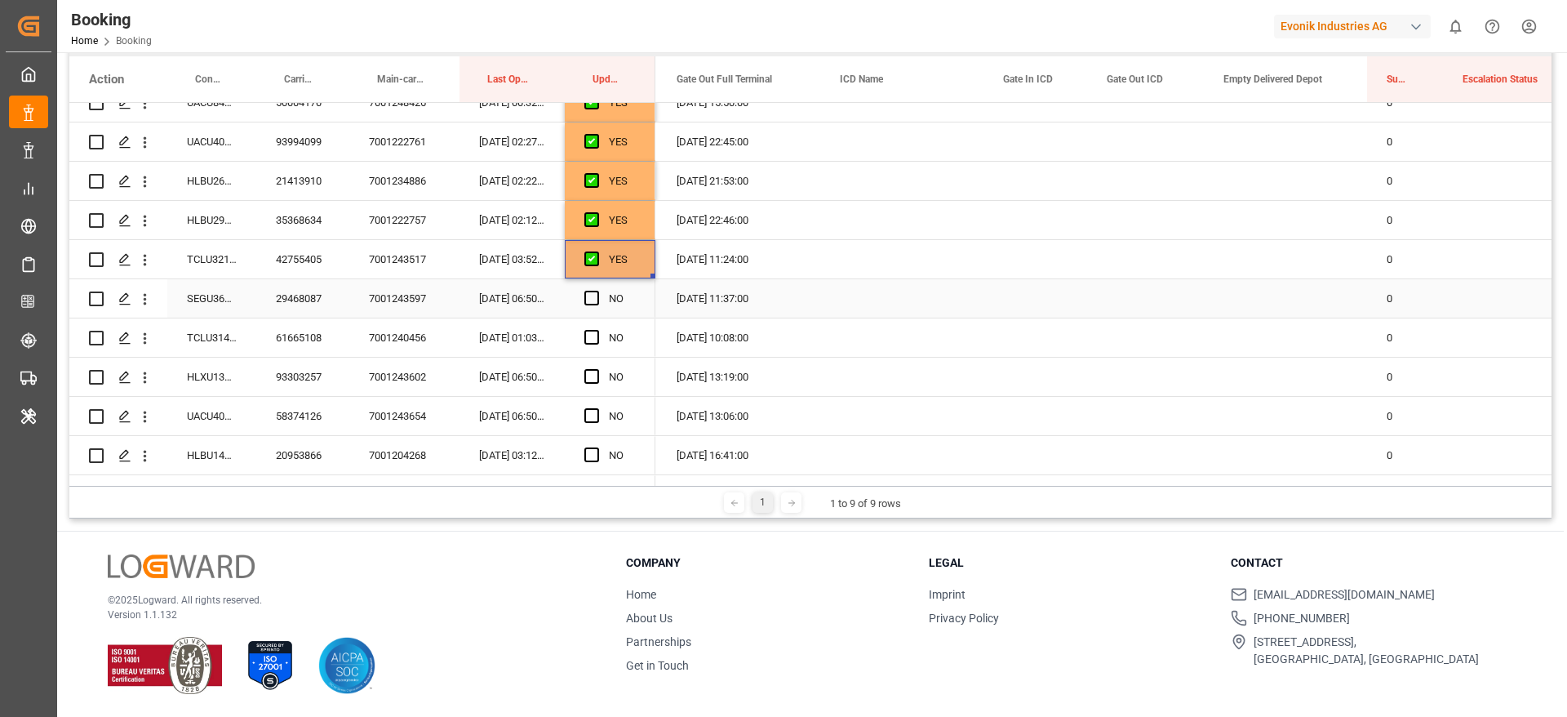
click at [184, 309] on div "SEGU3608499" at bounding box center [211, 298] width 89 height 38
click at [596, 294] on span "Press SPACE to select this row." at bounding box center [591, 298] width 15 height 15
click at [597, 291] on input "Press SPACE to select this row." at bounding box center [597, 291] width 0 height 0
click at [202, 340] on div "TCLU3142075" at bounding box center [211, 337] width 89 height 38
click at [1306, 327] on div "Press SPACE to select this row." at bounding box center [1285, 337] width 163 height 38
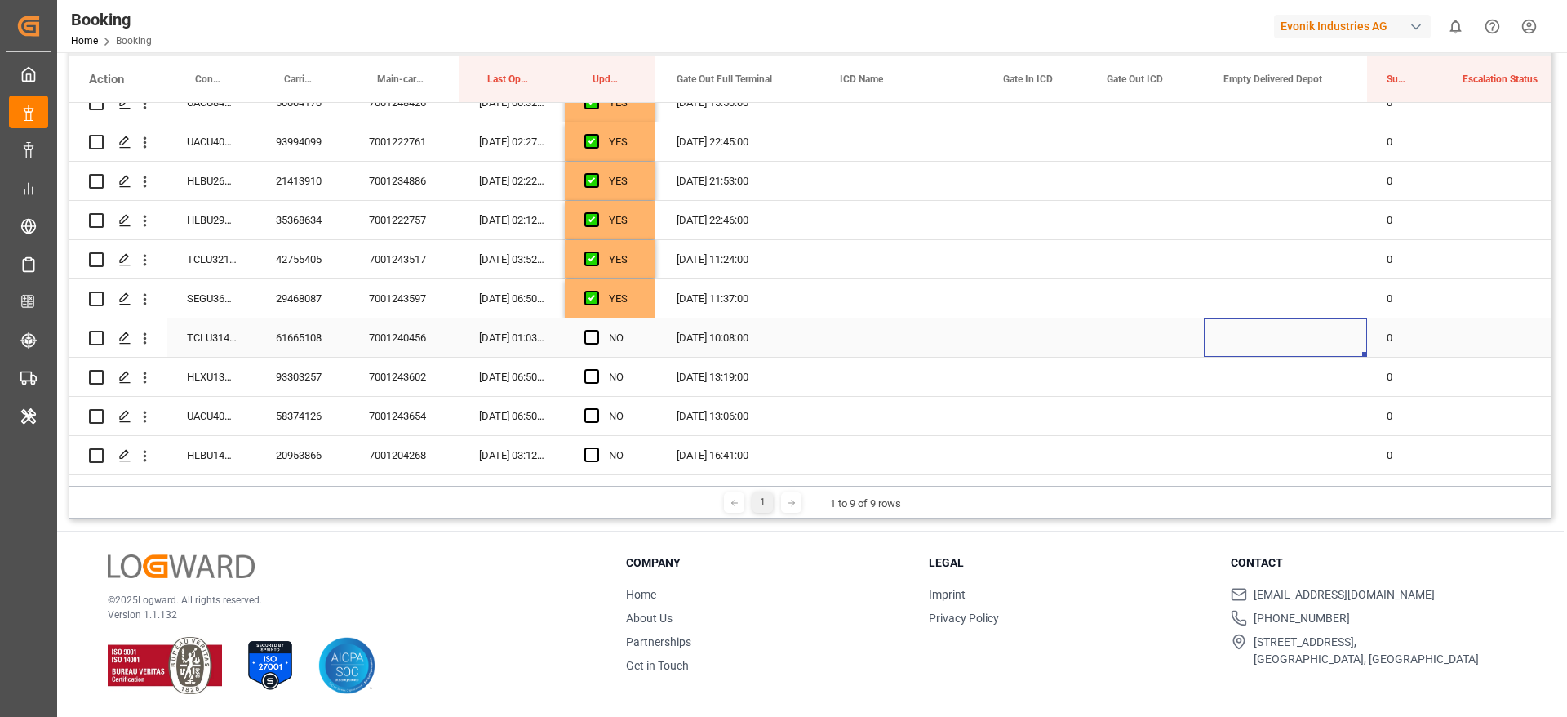
click at [1306, 327] on div "Press SPACE to select this row." at bounding box center [1285, 337] width 163 height 38
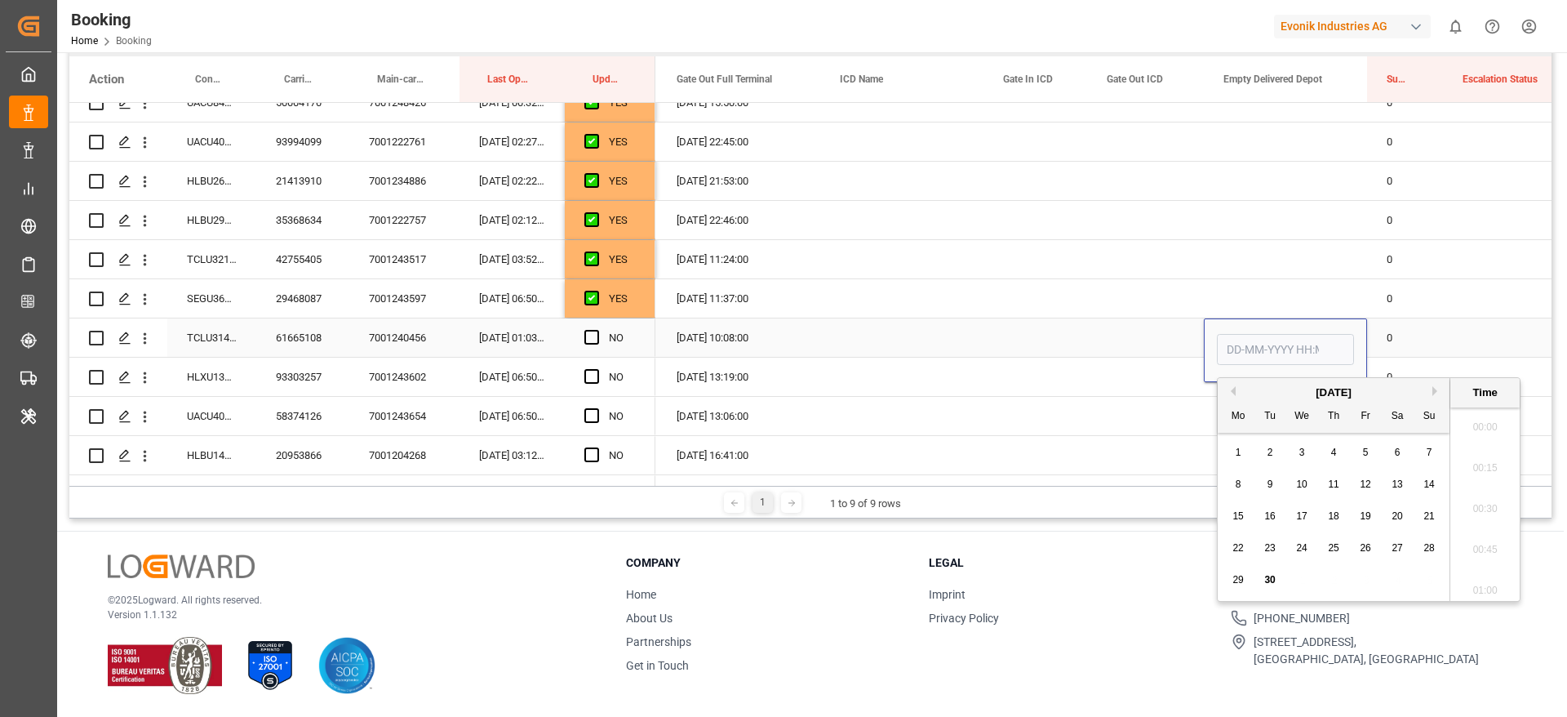
scroll to position [2822, 0]
click at [1271, 580] on span "30" at bounding box center [1269, 579] width 11 height 11
type input "[DATE] 00:00"
click at [584, 340] on span "Press SPACE to select this row." at bounding box center [591, 337] width 15 height 15
click at [597, 330] on input "Press SPACE to select this row." at bounding box center [597, 330] width 0 height 0
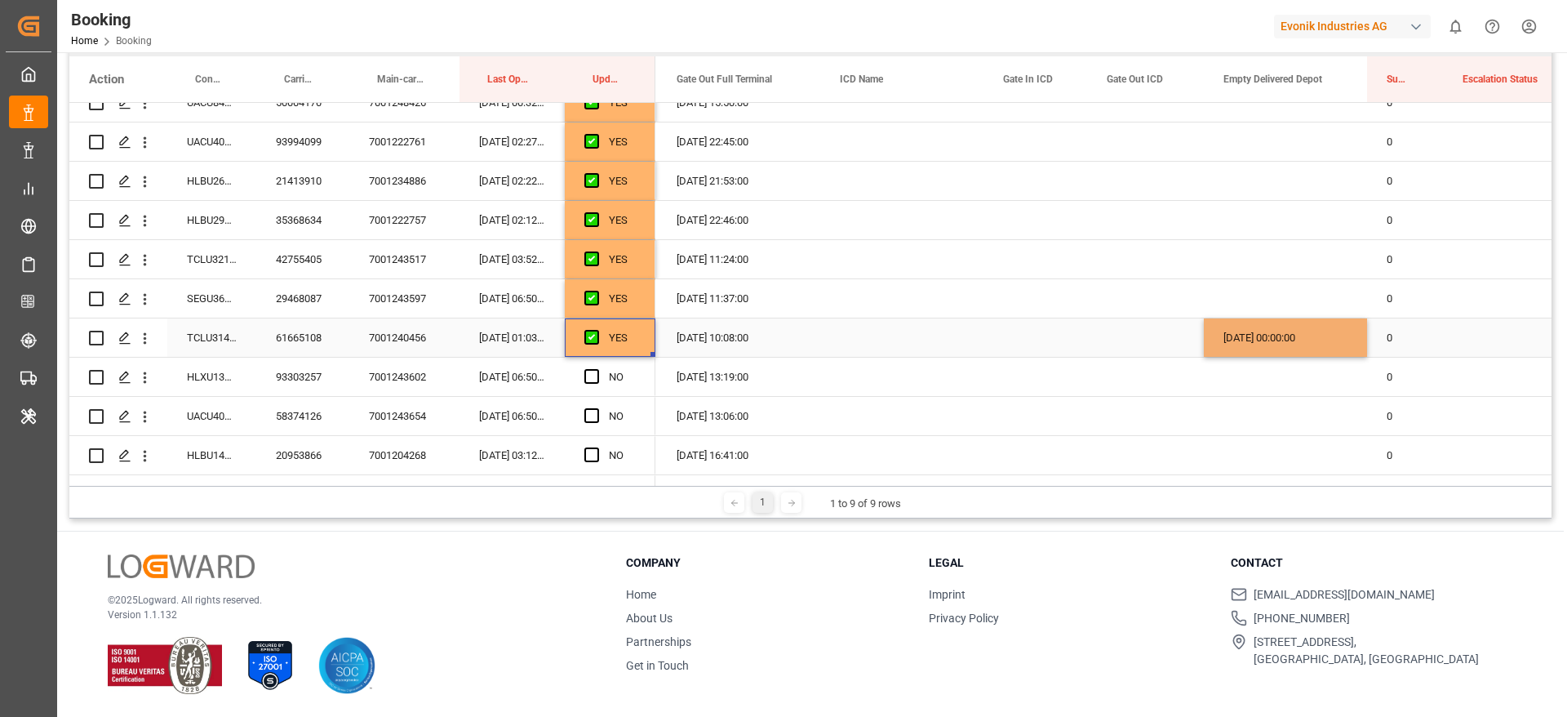
scroll to position [1592, 0]
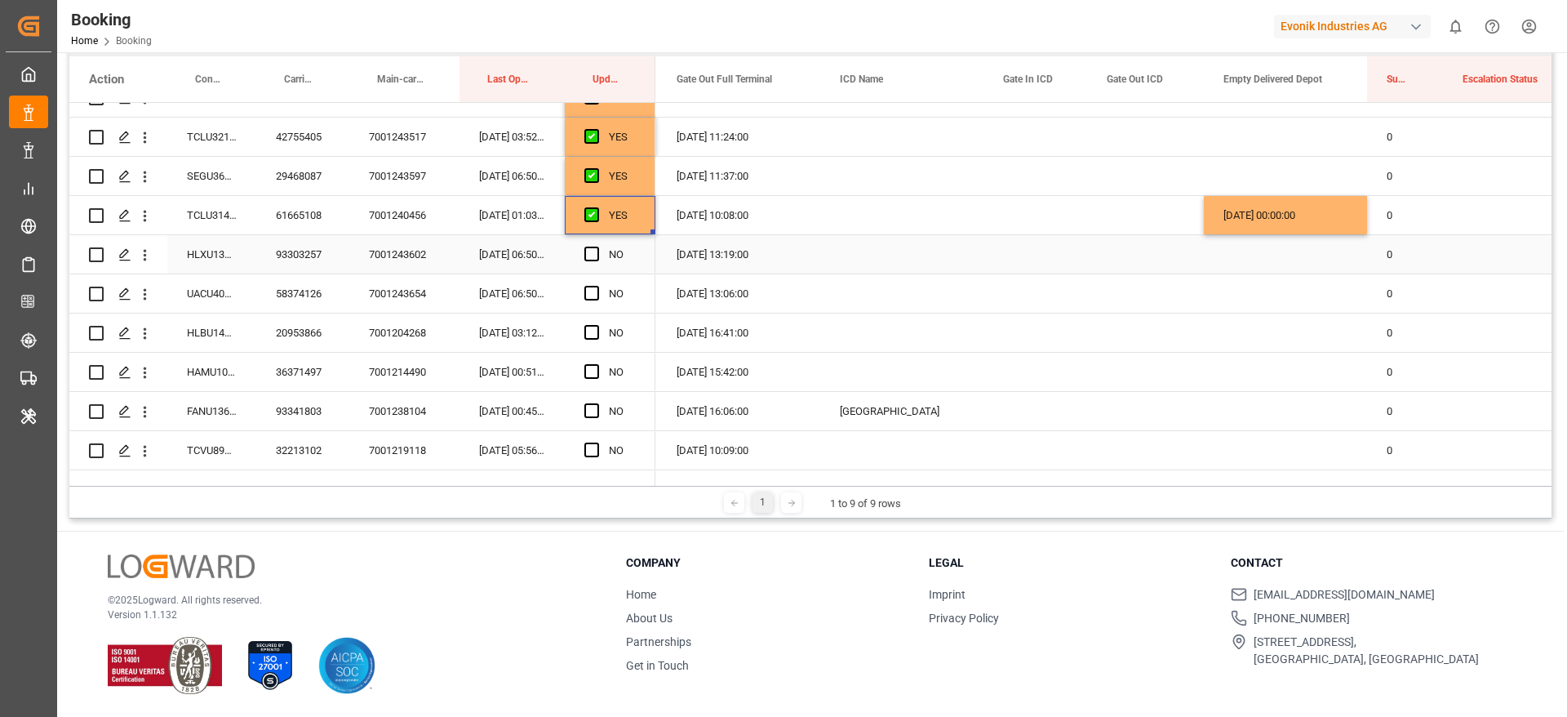
click at [207, 251] on div "HLXU1374434" at bounding box center [211, 254] width 89 height 38
click at [589, 255] on span "Press SPACE to select this row." at bounding box center [591, 254] width 15 height 15
click at [597, 247] on input "Press SPACE to select this row." at bounding box center [597, 247] width 0 height 0
click at [235, 285] on div "UACU4092379" at bounding box center [211, 293] width 89 height 38
click at [593, 294] on span "Press SPACE to select this row." at bounding box center [591, 293] width 15 height 15
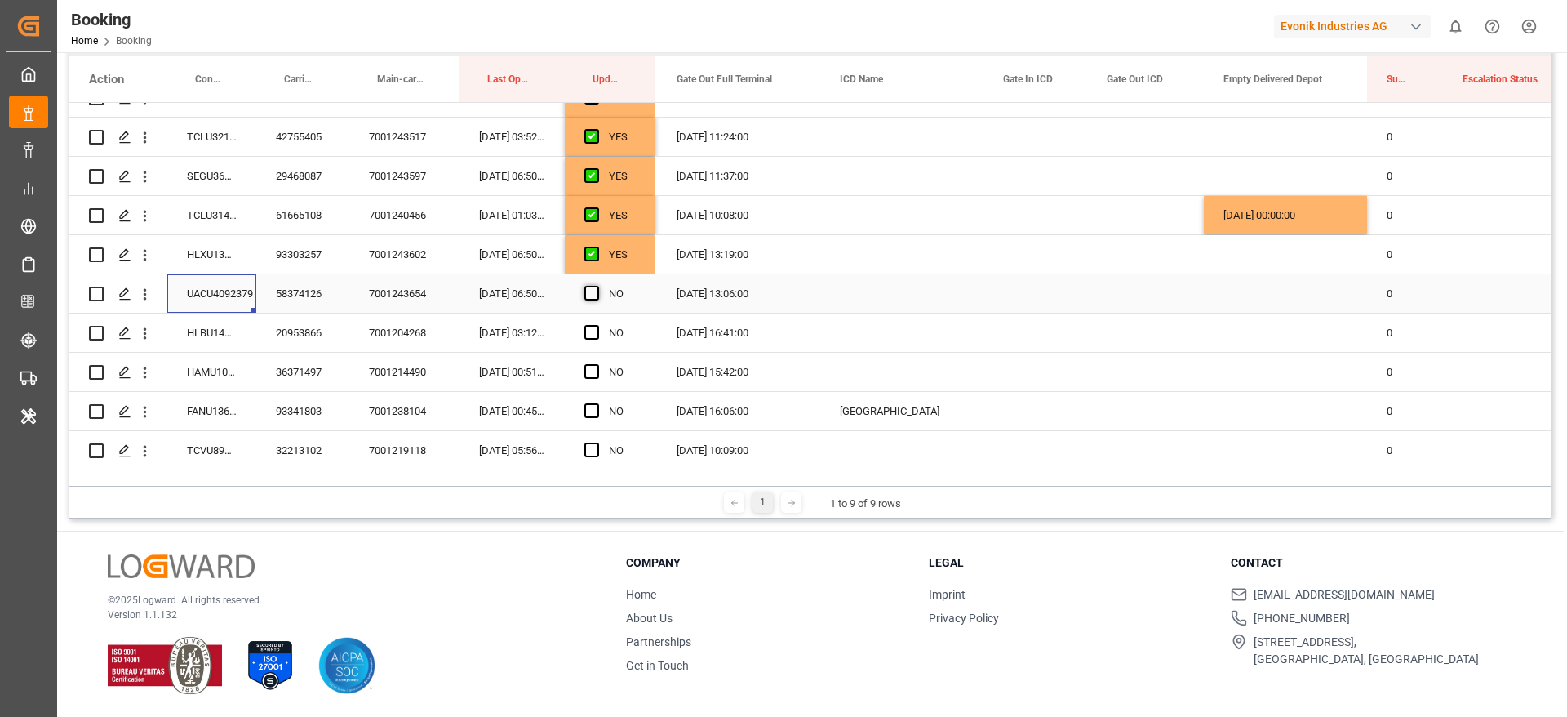
click at [597, 286] on input "Press SPACE to select this row." at bounding box center [597, 286] width 0 height 0
click at [178, 335] on div "HLBU1459447" at bounding box center [211, 332] width 89 height 38
click at [588, 331] on span "Press SPACE to select this row." at bounding box center [591, 332] width 15 height 15
click at [597, 325] on input "Press SPACE to select this row." at bounding box center [597, 325] width 0 height 0
click at [193, 360] on div "HAMU1075143" at bounding box center [211, 372] width 89 height 38
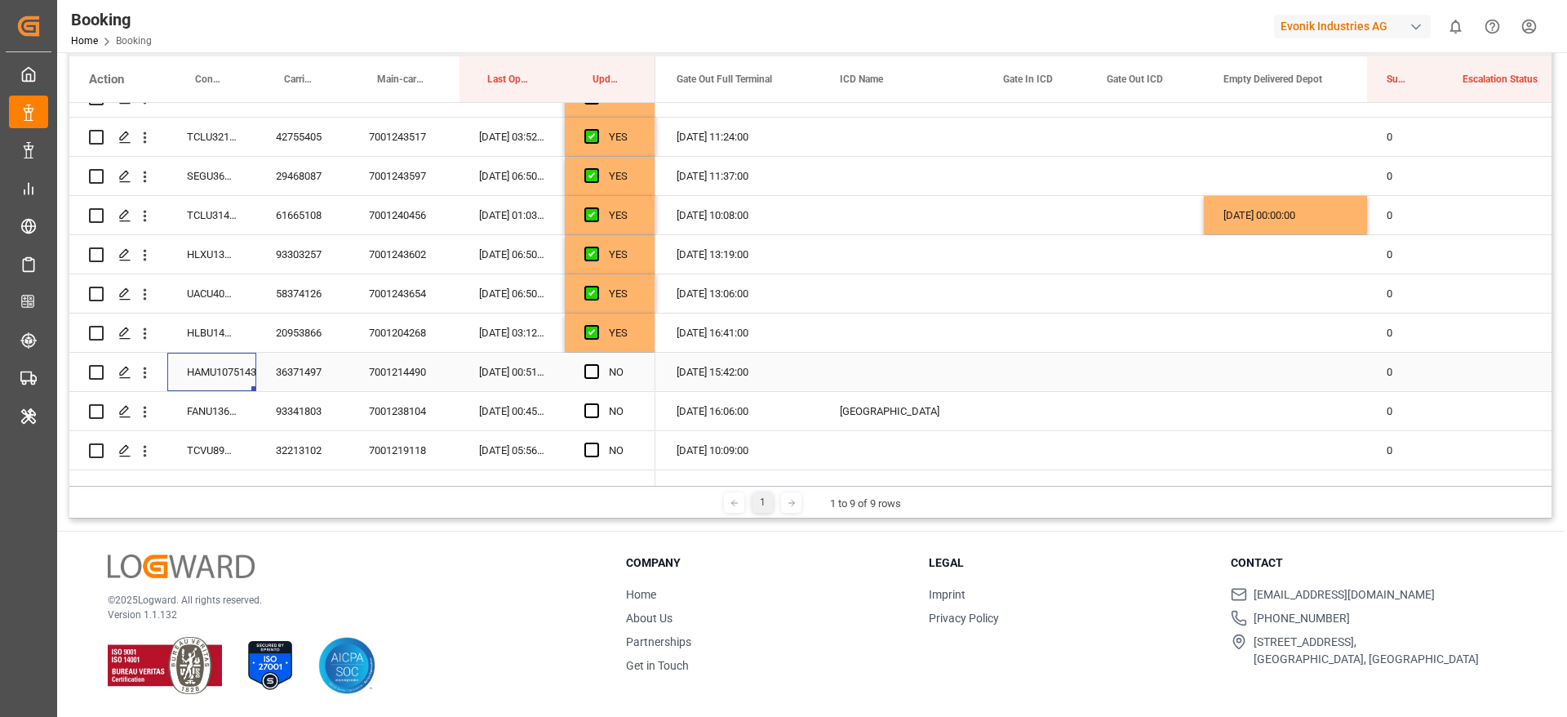
click at [237, 377] on div "HAMU1075143" at bounding box center [211, 372] width 89 height 38
click at [594, 370] on span "Press SPACE to select this row." at bounding box center [591, 371] width 15 height 15
click at [597, 364] on input "Press SPACE to select this row." at bounding box center [597, 364] width 0 height 0
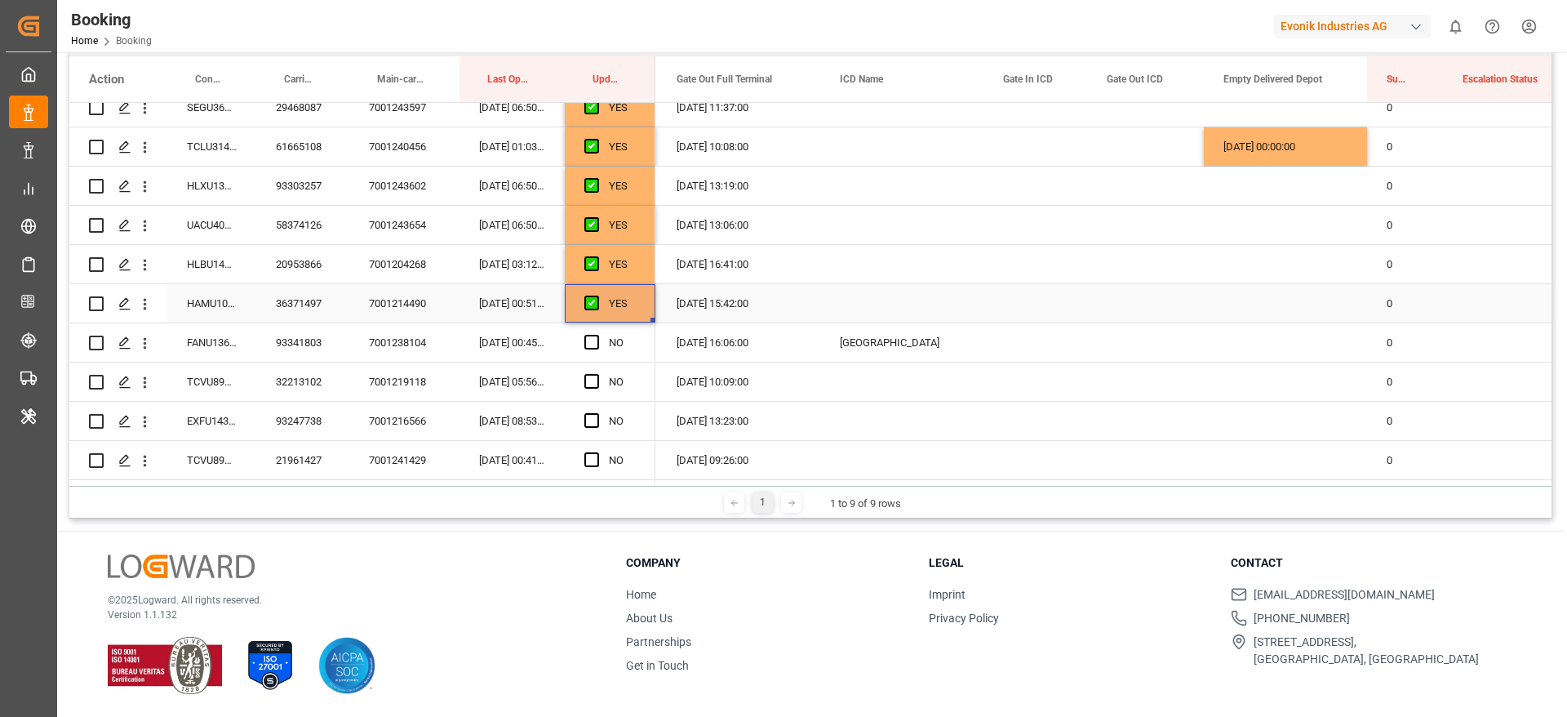
scroll to position [1714, 0]
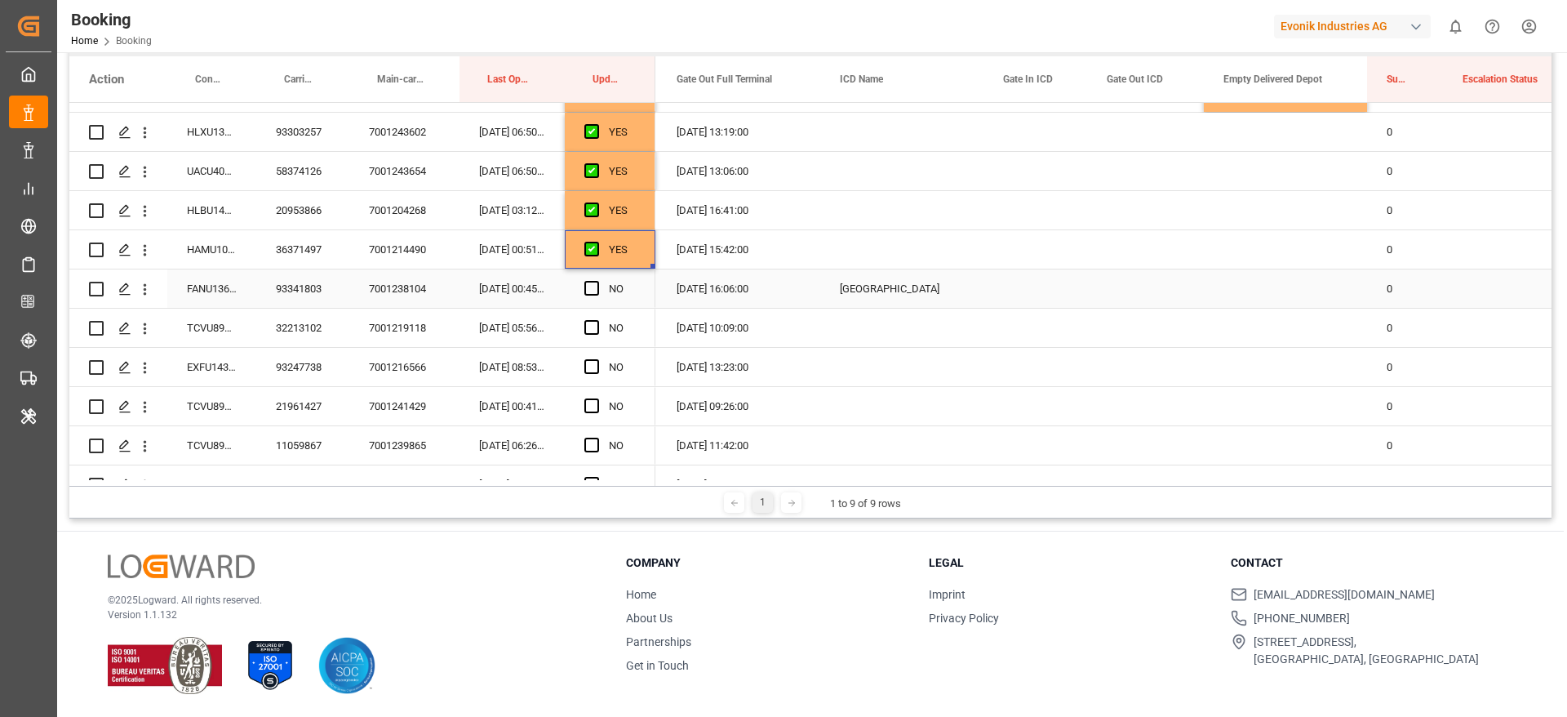
click at [211, 288] on div "FANU1363516" at bounding box center [211, 288] width 89 height 38
click at [592, 287] on span "Press SPACE to select this row." at bounding box center [591, 288] width 15 height 15
click at [597, 281] on input "Press SPACE to select this row." at bounding box center [597, 281] width 0 height 0
click at [203, 328] on div "TCVU8911336" at bounding box center [211, 328] width 89 height 38
drag, startPoint x: 593, startPoint y: 330, endPoint x: 238, endPoint y: 360, distance: 356.3
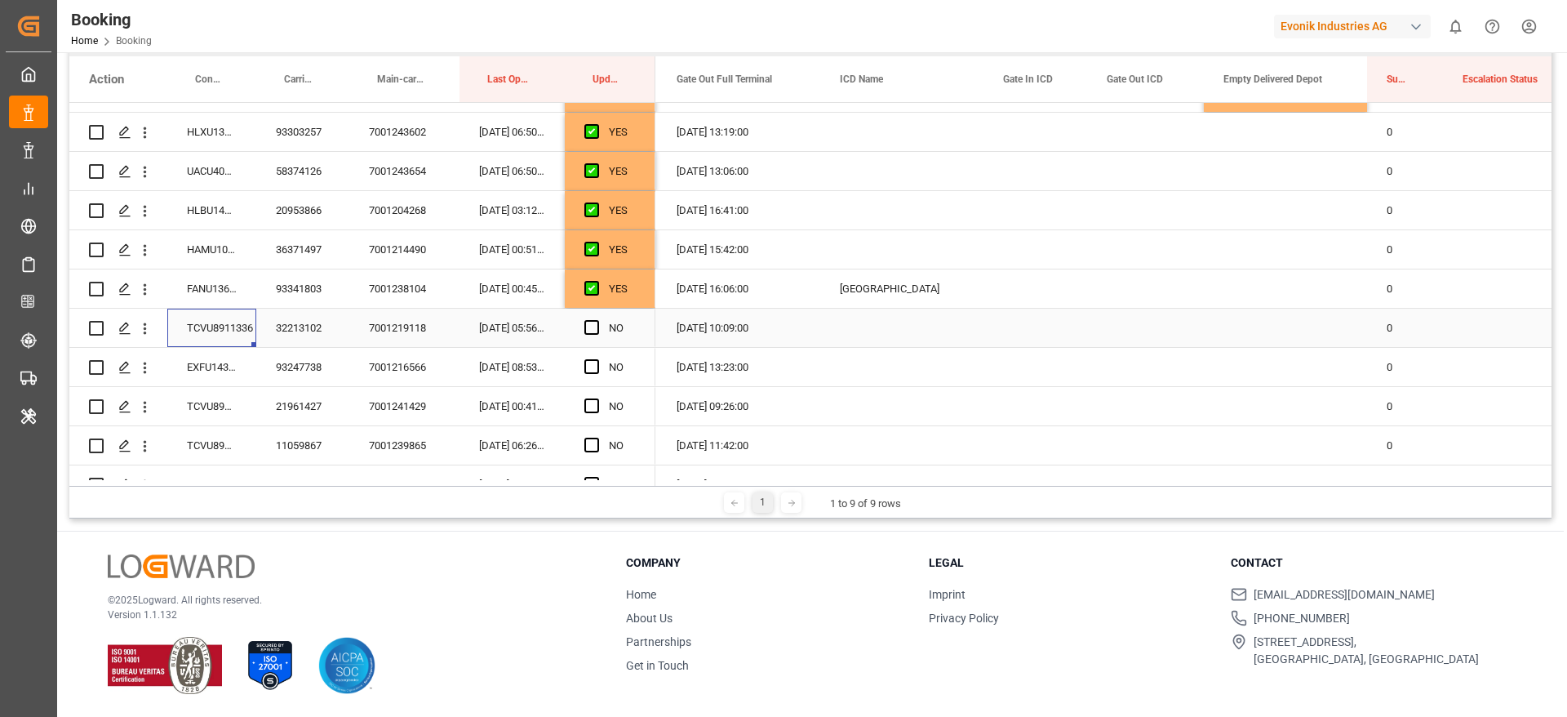
click at [594, 330] on span "Press SPACE to select this row." at bounding box center [591, 327] width 15 height 15
click at [597, 320] on input "Press SPACE to select this row." at bounding box center [597, 320] width 0 height 0
click at [205, 358] on div "EXFU1439195" at bounding box center [211, 367] width 89 height 38
click at [596, 366] on span "Press SPACE to select this row." at bounding box center [591, 366] width 15 height 15
click at [597, 359] on input "Press SPACE to select this row." at bounding box center [597, 359] width 0 height 0
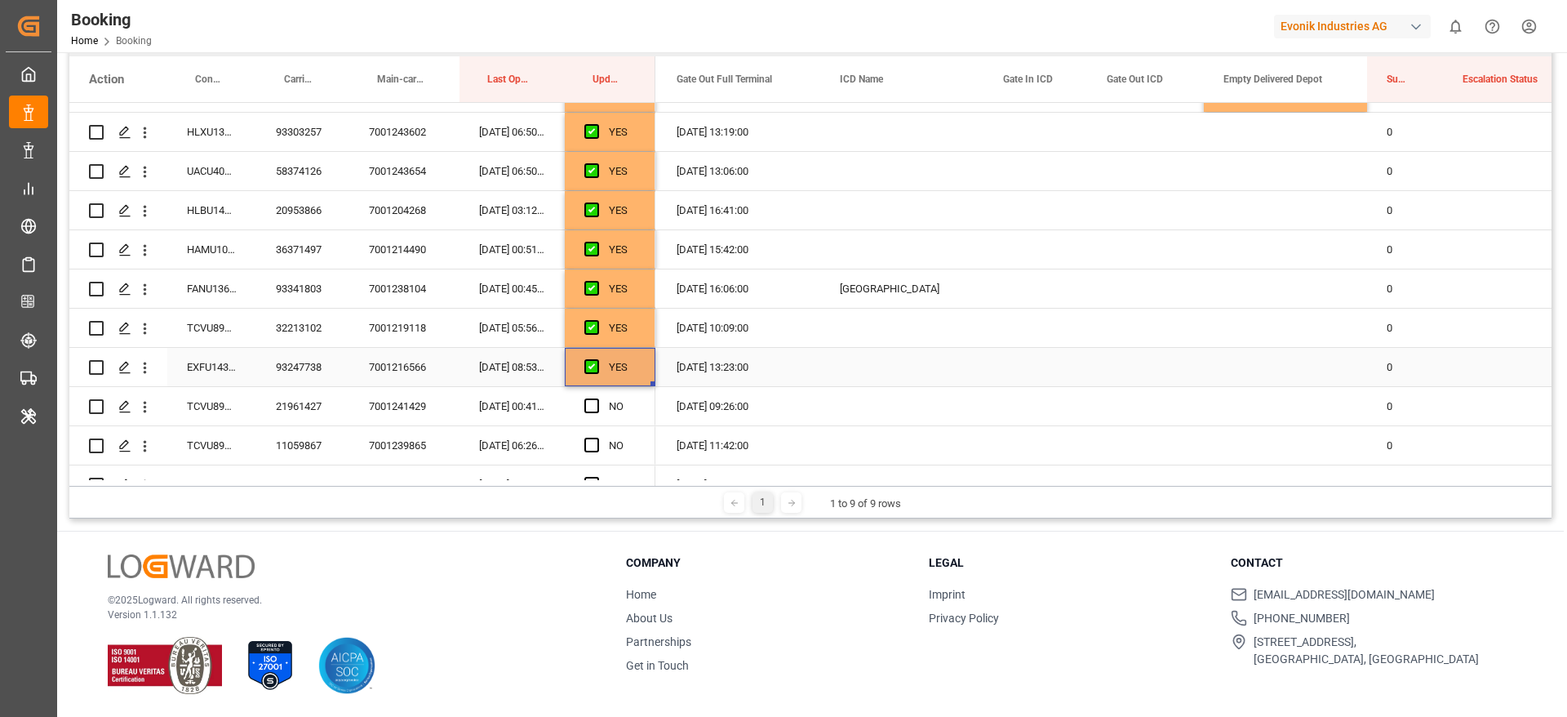
scroll to position [1837, 0]
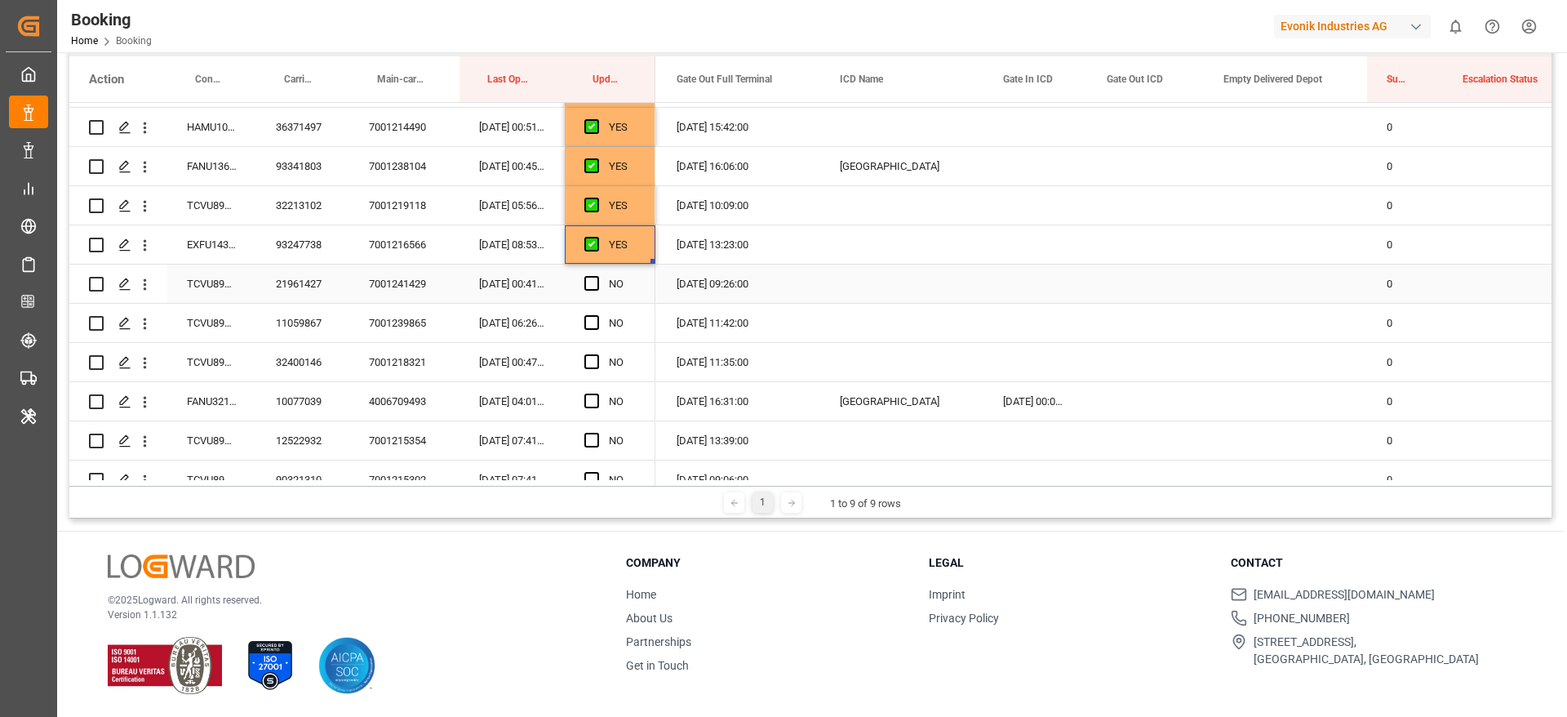
click at [199, 284] on div "TCVU8911510" at bounding box center [211, 283] width 89 height 38
drag, startPoint x: 597, startPoint y: 282, endPoint x: 477, endPoint y: 326, distance: 127.8
click at [597, 281] on span "Press SPACE to select this row." at bounding box center [591, 283] width 15 height 15
click at [597, 276] on input "Press SPACE to select this row." at bounding box center [597, 276] width 0 height 0
click at [211, 322] on div "TCVU8912353" at bounding box center [211, 323] width 89 height 38
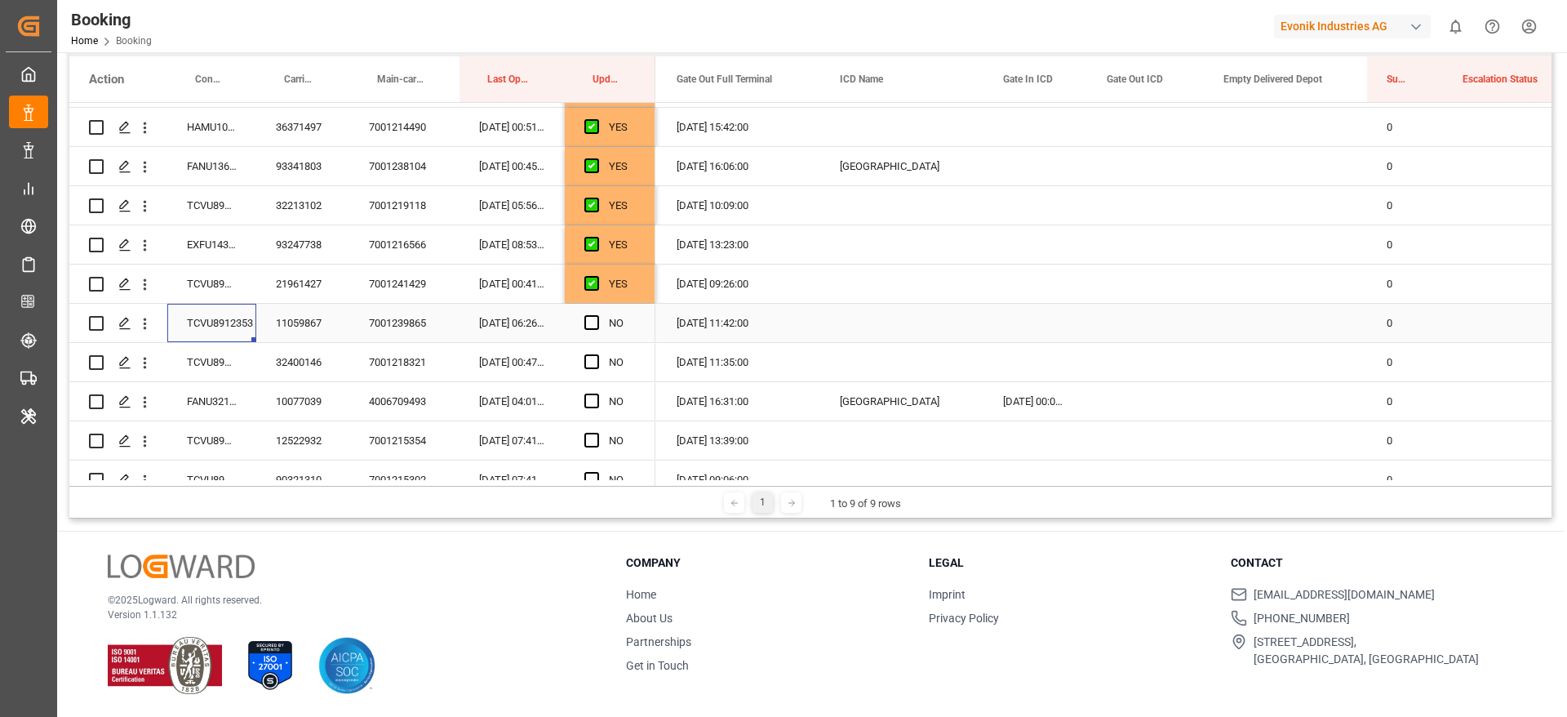
click at [595, 321] on span "Press SPACE to select this row." at bounding box center [591, 322] width 15 height 15
click at [597, 315] on input "Press SPACE to select this row." at bounding box center [597, 315] width 0 height 0
click at [201, 362] on div "TCVU8912190" at bounding box center [211, 362] width 89 height 38
click at [585, 366] on span "Press SPACE to select this row." at bounding box center [591, 361] width 15 height 15
click at [597, 354] on input "Press SPACE to select this row." at bounding box center [597, 354] width 0 height 0
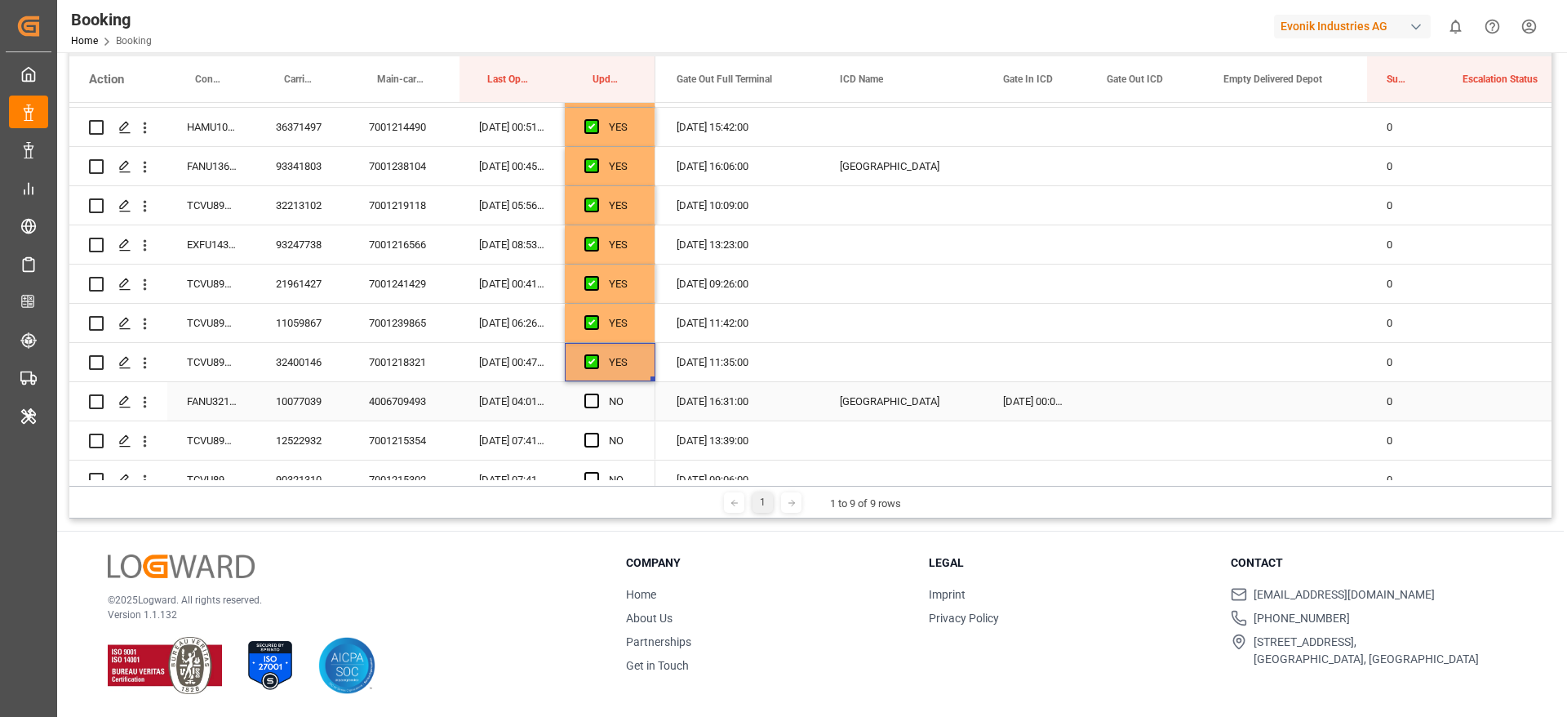
click at [215, 406] on div "FANU3210882" at bounding box center [211, 401] width 89 height 38
click at [596, 404] on span "Press SPACE to select this row." at bounding box center [591, 400] width 15 height 15
click at [597, 393] on input "Press SPACE to select this row." at bounding box center [597, 393] width 0 height 0
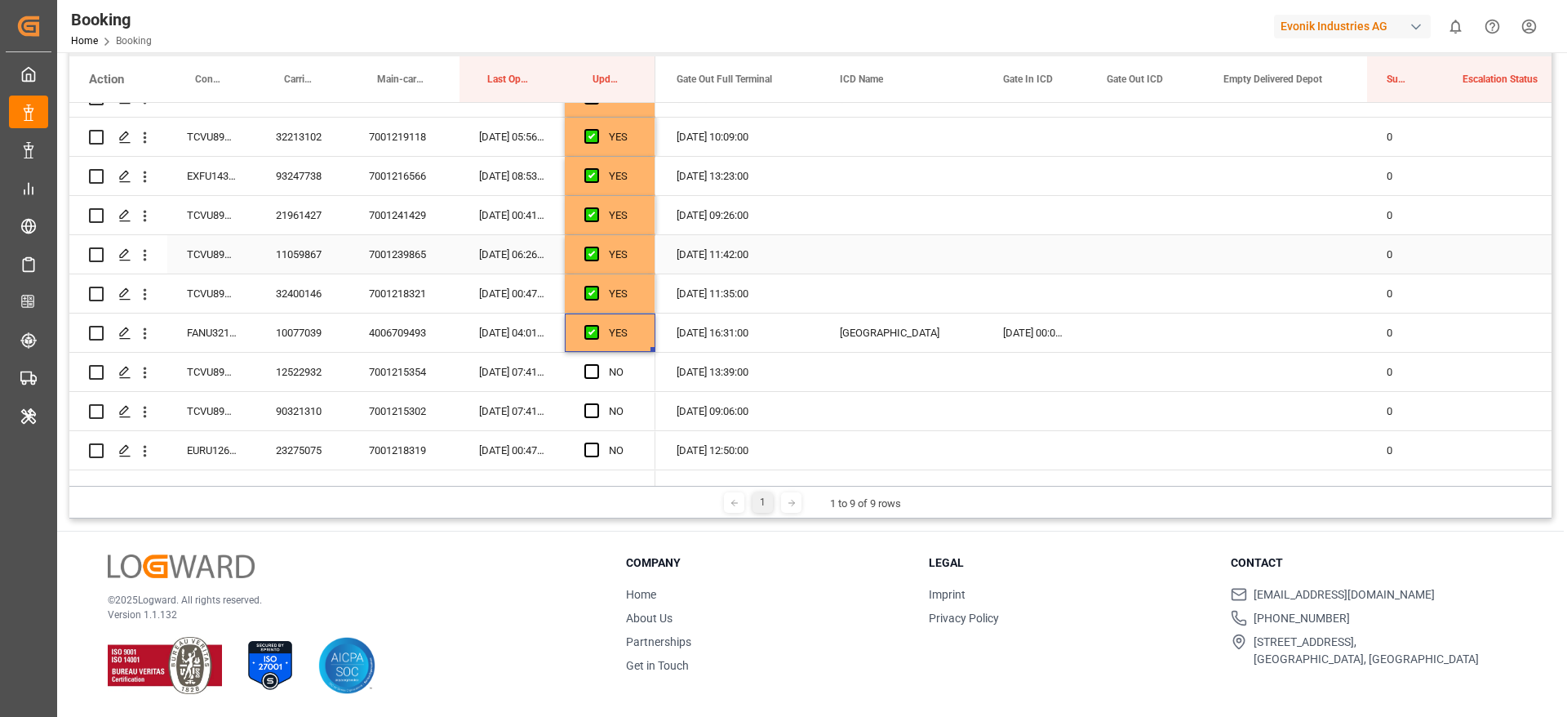
scroll to position [1959, 0]
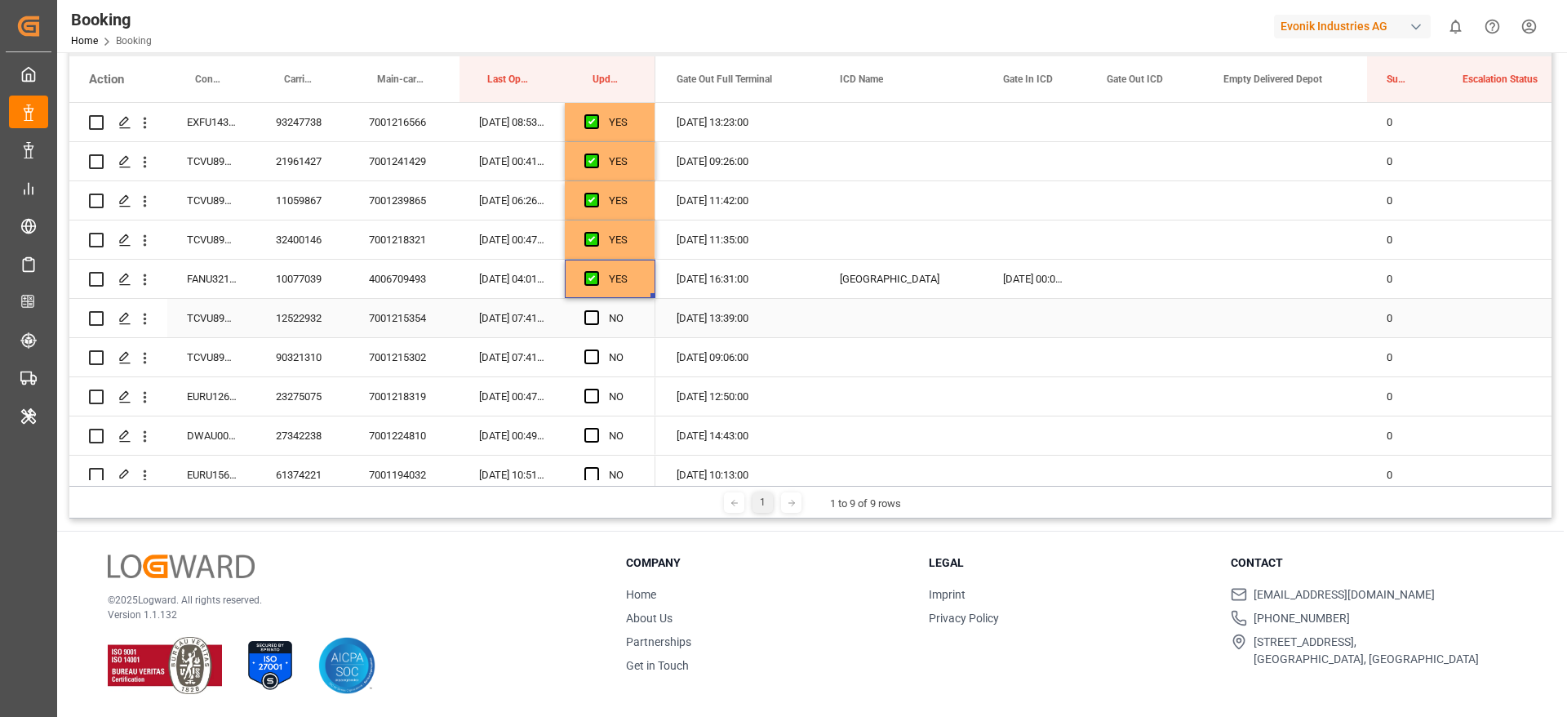
click at [220, 327] on div "TCVU8912477" at bounding box center [211, 318] width 89 height 38
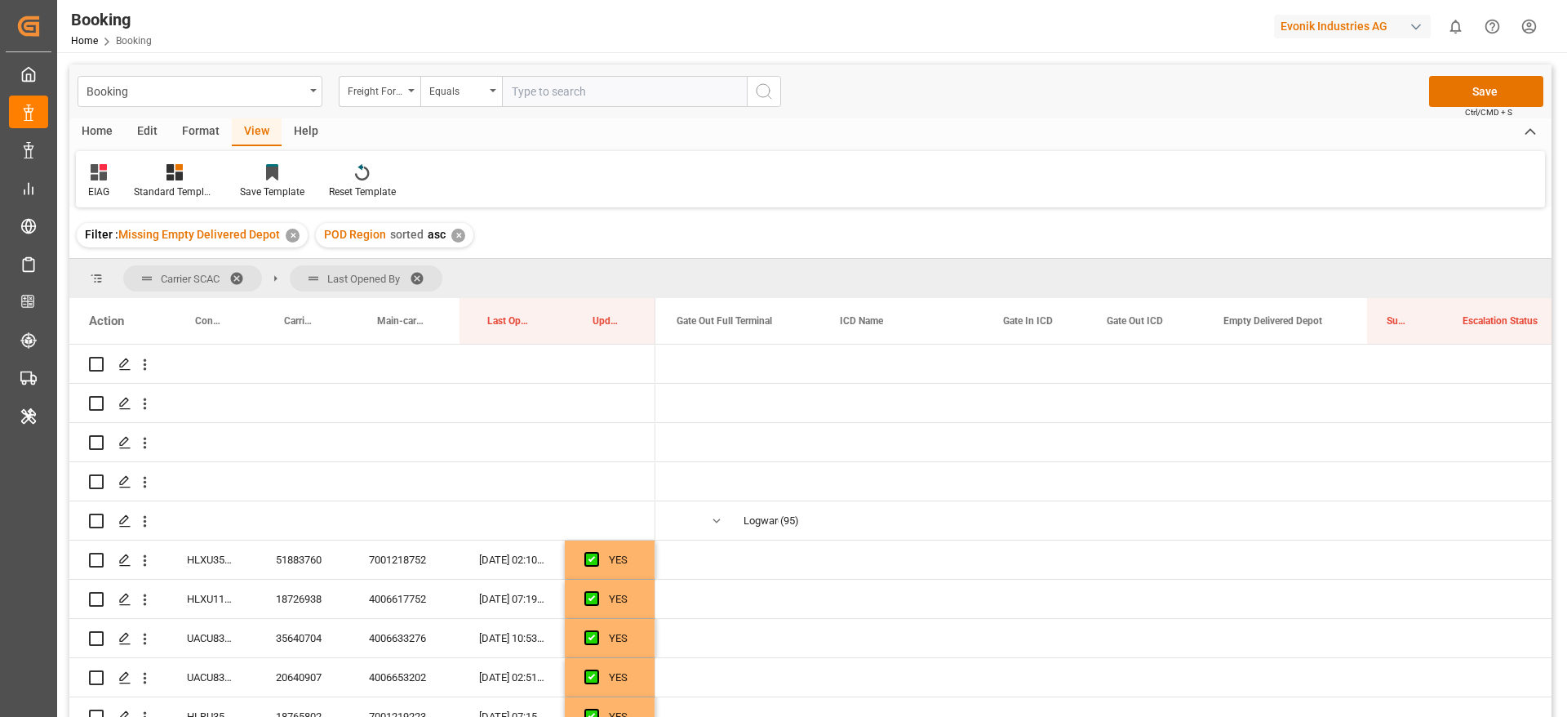
scroll to position [0, 3888]
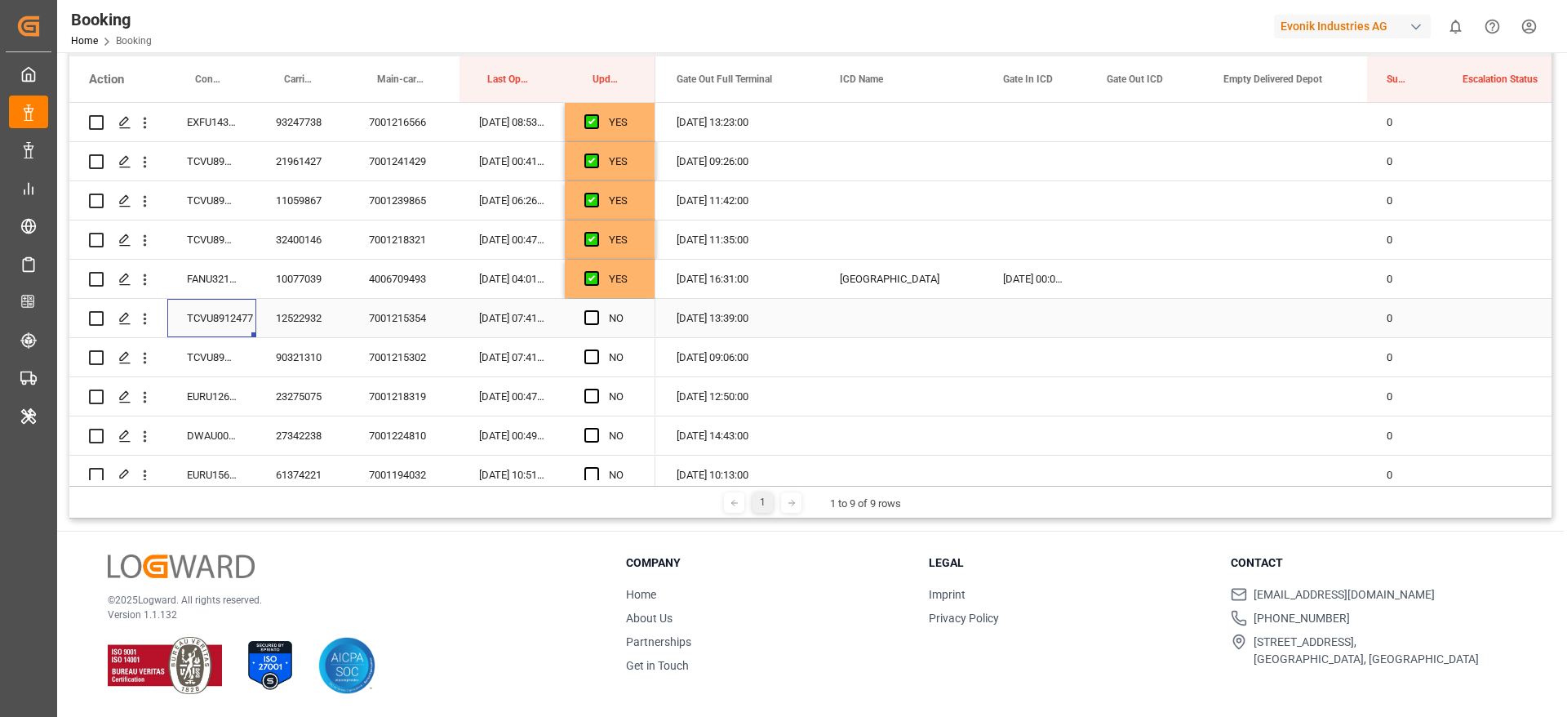
click at [587, 318] on span "Press SPACE to select this row." at bounding box center [591, 317] width 15 height 15
click at [597, 310] on input "Press SPACE to select this row." at bounding box center [597, 310] width 0 height 0
click at [207, 359] on div "TCVU8911932" at bounding box center [211, 357] width 89 height 38
click at [589, 358] on span "Press SPACE to select this row." at bounding box center [591, 356] width 15 height 15
click at [597, 349] on input "Press SPACE to select this row." at bounding box center [597, 349] width 0 height 0
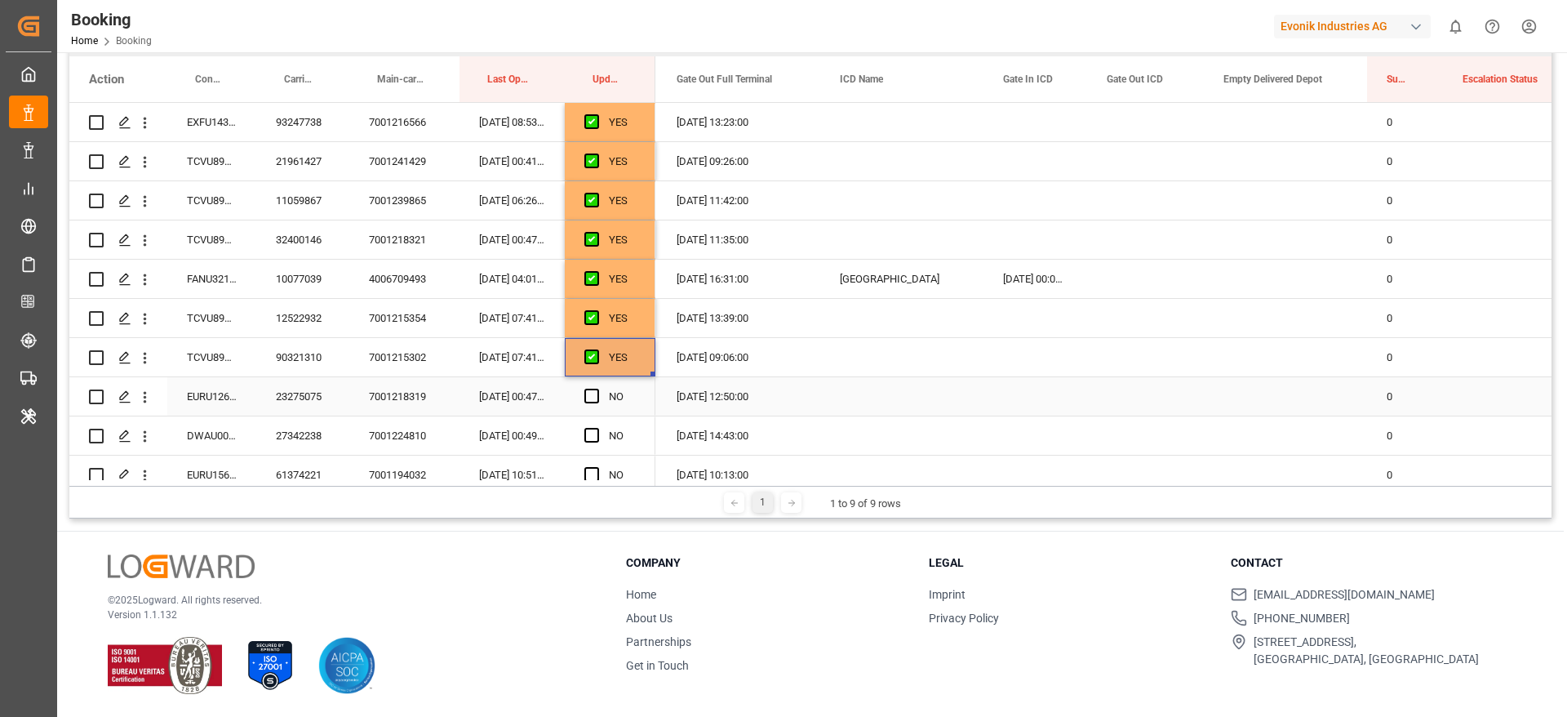
click at [236, 406] on div "EURU1269484" at bounding box center [211, 396] width 89 height 38
click at [592, 393] on span "Press SPACE to select this row." at bounding box center [591, 396] width 15 height 15
click at [597, 389] on input "Press SPACE to select this row." at bounding box center [597, 389] width 0 height 0
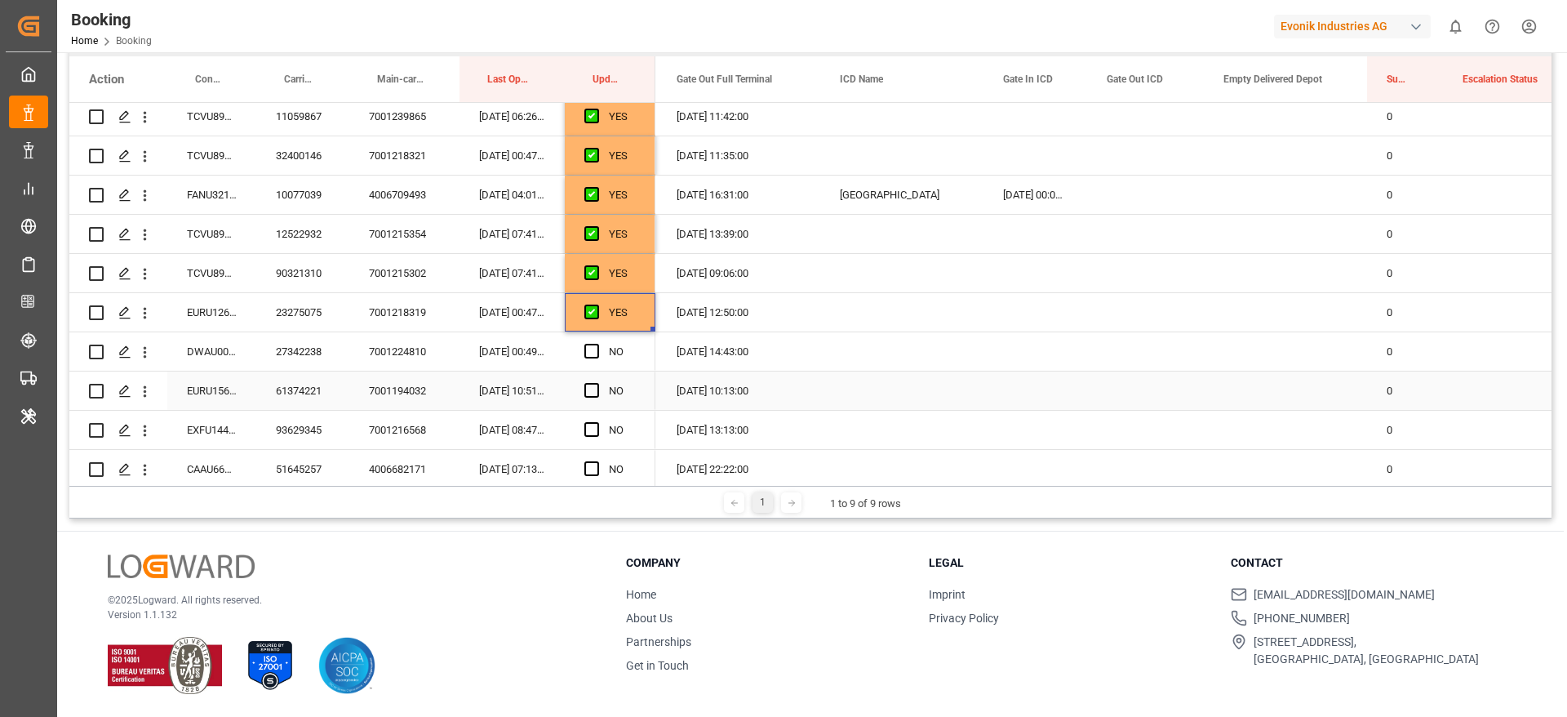
scroll to position [2081, 0]
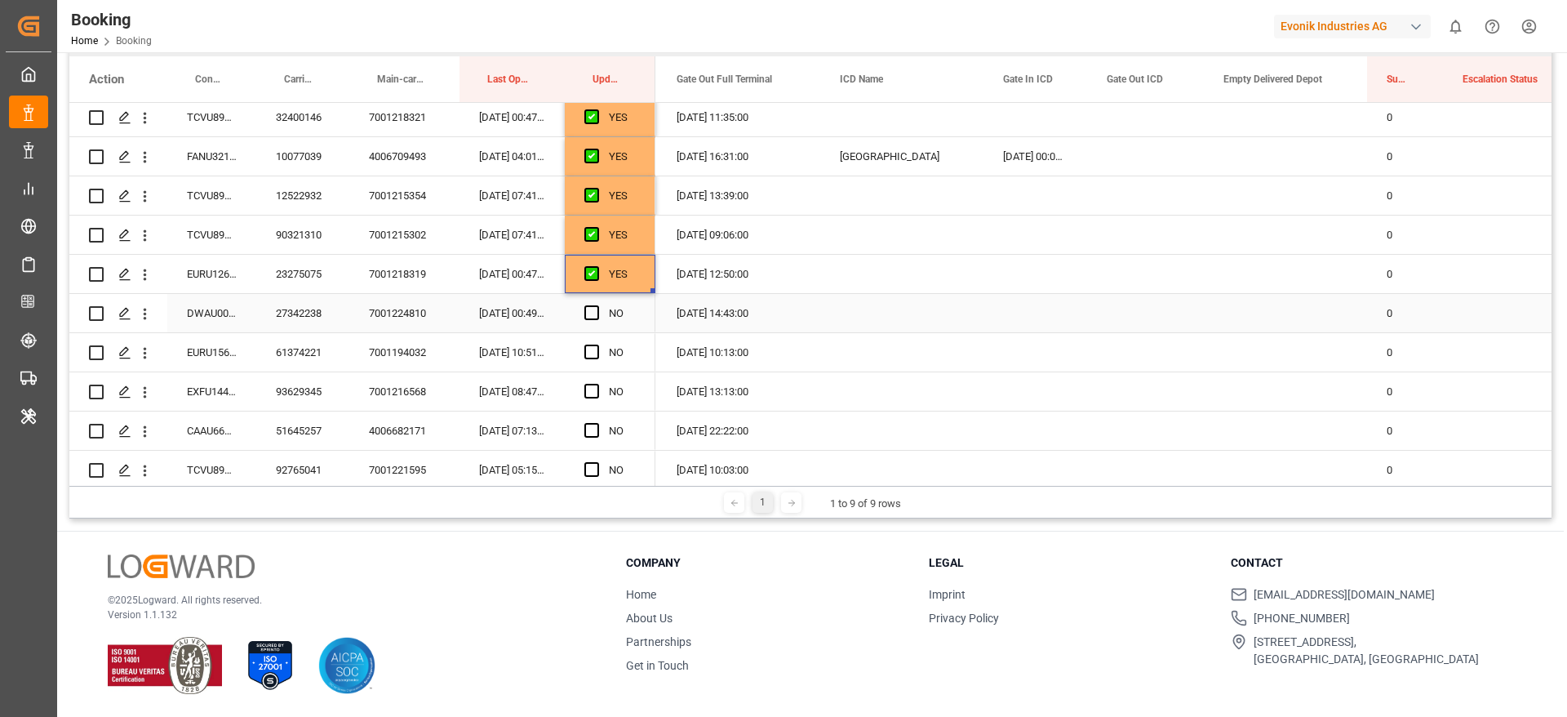
click at [198, 320] on div "DWAU0007280" at bounding box center [211, 313] width 89 height 38
click at [596, 318] on span "Press SPACE to select this row." at bounding box center [591, 312] width 15 height 15
click at [597, 305] on input "Press SPACE to select this row." at bounding box center [597, 305] width 0 height 0
click at [224, 357] on div "EURU1560083" at bounding box center [211, 352] width 89 height 38
click at [589, 350] on span "Press SPACE to select this row." at bounding box center [591, 351] width 15 height 15
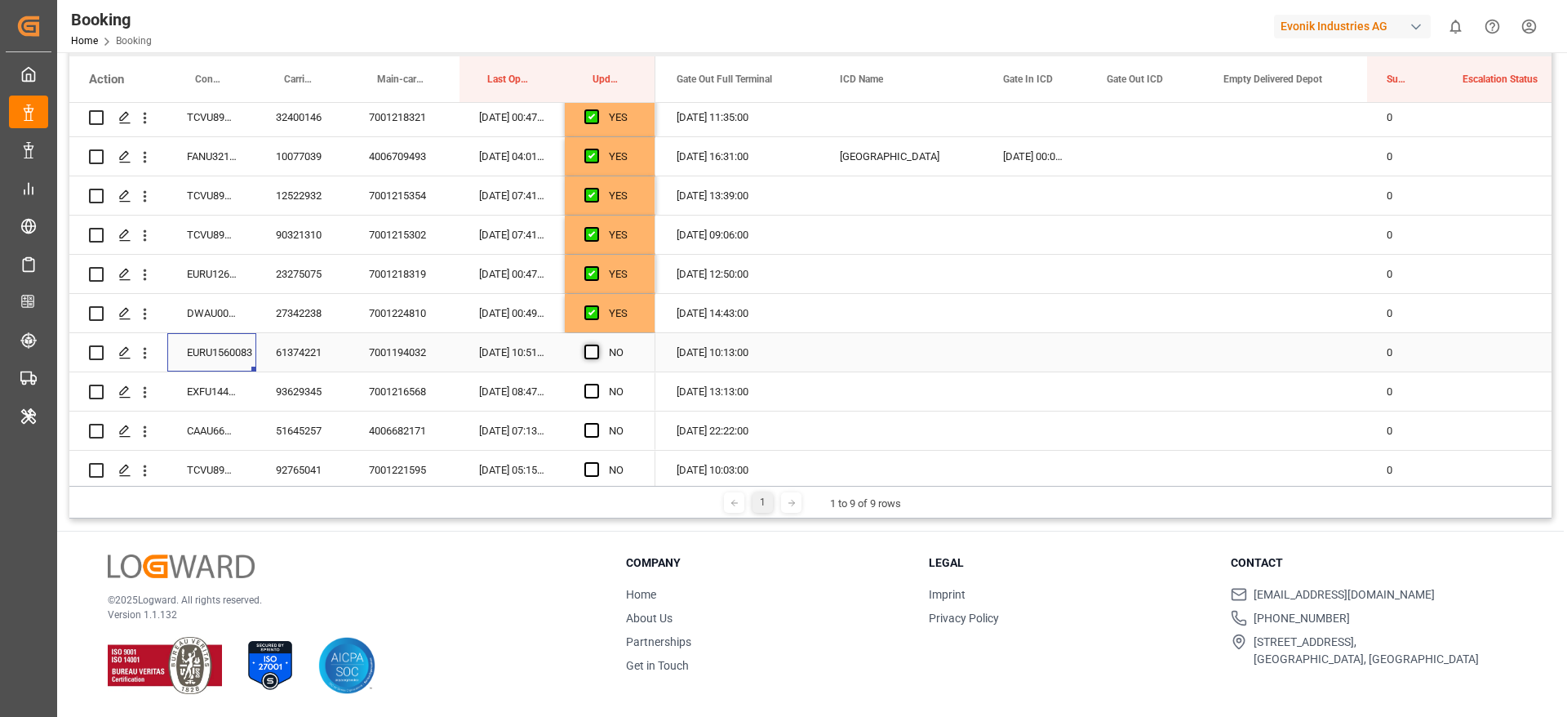
click at [597, 344] on input "Press SPACE to select this row." at bounding box center [597, 344] width 0 height 0
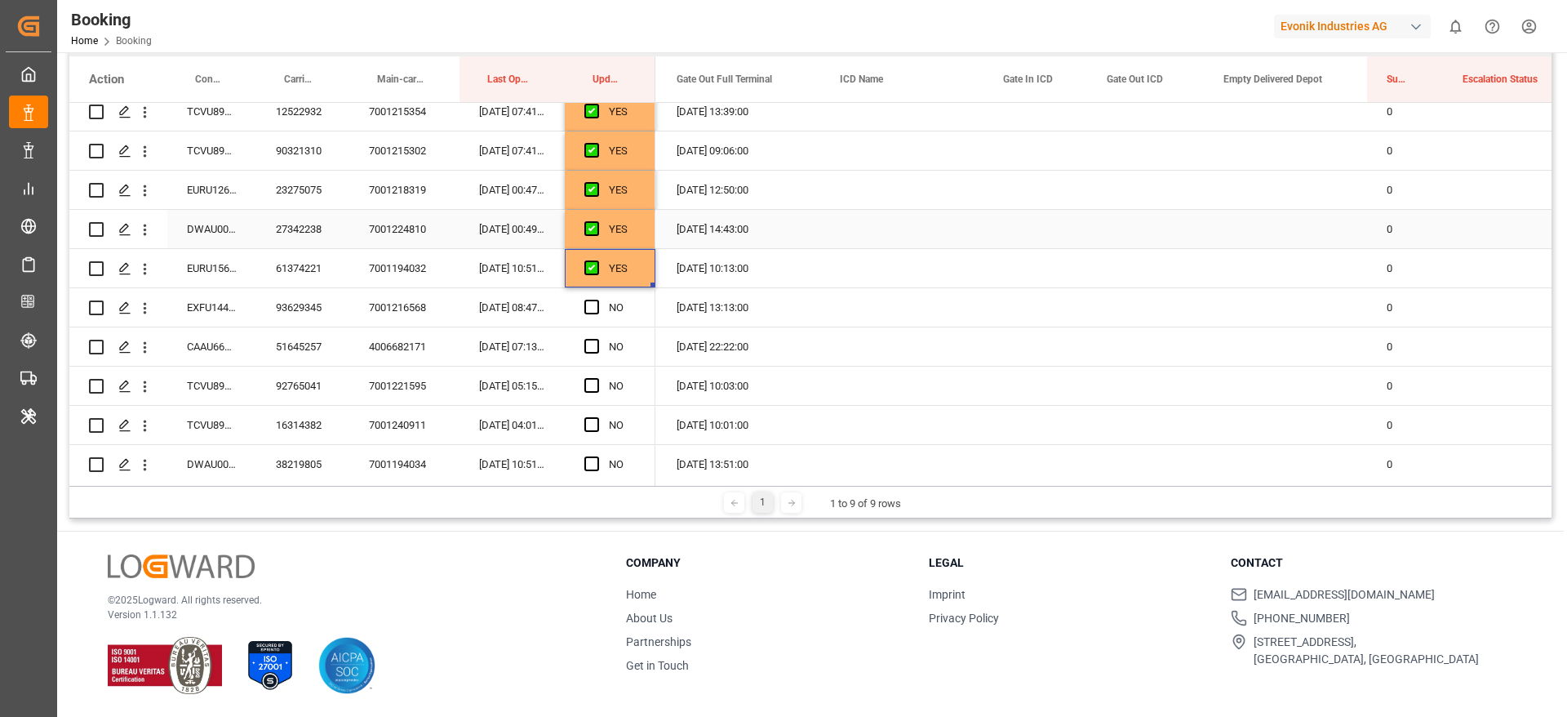
scroll to position [2204, 0]
click at [219, 275] on div "EXFU1447499" at bounding box center [211, 269] width 89 height 38
click at [590, 266] on span "Press SPACE to select this row." at bounding box center [591, 268] width 15 height 15
click at [597, 261] on input "Press SPACE to select this row." at bounding box center [597, 261] width 0 height 0
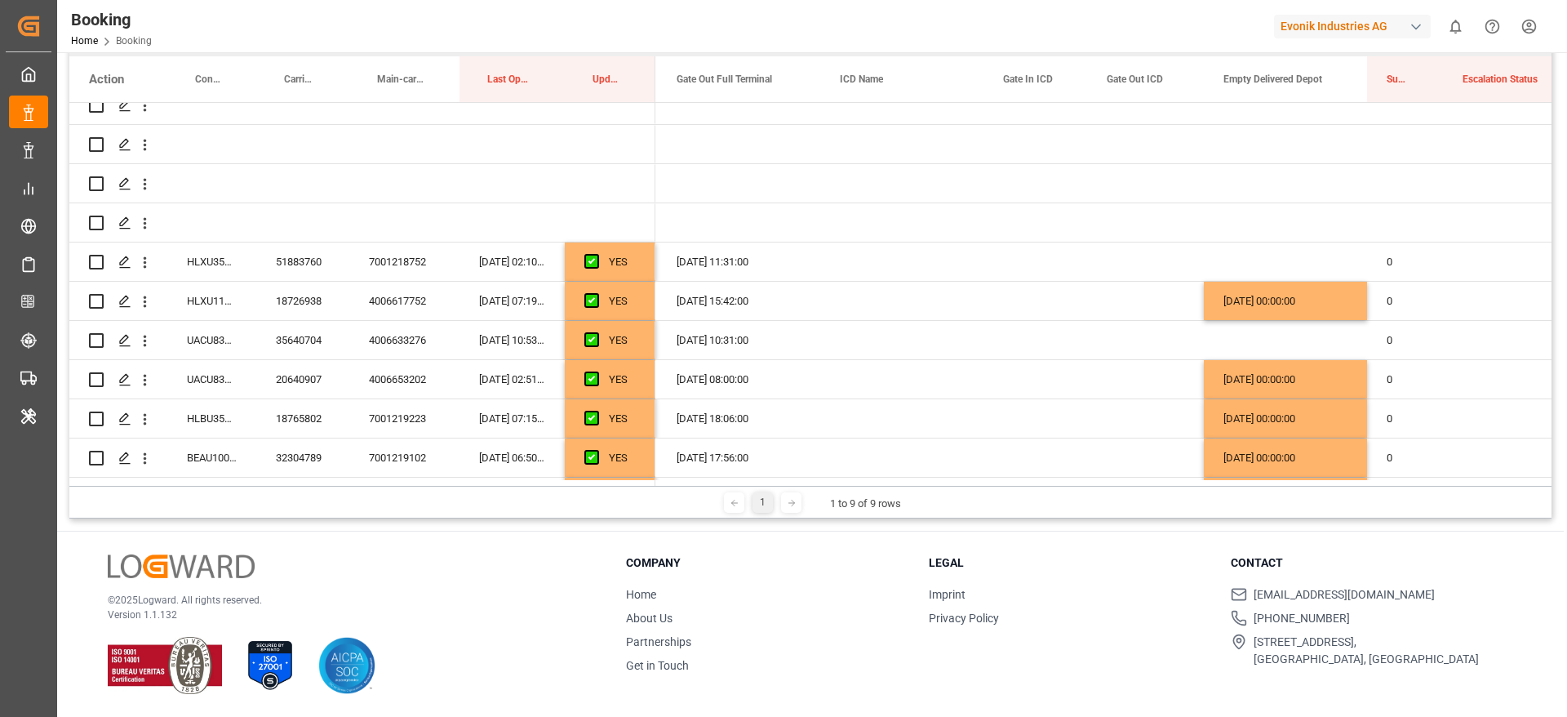
scroll to position [0, 0]
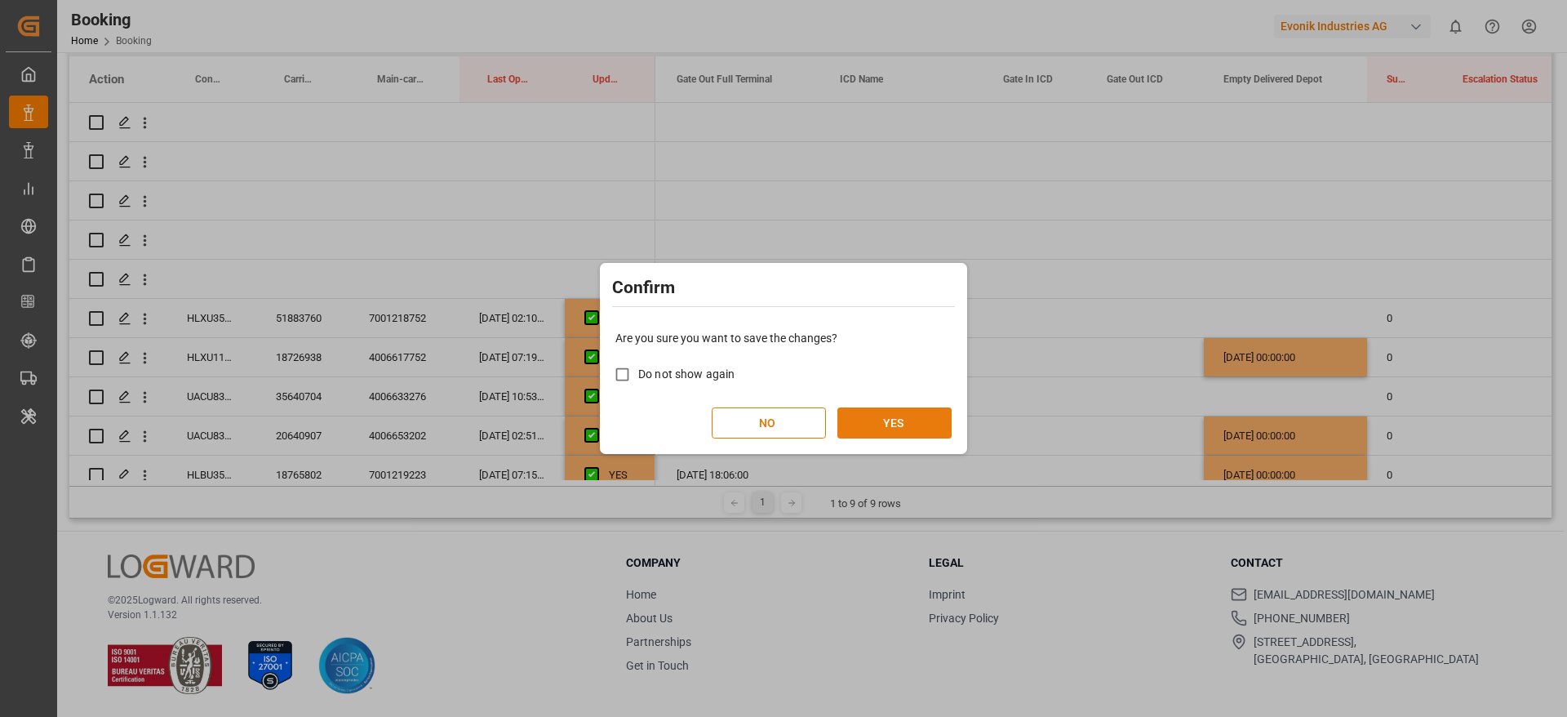
click at [888, 415] on button "YES" at bounding box center [894, 422] width 114 height 31
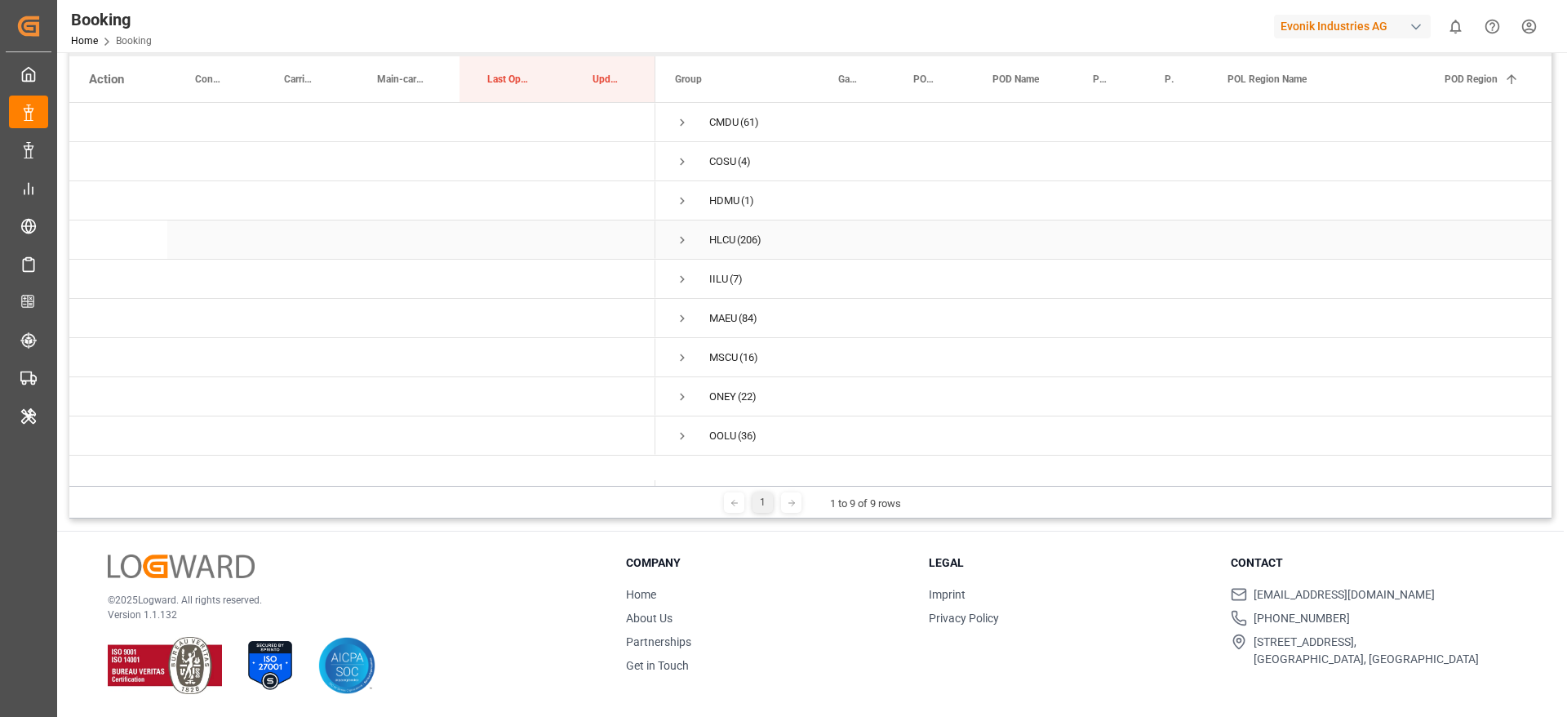
click at [686, 238] on span "Press SPACE to select this row." at bounding box center [682, 240] width 15 height 15
click at [714, 399] on span "Press SPACE to select this row." at bounding box center [716, 396] width 15 height 15
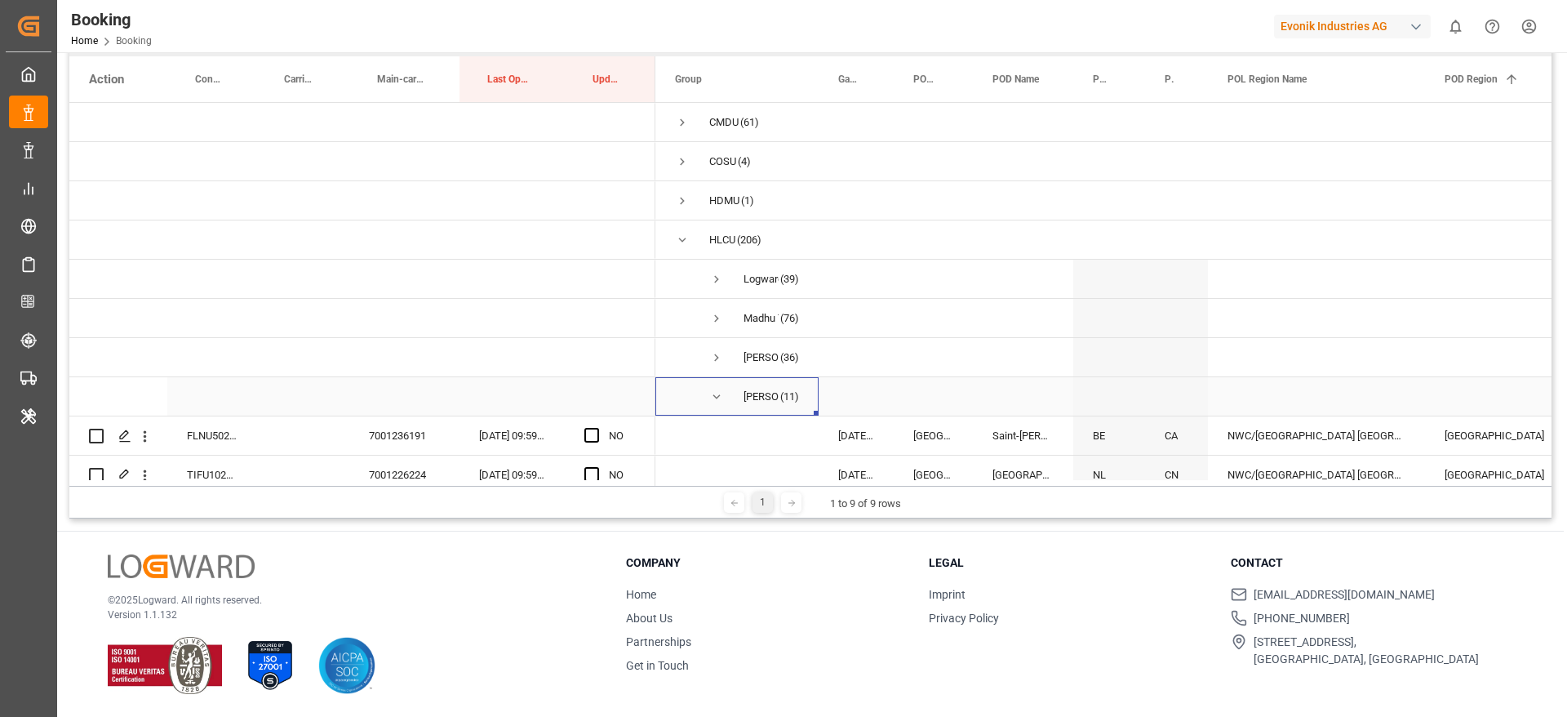
click at [713, 392] on span "Press SPACE to select this row." at bounding box center [716, 396] width 15 height 15
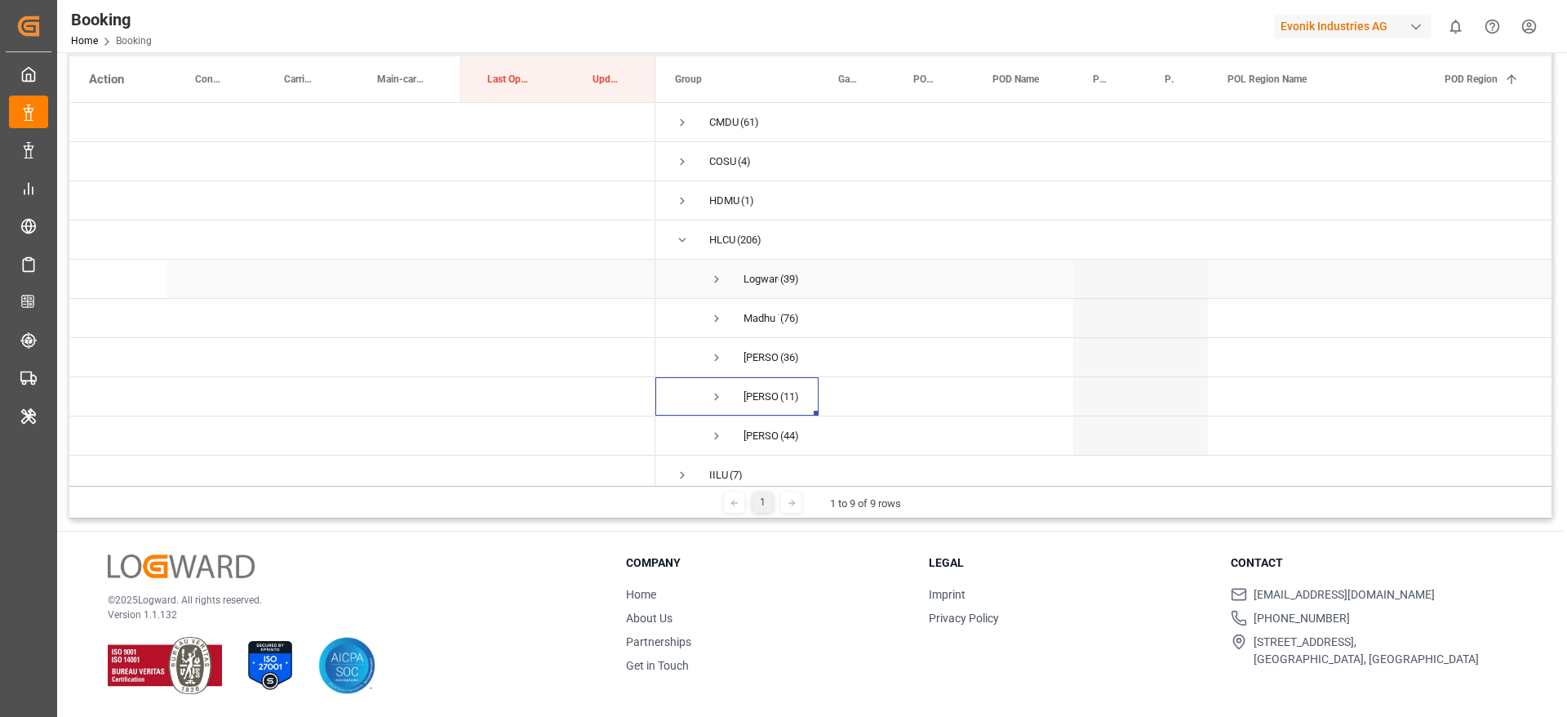
click at [716, 275] on span "Press SPACE to select this row." at bounding box center [716, 279] width 15 height 15
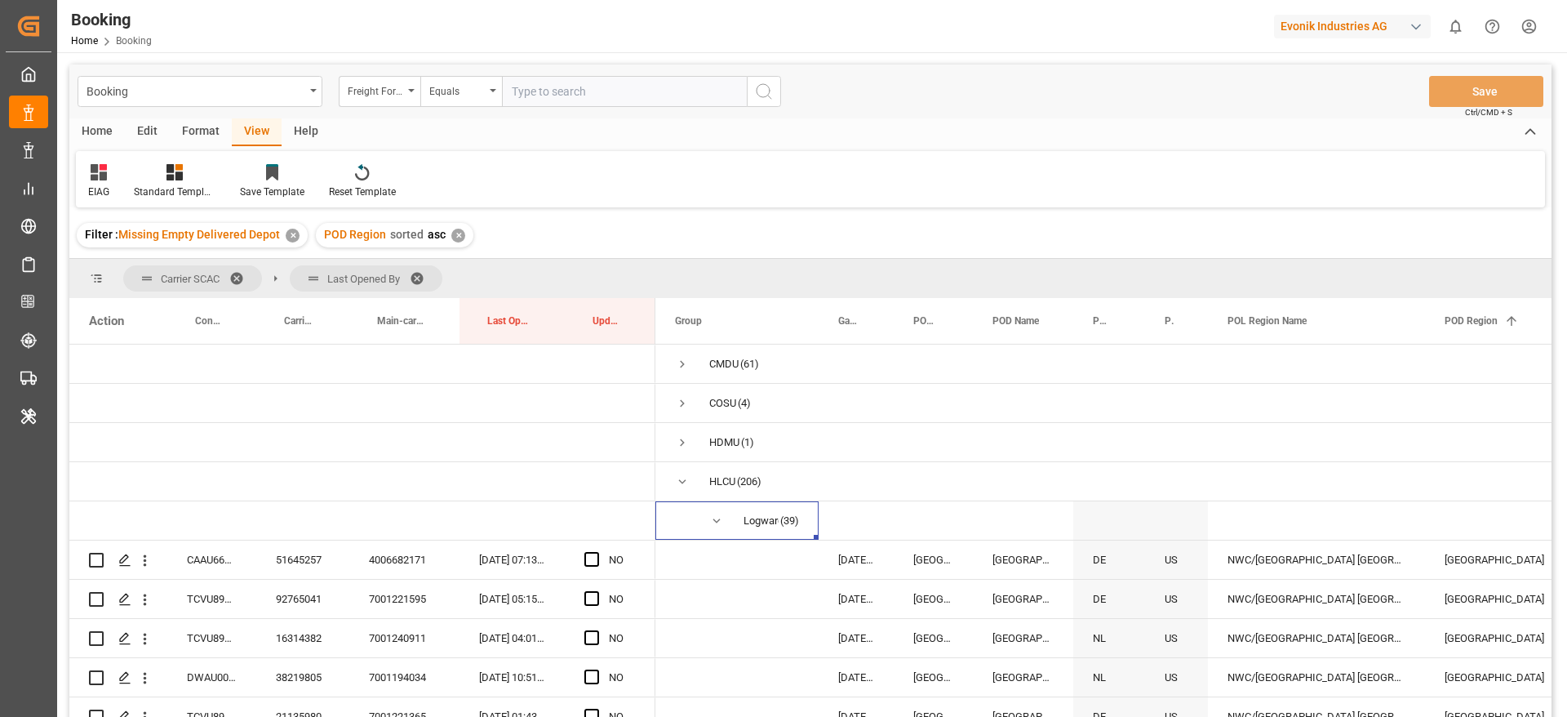
click at [460, 234] on div "✕" at bounding box center [458, 236] width 14 height 14
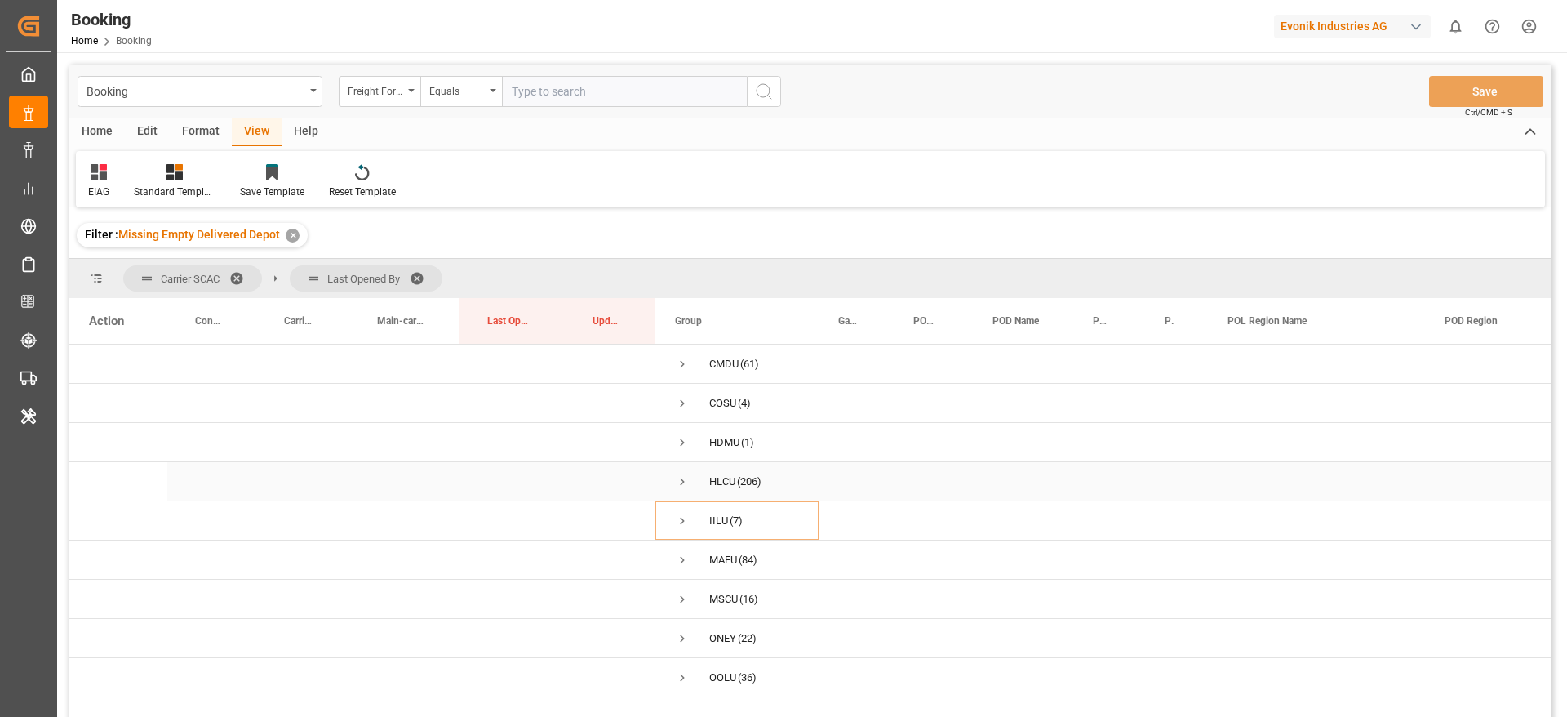
click at [681, 477] on span "Press SPACE to select this row." at bounding box center [682, 481] width 15 height 15
click at [713, 517] on span "Press SPACE to select this row." at bounding box center [716, 520] width 15 height 15
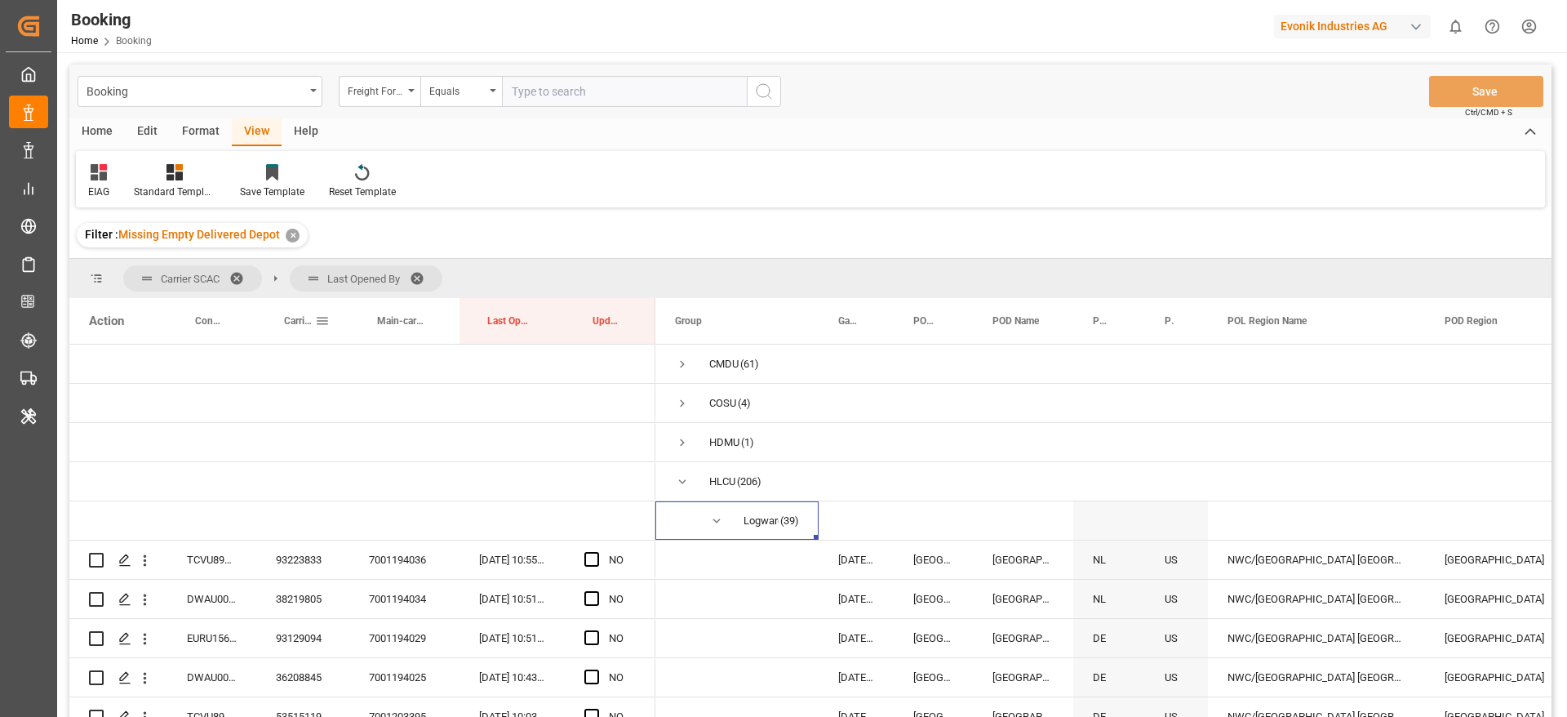
click at [293, 320] on span "Carrier Booking No." at bounding box center [299, 320] width 31 height 11
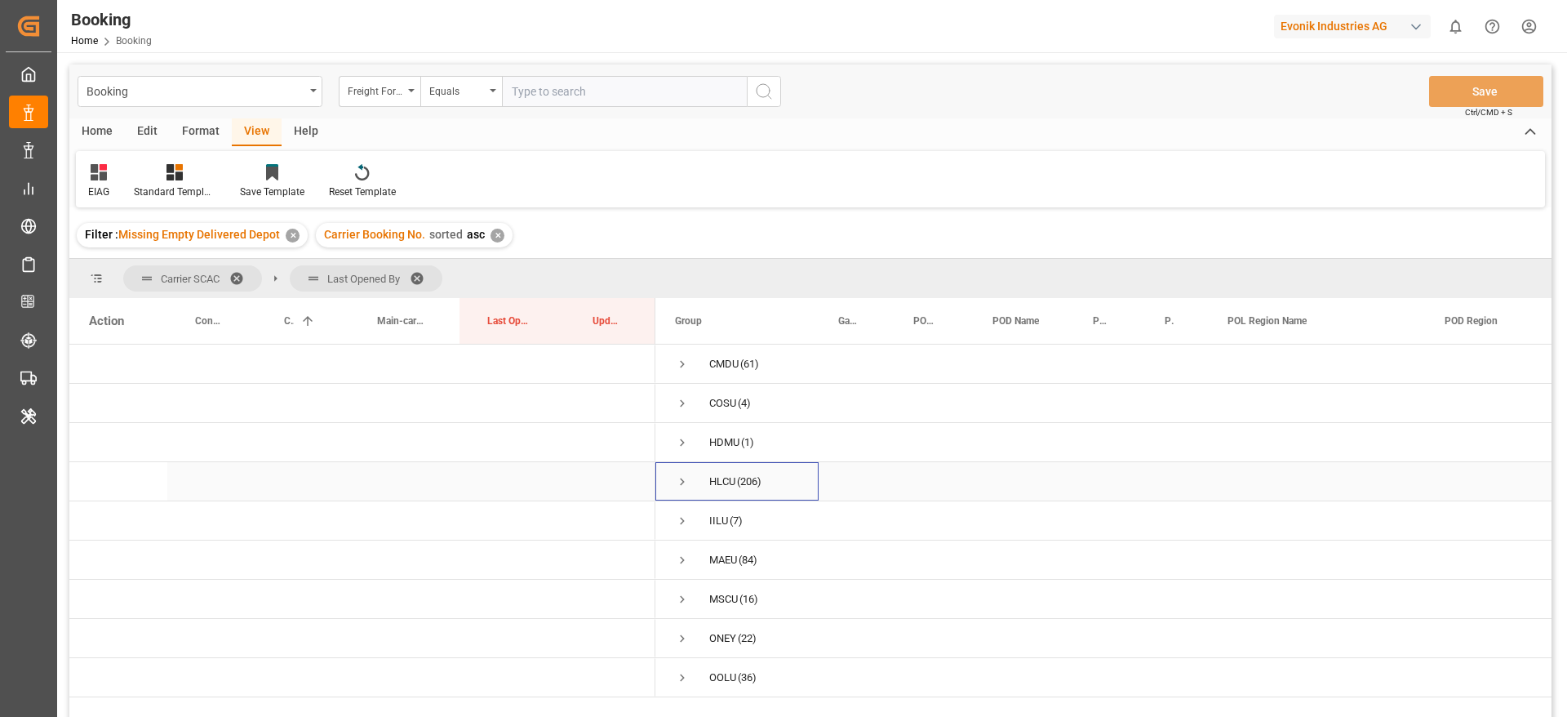
click at [681, 481] on span "Press SPACE to select this row." at bounding box center [682, 481] width 15 height 15
click at [717, 520] on span "Press SPACE to select this row." at bounding box center [716, 520] width 15 height 15
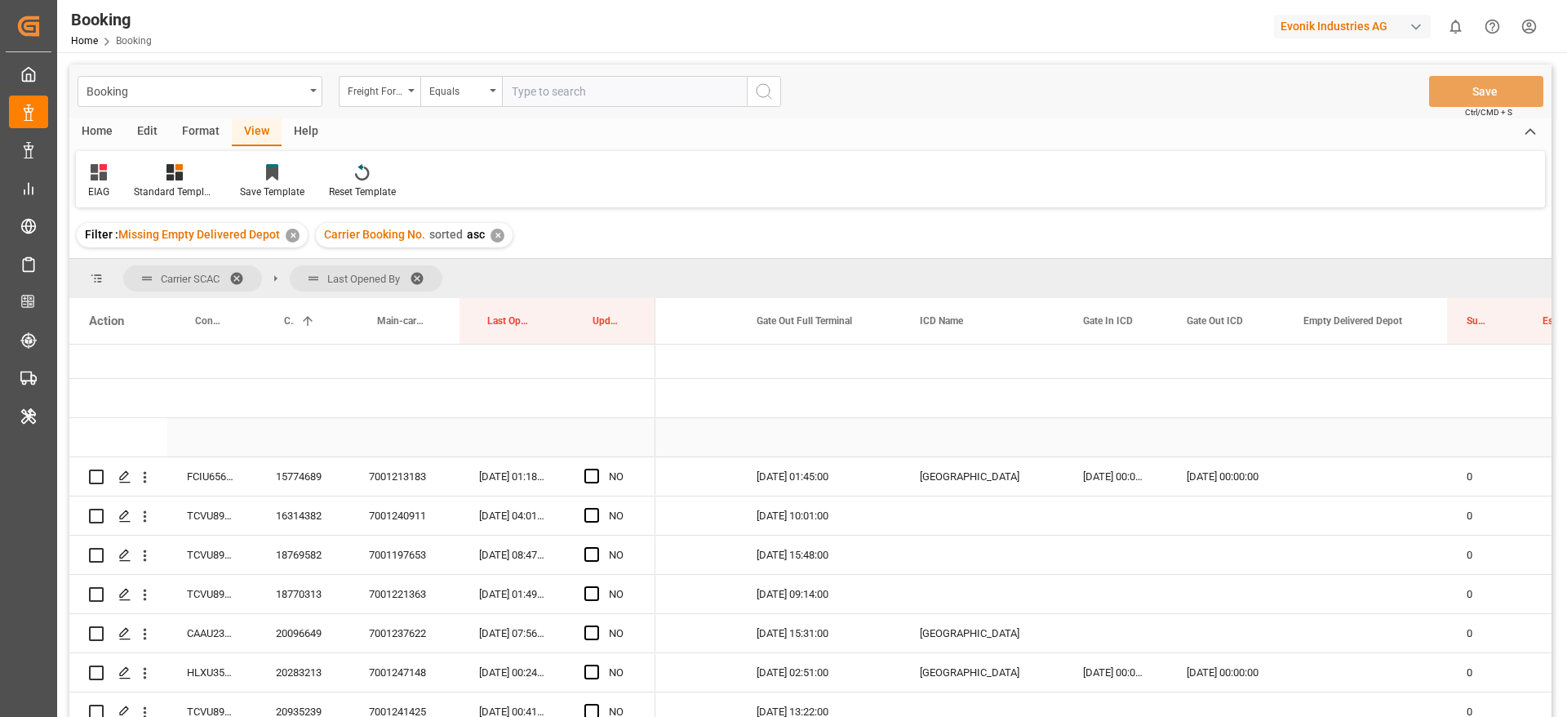
scroll to position [122, 0]
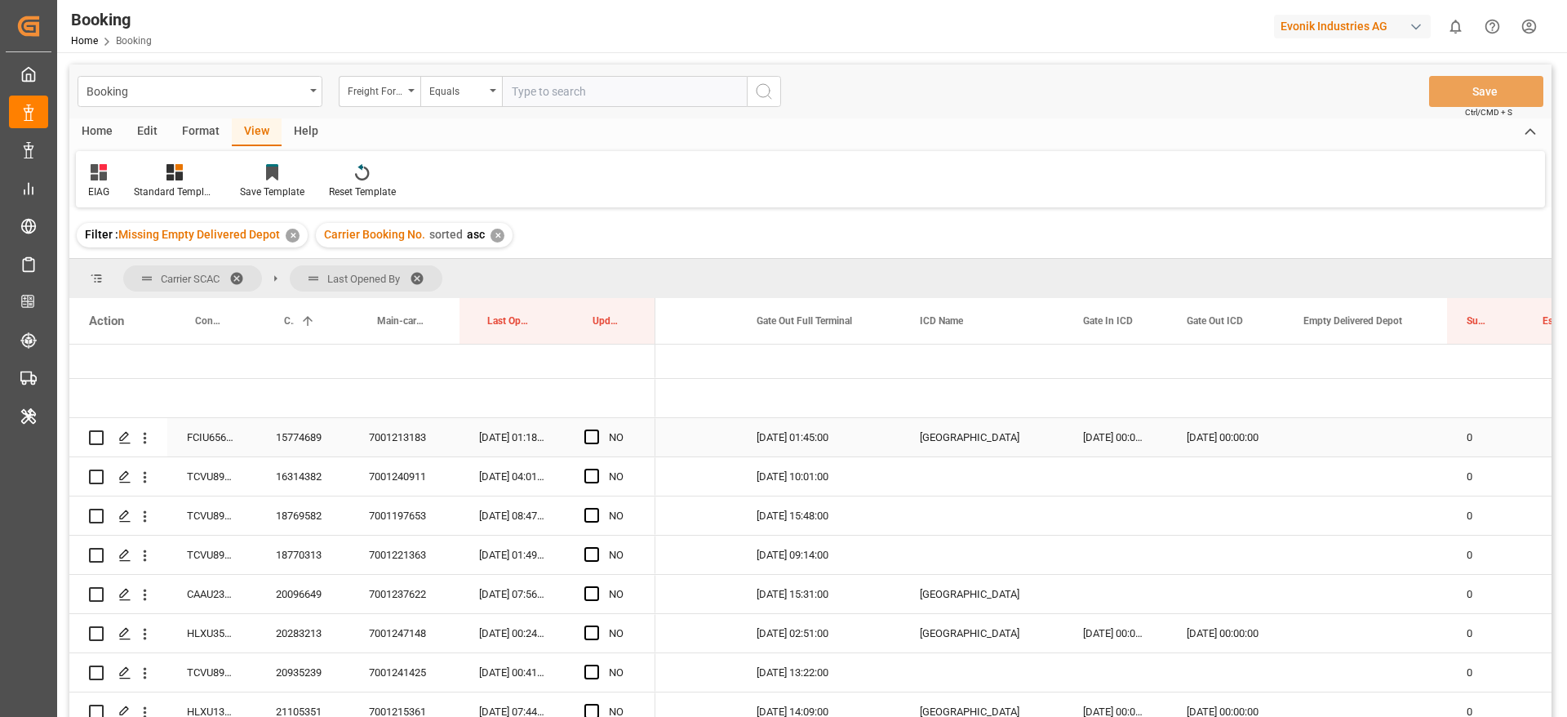
click at [287, 444] on div "15774689" at bounding box center [302, 437] width 93 height 38
click at [171, 440] on div "FCIU6561288" at bounding box center [211, 437] width 89 height 38
click at [594, 437] on span "Press SPACE to select this row." at bounding box center [591, 436] width 15 height 15
click at [597, 429] on input "Press SPACE to select this row." at bounding box center [597, 429] width 0 height 0
click at [241, 482] on div "TCVU8912667" at bounding box center [211, 476] width 89 height 38
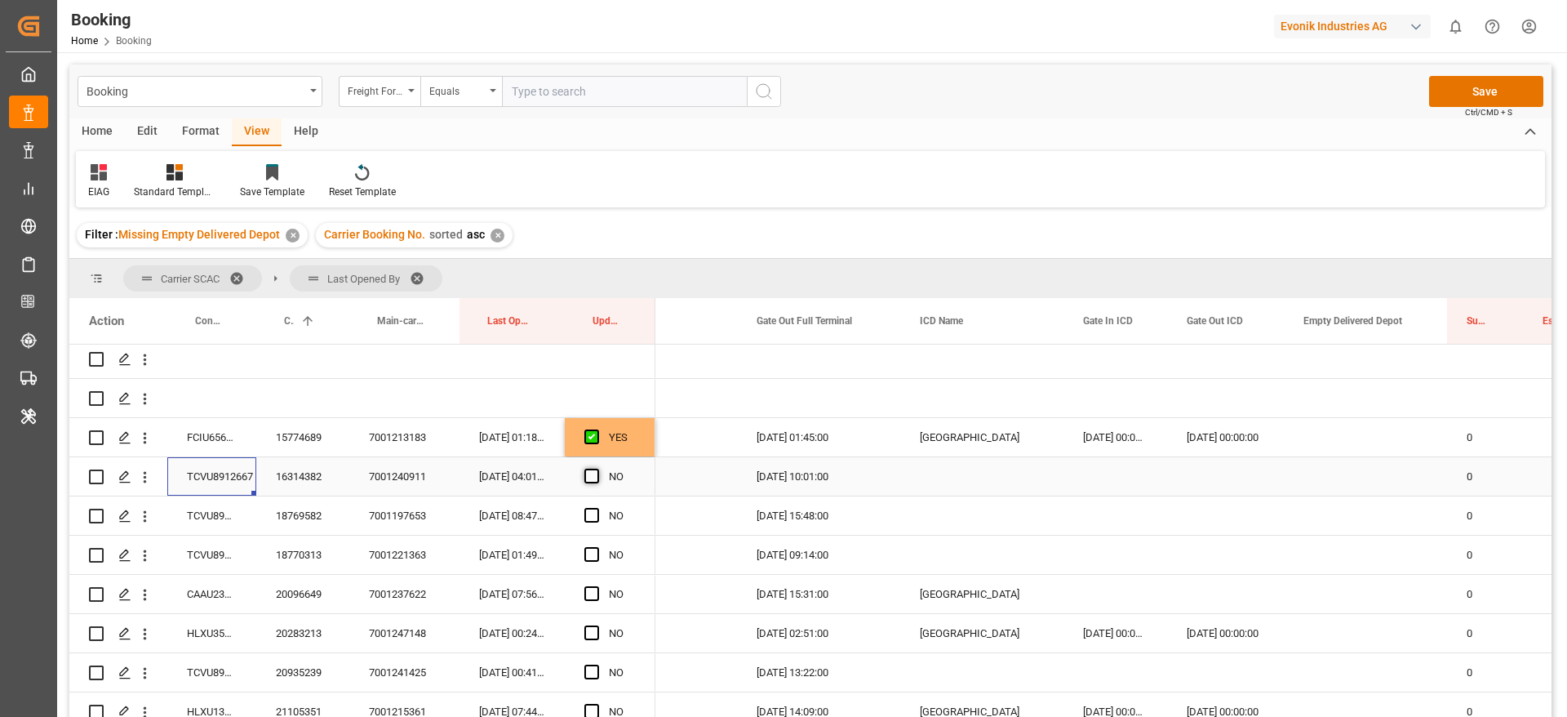
click at [596, 475] on span "Press SPACE to select this row." at bounding box center [591, 476] width 15 height 15
click at [597, 469] on input "Press SPACE to select this row." at bounding box center [597, 469] width 0 height 0
click at [223, 517] on div "TCVU8912918" at bounding box center [211, 515] width 89 height 38
click at [591, 517] on span "Press SPACE to select this row." at bounding box center [591, 515] width 15 height 15
click at [597, 508] on input "Press SPACE to select this row." at bounding box center [597, 508] width 0 height 0
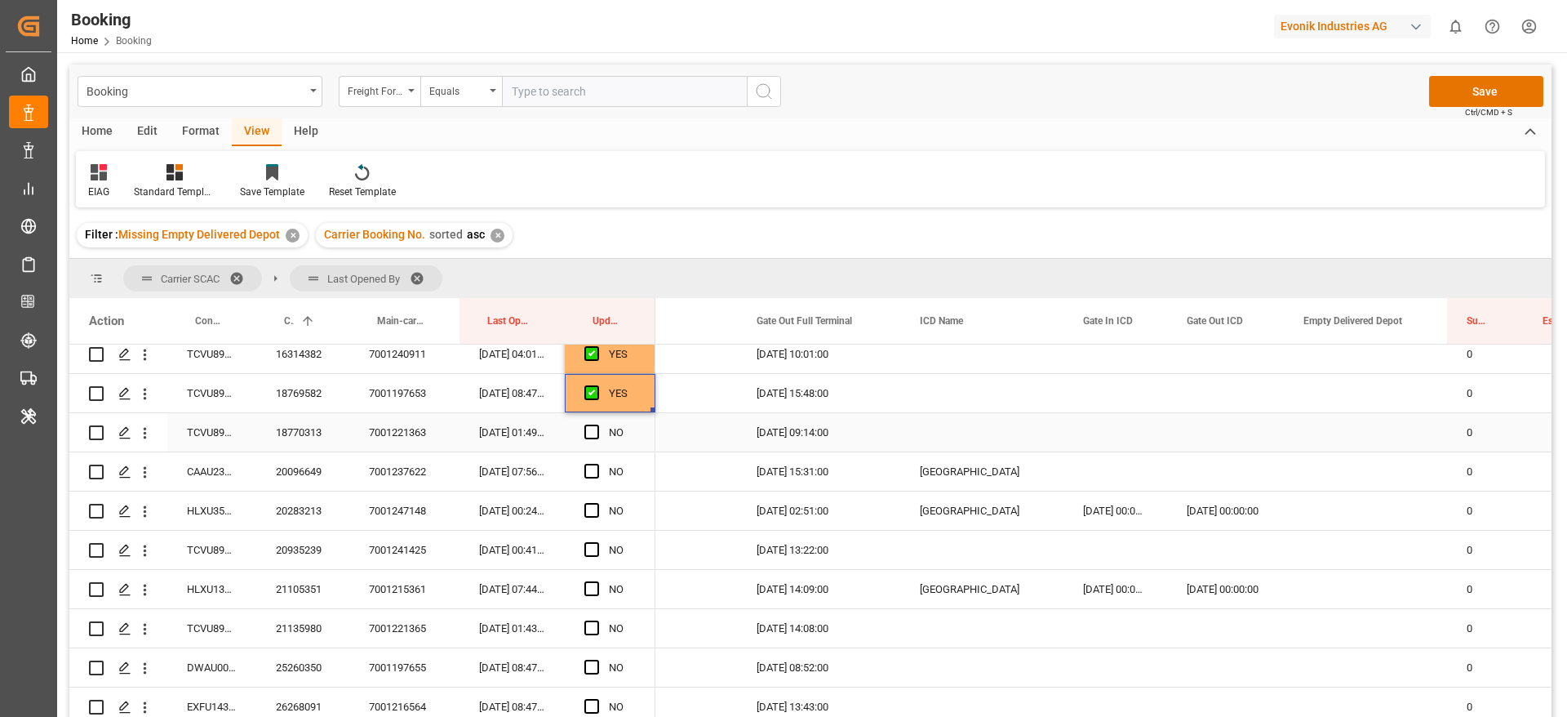
click at [209, 427] on div "TCVU8912203" at bounding box center [211, 432] width 89 height 38
drag, startPoint x: 589, startPoint y: 430, endPoint x: 575, endPoint y: 437, distance: 16.4
click at [589, 429] on span "Press SPACE to select this row." at bounding box center [591, 431] width 15 height 15
click at [597, 424] on input "Press SPACE to select this row." at bounding box center [597, 424] width 0 height 0
click at [207, 478] on div "CAAU2393035" at bounding box center [211, 471] width 89 height 38
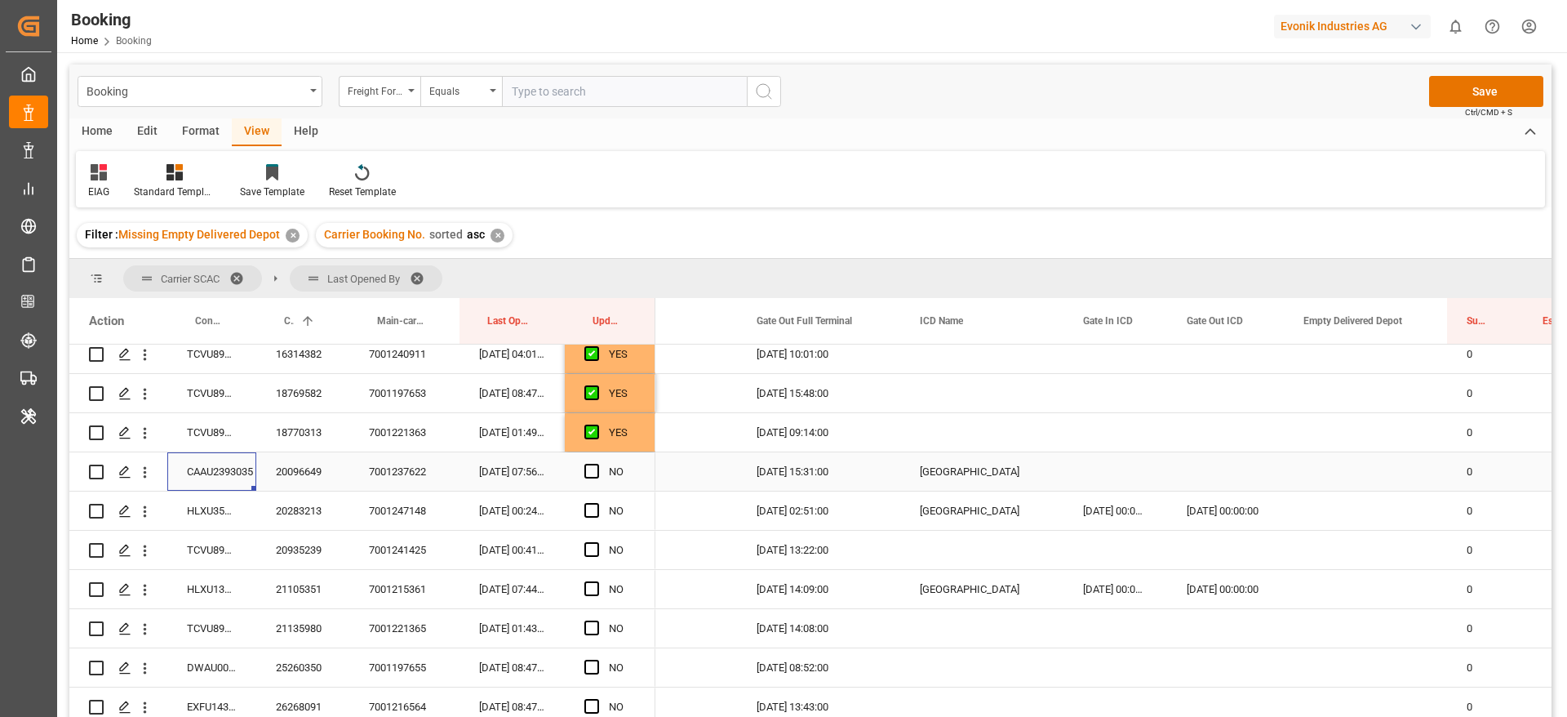
click at [1120, 459] on div "Press SPACE to select this row." at bounding box center [1116, 471] width 104 height 38
click at [1117, 473] on div "Press SPACE to select this row." at bounding box center [1116, 471] width 104 height 38
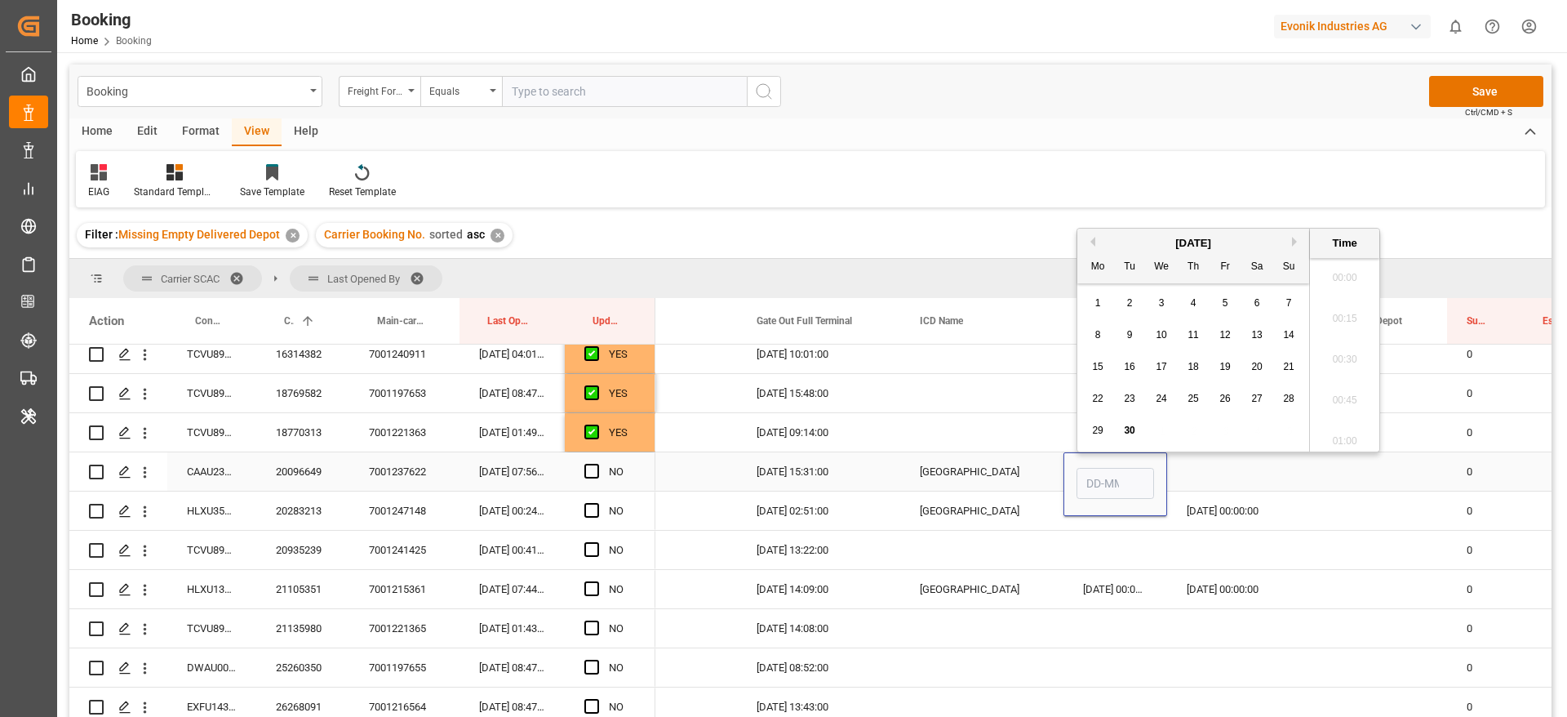
scroll to position [2822, 0]
click at [1095, 436] on div "29" at bounding box center [1098, 431] width 20 height 20
type input "[DATE] 00:00"
click at [589, 471] on span "Press SPACE to select this row." at bounding box center [591, 471] width 15 height 15
click at [597, 464] on input "Press SPACE to select this row." at bounding box center [597, 464] width 0 height 0
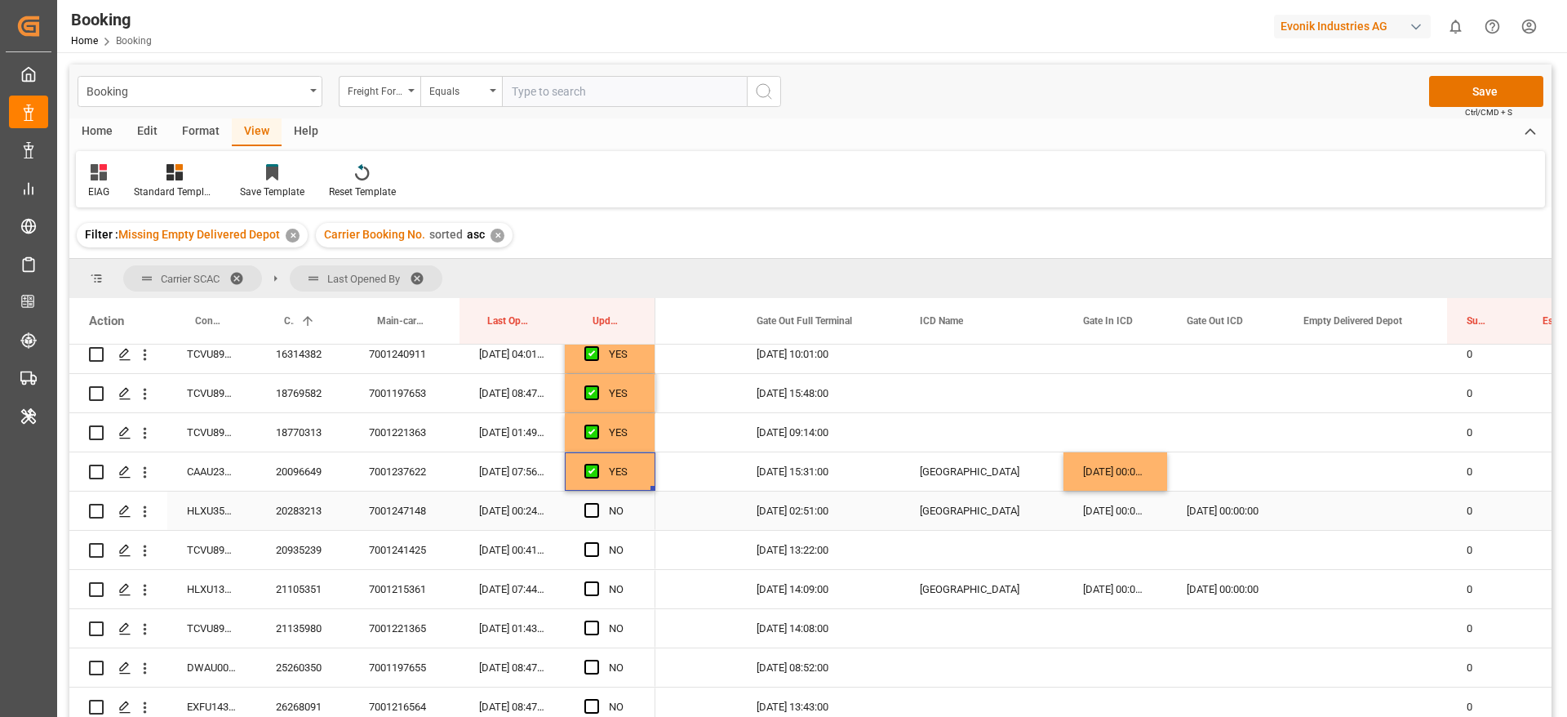
click at [191, 508] on div "HLXU3505370" at bounding box center [211, 510] width 89 height 38
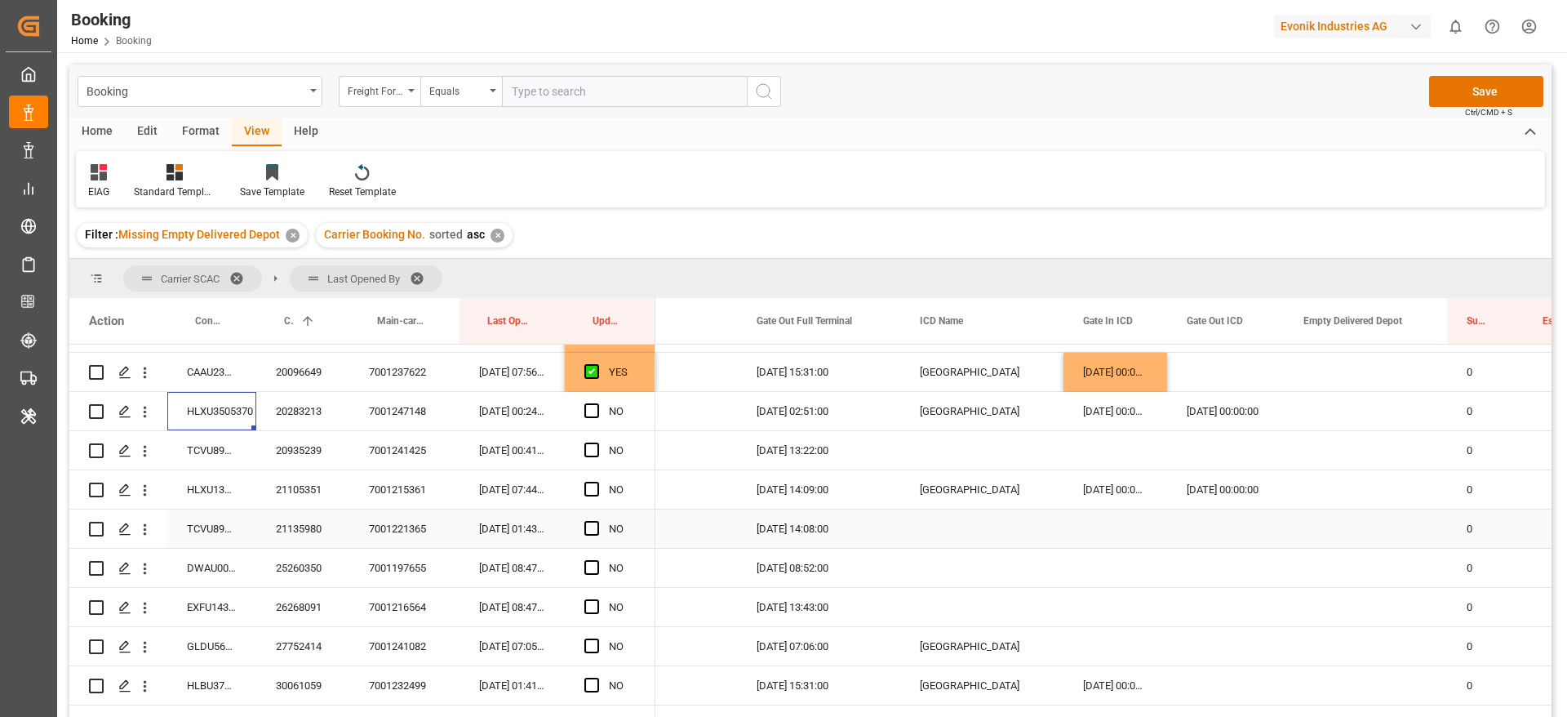
scroll to position [367, 0]
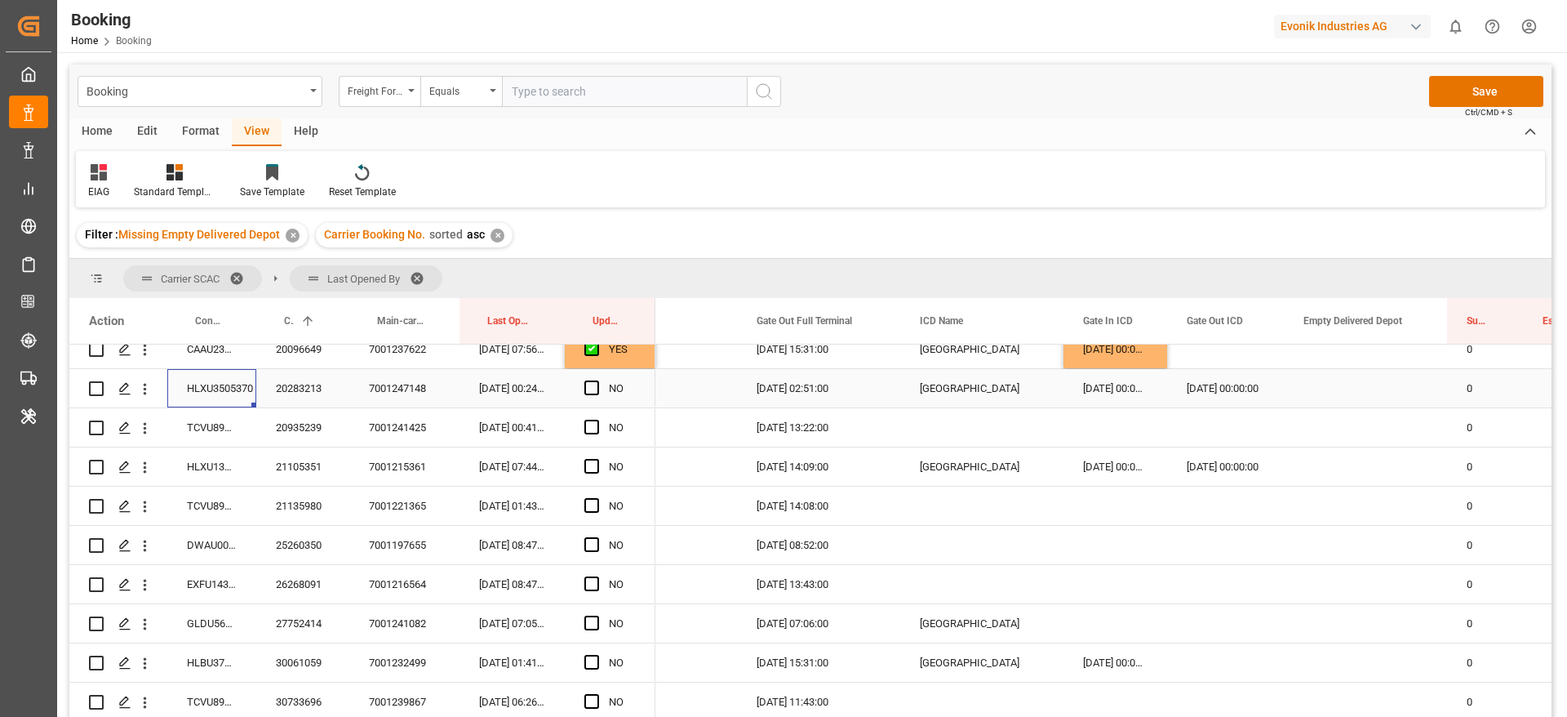
click at [591, 387] on span "Press SPACE to select this row." at bounding box center [591, 387] width 15 height 15
click at [597, 380] on input "Press SPACE to select this row." at bounding box center [597, 380] width 0 height 0
click at [193, 425] on div "TCVU8911064" at bounding box center [211, 427] width 89 height 38
click at [589, 433] on span "Press SPACE to select this row." at bounding box center [591, 427] width 15 height 15
click at [597, 420] on input "Press SPACE to select this row." at bounding box center [597, 420] width 0 height 0
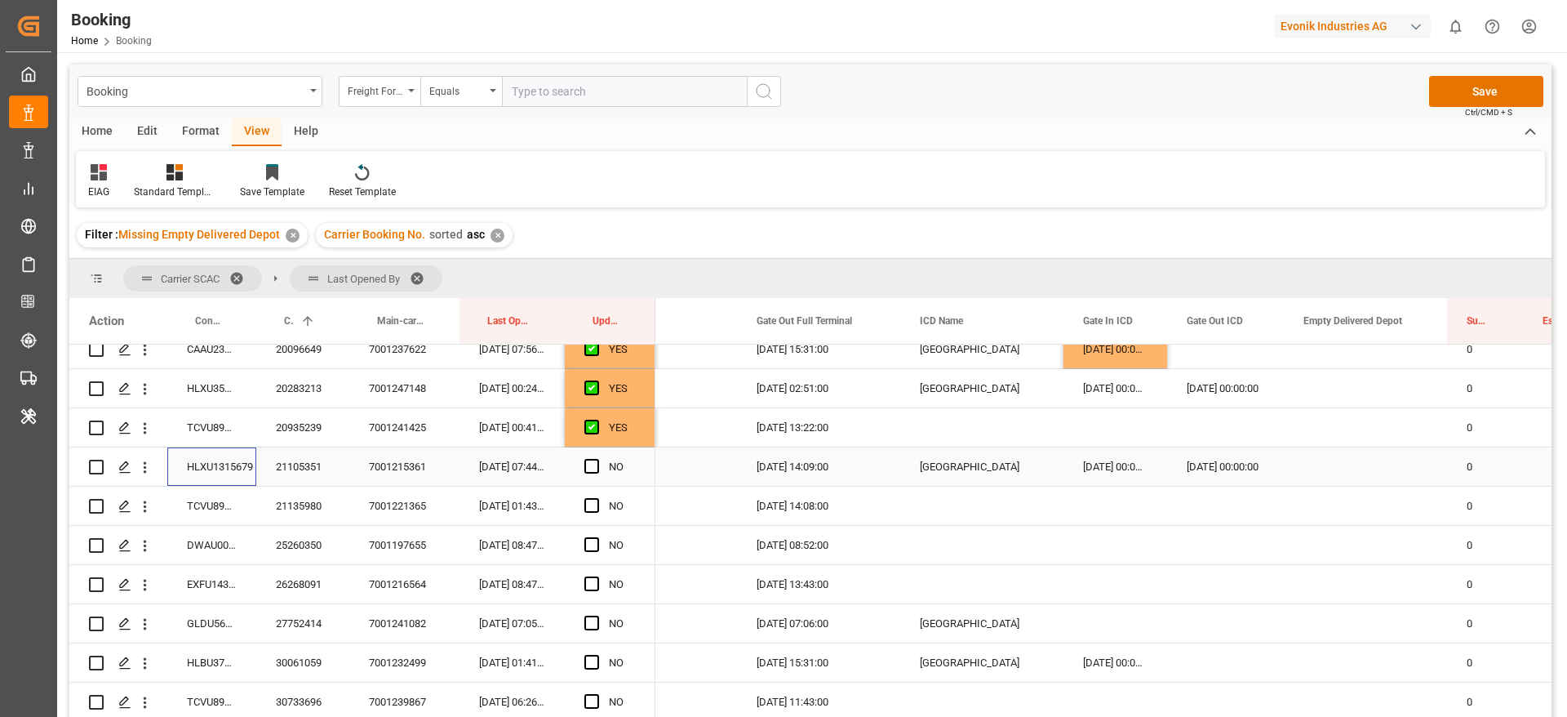
click at [203, 470] on div "HLXU1315679" at bounding box center [211, 466] width 89 height 38
click at [202, 471] on div "HLXU1315679" at bounding box center [211, 466] width 89 height 38
click at [589, 468] on span "Press SPACE to select this row." at bounding box center [591, 466] width 15 height 15
click at [597, 459] on input "Press SPACE to select this row." at bounding box center [597, 459] width 0 height 0
click at [222, 505] on div "TCVU8911700" at bounding box center [211, 505] width 89 height 38
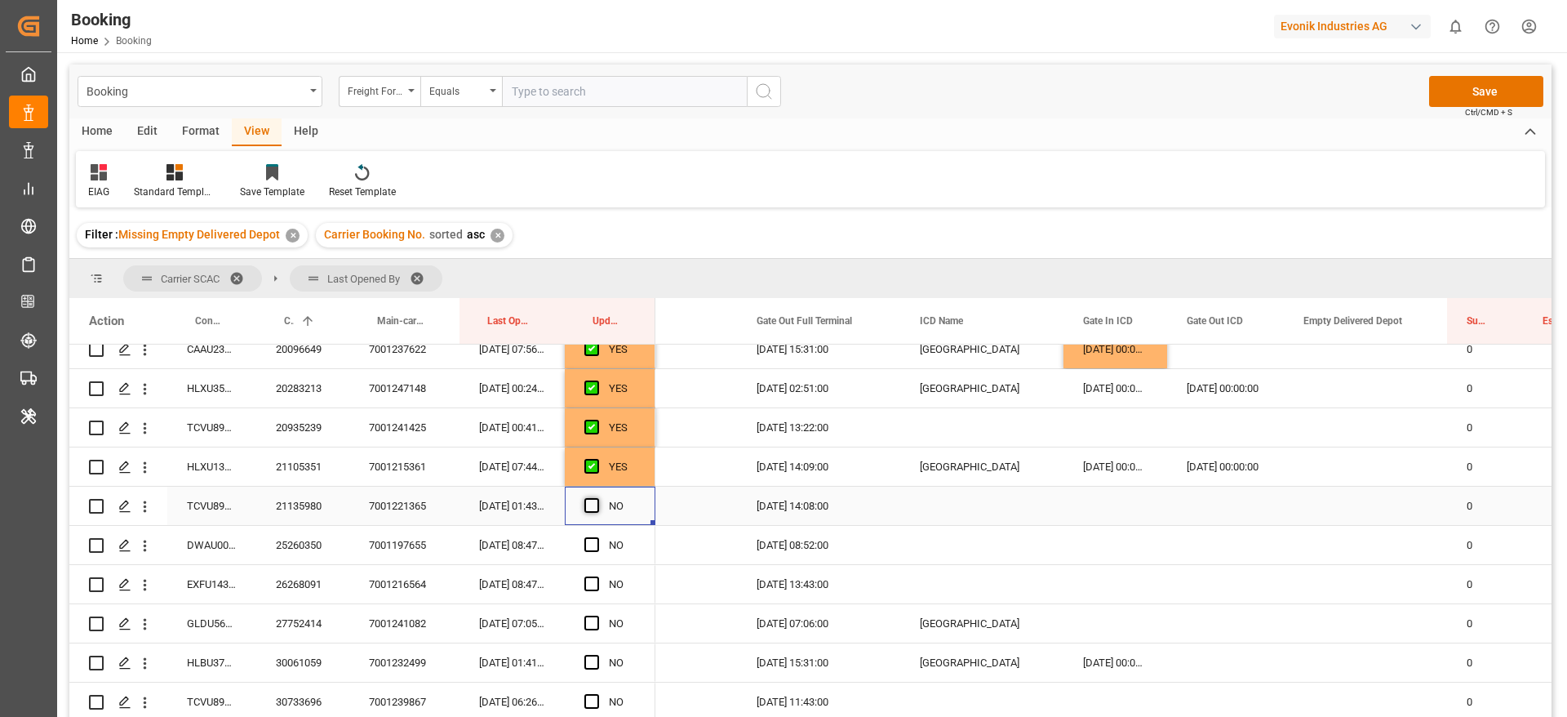
click at [596, 505] on span "Press SPACE to select this row." at bounding box center [591, 505] width 15 height 15
click at [597, 498] on input "Press SPACE to select this row." at bounding box center [597, 498] width 0 height 0
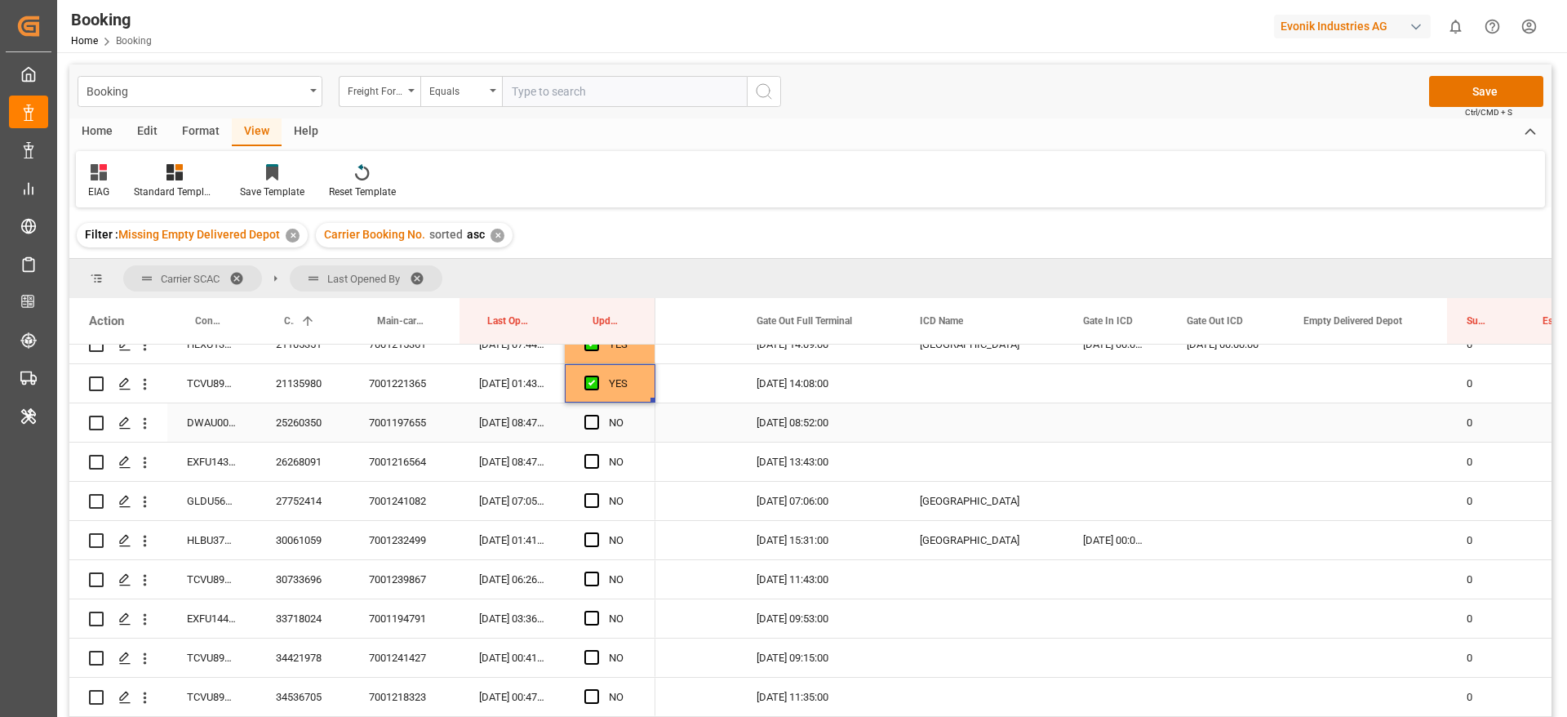
click at [220, 423] on div "DWAU0007274" at bounding box center [211, 422] width 89 height 38
drag, startPoint x: 587, startPoint y: 423, endPoint x: 580, endPoint y: 429, distance: 9.8
click at [587, 422] on span "Press SPACE to select this row." at bounding box center [591, 422] width 15 height 15
click at [597, 415] on input "Press SPACE to select this row." at bounding box center [597, 415] width 0 height 0
click at [203, 461] on div "EXFU1434790" at bounding box center [211, 461] width 89 height 38
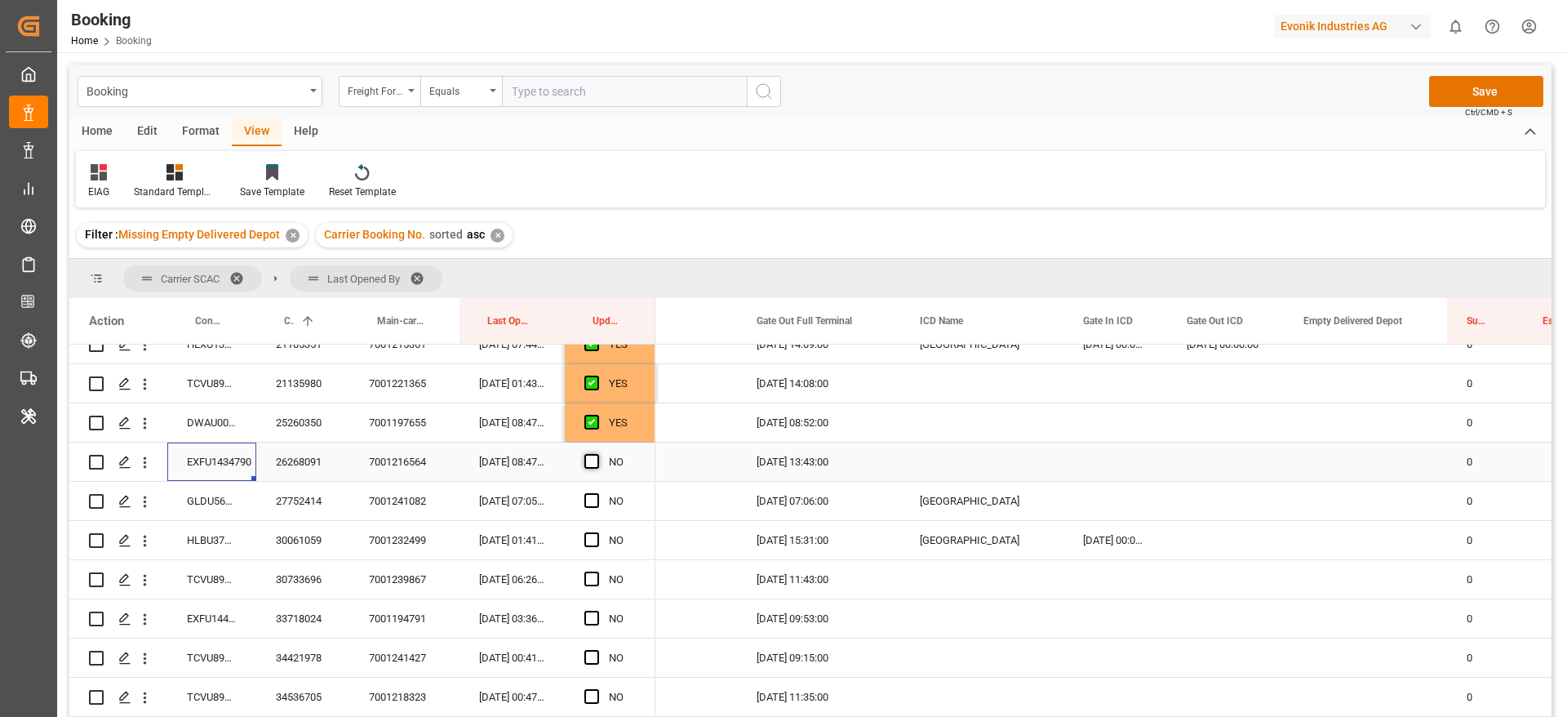
click at [588, 459] on span "Press SPACE to select this row." at bounding box center [591, 461] width 15 height 15
click at [597, 454] on input "Press SPACE to select this row." at bounding box center [597, 454] width 0 height 0
click at [218, 497] on div "GLDU5610687" at bounding box center [211, 501] width 89 height 38
click at [1120, 491] on div "Press SPACE to select this row." at bounding box center [1116, 501] width 104 height 38
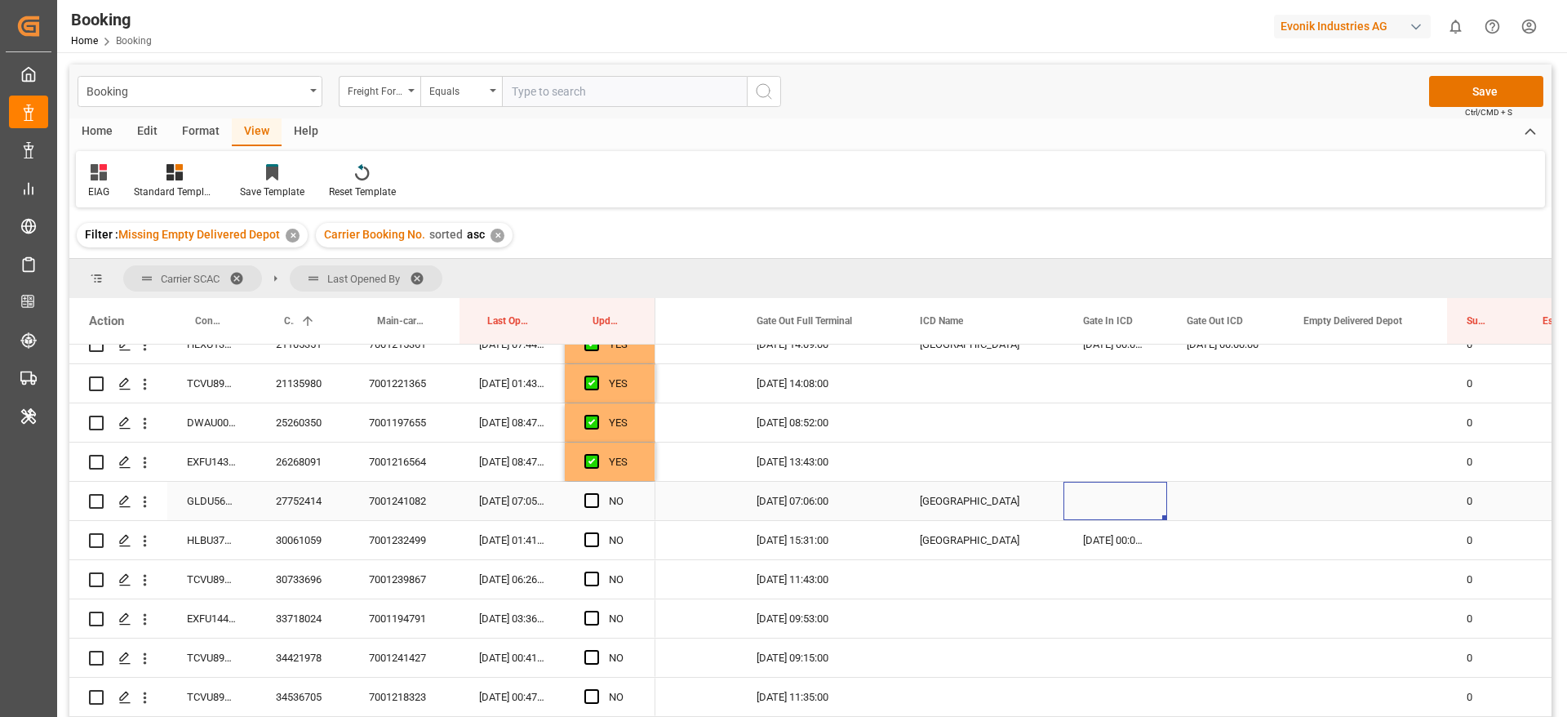
click at [1120, 491] on div "Press SPACE to select this row." at bounding box center [1116, 501] width 104 height 38
click at [1133, 459] on span "30" at bounding box center [1129, 459] width 11 height 11
type input "[DATE] 00:00"
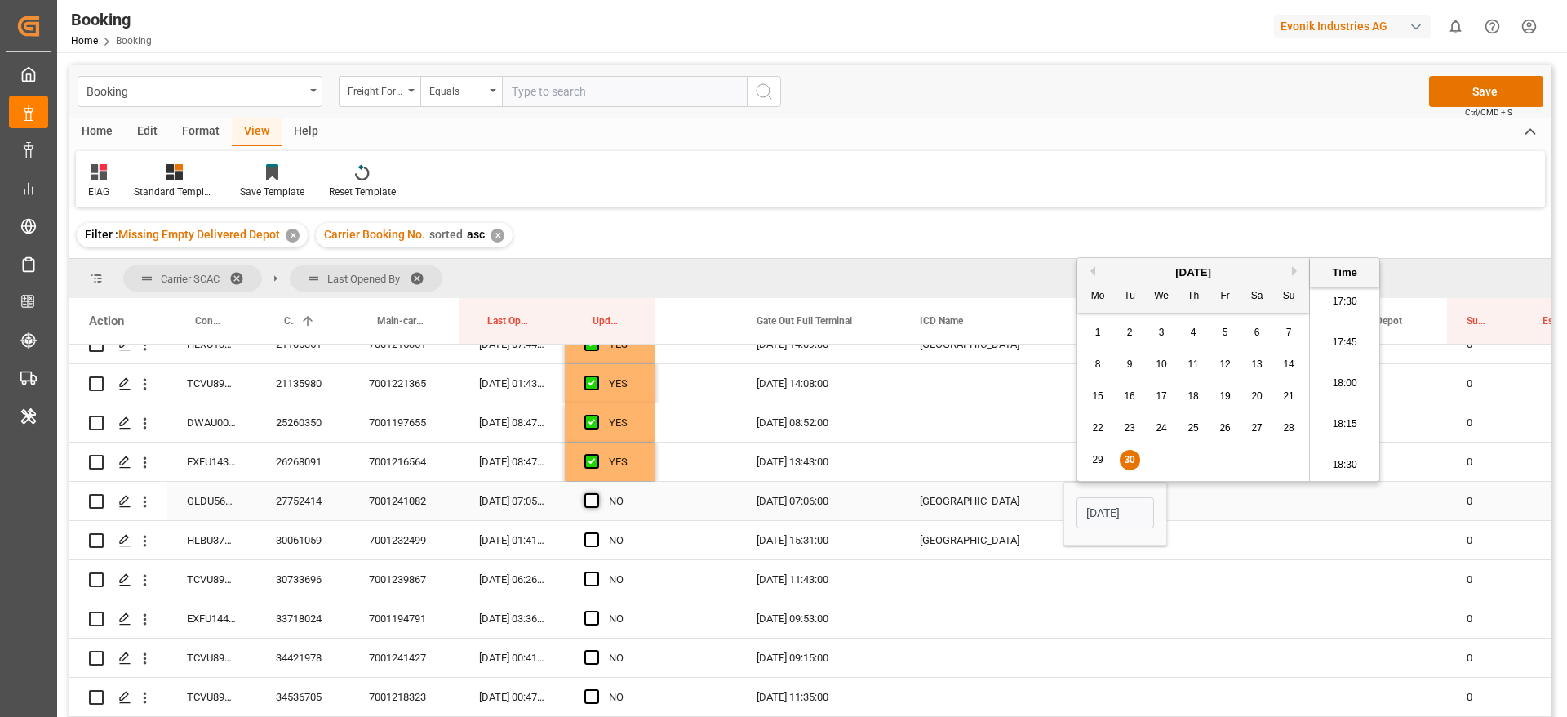
click at [595, 496] on span "Press SPACE to select this row." at bounding box center [591, 500] width 15 height 15
click at [597, 493] on input "Press SPACE to select this row." at bounding box center [597, 493] width 0 height 0
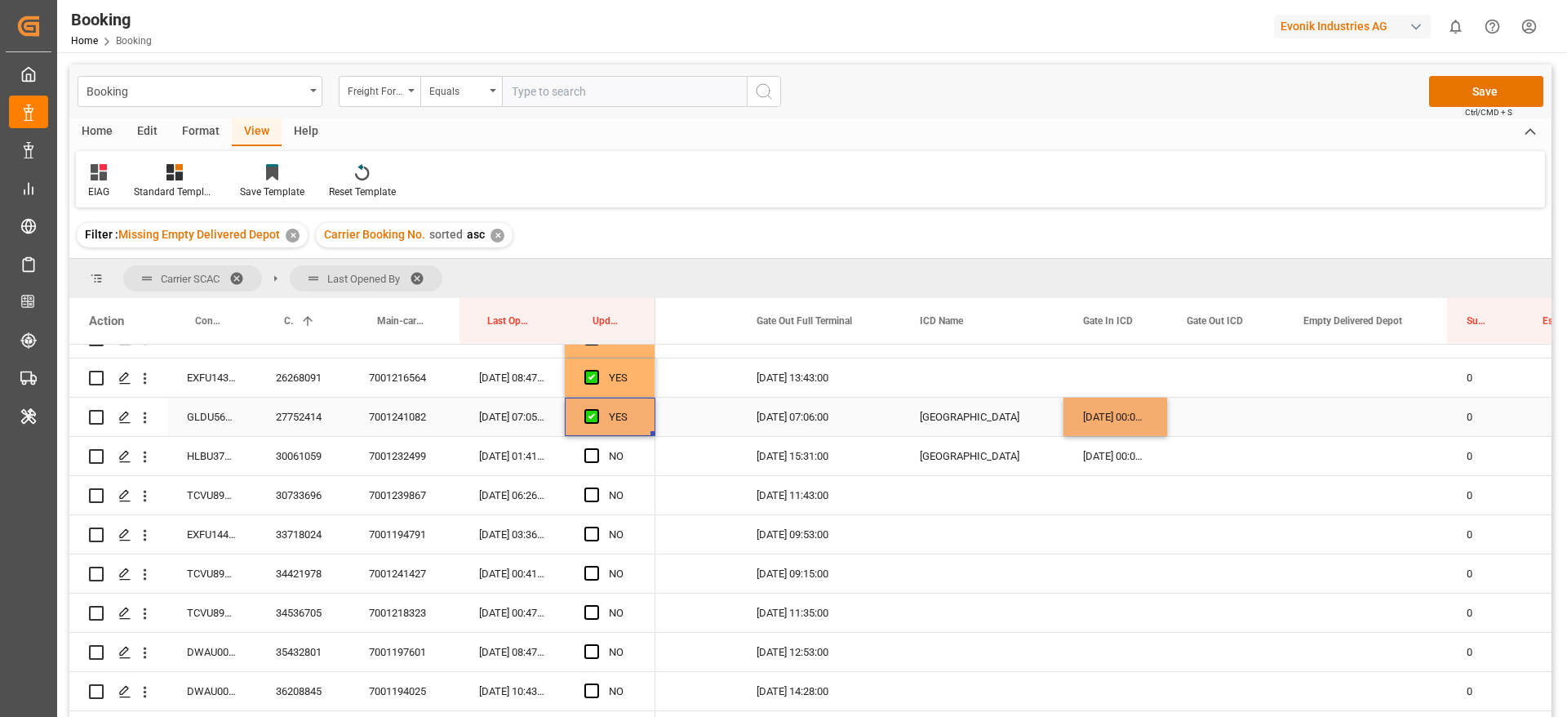
scroll to position [612, 0]
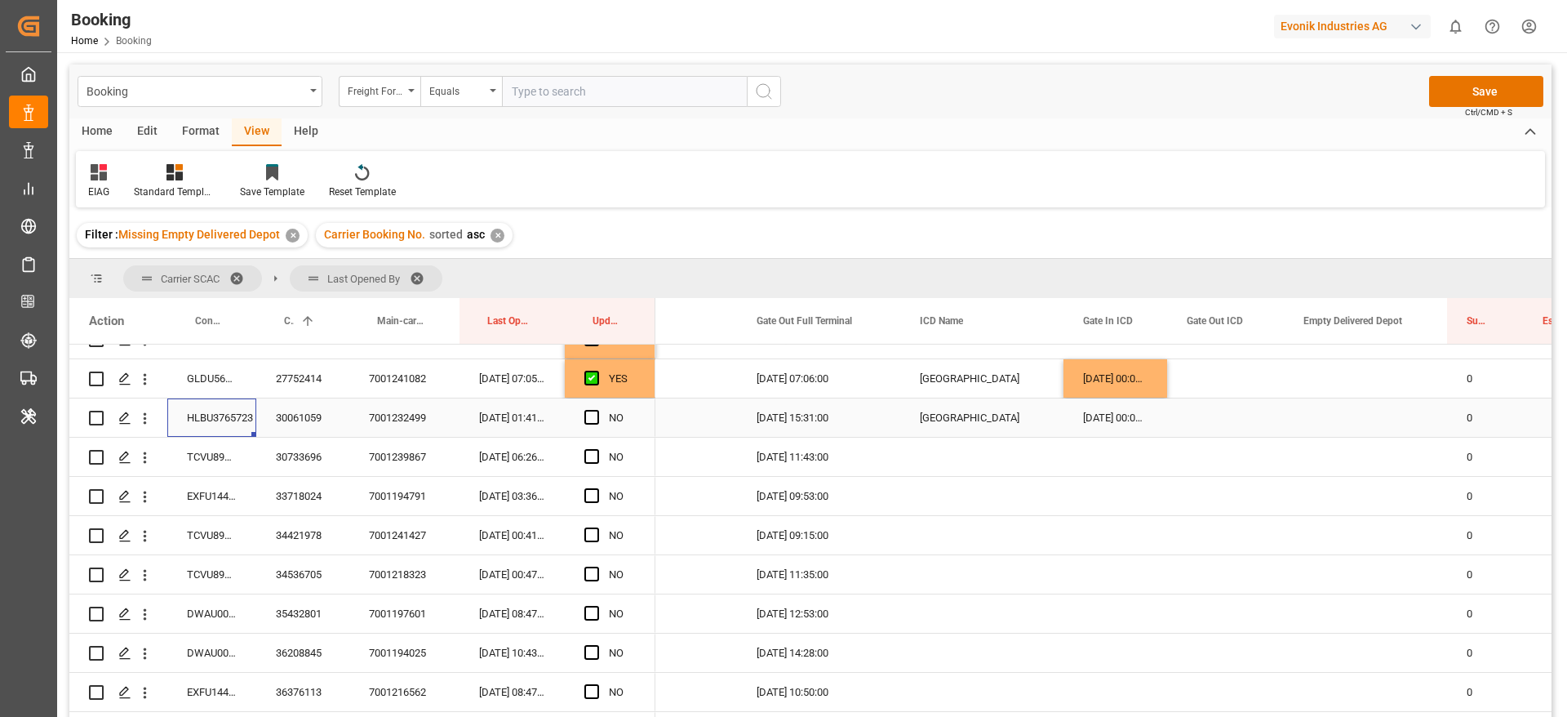
click at [206, 420] on div "HLBU3765723" at bounding box center [211, 417] width 89 height 38
click at [593, 420] on span "Press SPACE to select this row." at bounding box center [591, 417] width 15 height 15
click at [597, 410] on input "Press SPACE to select this row." at bounding box center [597, 410] width 0 height 0
click at [210, 460] on div "TCVU8912440" at bounding box center [211, 456] width 89 height 38
click at [590, 453] on span "Press SPACE to select this row." at bounding box center [591, 456] width 15 height 15
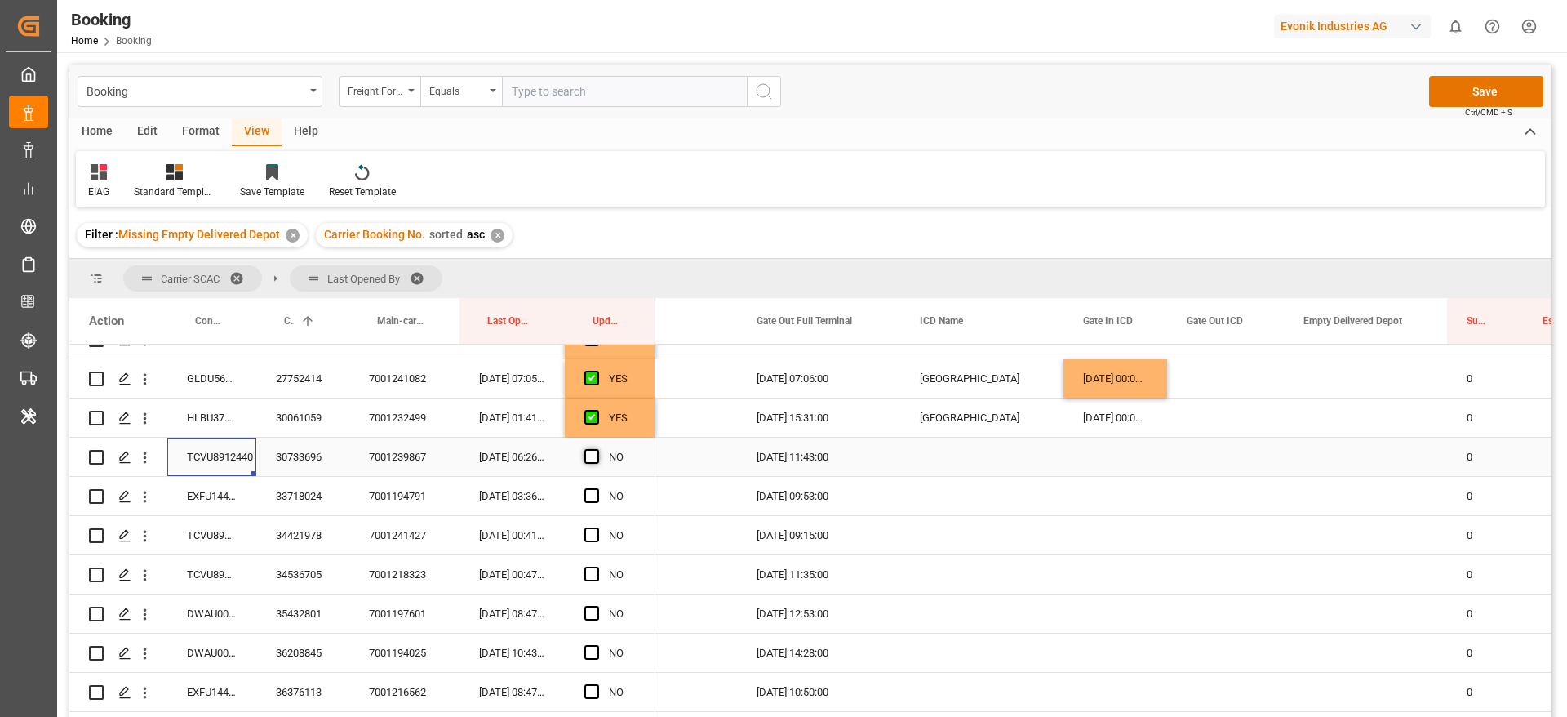
click at [597, 449] on input "Press SPACE to select this row." at bounding box center [597, 449] width 0 height 0
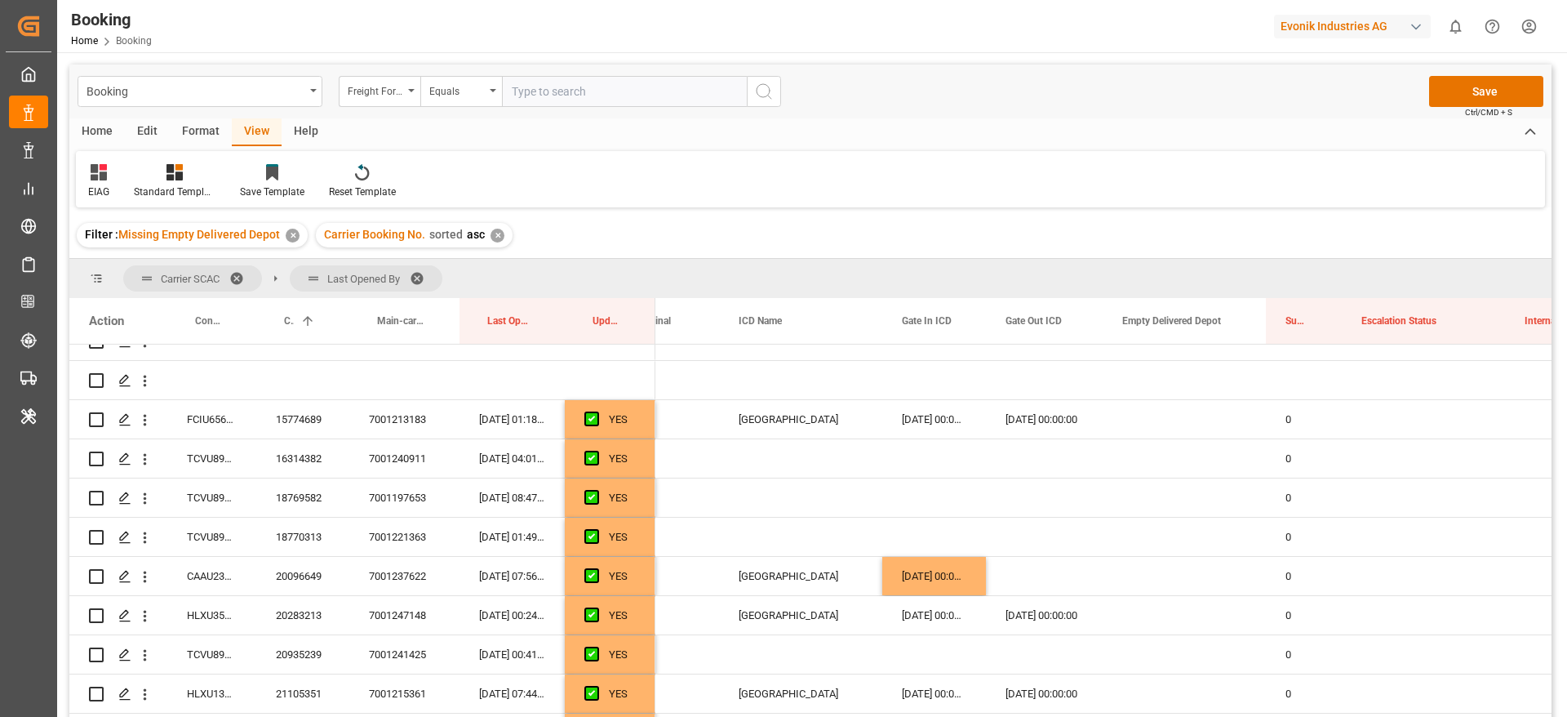
scroll to position [122, 0]
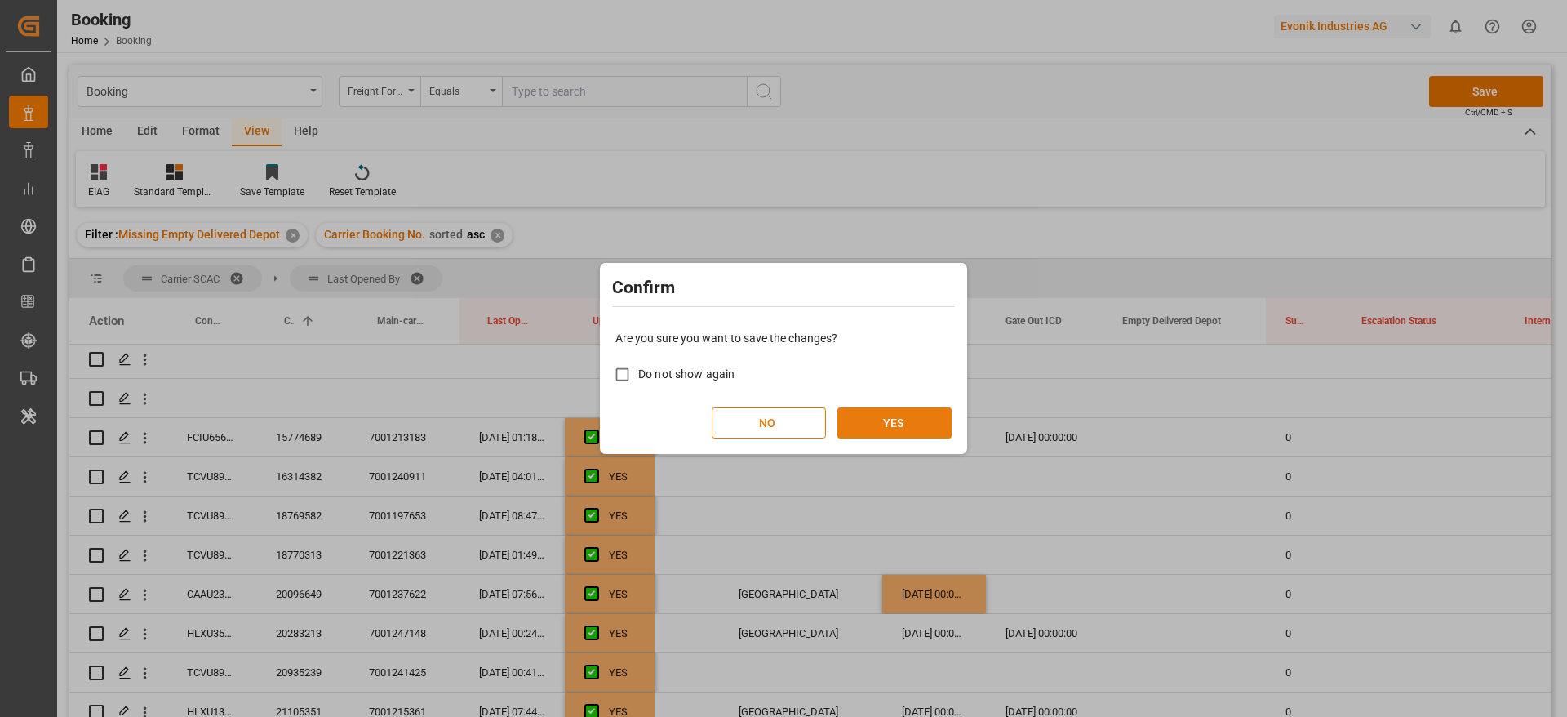
click at [907, 417] on button "YES" at bounding box center [894, 422] width 114 height 31
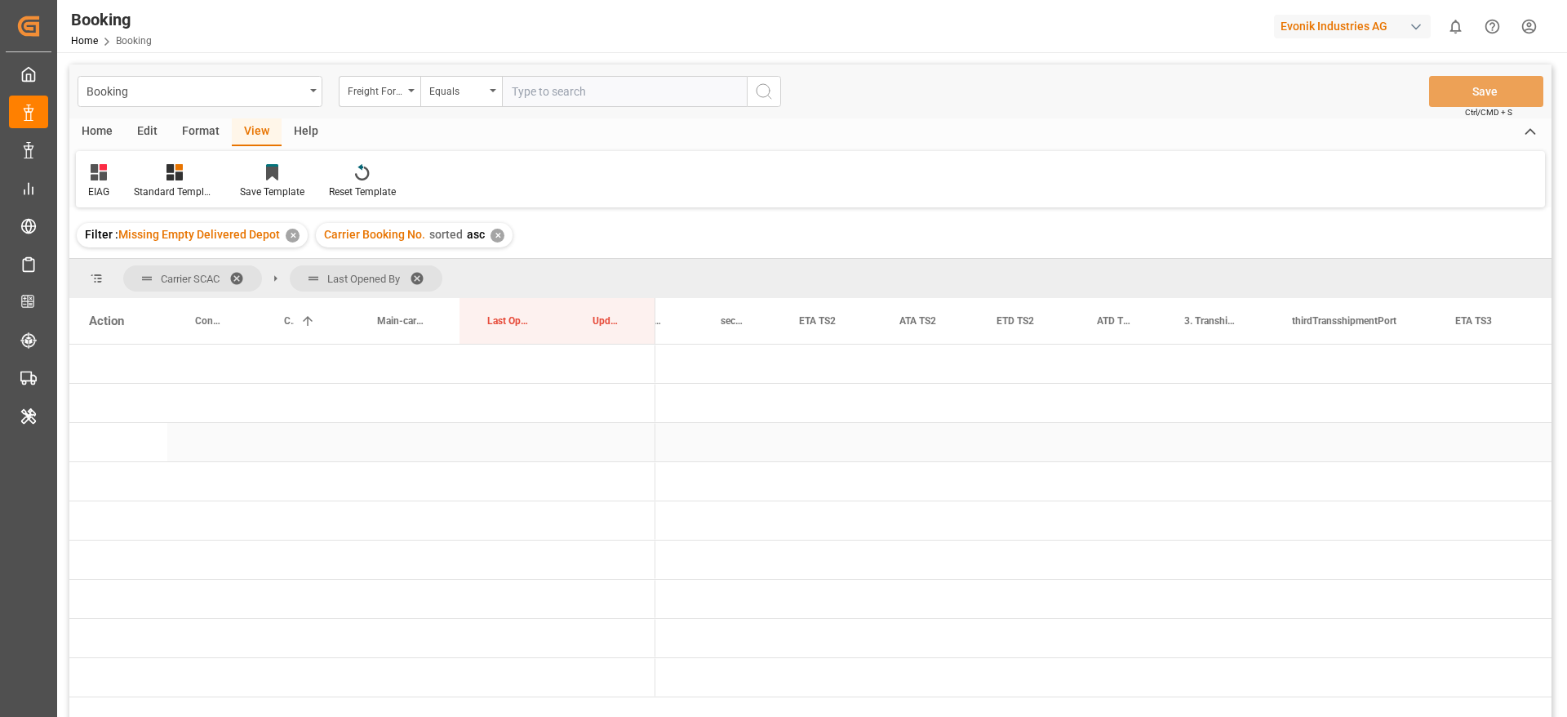
scroll to position [0, 2438]
click at [682, 480] on span "Press SPACE to select this row." at bounding box center [682, 481] width 15 height 15
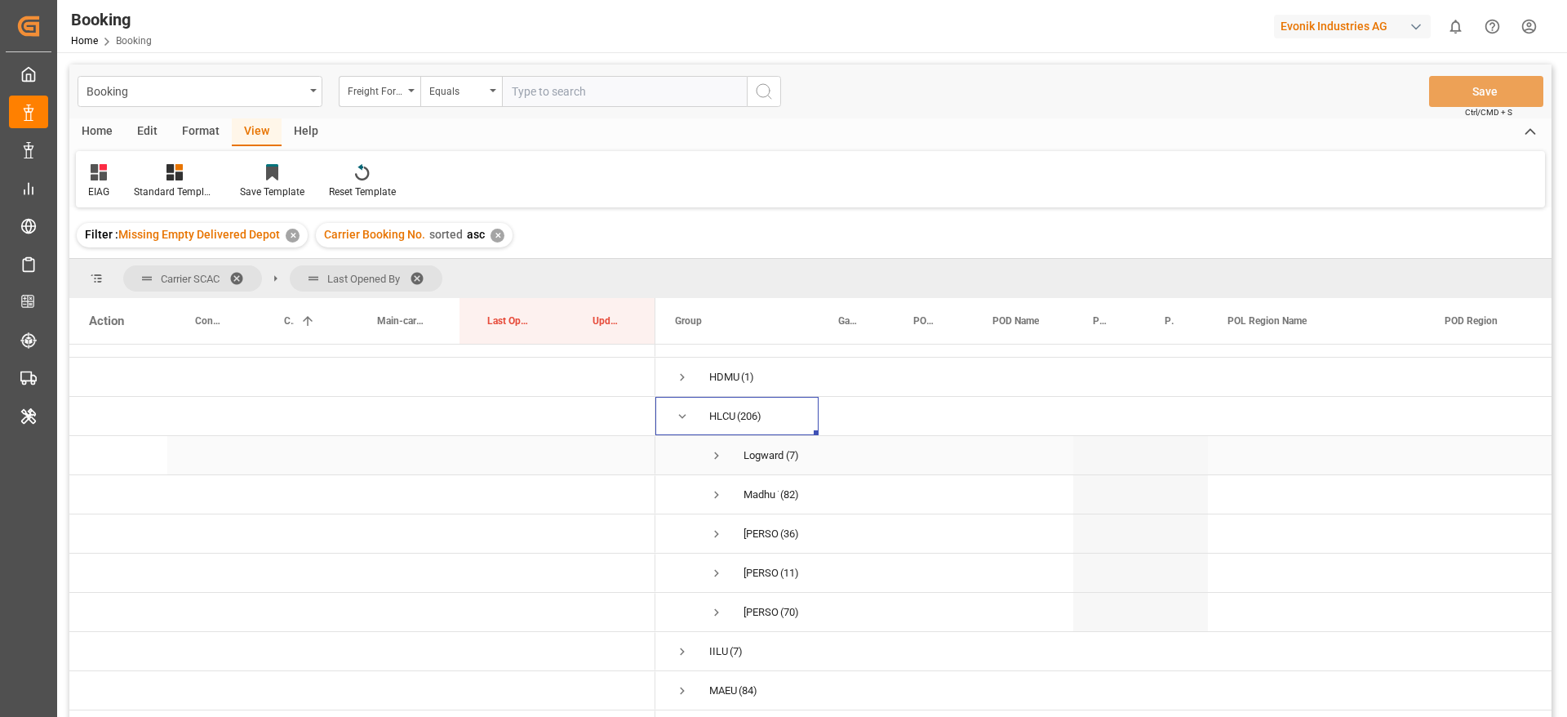
click at [720, 450] on span "Press SPACE to select this row." at bounding box center [716, 455] width 15 height 15
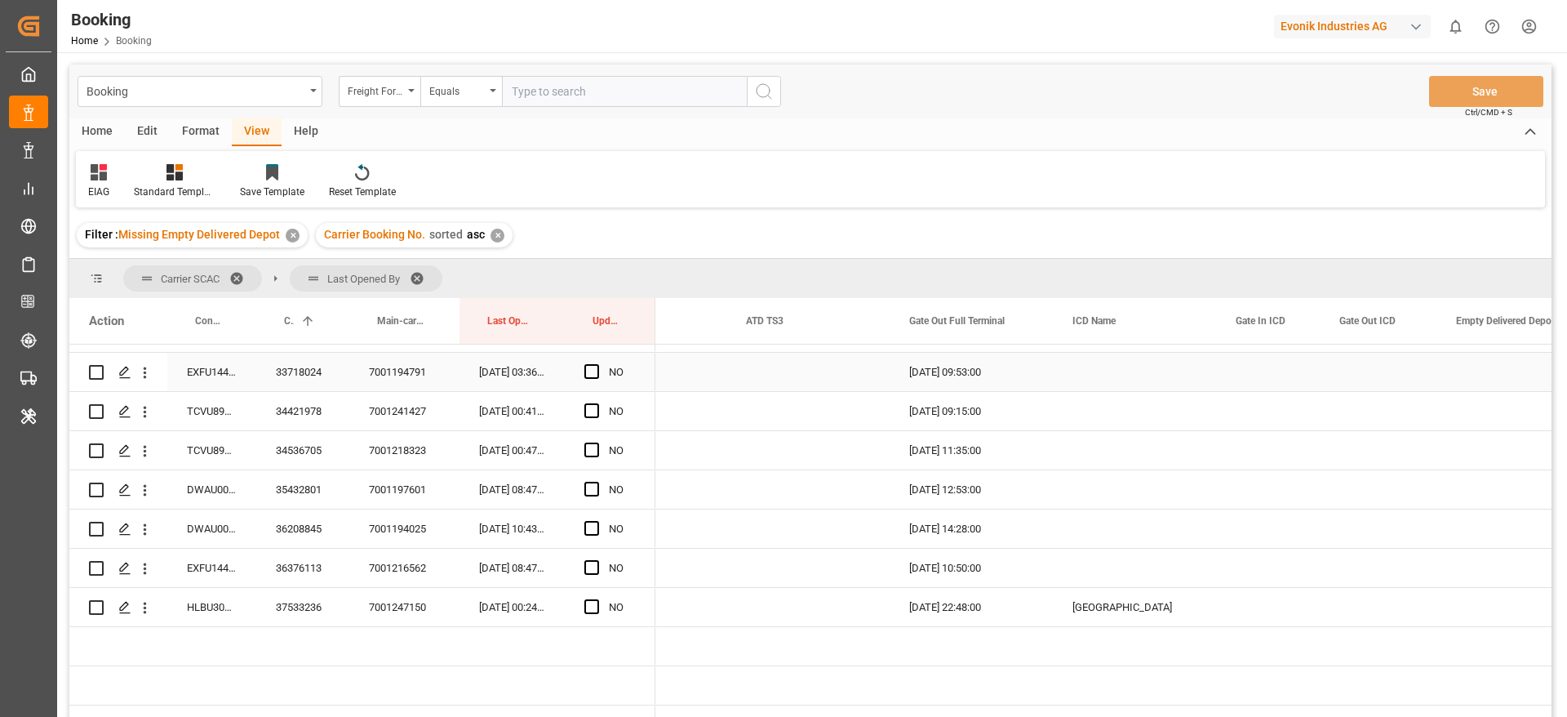
click at [181, 375] on div "EXFU1446569" at bounding box center [211, 372] width 89 height 38
click at [590, 377] on span "Press SPACE to select this row." at bounding box center [591, 371] width 15 height 15
click at [597, 364] on input "Press SPACE to select this row." at bounding box center [597, 364] width 0 height 0
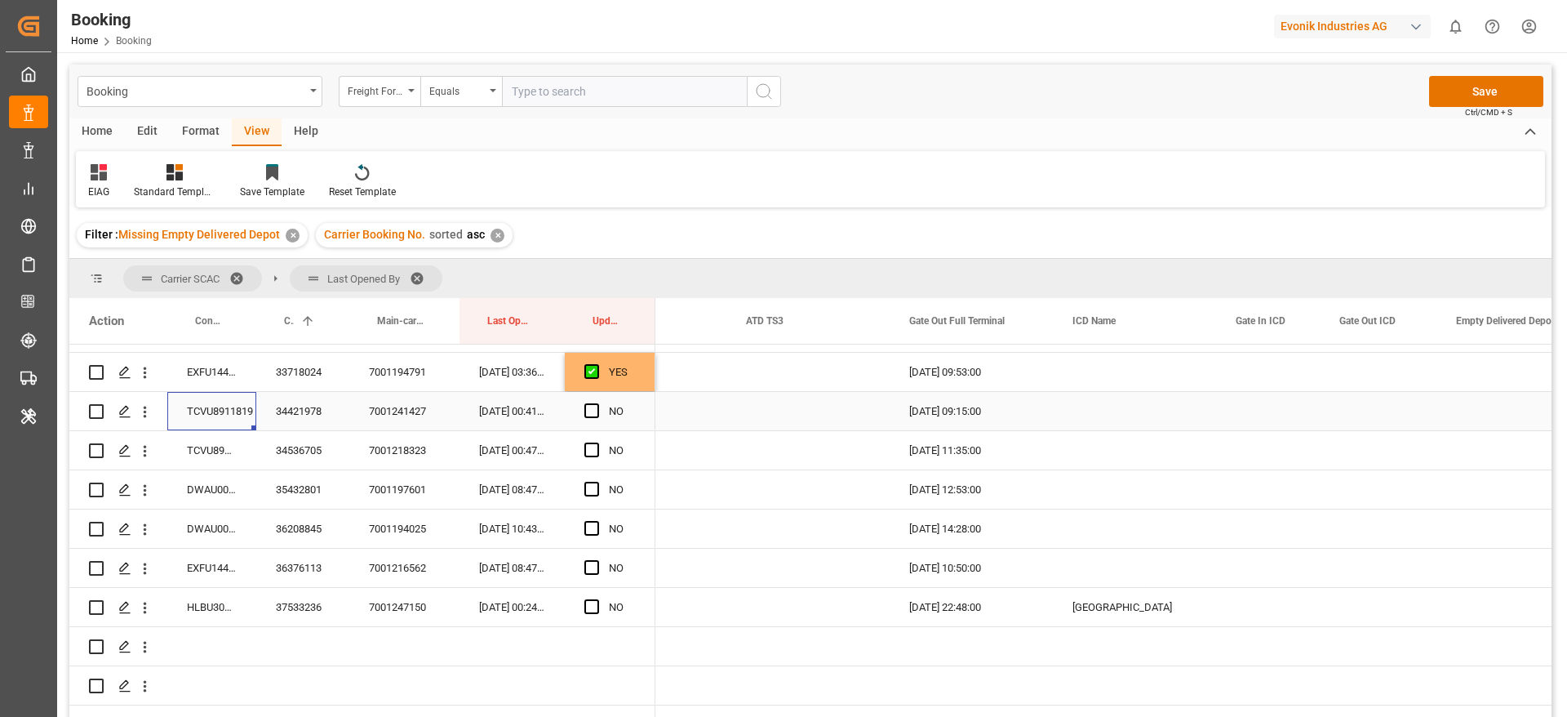
click at [209, 409] on div "TCVU8911819" at bounding box center [211, 411] width 89 height 38
click at [591, 415] on span "Press SPACE to select this row." at bounding box center [591, 410] width 15 height 15
click at [597, 403] on input "Press SPACE to select this row." at bounding box center [597, 403] width 0 height 0
click at [224, 454] on div "TCVU8911980" at bounding box center [211, 450] width 89 height 38
click at [593, 455] on span "Press SPACE to select this row." at bounding box center [591, 449] width 15 height 15
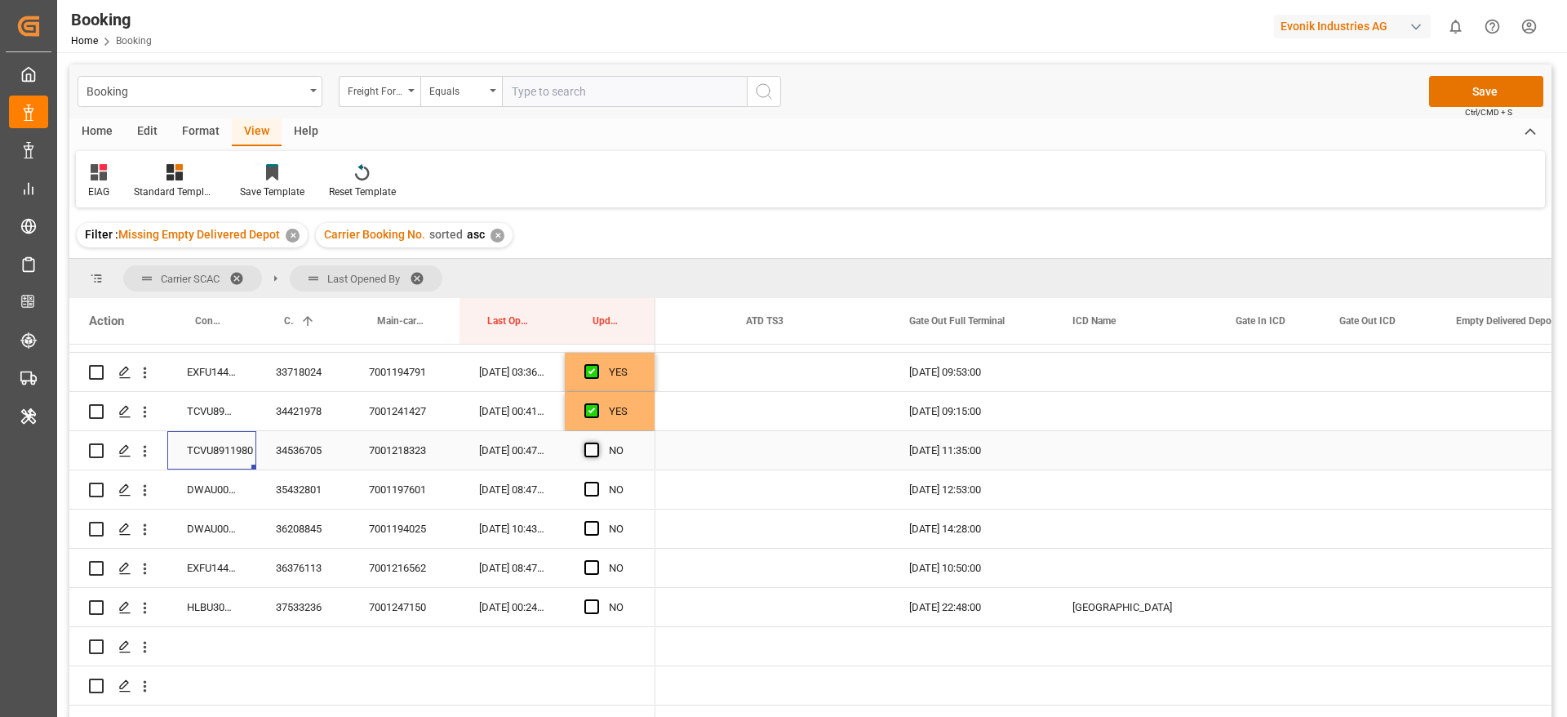
click at [597, 442] on input "Press SPACE to select this row." at bounding box center [597, 442] width 0 height 0
click at [223, 478] on div "DWAU0006473" at bounding box center [211, 489] width 89 height 38
click at [590, 488] on span "Press SPACE to select this row." at bounding box center [591, 489] width 15 height 15
click at [597, 482] on input "Press SPACE to select this row." at bounding box center [597, 482] width 0 height 0
click at [216, 542] on div "DWAU0007464" at bounding box center [211, 528] width 89 height 38
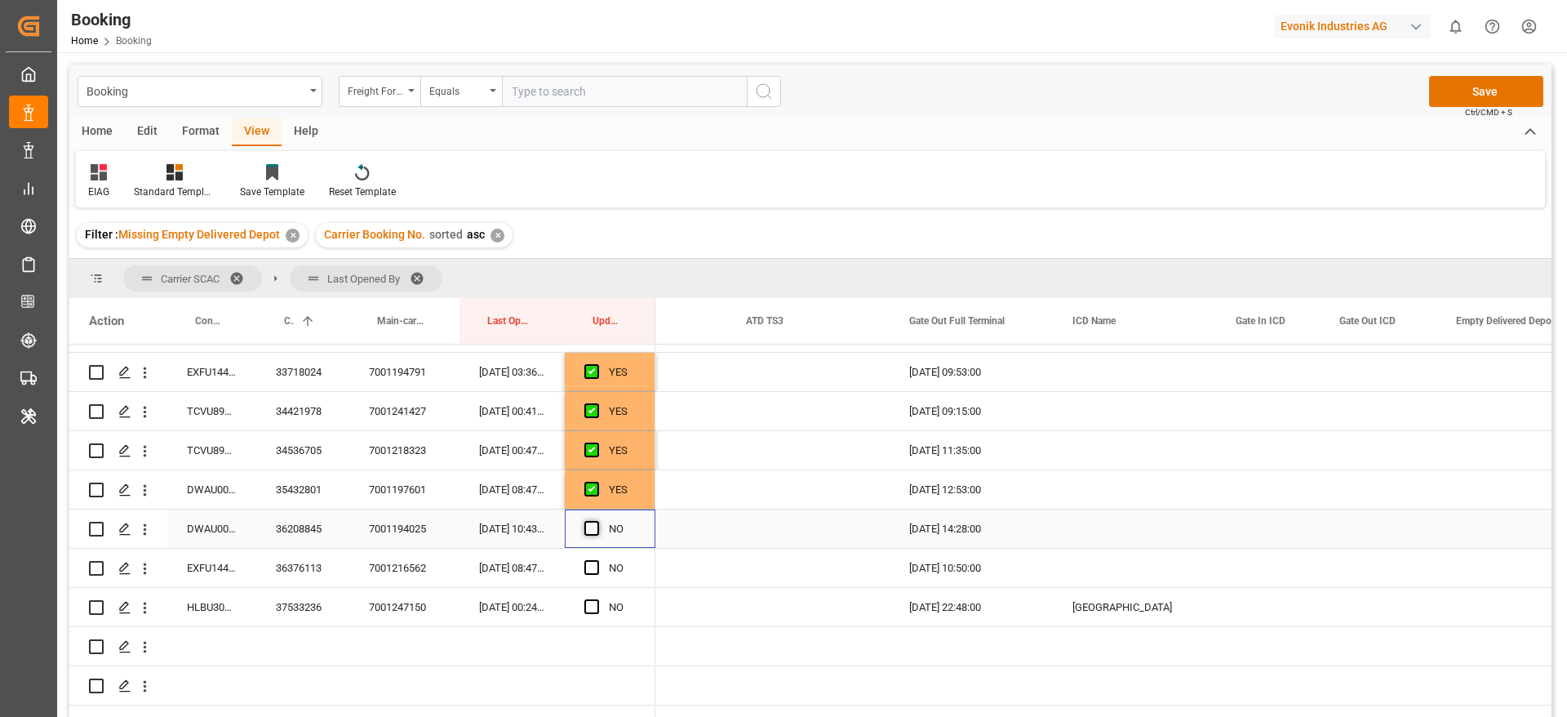
drag, startPoint x: 589, startPoint y: 524, endPoint x: 530, endPoint y: 564, distance: 71.1
click at [589, 521] on span "Press SPACE to select this row." at bounding box center [591, 528] width 15 height 15
click at [597, 521] on input "Press SPACE to select this row." at bounding box center [597, 521] width 0 height 0
click at [217, 562] on div "EXFU1447328" at bounding box center [211, 568] width 89 height 38
click at [585, 567] on span "Press SPACE to select this row." at bounding box center [591, 567] width 15 height 15
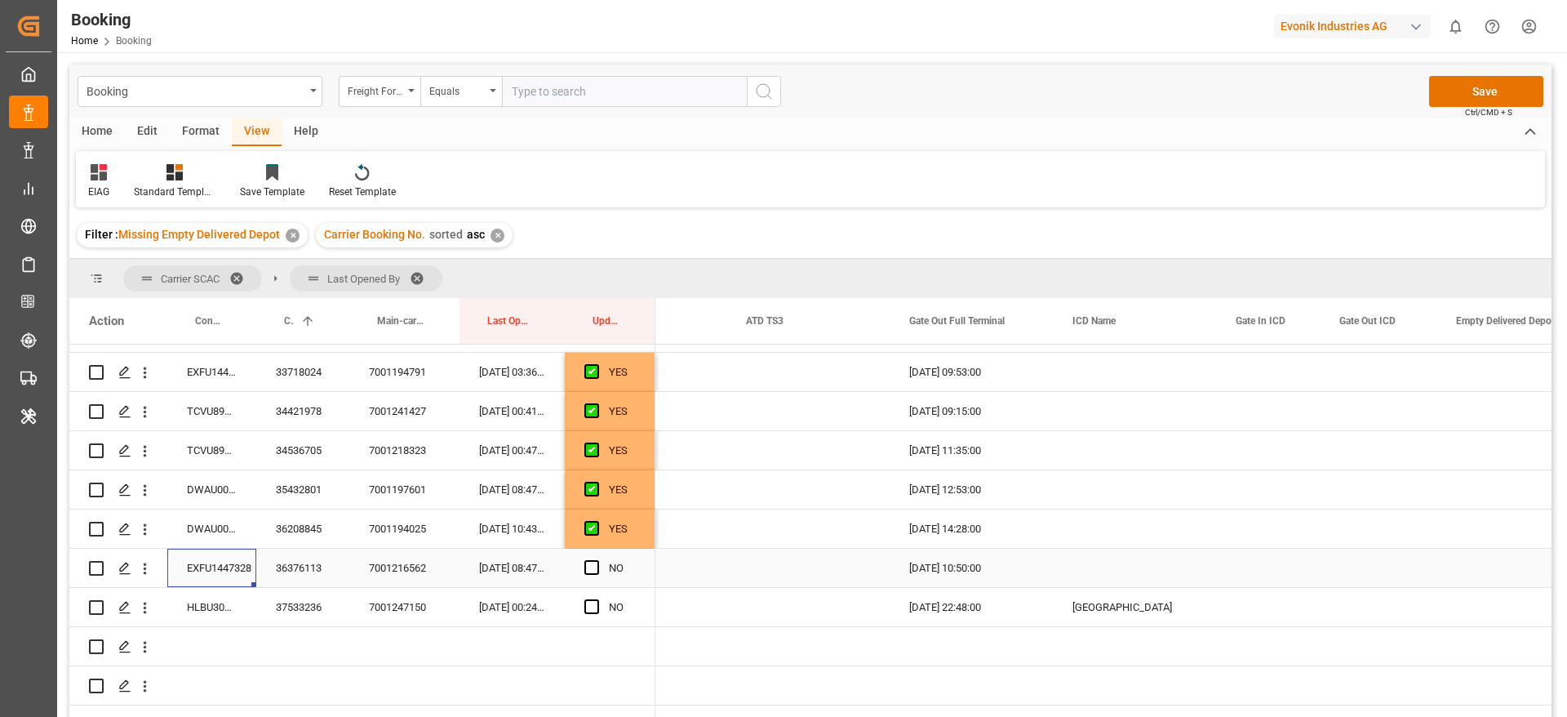
click at [597, 560] on input "Press SPACE to select this row." at bounding box center [597, 560] width 0 height 0
click at [232, 606] on div "HLBU3005269" at bounding box center [211, 607] width 89 height 38
click at [592, 607] on span "Press SPACE to select this row." at bounding box center [591, 606] width 15 height 15
click at [597, 599] on input "Press SPACE to select this row." at bounding box center [597, 599] width 0 height 0
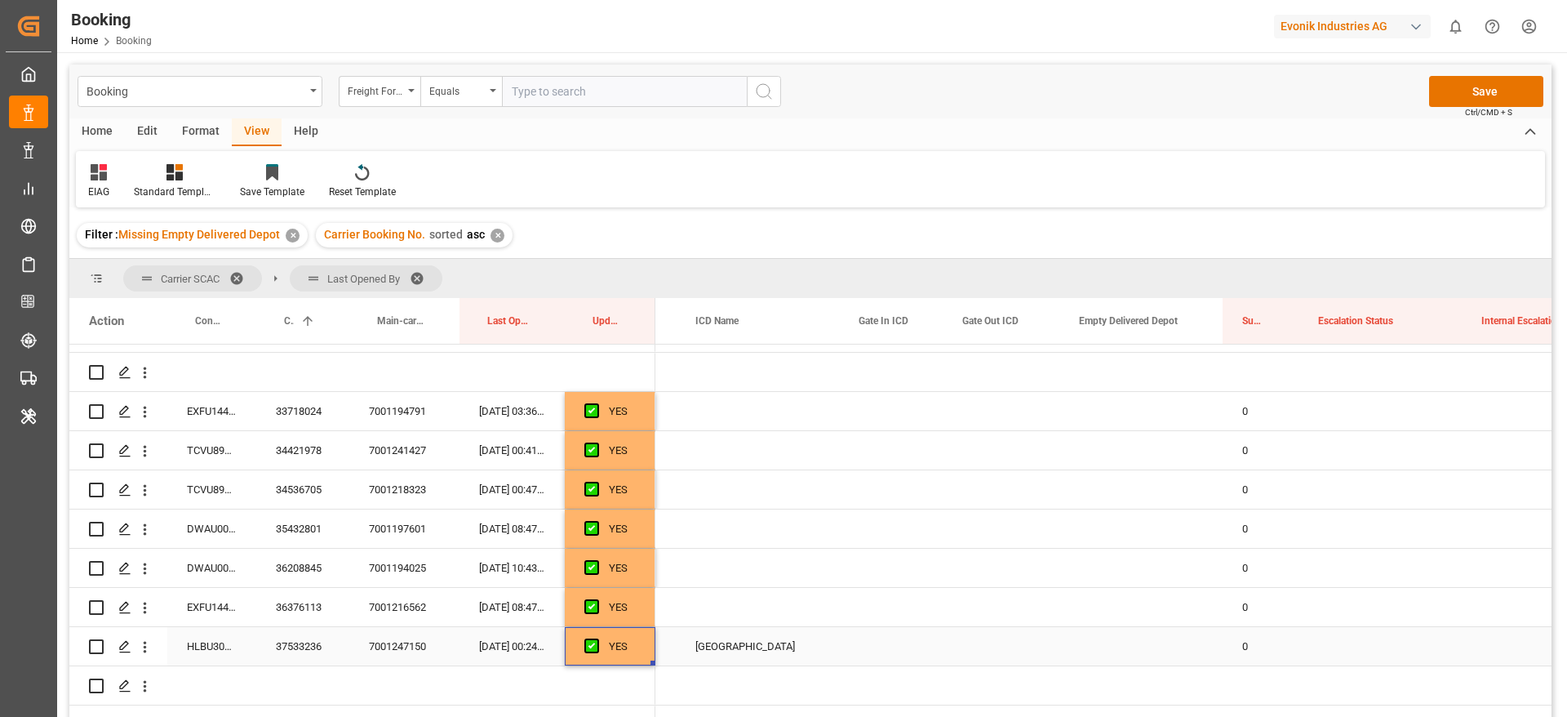
scroll to position [188, 0]
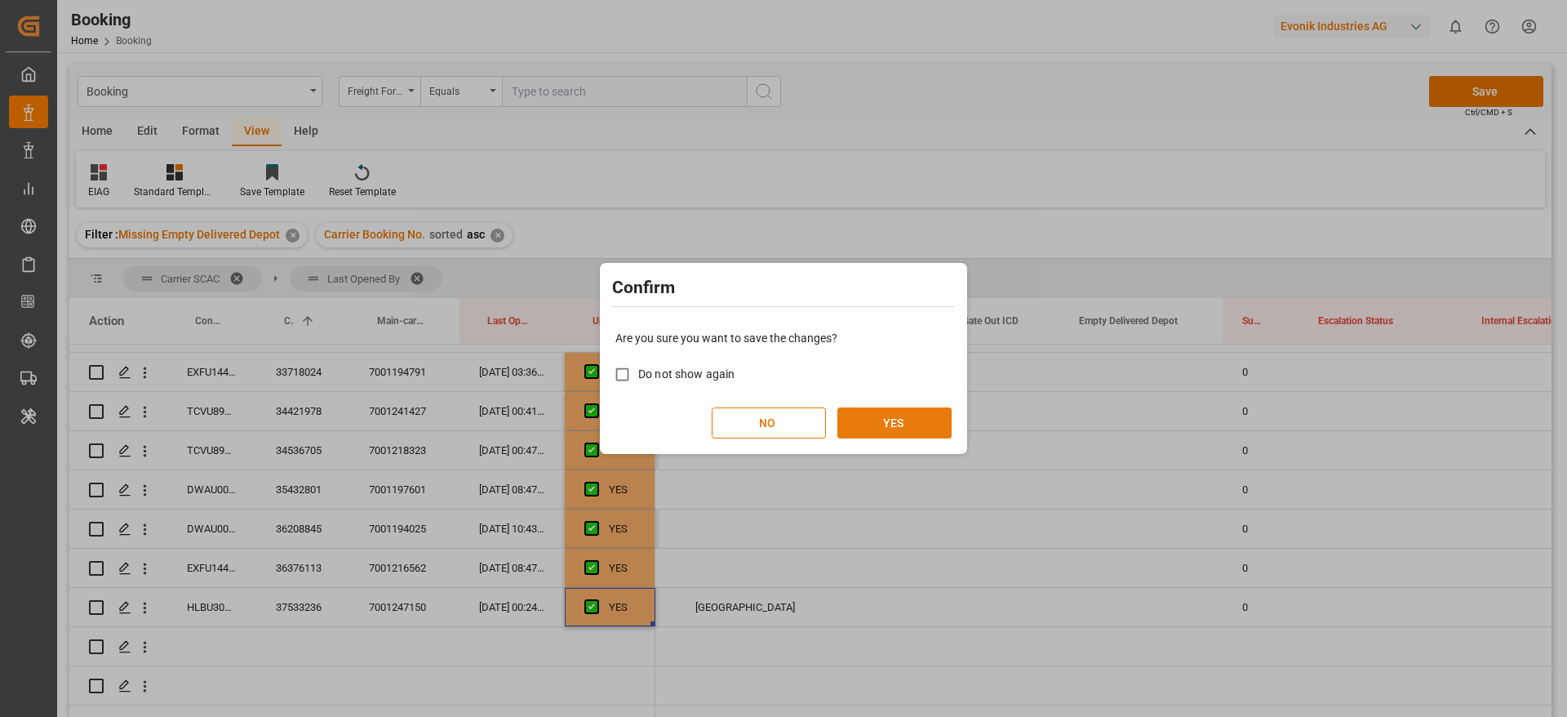
click at [909, 419] on button "YES" at bounding box center [894, 422] width 114 height 31
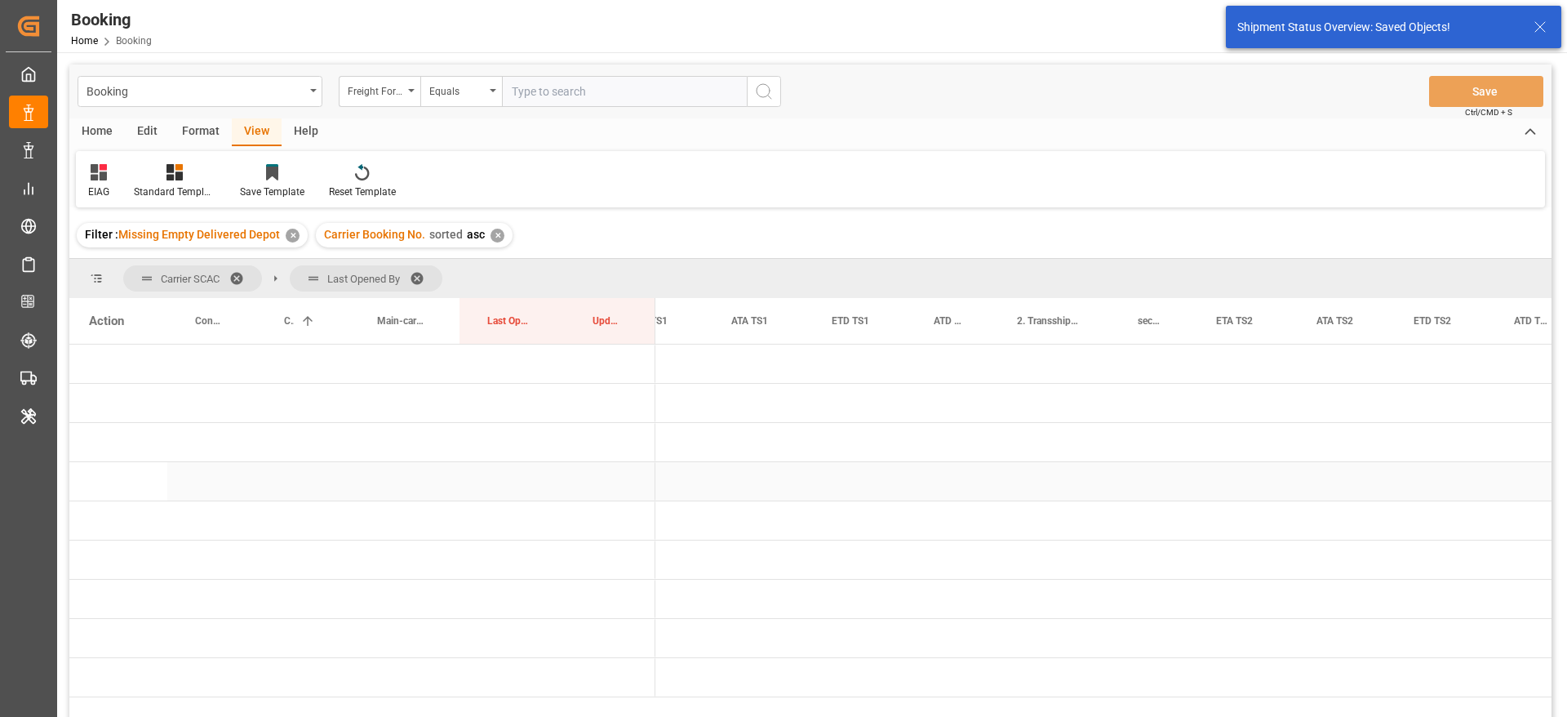
scroll to position [0, 1880]
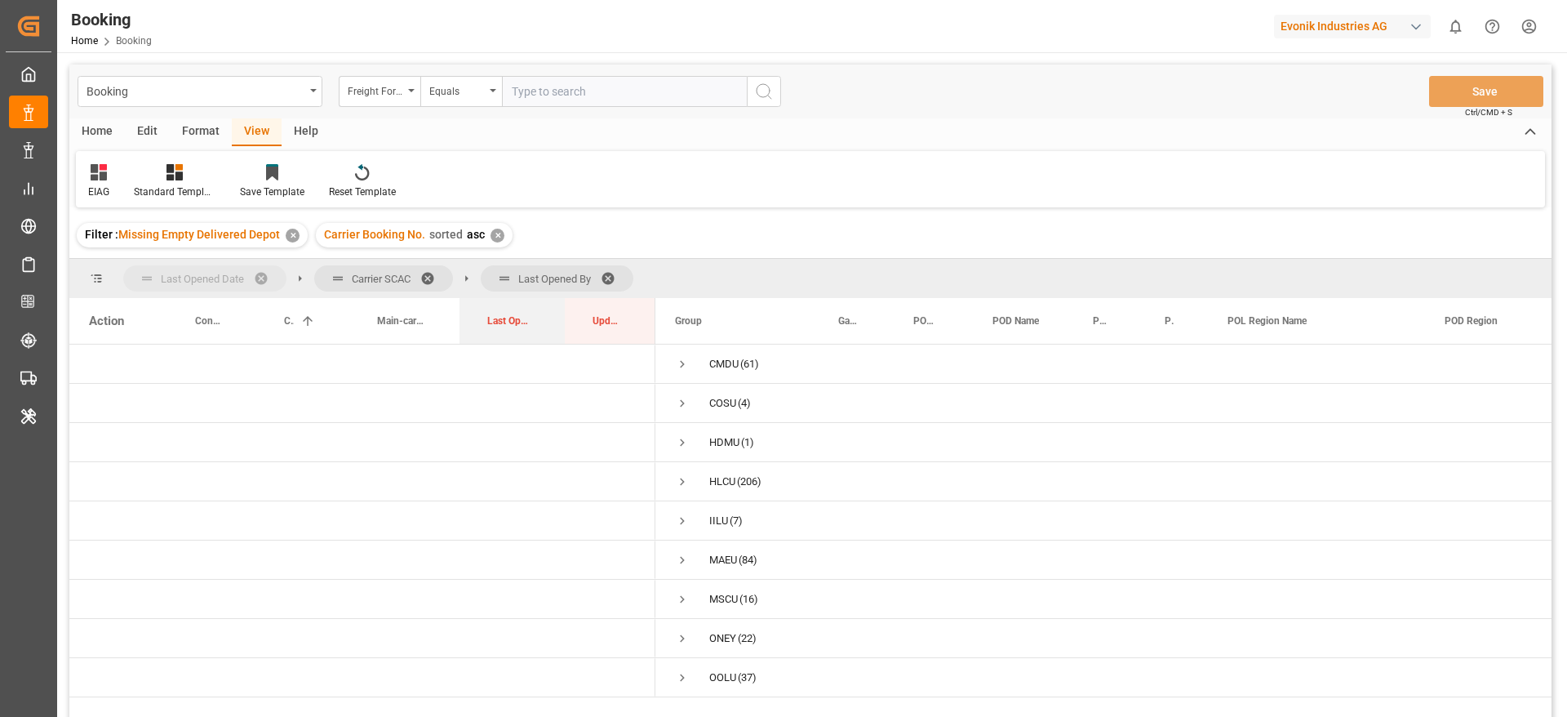
drag, startPoint x: 504, startPoint y: 291, endPoint x: 177, endPoint y: 266, distance: 327.5
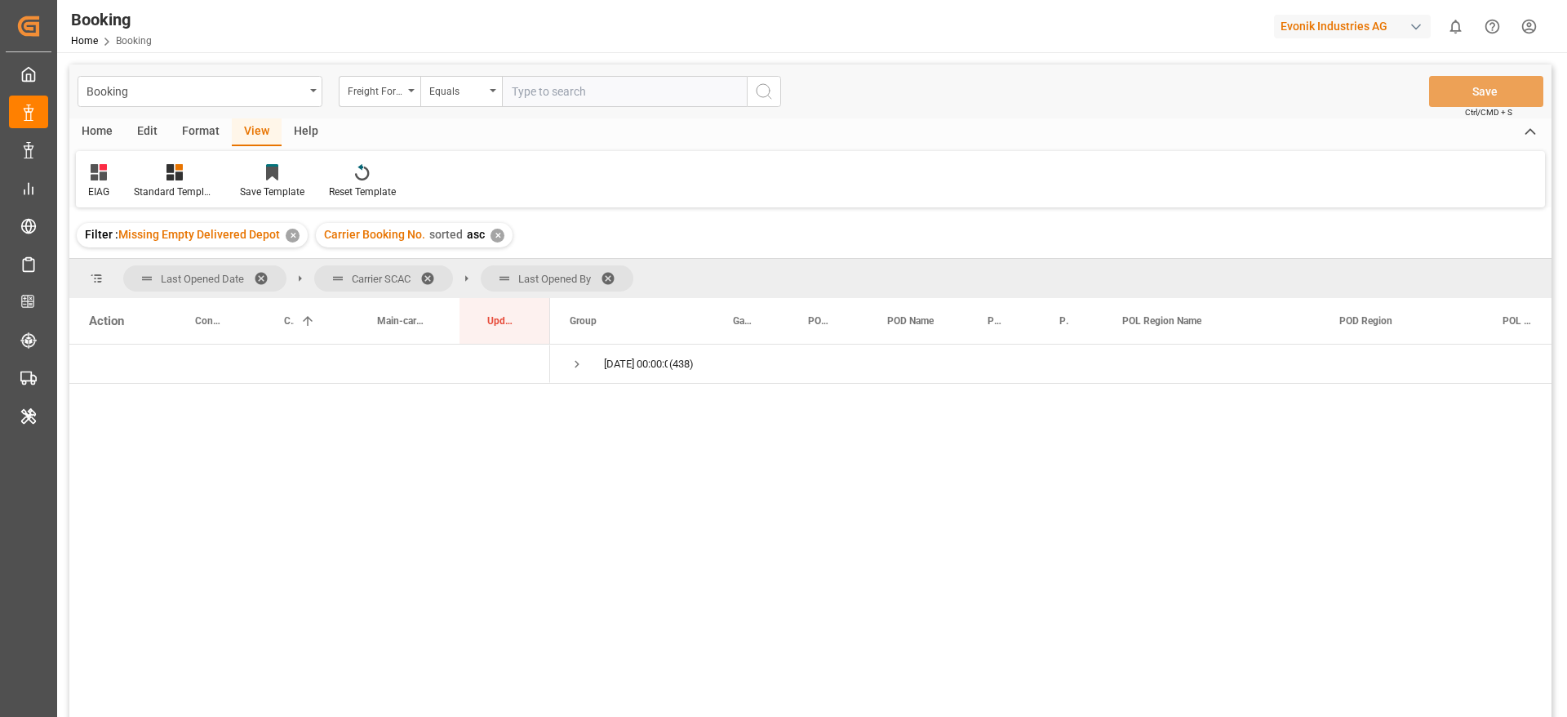
click at [189, 127] on div "Format" at bounding box center [201, 132] width 62 height 28
click at [117, 184] on div "Filter Rows" at bounding box center [112, 191] width 48 height 15
